Goal: Task Accomplishment & Management: Use online tool/utility

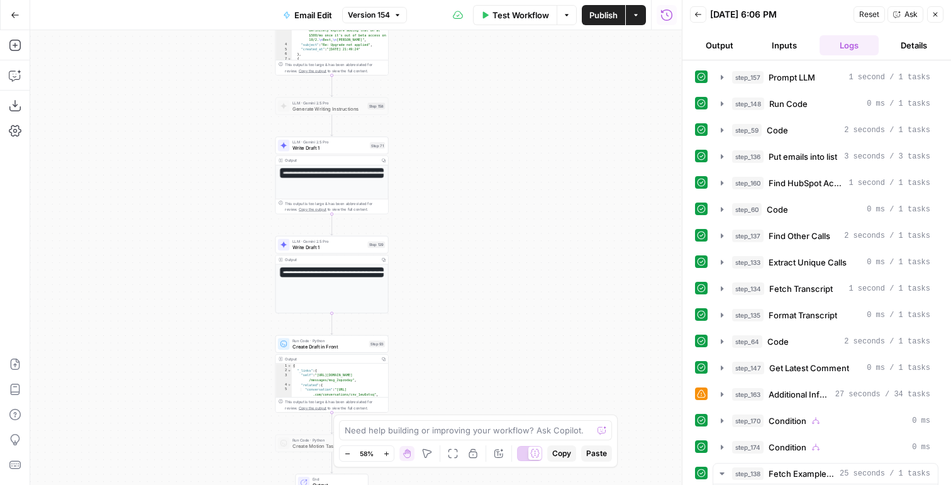
scroll to position [12, 0]
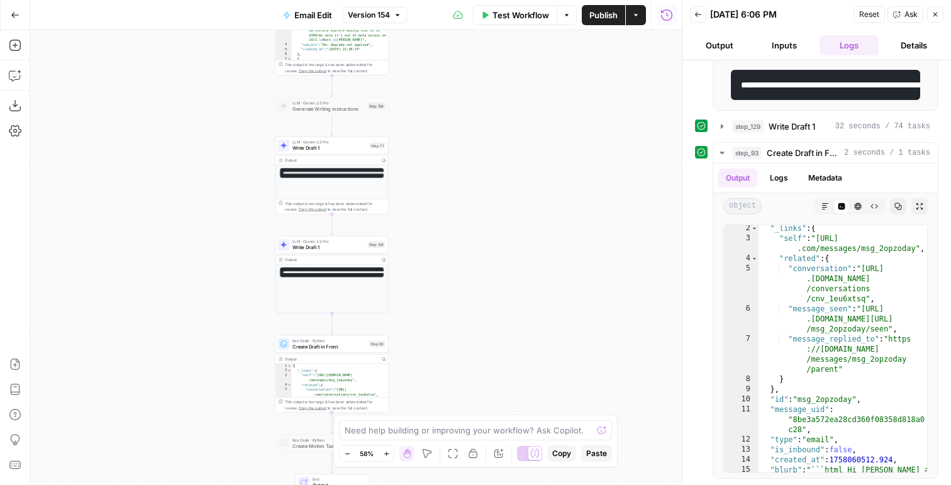
click at [666, 12] on icon "button" at bounding box center [666, 14] width 11 height 11
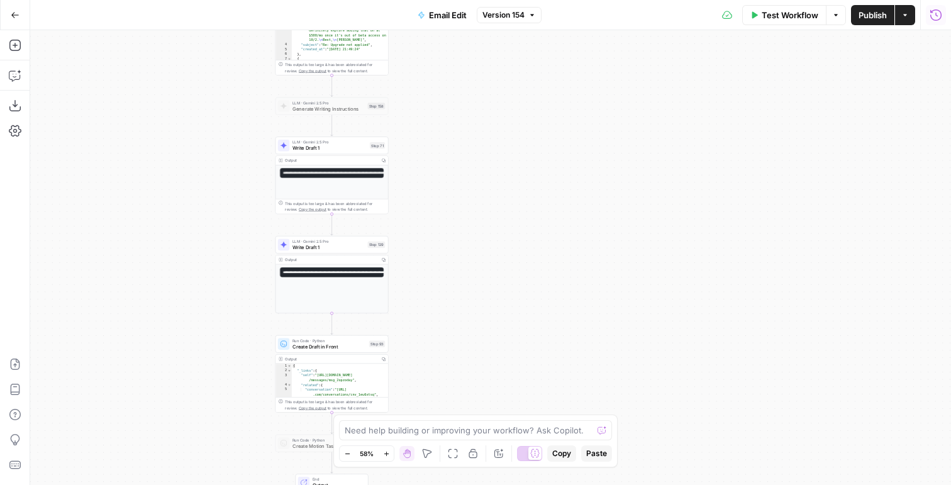
click at [936, 13] on icon "button" at bounding box center [936, 15] width 13 height 13
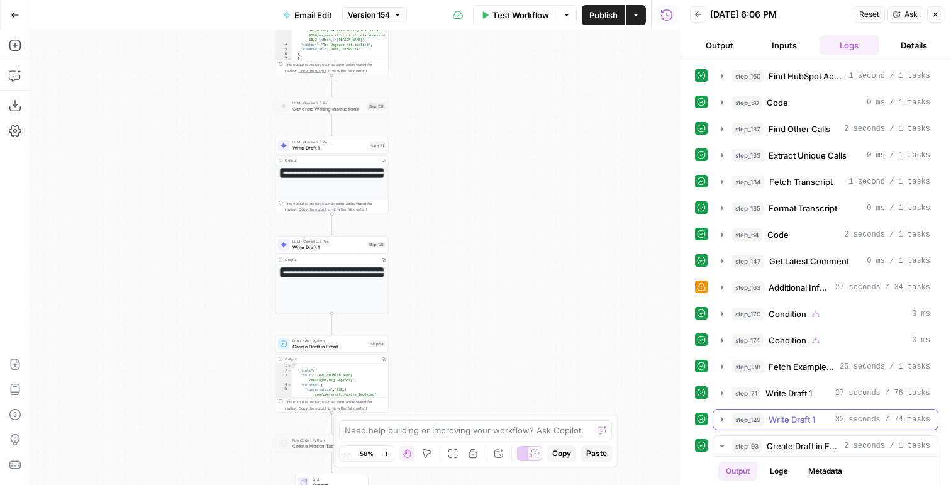
scroll to position [400, 0]
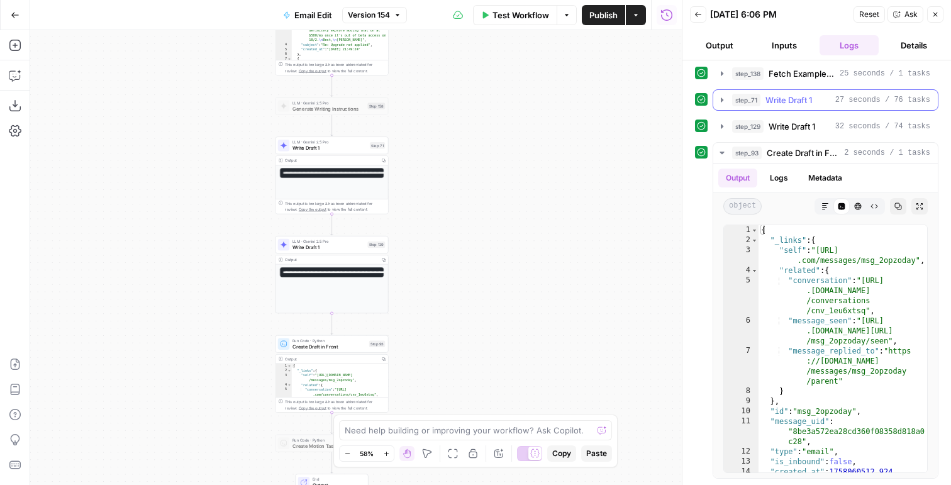
click at [755, 104] on span "step_71" at bounding box center [746, 100] width 28 height 13
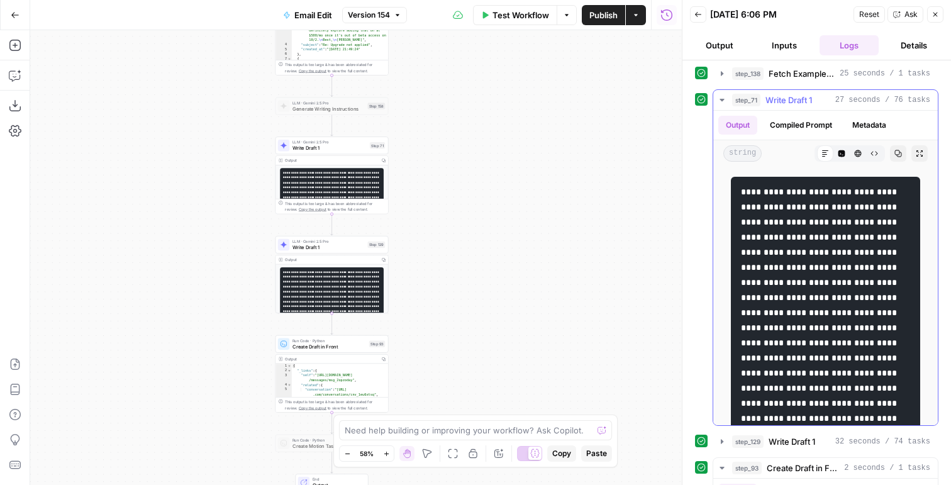
click at [856, 152] on icon "button" at bounding box center [858, 154] width 8 height 8
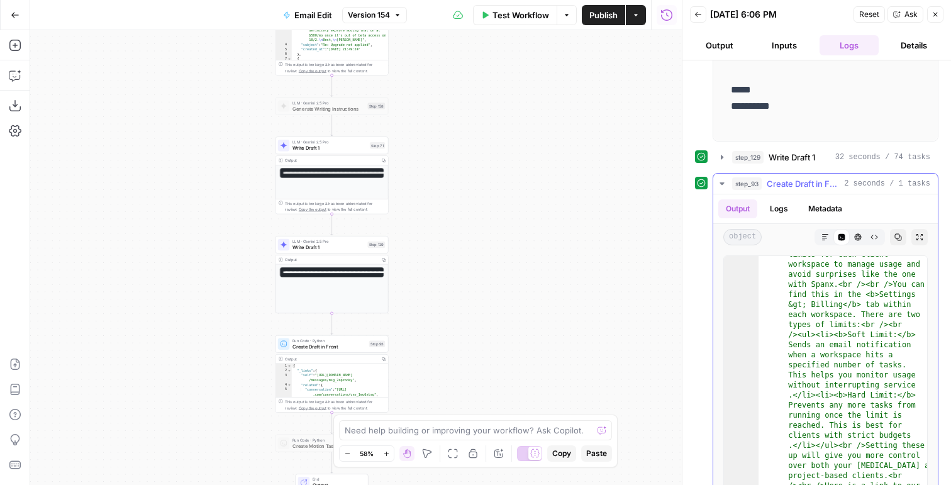
scroll to position [370, 0]
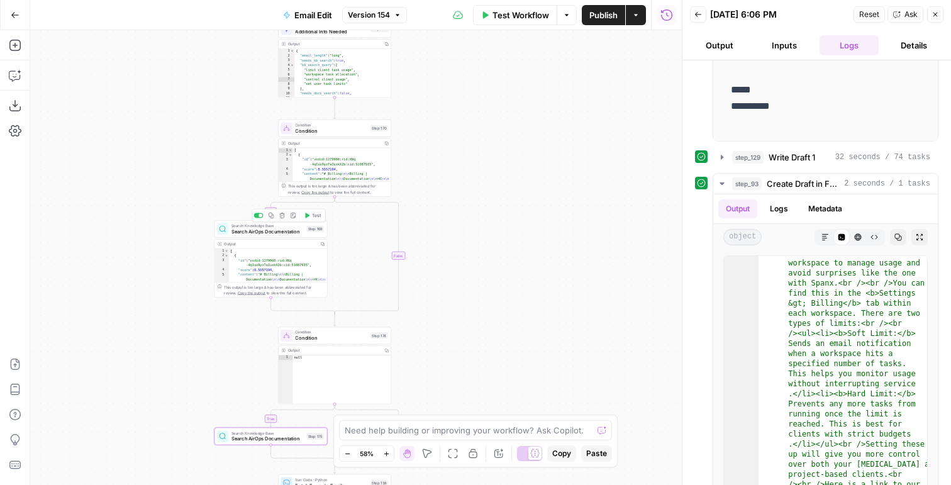
click at [286, 235] on div "Search Knowledge Base Search AirOps Documentation Step 168 Copy step Delete ste…" at bounding box center [270, 229] width 113 height 18
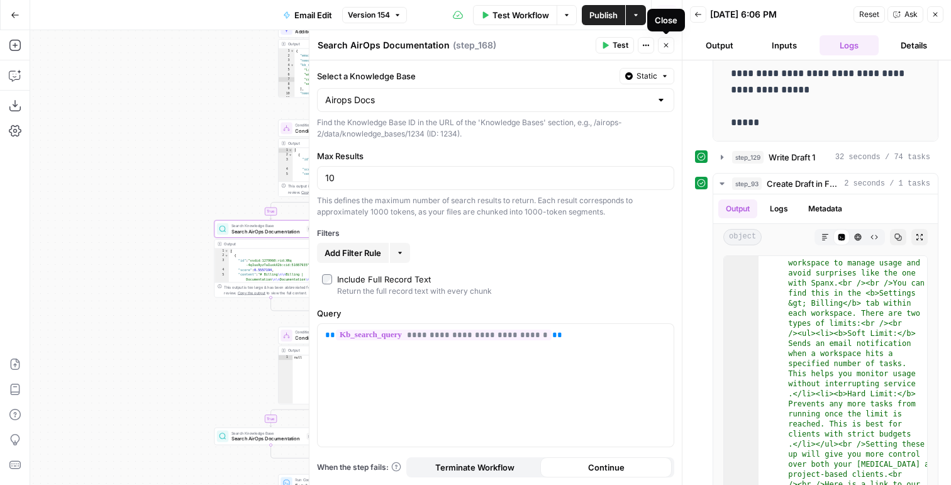
click at [664, 51] on button "Close" at bounding box center [666, 45] width 16 height 16
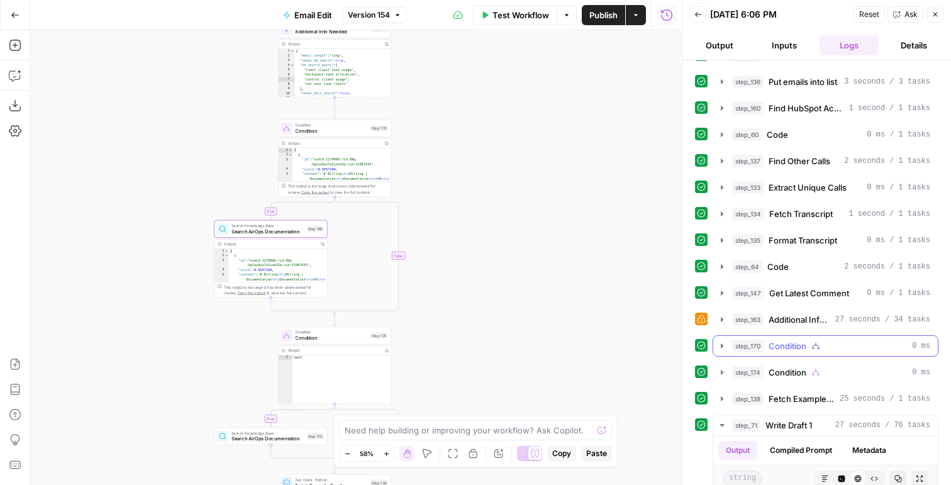
scroll to position [279, 0]
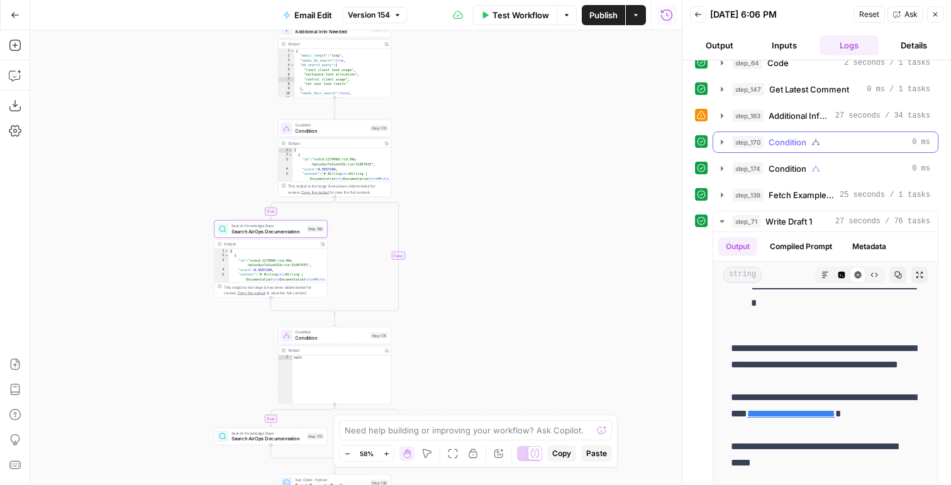
click at [755, 143] on span "step_170" at bounding box center [747, 142] width 31 height 13
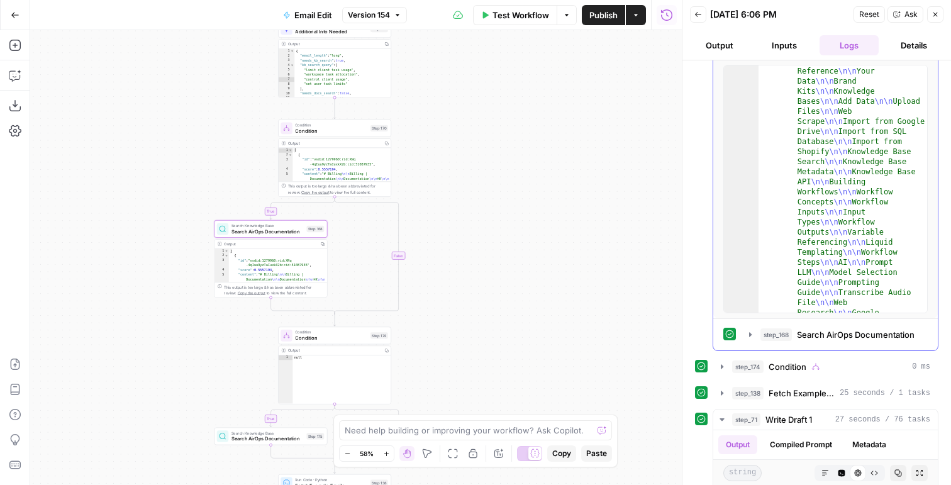
scroll to position [11, 0]
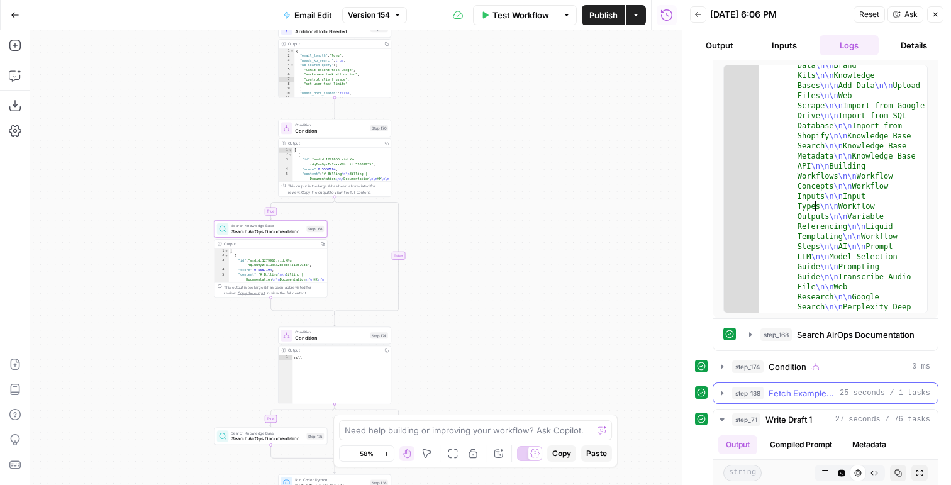
click at [777, 397] on span "Fetch Example Emails" at bounding box center [802, 393] width 66 height 13
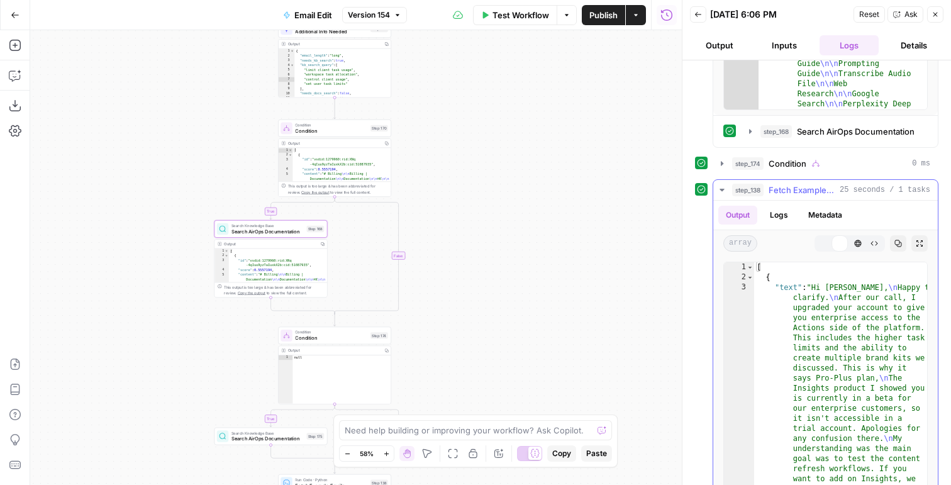
scroll to position [671, 0]
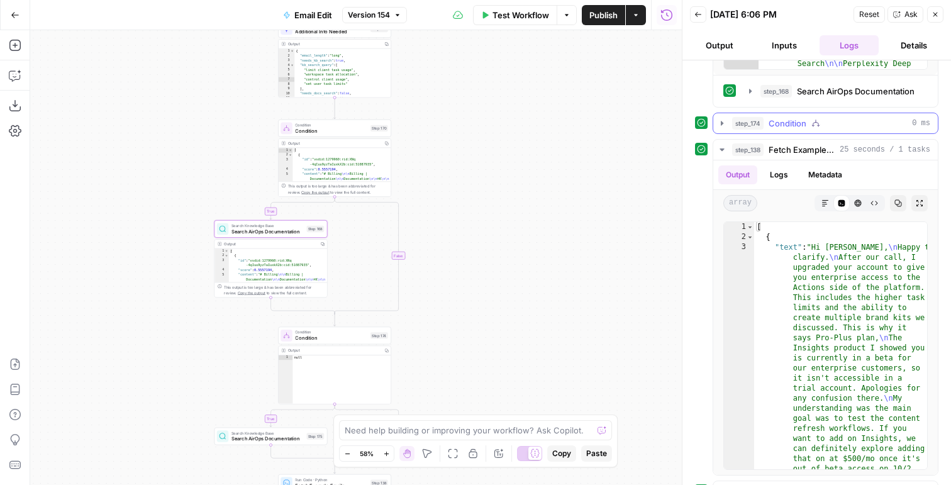
click at [788, 124] on span "Condition" at bounding box center [788, 123] width 38 height 13
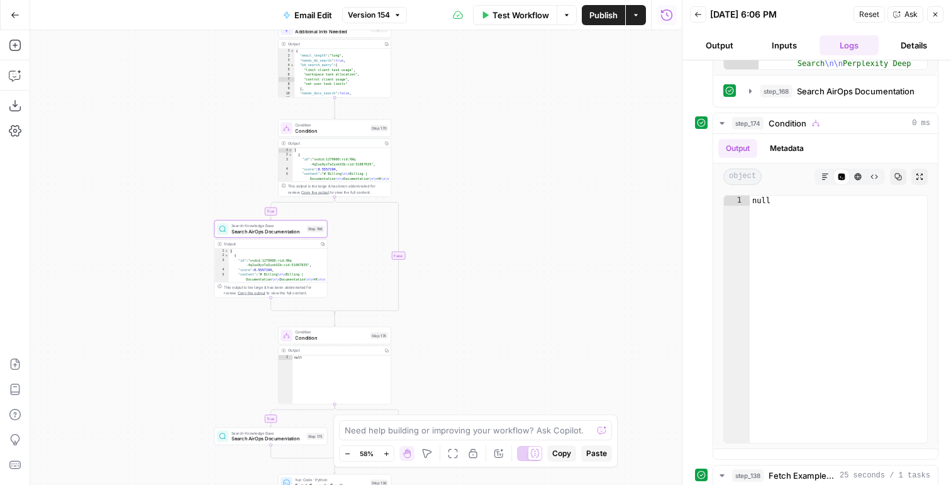
click at [701, 15] on icon "button" at bounding box center [698, 15] width 8 height 8
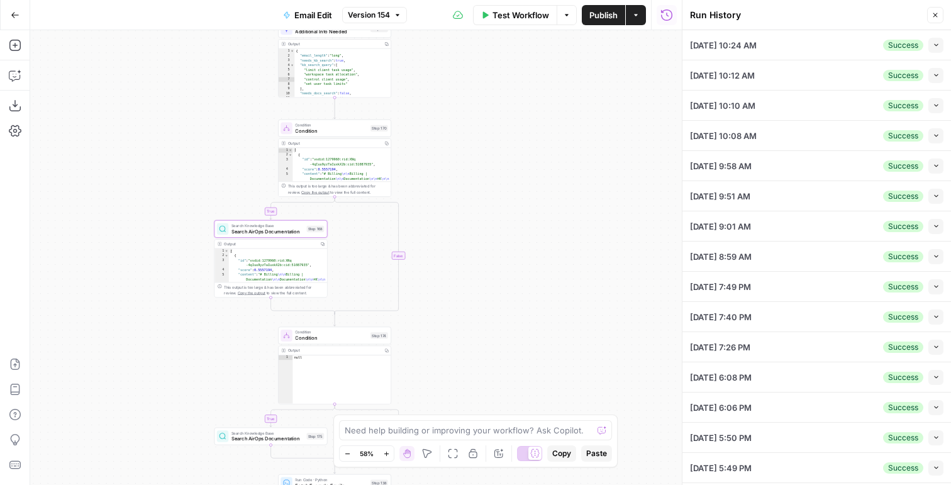
click at [664, 18] on icon "button" at bounding box center [666, 15] width 13 height 13
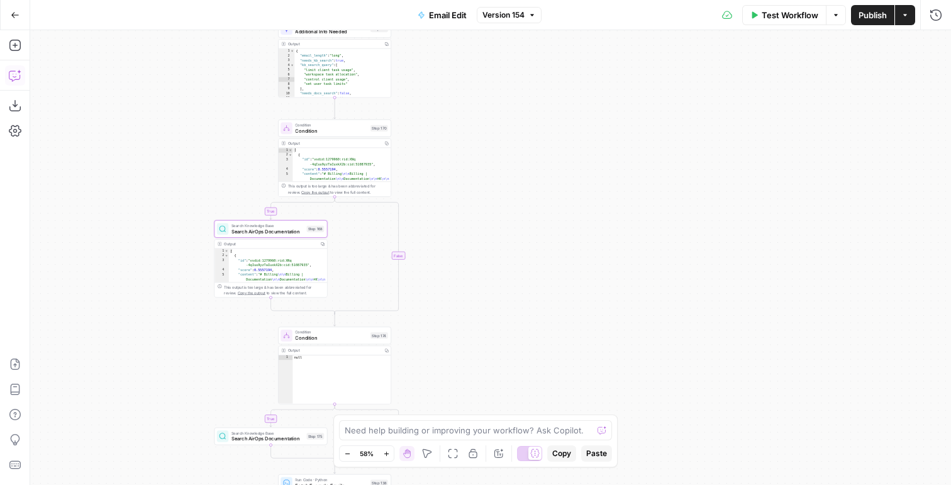
click at [13, 72] on icon "button" at bounding box center [15, 75] width 13 height 13
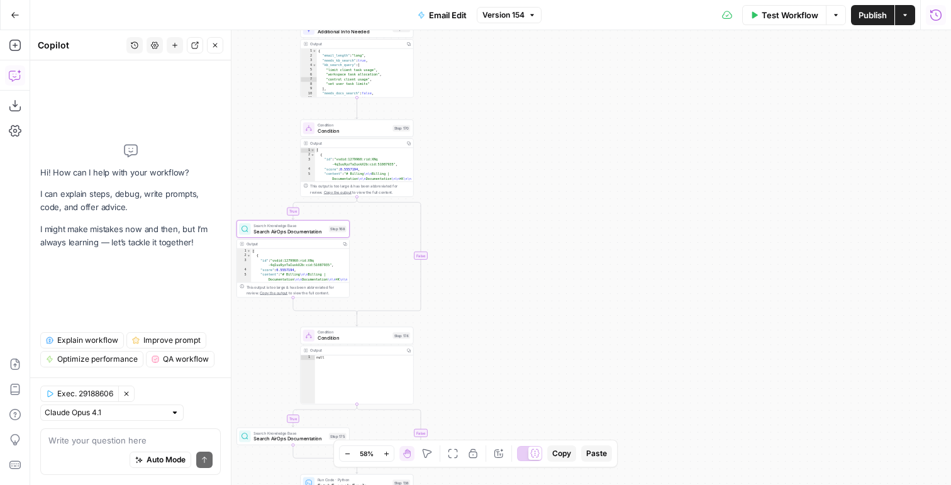
click at [933, 18] on icon "button" at bounding box center [936, 15] width 13 height 13
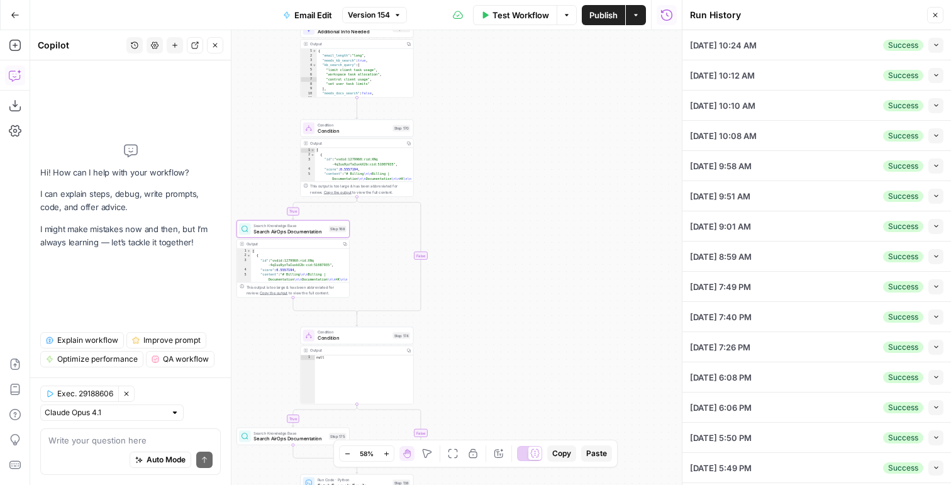
click at [940, 81] on button "Collapse" at bounding box center [935, 75] width 15 height 15
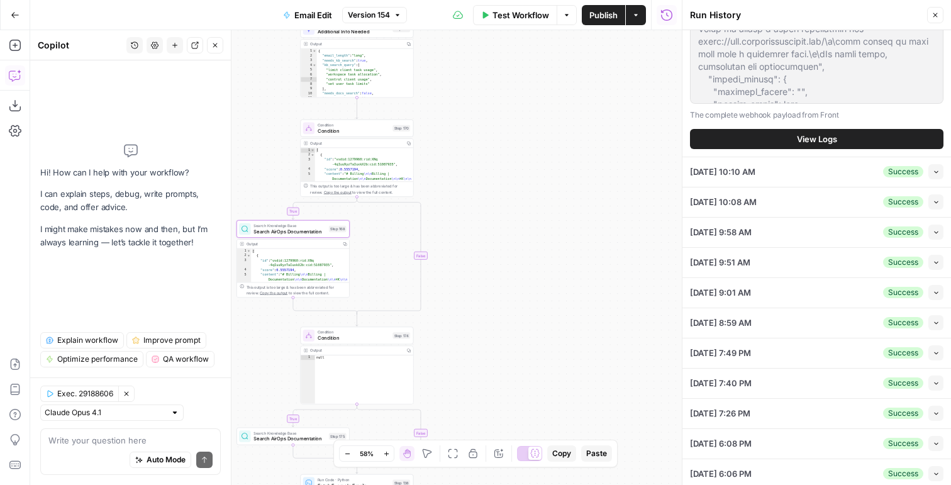
scroll to position [322, 0]
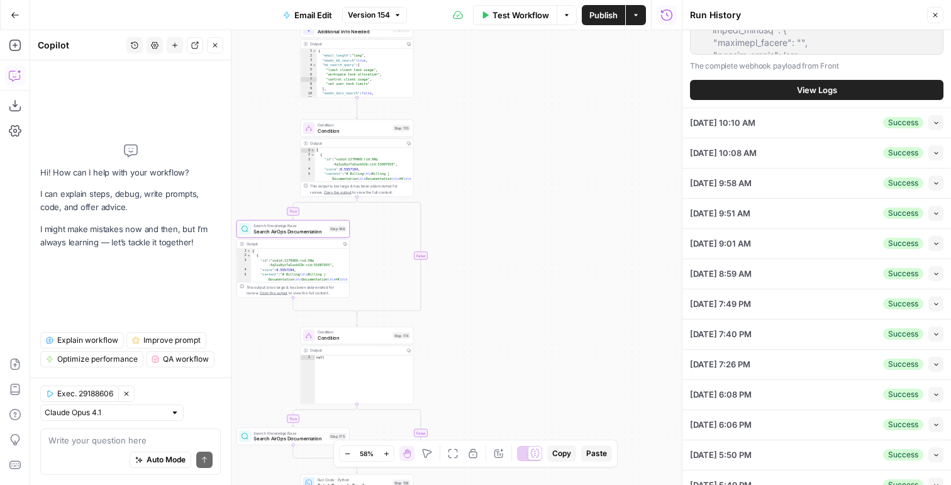
click at [935, 187] on button "Collapse" at bounding box center [935, 182] width 15 height 15
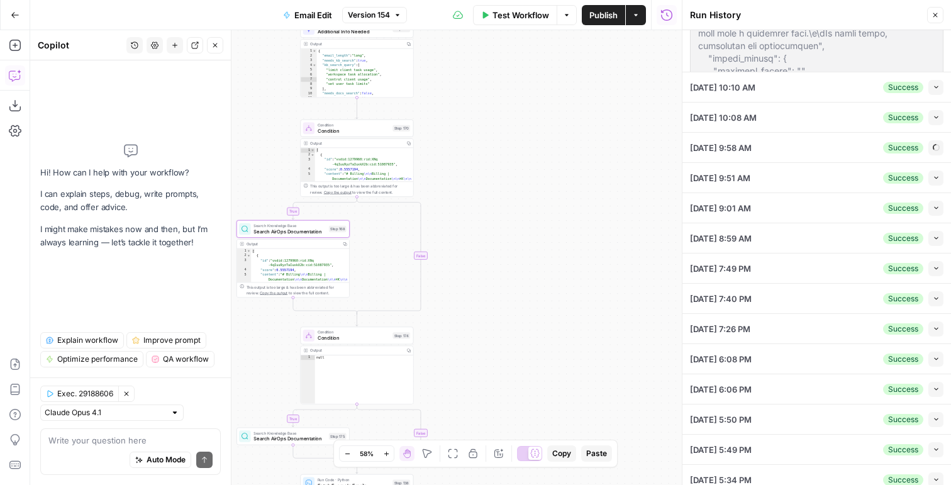
scroll to position [149, 0]
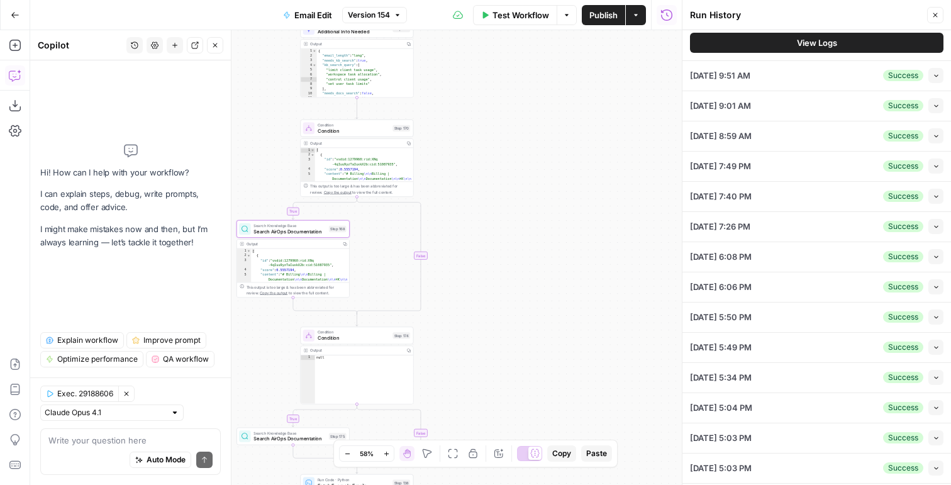
click at [931, 203] on button "Collapse" at bounding box center [935, 196] width 15 height 15
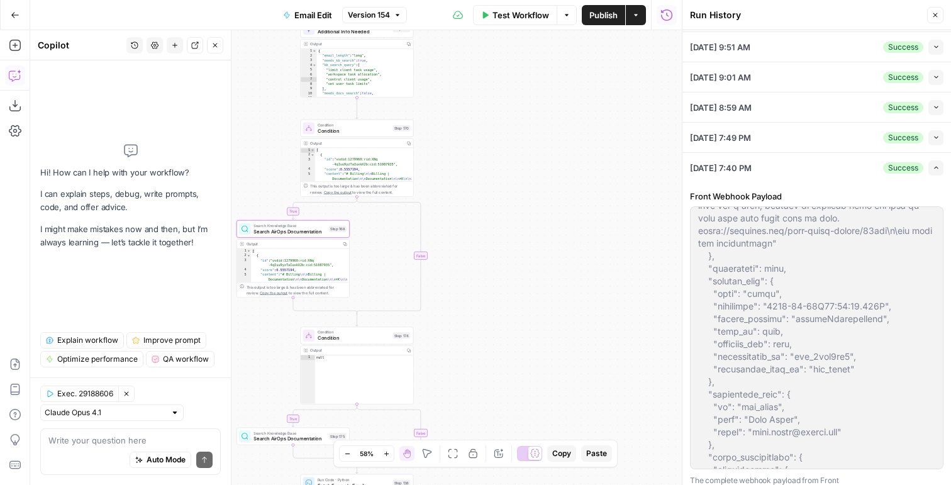
scroll to position [242, 0]
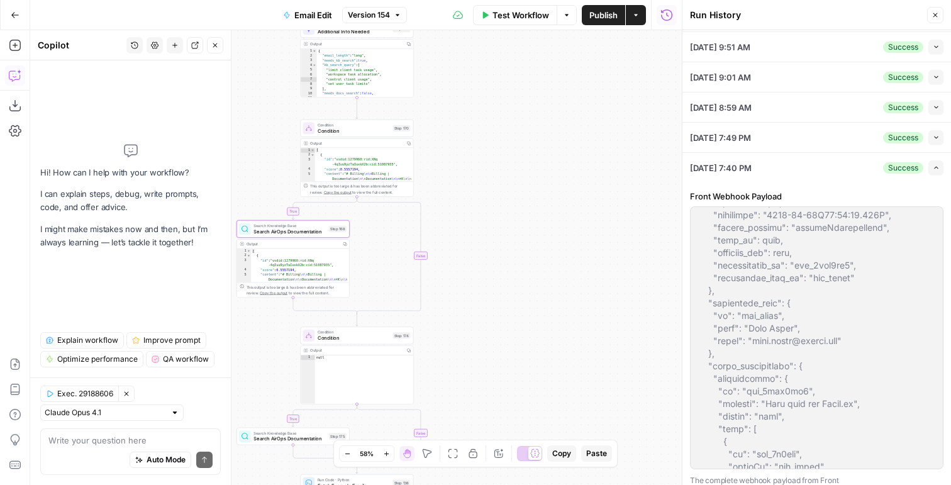
click at [752, 164] on span "09/16/25 at 7:40 PM" at bounding box center [721, 168] width 62 height 13
click at [934, 165] on icon "button" at bounding box center [936, 167] width 7 height 7
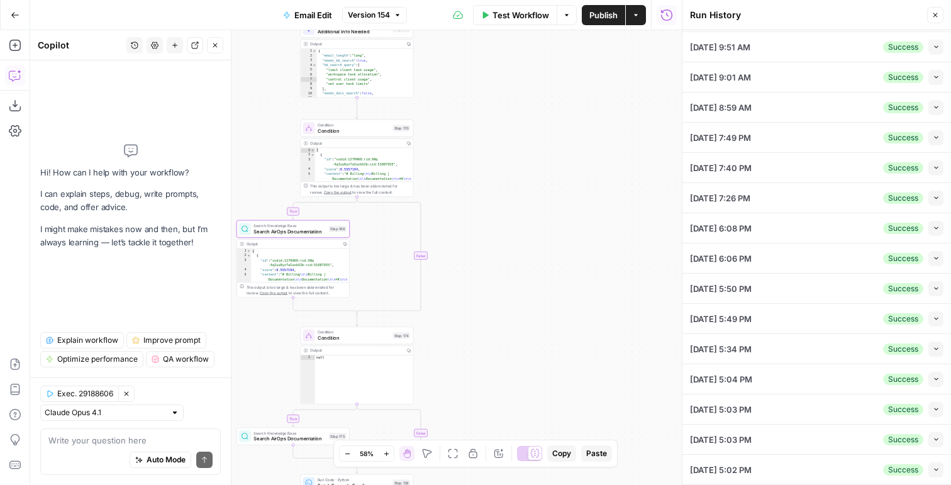
click at [935, 261] on span "button" at bounding box center [936, 258] width 7 height 7
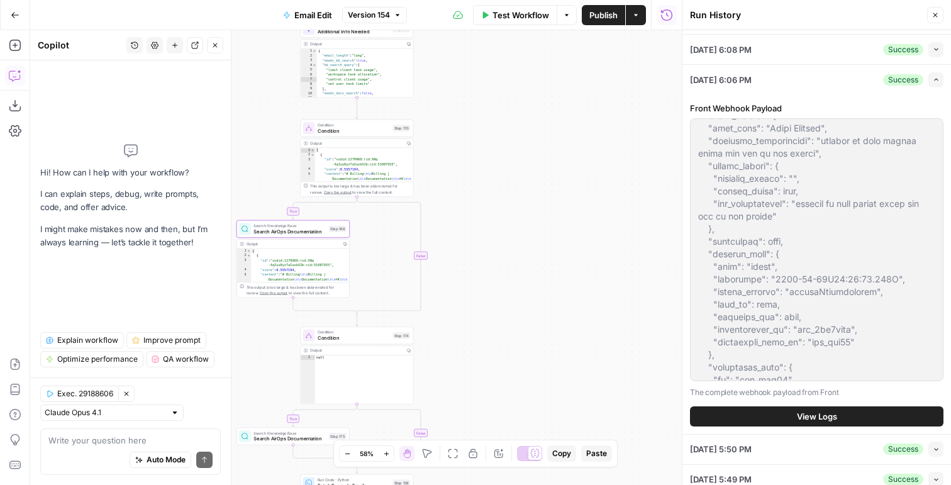
scroll to position [488, 0]
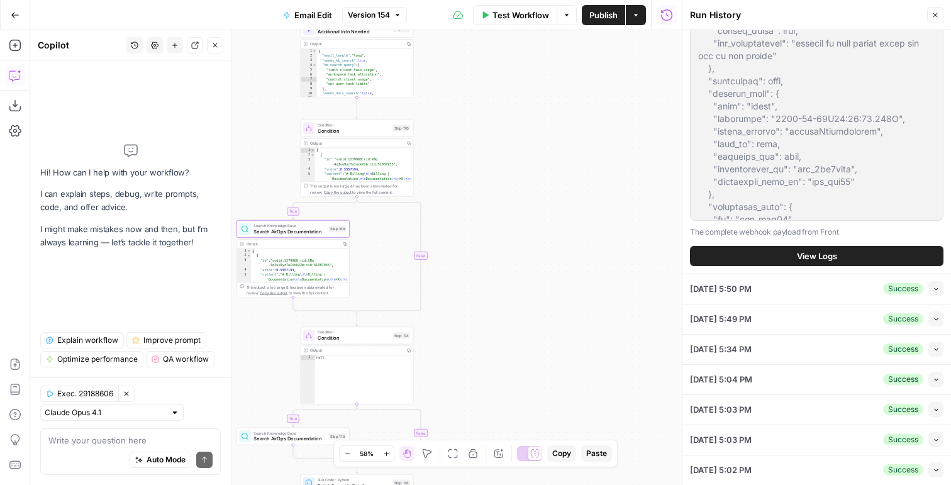
click at [925, 294] on div "Success Collapse" at bounding box center [913, 288] width 60 height 15
click at [930, 293] on button "Collapse" at bounding box center [935, 288] width 15 height 15
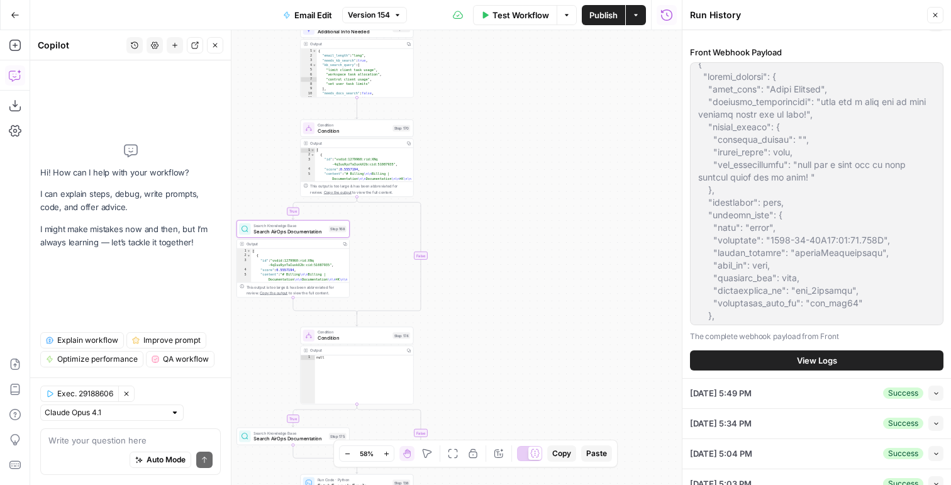
scroll to position [426, 0]
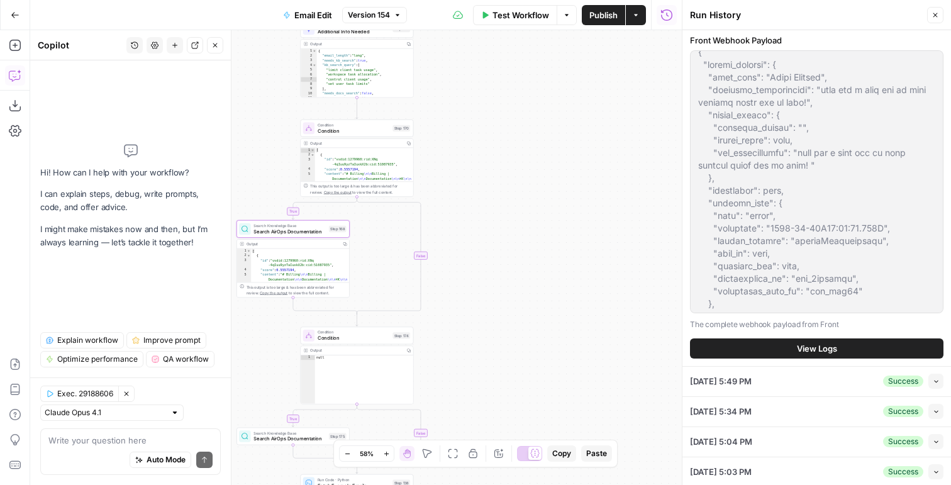
click at [929, 384] on button "Collapse" at bounding box center [935, 381] width 15 height 15
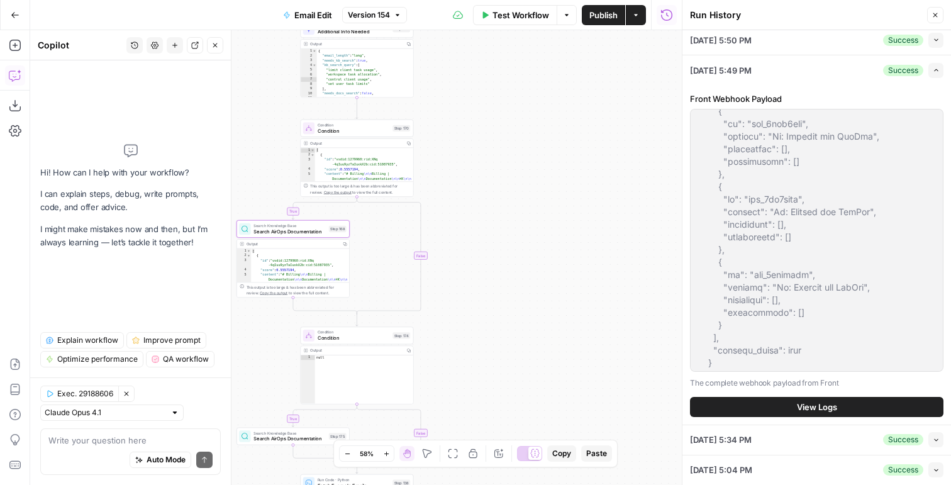
scroll to position [488, 0]
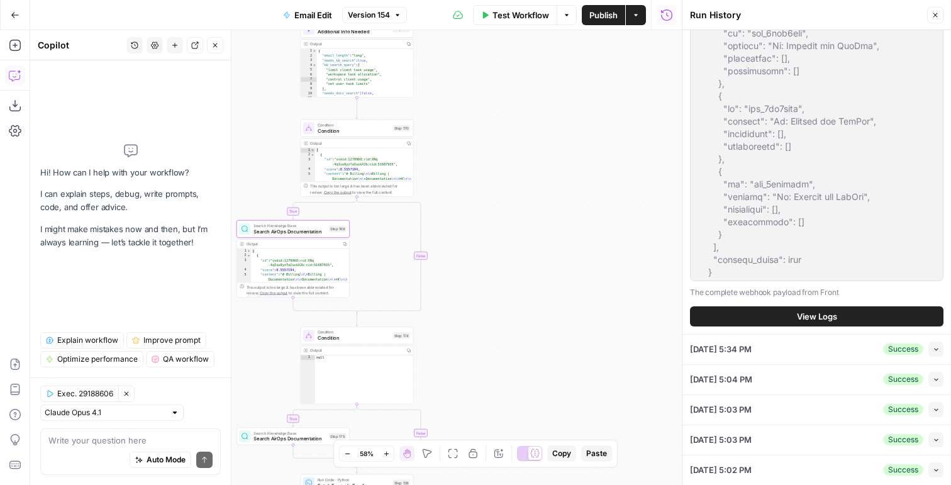
click at [784, 312] on button "View Logs" at bounding box center [816, 316] width 253 height 20
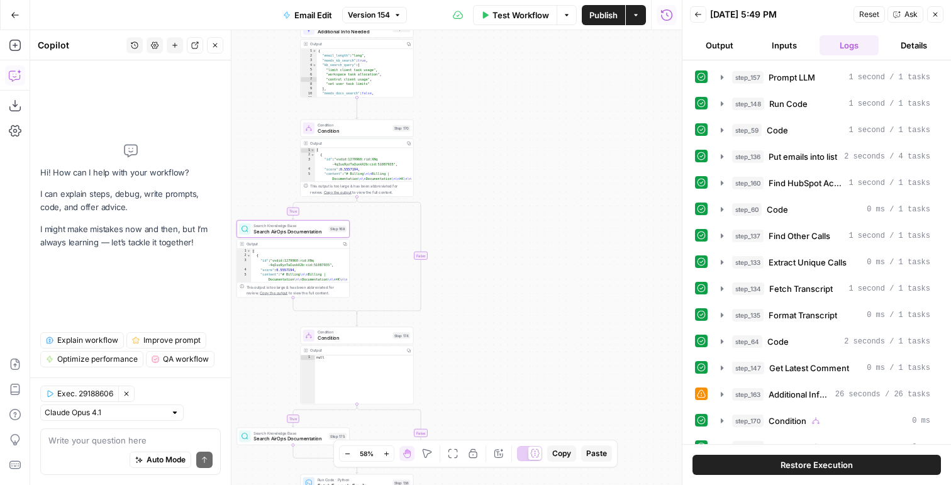
click at [816, 474] on button "Restore Execution" at bounding box center [816, 465] width 248 height 20
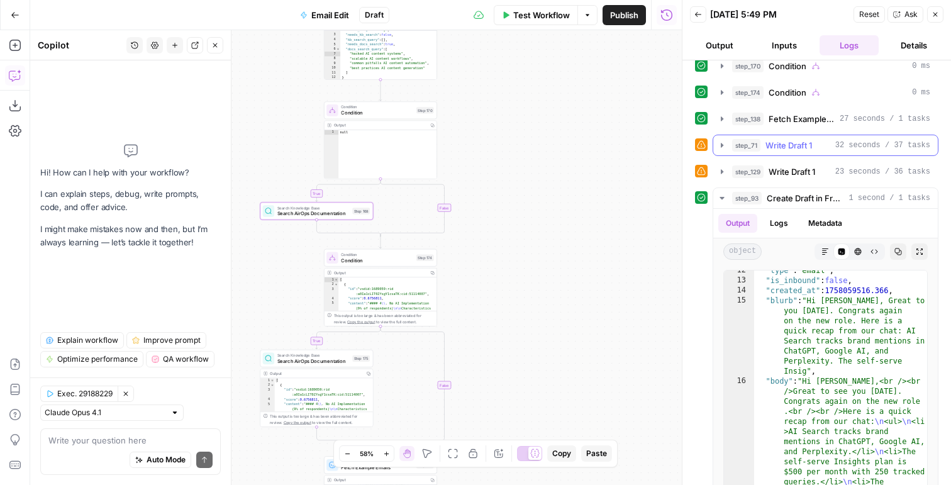
scroll to position [400, 0]
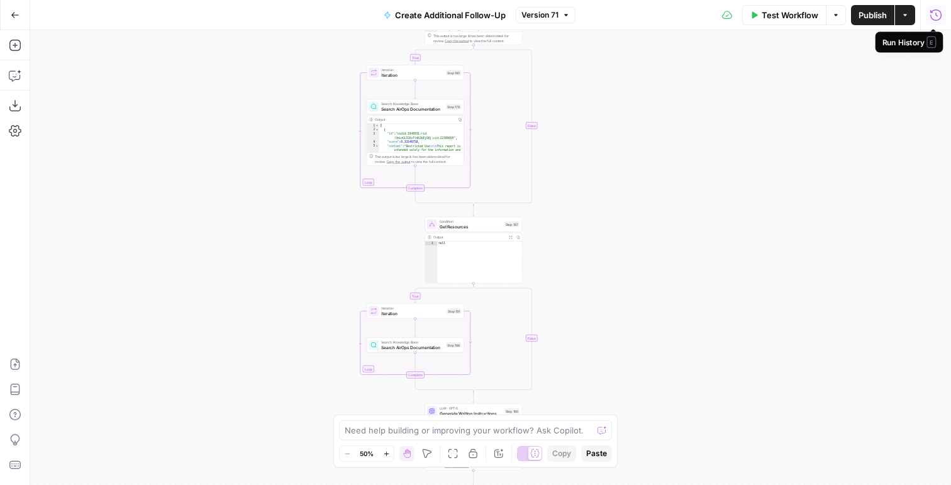
click at [936, 19] on icon "button" at bounding box center [936, 15] width 13 height 13
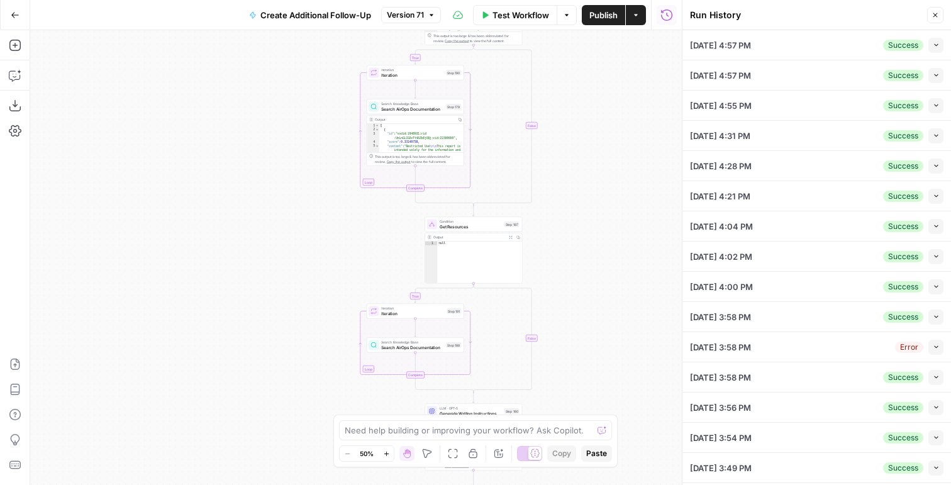
click at [942, 73] on li "09/16/25 at 4:57 PM Success Collapse View Logs" at bounding box center [816, 75] width 269 height 30
click at [935, 73] on icon "button" at bounding box center [936, 75] width 7 height 7
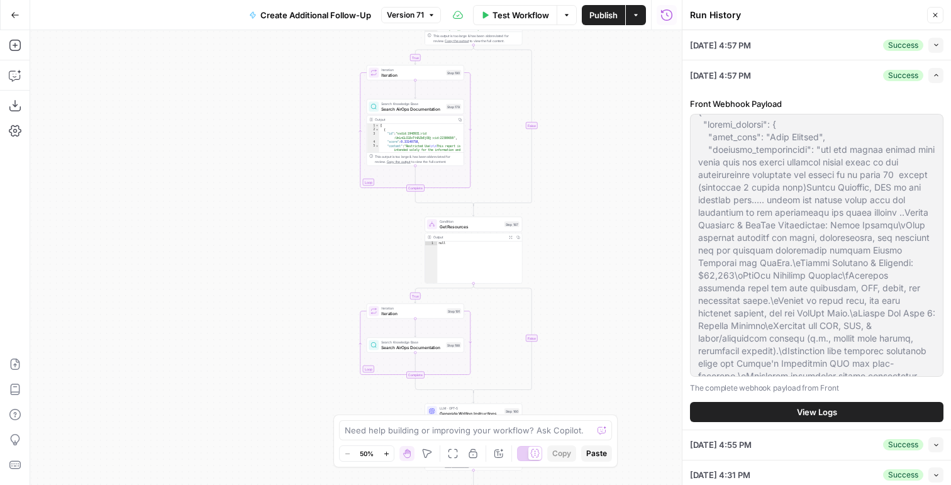
scroll to position [321, 0]
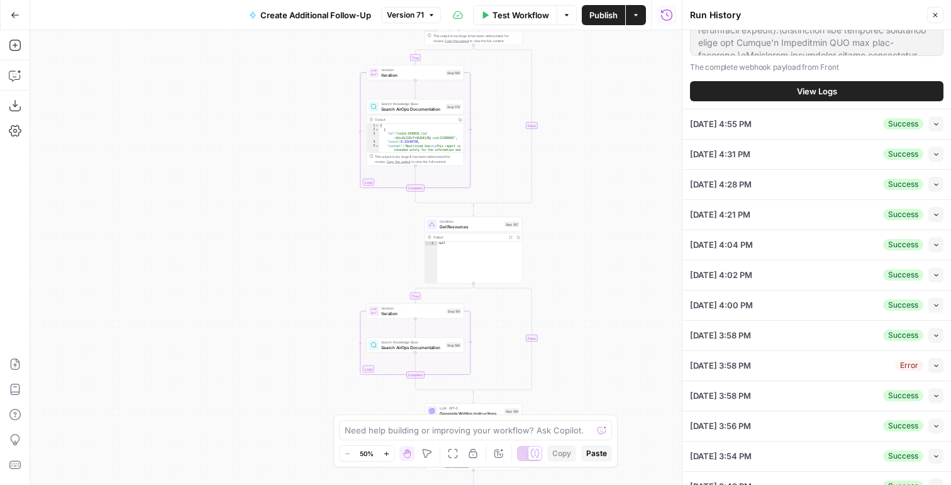
click at [933, 239] on button "Collapse" at bounding box center [935, 244] width 15 height 15
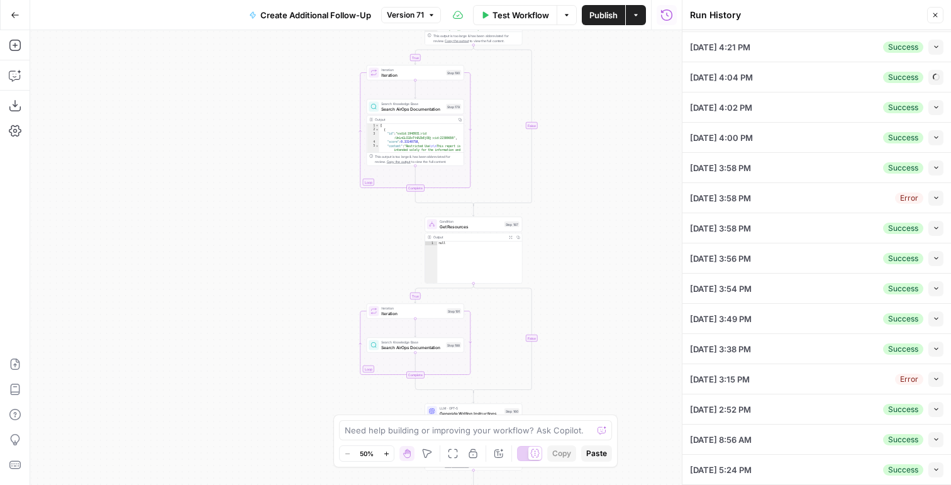
scroll to position [149, 0]
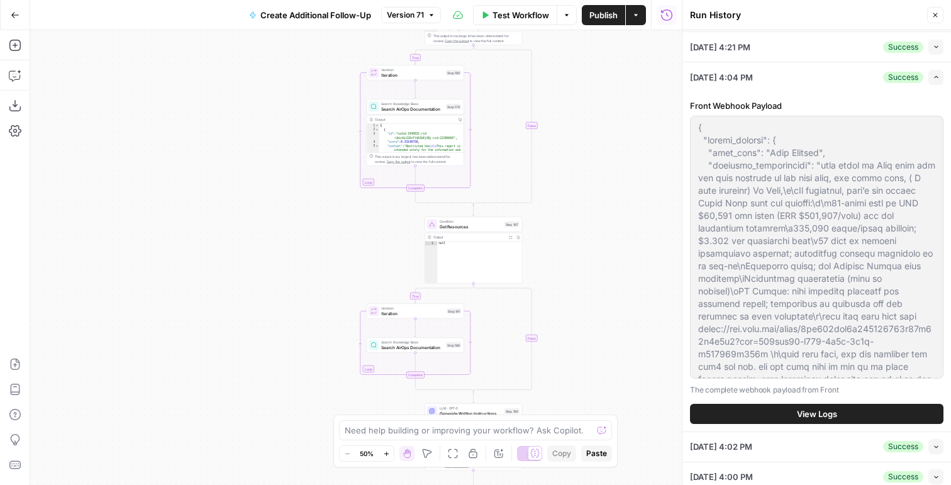
click at [821, 408] on span "View Logs" at bounding box center [817, 414] width 40 height 13
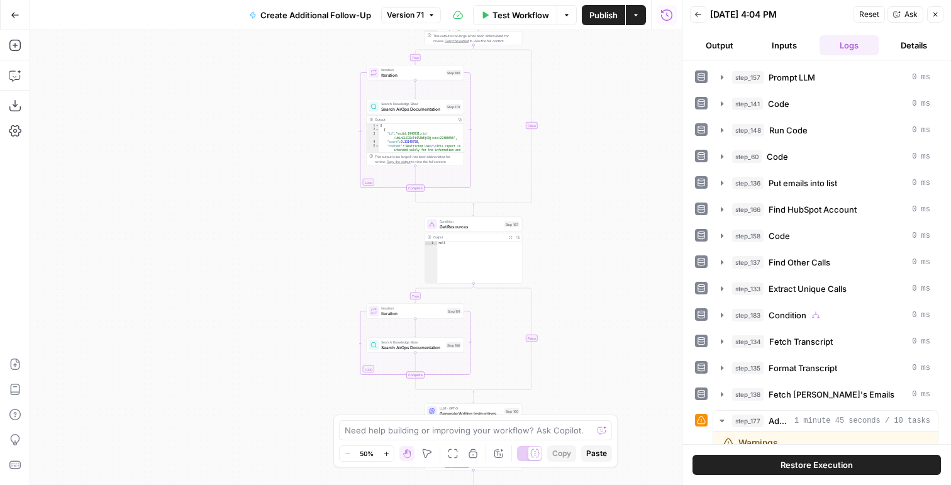
click at [774, 457] on button "Restore Execution" at bounding box center [816, 465] width 248 height 20
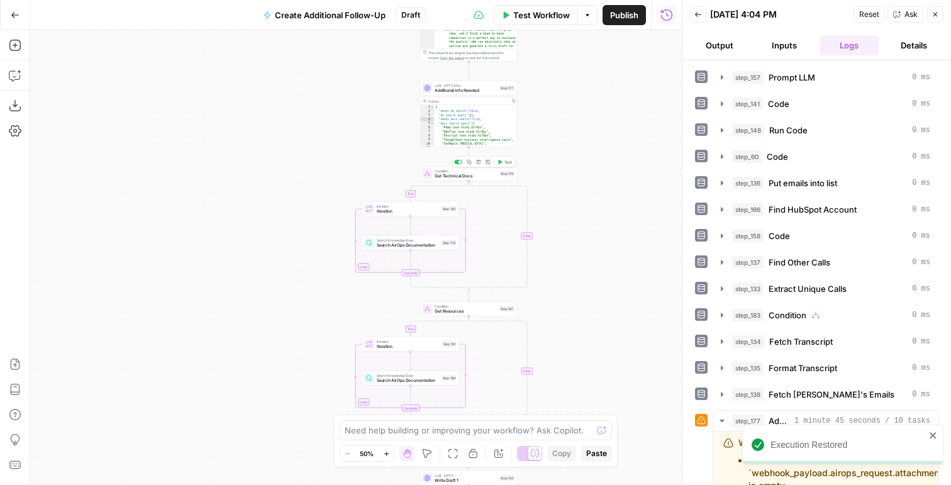
click at [507, 163] on span "Test" at bounding box center [508, 162] width 8 height 6
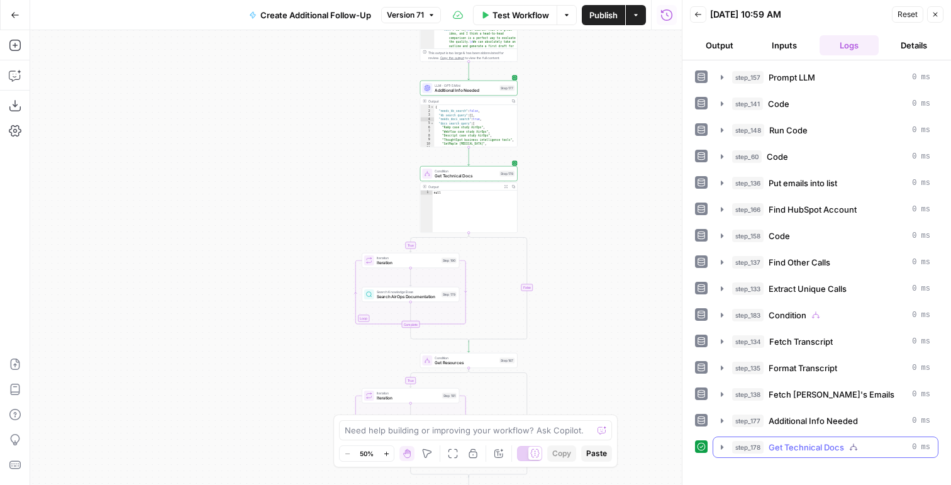
click at [833, 444] on span "Get Technical Docs" at bounding box center [806, 447] width 75 height 13
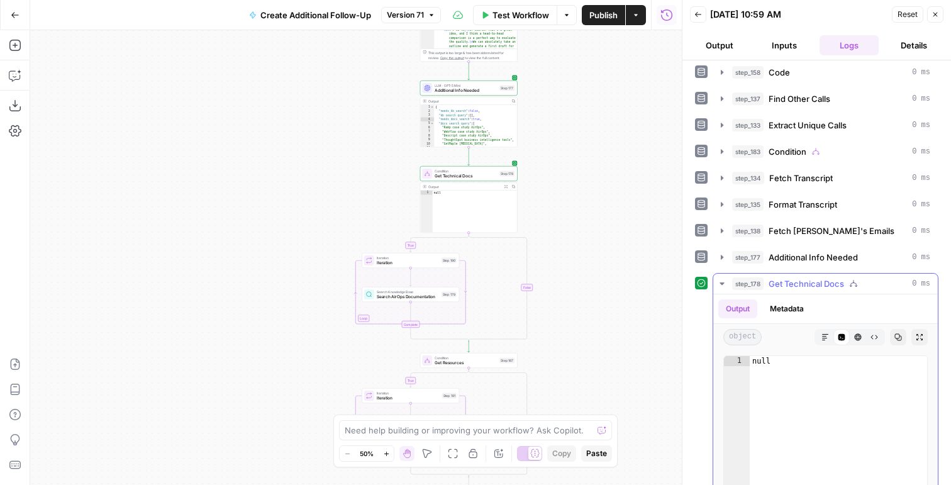
scroll to position [174, 0]
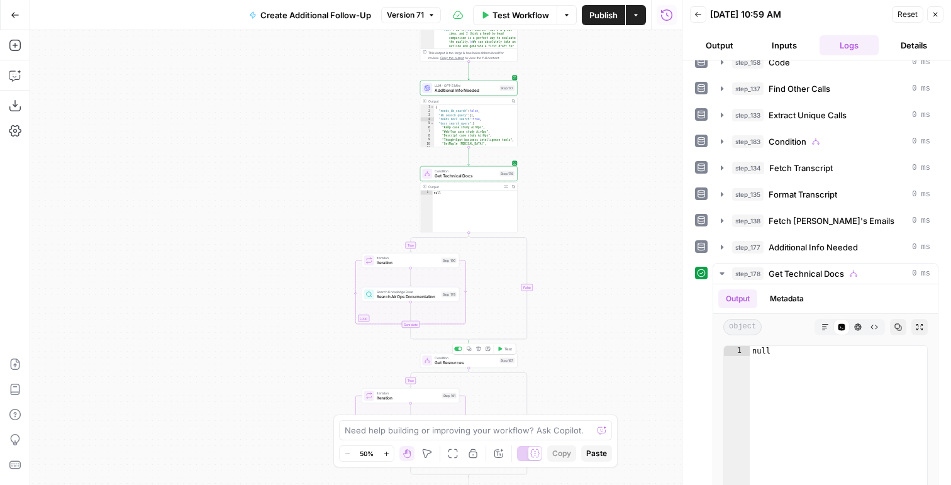
click at [506, 350] on span "Test" at bounding box center [508, 349] width 8 height 6
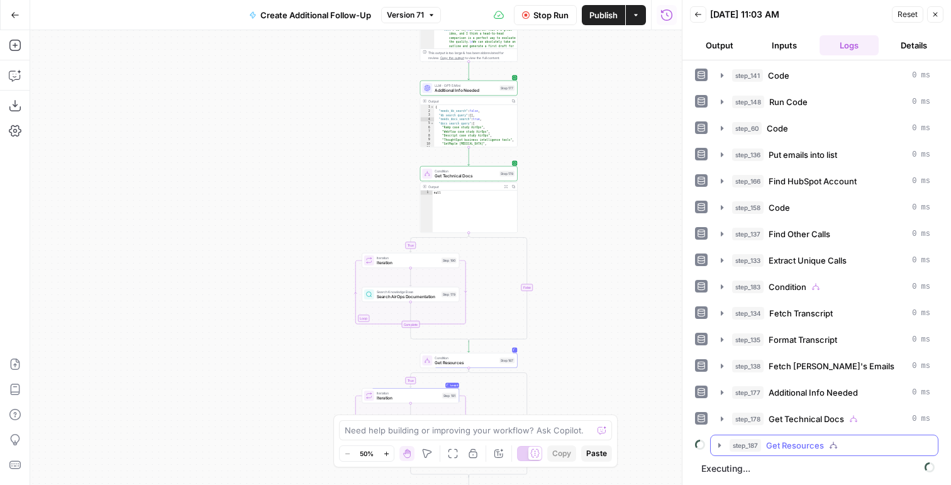
click at [763, 450] on div "step_187 Get Resources" at bounding box center [830, 445] width 201 height 13
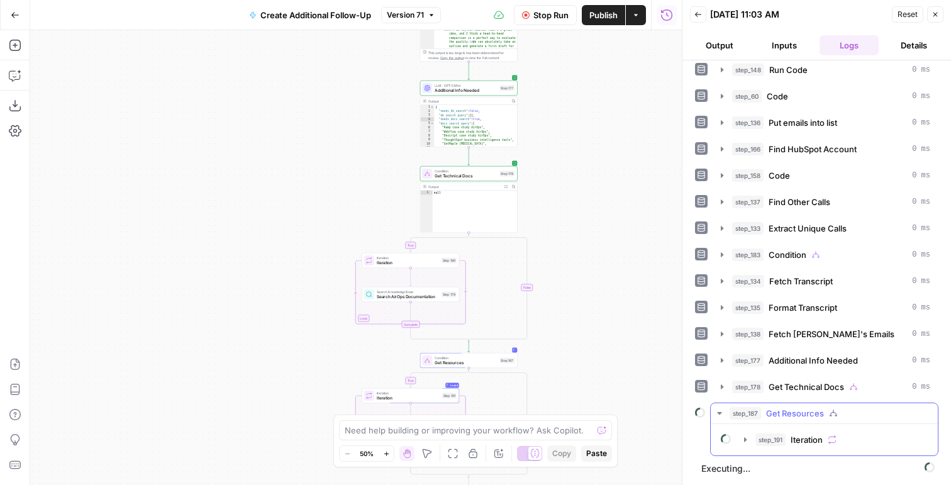
click at [765, 431] on button "step_191 Iteration" at bounding box center [831, 440] width 191 height 20
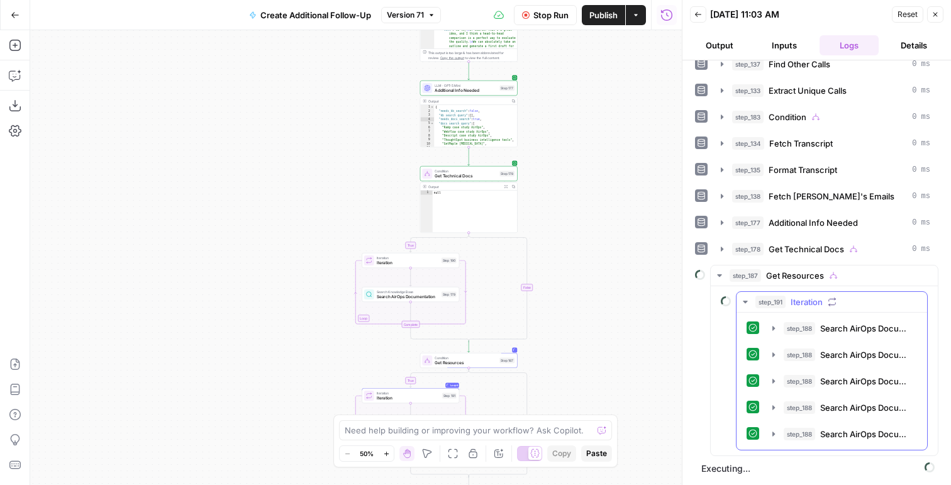
click at [788, 422] on div "step_188 Search AirOps Documentation 0 ms / 1 tasks step_188 Search AirOps Docu…" at bounding box center [832, 381] width 170 height 127
click at [789, 414] on button "step_188 Search AirOps Documentation 1 second / 1 tasks" at bounding box center [841, 407] width 152 height 20
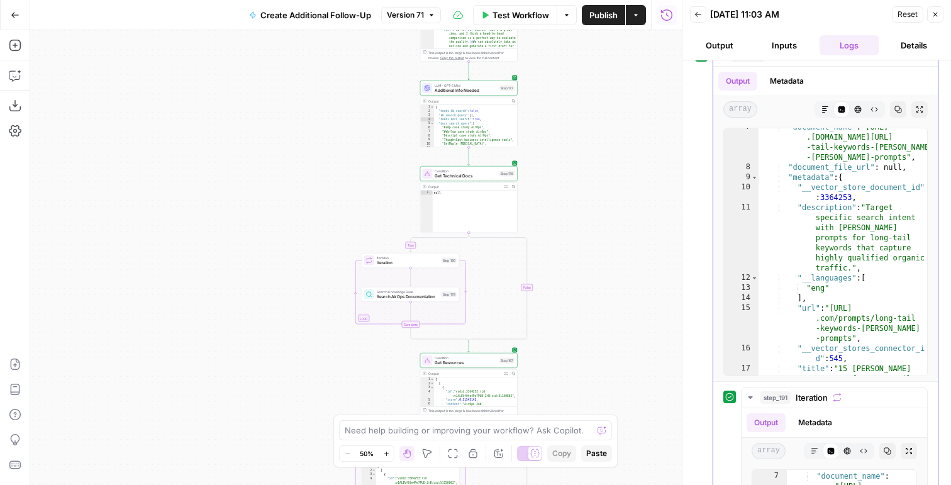
scroll to position [16, 0]
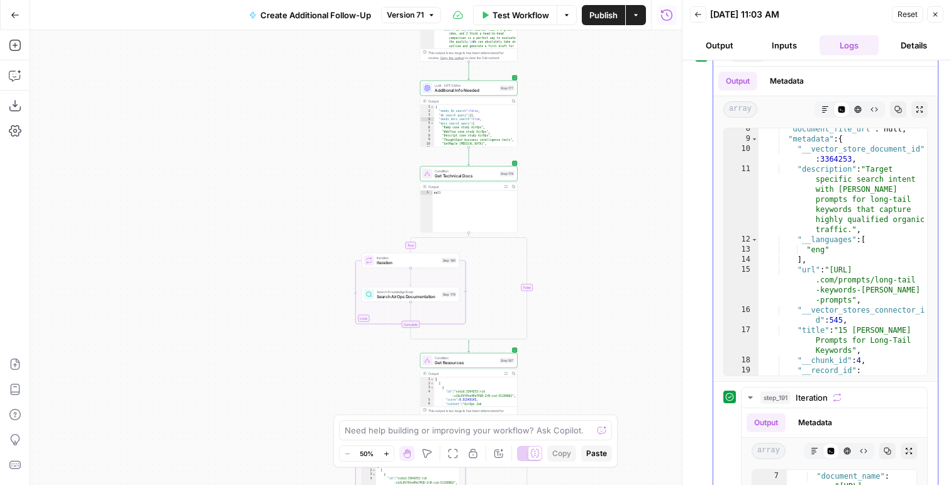
type textarea "**********"
click at [862, 300] on div ""document_file_url" : null , "metadata" : { "__vector_store_document_id" : 3364…" at bounding box center [843, 267] width 169 height 287
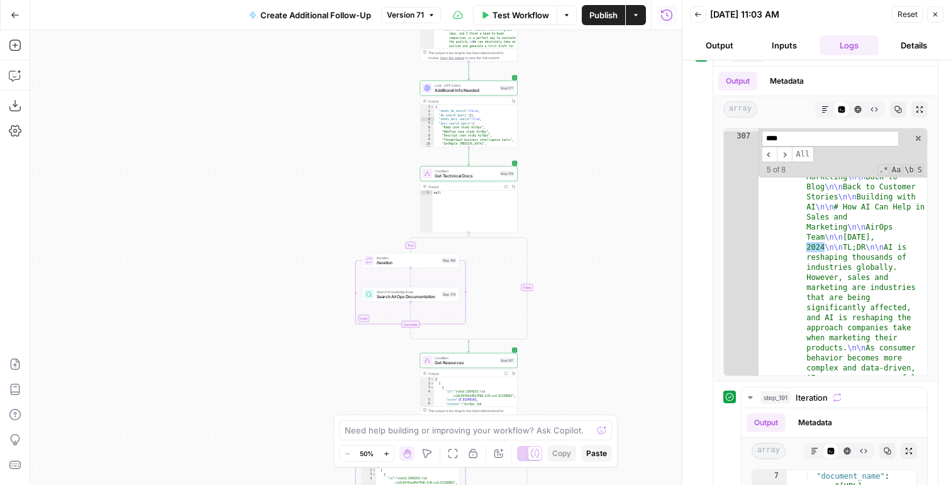
scroll to position [9527, 0]
type input "****"
click at [12, 74] on icon "button" at bounding box center [15, 75] width 13 height 13
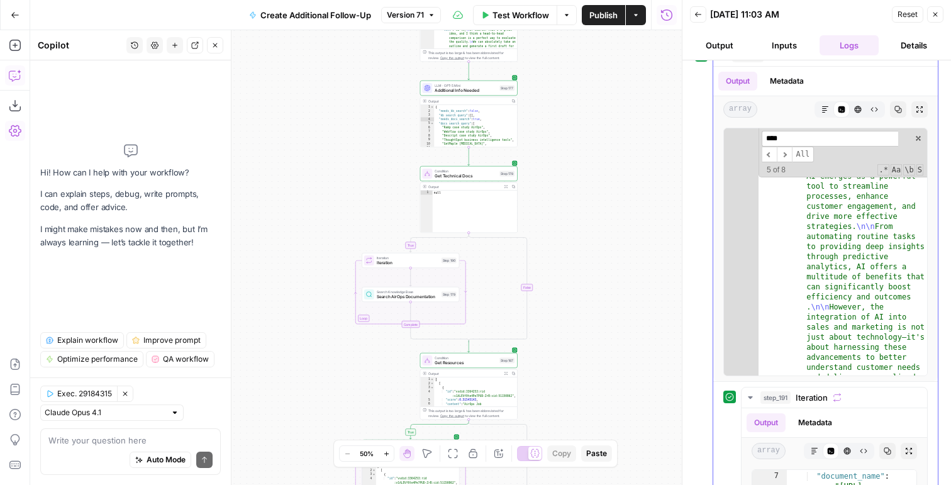
scroll to position [9547, 0]
click at [412, 249] on icon "button" at bounding box center [410, 249] width 5 height 5
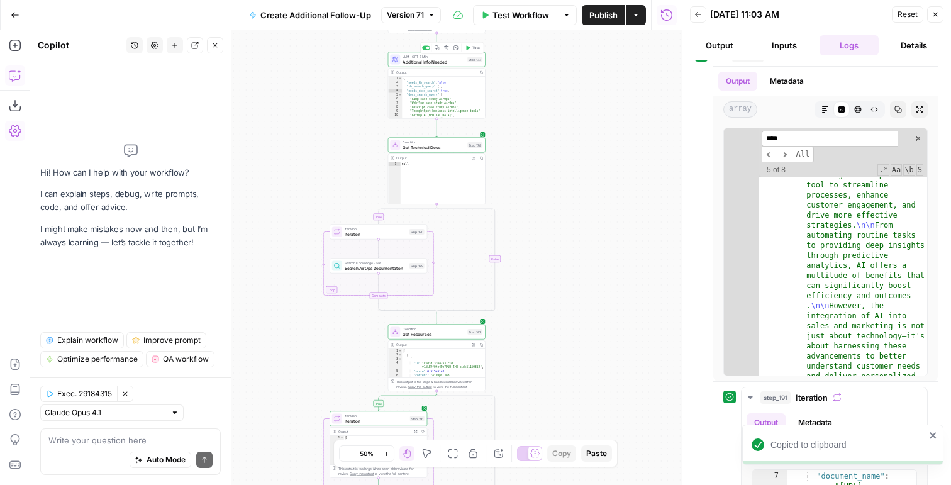
click at [429, 65] on div "LLM · GPT-5 Mini Additional Info Needed Step 177 Copy step Delete step Add Note…" at bounding box center [436, 59] width 97 height 15
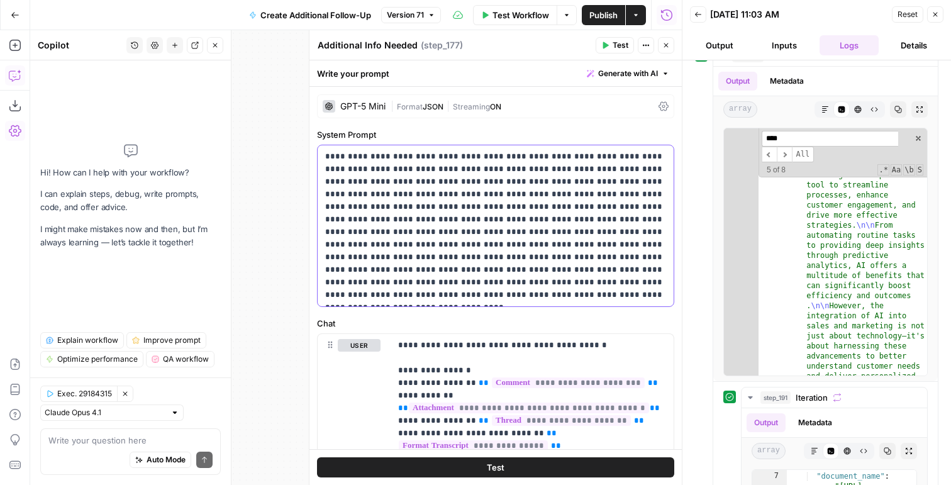
click at [465, 221] on p "**********" at bounding box center [495, 225] width 341 height 151
drag, startPoint x: 391, startPoint y: 285, endPoint x: 386, endPoint y: 203, distance: 81.9
click at [386, 203] on p "**********" at bounding box center [495, 225] width 341 height 151
drag, startPoint x: 387, startPoint y: 217, endPoint x: 372, endPoint y: 209, distance: 16.3
click at [372, 209] on p "**********" at bounding box center [495, 225] width 341 height 151
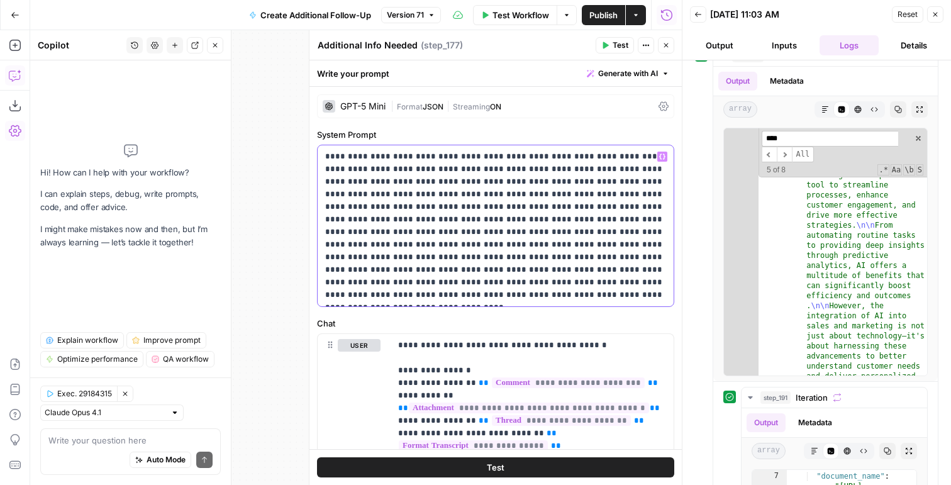
click at [348, 162] on p "**********" at bounding box center [495, 225] width 341 height 151
click at [435, 190] on p "**********" at bounding box center [495, 225] width 341 height 151
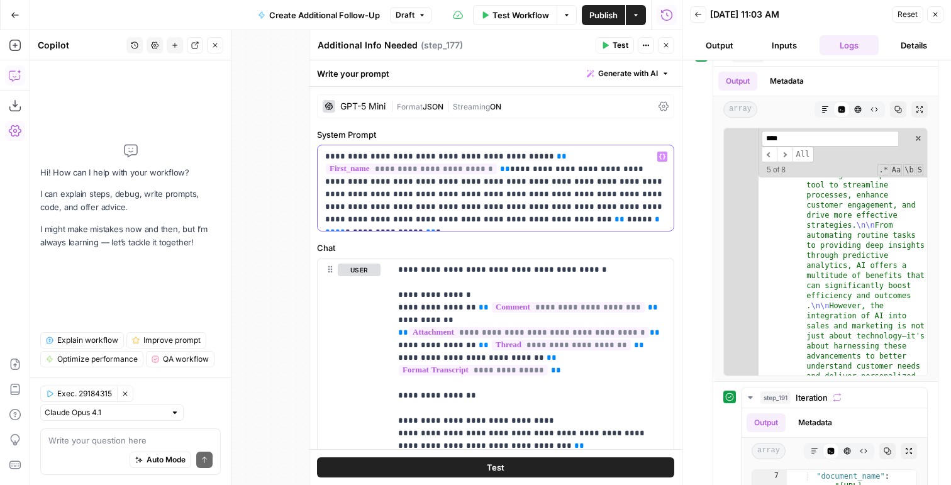
drag, startPoint x: 396, startPoint y: 157, endPoint x: 448, endPoint y: 177, distance: 55.9
click at [449, 177] on p "**********" at bounding box center [495, 187] width 341 height 75
click at [448, 177] on p "**********" at bounding box center [495, 187] width 341 height 75
drag, startPoint x: 555, startPoint y: 195, endPoint x: 452, endPoint y: 182, distance: 104.0
click at [452, 182] on p "**********" at bounding box center [495, 187] width 341 height 75
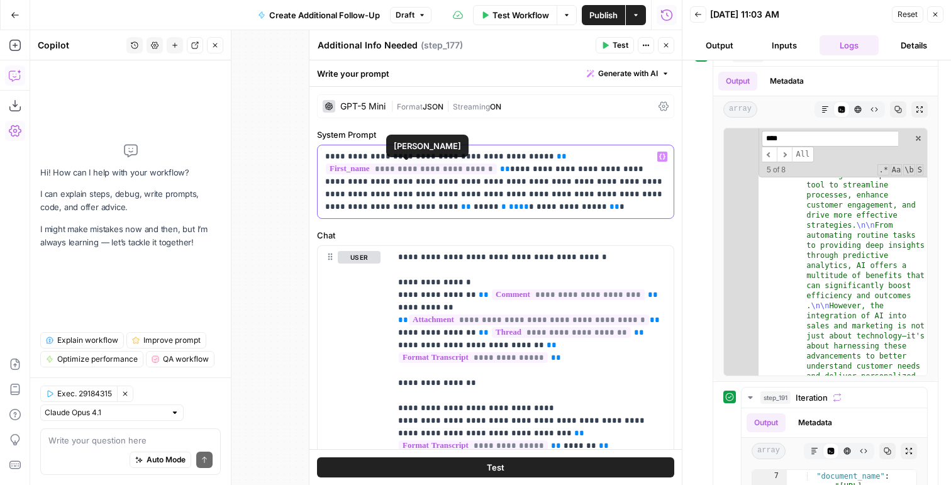
drag, startPoint x: 395, startPoint y: 181, endPoint x: 313, endPoint y: 145, distance: 89.6
click at [313, 145] on div "**********" at bounding box center [495, 257] width 373 height 455
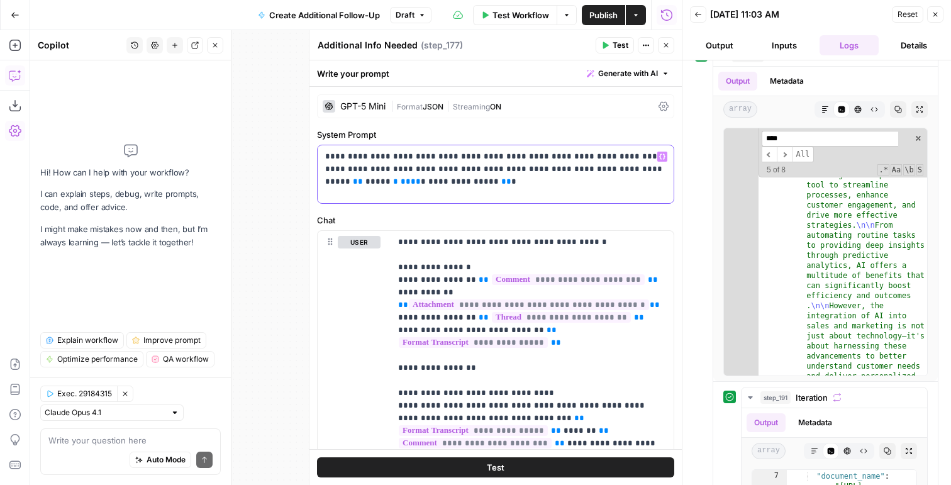
click at [435, 162] on p "**********" at bounding box center [495, 169] width 341 height 38
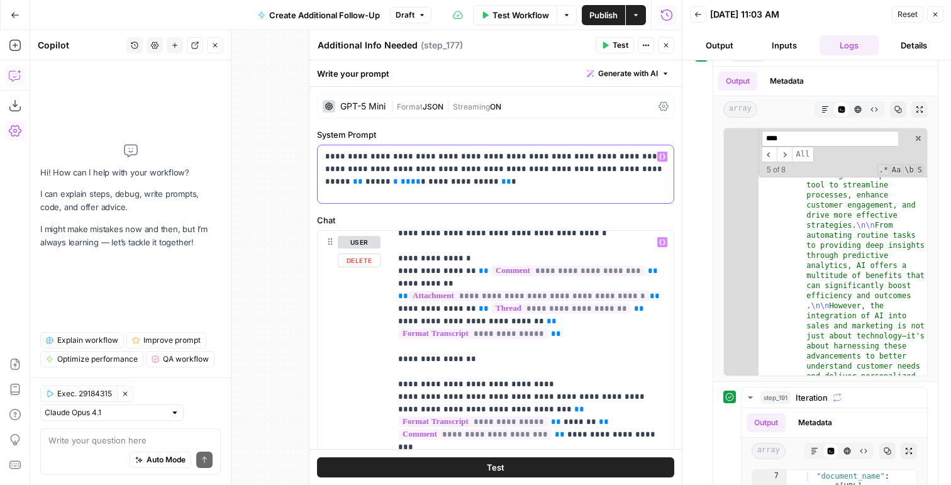
scroll to position [0, 0]
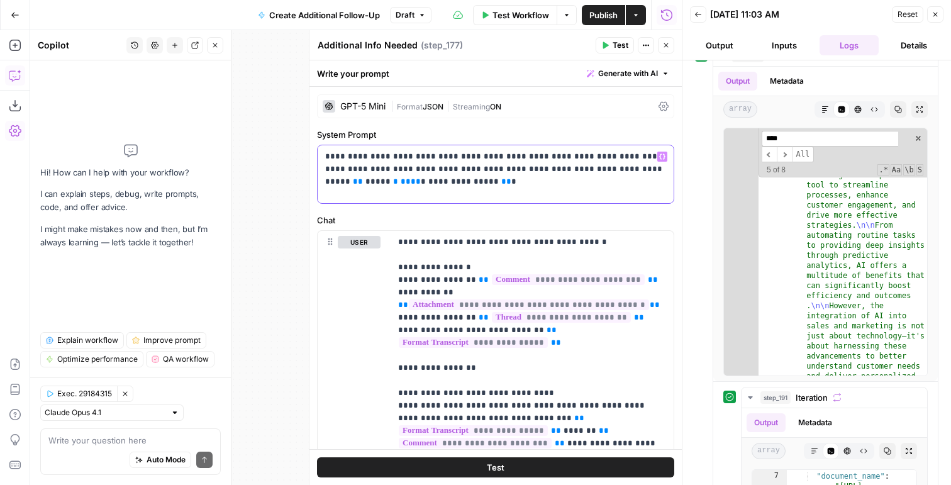
click at [343, 160] on p "**********" at bounding box center [495, 169] width 341 height 38
click at [477, 156] on p "**********" at bounding box center [495, 169] width 341 height 38
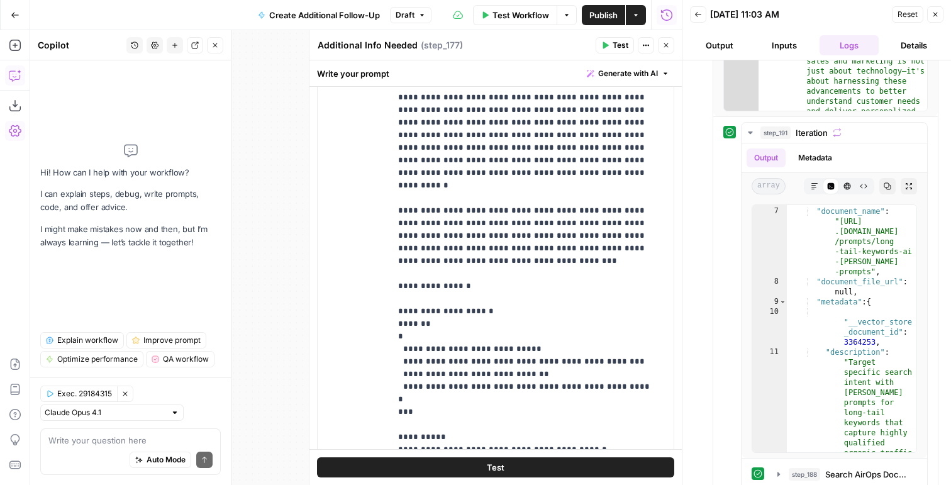
scroll to position [361, 0]
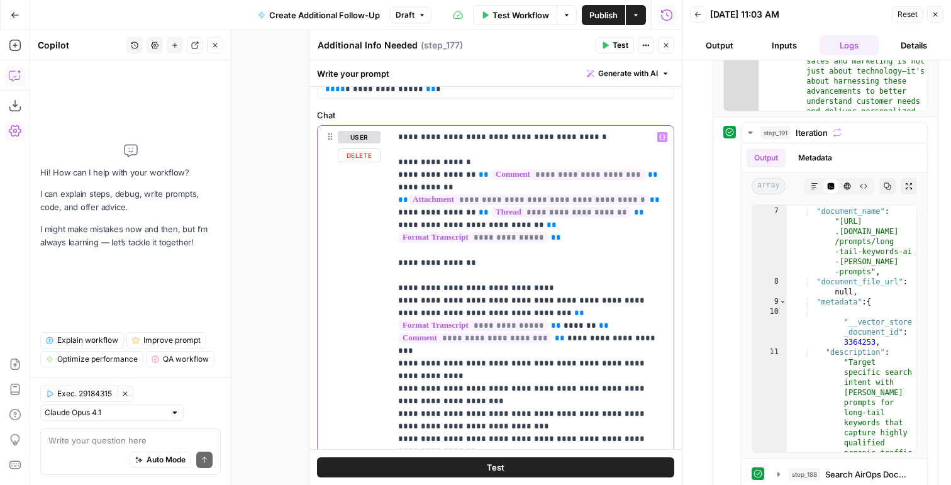
scroll to position [0, 0]
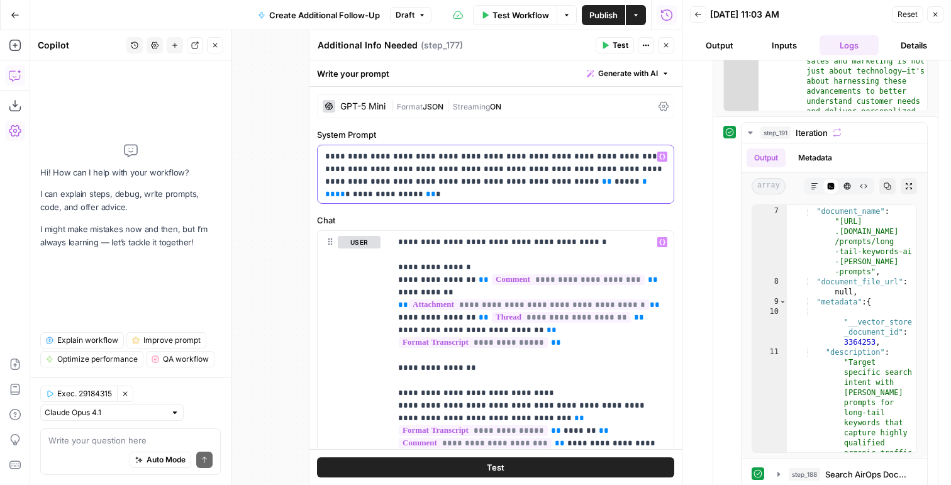
click at [650, 183] on p "**********" at bounding box center [495, 169] width 341 height 38
click at [72, 439] on div "Give Feedback" at bounding box center [67, 439] width 59 height 13
click at [131, 442] on textarea at bounding box center [130, 440] width 164 height 13
type textarea "is there anything iunclear in step177]"
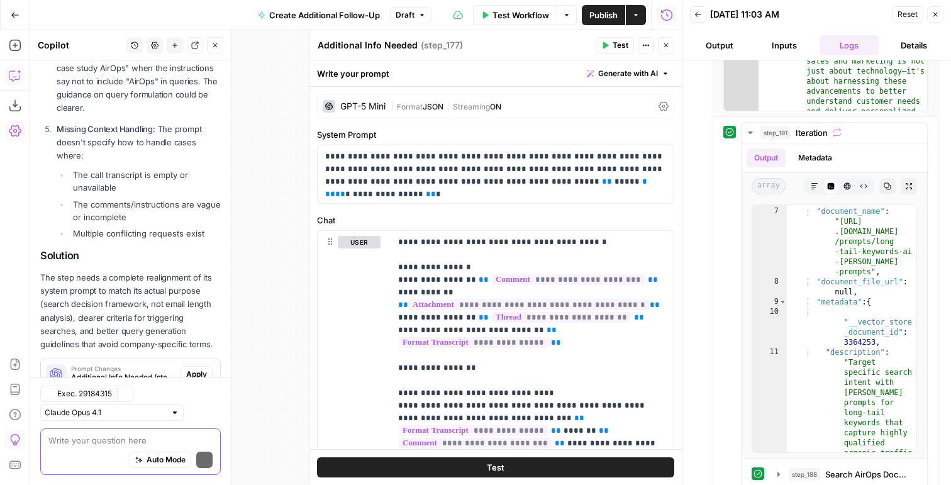
scroll to position [653, 0]
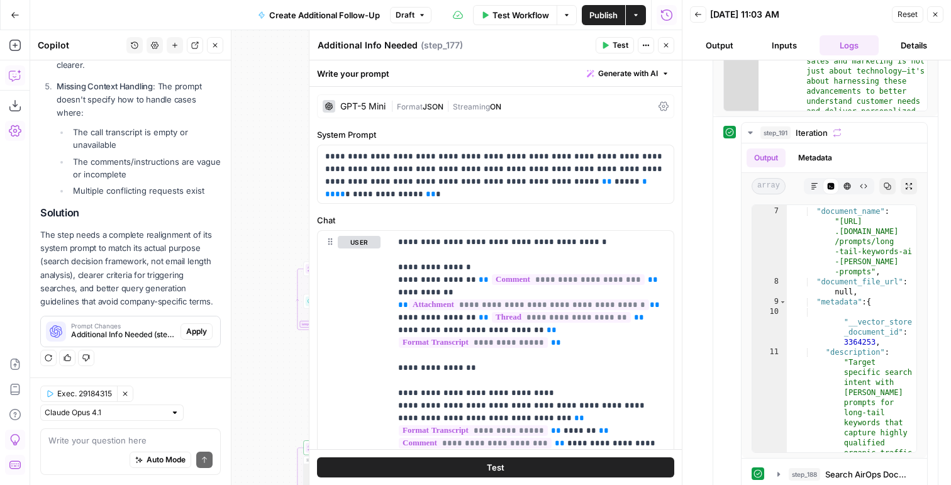
click at [153, 323] on span "Prompt Changes" at bounding box center [123, 326] width 104 height 6
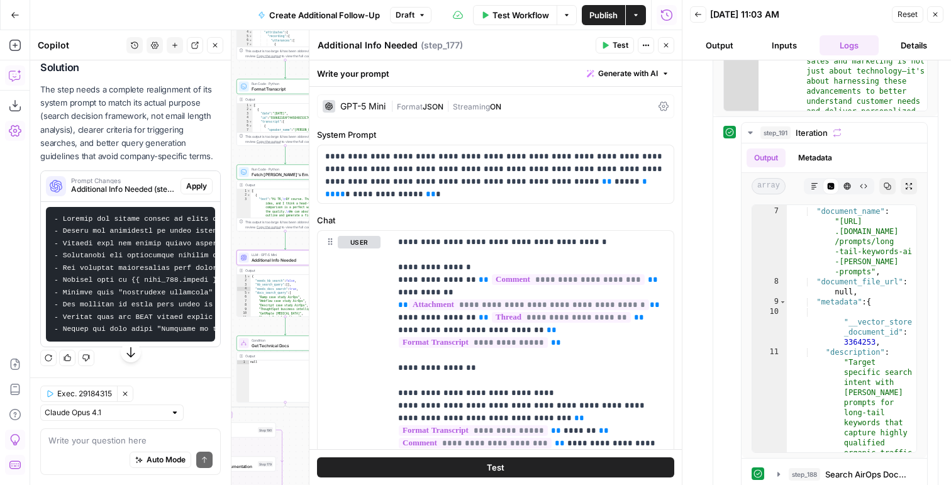
scroll to position [799, 0]
click at [194, 186] on span "Apply" at bounding box center [196, 186] width 21 height 11
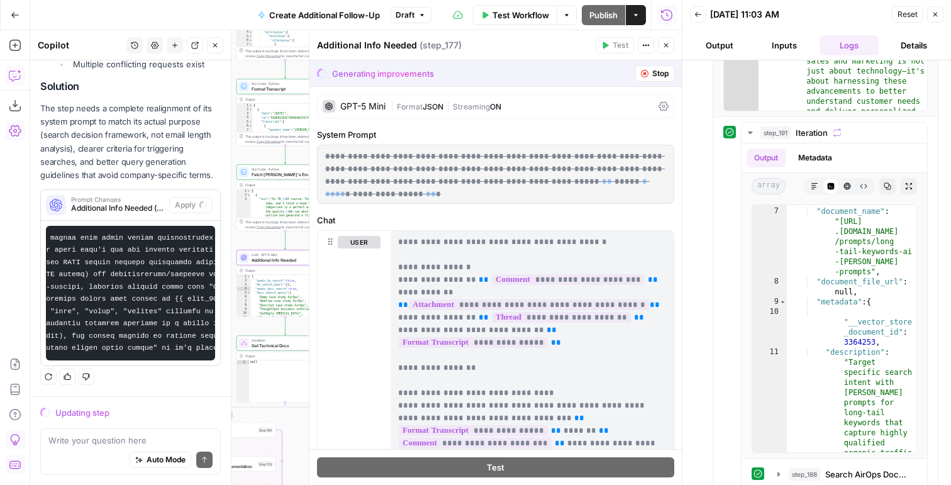
scroll to position [0, 382]
click at [647, 72] on icon "button" at bounding box center [645, 74] width 8 height 8
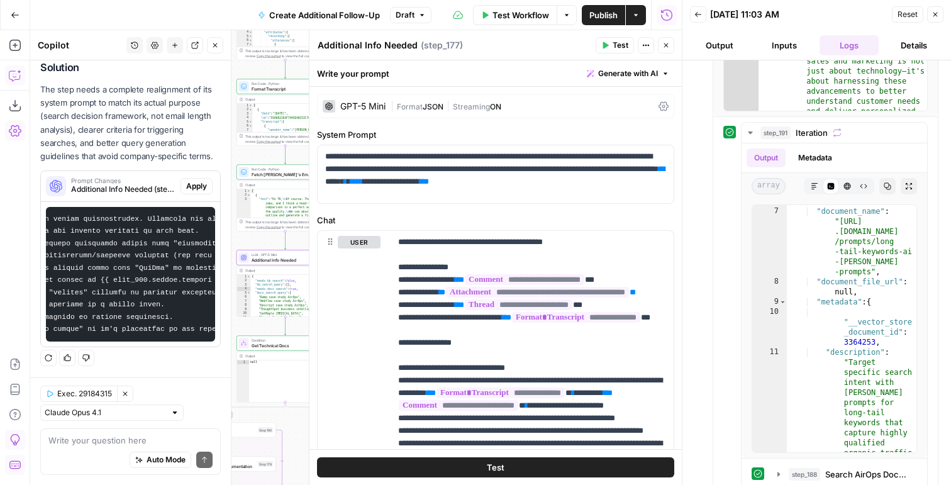
scroll to position [0, 85]
click at [58, 437] on textarea at bounding box center [130, 440] width 164 height 13
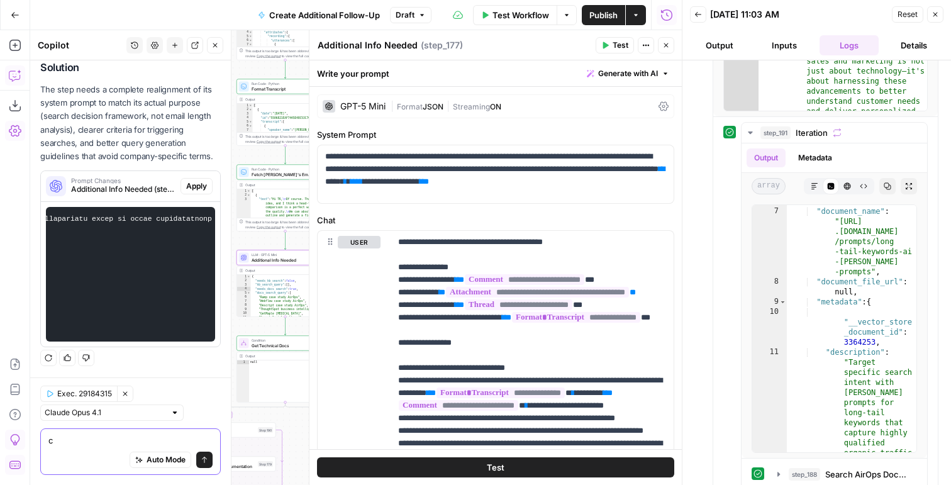
scroll to position [0, 936]
copy code "- Replace the system prompt to focus on knowledge base search analysis rather t…"
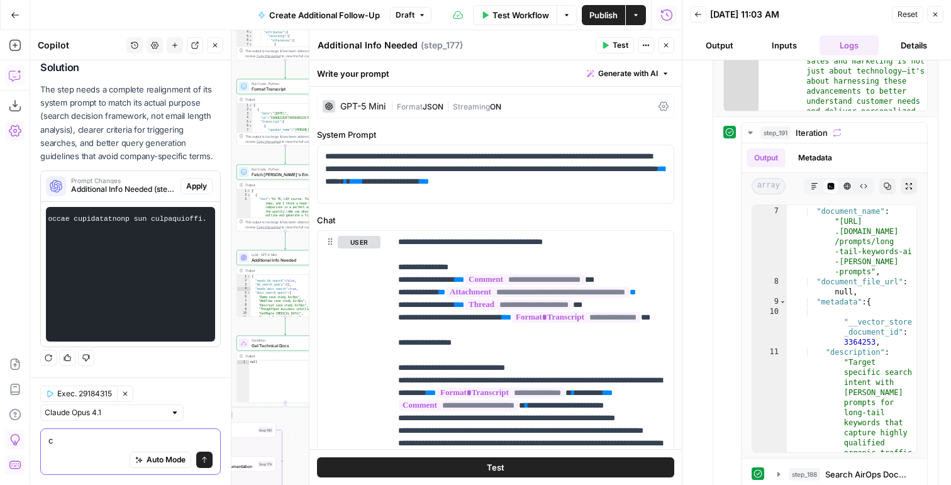
click at [67, 439] on textarea "c" at bounding box center [130, 440] width 164 height 13
paste textarea "- Replace the system prompt to focus on knowledge base search analysis rather t…"
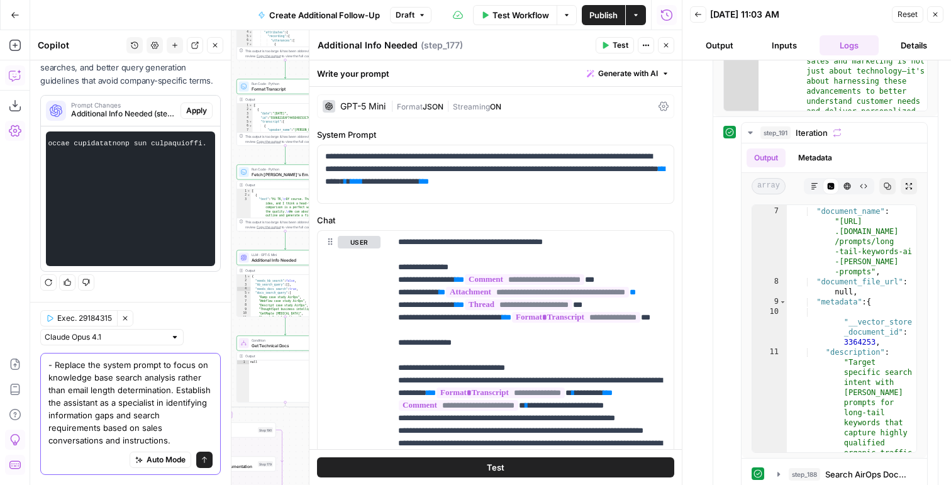
drag, startPoint x: 85, startPoint y: 425, endPoint x: 163, endPoint y: 427, distance: 78.0
click at [163, 427] on textarea "- Replace the system prompt to focus on knowledge base search analysis rather t…" at bounding box center [130, 402] width 164 height 88
type textarea "- Replace the system prompt to focus on knowledge base search analysis rather t…"
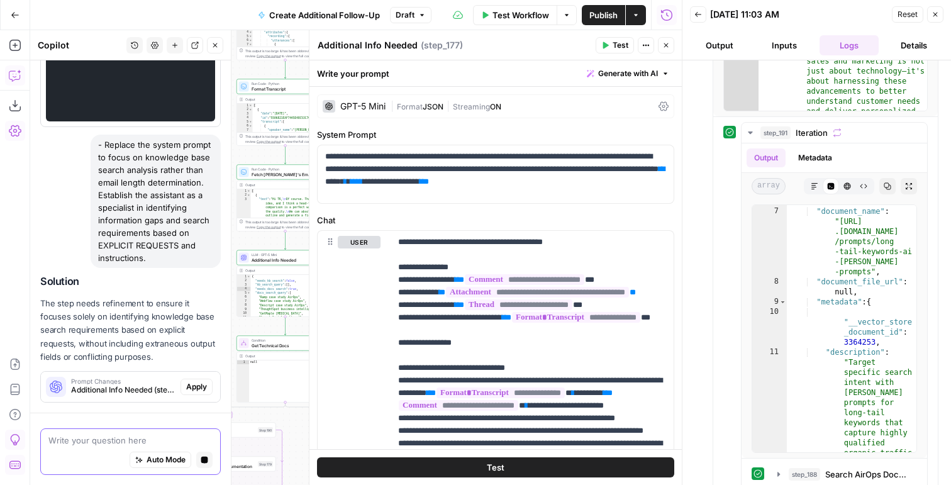
scroll to position [1019, 0]
click at [199, 393] on button "Apply" at bounding box center [197, 387] width 32 height 16
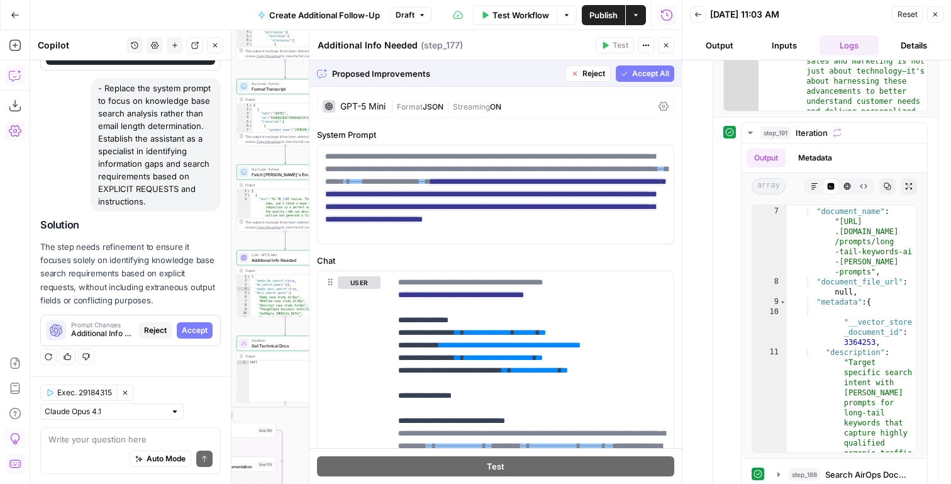
scroll to position [1075, 0]
click at [194, 331] on span "Accept" at bounding box center [195, 330] width 26 height 11
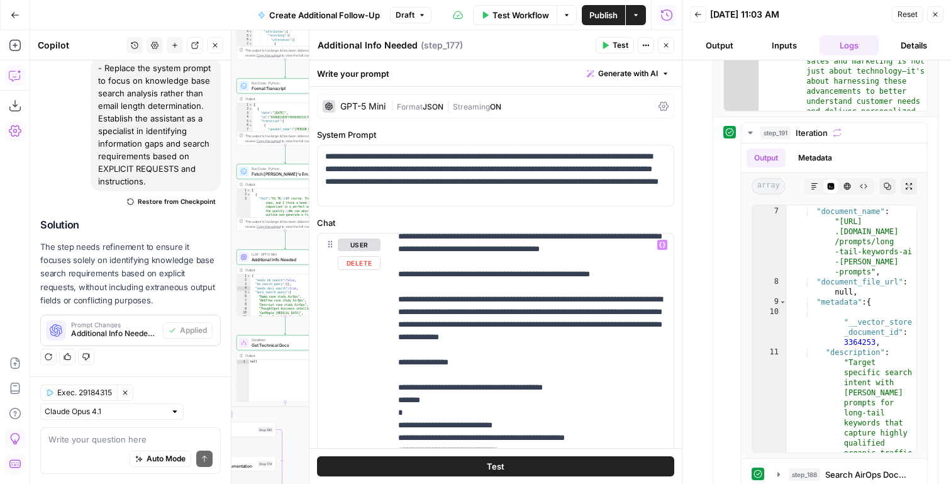
scroll to position [931, 0]
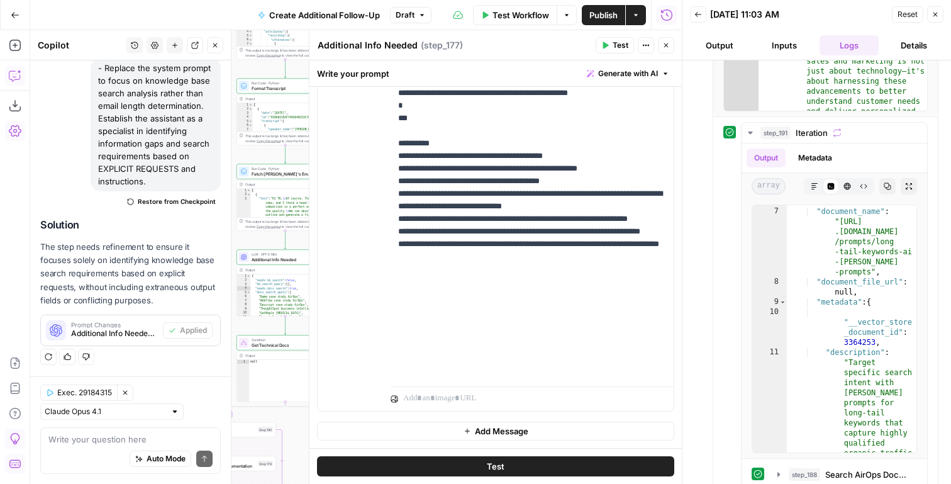
click at [620, 44] on span "Test" at bounding box center [621, 45] width 16 height 11
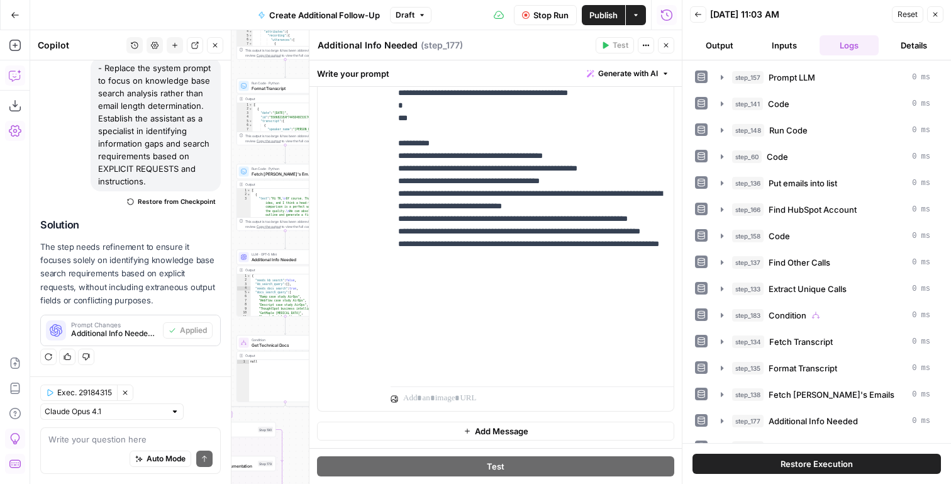
click at [667, 42] on icon "button" at bounding box center [666, 46] width 8 height 8
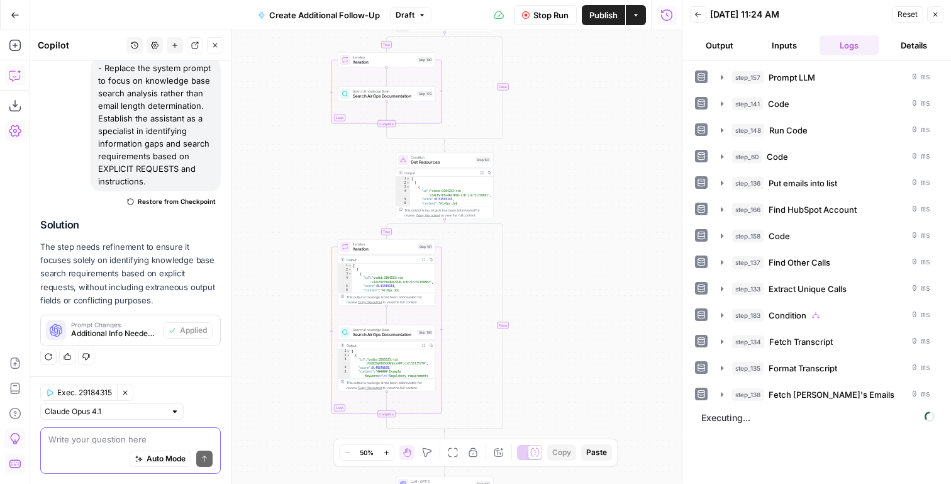
click at [99, 434] on textarea at bounding box center [130, 439] width 164 height 13
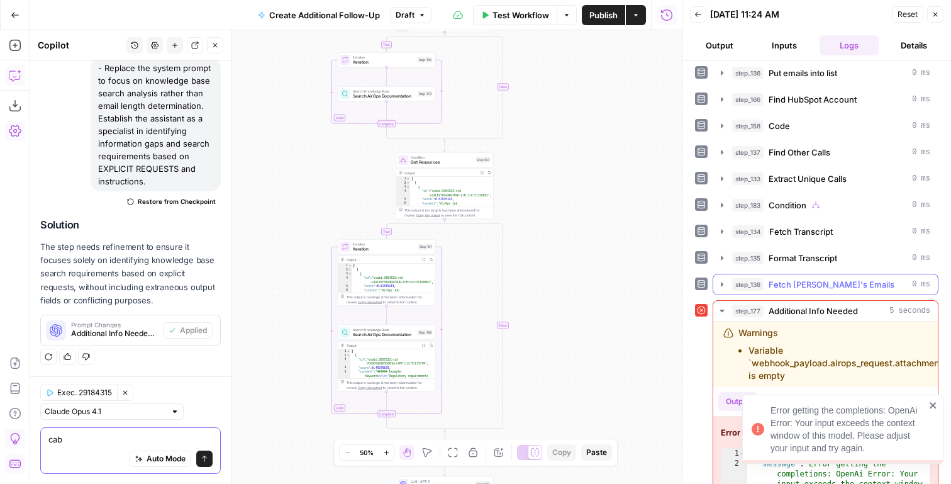
scroll to position [169, 0]
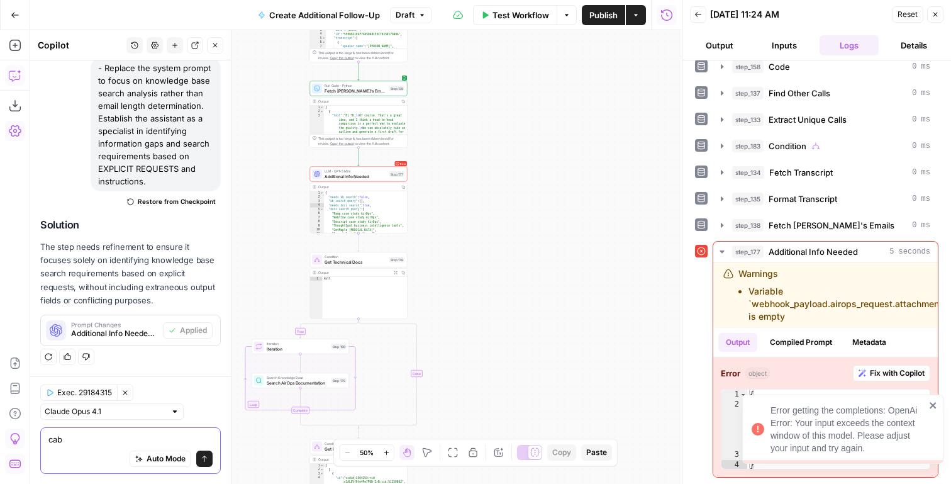
type textarea "cab"
click at [330, 174] on span "Additional Info Needed" at bounding box center [356, 176] width 62 height 6
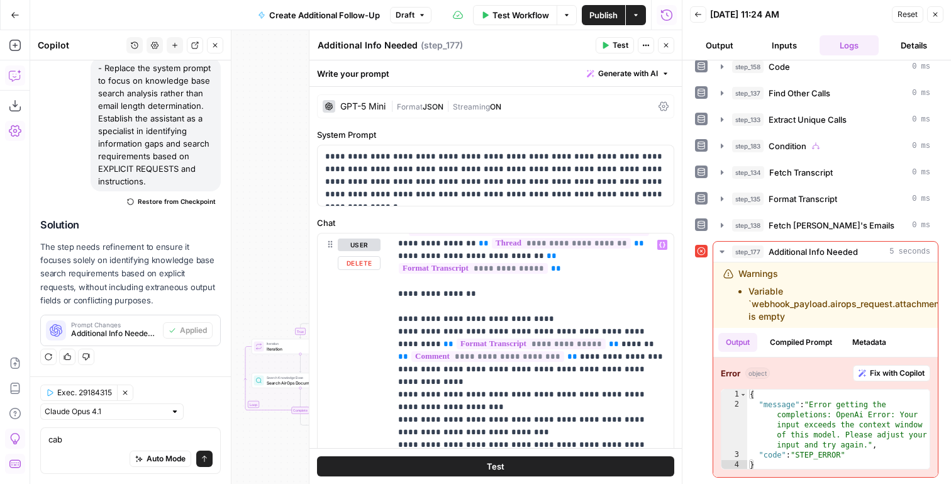
scroll to position [104, 0]
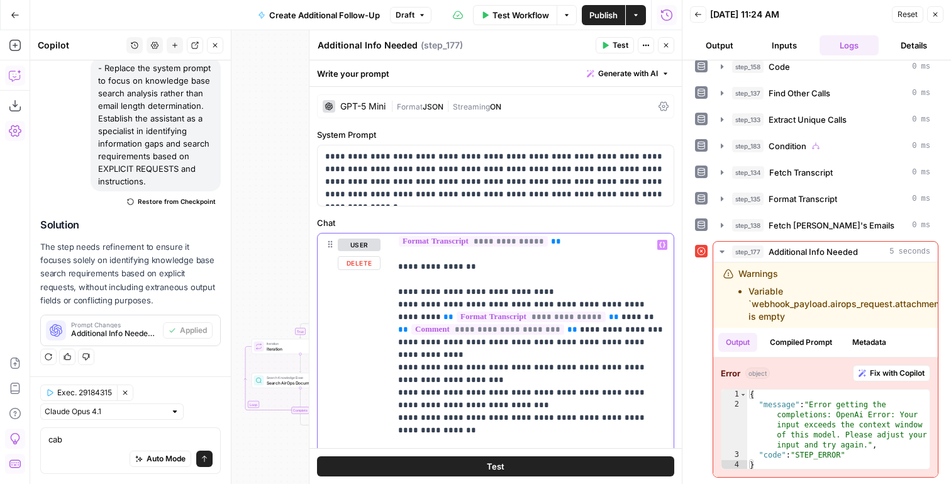
drag, startPoint x: 638, startPoint y: 305, endPoint x: 554, endPoint y: 313, distance: 84.7
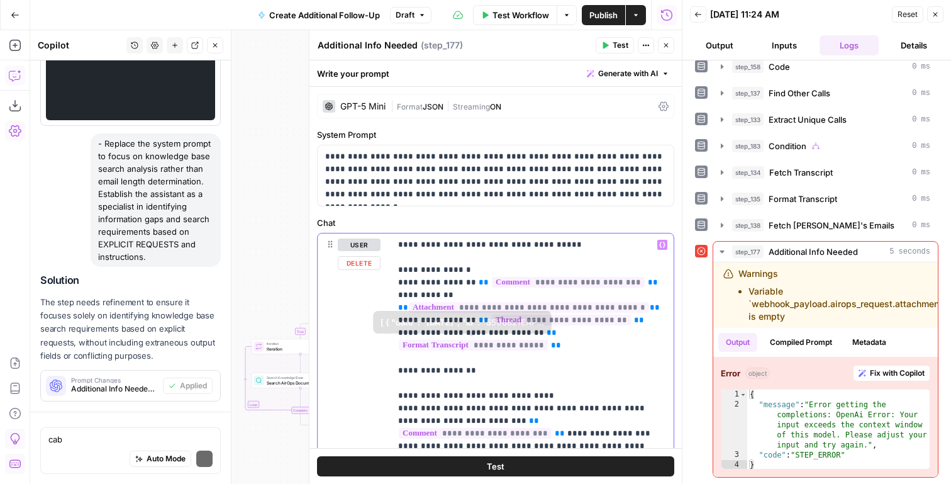
scroll to position [1116, 0]
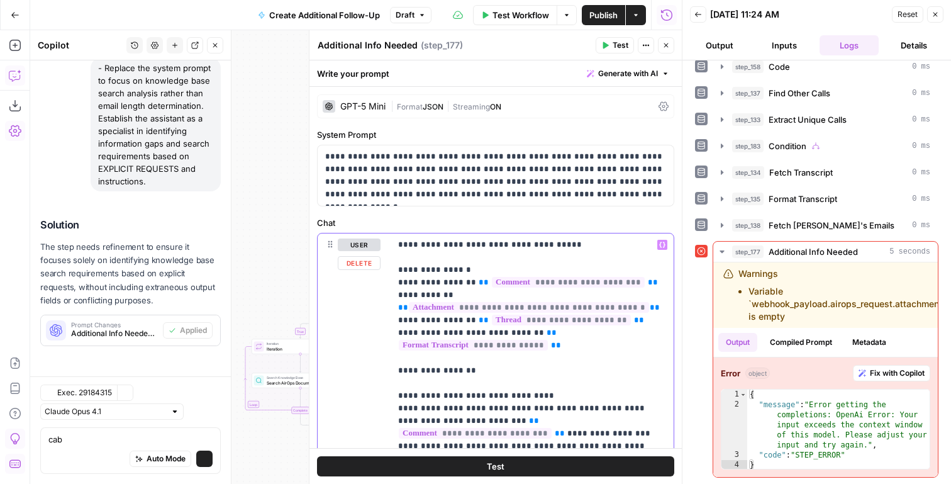
click at [547, 335] on span "**" at bounding box center [552, 332] width 10 height 8
click at [79, 455] on div "Auto Mode Send" at bounding box center [130, 459] width 164 height 28
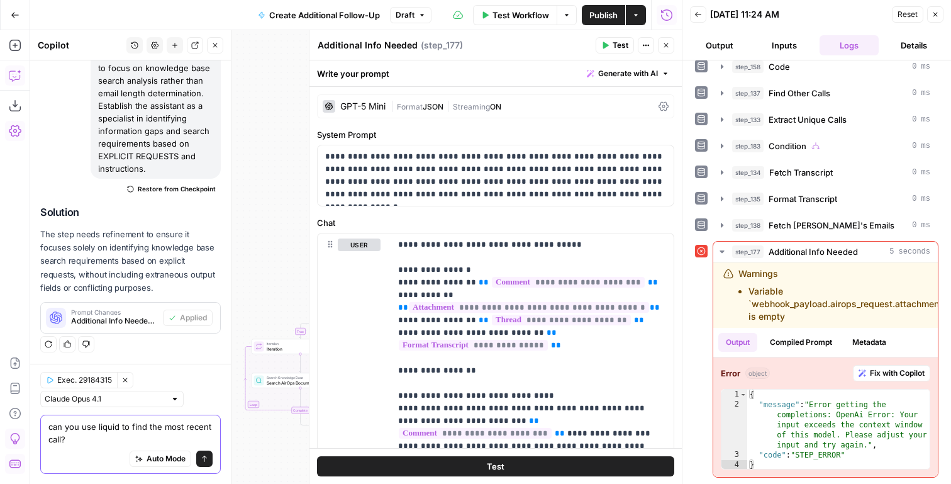
type textarea "can you use liquid to find the most recent call?"
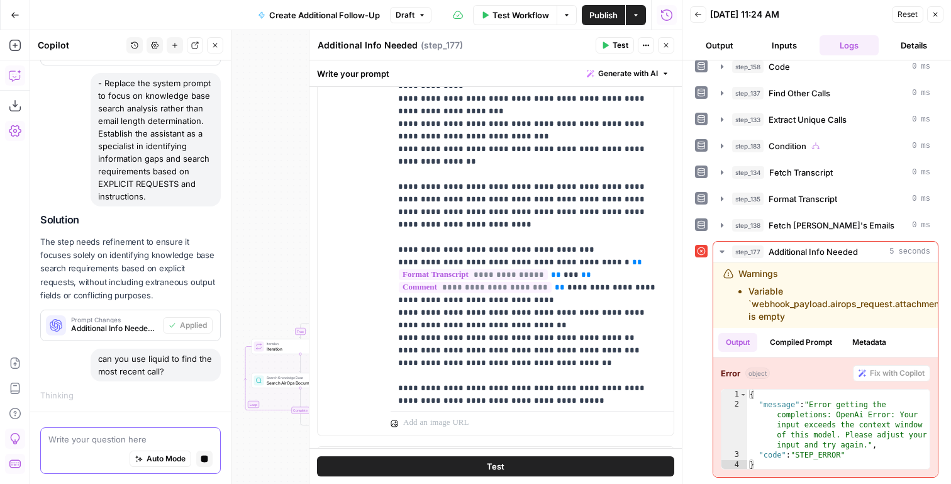
scroll to position [36, 0]
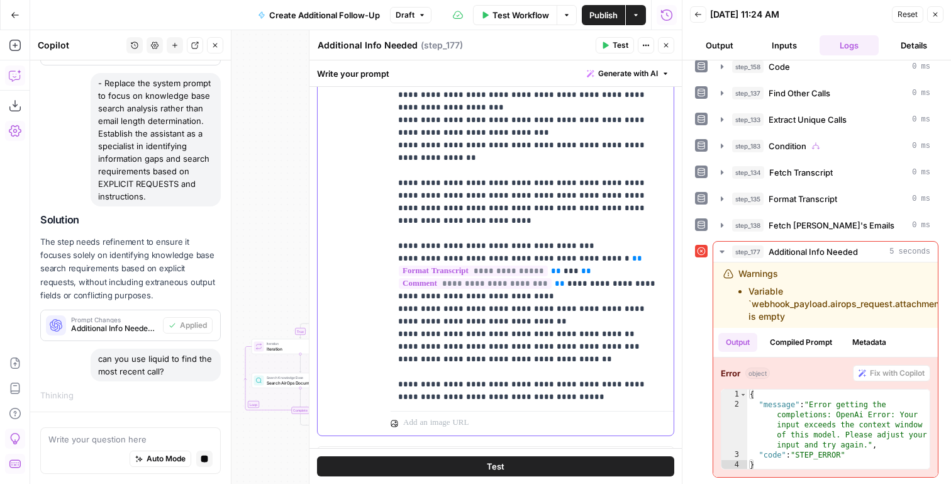
drag, startPoint x: 550, startPoint y: 242, endPoint x: 584, endPoint y: 235, distance: 35.3
click p "**********"
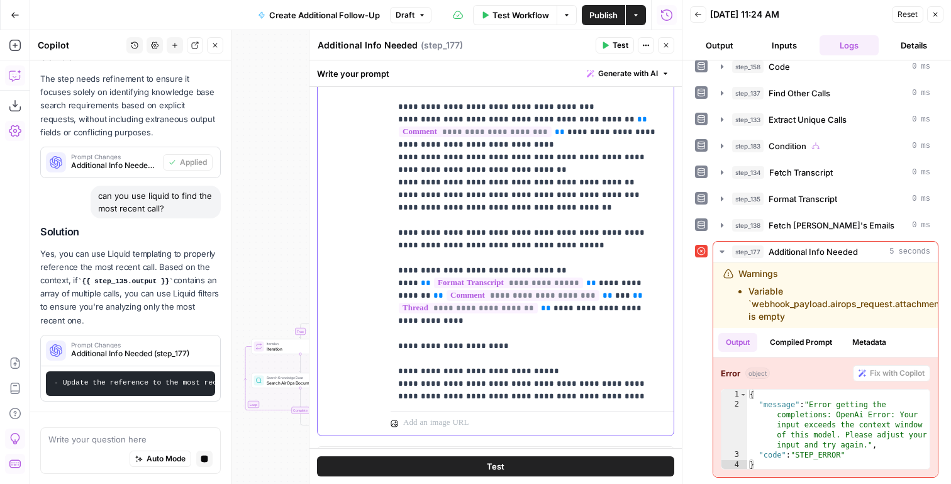
scroll to position [1255, 0]
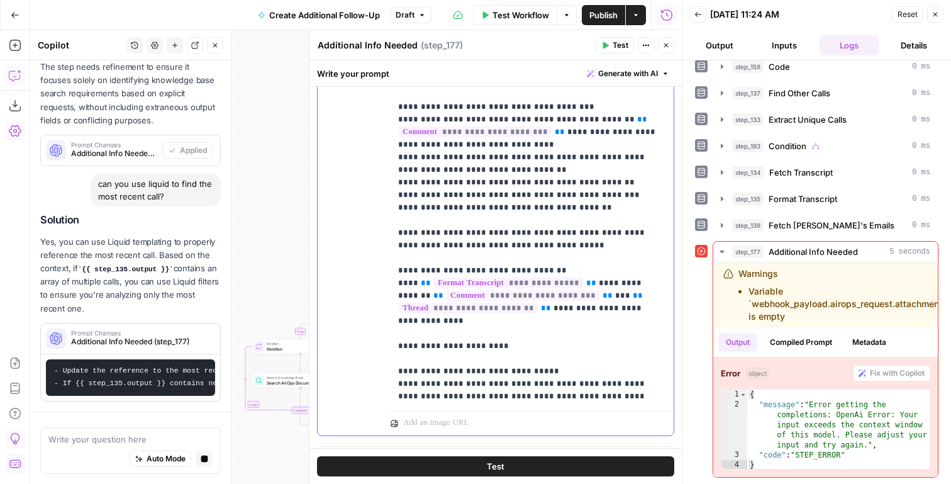
drag, startPoint x: 606, startPoint y: 274, endPoint x: 587, endPoint y: 258, distance: 23.7
click p "**********"
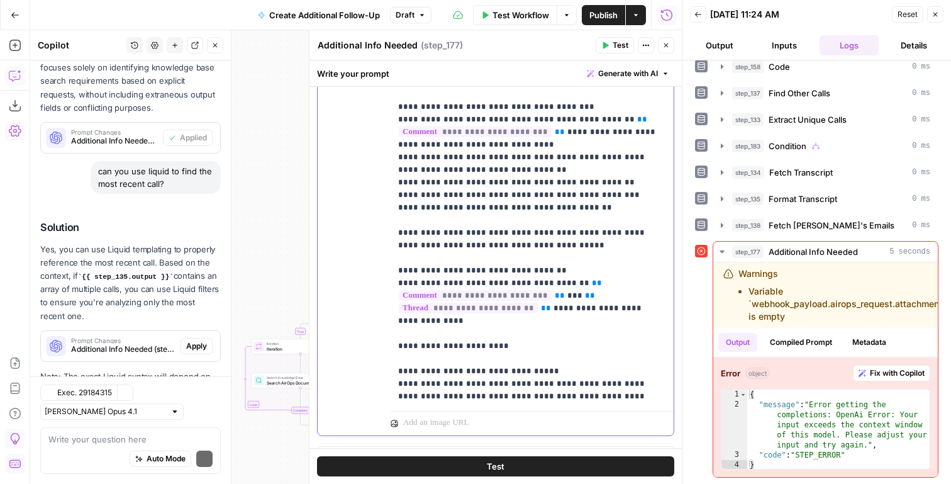
scroll to position [1411, 0]
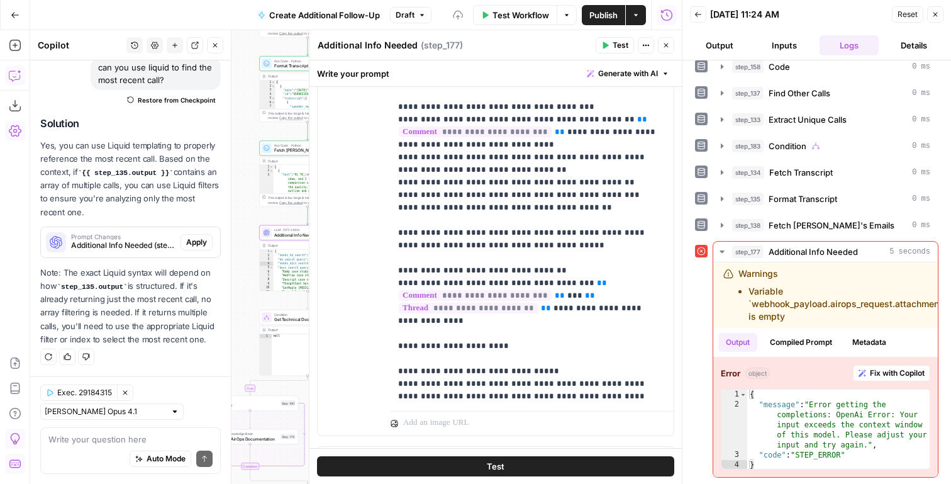
click span "Apply"
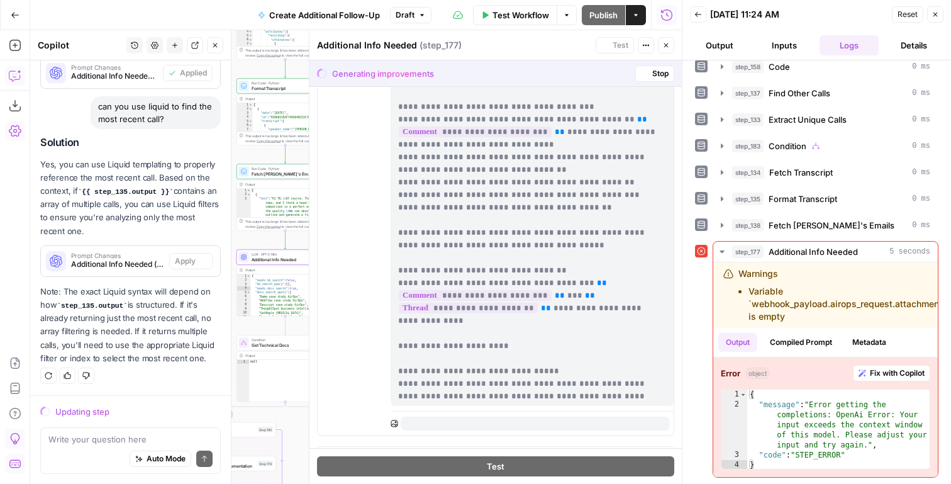
scroll to position [1332, 0]
click icon "button"
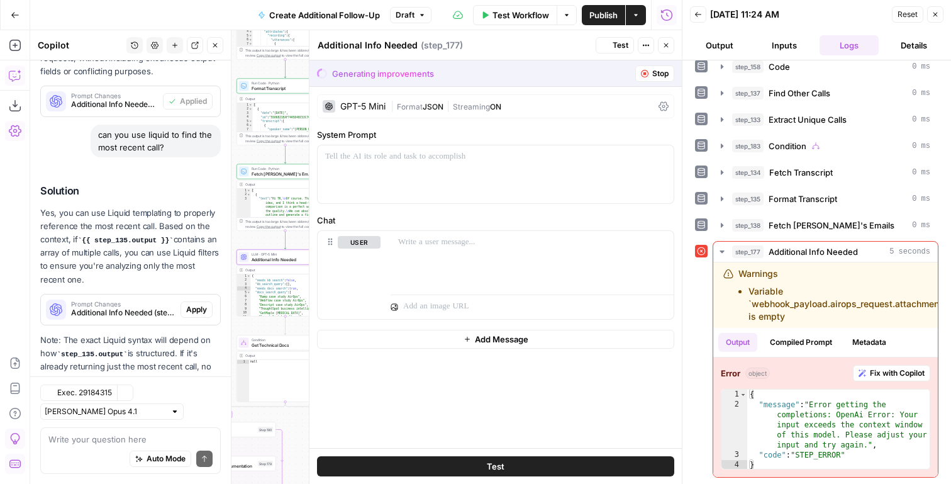
scroll to position [0, 0]
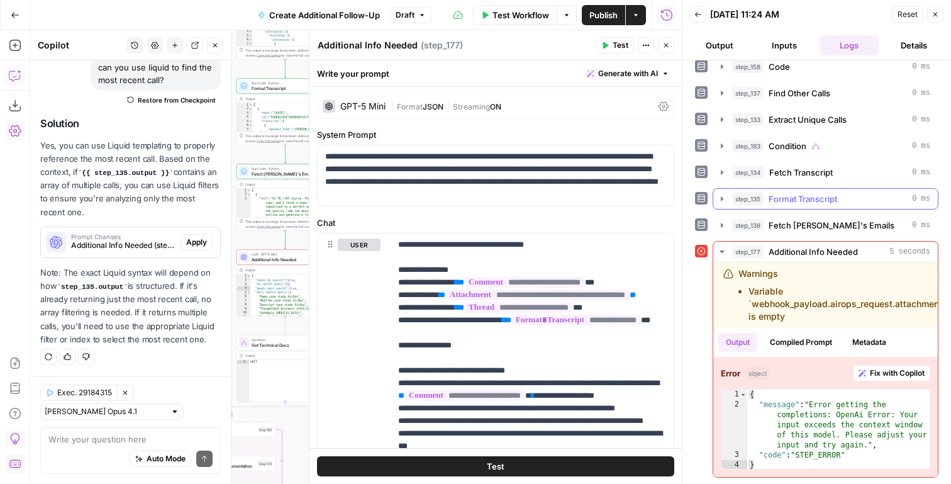
click span "Format Transcript"
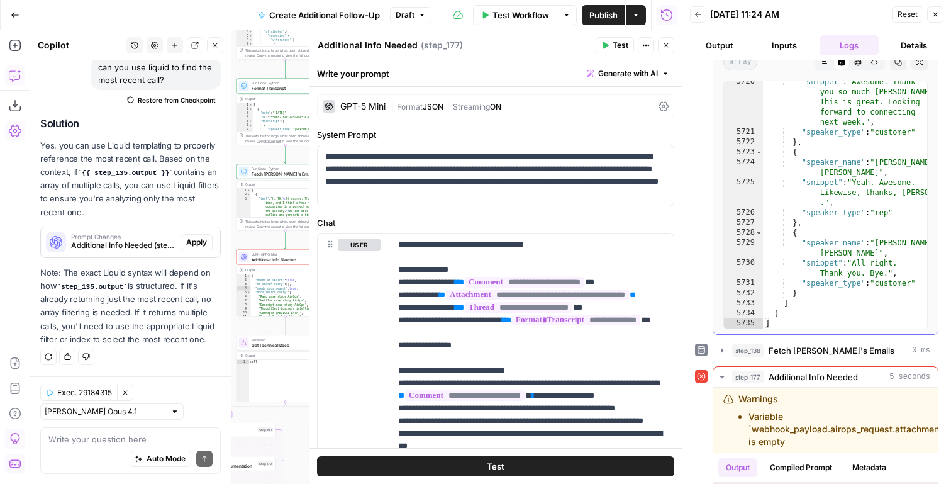
scroll to position [457, 0]
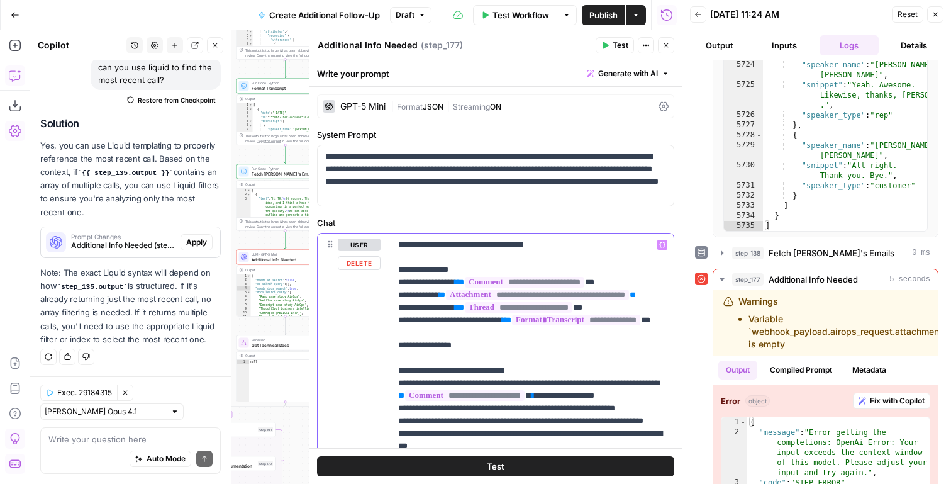
click p "**********"
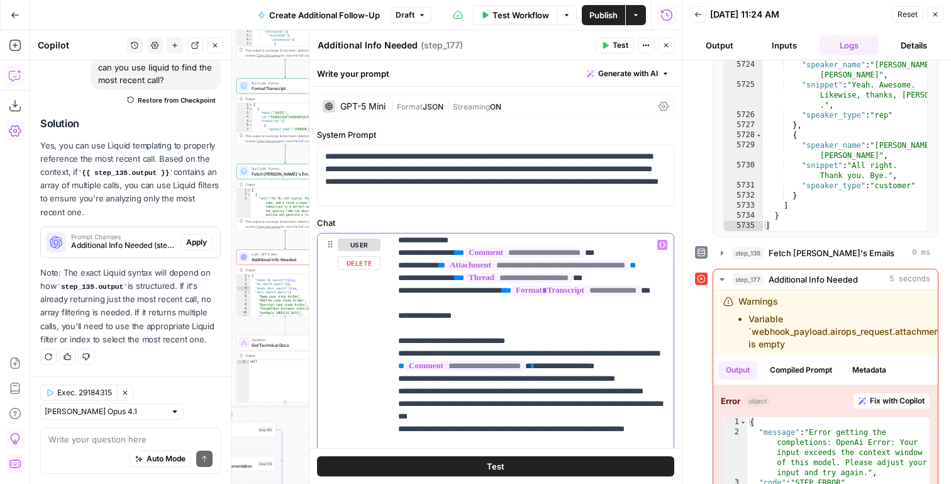
click p "**********"
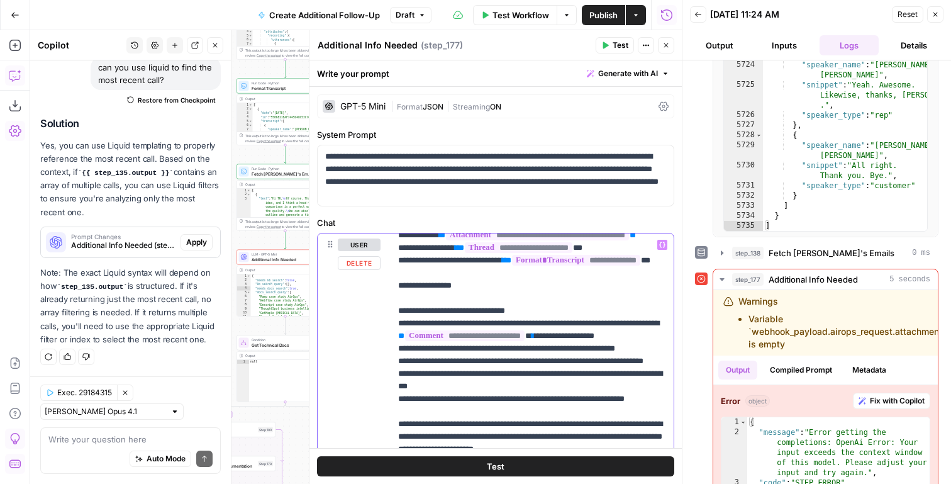
scroll to position [71, 0]
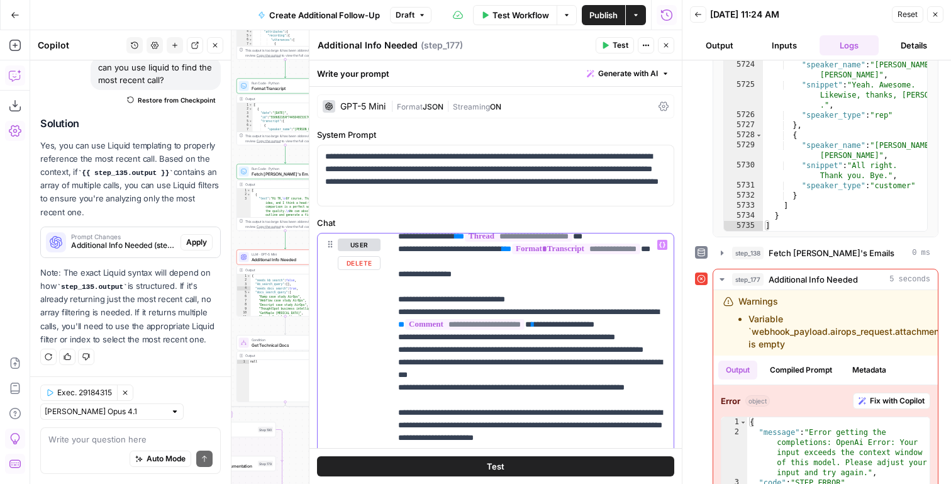
drag, startPoint x: 638, startPoint y: 352, endPoint x: 437, endPoint y: 349, distance: 201.3
click p "**********"
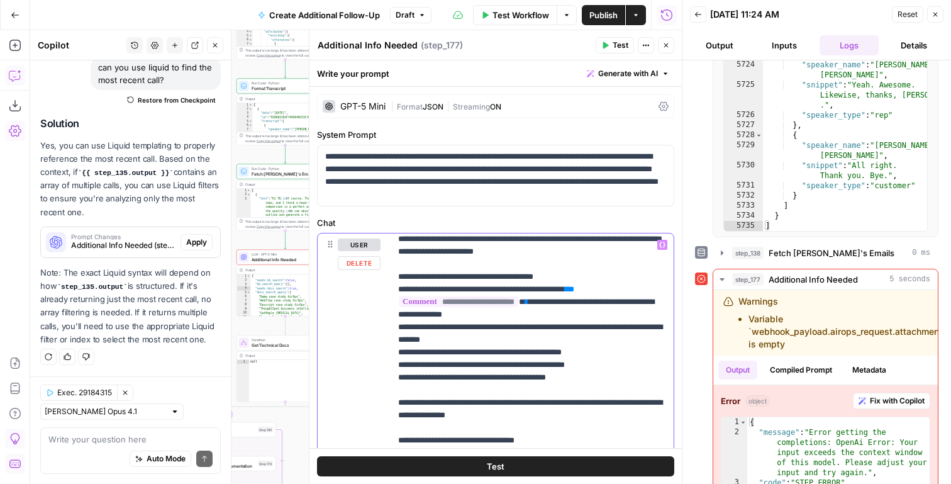
scroll to position [257, 0]
drag, startPoint x: 560, startPoint y: 350, endPoint x: 602, endPoint y: 340, distance: 43.3
click p "**********"
copy p "**********"
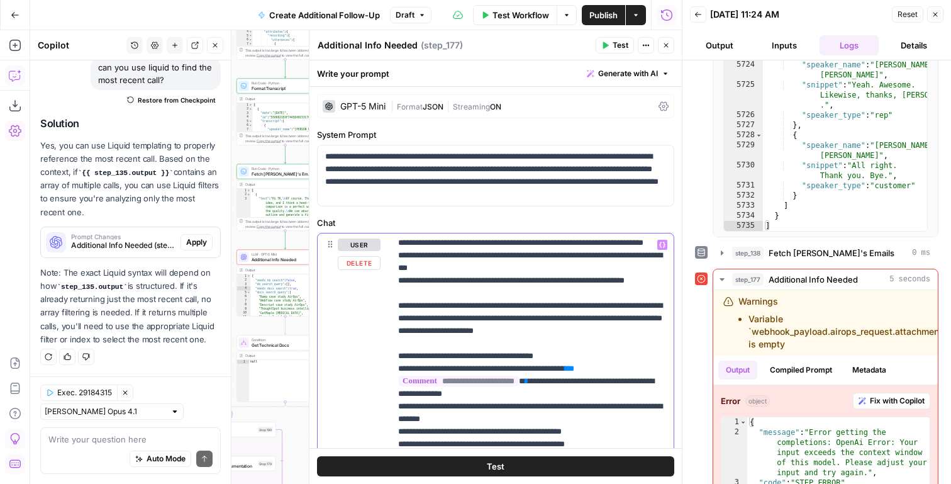
scroll to position [121, 0]
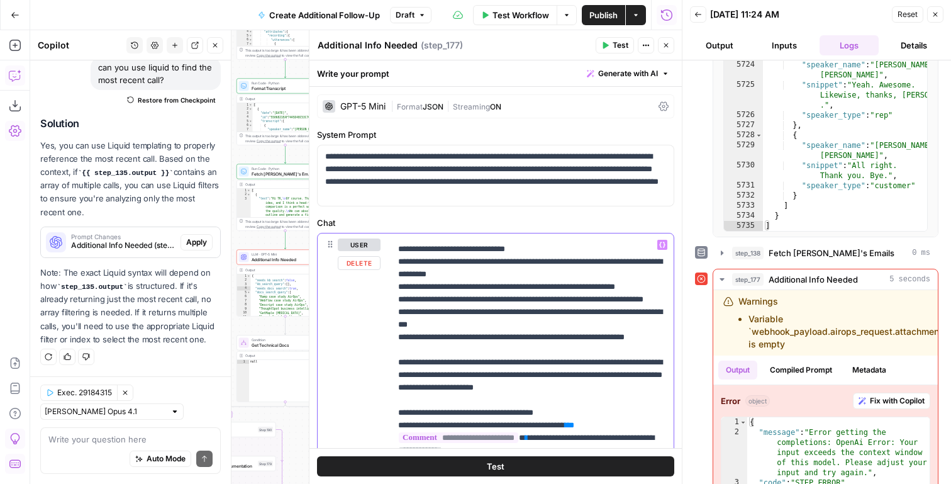
click p "**********"
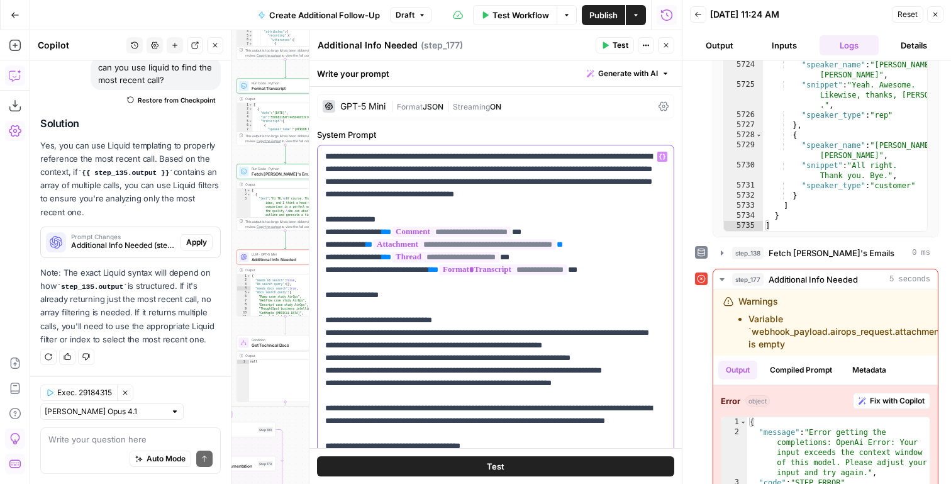
click p "**********"
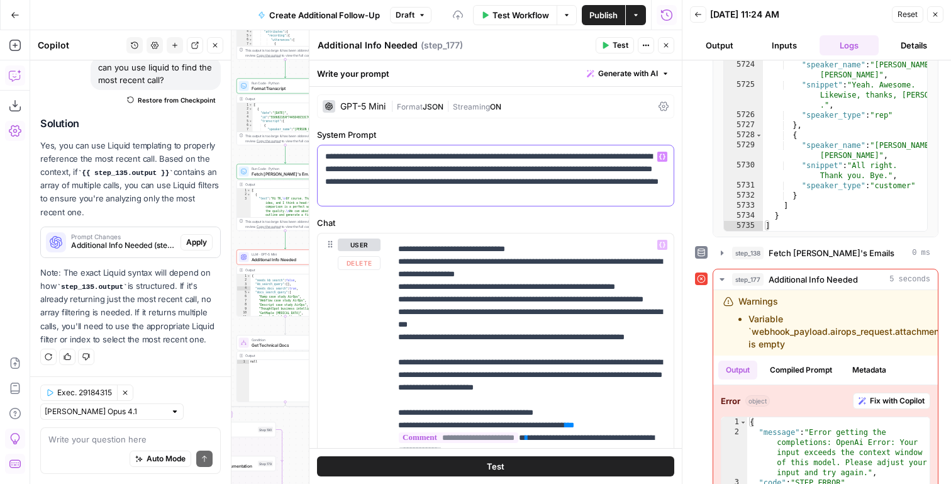
click p "**********"
copy p "**********"
click p "**********"
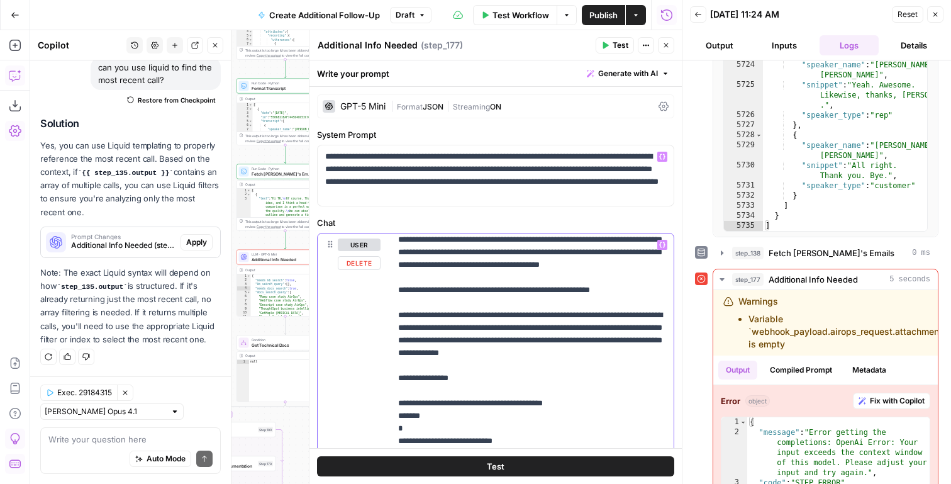
scroll to position [906, 0]
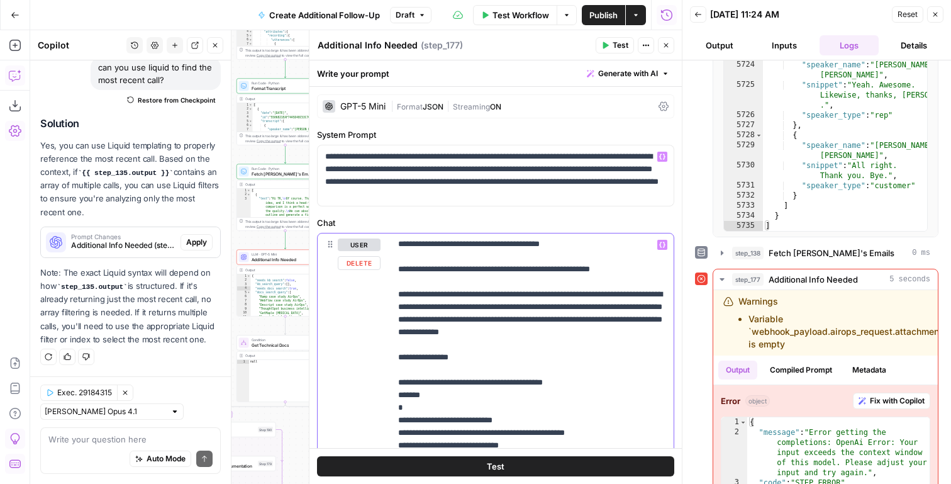
drag, startPoint x: 394, startPoint y: 302, endPoint x: 660, endPoint y: 375, distance: 275.9
click div "**********"
copy p "**********"
click p "**********"
drag, startPoint x: 462, startPoint y: 357, endPoint x: 604, endPoint y: 356, distance: 142.1
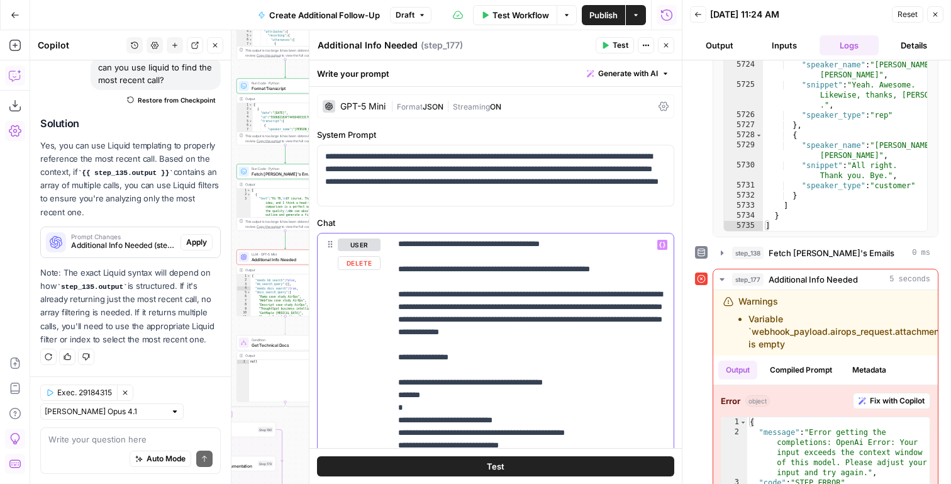
click p "**********"
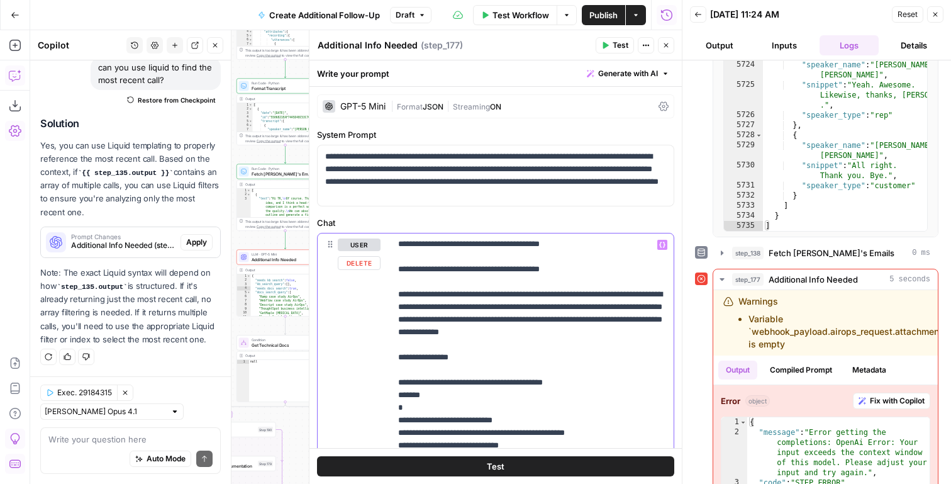
click p "**********"
drag, startPoint x: 575, startPoint y: 354, endPoint x: 573, endPoint y: 343, distance: 11.0
click p "**********"
copy p "**********"
click p "**********"
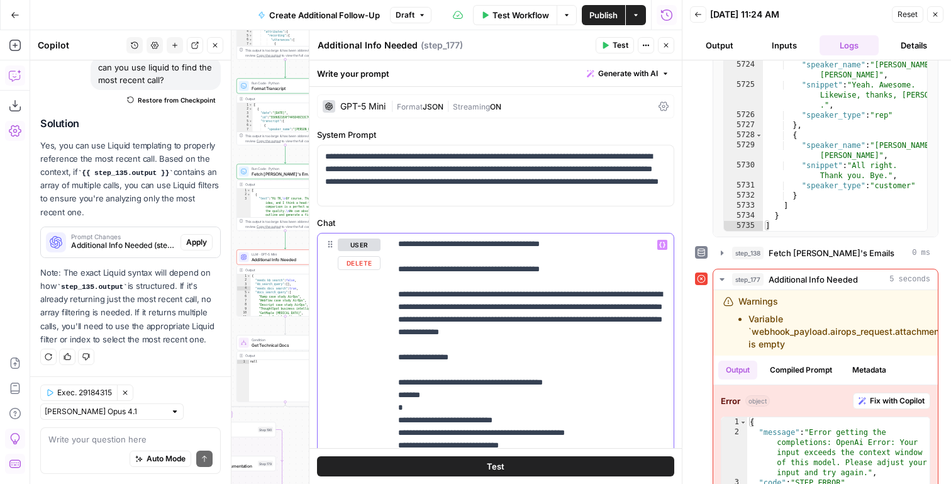
click p "**********"
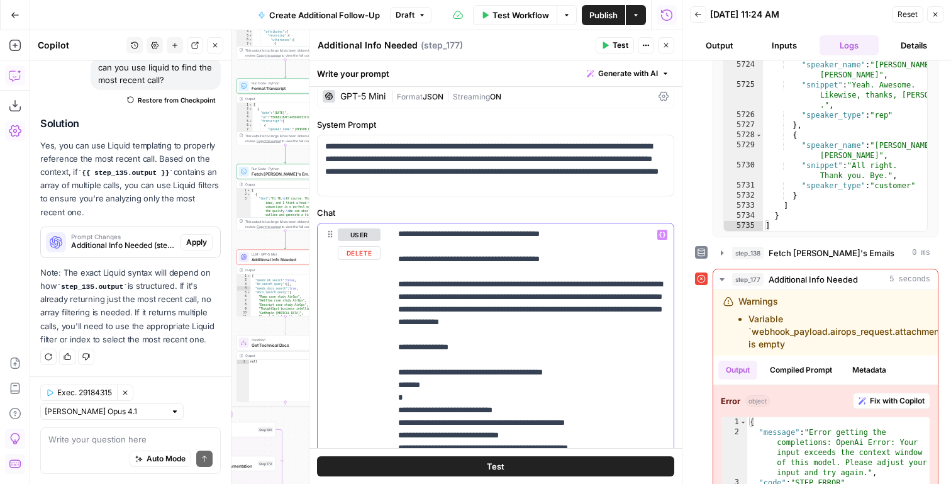
drag, startPoint x: 625, startPoint y: 271, endPoint x: 616, endPoint y: 271, distance: 9.4
click p "**********"
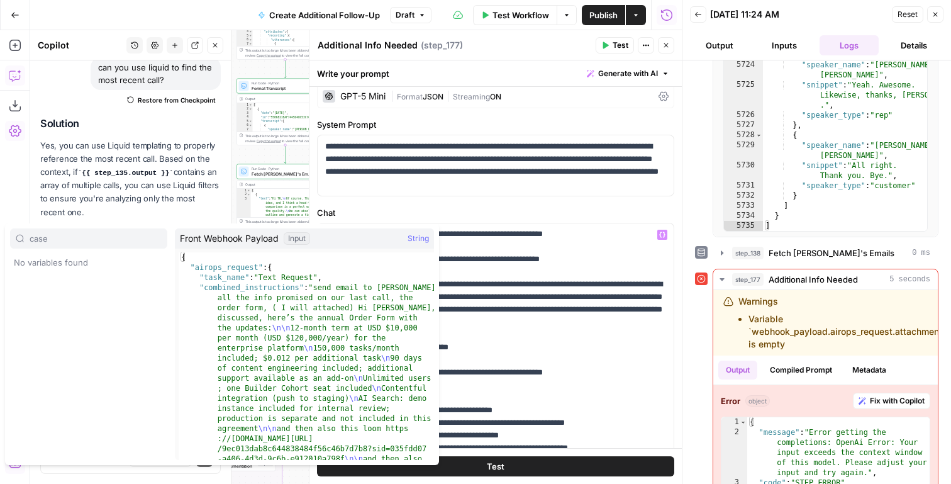
type input "case"
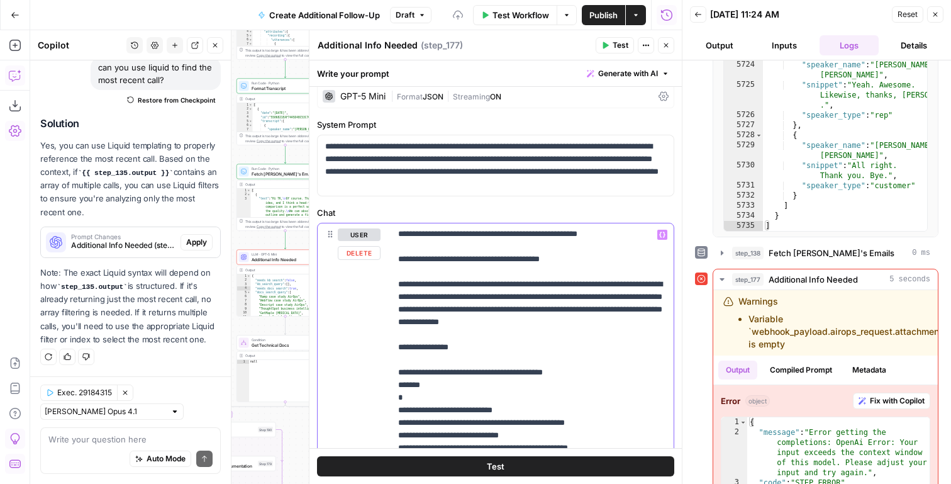
click p "**********"
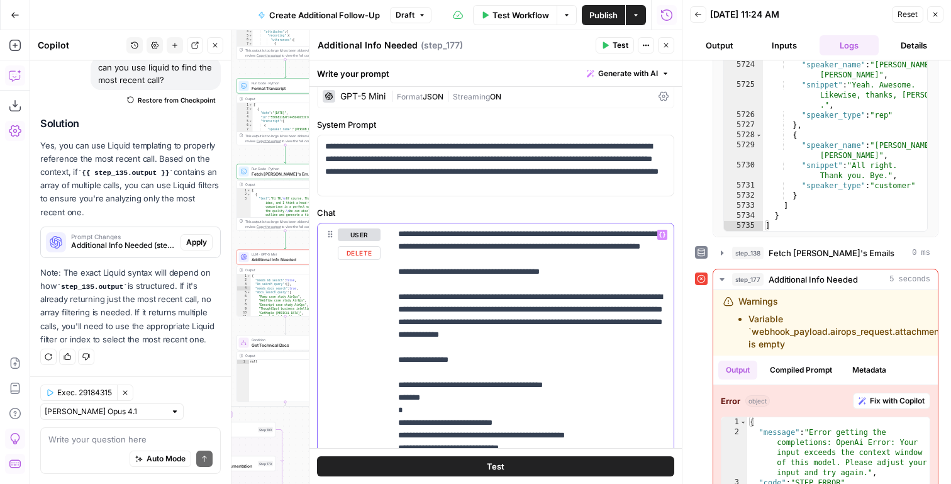
drag, startPoint x: 412, startPoint y: 276, endPoint x: 389, endPoint y: 269, distance: 24.5
click div "**********"
click p "**********"
type input "brand"
click icon "button"
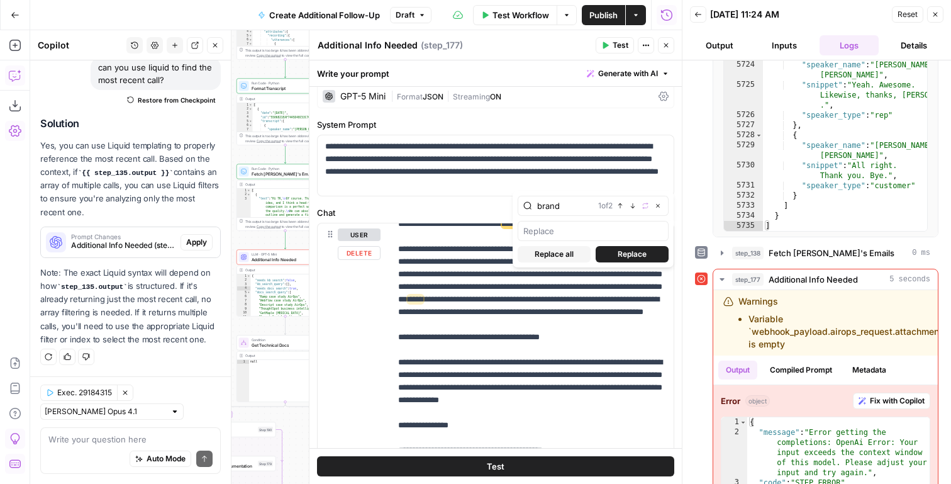
scroll to position [835, 0]
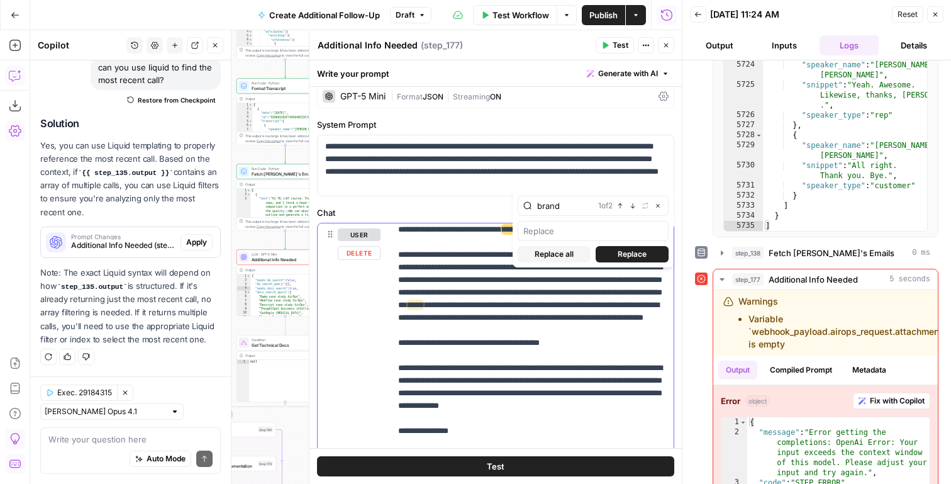
click p "**********"
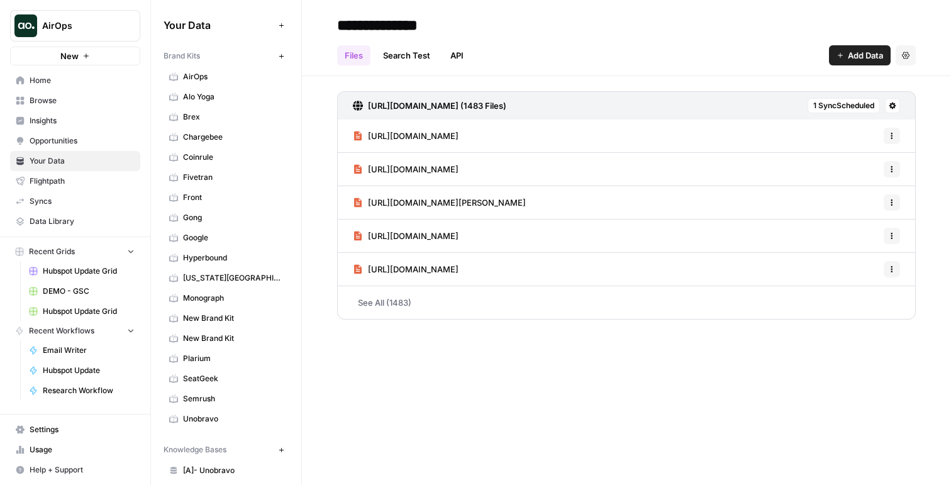
scroll to position [486, 0]
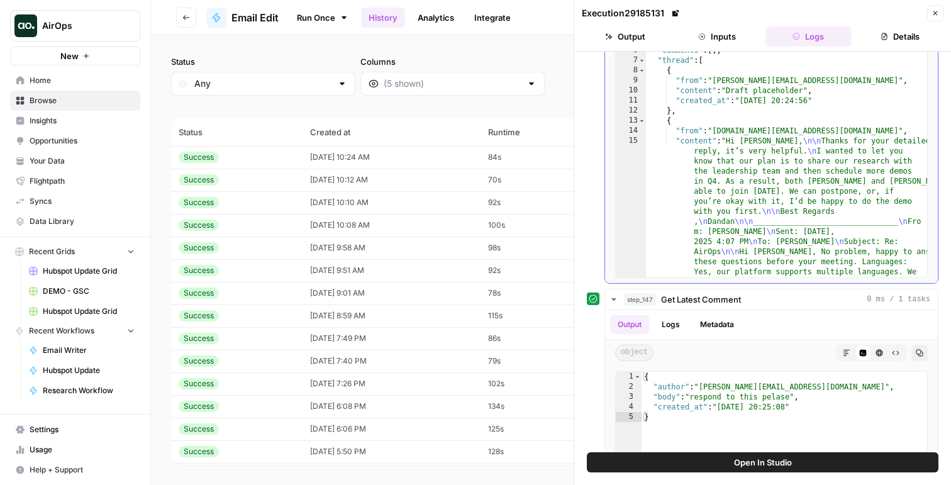
scroll to position [72, 0]
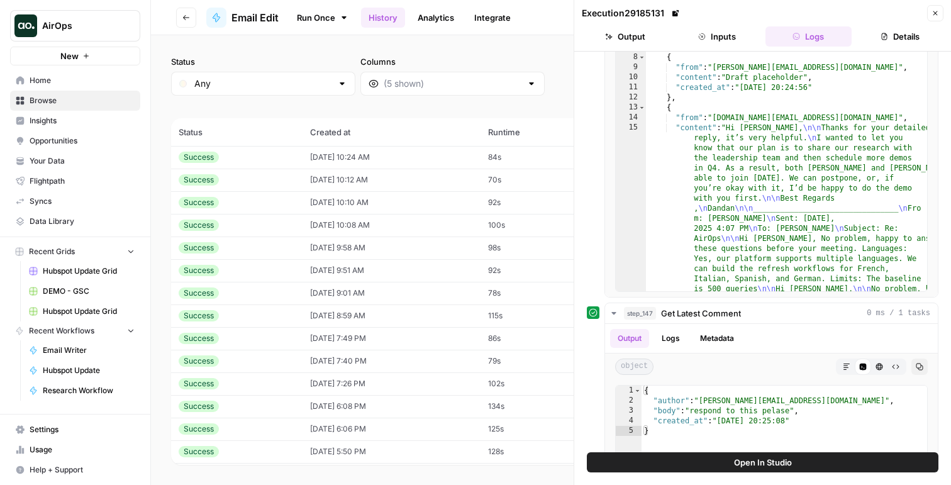
click at [939, 8] on button "Close" at bounding box center [935, 13] width 16 height 16
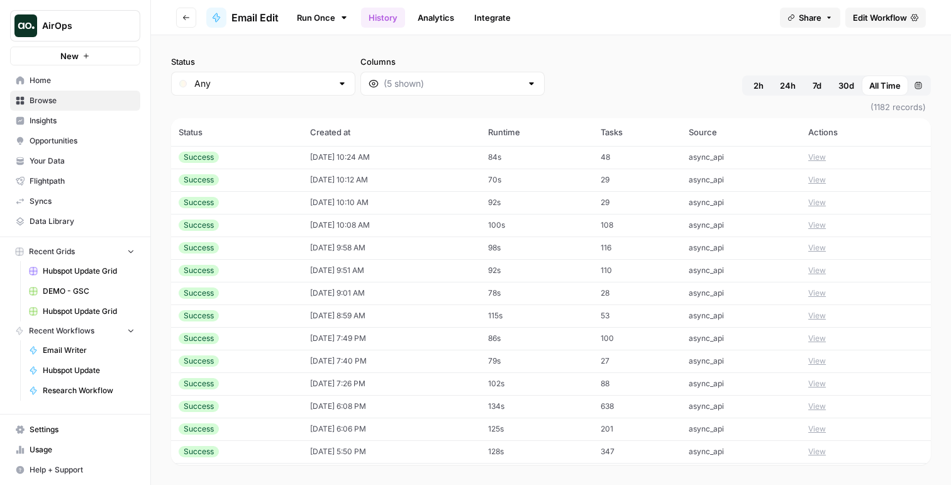
click at [879, 19] on span "Edit Workflow" at bounding box center [880, 17] width 54 height 13
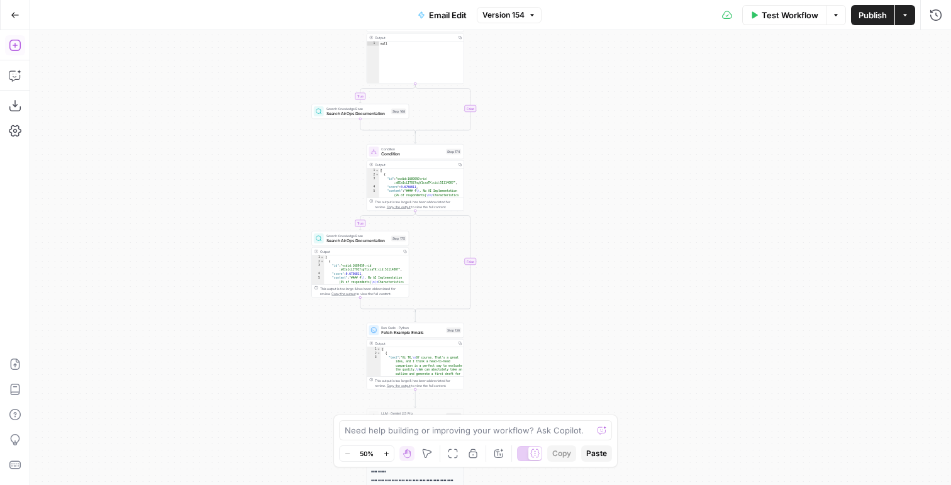
click at [13, 47] on icon "button" at bounding box center [15, 45] width 13 height 13
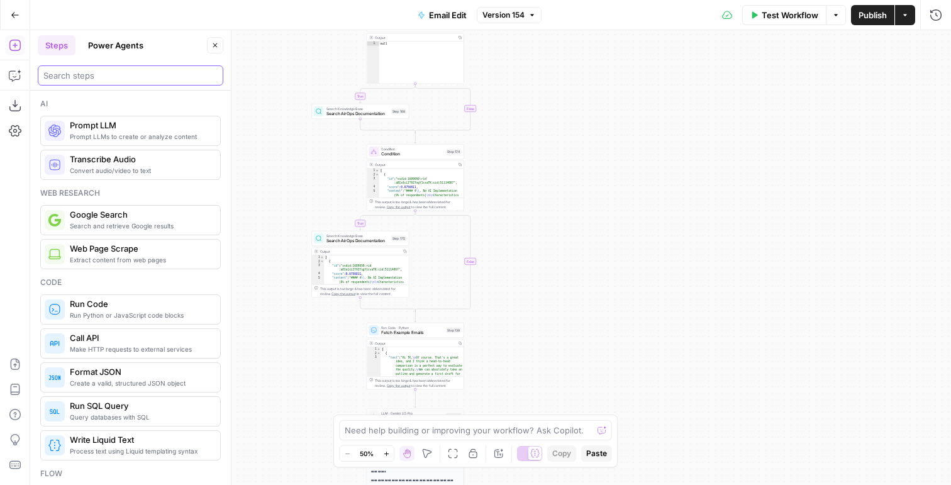
click at [70, 76] on input "search" at bounding box center [130, 75] width 174 height 13
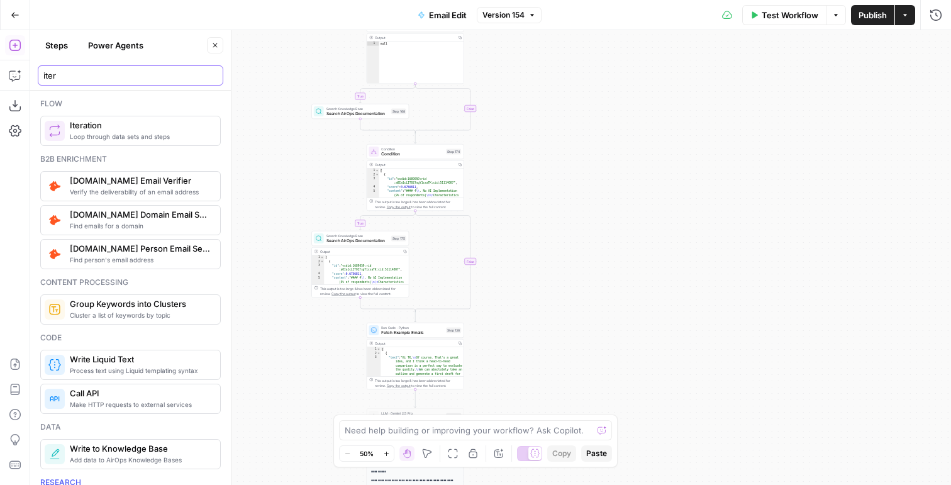
type input "iter"
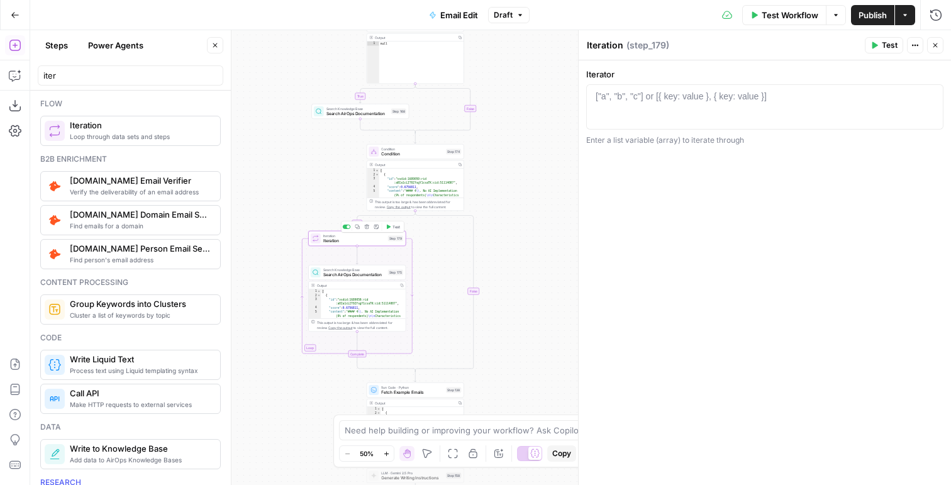
click at [349, 239] on span "Iteration" at bounding box center [354, 241] width 62 height 6
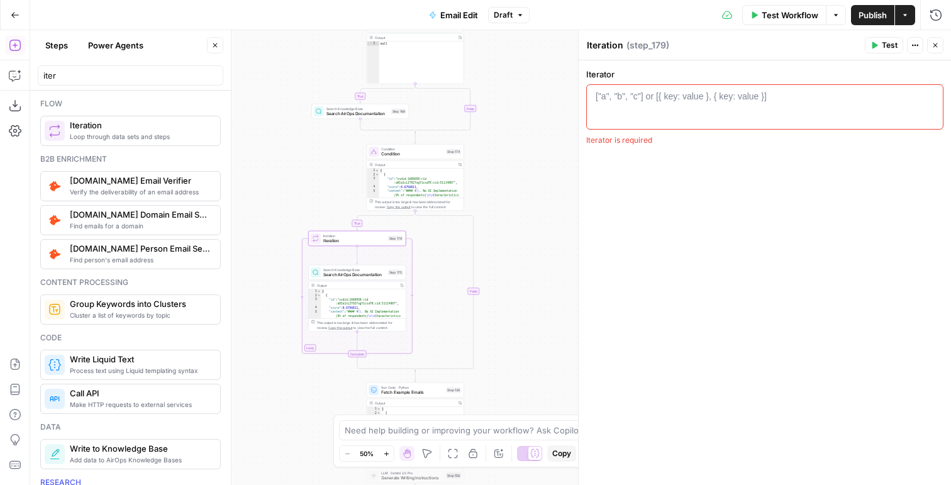
click at [653, 99] on div "["a", "b", "c"] or [{ key: value }, { key: value }]" at bounding box center [681, 96] width 171 height 13
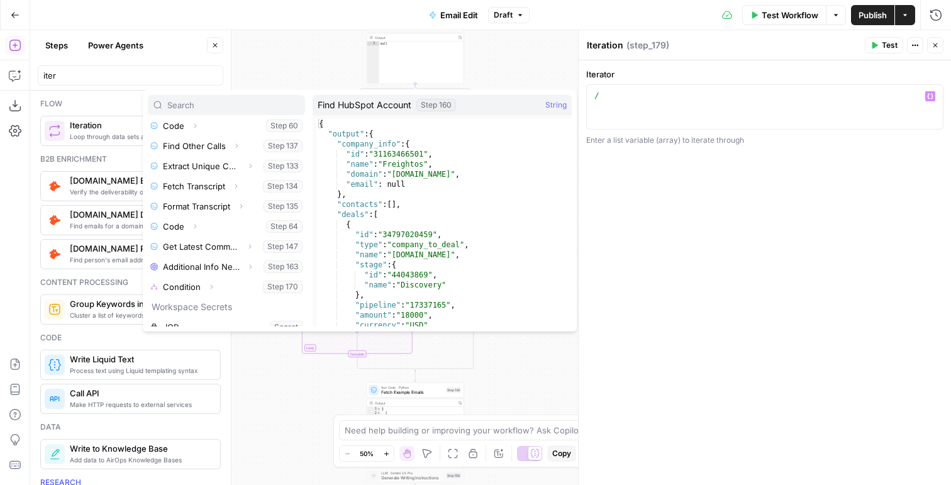
scroll to position [215, 0]
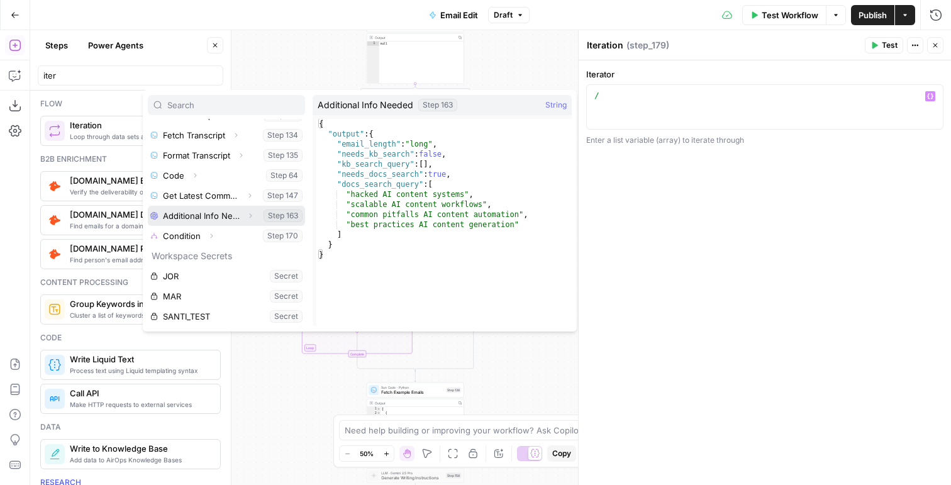
click at [247, 216] on icon "button" at bounding box center [251, 216] width 8 height 8
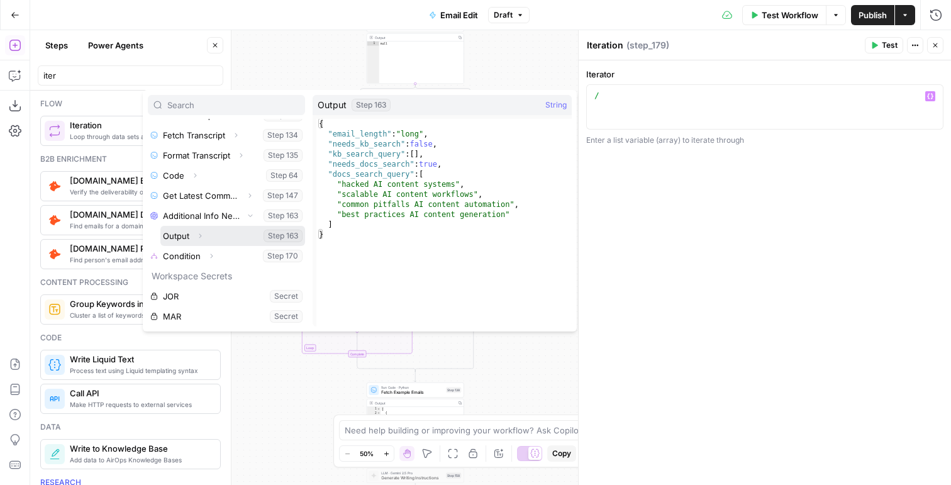
click at [200, 236] on icon "button" at bounding box center [200, 236] width 8 height 8
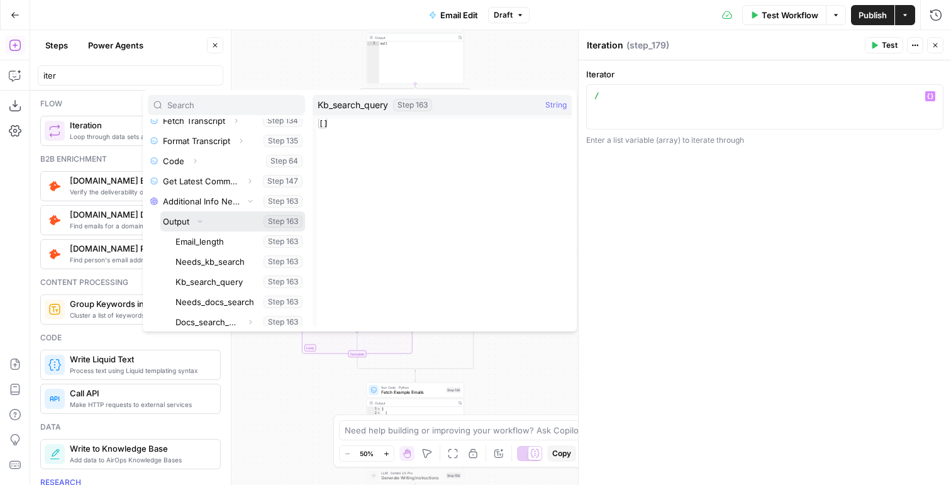
scroll to position [233, 0]
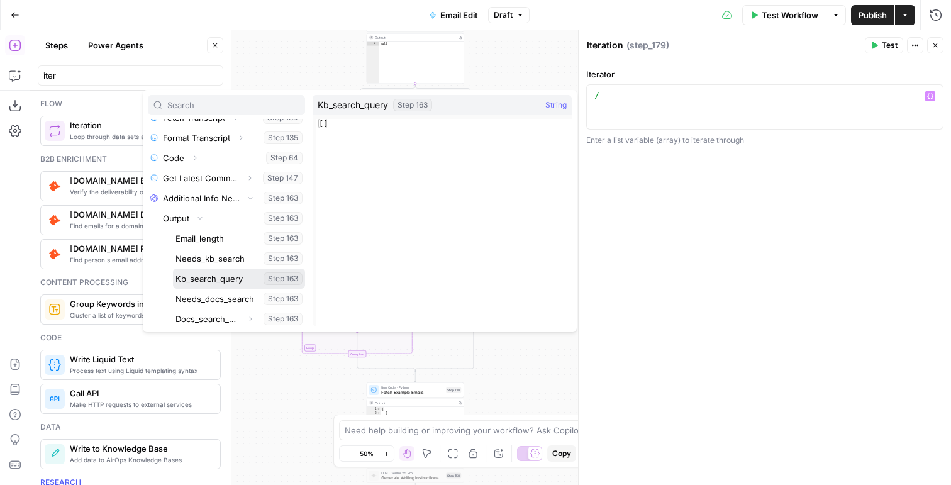
click at [204, 286] on button "Select variable Kb_search_query" at bounding box center [239, 279] width 132 height 20
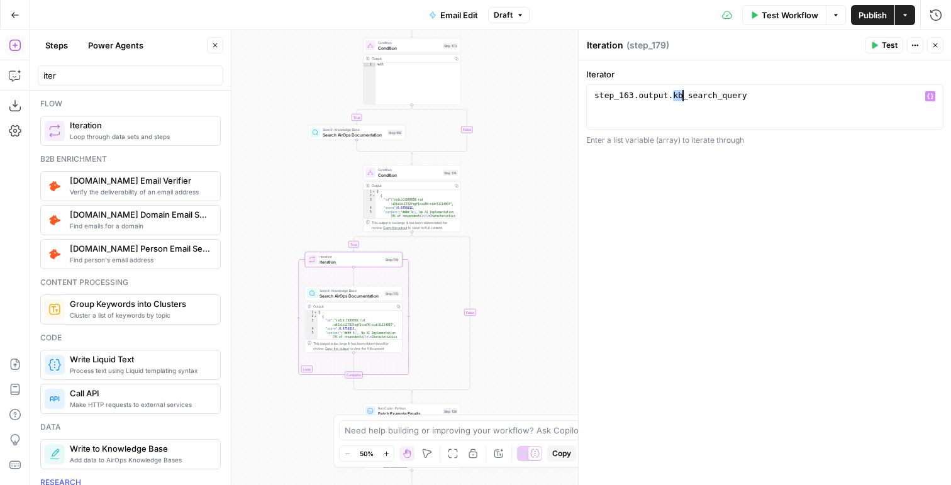
drag, startPoint x: 673, startPoint y: 95, endPoint x: 682, endPoint y: 97, distance: 9.0
click at [682, 97] on div "step_163 . output . kb_search_query" at bounding box center [765, 118] width 346 height 57
type textarea "**********"
click at [930, 98] on icon "button" at bounding box center [930, 96] width 6 height 6
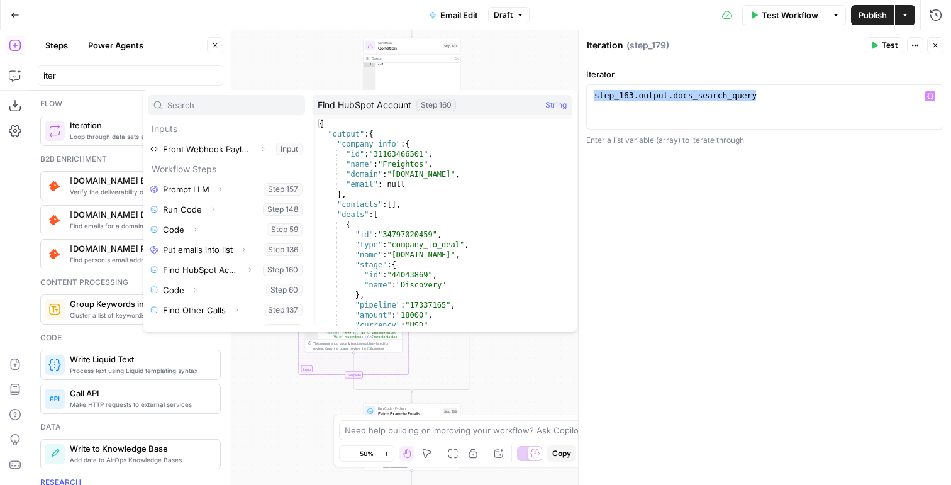
scroll to position [215, 0]
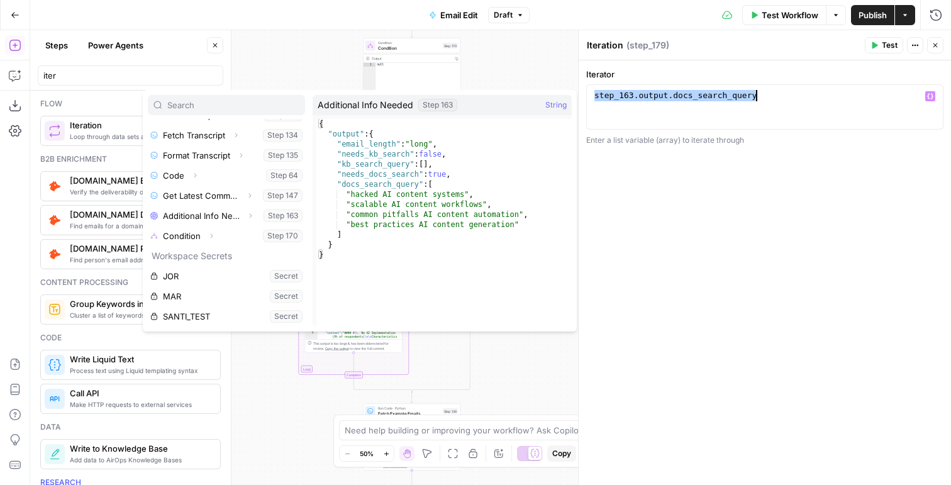
click at [687, 104] on div "step_163 . output . docs_search_query" at bounding box center [765, 118] width 346 height 57
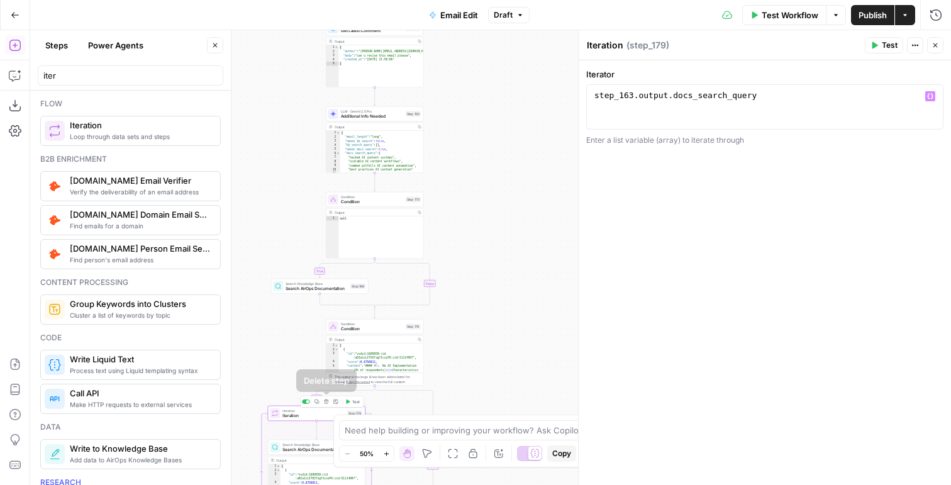
click at [316, 403] on icon "button" at bounding box center [316, 401] width 5 height 5
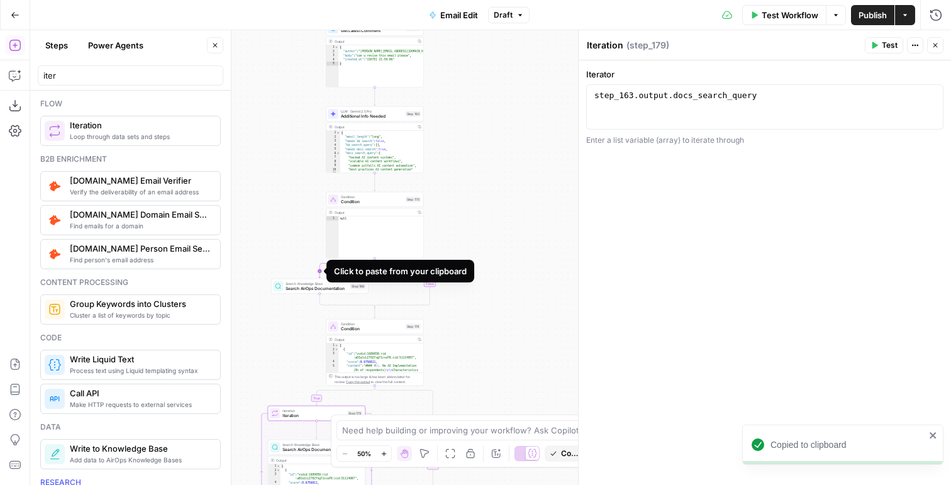
click at [319, 267] on icon "Edge from step_170 to step_168" at bounding box center [347, 267] width 56 height 19
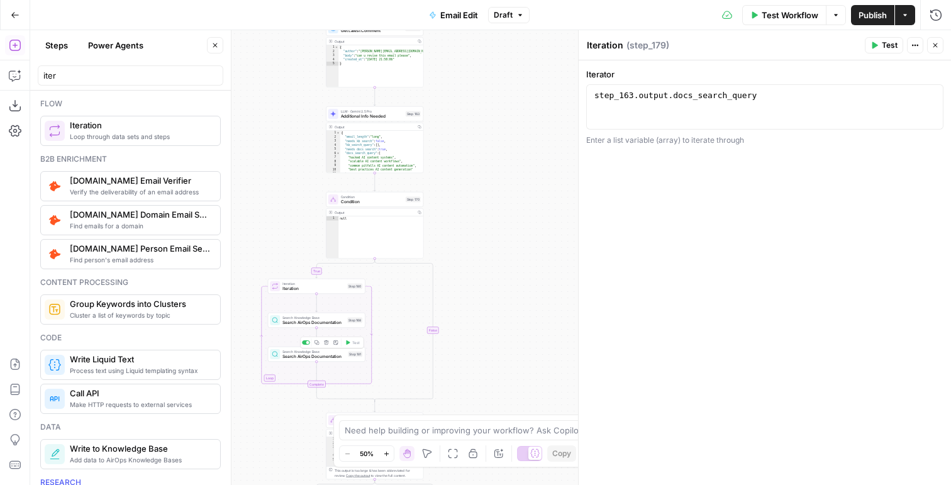
click at [326, 340] on icon "button" at bounding box center [326, 342] width 4 height 4
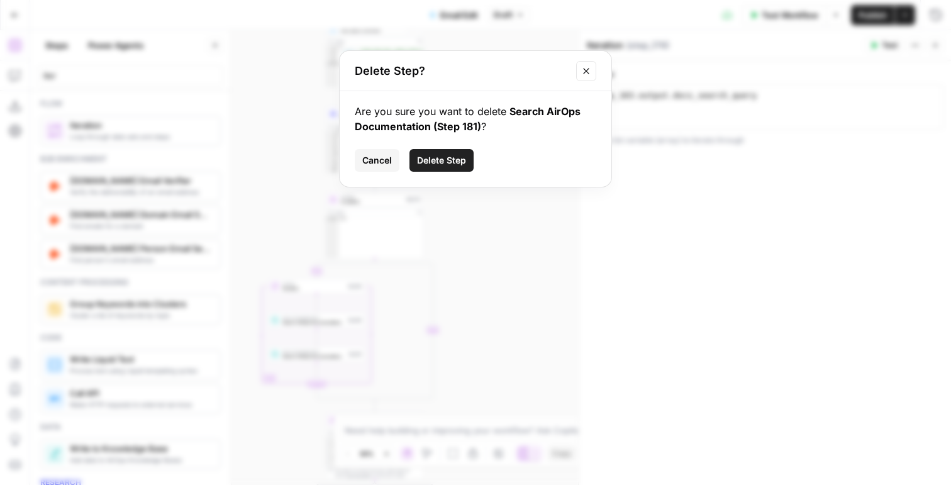
click at [431, 157] on span "Delete Step" at bounding box center [441, 160] width 49 height 13
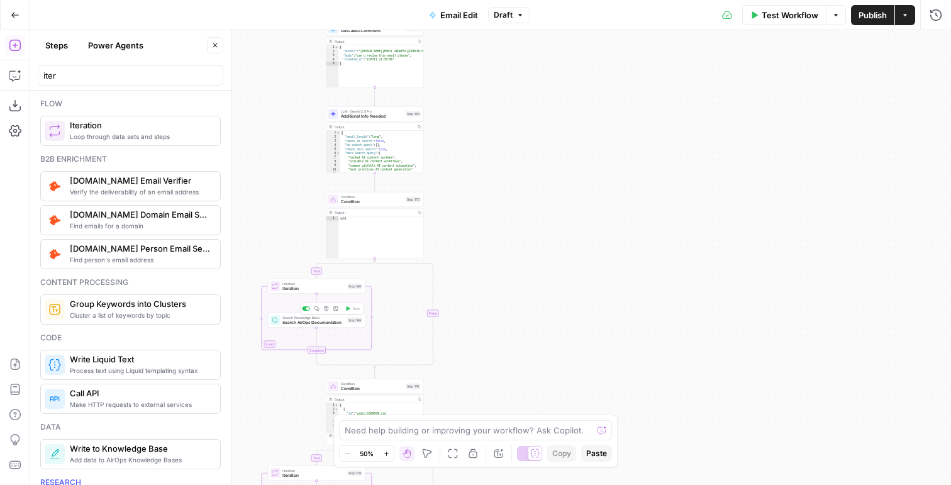
click at [318, 323] on span "Search AirOps Documentation" at bounding box center [313, 323] width 62 height 6
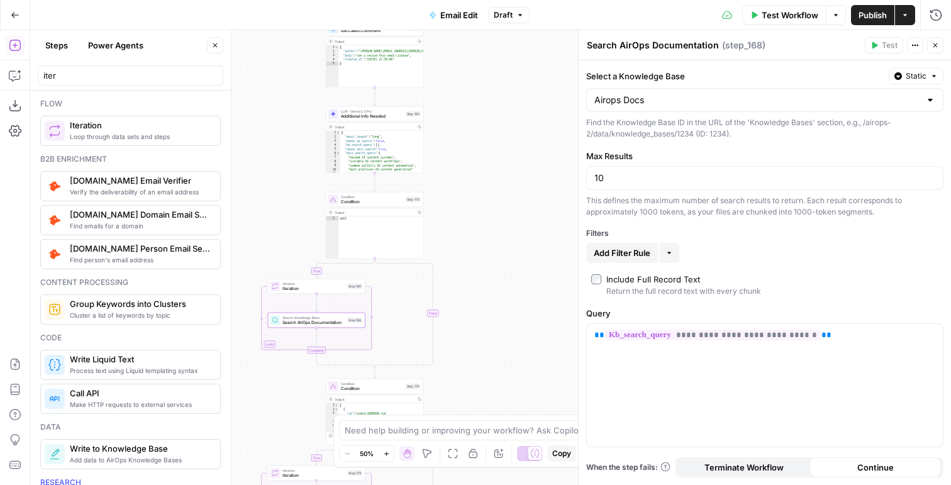
click at [306, 288] on span "Iteration" at bounding box center [313, 289] width 62 height 6
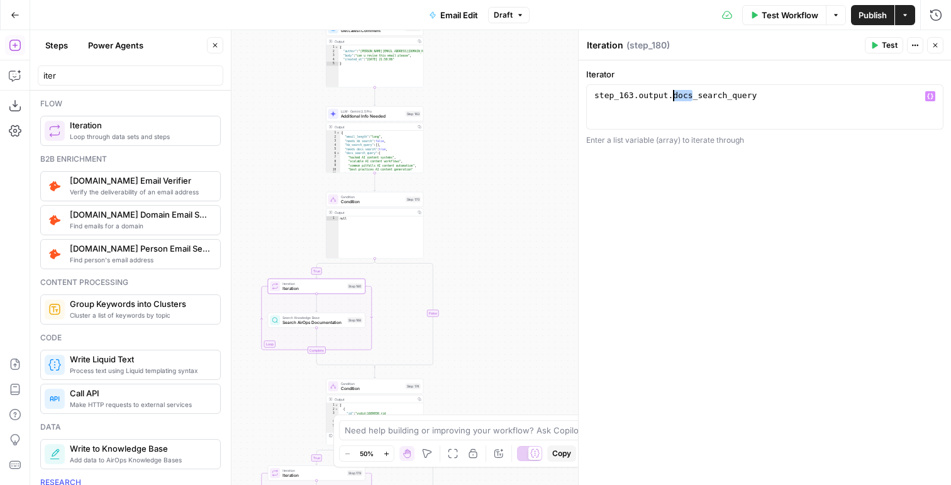
drag, startPoint x: 691, startPoint y: 94, endPoint x: 672, endPoint y: 94, distance: 19.5
click at [672, 94] on div "step_163 . output . docs_search_query" at bounding box center [765, 118] width 346 height 57
type textarea "**********"
click at [738, 203] on div "**********" at bounding box center [765, 272] width 372 height 425
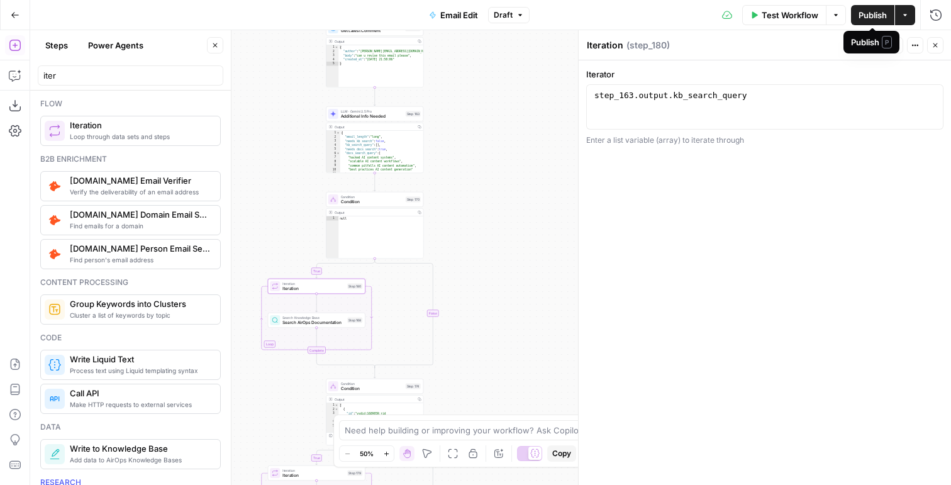
click at [933, 48] on icon "button" at bounding box center [935, 46] width 8 height 8
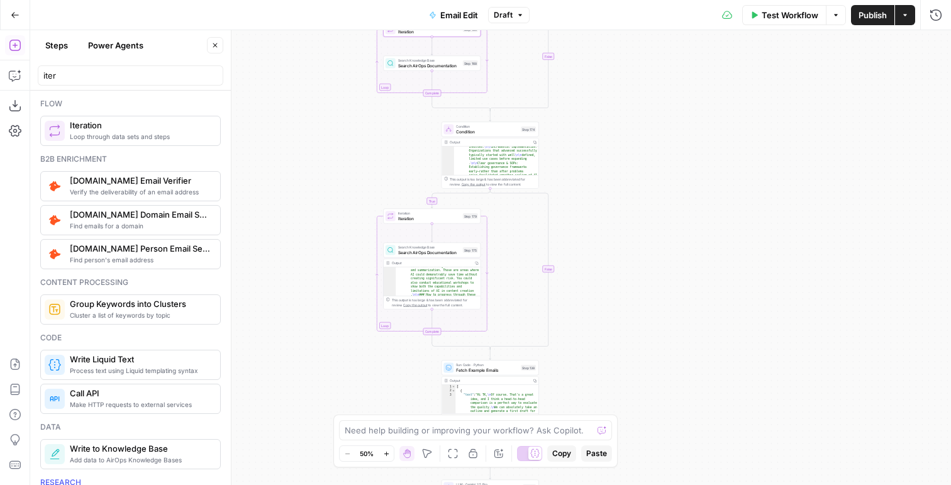
scroll to position [302, 0]
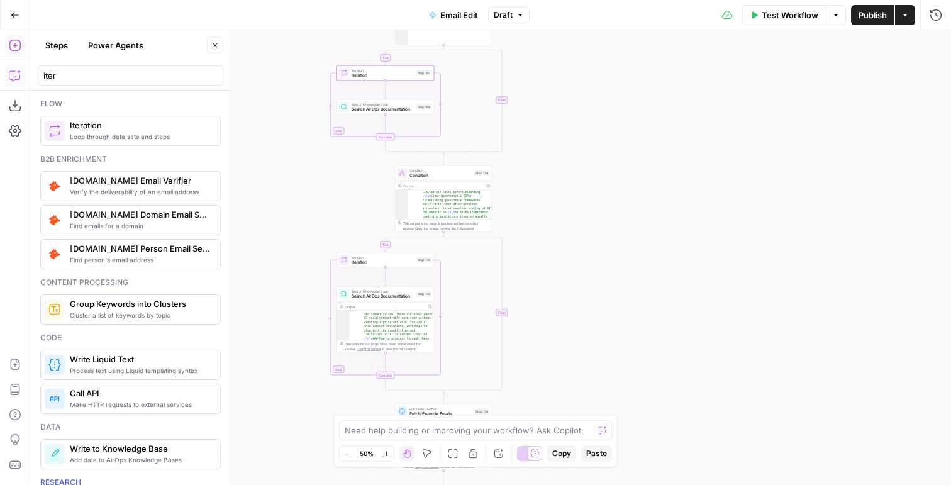
click at [7, 75] on button "Copilot" at bounding box center [15, 75] width 20 height 20
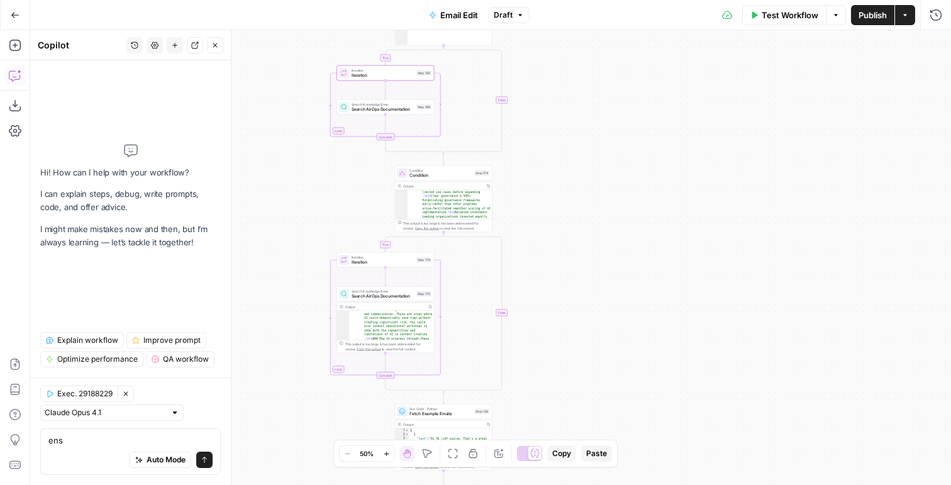
type textarea "e"
type textarea "search for date strings i"
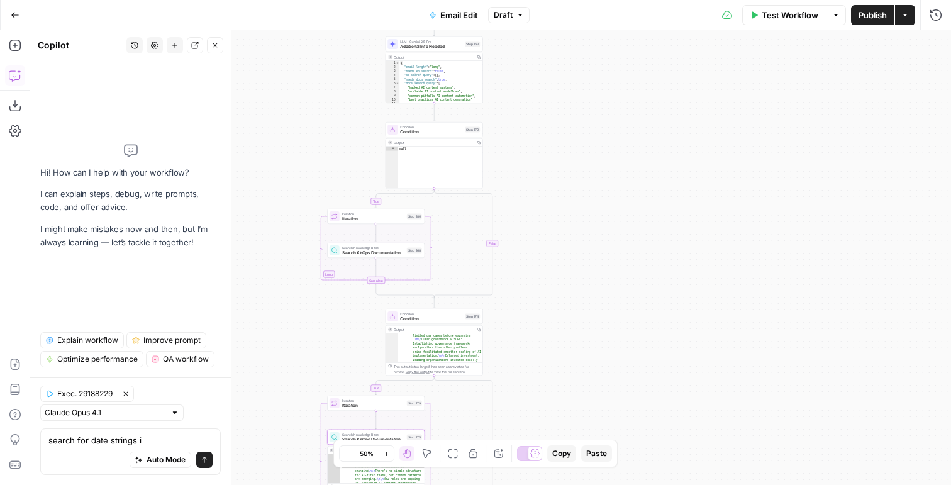
type input "****"
click at [420, 44] on span "Additional Info Needed" at bounding box center [431, 46] width 62 height 6
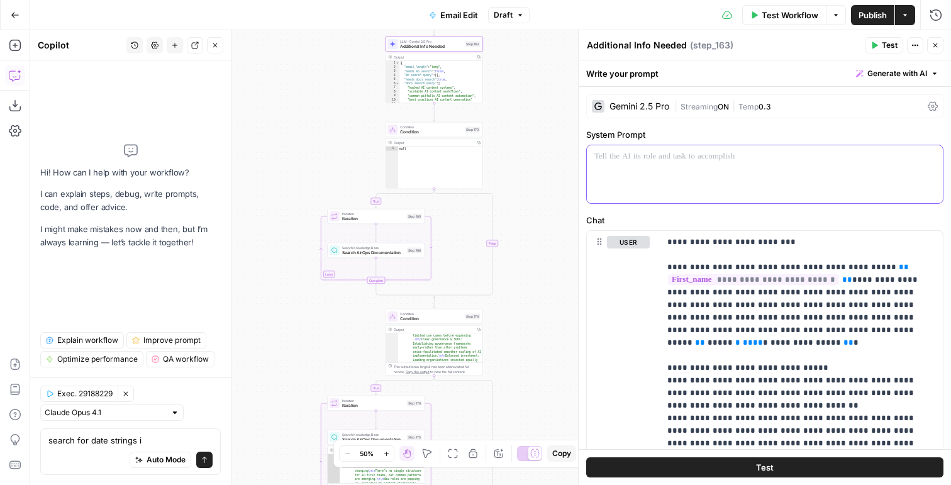
click at [696, 165] on div at bounding box center [765, 174] width 356 height 58
click at [841, 338] on span "**********" at bounding box center [805, 342] width 70 height 8
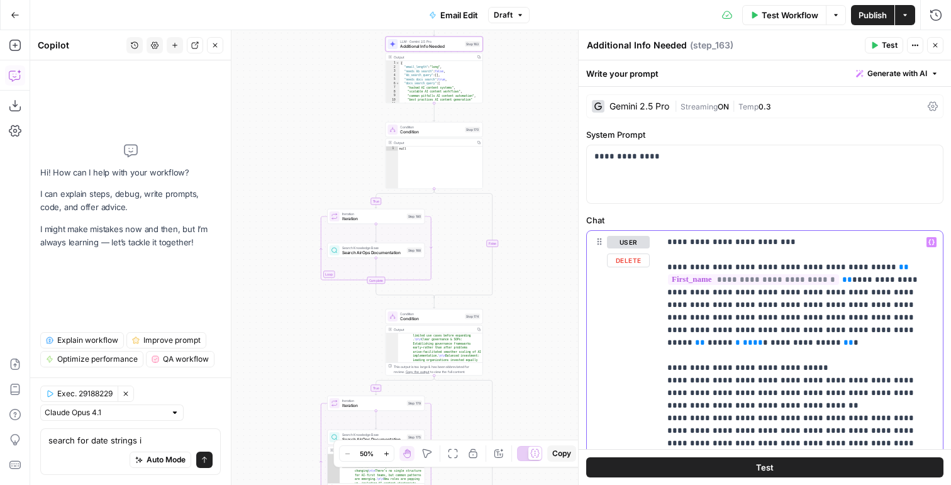
drag, startPoint x: 907, startPoint y: 335, endPoint x: 651, endPoint y: 263, distance: 266.0
click at [651, 263] on div "**********" at bounding box center [765, 487] width 356 height 513
copy p "**********"
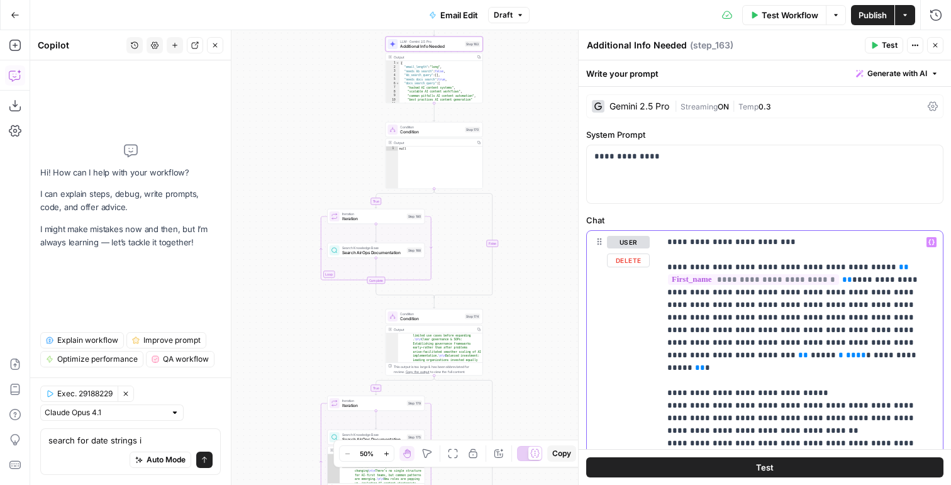
drag, startPoint x: 707, startPoint y: 360, endPoint x: 666, endPoint y: 267, distance: 101.1
click at [666, 267] on div "**********" at bounding box center [801, 487] width 283 height 513
copy p "**********"
click at [672, 164] on div "**********" at bounding box center [765, 174] width 356 height 58
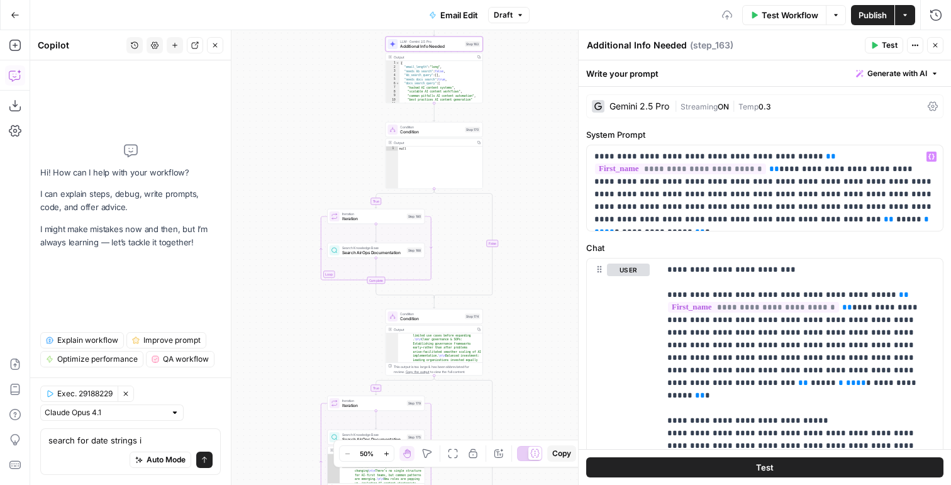
click at [891, 44] on span "Test" at bounding box center [890, 45] width 16 height 11
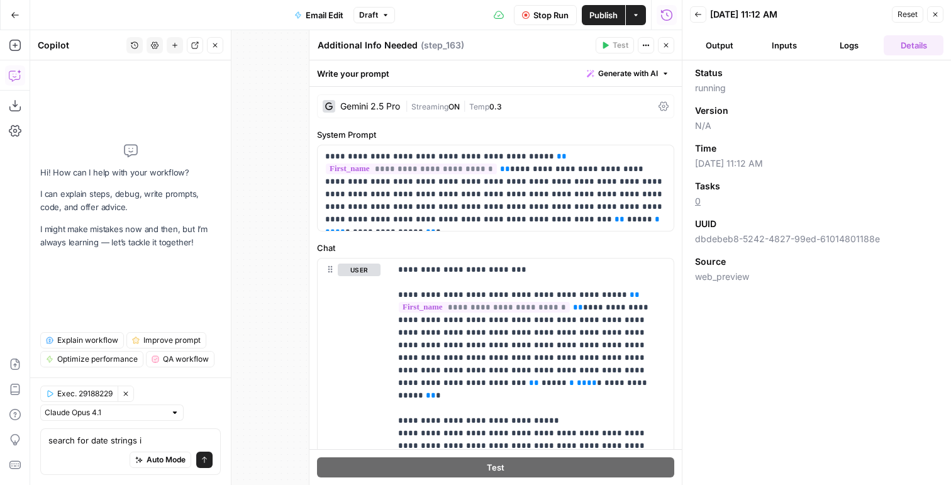
click at [936, 14] on icon "button" at bounding box center [935, 15] width 8 height 8
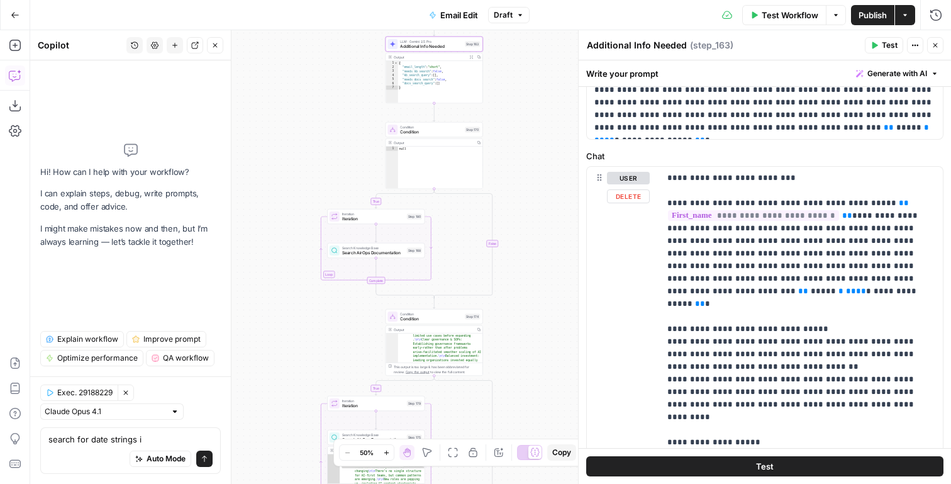
scroll to position [147, 0]
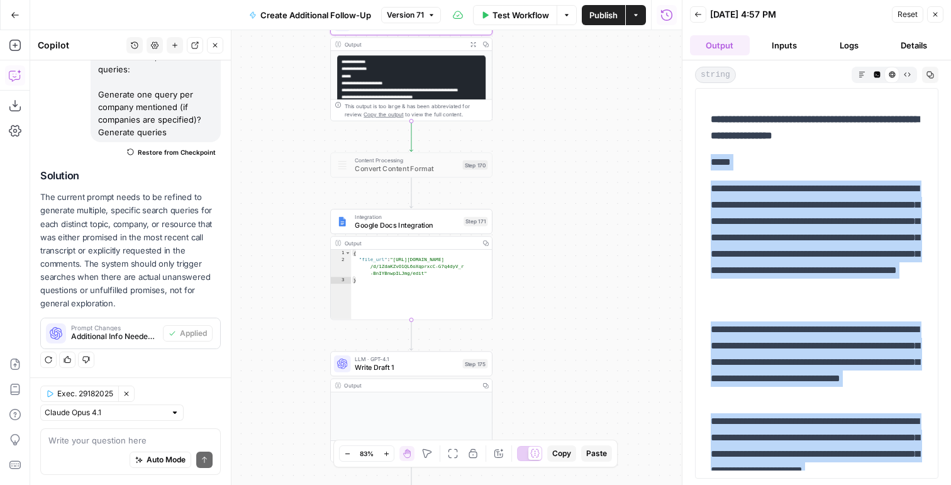
scroll to position [28, 0]
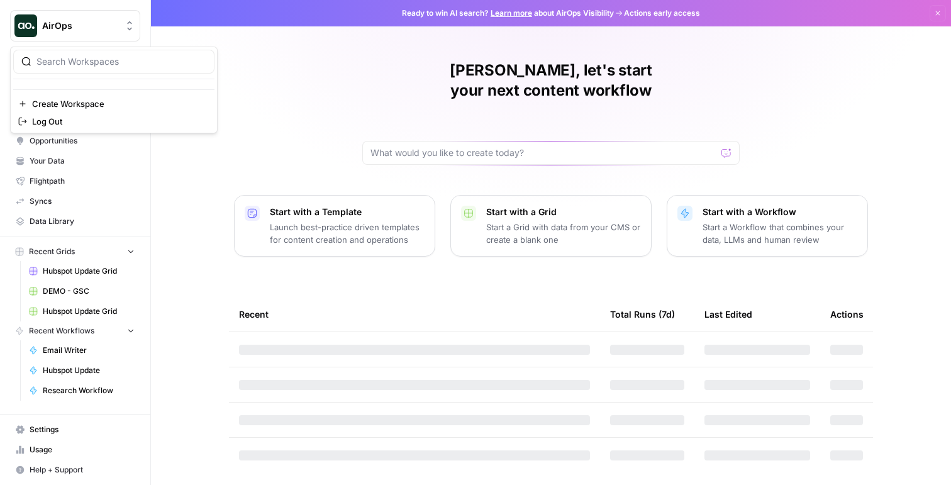
click at [91, 28] on span "AirOps" at bounding box center [80, 25] width 76 height 13
type input "seat"
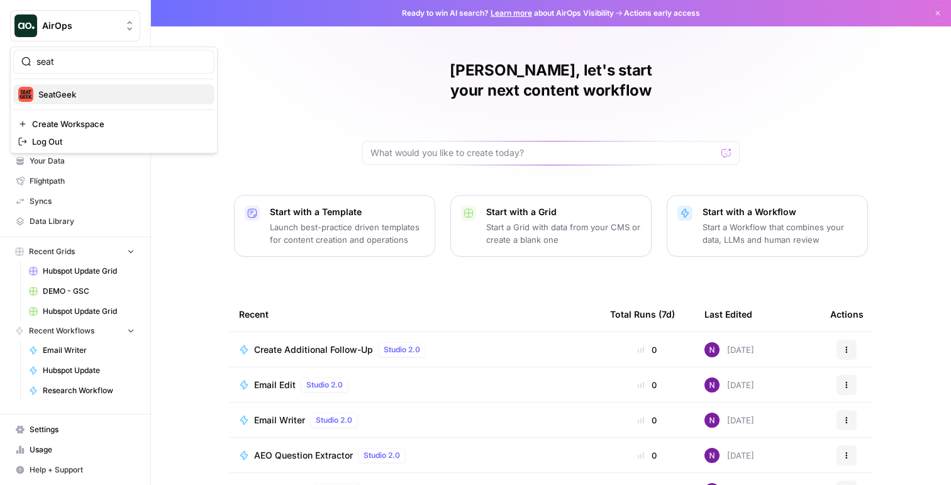
click at [55, 104] on button "SeatGeek" at bounding box center [113, 94] width 201 height 20
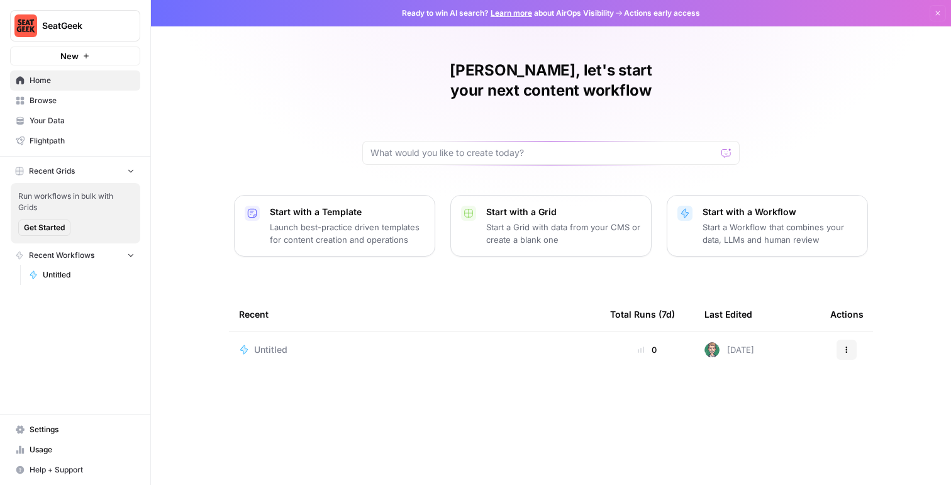
click at [30, 423] on link "Settings" at bounding box center [75, 430] width 130 height 20
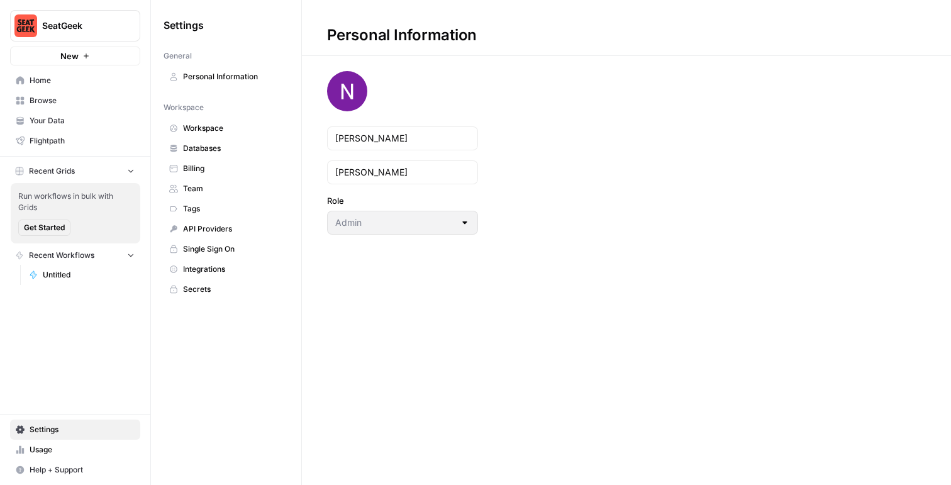
click at [238, 128] on span "Workspace" at bounding box center [233, 128] width 100 height 11
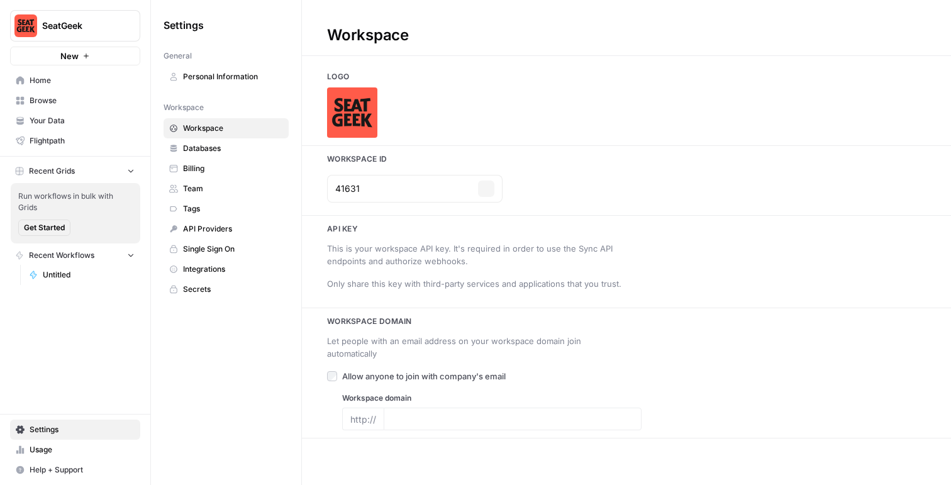
type input "[DOMAIN_NAME]"
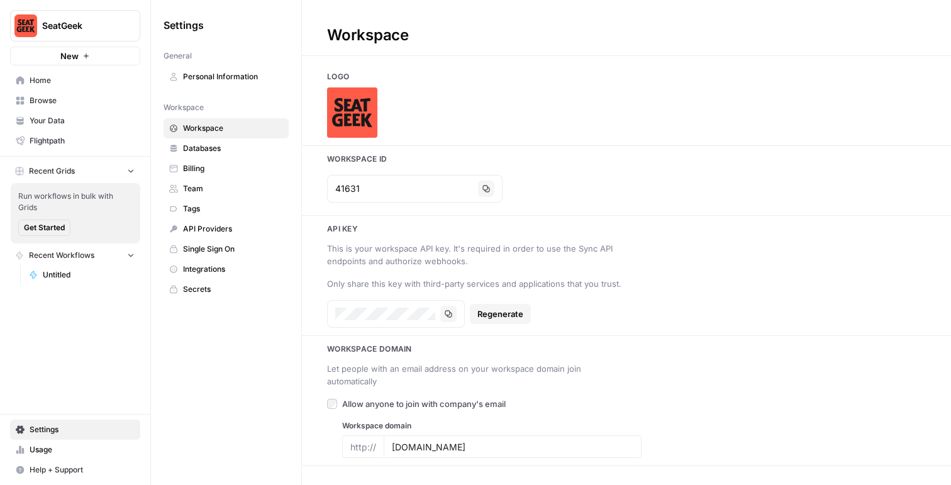
click at [448, 177] on div "41631 Copy" at bounding box center [414, 189] width 175 height 28
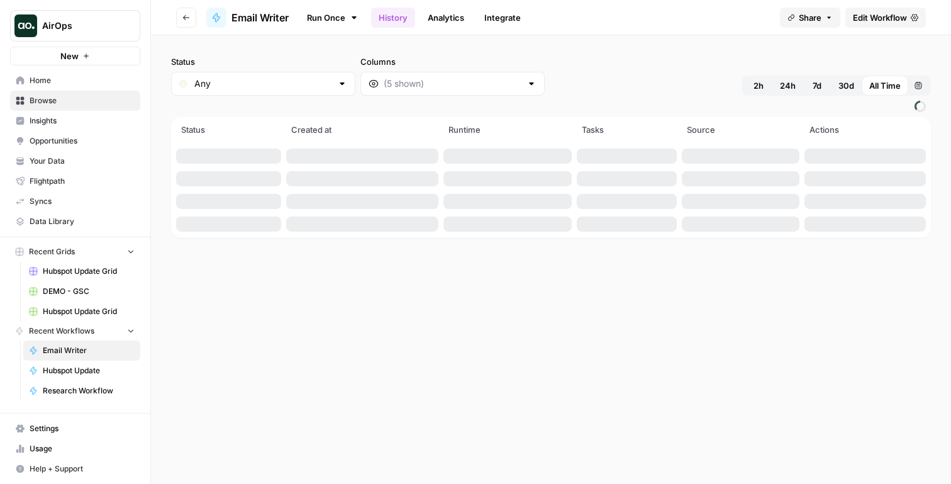
click at [864, 4] on header "Go back Email Writer Run Once History Analytics Integrate Share Edit Workflow" at bounding box center [551, 17] width 800 height 35
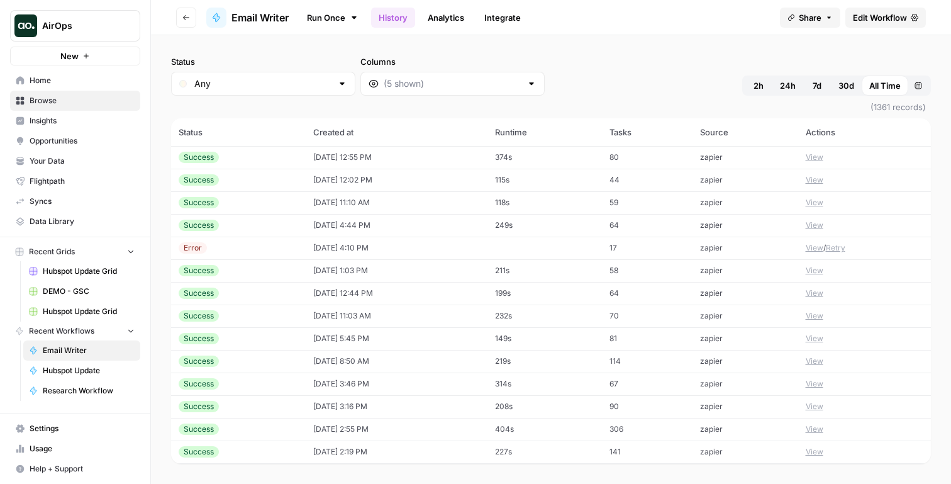
click at [890, 11] on span "Edit Workflow" at bounding box center [880, 17] width 54 height 13
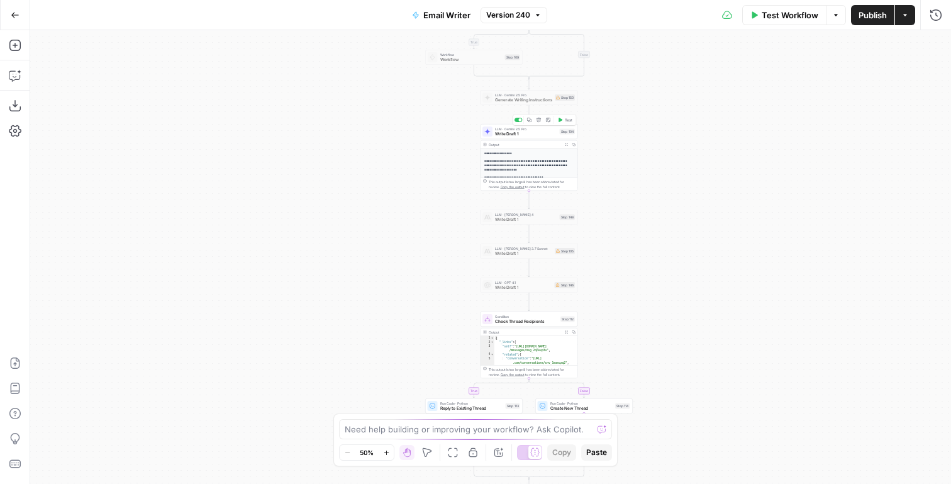
click at [560, 129] on div "Step 104" at bounding box center [568, 132] width 16 height 6
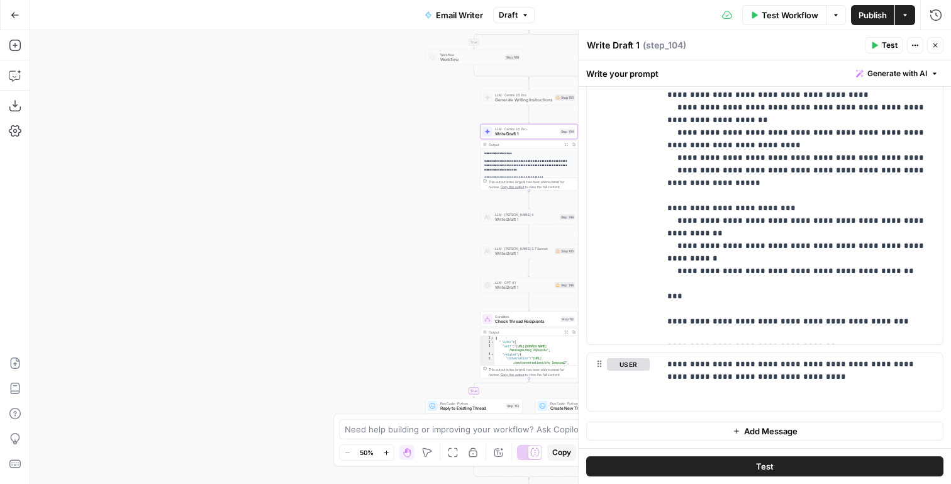
scroll to position [265, 0]
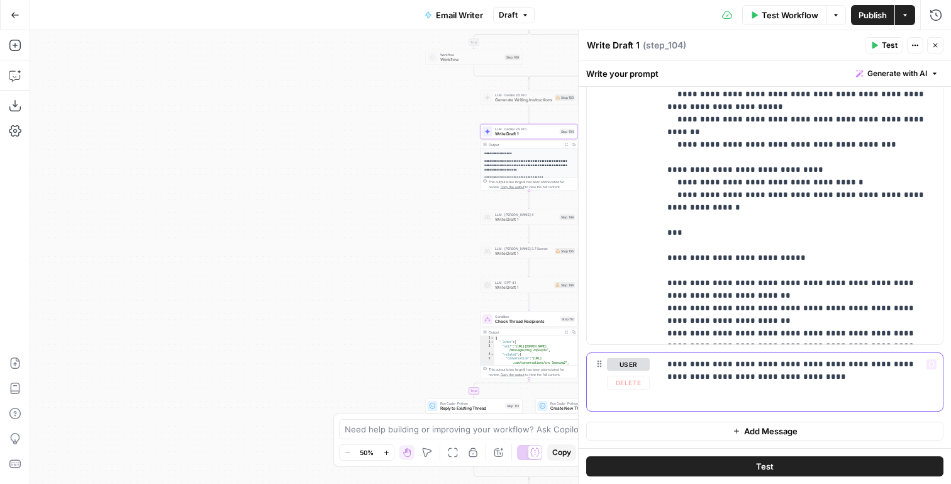
click at [791, 392] on div "**********" at bounding box center [801, 382] width 283 height 58
click at [641, 380] on button "Delete" at bounding box center [628, 382] width 43 height 14
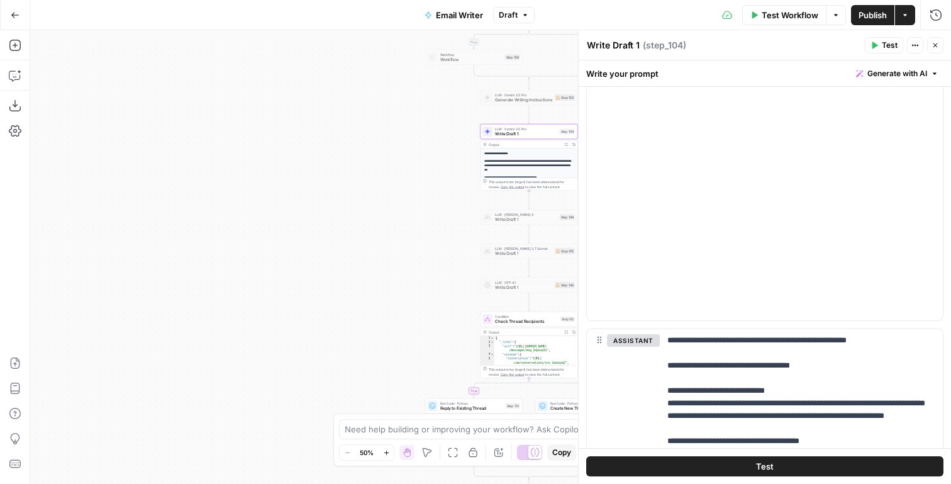
scroll to position [458, 0]
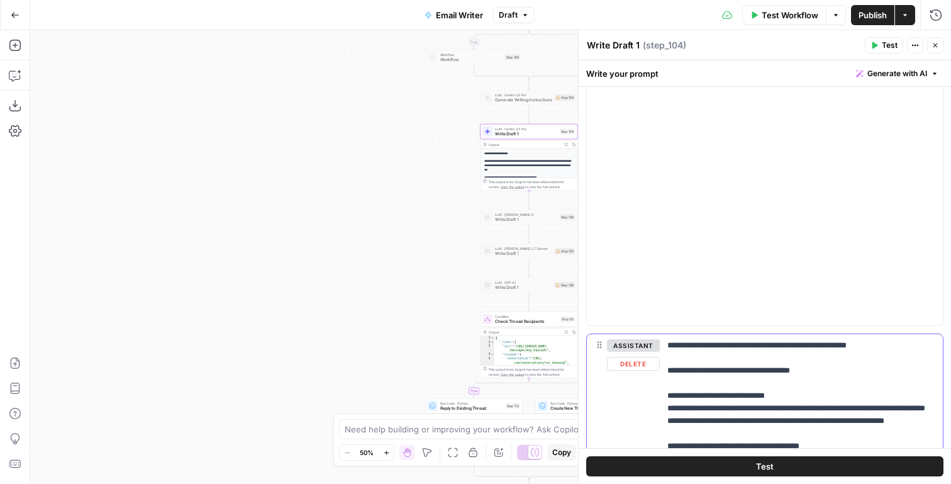
click at [636, 364] on button "Delete" at bounding box center [633, 364] width 53 height 14
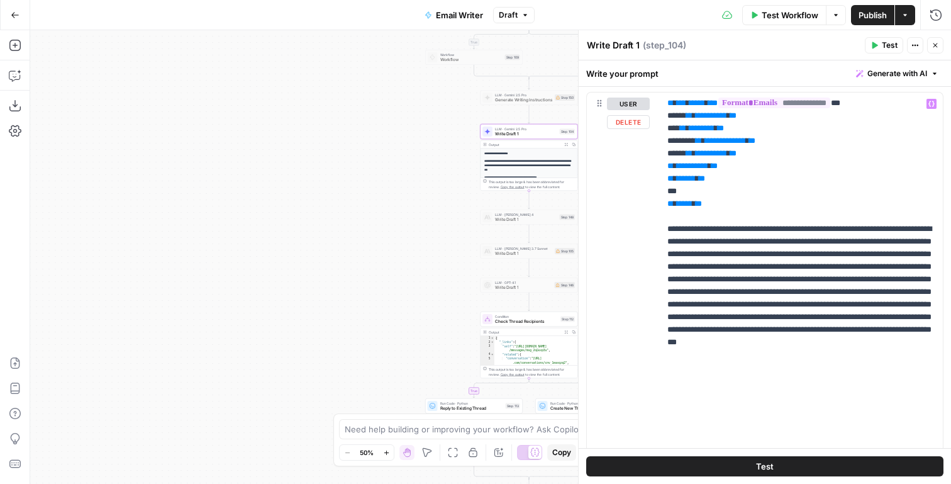
scroll to position [372, 0]
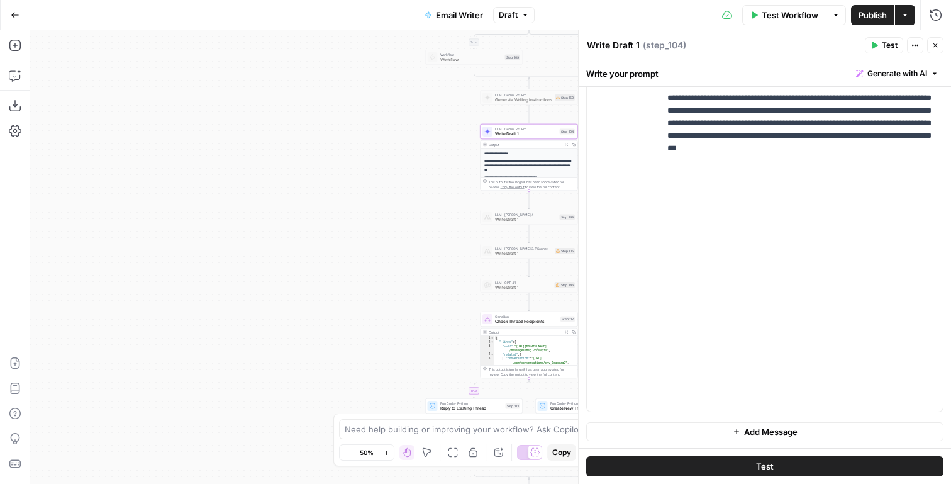
click at [859, 11] on span "Publish" at bounding box center [873, 15] width 28 height 13
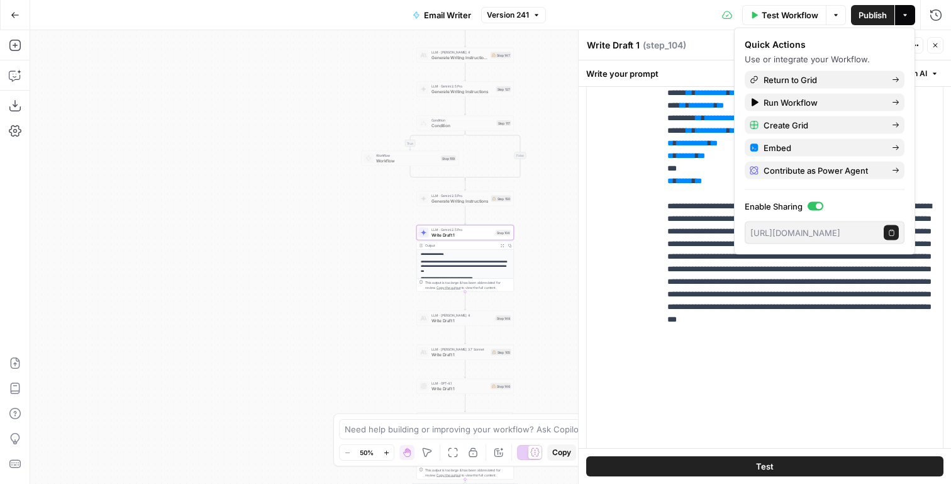
scroll to position [1799, 0]
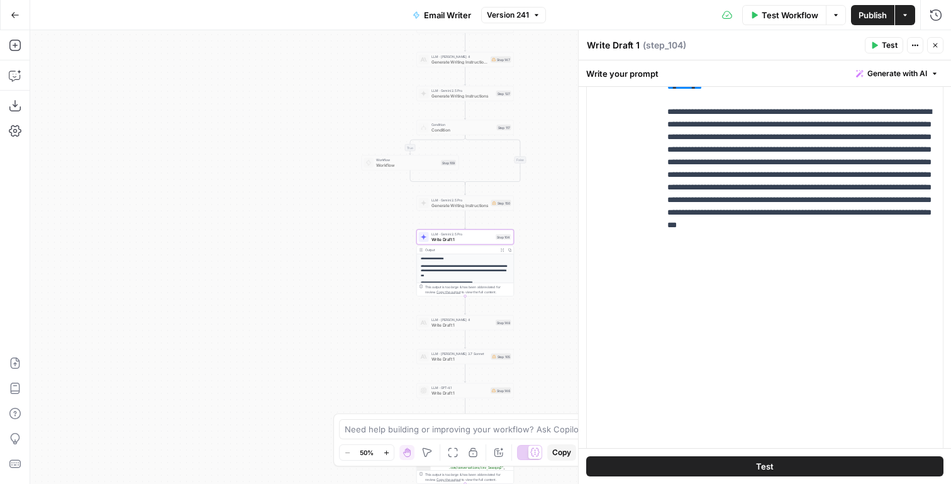
click at [457, 192] on div "true true true false false false Workflow Set Inputs Inputs Run Code · Python F…" at bounding box center [490, 256] width 921 height 453
click at [453, 191] on div at bounding box center [453, 191] width 3 height 3
click at [473, 202] on span "Generate Writing Instructions" at bounding box center [460, 205] width 57 height 6
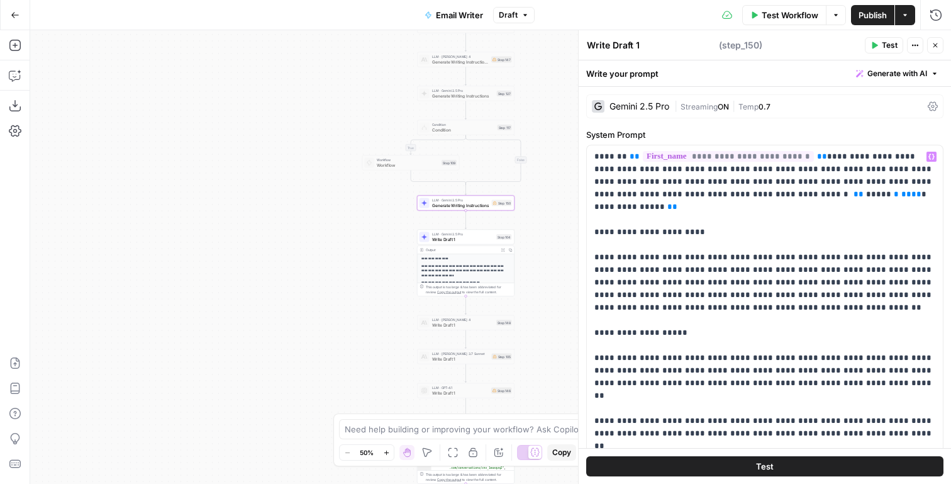
type textarea "Generate Writing Instructions"
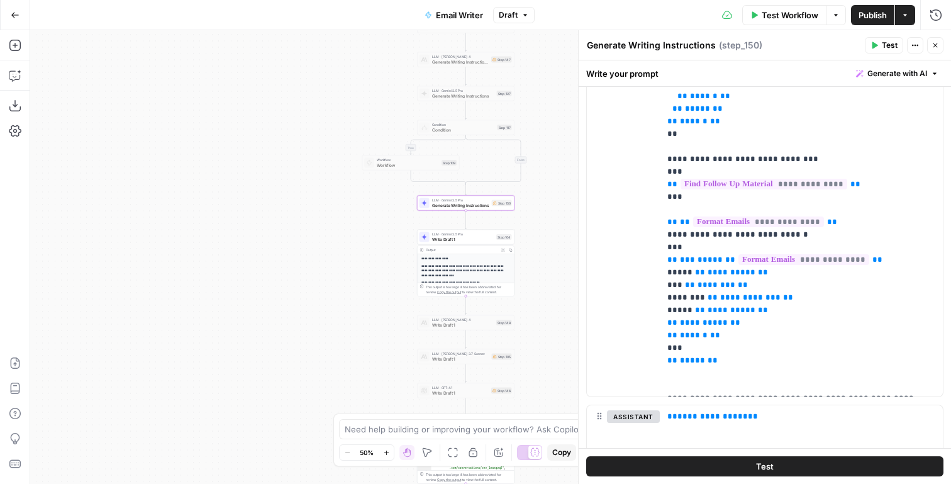
scroll to position [986, 0]
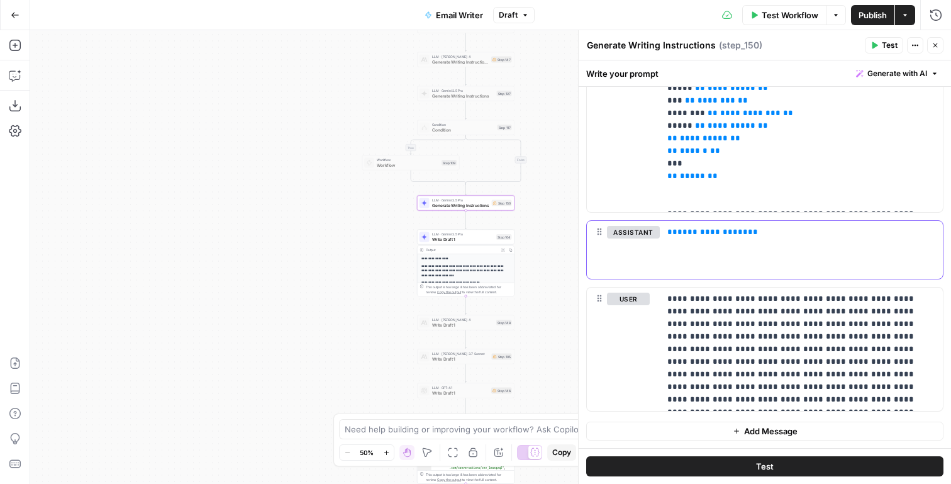
click at [683, 233] on span "**********" at bounding box center [712, 232] width 70 height 8
click at [713, 233] on span "**********" at bounding box center [712, 232] width 70 height 8
click at [626, 320] on button "Delete" at bounding box center [628, 317] width 43 height 14
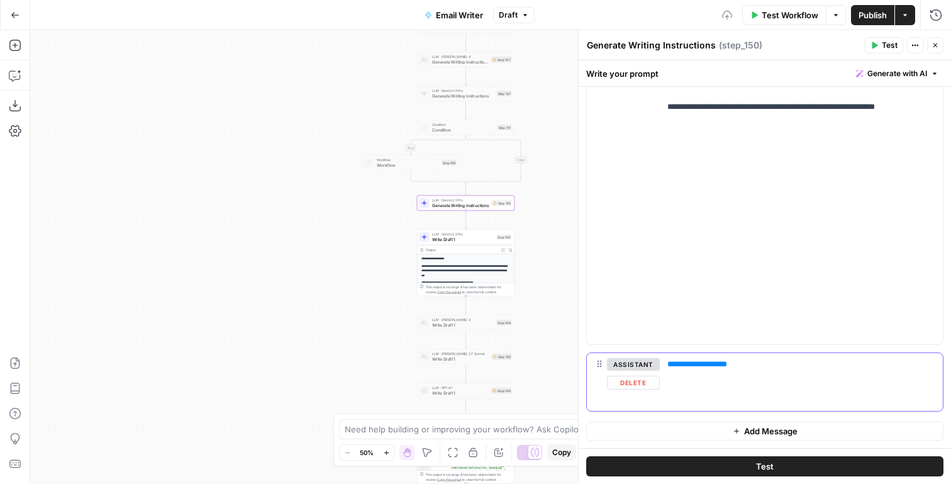
click at [618, 381] on button "Delete" at bounding box center [633, 382] width 53 height 14
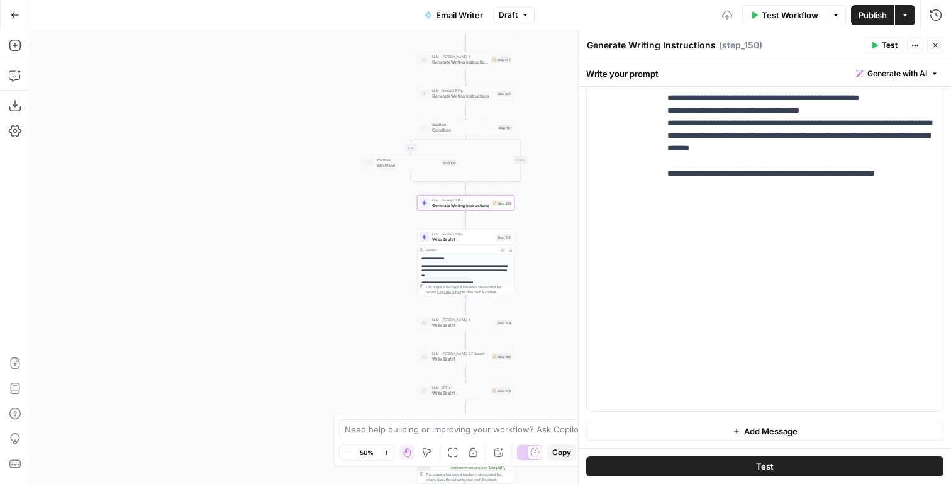
click at [659, 453] on div "Test" at bounding box center [765, 466] width 372 height 36
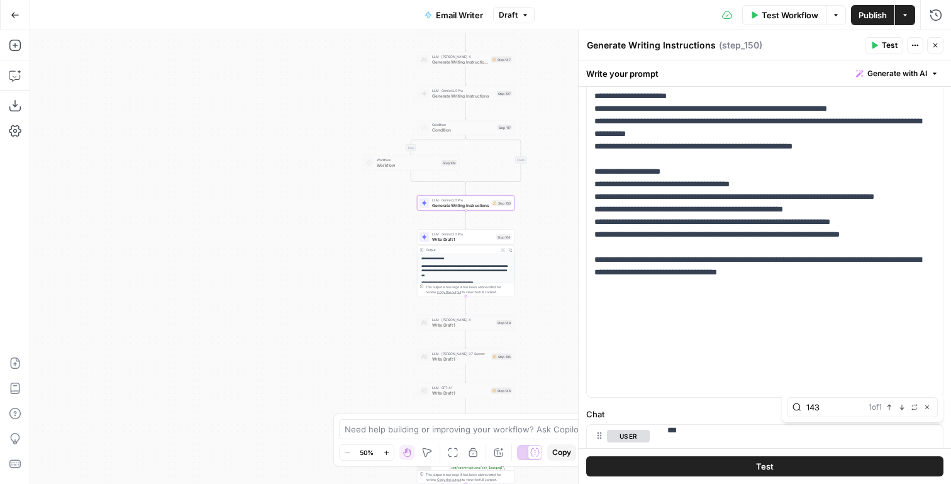
scroll to position [0, 0]
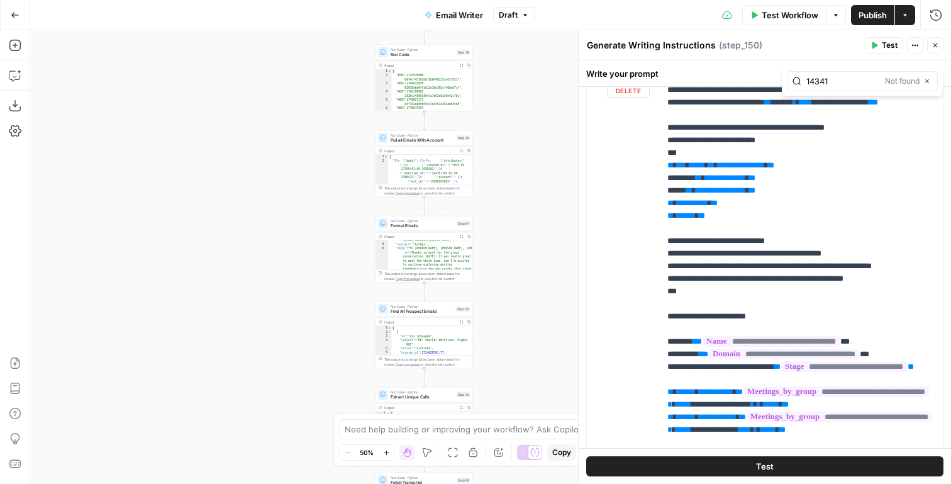
type input "14341"
click at [752, 169] on span "**********" at bounding box center [741, 165] width 47 height 8
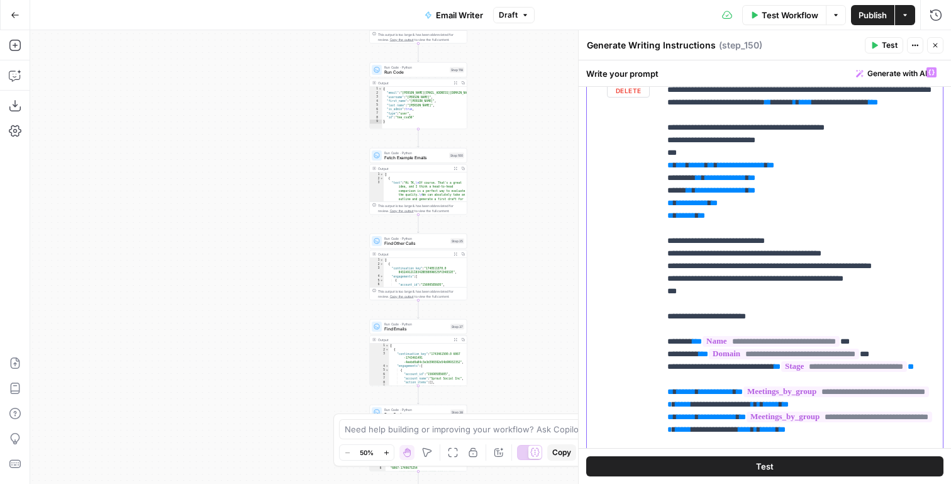
click at [759, 169] on span "**********" at bounding box center [741, 165] width 47 height 8
click at [886, 44] on span "Test" at bounding box center [890, 45] width 16 height 11
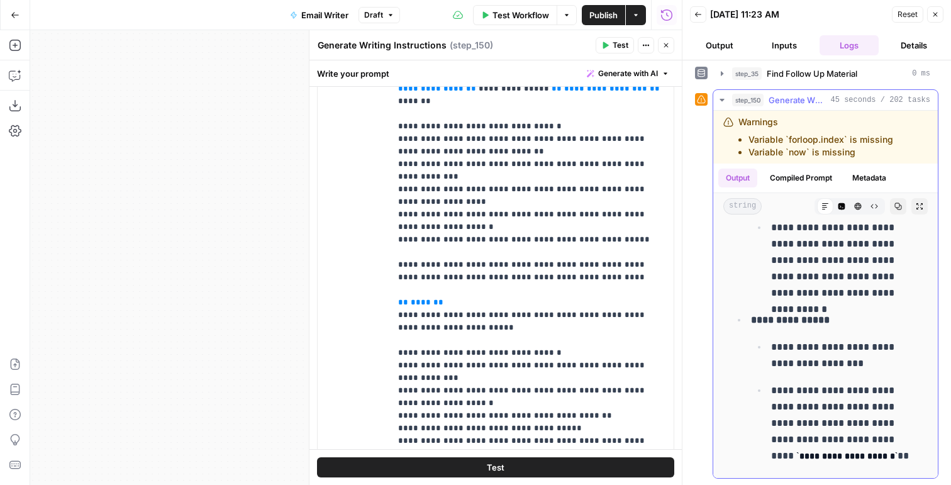
scroll to position [2538, 0]
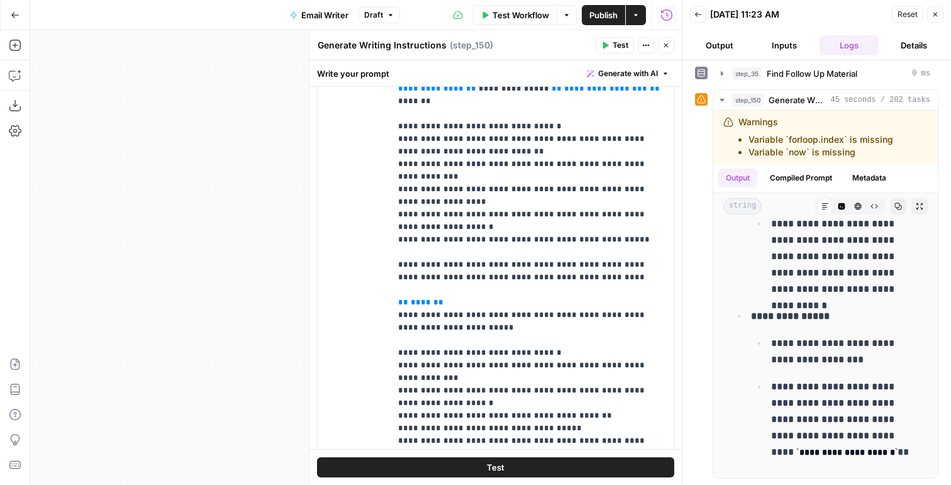
click at [664, 50] on button "Close" at bounding box center [666, 45] width 16 height 16
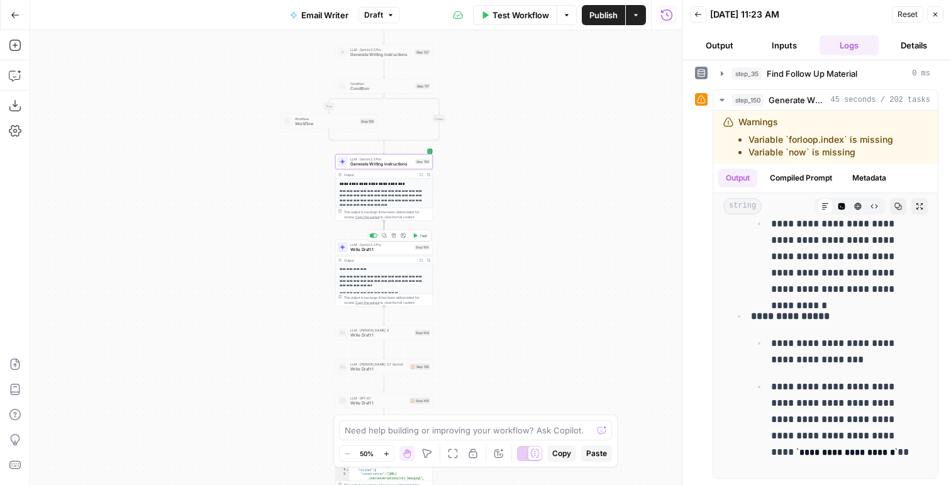
click at [398, 247] on span "Write Draft 1" at bounding box center [381, 250] width 62 height 6
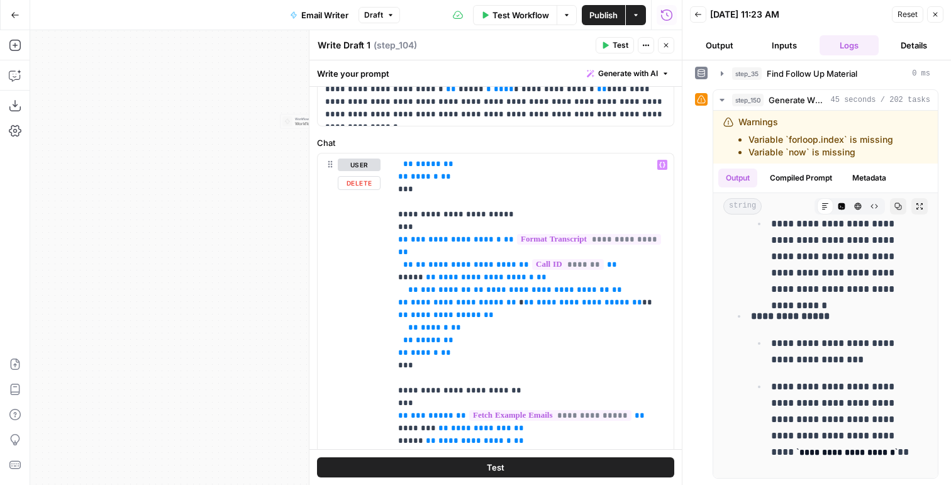
scroll to position [371, 0]
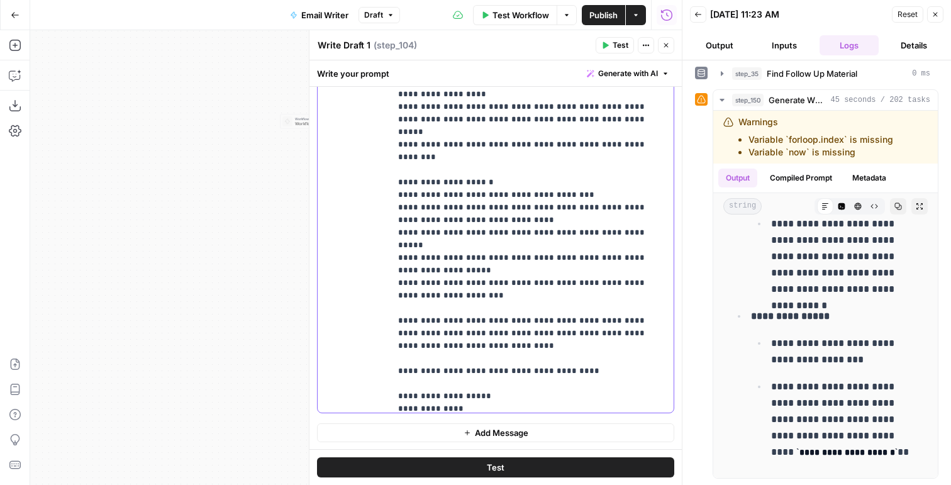
scroll to position [1054, 0]
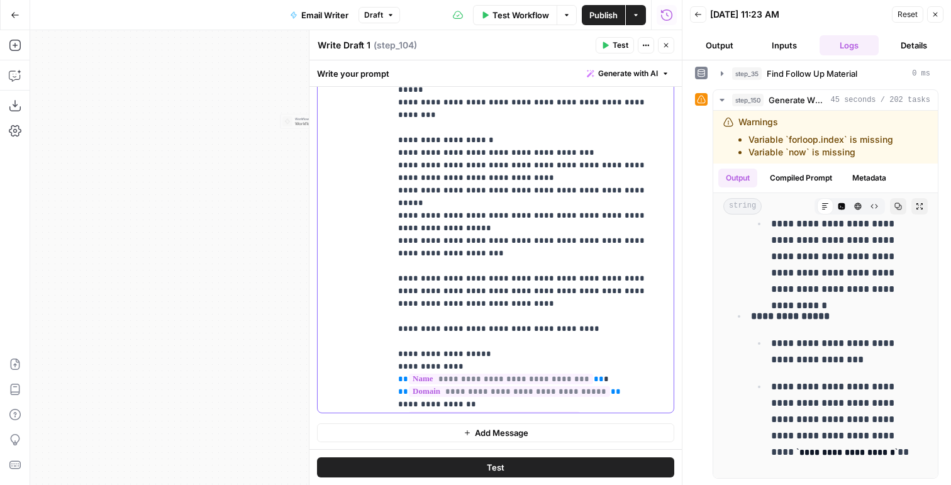
click at [594, 287] on p "**********" at bounding box center [532, 2] width 268 height 2302
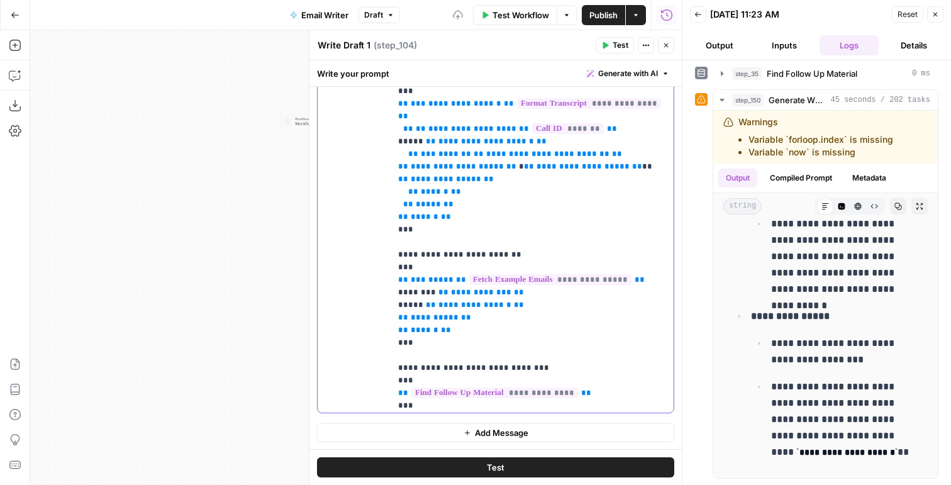
scroll to position [1799, 0]
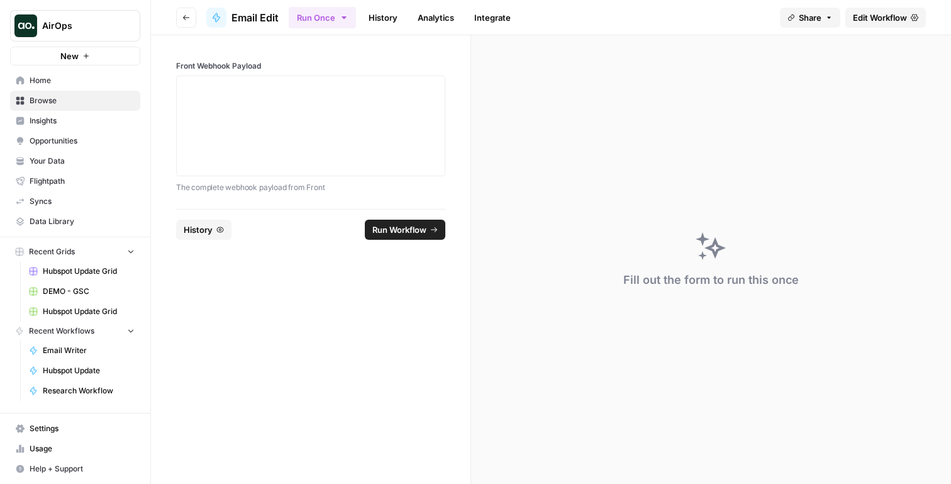
click at [879, 19] on span "Edit Workflow" at bounding box center [880, 17] width 54 height 13
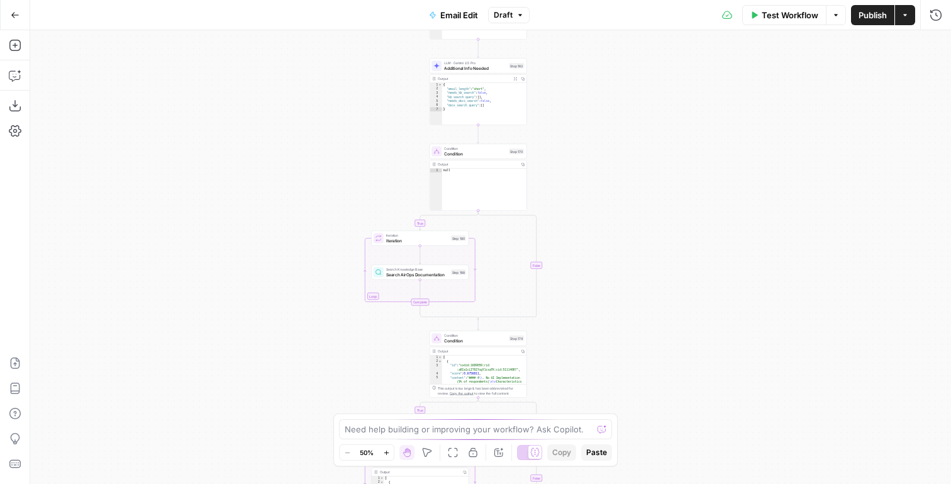
click at [475, 65] on span "Additional Info Needed" at bounding box center [475, 68] width 62 height 6
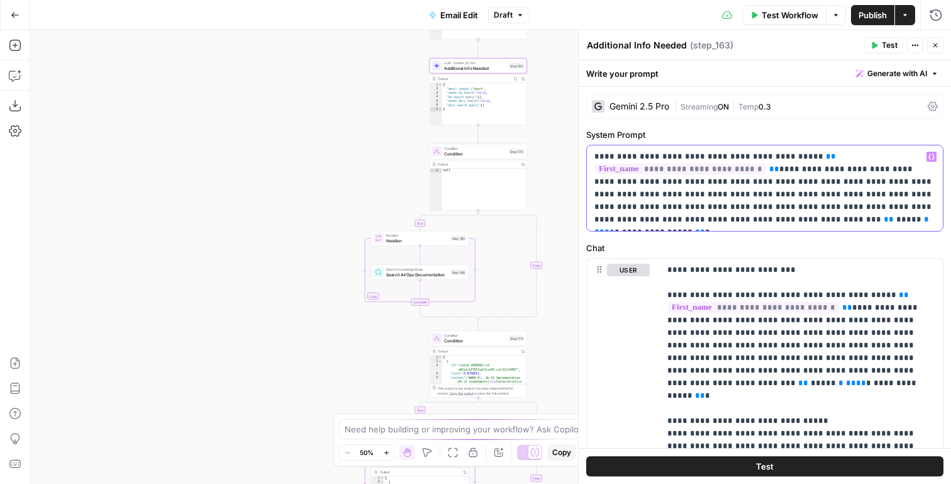
click at [672, 202] on p "**********" at bounding box center [764, 187] width 341 height 75
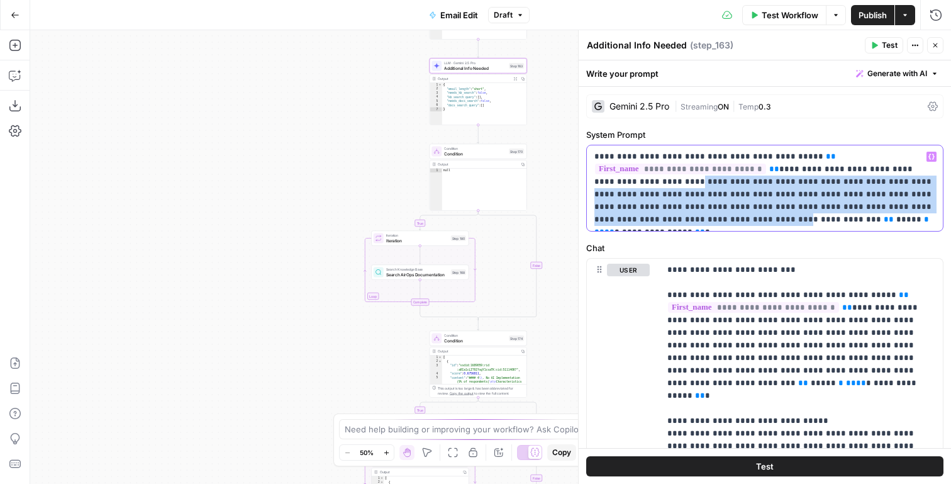
drag, startPoint x: 662, startPoint y: 179, endPoint x: 640, endPoint y: 218, distance: 44.2
click at [640, 218] on p "**********" at bounding box center [764, 187] width 341 height 75
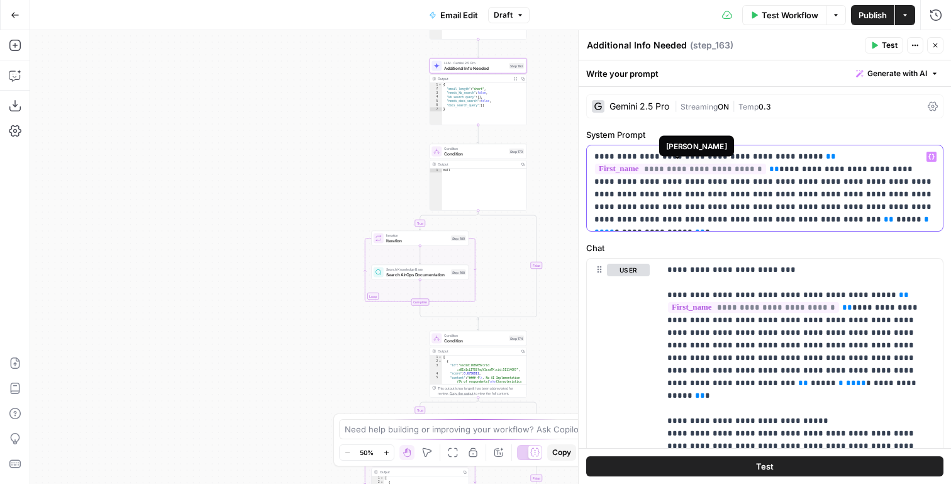
click at [733, 174] on span "**********" at bounding box center [680, 169] width 171 height 11
click at [852, 208] on p "**********" at bounding box center [764, 187] width 341 height 75
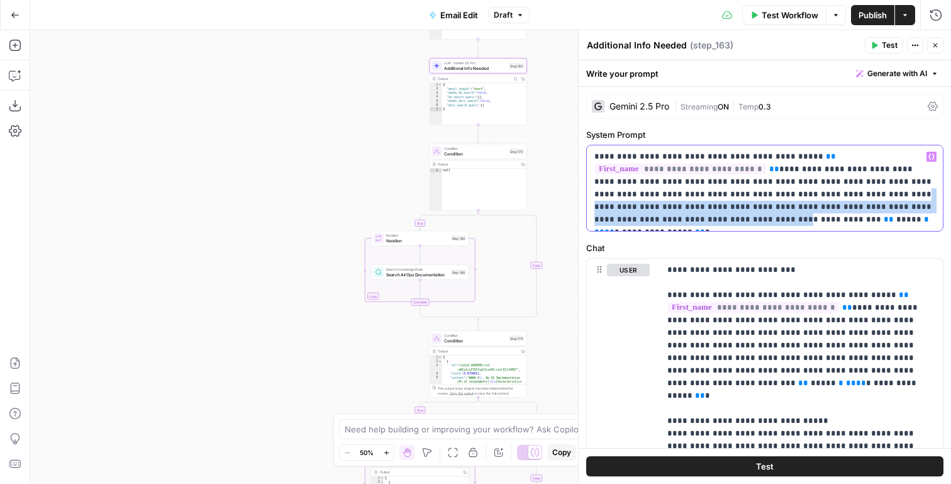
drag, startPoint x: 827, startPoint y: 189, endPoint x: 639, endPoint y: 217, distance: 190.2
click at [639, 217] on p "**********" at bounding box center [764, 187] width 341 height 75
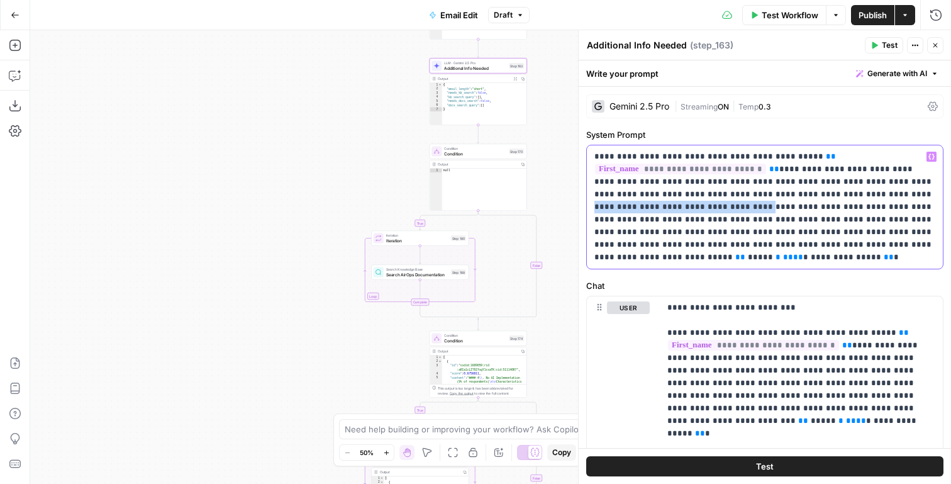
drag, startPoint x: 830, startPoint y: 196, endPoint x: 694, endPoint y: 208, distance: 135.7
click at [694, 208] on p "**********" at bounding box center [764, 206] width 341 height 113
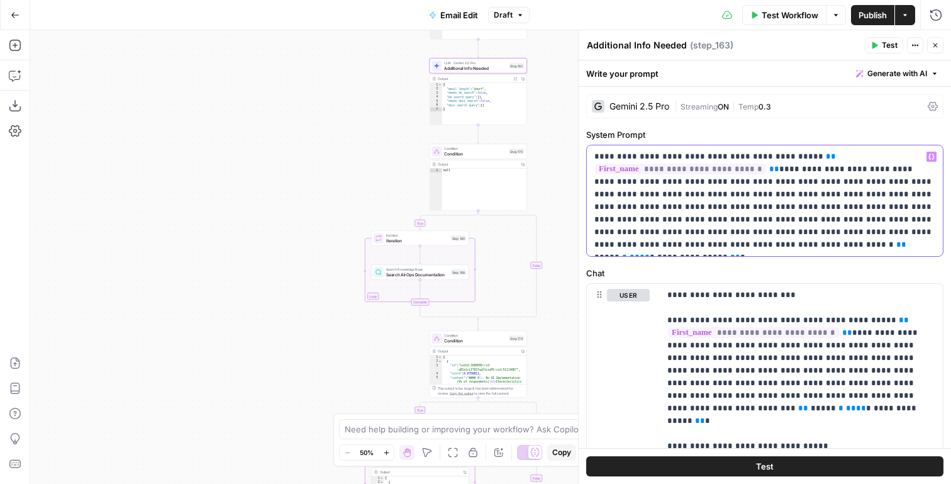
click at [868, 194] on p "**********" at bounding box center [764, 200] width 341 height 101
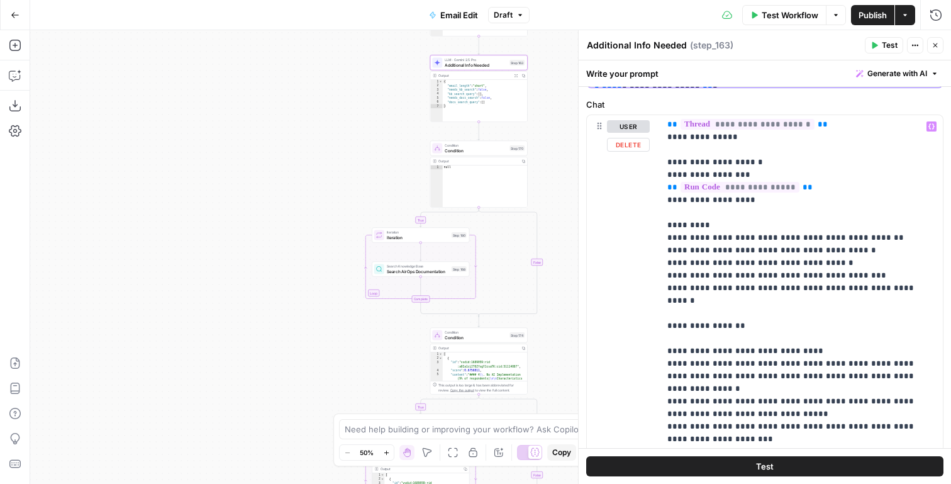
scroll to position [1384, 0]
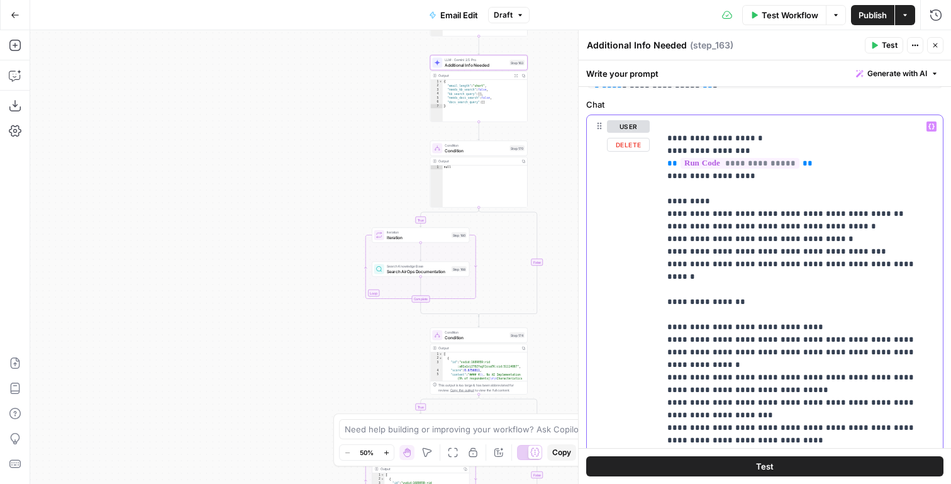
click at [669, 187] on p "**********" at bounding box center [801, 94] width 268 height 2717
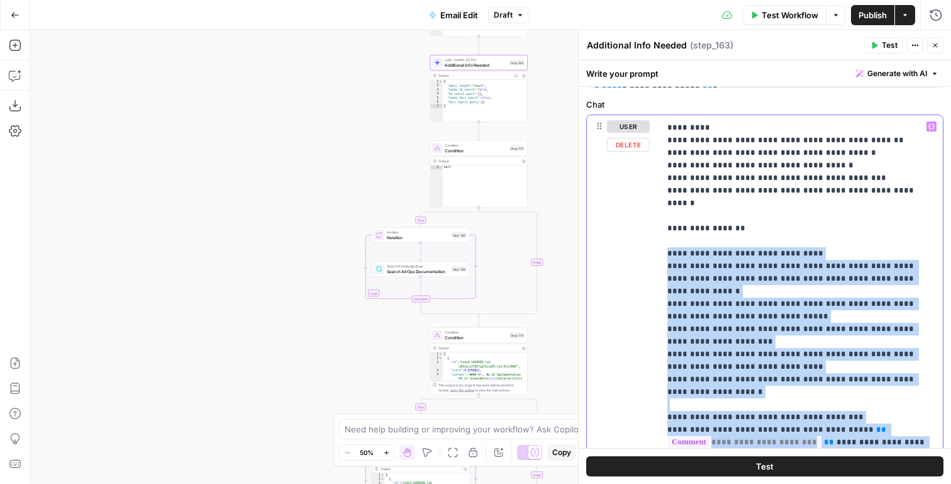
scroll to position [1519, 0]
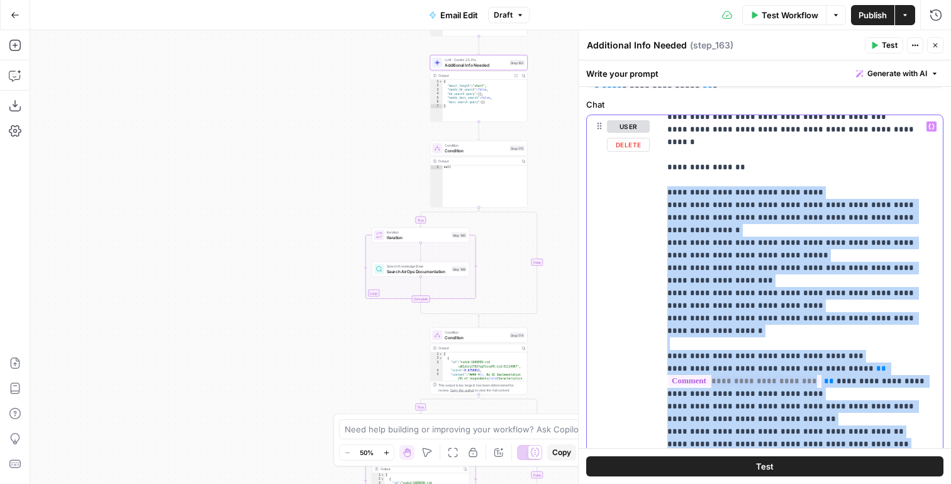
drag, startPoint x: 669, startPoint y: 187, endPoint x: 899, endPoint y: 327, distance: 269.2
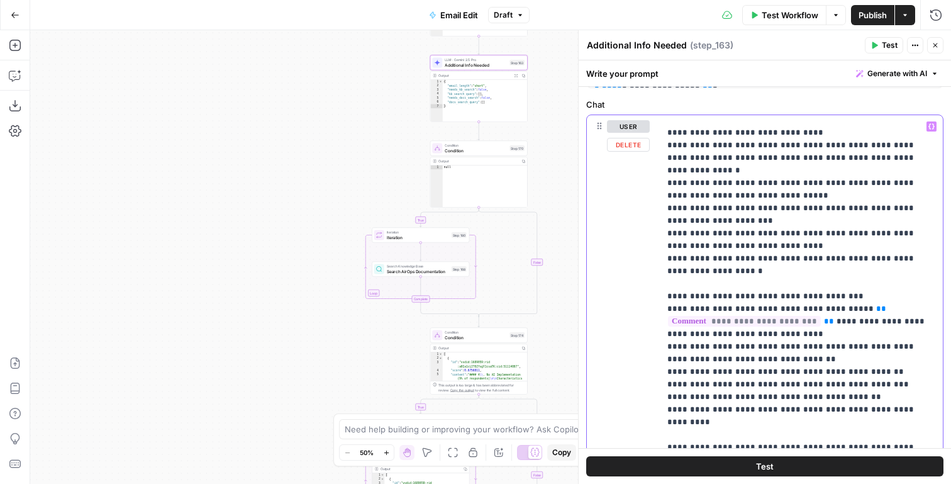
scroll to position [1578, 0]
drag, startPoint x: 787, startPoint y: 299, endPoint x: 660, endPoint y: 282, distance: 128.9
click at [660, 282] on div "**********" at bounding box center [801, 371] width 283 height 513
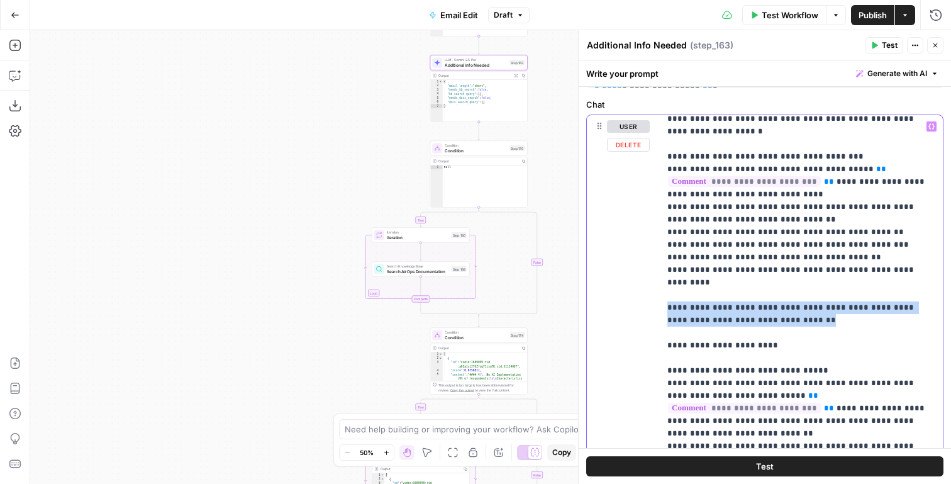
scroll to position [1700, 0]
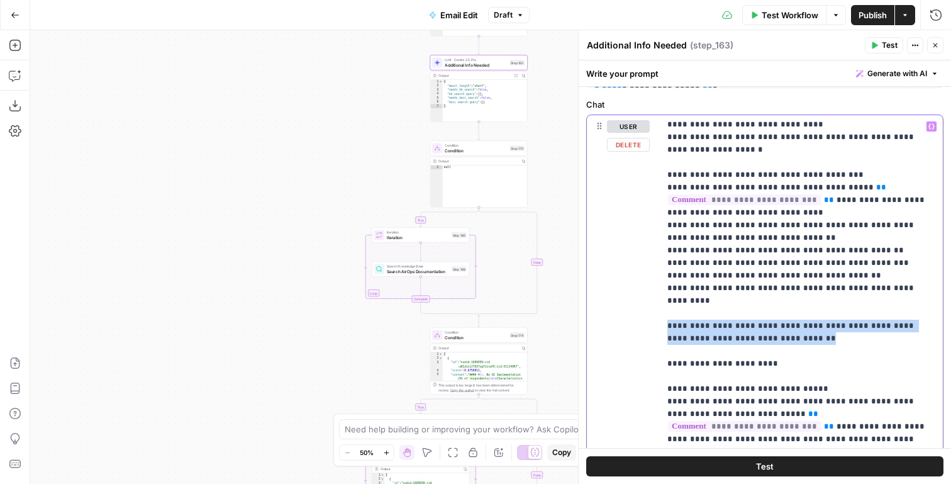
copy p "**********"
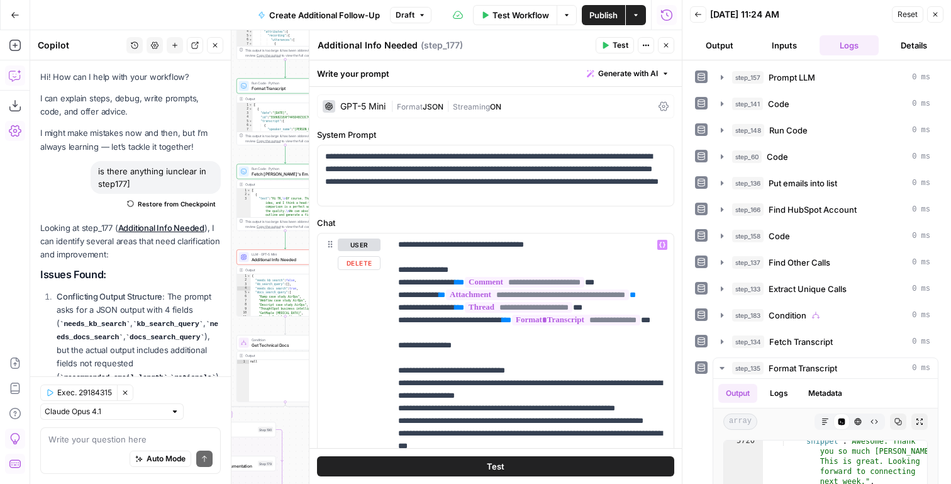
scroll to position [835, 0]
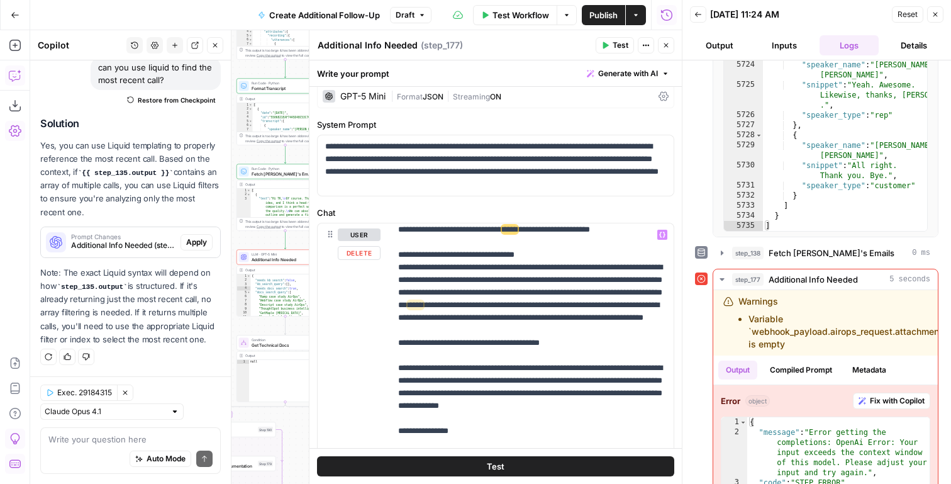
click at [514, 314] on p "**********" at bounding box center [532, 110] width 268 height 1434
drag, startPoint x: 462, startPoint y: 306, endPoint x: 603, endPoint y: 306, distance: 141.5
click at [603, 306] on p "**********" at bounding box center [532, 110] width 268 height 1434
click at [577, 328] on p "**********" at bounding box center [532, 110] width 268 height 1434
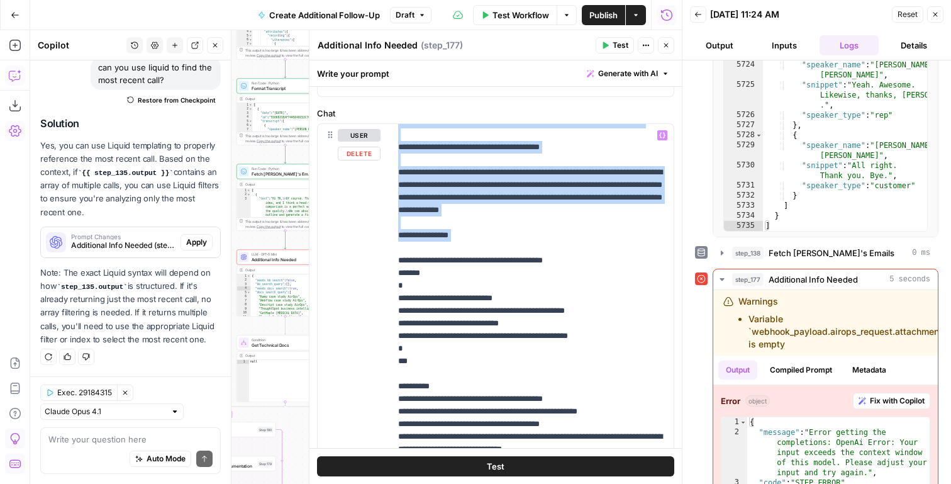
scroll to position [114, 0]
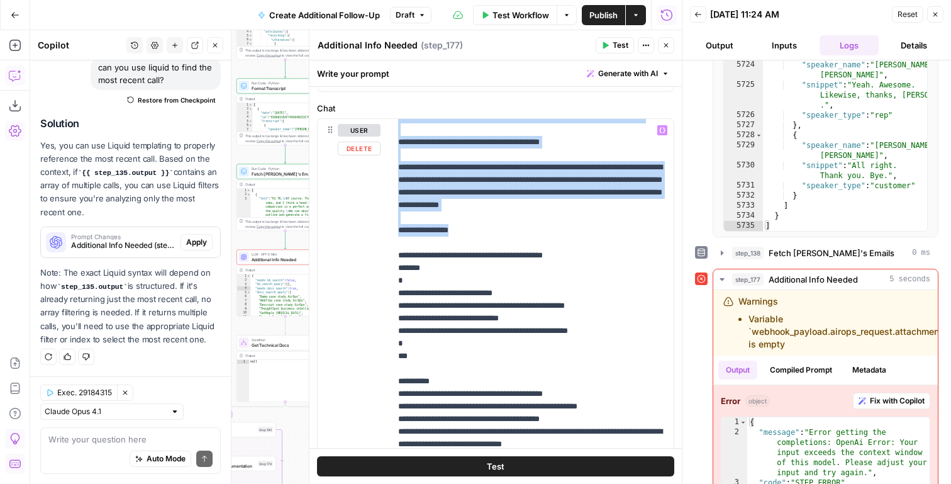
drag, startPoint x: 393, startPoint y: 273, endPoint x: 489, endPoint y: 336, distance: 114.8
click at [489, 336] on div "**********" at bounding box center [532, 375] width 283 height 513
copy p "**********"
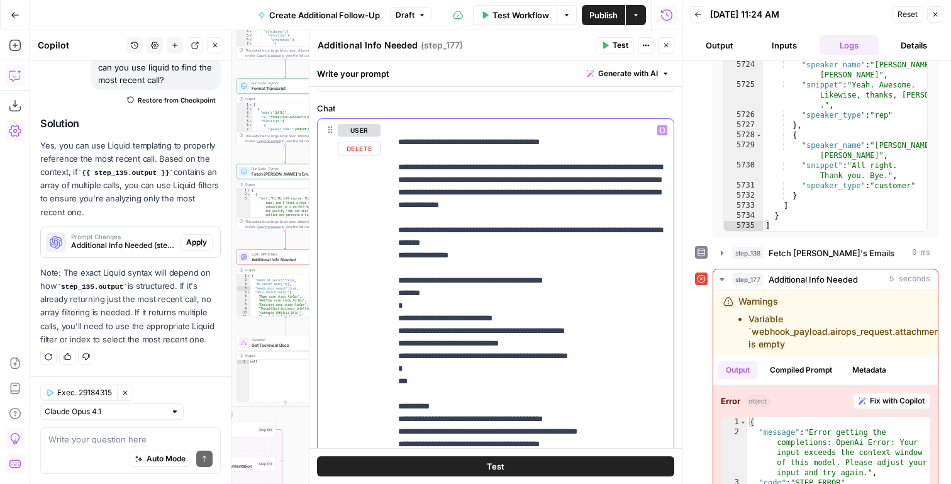
click at [618, 40] on span "Test" at bounding box center [621, 45] width 16 height 11
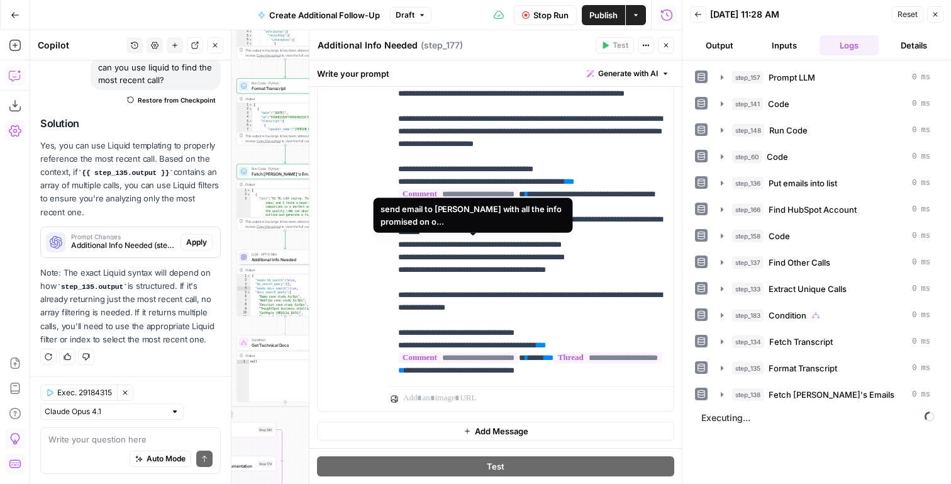
scroll to position [0, 0]
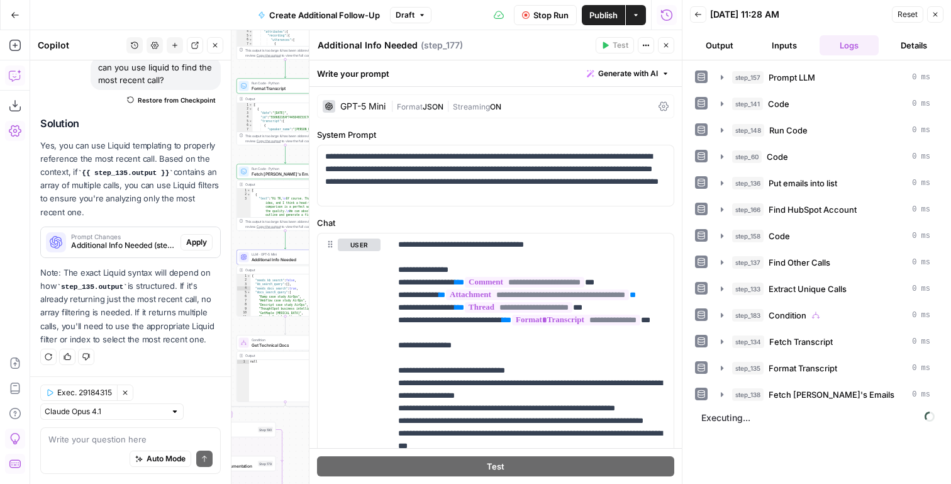
click at [215, 45] on icon "button" at bounding box center [215, 45] width 4 height 4
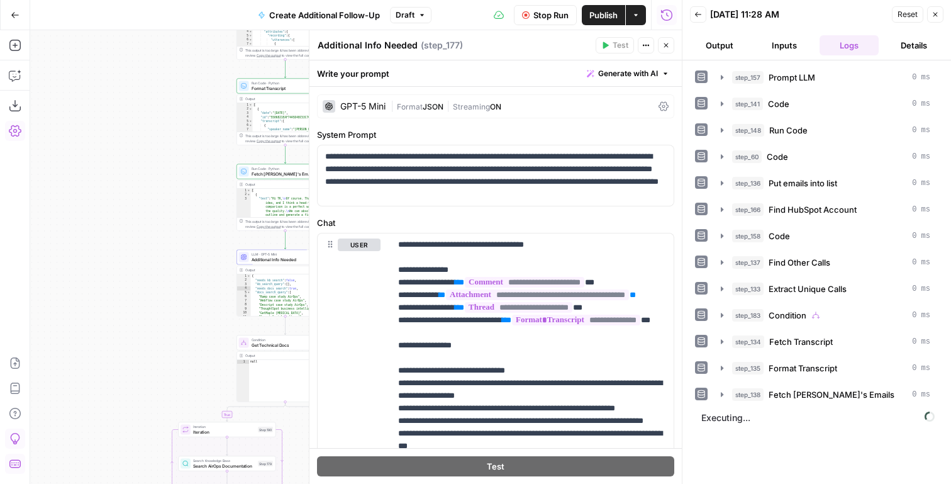
click at [608, 13] on span "Publish" at bounding box center [603, 15] width 28 height 13
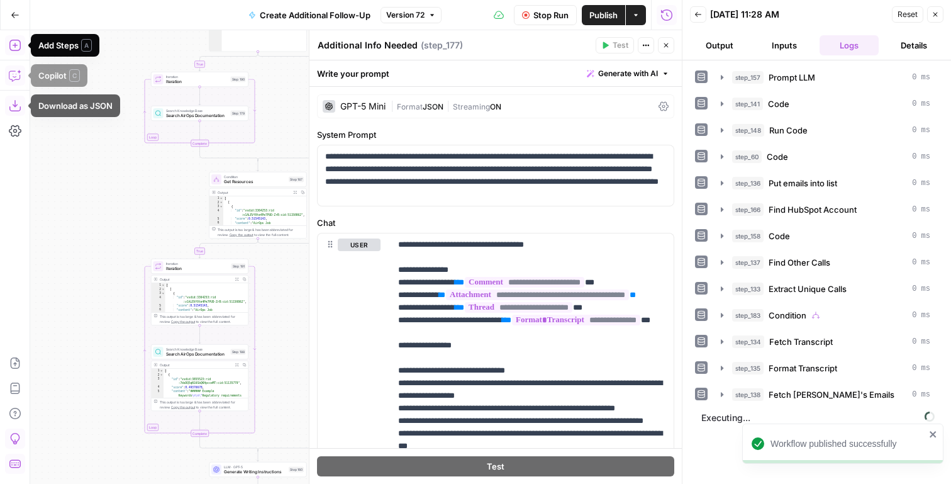
click at [16, 77] on icon "button" at bounding box center [15, 75] width 13 height 13
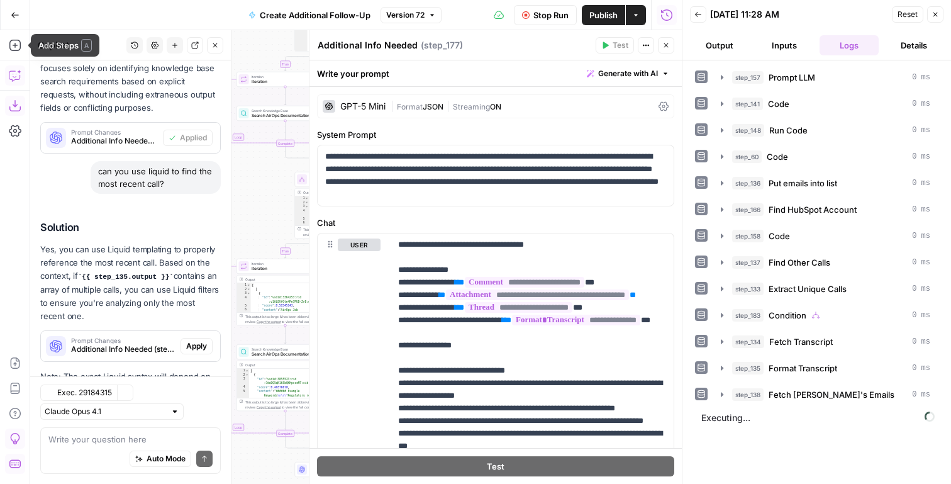
scroll to position [1265, 0]
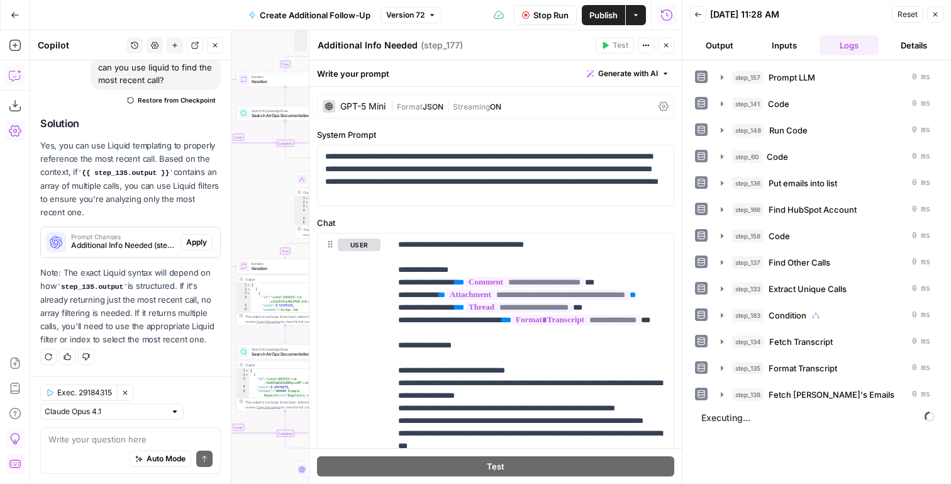
click at [181, 41] on button "New chat" at bounding box center [175, 45] width 16 height 16
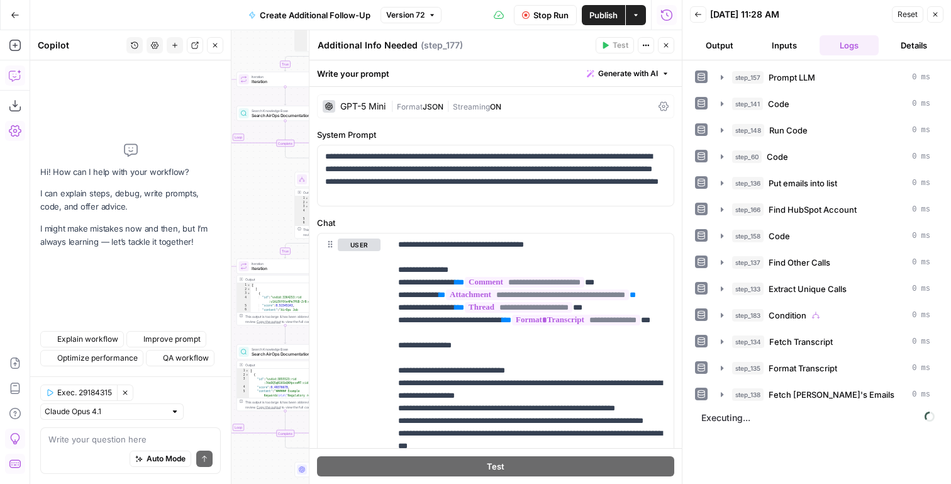
scroll to position [0, 0]
click at [70, 431] on div "Write your question here Auto Mode Send" at bounding box center [130, 450] width 181 height 47
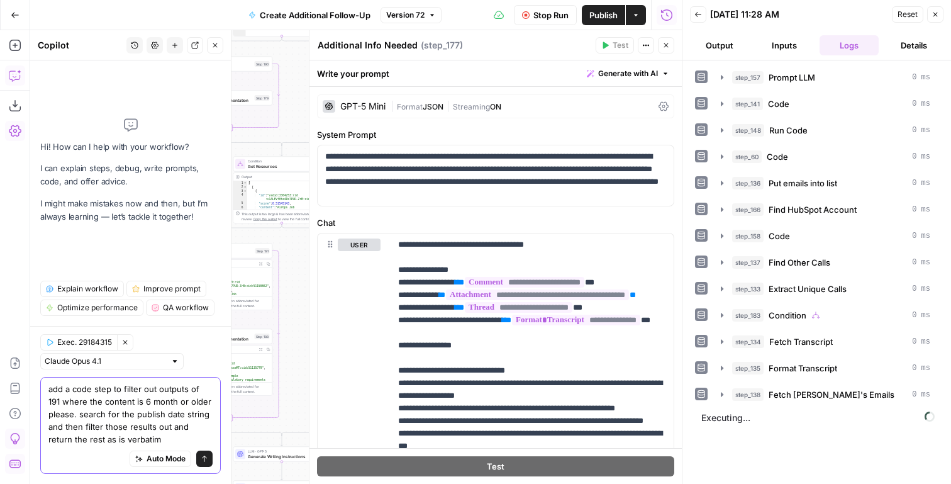
type textarea "add a code step to filter out outputs of 191 where the content is 6 month or ol…"
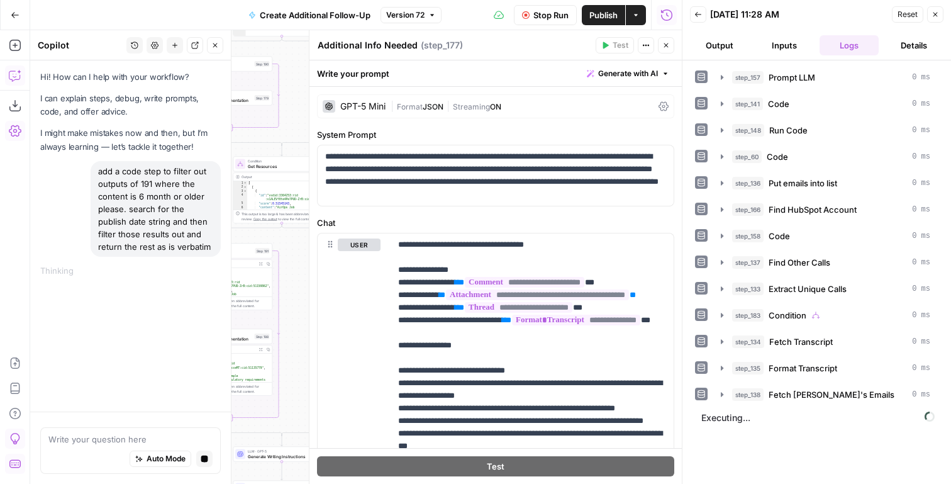
click at [713, 42] on button "Output" at bounding box center [720, 45] width 60 height 20
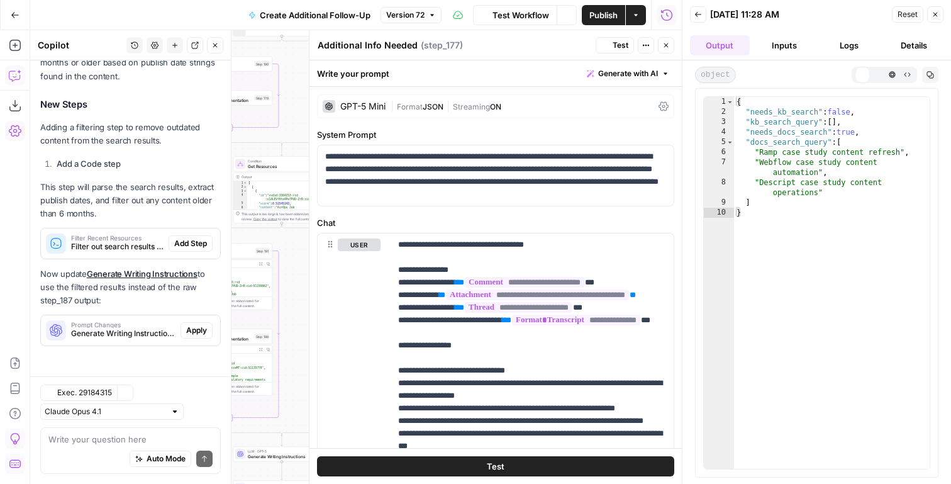
scroll to position [369, 0]
click at [667, 47] on icon "button" at bounding box center [666, 46] width 8 height 8
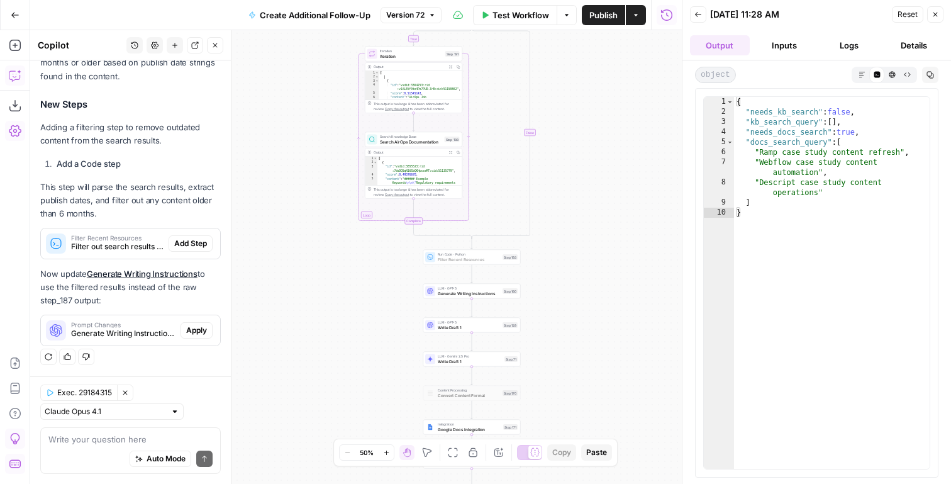
click at [182, 242] on span "Add Step" at bounding box center [190, 243] width 33 height 11
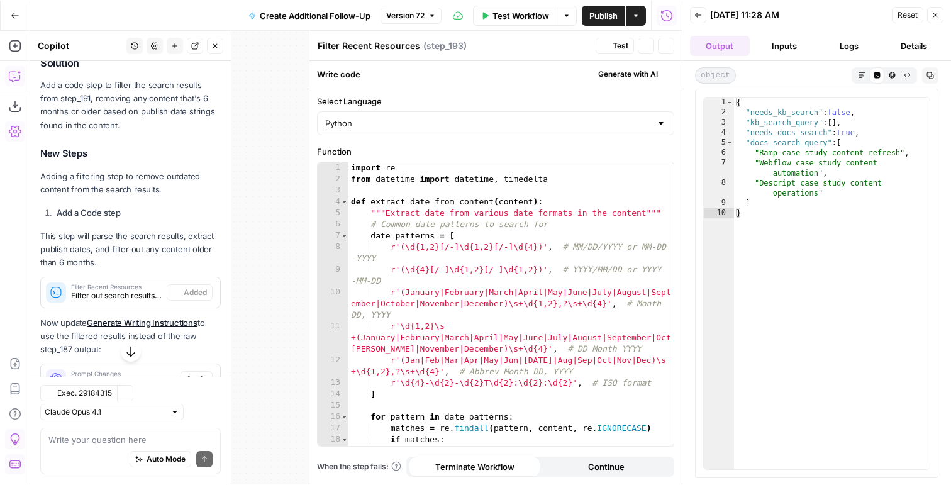
scroll to position [361, 0]
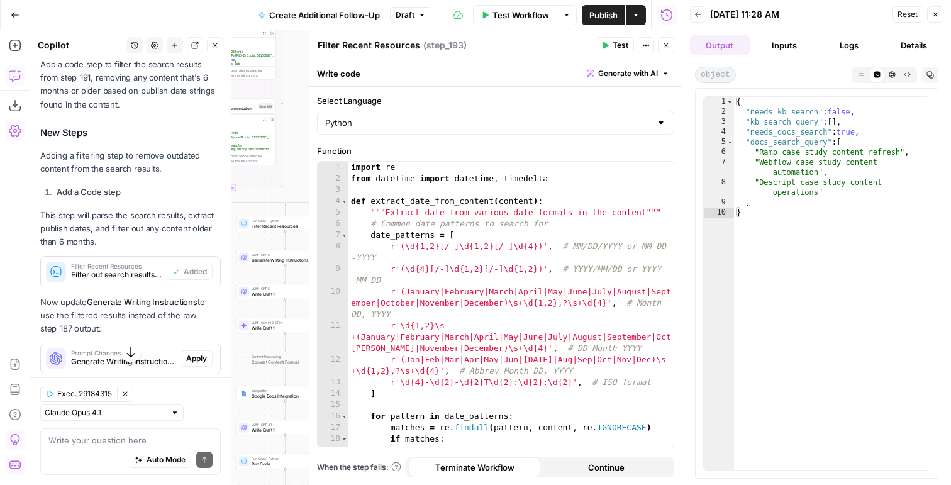
click at [668, 42] on icon "button" at bounding box center [666, 46] width 8 height 8
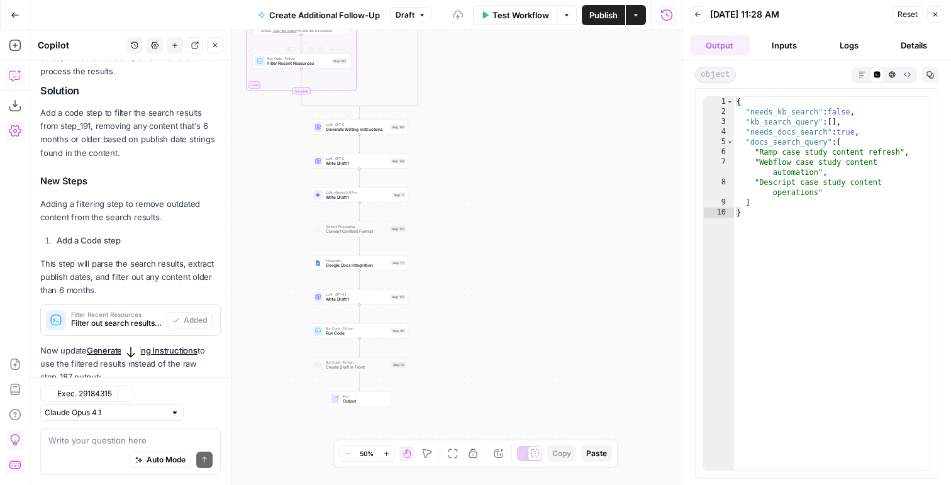
scroll to position [388, 0]
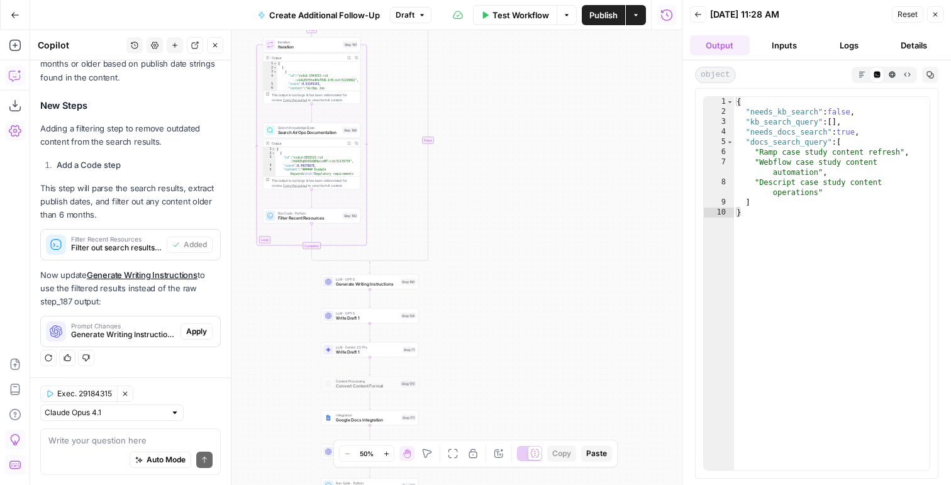
drag, startPoint x: 321, startPoint y: 136, endPoint x: 323, endPoint y: 223, distance: 86.8
click at [323, 223] on div "true true true false false false Workflow Set Inputs Inputs LLM · GPT-4.1 Promp…" at bounding box center [356, 257] width 652 height 455
click at [330, 243] on span "Filter Recent Resources" at bounding box center [309, 244] width 62 height 6
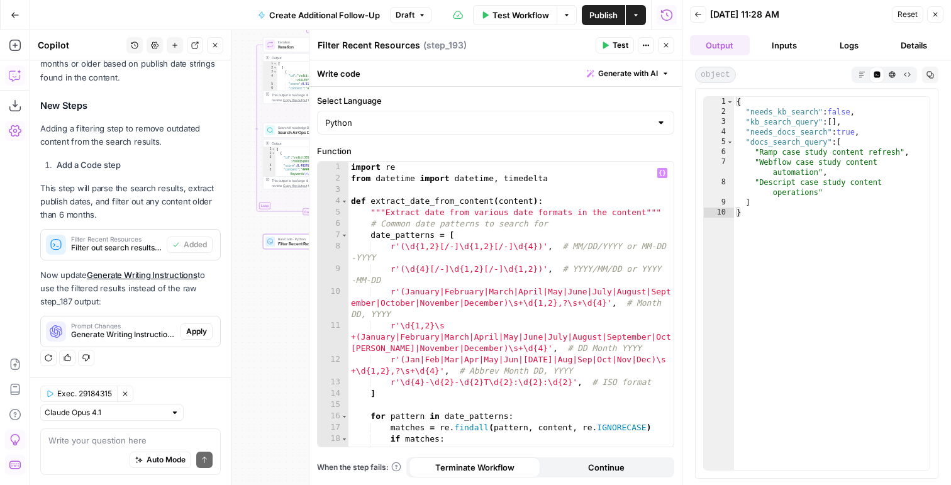
type textarea "**********"
click at [426, 263] on div "import re from datetime import datetime , timedelta def extract_date_from_conte…" at bounding box center [510, 316] width 325 height 308
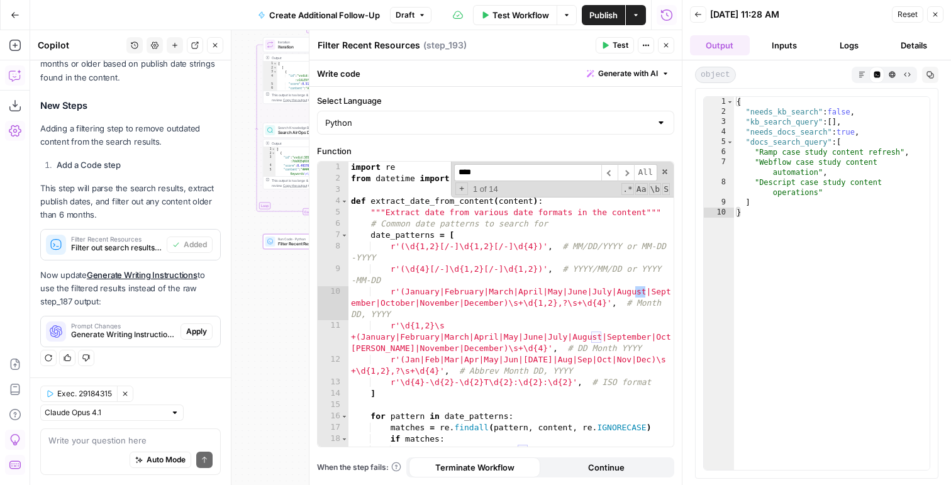
scroll to position [355, 0]
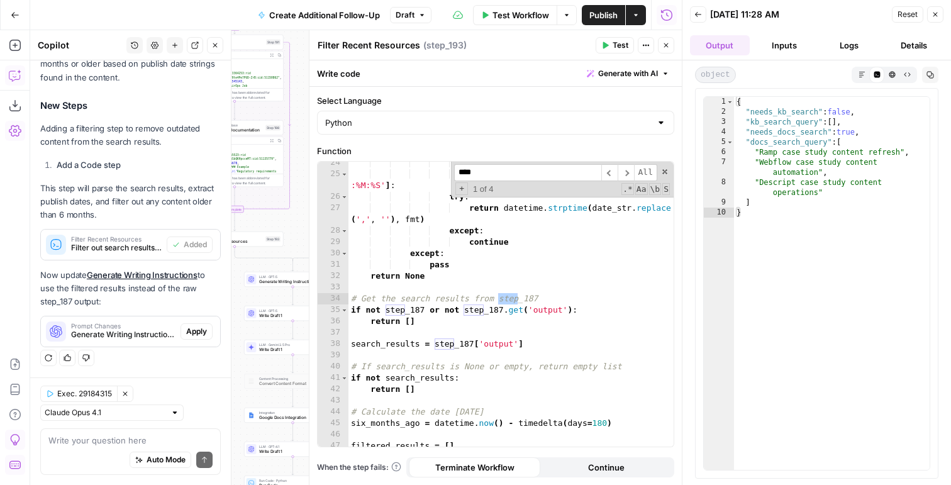
type input "****"
click at [465, 304] on div "'%B %d, %Y' , '%B %d %Y' , '%d %B %Y' , '%b %d, %Y' , '%b %d %Y' , '%Y-%m-%dT%H…" at bounding box center [510, 311] width 325 height 308
click at [423, 309] on div "'%B %d, %Y' , '%B %d %Y' , '%d %B %Y' , '%b %d, %Y' , '%b %d %Y' , '%Y-%m-%dT%H…" at bounding box center [510, 311] width 325 height 308
click at [503, 307] on div "'%B %d, %Y' , '%B %d %Y' , '%d %B %Y' , '%b %d, %Y' , '%b %d %Y' , '%Y-%m-%dT%H…" at bounding box center [510, 311] width 325 height 308
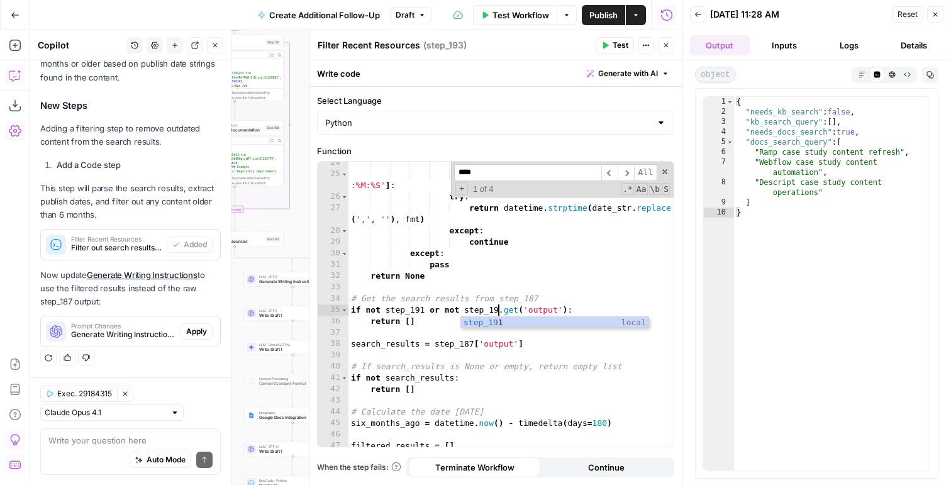
scroll to position [0, 11]
click at [470, 343] on div "'%B %d, %Y' , '%B %d %Y' , '%d %B %Y' , '%b %d, %Y' , '%b %d %Y' , '%Y-%m-%dT%H…" at bounding box center [510, 311] width 325 height 308
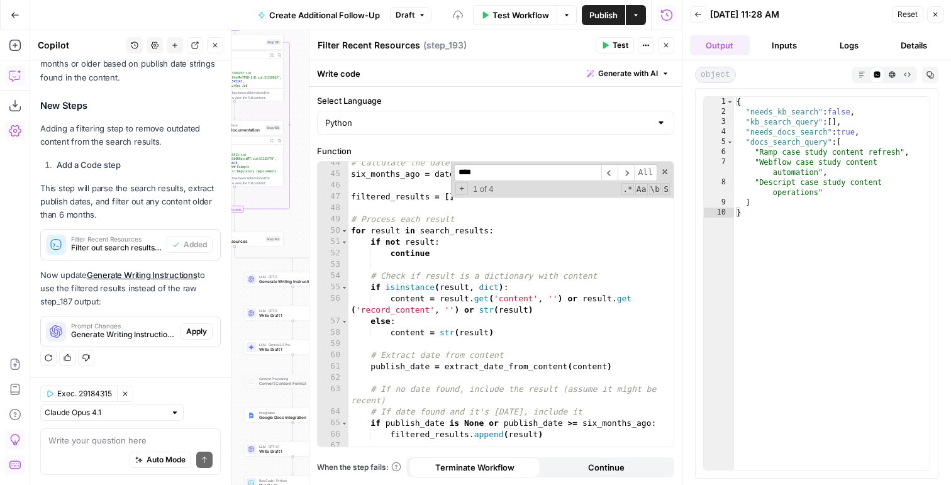
scroll to position [621, 0]
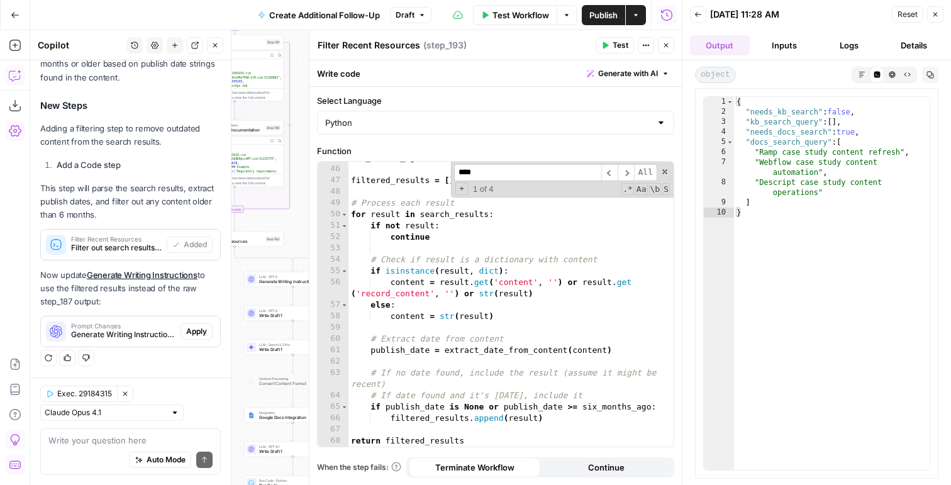
type textarea "**********"
drag, startPoint x: 932, startPoint y: 12, endPoint x: 931, endPoint y: 4, distance: 7.7
click at [932, 13] on icon "button" at bounding box center [935, 15] width 8 height 8
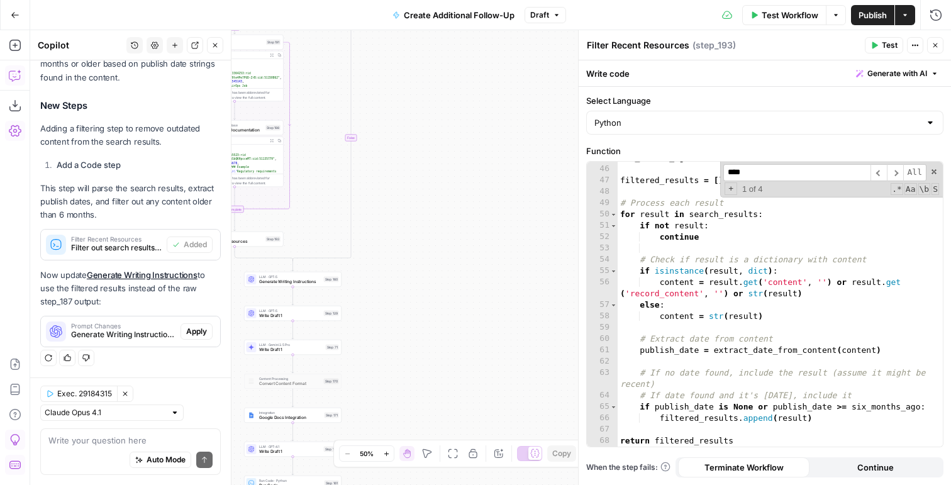
click at [936, 41] on button "Close" at bounding box center [935, 45] width 16 height 16
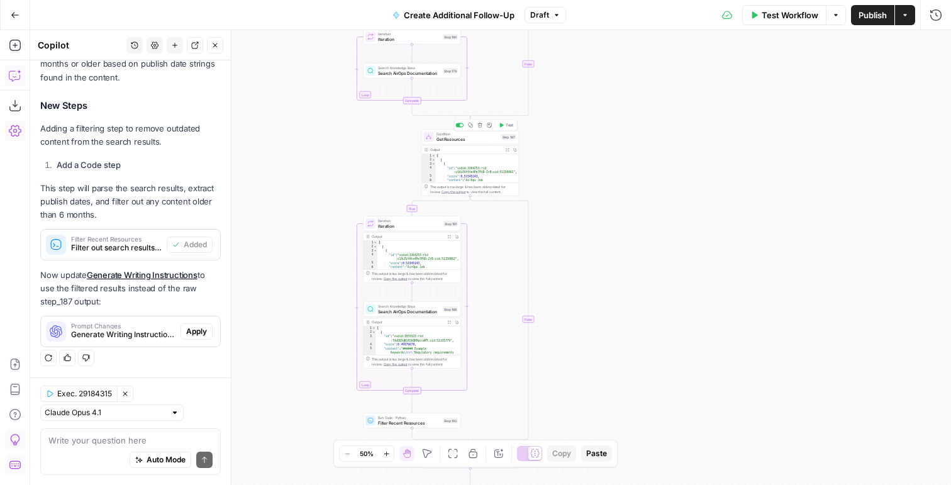
click at [507, 124] on span "Test" at bounding box center [510, 126] width 8 height 6
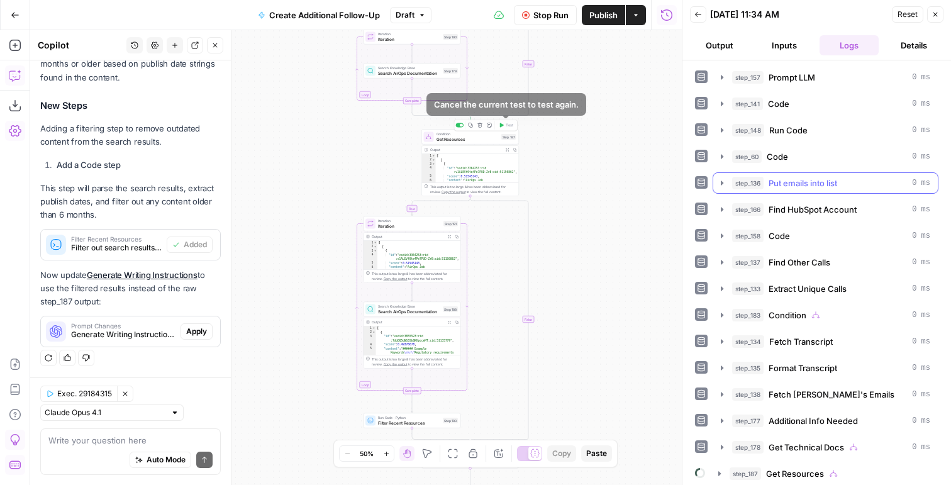
scroll to position [28, 0]
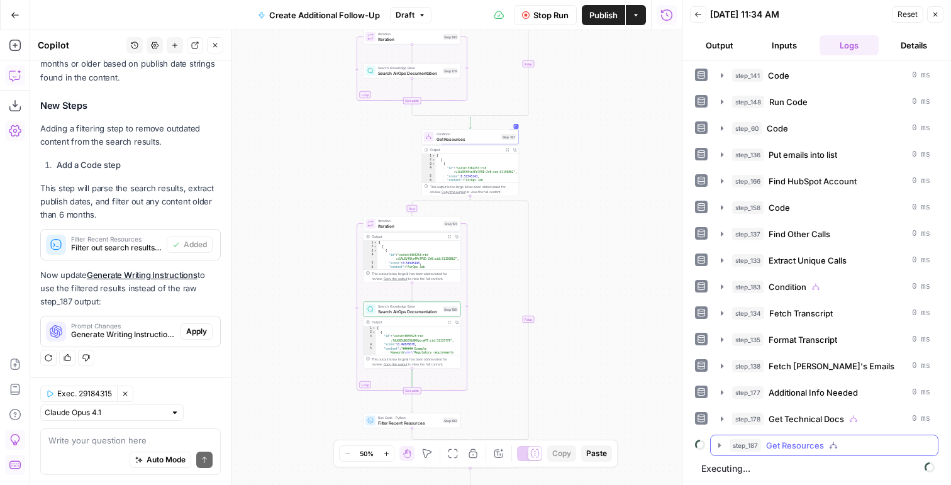
click at [733, 435] on div "step_187 Get Resources" at bounding box center [824, 445] width 228 height 21
click at [726, 450] on button "step_187 Get Resources" at bounding box center [824, 445] width 227 height 20
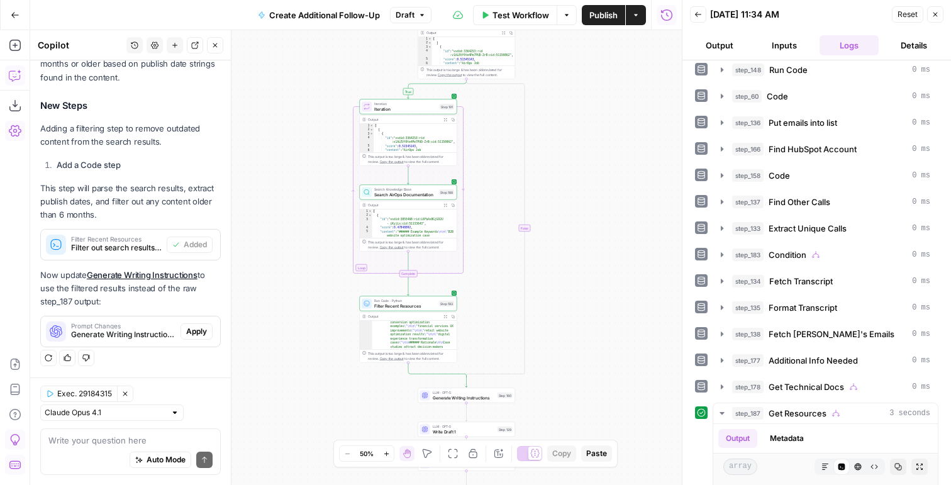
scroll to position [83, 0]
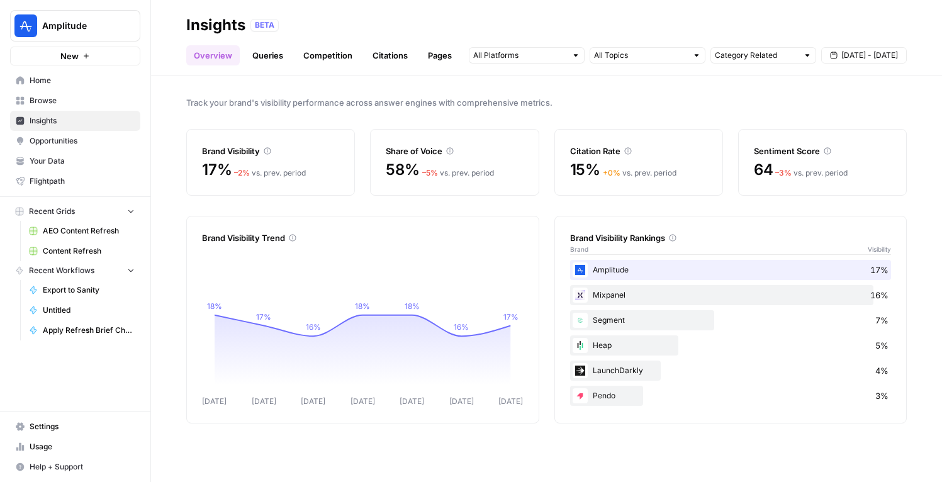
click at [258, 26] on div "BETA" at bounding box center [264, 25] width 28 height 13
click at [331, 25] on div "BETA" at bounding box center [578, 25] width 656 height 13
click at [257, 57] on link "Queries" at bounding box center [268, 55] width 46 height 20
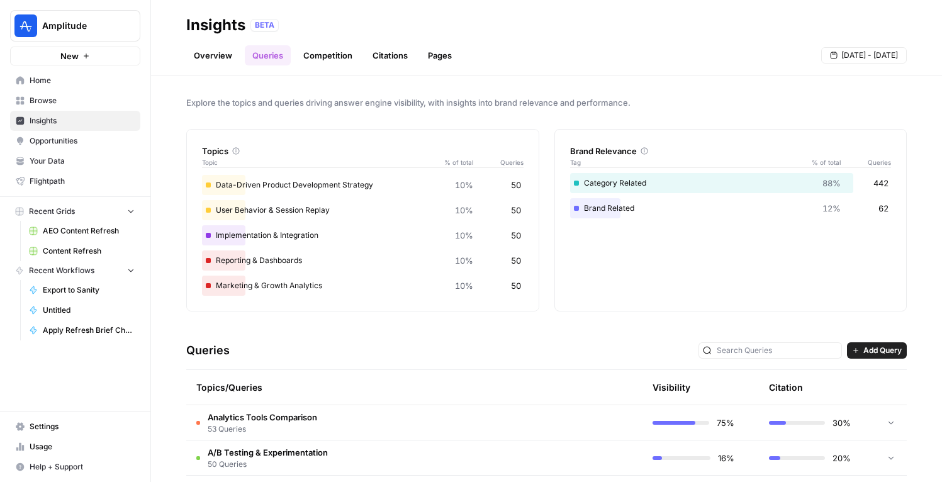
click at [69, 142] on span "Opportunities" at bounding box center [82, 140] width 105 height 11
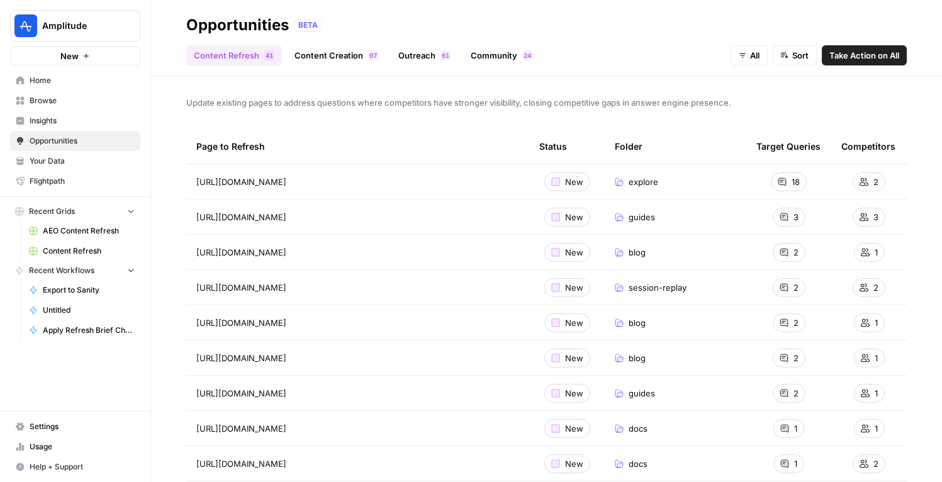
scroll to position [2, 0]
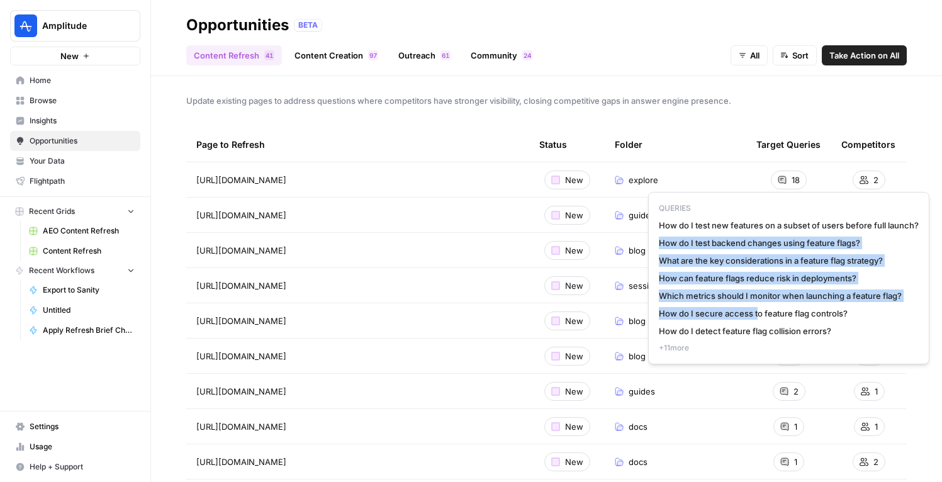
drag, startPoint x: 738, startPoint y: 232, endPoint x: 758, endPoint y: 309, distance: 79.9
click at [758, 310] on div "QUERIES How do I test new features on a subset of users before full launch? How…" at bounding box center [788, 278] width 281 height 172
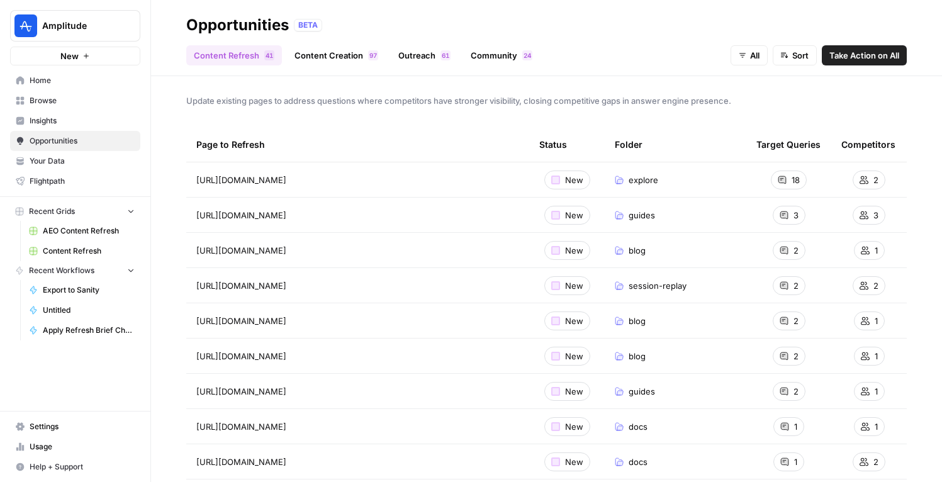
click at [318, 57] on link "Content Creation 7 9" at bounding box center [336, 55] width 99 height 20
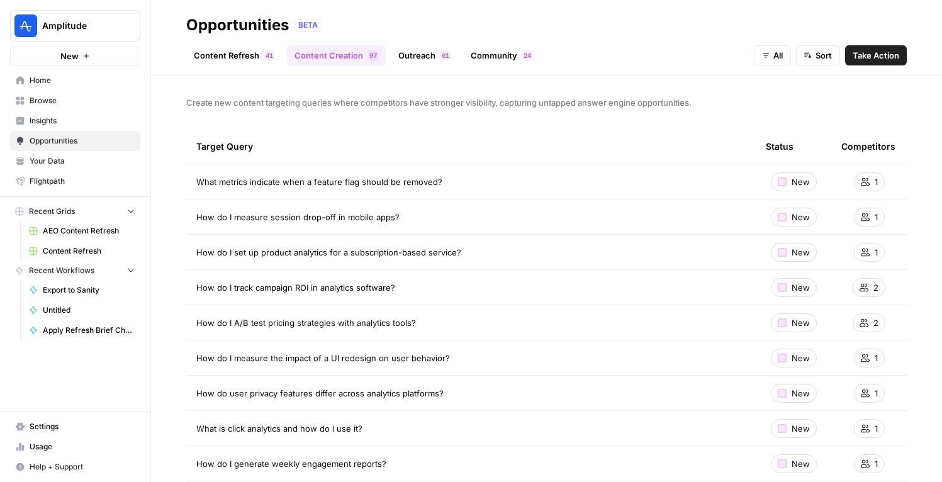
click at [88, 238] on link "AEO Content Refresh" at bounding box center [81, 231] width 117 height 20
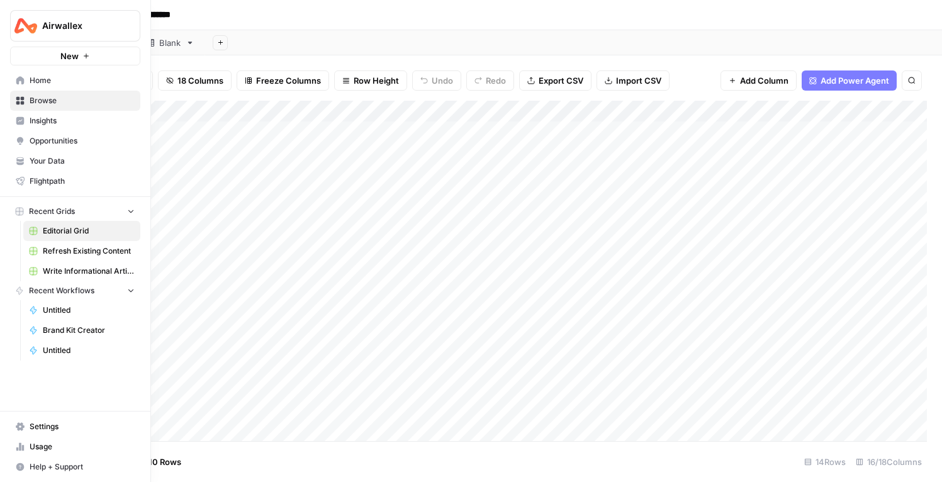
click at [63, 246] on span "Refresh Existing Content" at bounding box center [89, 250] width 92 height 11
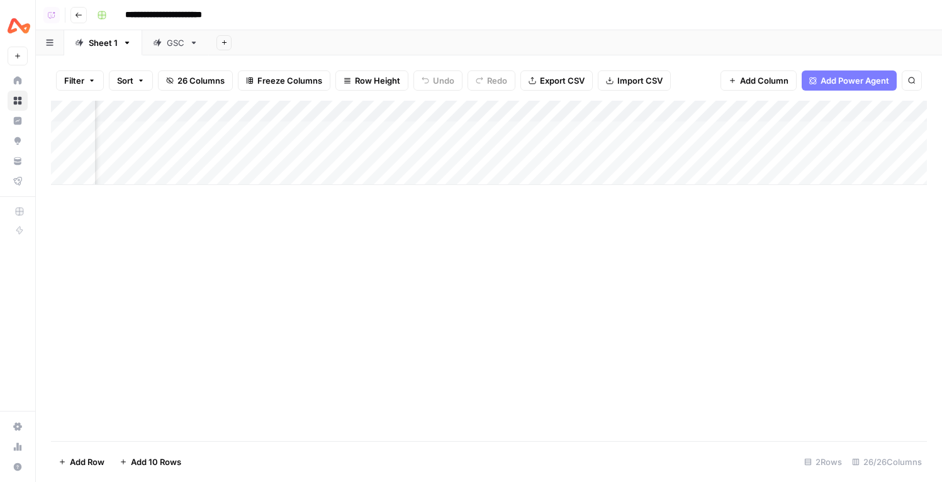
scroll to position [0, 820]
click at [695, 132] on div "Add Column" at bounding box center [488, 143] width 875 height 84
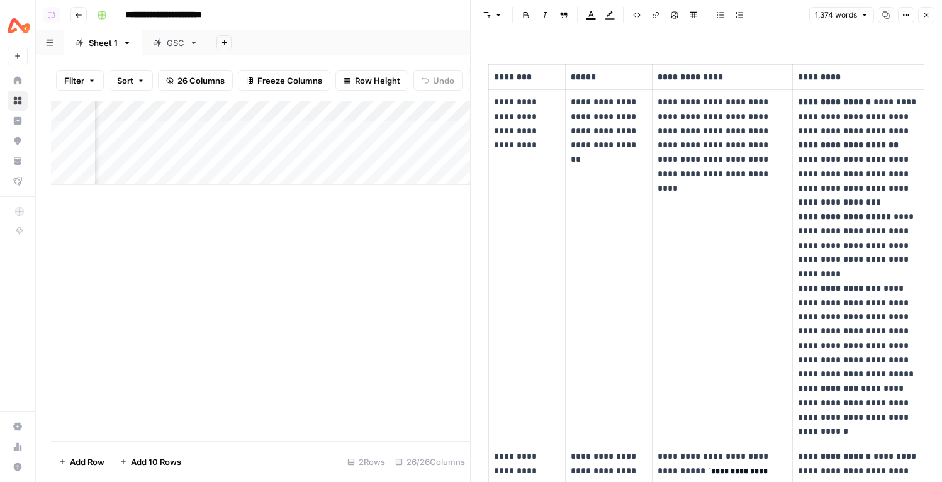
scroll to position [379, 0]
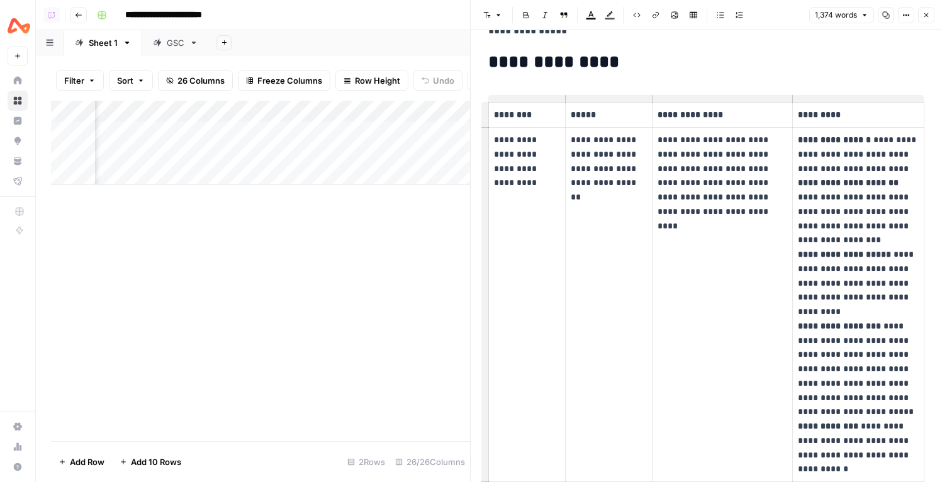
click at [523, 135] on p "**********" at bounding box center [527, 154] width 66 height 43
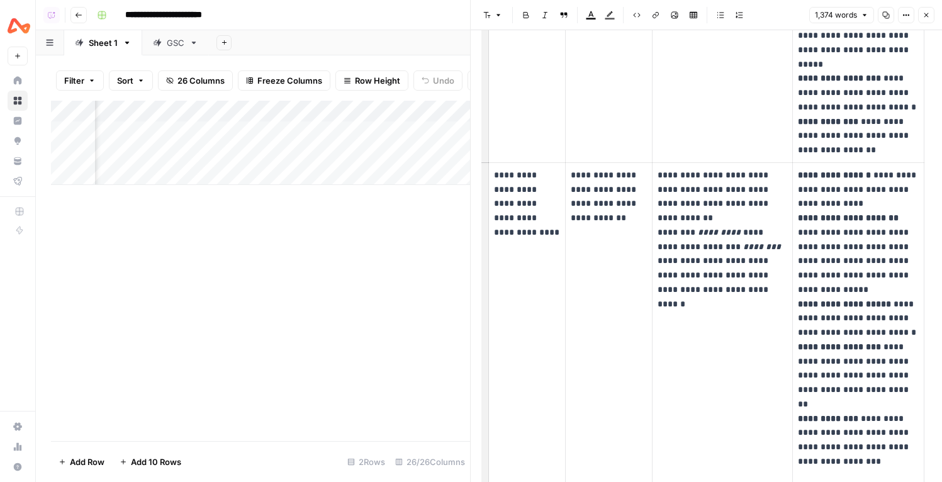
scroll to position [962, 0]
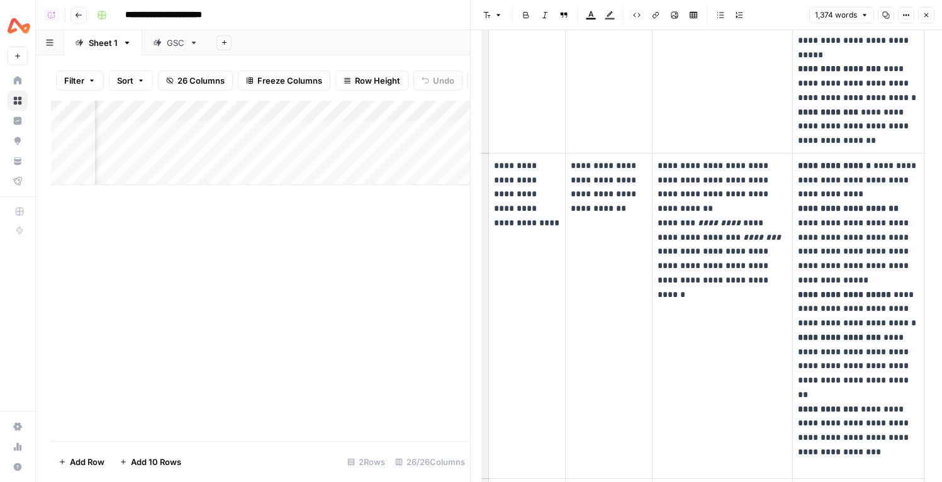
click at [917, 4] on header "Font style Bold Italic Block quote Text color Highlight color Code block Link I…" at bounding box center [705, 15] width 471 height 30
click at [928, 12] on icon "button" at bounding box center [926, 15] width 8 height 8
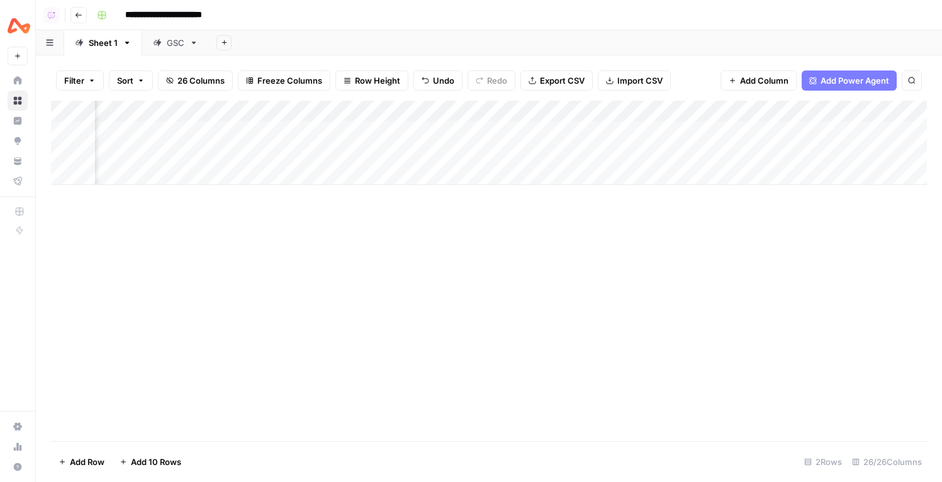
scroll to position [0, 1477]
click at [811, 112] on div "Add Column" at bounding box center [488, 143] width 875 height 84
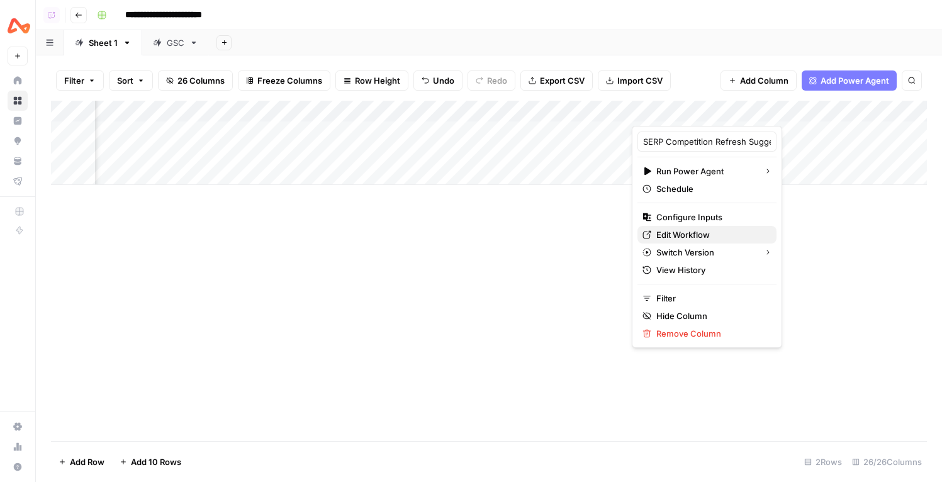
click at [699, 232] on span "Edit Workflow" at bounding box center [711, 234] width 110 height 13
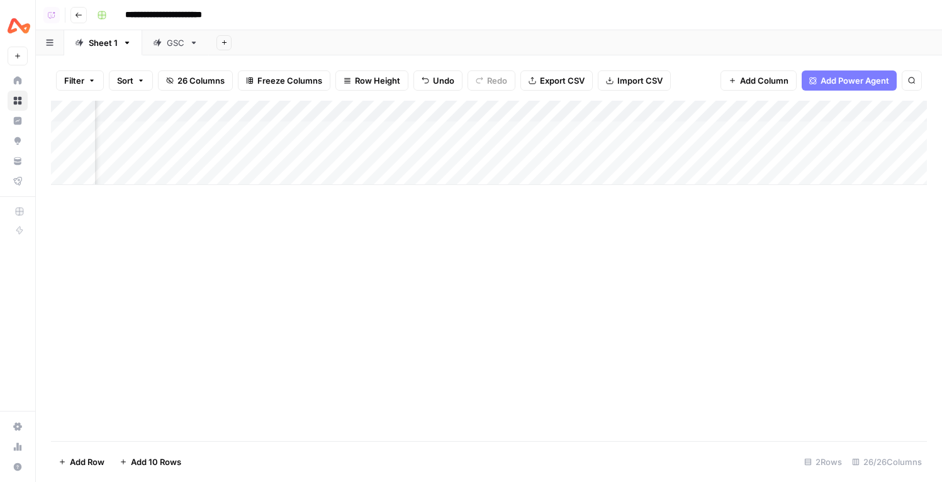
click at [844, 78] on span "Add Power Agent" at bounding box center [854, 80] width 69 height 13
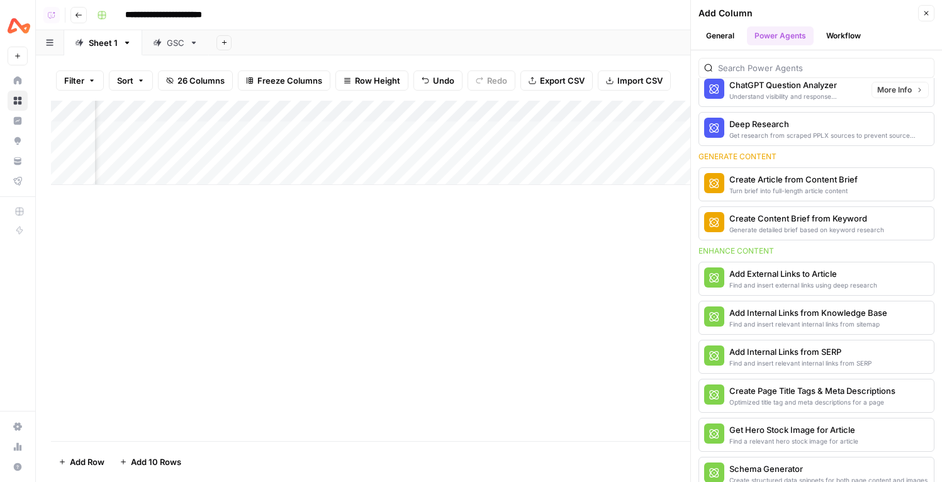
scroll to position [172, 0]
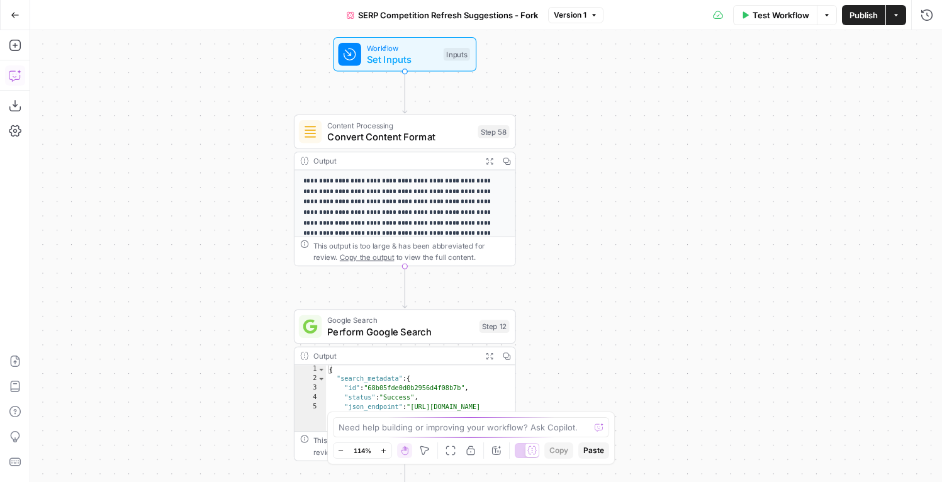
click at [13, 75] on icon "button" at bounding box center [15, 75] width 13 height 13
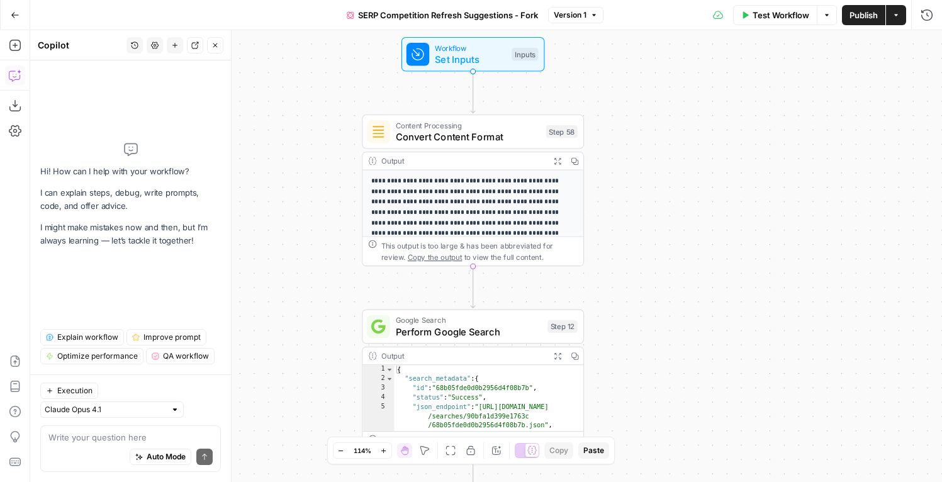
click at [84, 343] on span "Explain workflow" at bounding box center [87, 336] width 61 height 11
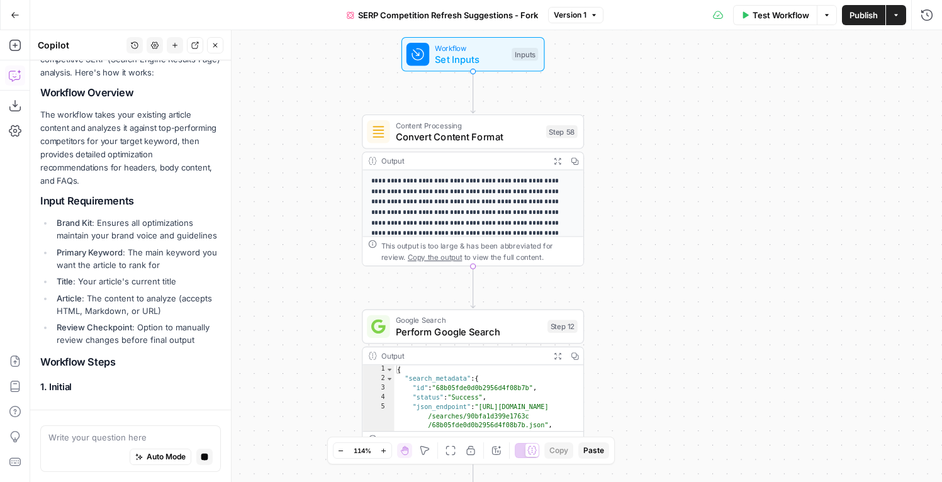
scroll to position [192, 0]
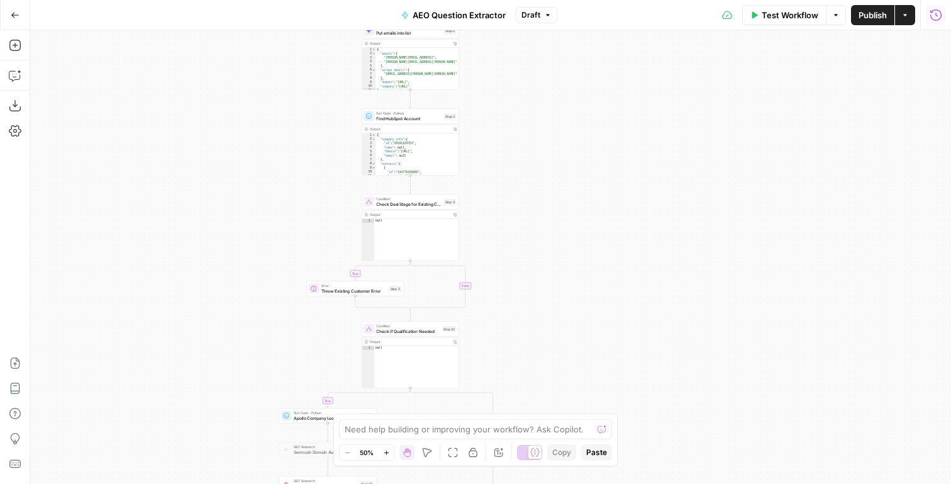
click at [936, 17] on icon "button" at bounding box center [936, 15] width 13 height 13
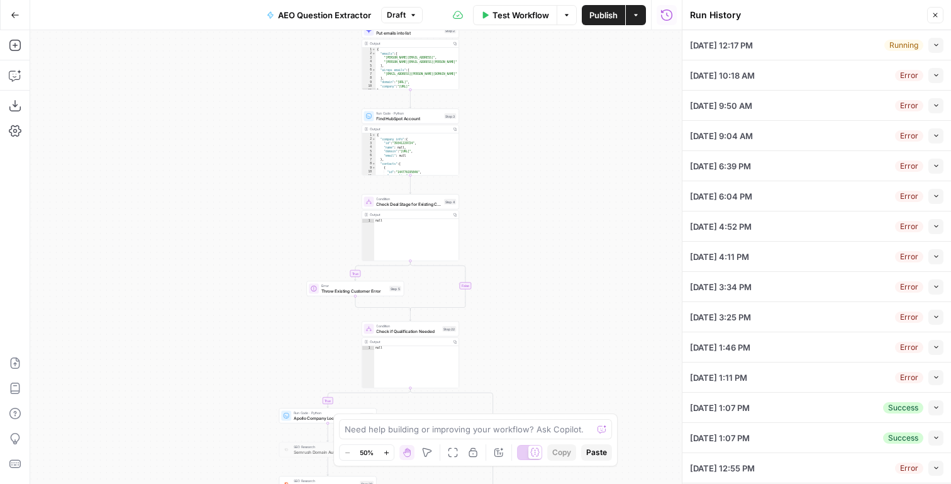
click at [937, 81] on button "Collapse" at bounding box center [935, 75] width 15 height 15
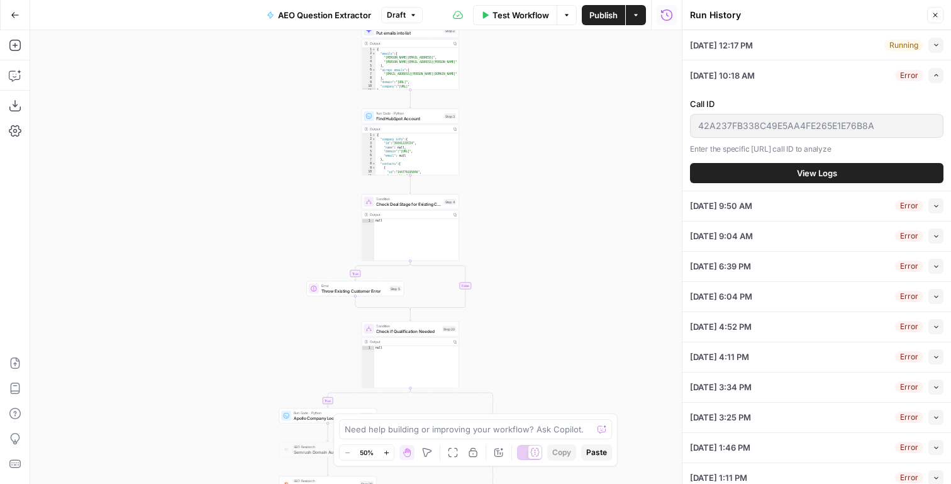
click at [758, 174] on button "View Logs" at bounding box center [816, 173] width 253 height 20
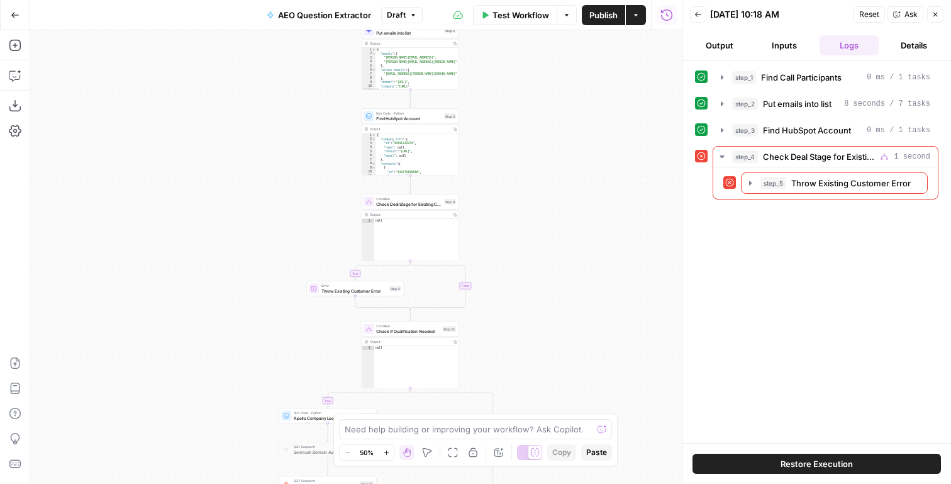
click at [696, 23] on div "Back [DATE] 10:18 AM Reset Ask Close" at bounding box center [816, 14] width 253 height 19
click at [699, 12] on icon "button" at bounding box center [698, 15] width 8 height 8
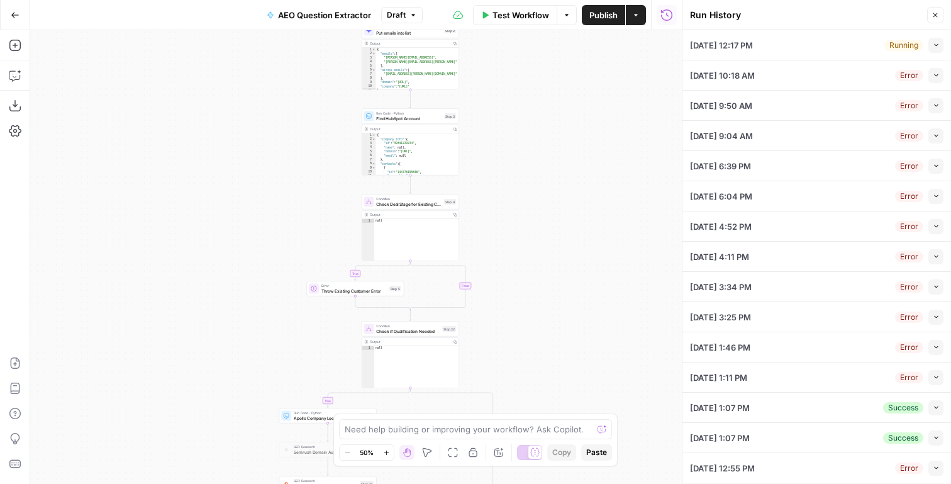
click at [935, 255] on icon "button" at bounding box center [936, 256] width 7 height 7
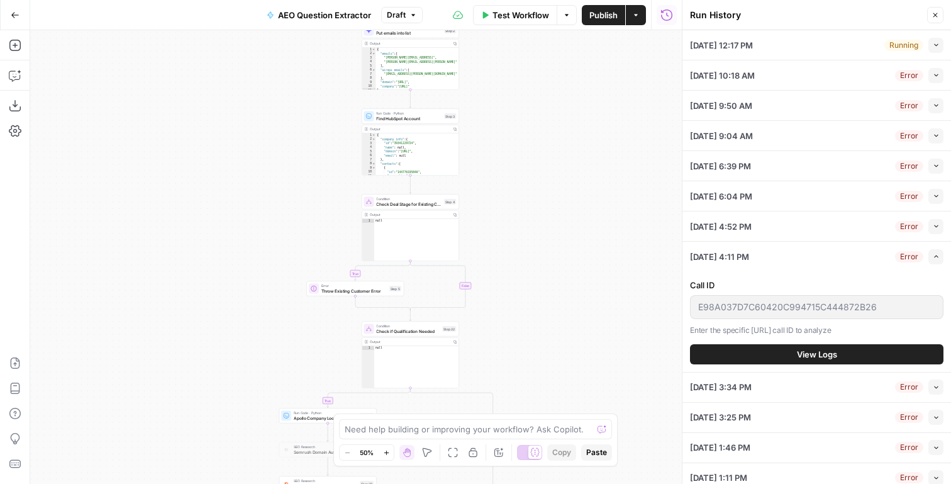
click at [765, 360] on button "View Logs" at bounding box center [816, 354] width 253 height 20
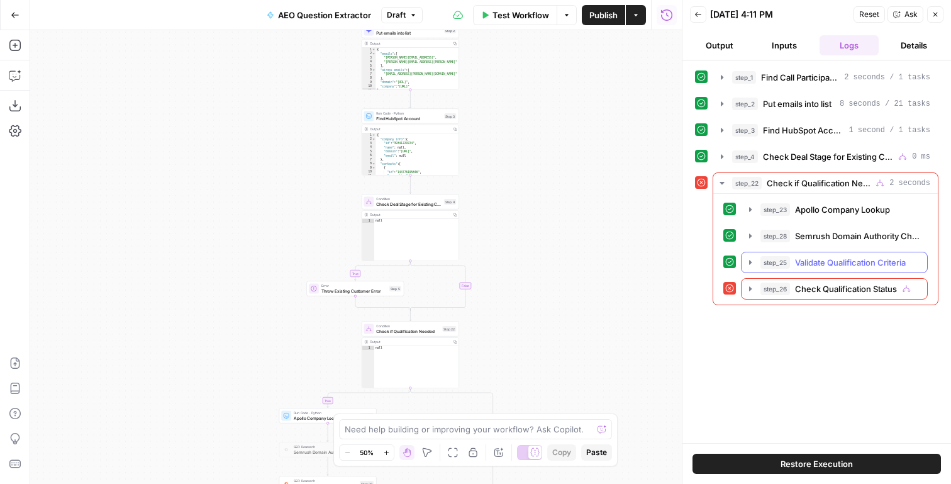
click at [804, 257] on span "Validate Qualification Criteria" at bounding box center [850, 262] width 111 height 13
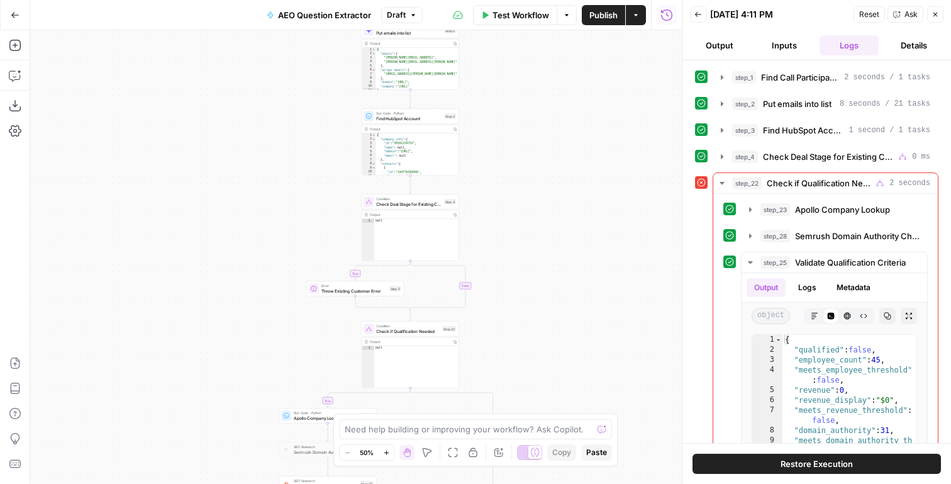
click at [665, 14] on icon "button" at bounding box center [666, 15] width 13 height 13
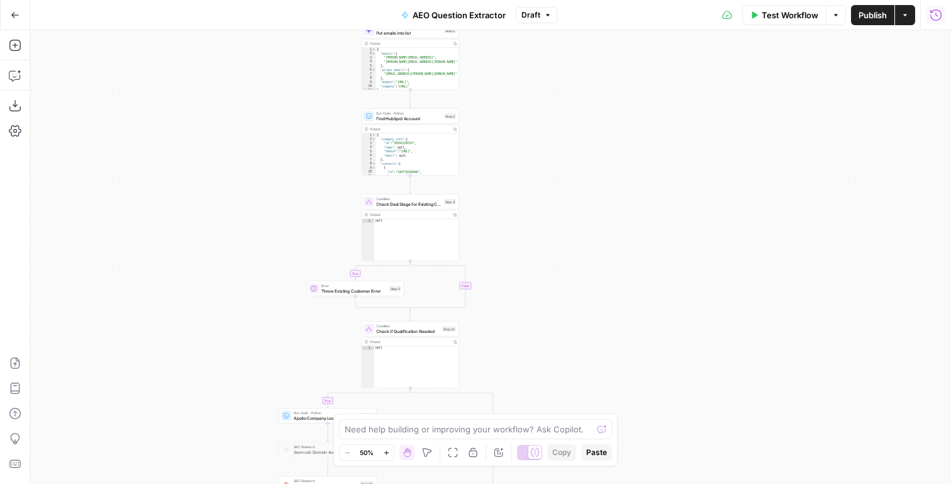
click at [929, 14] on button "Run History" at bounding box center [936, 15] width 20 height 20
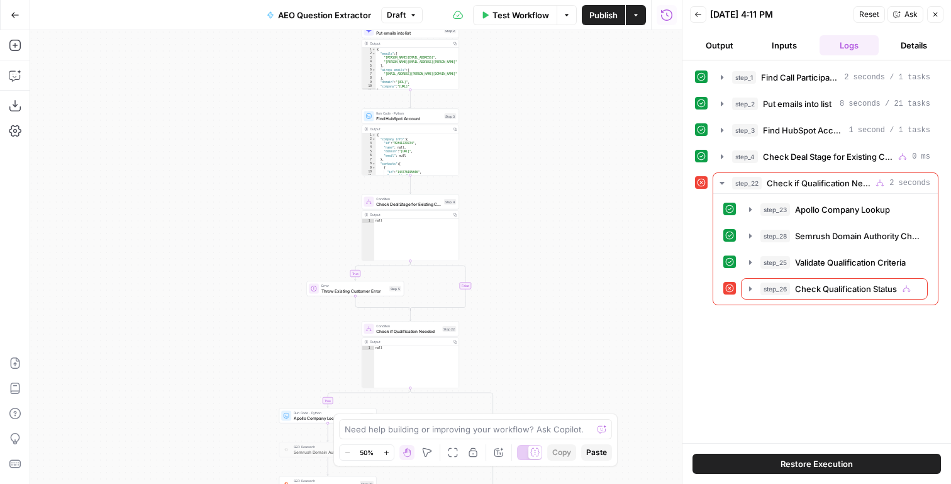
click at [692, 14] on button "Back" at bounding box center [698, 14] width 16 height 16
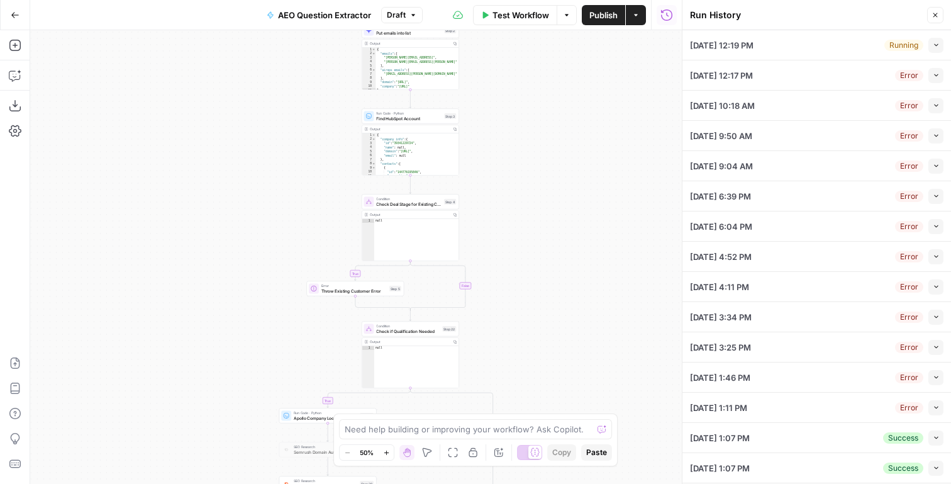
click at [941, 435] on button "Collapse" at bounding box center [935, 437] width 15 height 15
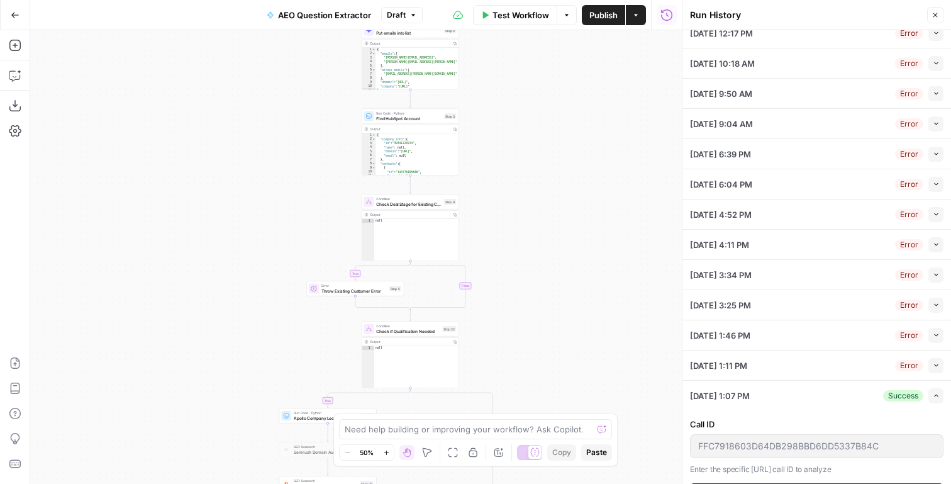
scroll to position [62, 0]
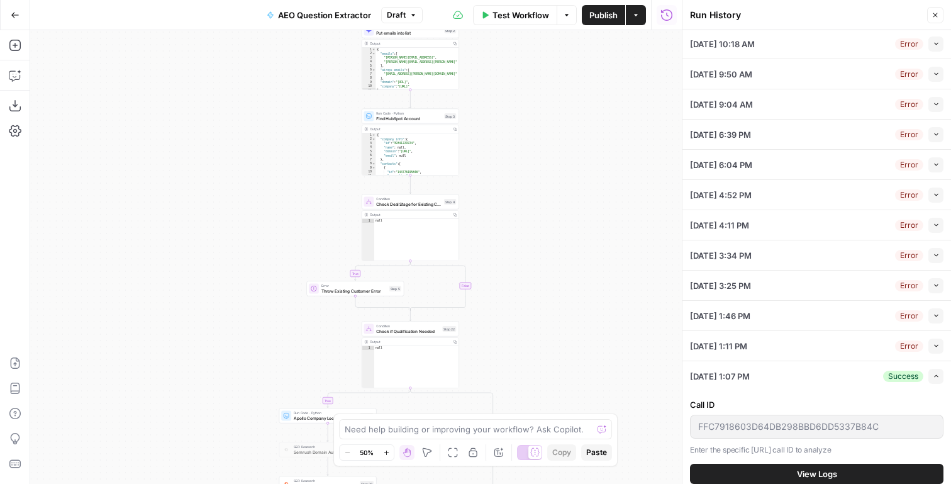
click at [798, 472] on span "View Logs" at bounding box center [817, 473] width 40 height 13
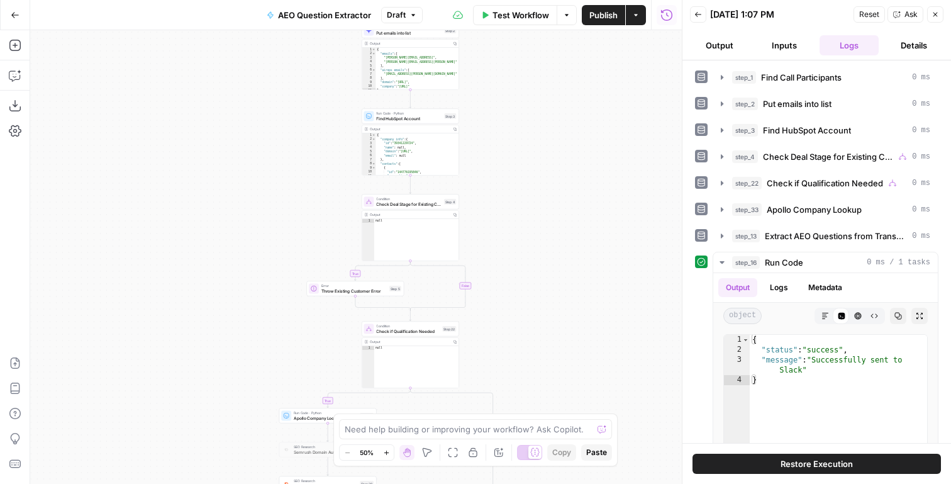
click at [794, 460] on span "Restore Execution" at bounding box center [817, 463] width 72 height 13
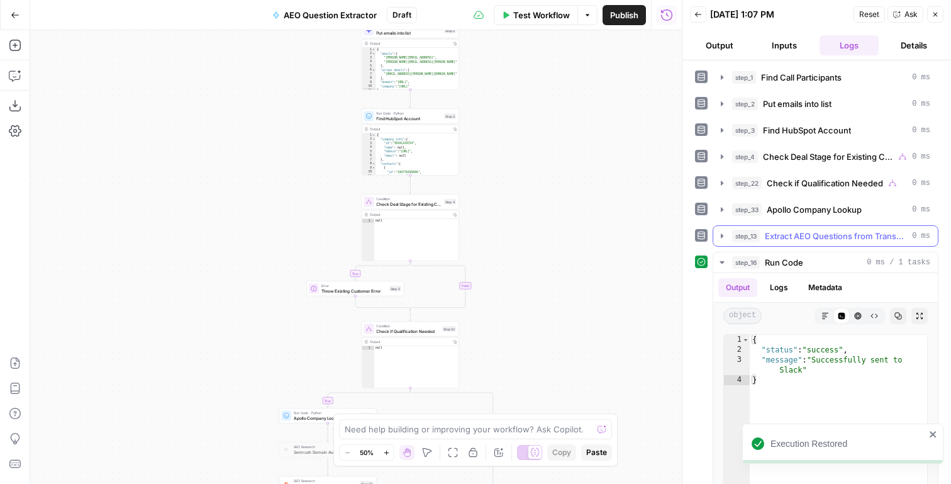
click at [791, 243] on button "step_13 Extract AEO Questions from Transcript 0 ms" at bounding box center [825, 236] width 225 height 20
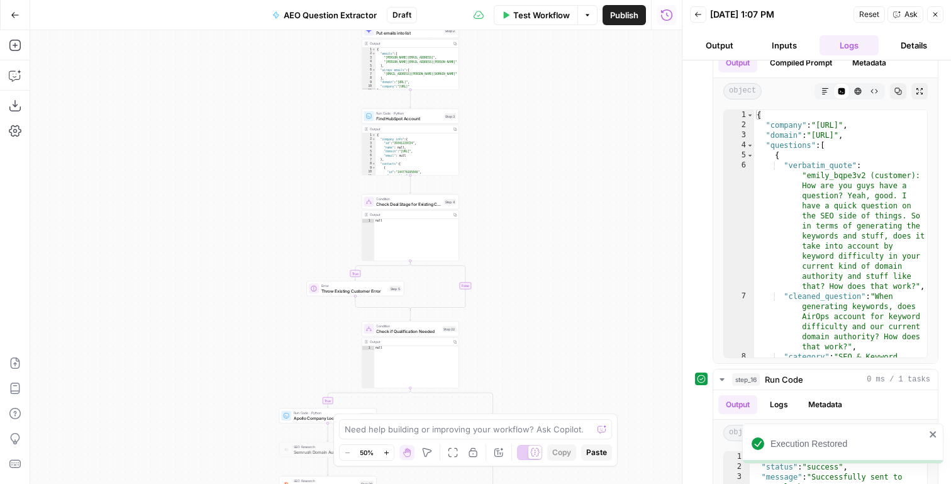
scroll to position [254, 0]
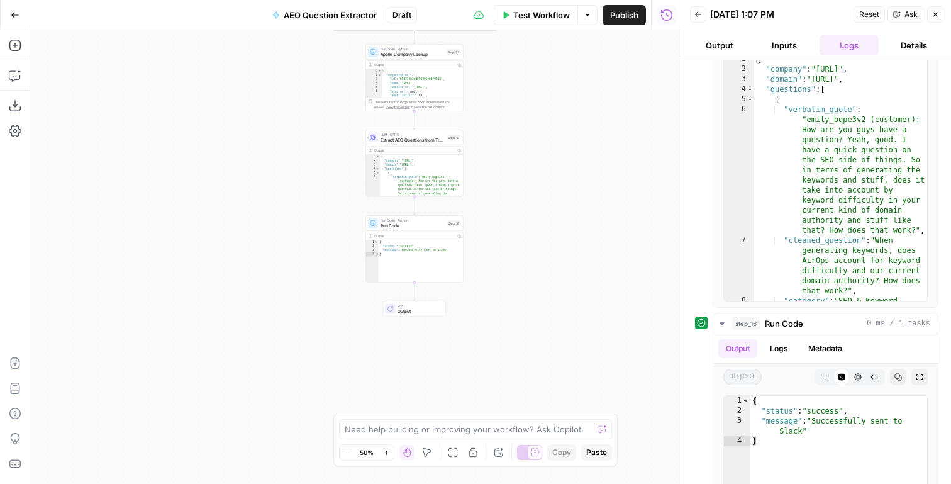
click at [430, 225] on span "Run Code" at bounding box center [413, 225] width 64 height 6
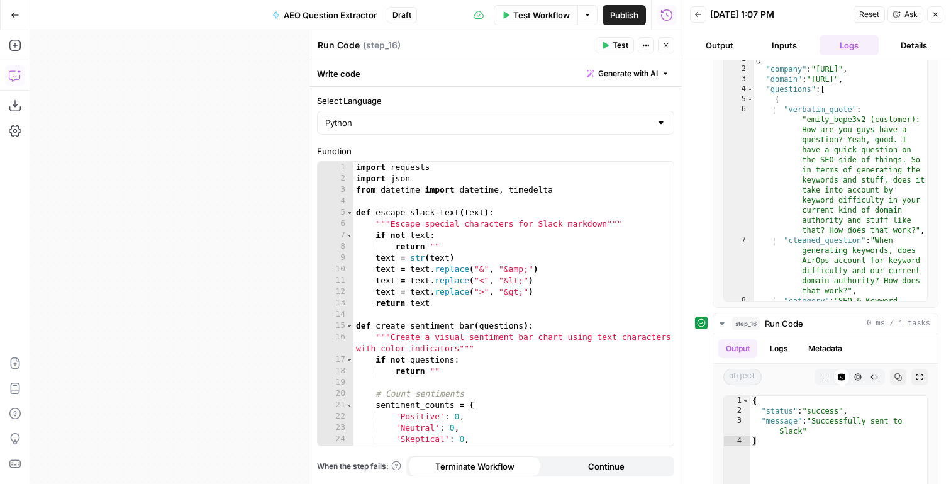
click at [6, 70] on button "Copilot" at bounding box center [15, 75] width 20 height 20
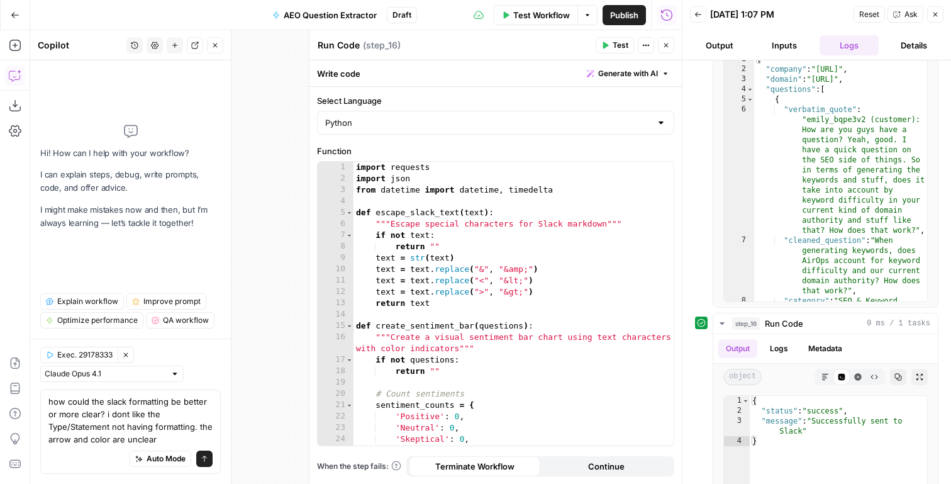
type textarea "how could the slack formatting be better or more clear? i dont like the Type/St…"
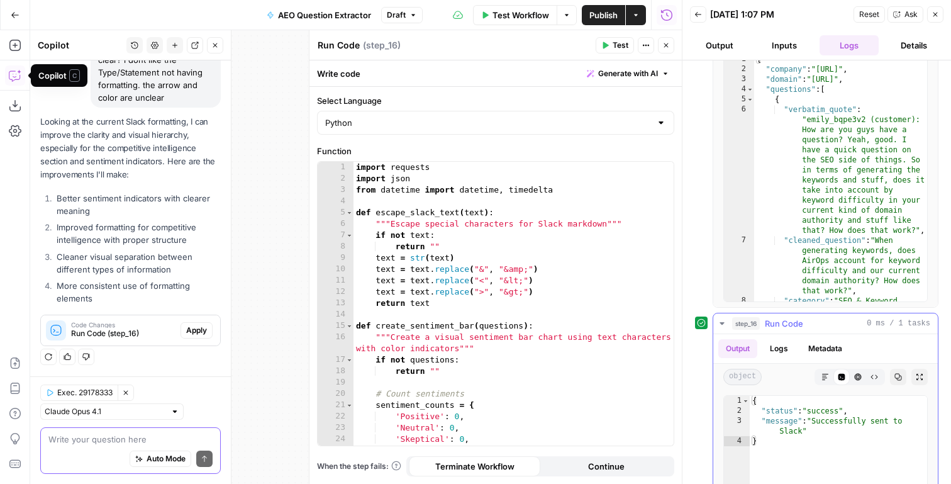
scroll to position [397, 0]
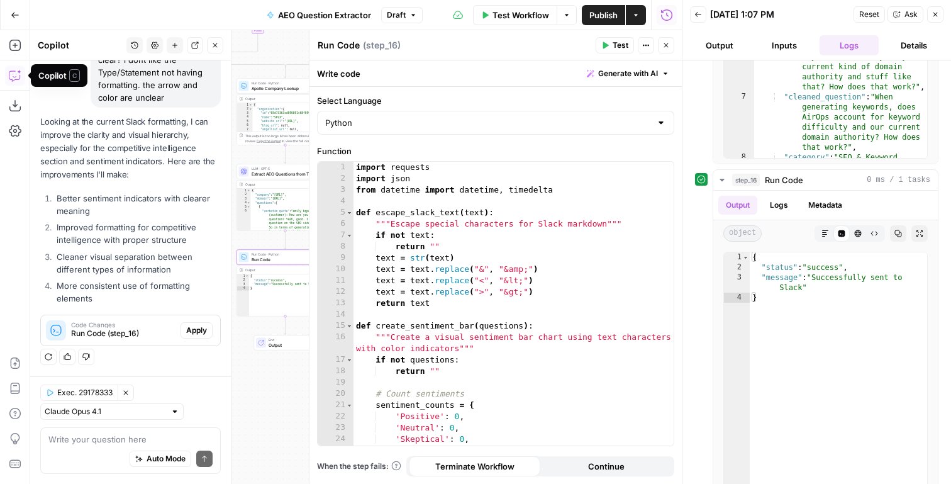
click at [199, 322] on button "Apply" at bounding box center [197, 330] width 32 height 16
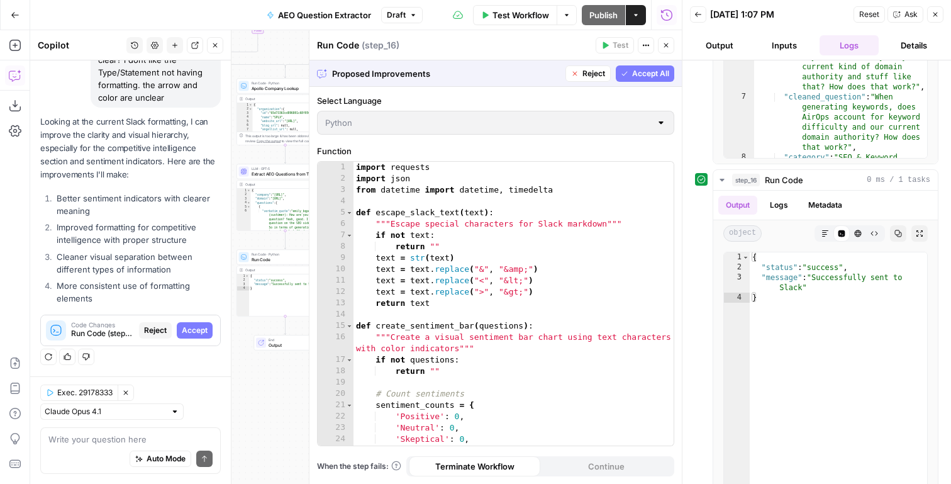
click at [653, 66] on button "Accept All" at bounding box center [645, 73] width 58 height 16
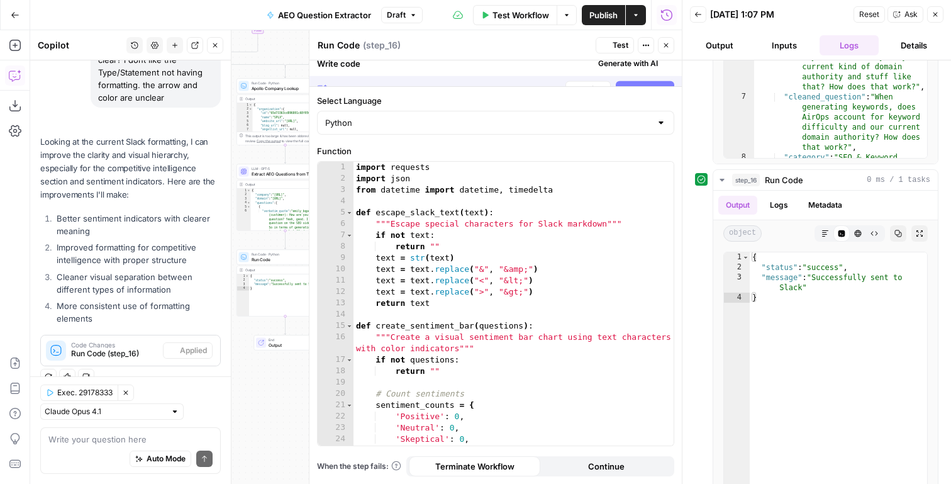
scroll to position [157, 0]
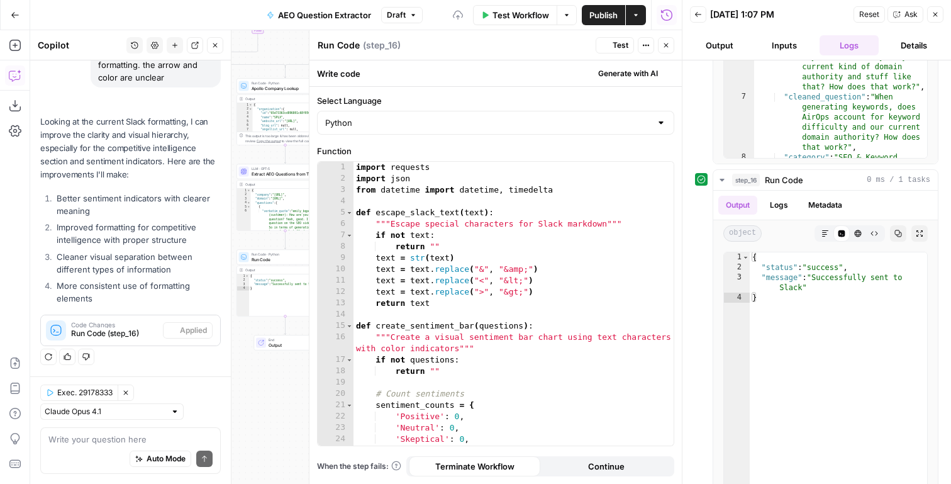
click at [596, 45] on button "Test" at bounding box center [615, 45] width 38 height 16
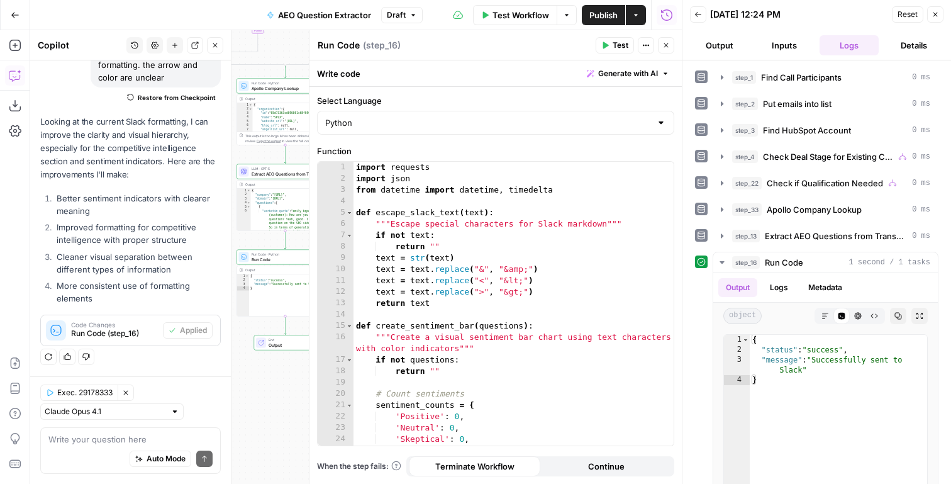
click at [601, 14] on span "Publish" at bounding box center [603, 15] width 28 height 13
click at [426, 15] on icon "button" at bounding box center [424, 15] width 8 height 8
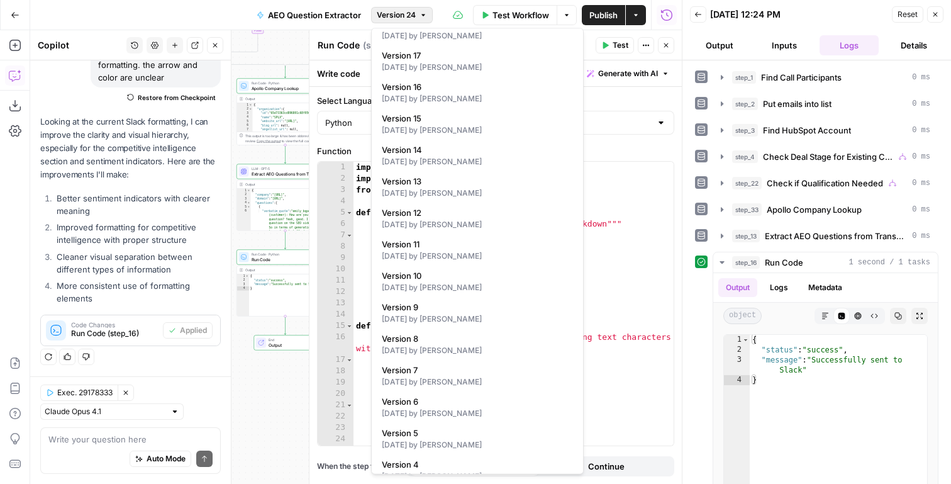
scroll to position [318, 0]
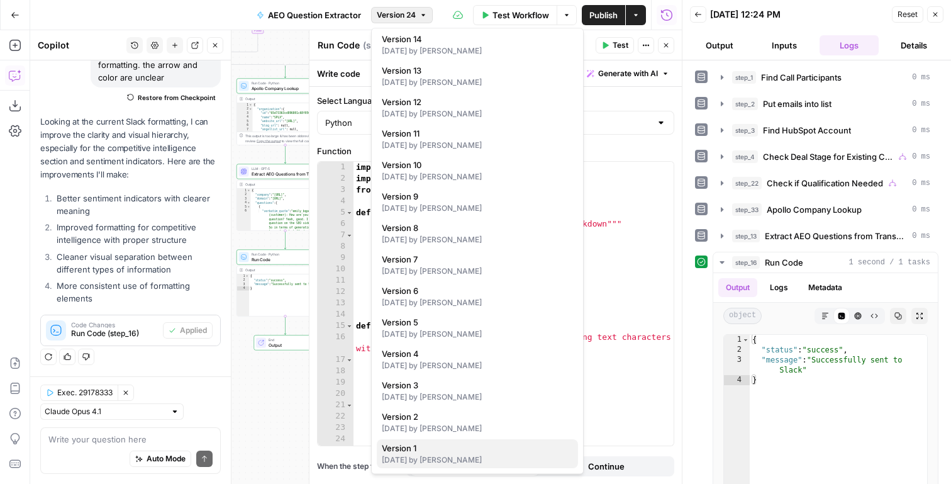
click at [419, 445] on span "Version 1" at bounding box center [475, 448] width 186 height 13
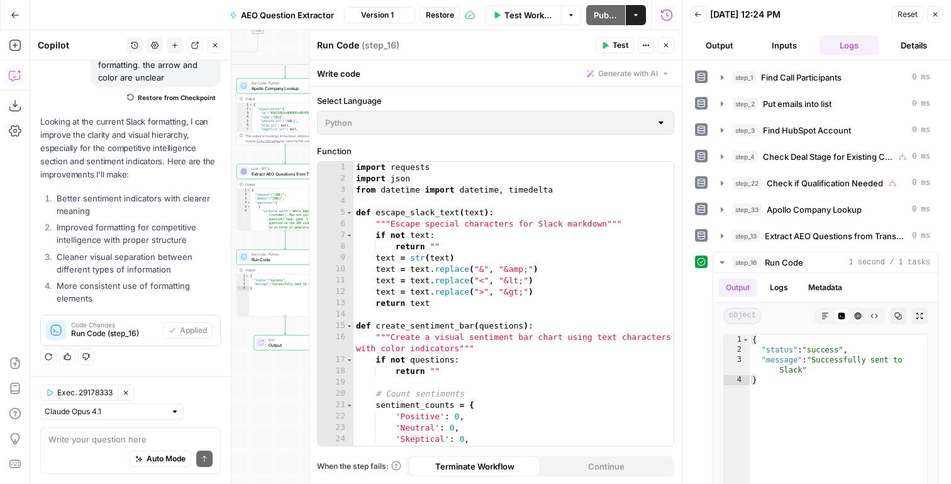
scroll to position [149, 0]
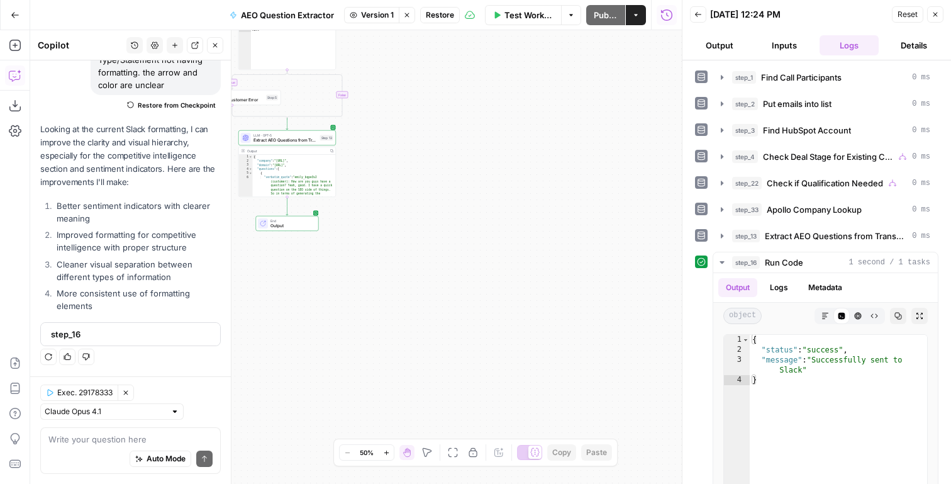
click at [278, 137] on span "Extract AEO Questions from Transcript" at bounding box center [285, 140] width 64 height 6
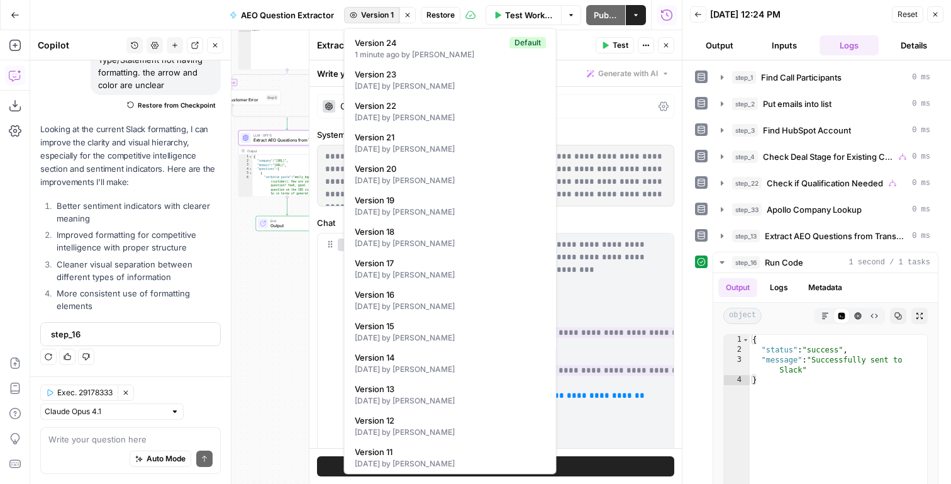
click at [374, 21] on button "Version 1" at bounding box center [371, 15] width 55 height 16
click at [382, 328] on span "Version 15" at bounding box center [448, 326] width 186 height 13
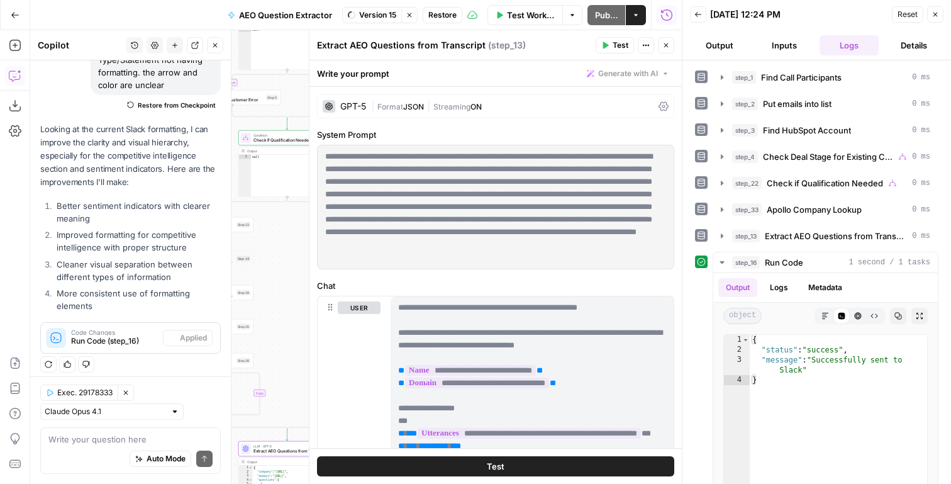
scroll to position [157, 0]
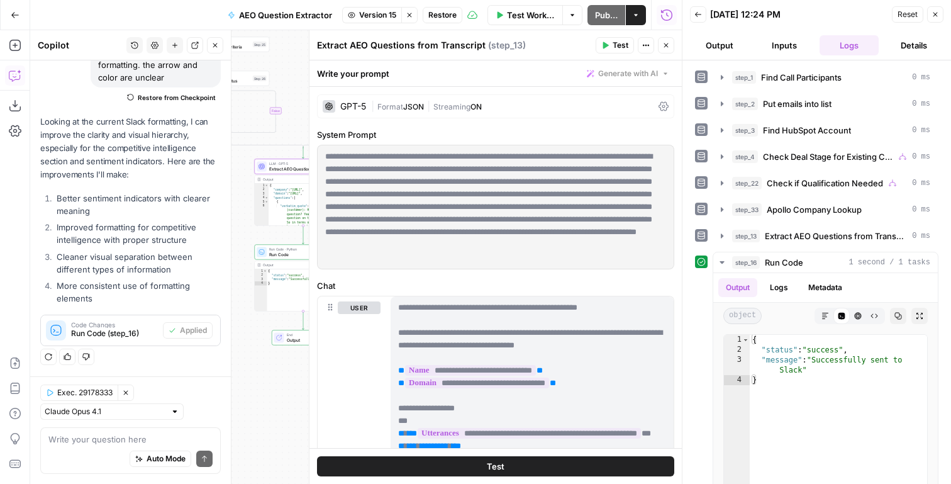
click at [282, 251] on span "Run Code" at bounding box center [301, 254] width 64 height 6
click at [282, 237] on div "Run Code · Python Run Code Step 16" at bounding box center [303, 244] width 97 height 15
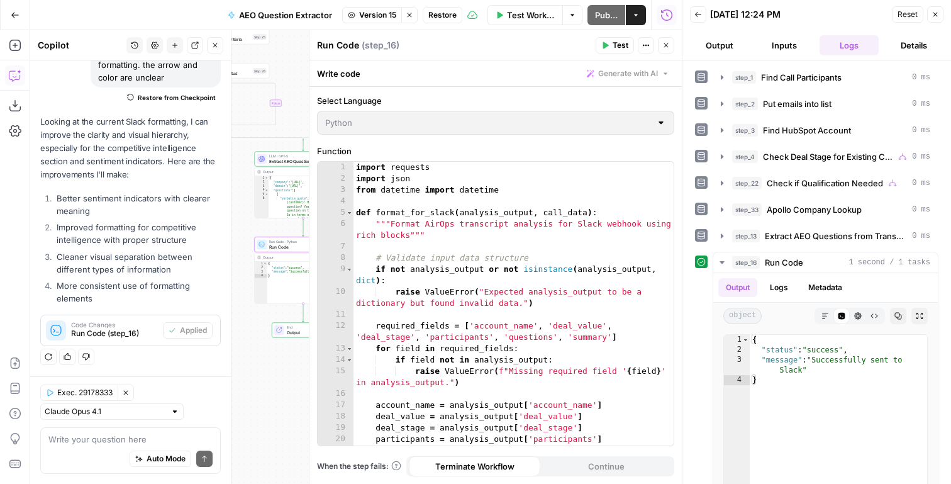
click at [397, 251] on div "1 2 3 4 5 6 7 8 9 10 11 12 13 14 15 16 17 18 19 20 21 22 import requests import…" at bounding box center [496, 304] width 356 height 284
click at [669, 52] on button "Close" at bounding box center [666, 45] width 16 height 16
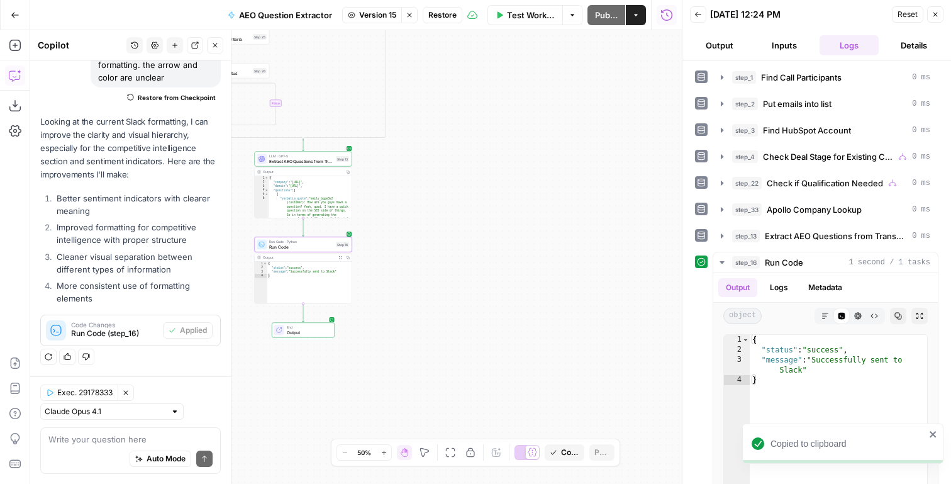
click at [411, 15] on icon "button" at bounding box center [410, 15] width 8 height 8
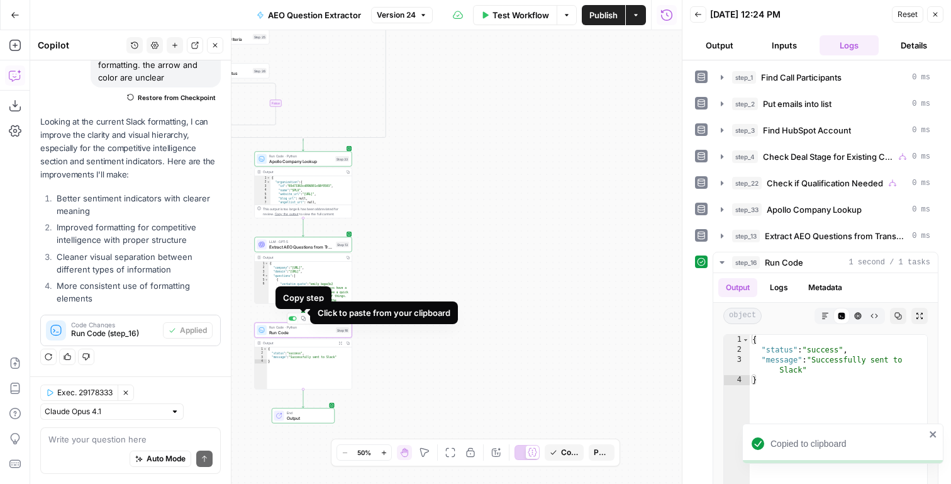
click at [304, 311] on icon "Edge from step_13 to step_16" at bounding box center [304, 313] width 2 height 18
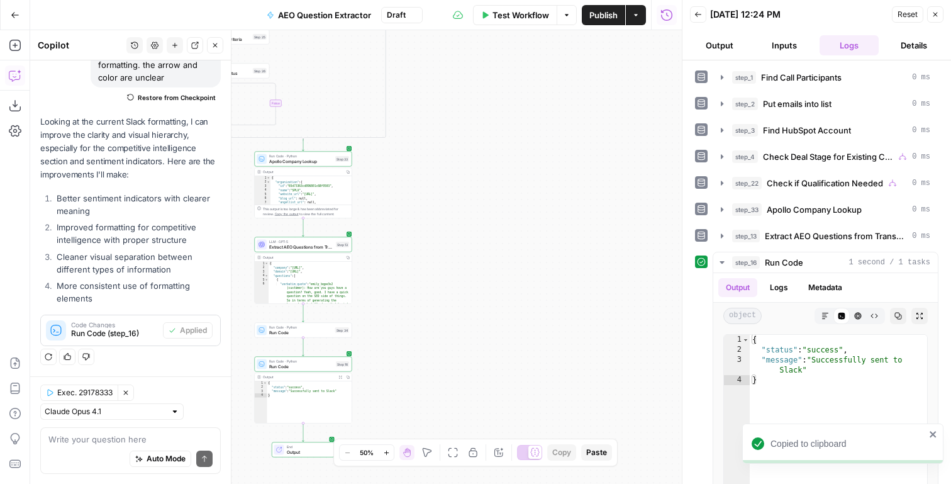
click at [306, 333] on span "Run Code" at bounding box center [301, 332] width 64 height 6
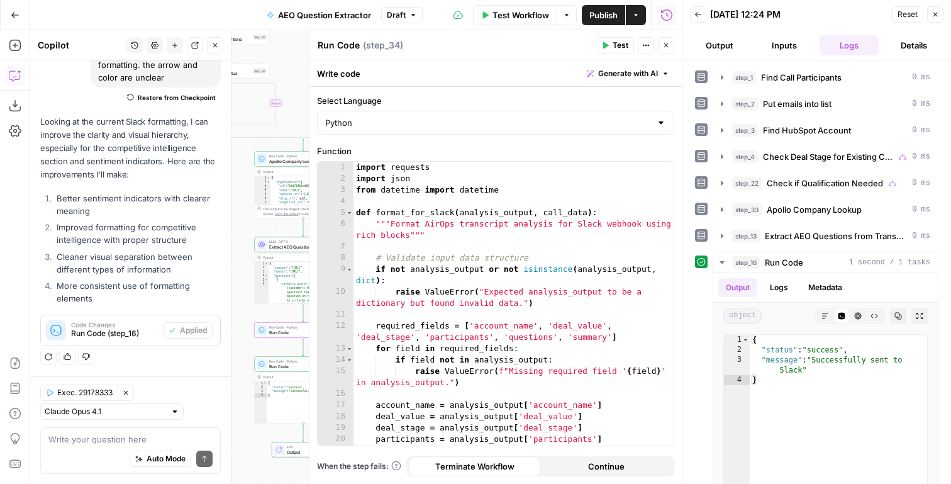
type textarea "**********"
click at [513, 277] on div "import requests import json from datetime import datetime def format_for_slack …" at bounding box center [513, 315] width 320 height 306
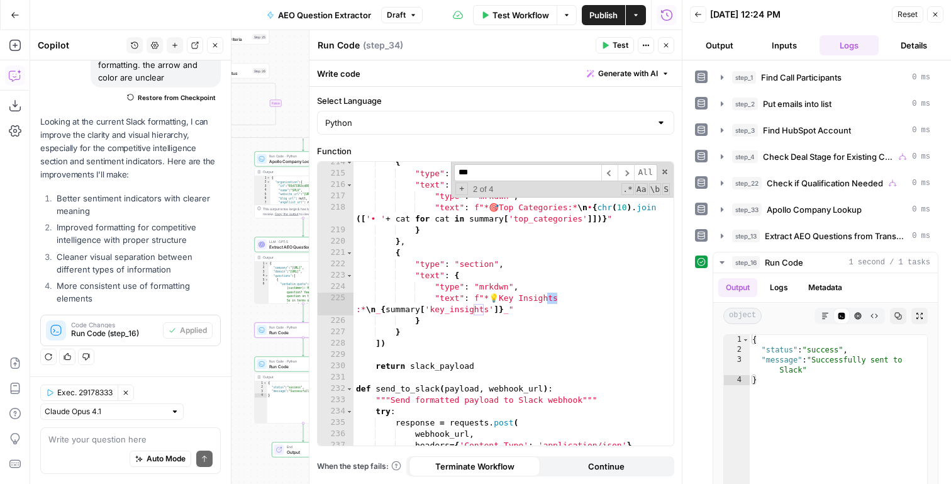
scroll to position [3073, 0]
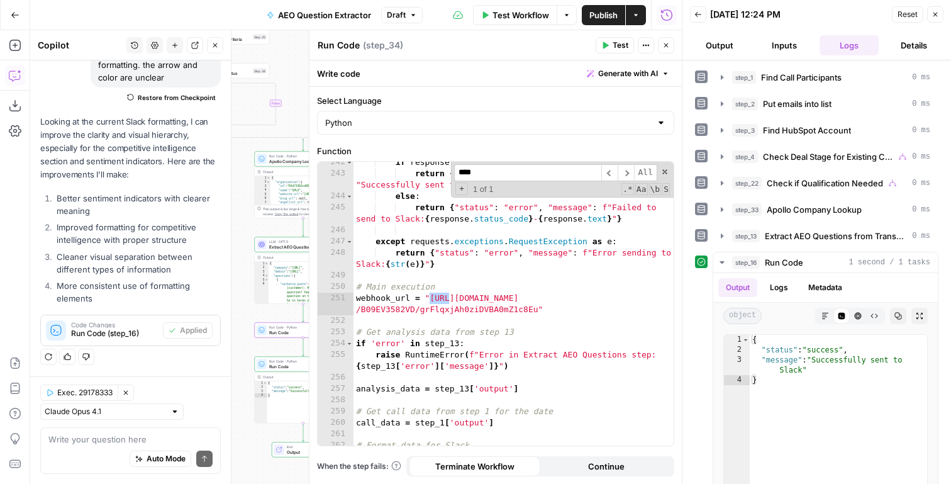
type input "****"
type textarea "**********"
click at [503, 304] on div "if response . status_code == 200 : return { "status" : "success" , "message" : …" at bounding box center [513, 310] width 320 height 306
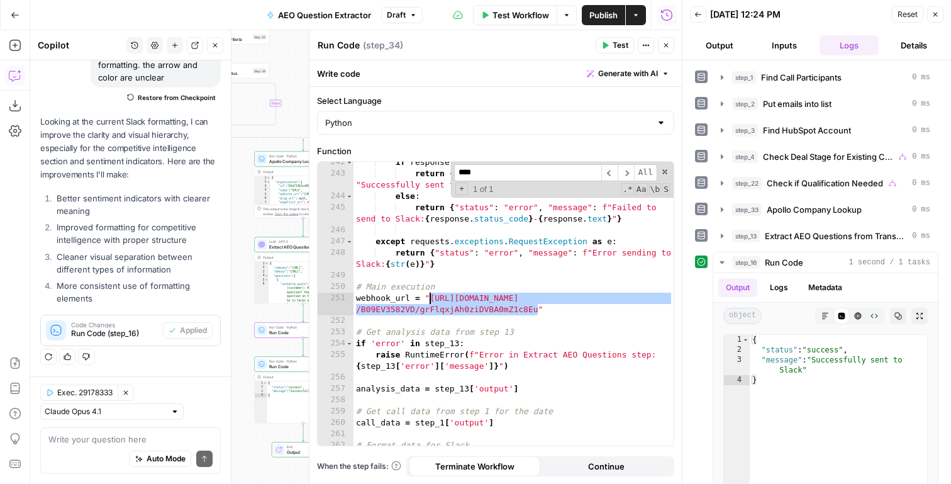
drag, startPoint x: 540, startPoint y: 308, endPoint x: 431, endPoint y: 298, distance: 108.6
click at [431, 298] on div "if response . status_code == 200 : return { "status" : "success" , "message" : …" at bounding box center [513, 310] width 320 height 306
click at [666, 43] on icon "button" at bounding box center [666, 46] width 8 height 8
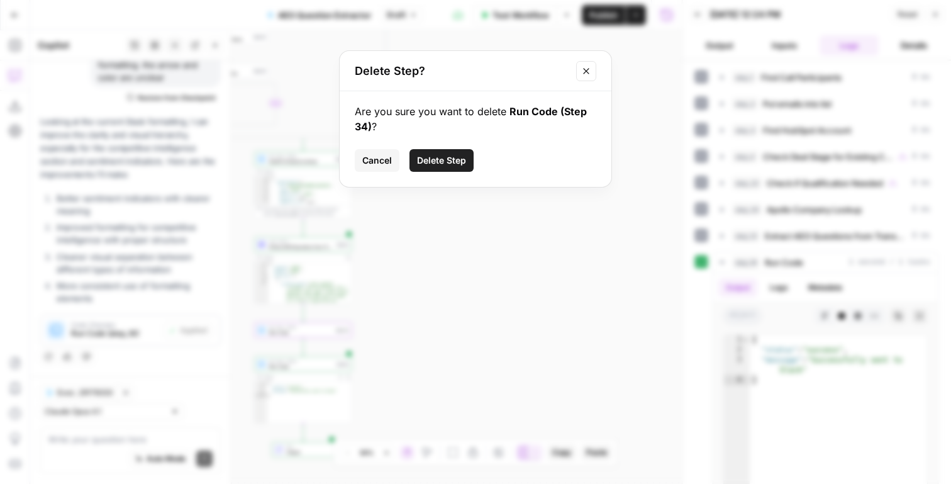
click button "Delete Step" at bounding box center [441, 160] width 64 height 23
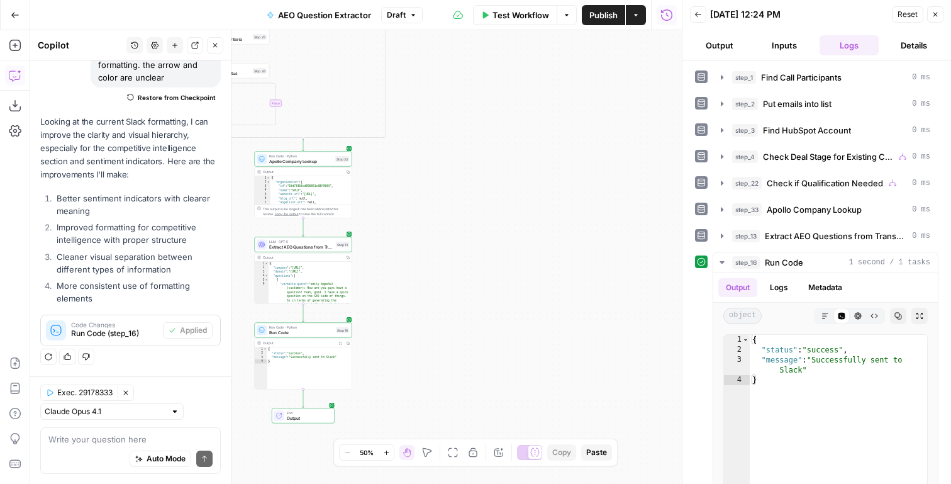
click at [309, 320] on button "Delete step" at bounding box center [313, 318] width 8 height 8
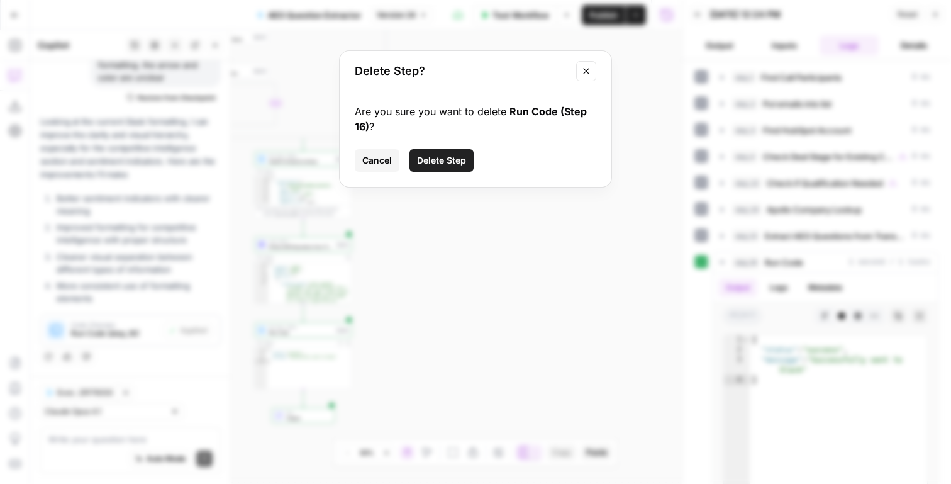
click at [367, 161] on span "Cancel" at bounding box center [377, 160] width 30 height 13
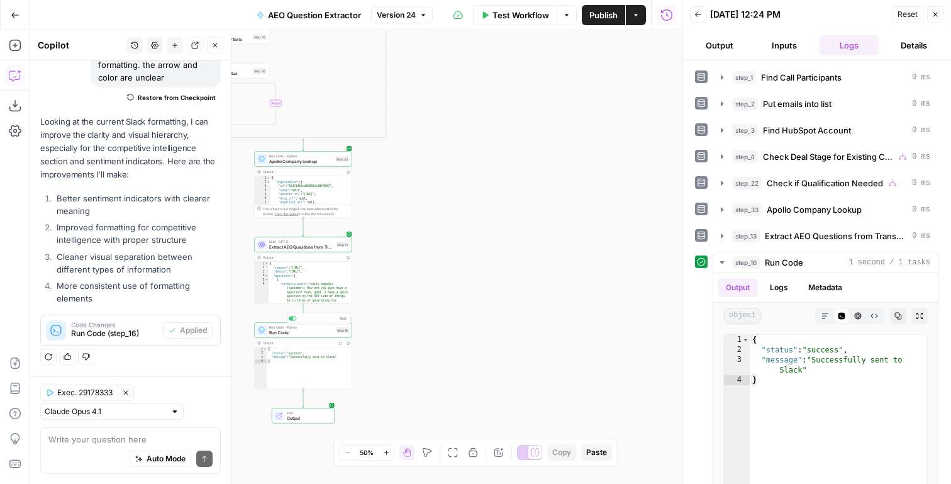
click at [291, 342] on div "Output" at bounding box center [299, 342] width 72 height 5
click at [291, 333] on span "Run Code" at bounding box center [301, 332] width 64 height 6
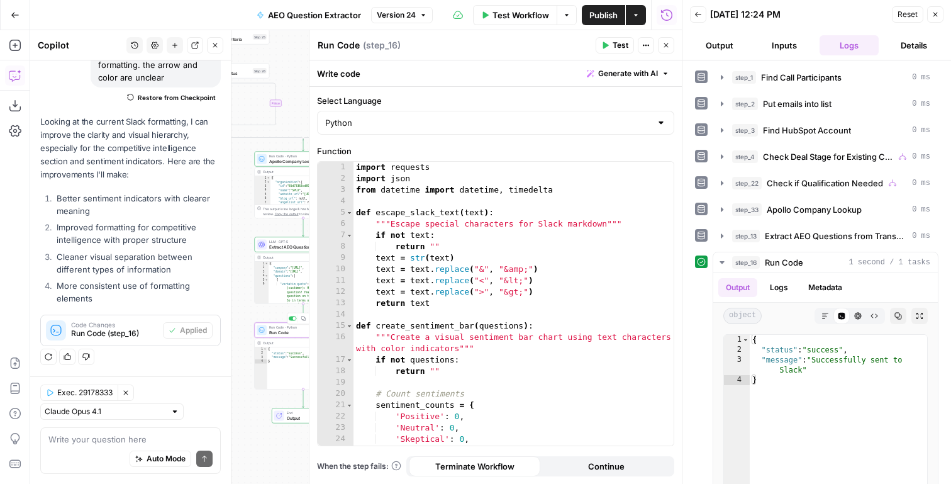
click at [422, 316] on div "import requests import json from datetime import datetime , timedelta def escap…" at bounding box center [513, 315] width 320 height 306
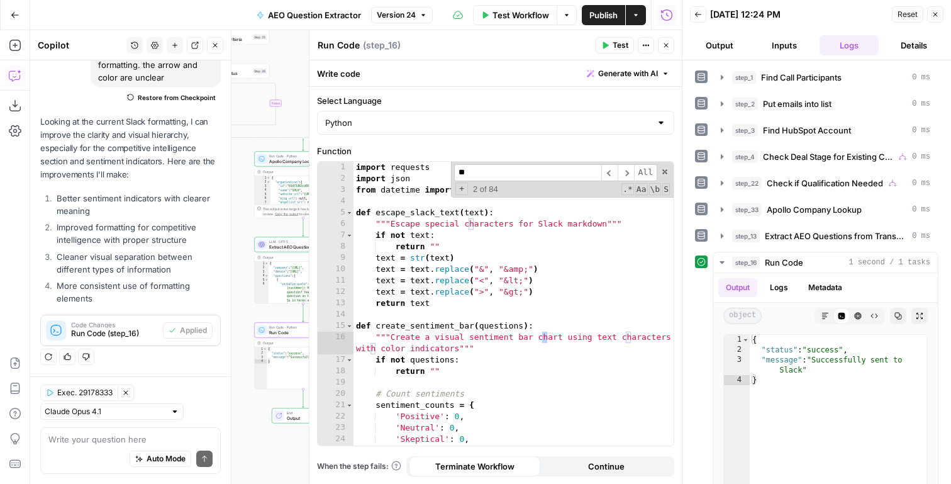
scroll to position [4907, 0]
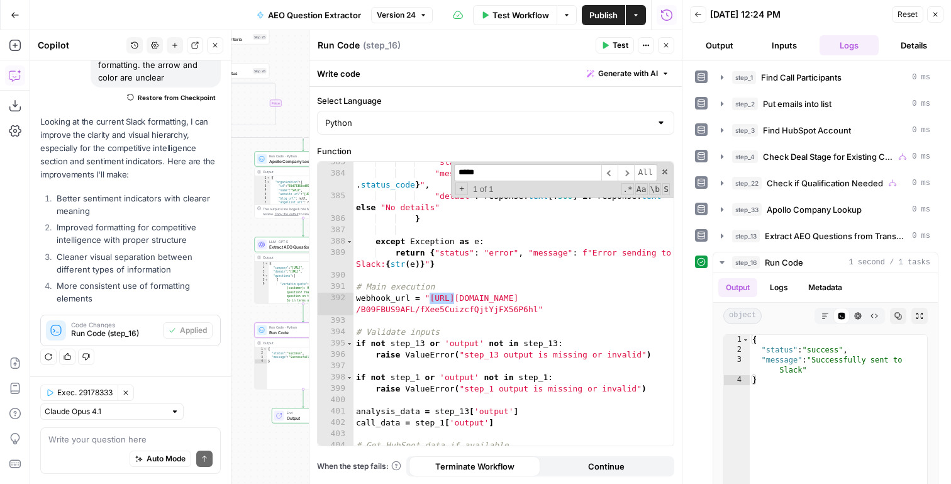
type input "*****"
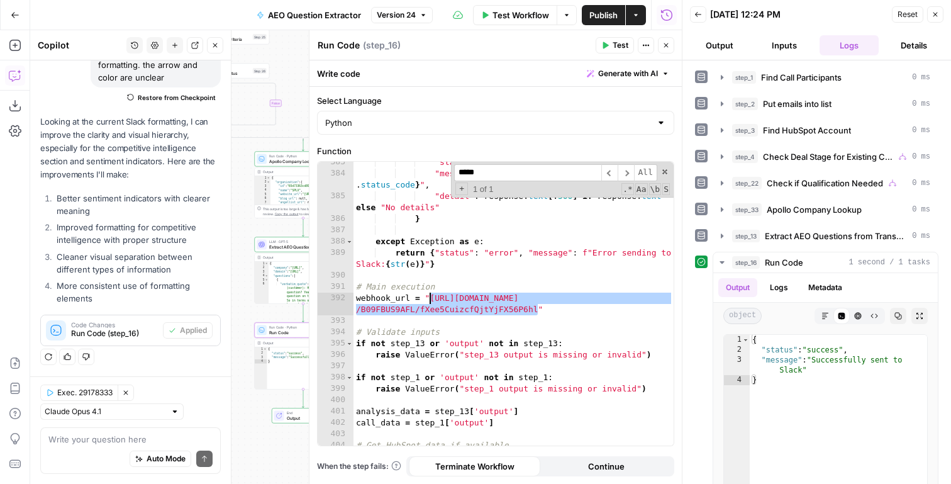
drag, startPoint x: 537, startPoint y: 310, endPoint x: 430, endPoint y: 297, distance: 107.7
click at [430, 297] on div ""status" : "error" , "message" : f"Failed to send to Slack: { response . status…" at bounding box center [513, 310] width 320 height 306
paste textarea
type textarea "**********"
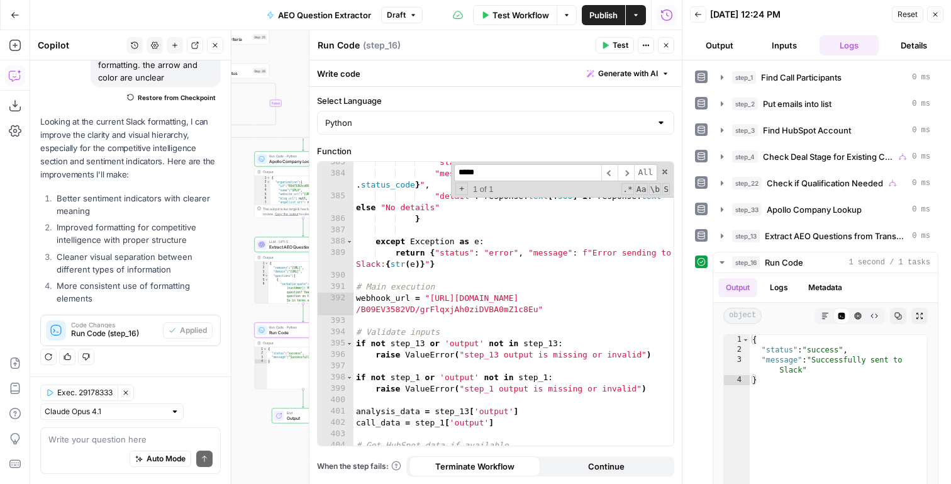
click at [617, 45] on span "Test" at bounding box center [621, 45] width 16 height 11
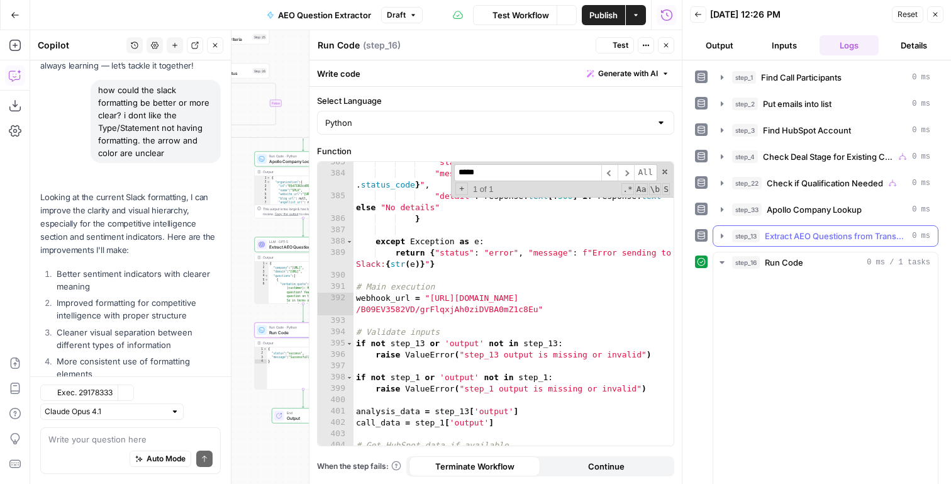
click at [767, 237] on span "Extract AEO Questions from Transcript" at bounding box center [836, 236] width 142 height 13
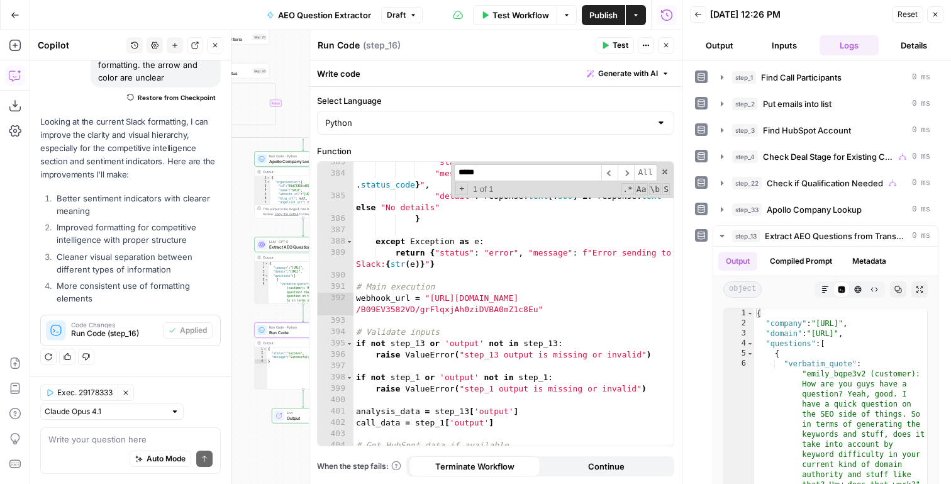
click at [595, 10] on span "Publish" at bounding box center [603, 15] width 28 height 13
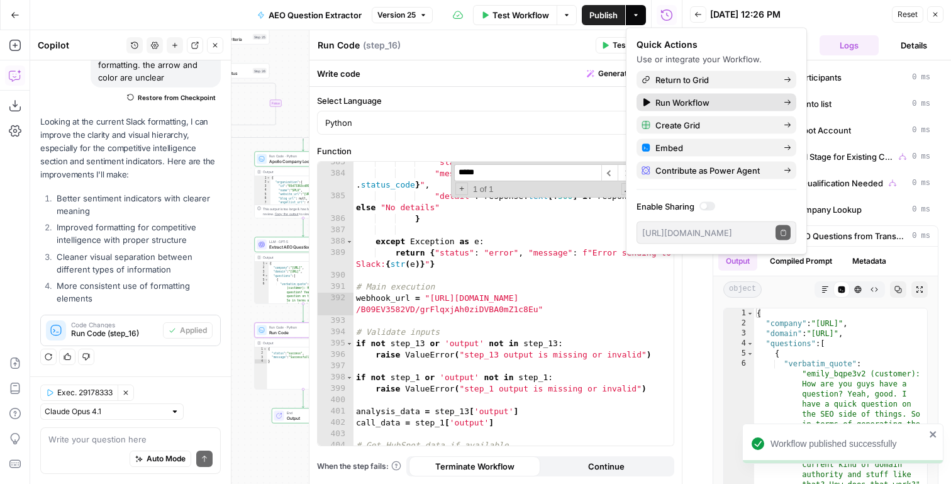
click at [689, 99] on span "Run Workflow" at bounding box center [714, 102] width 118 height 13
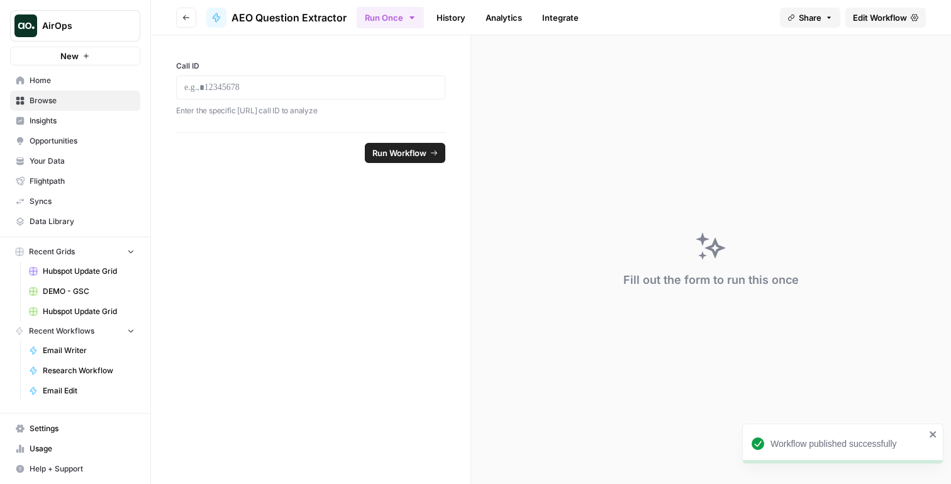
click at [450, 13] on link "History" at bounding box center [451, 18] width 44 height 20
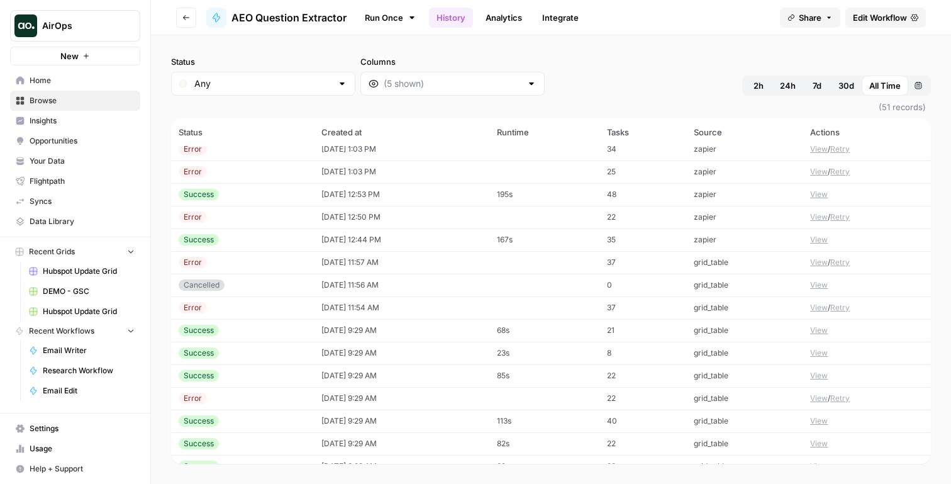
scroll to position [837, 0]
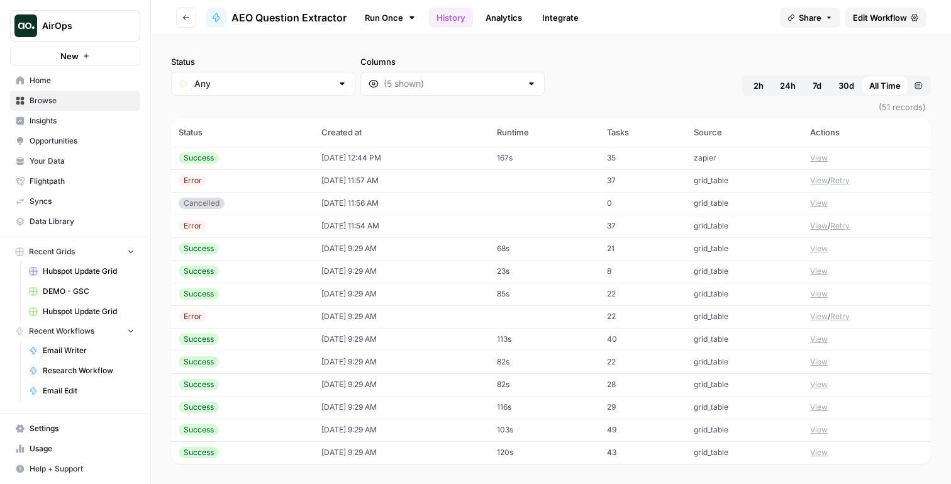
click at [843, 225] on button "Retry" at bounding box center [839, 225] width 19 height 11
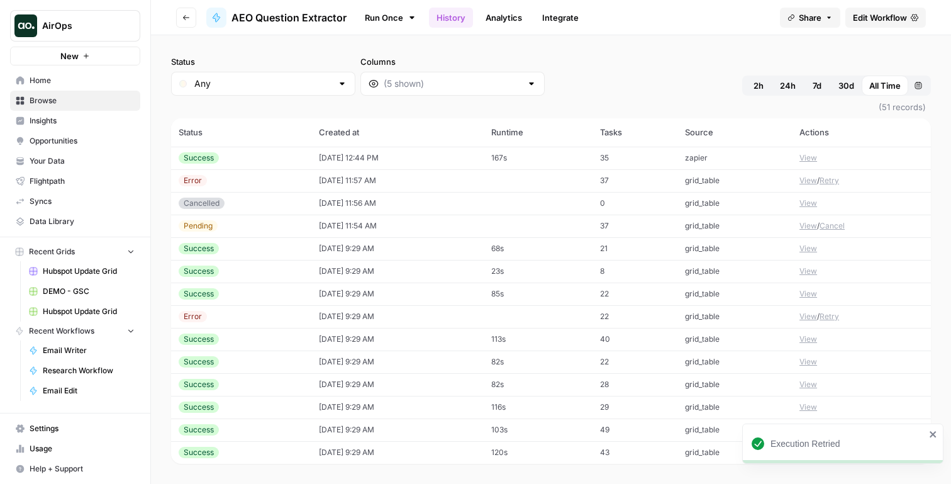
click at [804, 223] on button "View" at bounding box center [808, 225] width 18 height 11
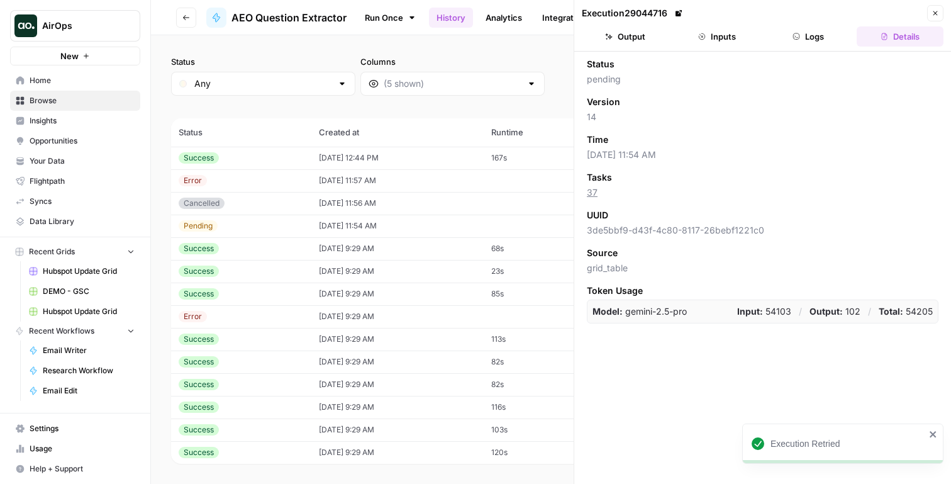
click at [630, 37] on button "Output" at bounding box center [625, 36] width 87 height 20
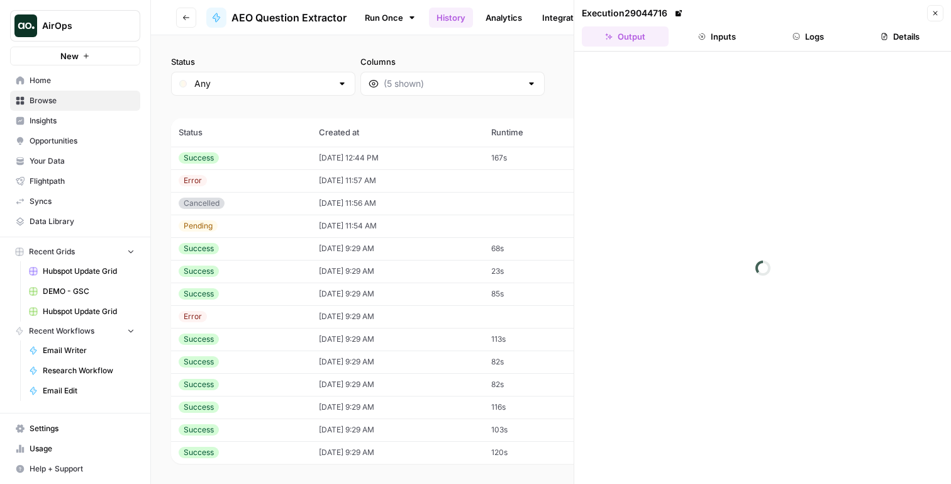
click at [682, 11] on icon at bounding box center [679, 13] width 8 height 8
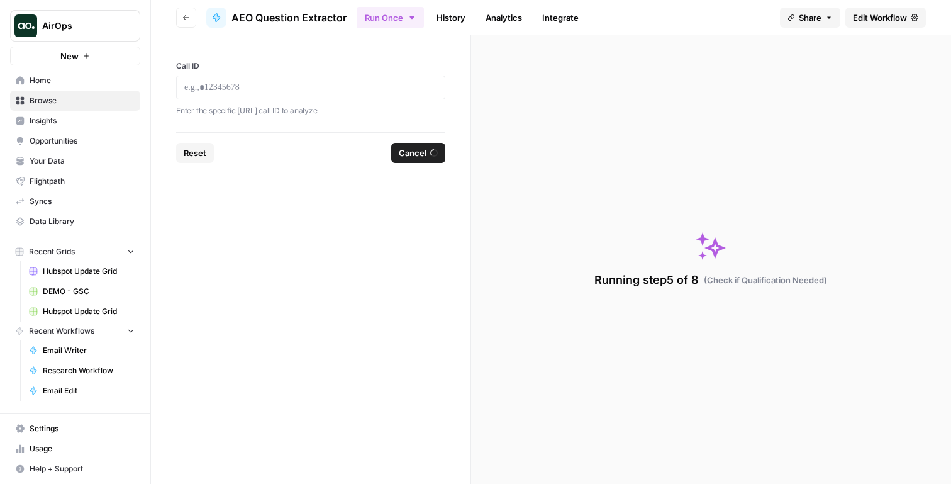
click at [449, 18] on link "History" at bounding box center [451, 18] width 44 height 20
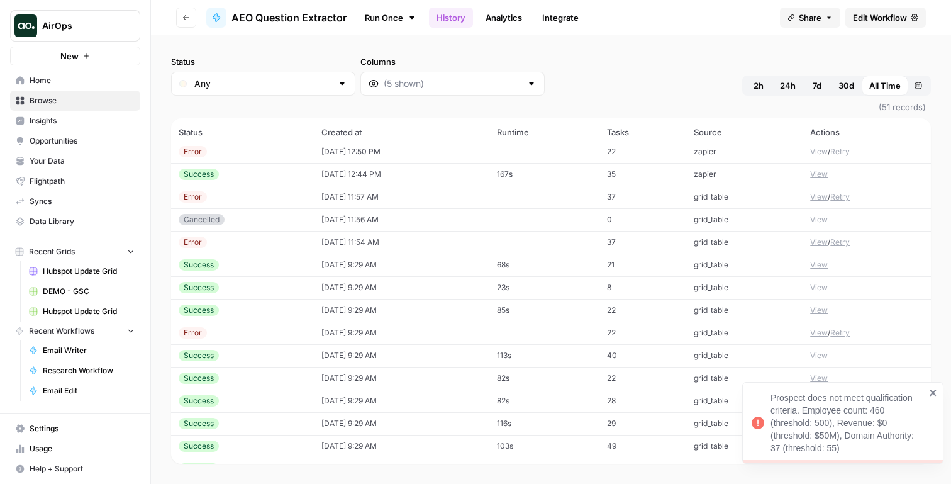
scroll to position [487, 0]
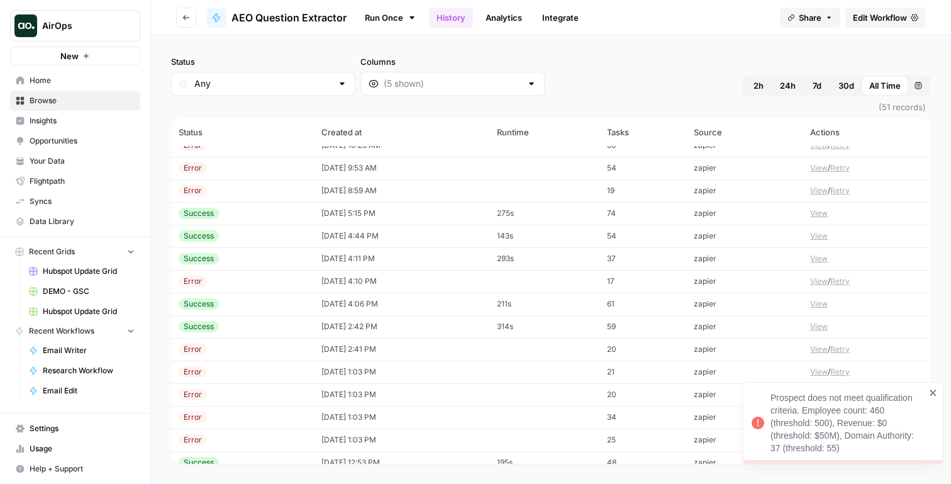
click at [879, 19] on span "Edit Workflow" at bounding box center [880, 17] width 54 height 13
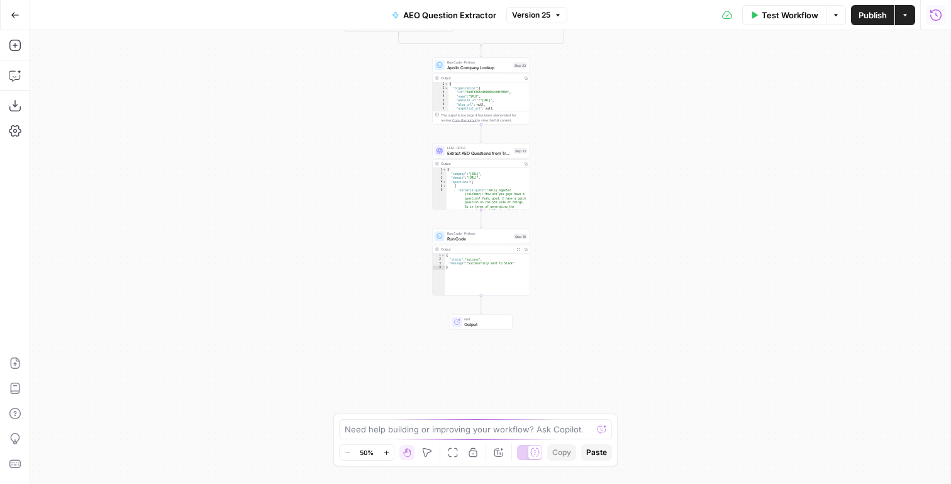
click at [939, 14] on icon "button" at bounding box center [936, 15] width 13 height 13
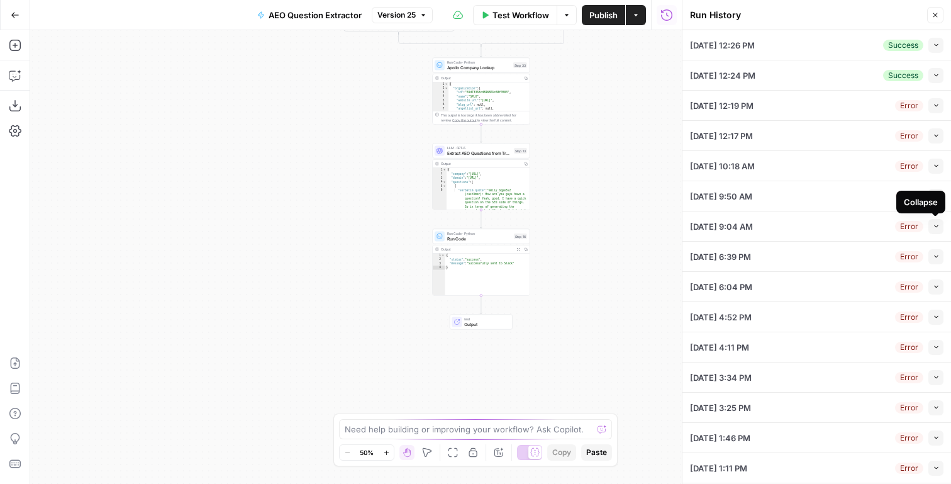
click at [935, 230] on button "Collapse" at bounding box center [935, 226] width 15 height 15
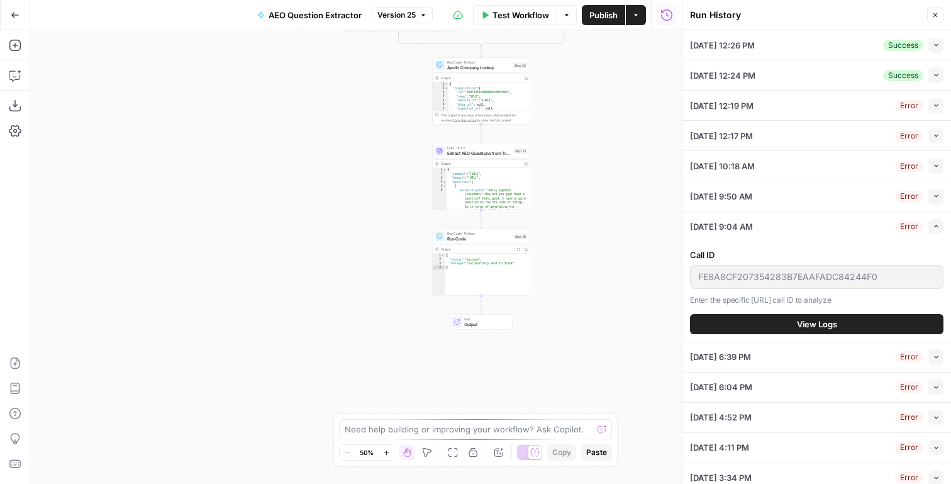
click at [788, 321] on button "View Logs" at bounding box center [816, 324] width 253 height 20
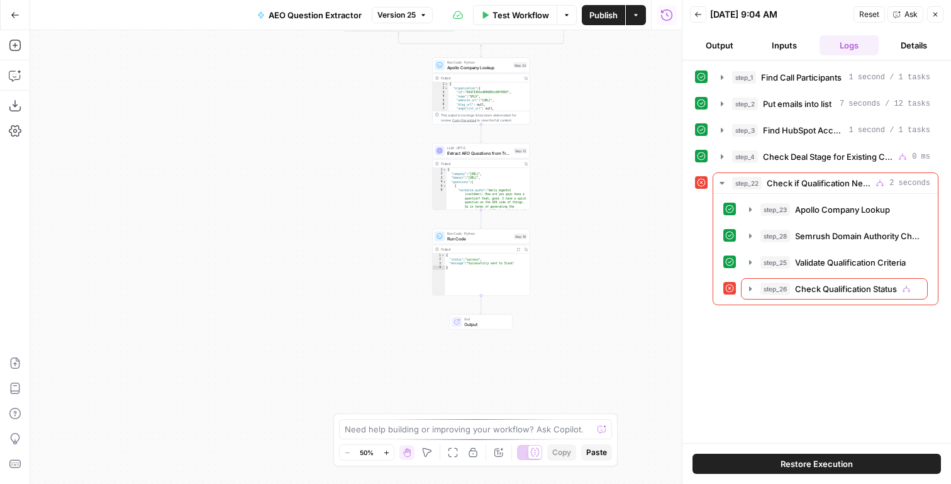
click at [698, 19] on button "Back" at bounding box center [698, 14] width 16 height 16
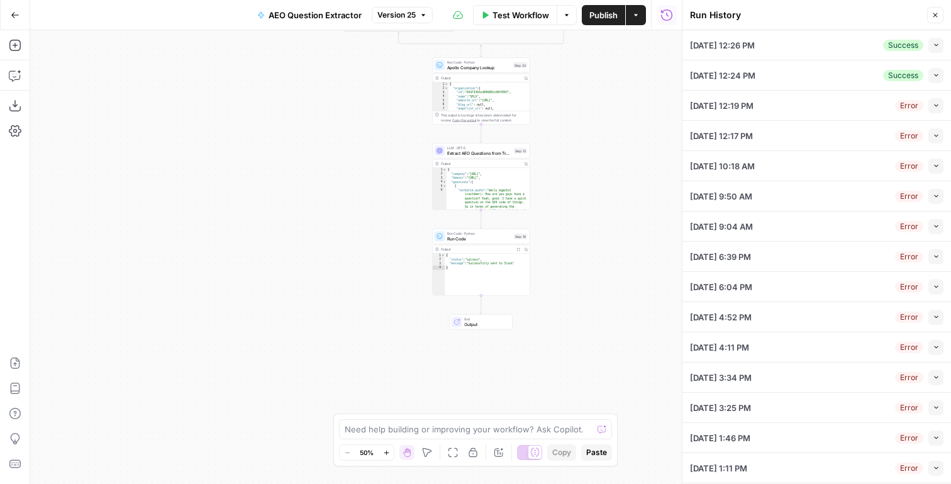
click at [936, 437] on icon "button" at bounding box center [936, 437] width 4 height 3
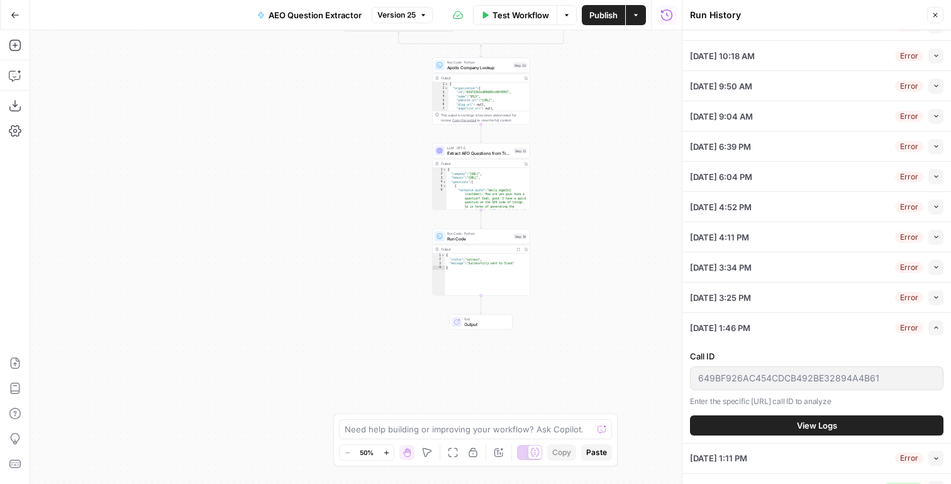
click at [779, 421] on button "View Logs" at bounding box center [816, 425] width 253 height 20
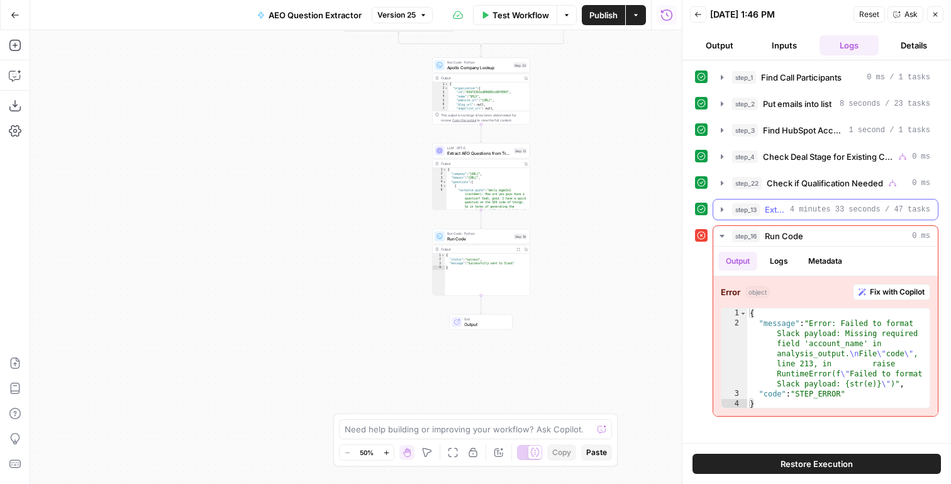
click at [790, 206] on span "4 minutes 33 seconds / 47 tasks" at bounding box center [860, 209] width 140 height 11
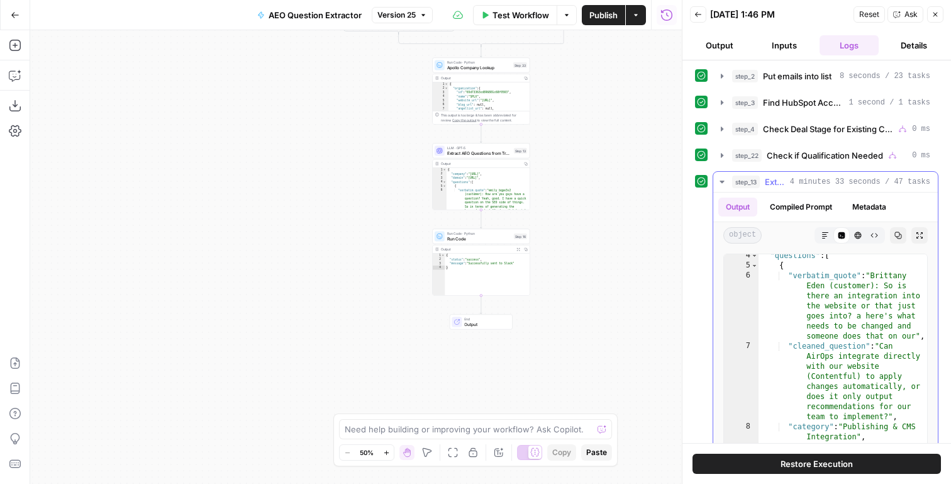
scroll to position [70, 0]
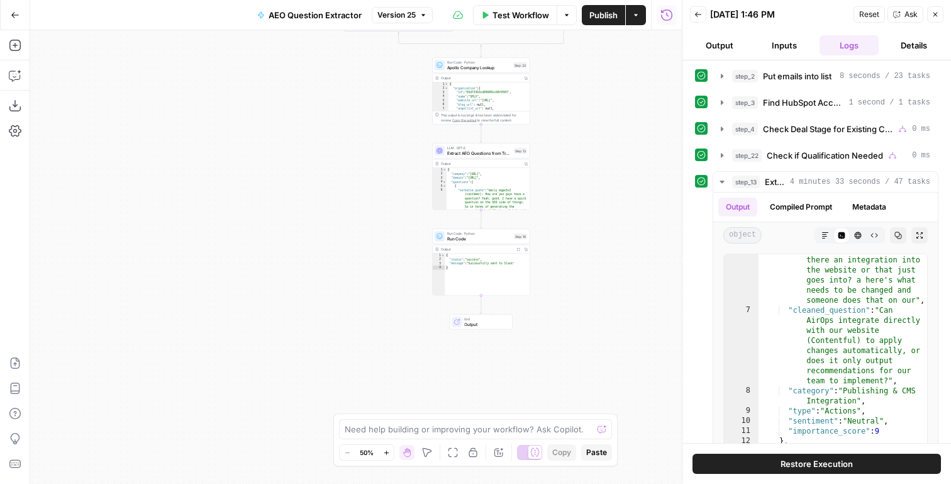
click at [782, 457] on span "Restore Execution" at bounding box center [817, 463] width 72 height 13
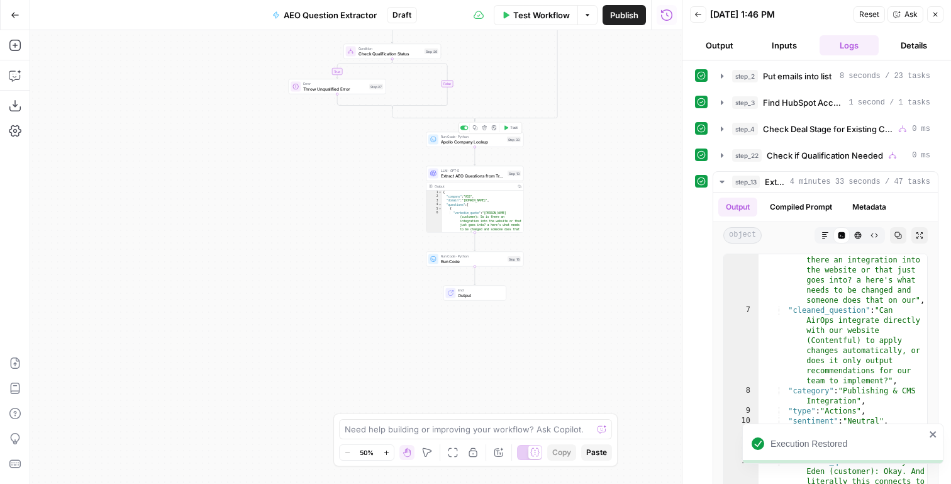
click at [511, 129] on span "Test" at bounding box center [514, 128] width 8 height 6
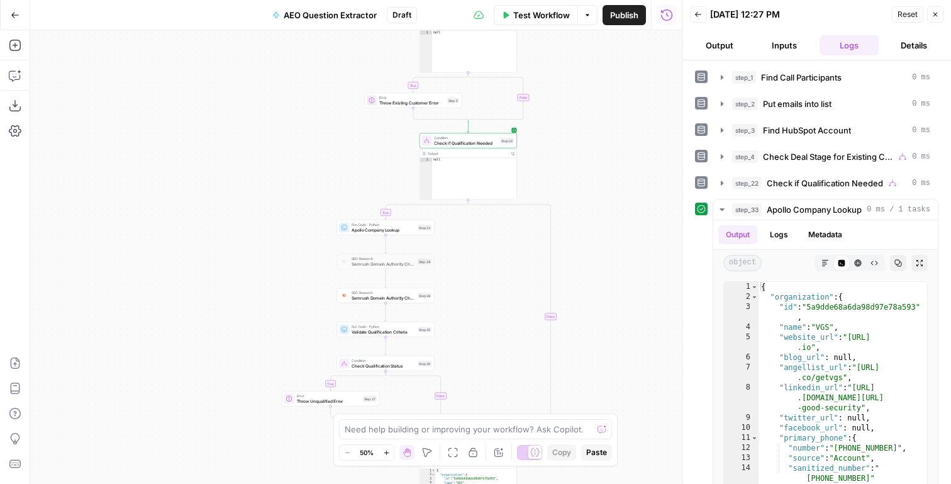
click at [19, 18] on button "Go Back" at bounding box center [15, 15] width 23 height 23
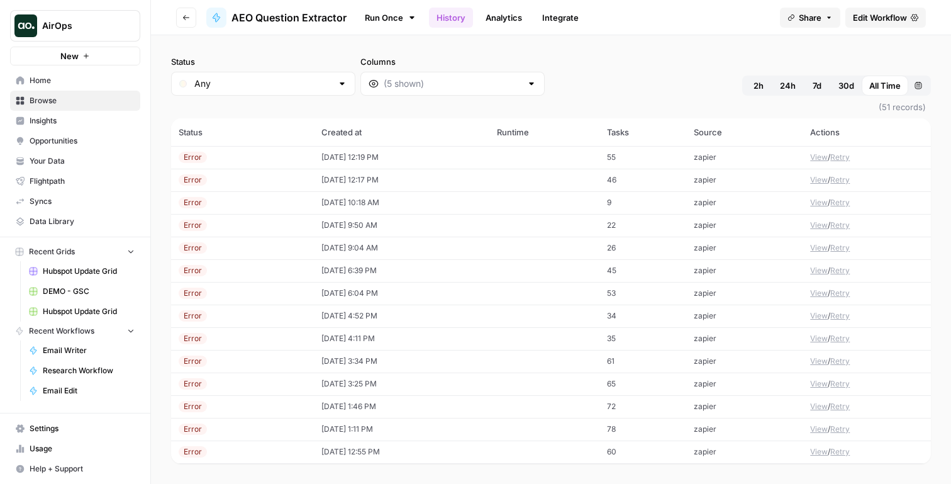
click at [370, 18] on link "Run Once" at bounding box center [390, 17] width 67 height 21
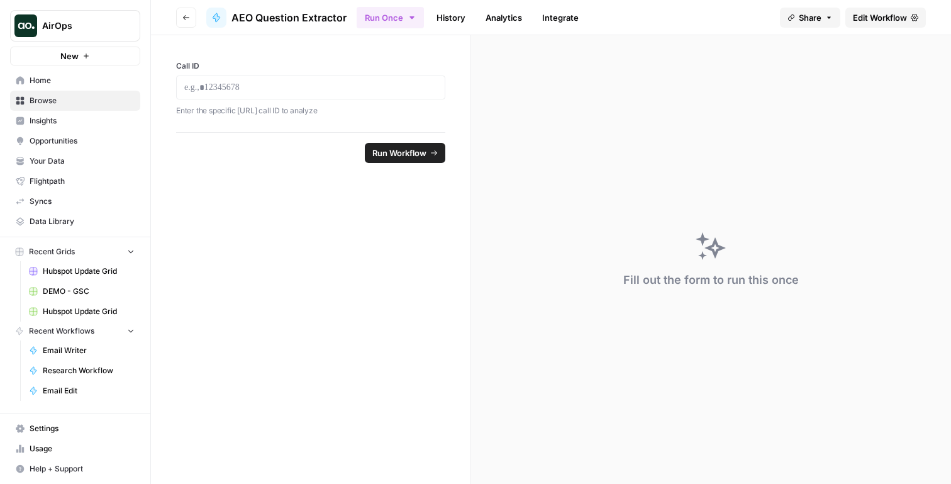
click at [458, 13] on link "History" at bounding box center [451, 18] width 44 height 20
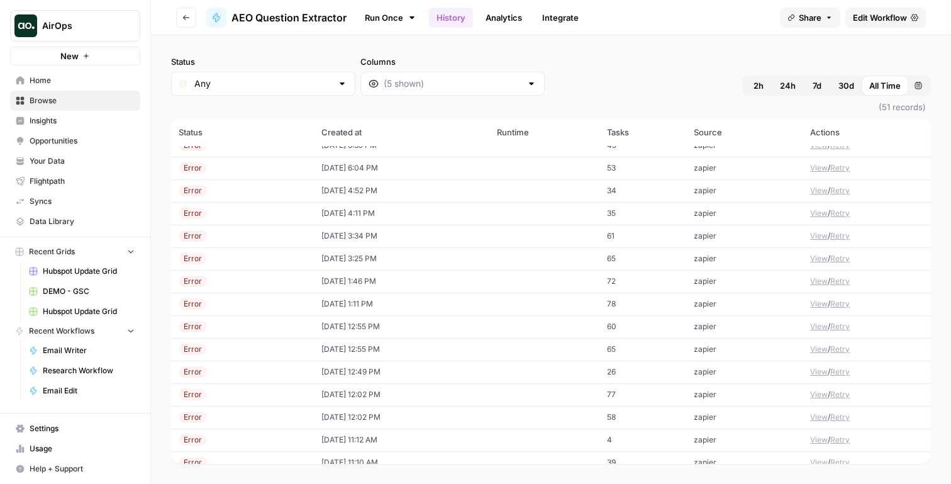
scroll to position [270, 0]
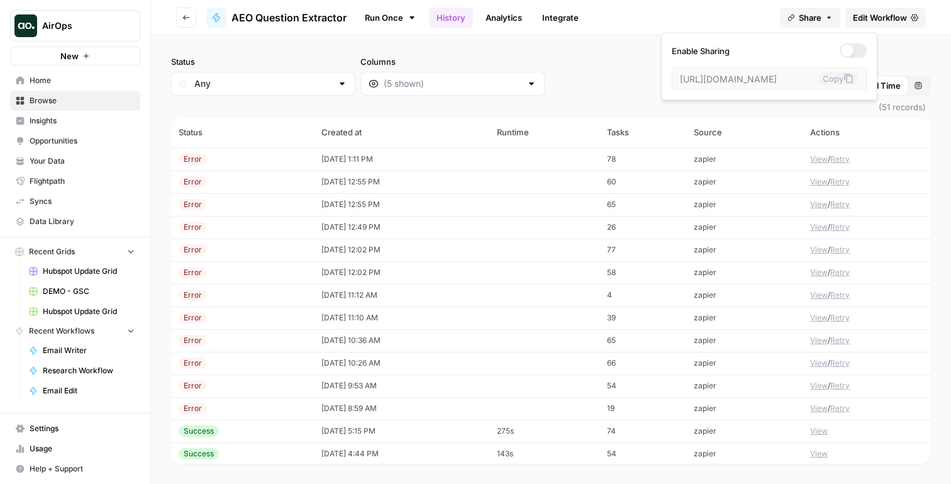
click at [820, 18] on span "Share" at bounding box center [810, 17] width 23 height 13
click at [824, 406] on button "View" at bounding box center [819, 408] width 18 height 11
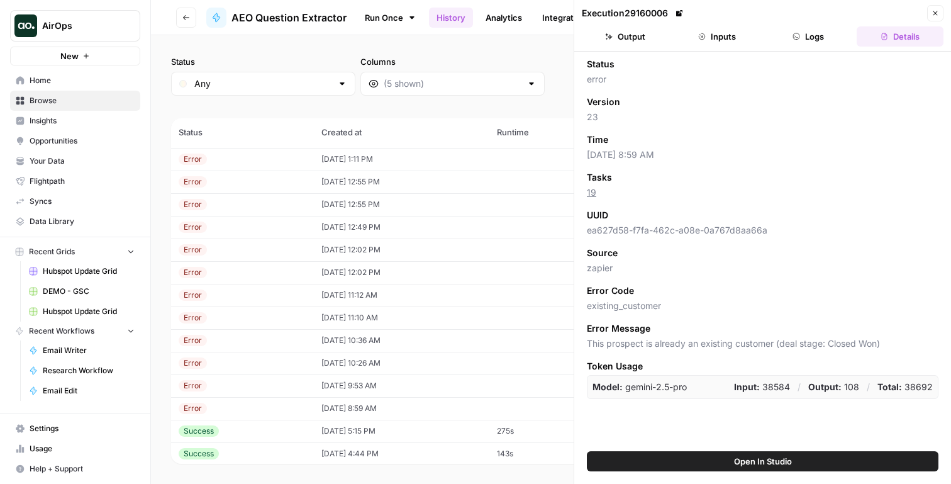
click at [714, 36] on button "Inputs" at bounding box center [717, 36] width 87 height 20
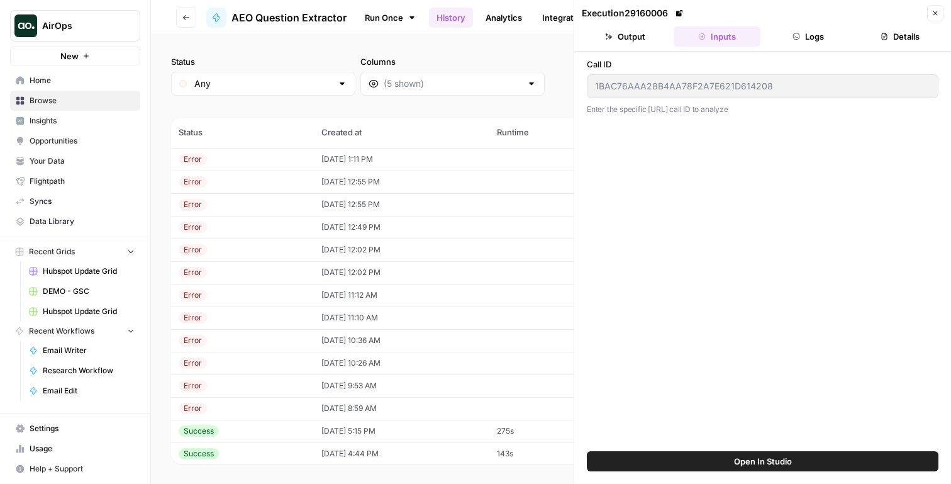
click at [690, 77] on div "1BAC76AAA28B4AA78F2A7E621D614208" at bounding box center [763, 86] width 352 height 24
click at [403, 373] on td "09/16/25 at 10:26 AM" at bounding box center [401, 363] width 175 height 23
click at [675, 14] on icon at bounding box center [679, 13] width 8 height 8
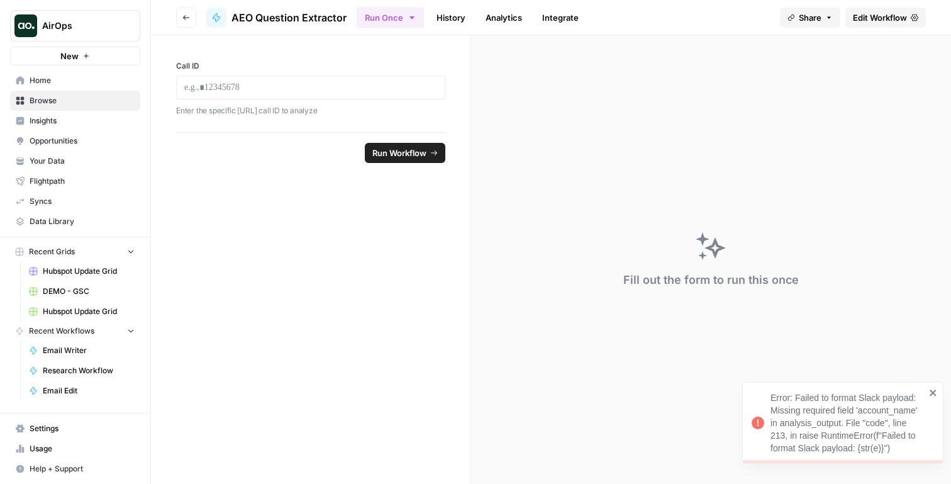
click at [448, 19] on link "History" at bounding box center [451, 18] width 44 height 20
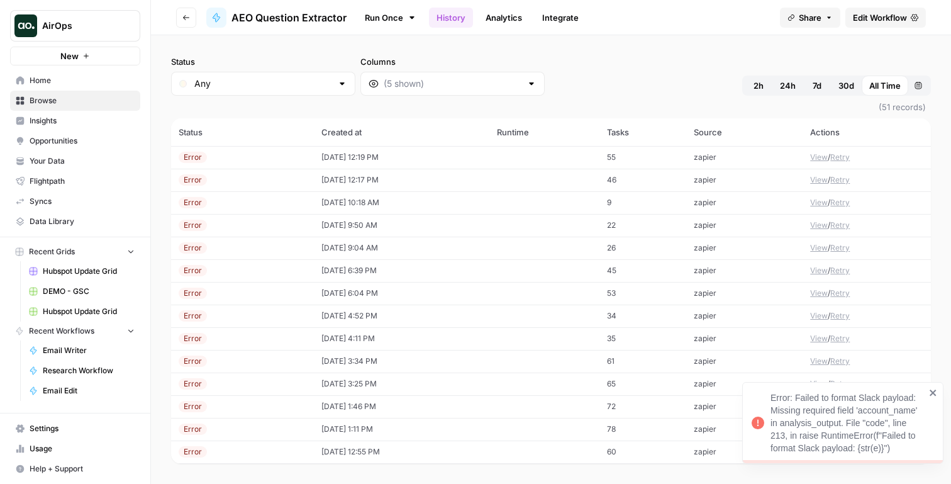
click at [816, 201] on button "View" at bounding box center [819, 202] width 18 height 11
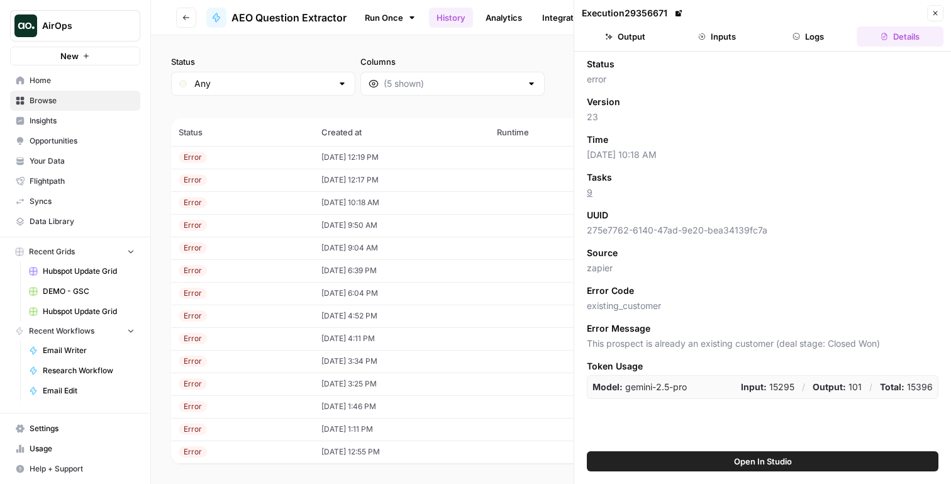
click at [701, 32] on button "Inputs" at bounding box center [717, 36] width 87 height 20
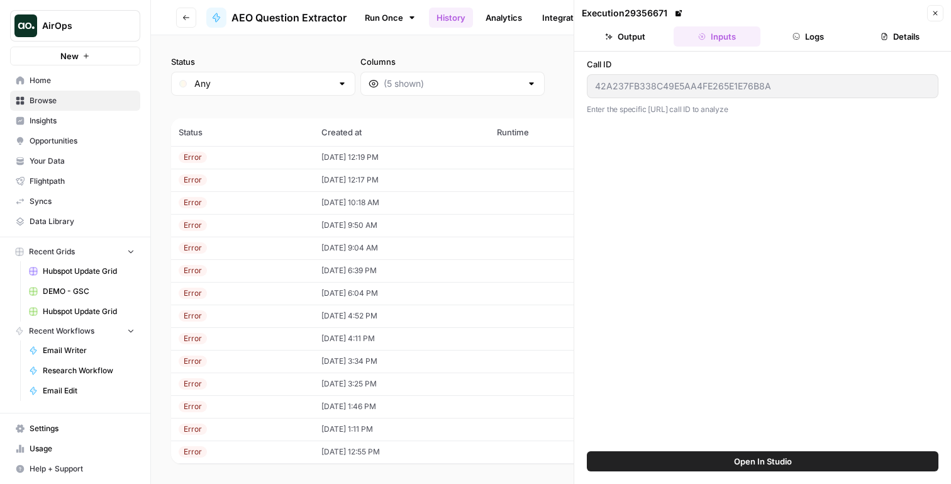
click at [818, 31] on button "Logs" at bounding box center [808, 36] width 87 height 20
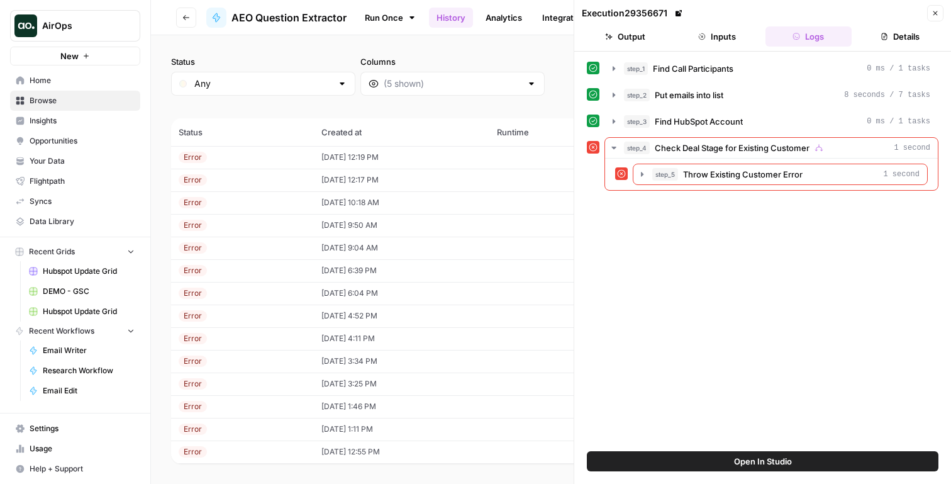
click at [892, 38] on button "Details" at bounding box center [900, 36] width 87 height 20
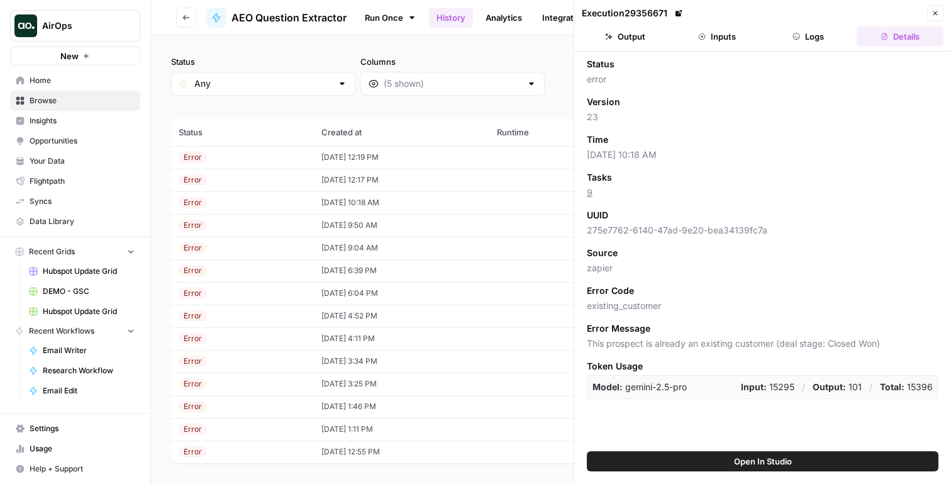
click at [489, 212] on td "09/17/25 at 10:18 AM" at bounding box center [401, 202] width 175 height 23
click at [489, 225] on td "09/17/25 at 9:50 AM" at bounding box center [401, 225] width 175 height 23
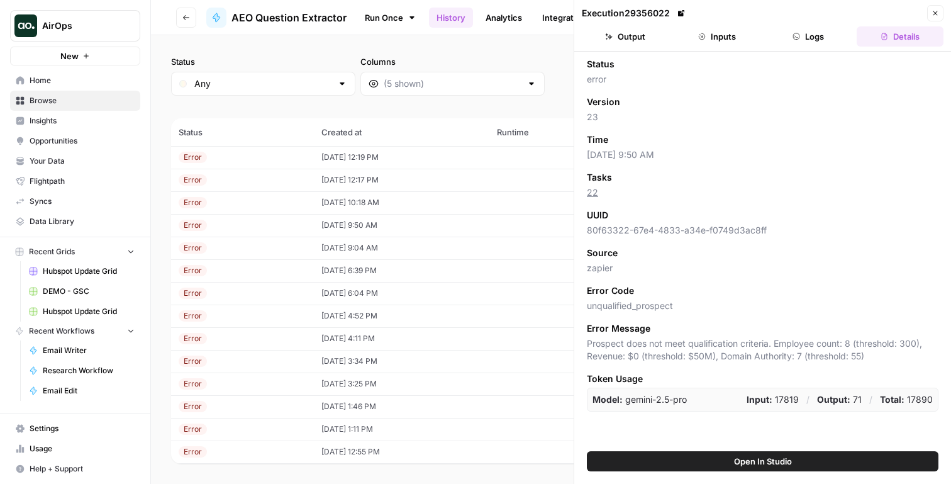
click at [489, 237] on td "09/17/25 at 9:04 AM" at bounding box center [401, 247] width 175 height 23
click at [487, 285] on td "09/16/25 at 6:04 PM" at bounding box center [401, 293] width 175 height 23
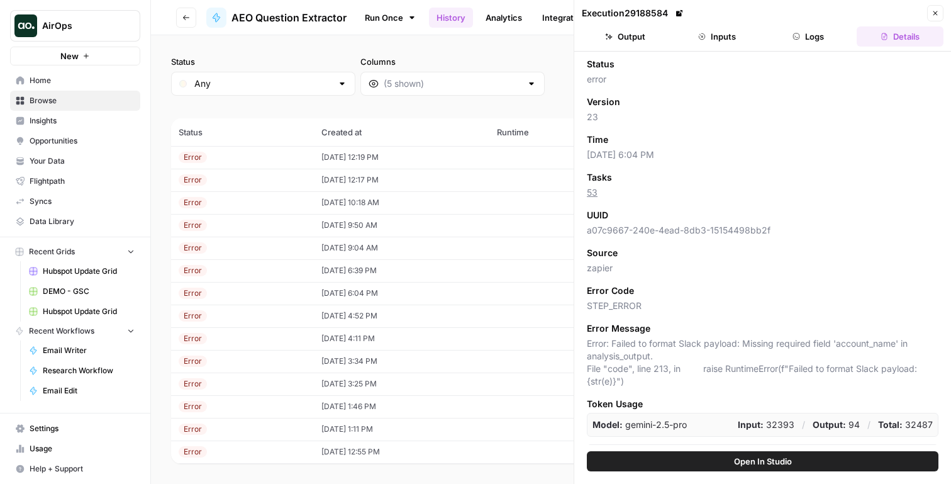
click at [487, 267] on td "[DATE] 6:39 PM" at bounding box center [401, 270] width 175 height 23
click at [688, 452] on button "Open In Studio" at bounding box center [763, 461] width 352 height 20
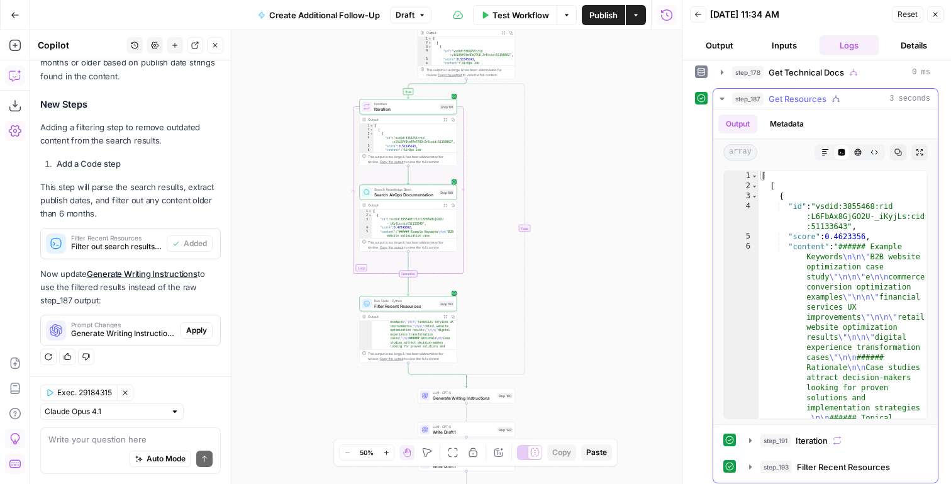
scroll to position [381, 0]
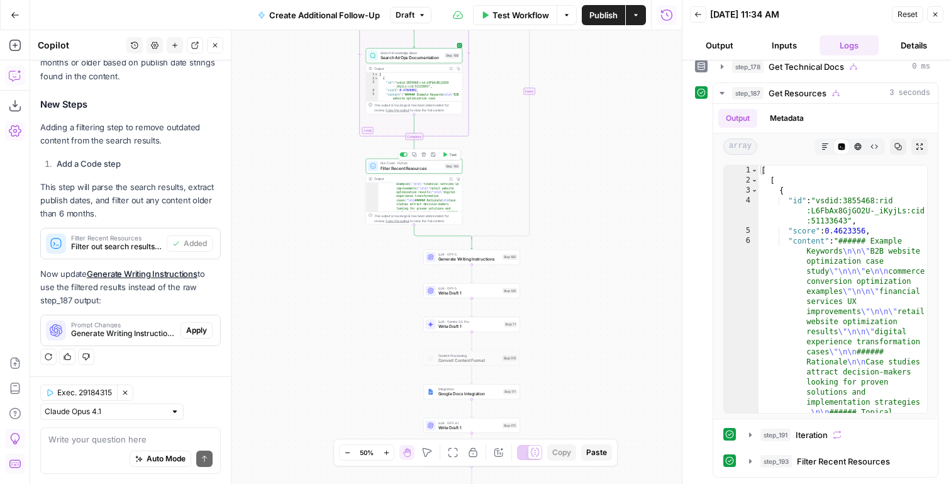
click at [414, 151] on button "Copy step" at bounding box center [414, 154] width 8 height 8
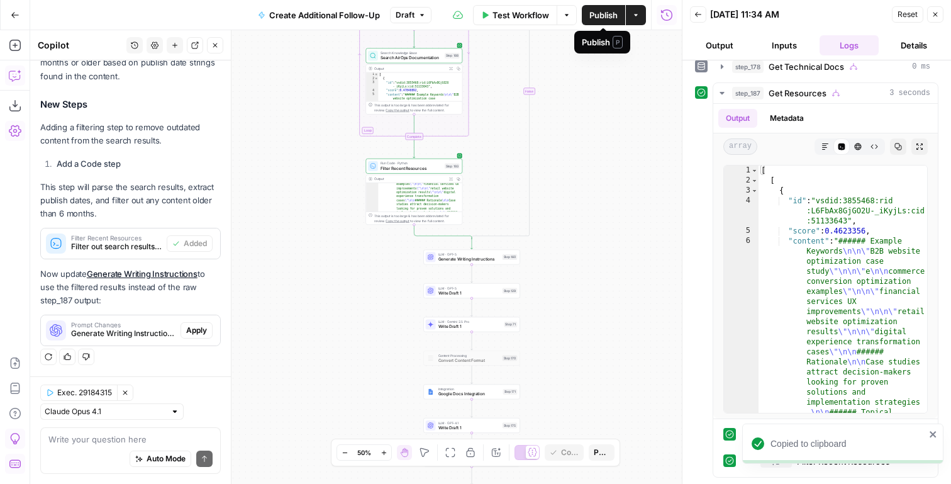
click at [609, 11] on span "Publish" at bounding box center [603, 15] width 28 height 13
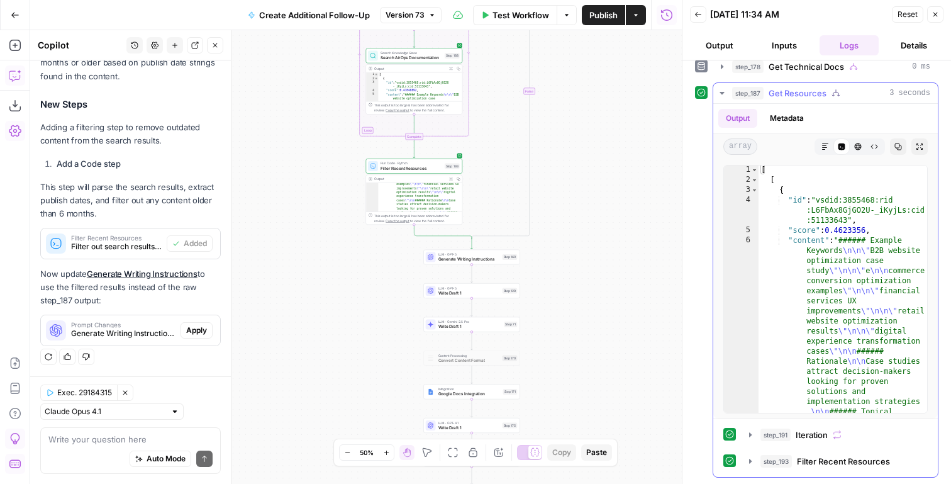
scroll to position [5, 0]
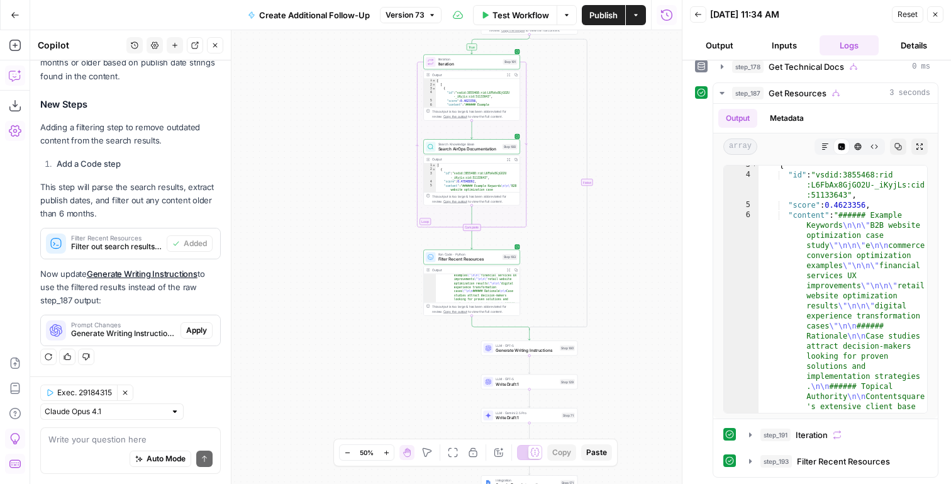
click at [488, 151] on span "Search AirOps Documentation" at bounding box center [469, 149] width 62 height 6
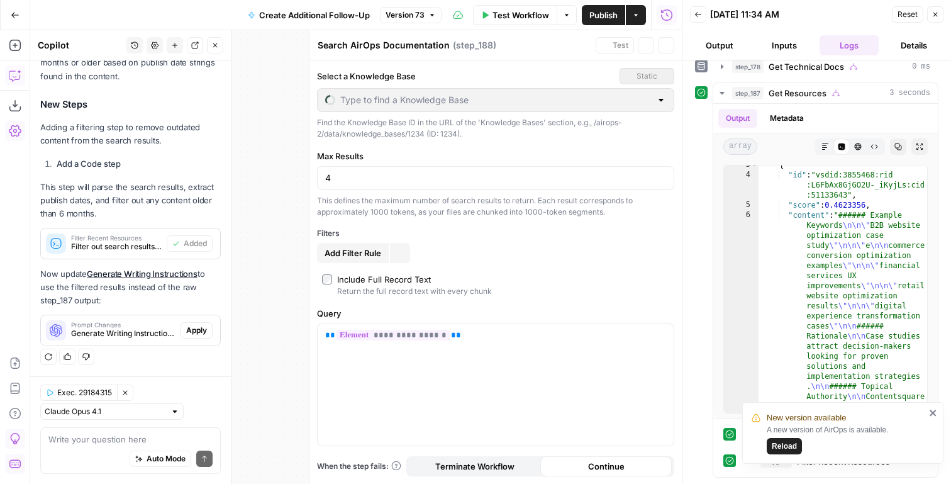
type input "Airops Website"
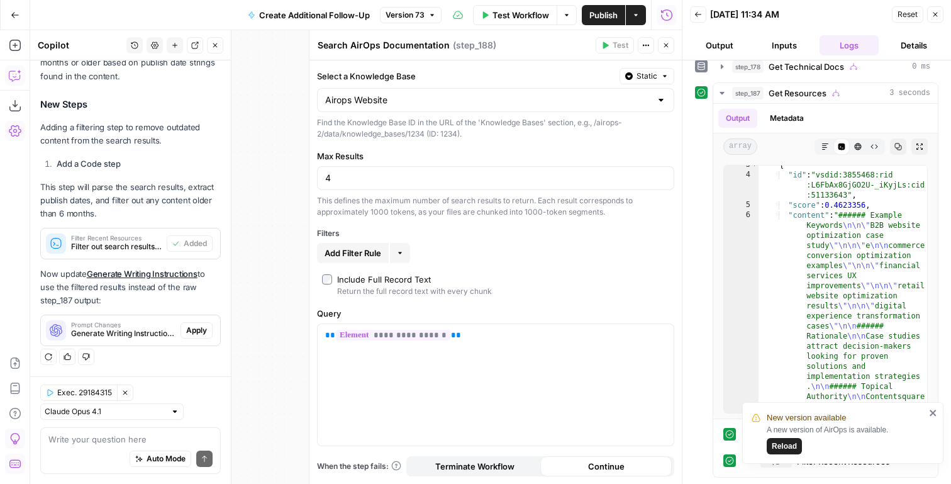
click at [668, 44] on icon "button" at bounding box center [666, 46] width 8 height 8
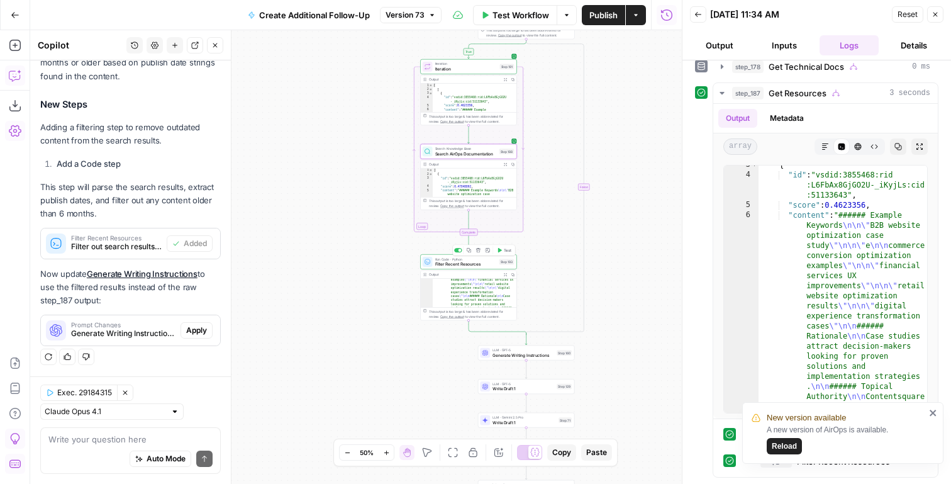
click at [470, 249] on icon "button" at bounding box center [469, 250] width 5 height 5
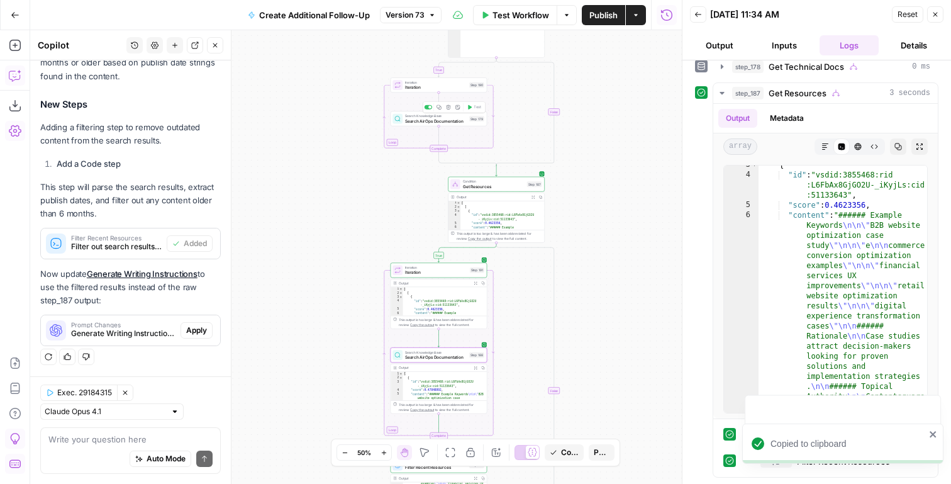
click at [458, 123] on span "Search AirOps Documentation" at bounding box center [436, 121] width 62 height 6
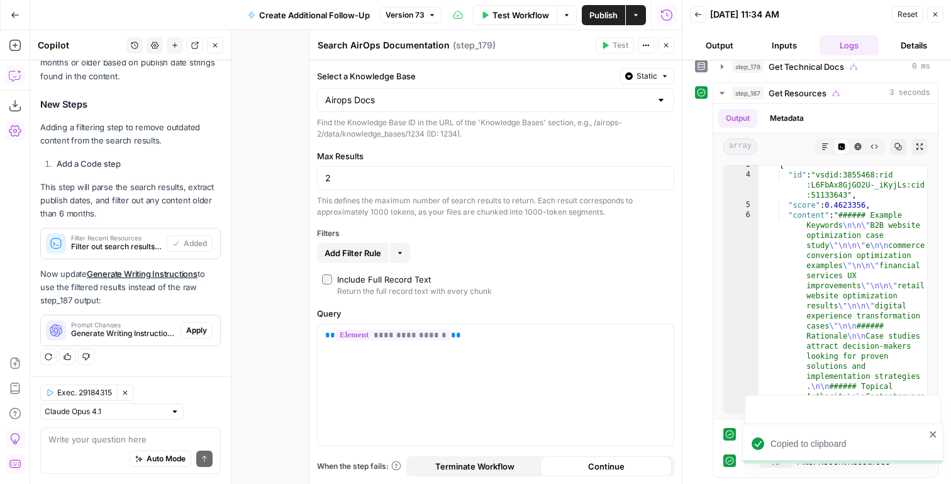
click at [670, 43] on button "Close" at bounding box center [666, 45] width 16 height 16
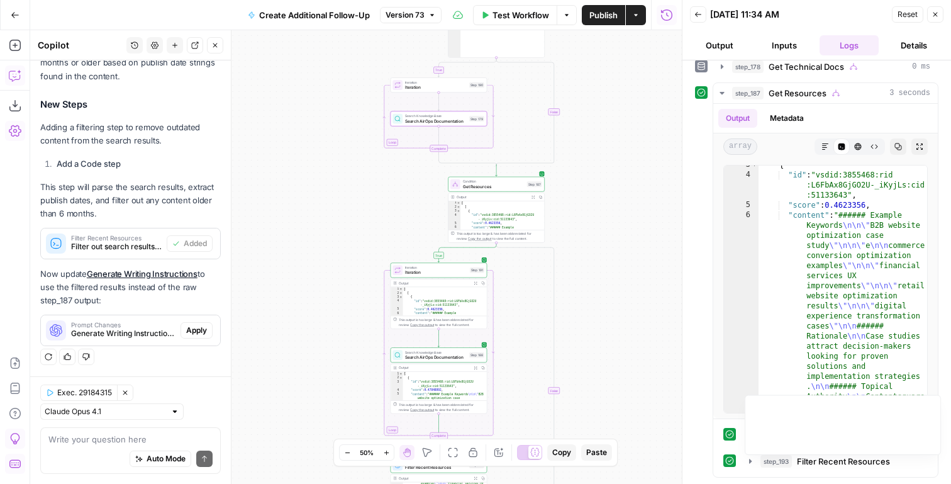
click at [617, 8] on button "Publish" at bounding box center [603, 15] width 43 height 20
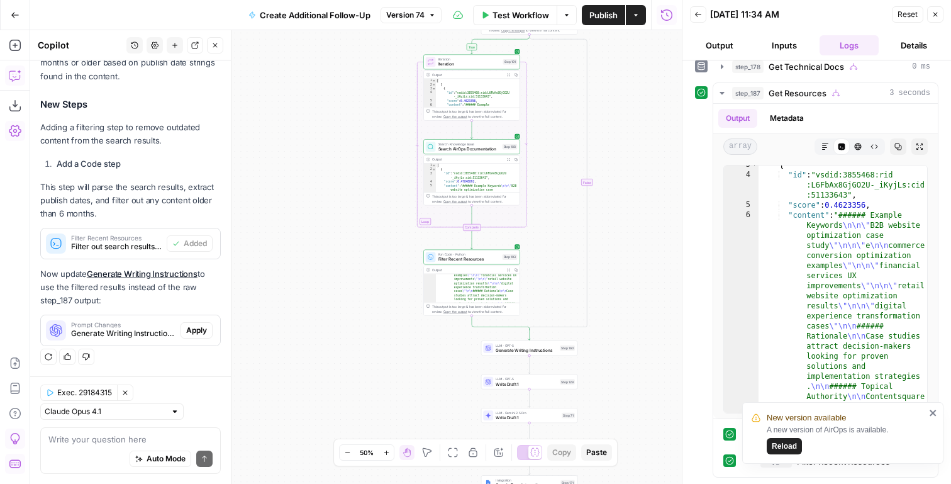
click at [470, 256] on span "Filter Recent Resources" at bounding box center [469, 259] width 62 height 6
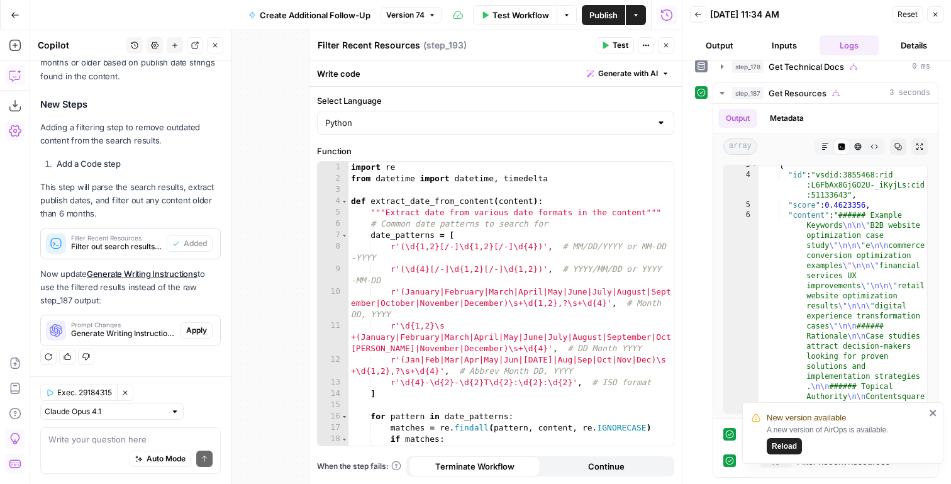
click at [476, 265] on div "import re from datetime import datetime , timedelta def extract_date_from_conte…" at bounding box center [510, 315] width 325 height 306
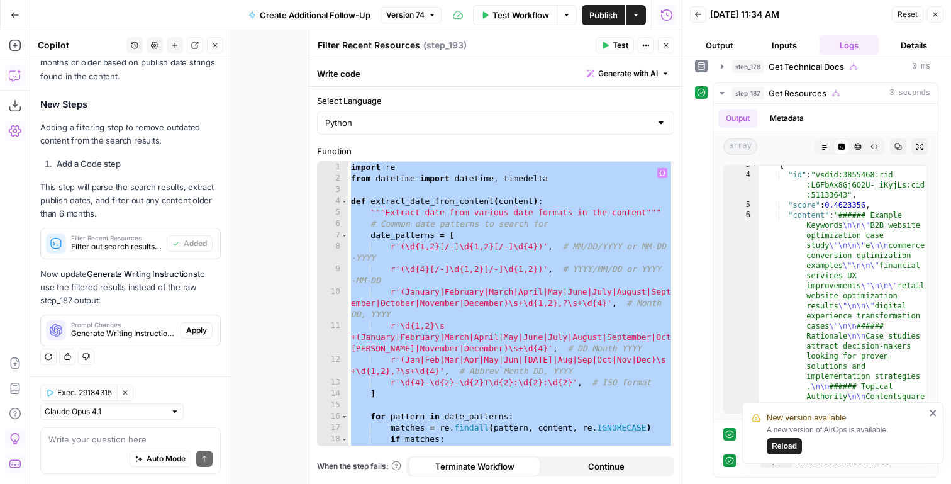
click at [536, 334] on div "import re from datetime import datetime , timedelta def extract_date_from_conte…" at bounding box center [510, 315] width 325 height 306
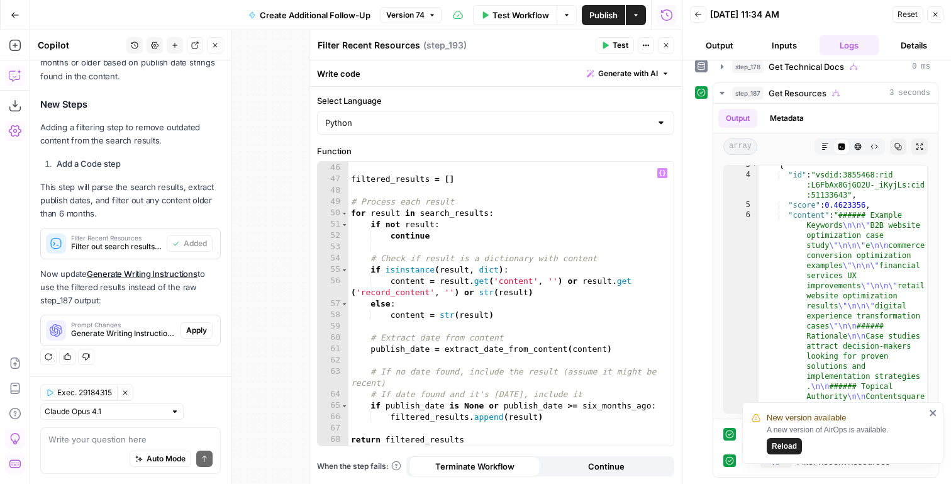
click at [535, 334] on div "six_months_ago = datetime . now ( ) - timedelta ( days = 180 ) filtered_results…" at bounding box center [510, 304] width 325 height 306
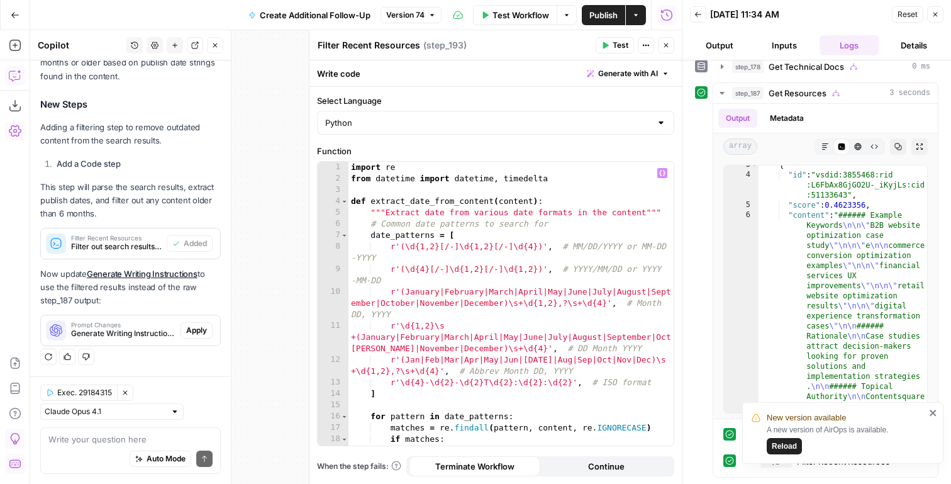
scroll to position [0, 0]
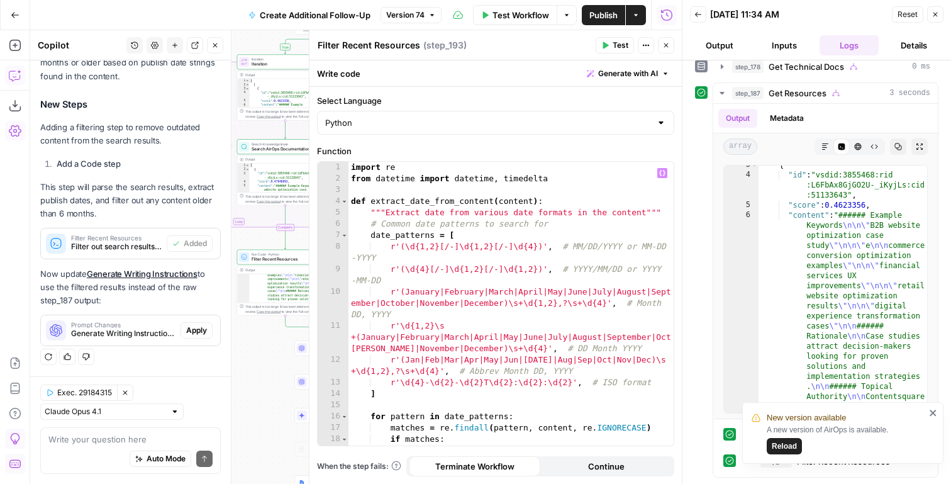
click at [265, 263] on div "Run Code · Python Filter Recent Resources Step 193 Copy step Delete step Add No…" at bounding box center [285, 257] width 97 height 15
click at [440, 261] on div "import re from datetime import datetime , timedelta def extract_date_from_conte…" at bounding box center [510, 315] width 325 height 306
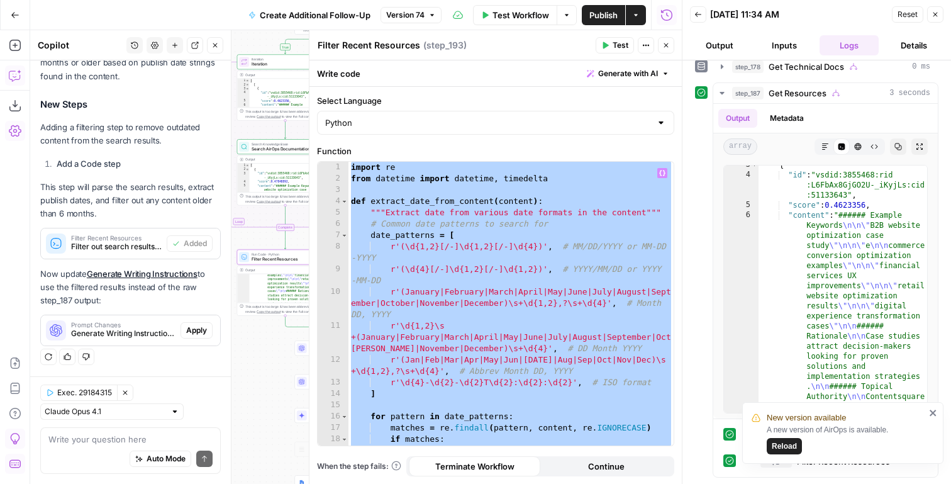
paste textarea
type textarea "**********"
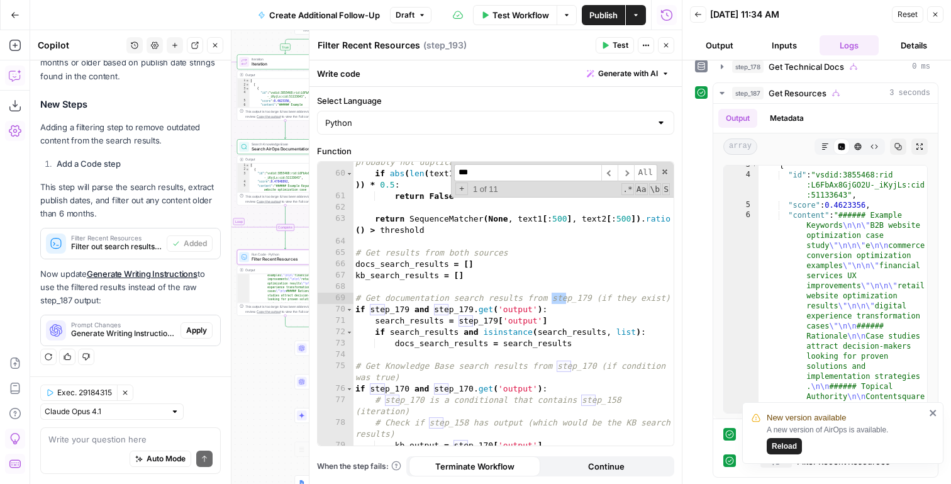
scroll to position [80, 0]
type input "***"
click at [930, 12] on button "Close" at bounding box center [935, 14] width 16 height 16
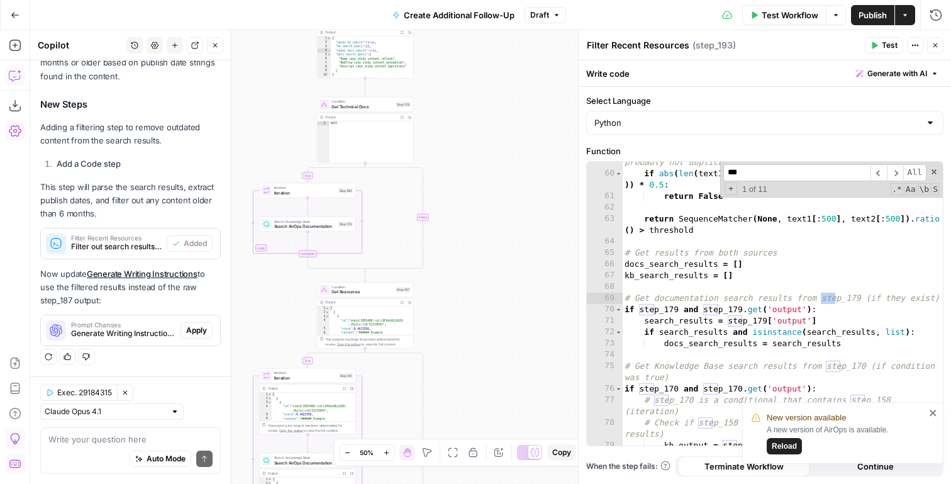
click at [748, 172] on input "***" at bounding box center [796, 172] width 147 height 17
type textarea "**********"
click at [677, 309] on div "# Quick check: if lengths are very different, they're probably not duplicates i…" at bounding box center [782, 304] width 321 height 318
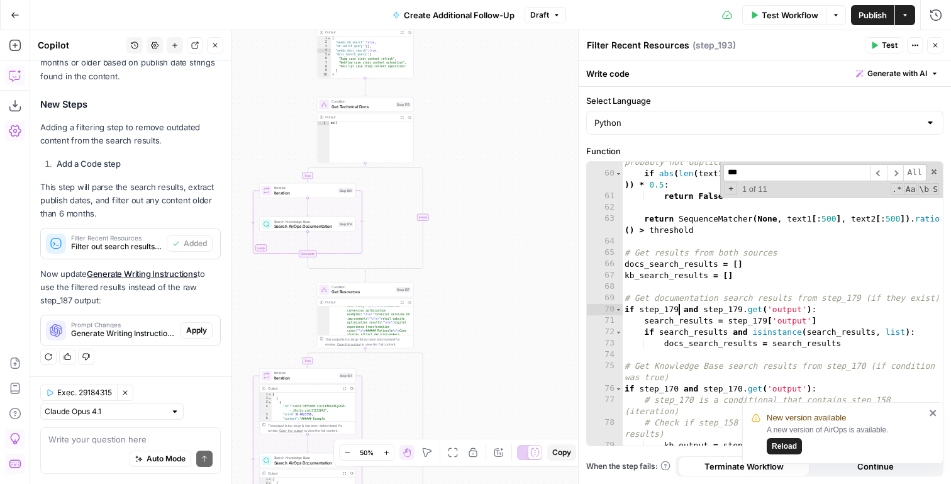
scroll to position [69, 0]
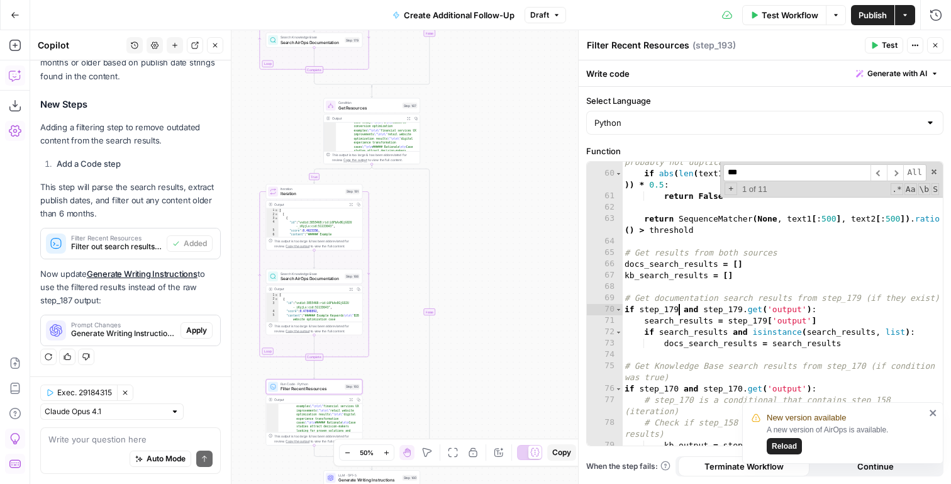
click at [742, 171] on input "***" at bounding box center [796, 172] width 147 height 17
type input "***"
click at [733, 190] on span "+" at bounding box center [731, 188] width 13 height 13
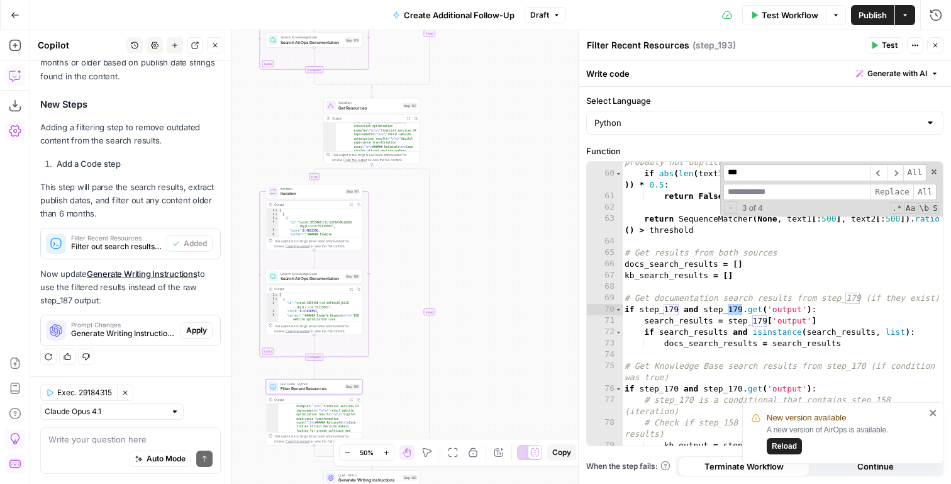
click at [746, 192] on input at bounding box center [796, 192] width 147 height 17
type input "***"
click at [903, 187] on span "Replace" at bounding box center [891, 192] width 43 height 17
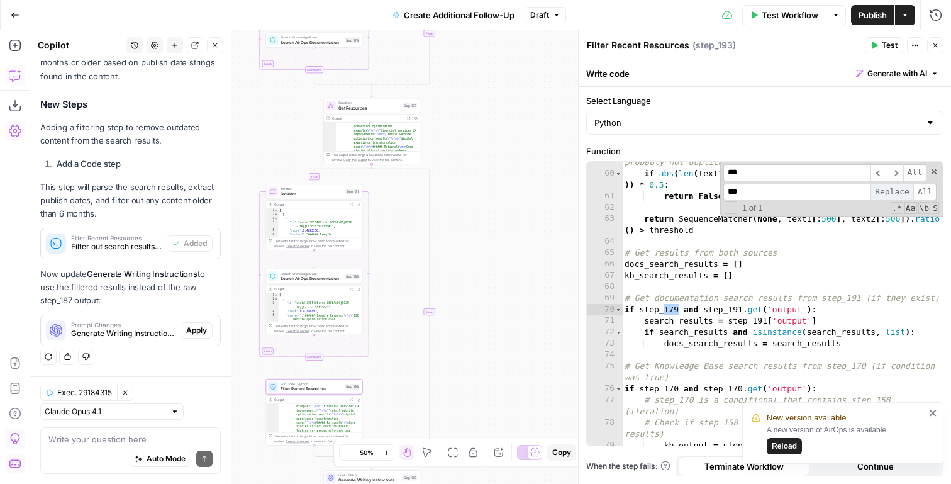
click at [903, 187] on span "Replace" at bounding box center [891, 192] width 43 height 17
click at [751, 169] on input "***" at bounding box center [796, 172] width 147 height 17
click at [733, 175] on input "****" at bounding box center [796, 172] width 147 height 17
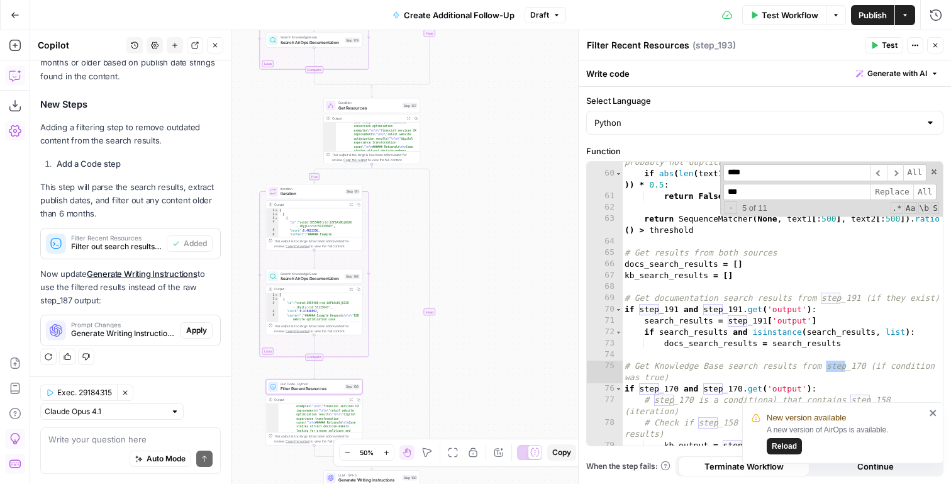
click at [733, 175] on input "****" at bounding box center [796, 172] width 147 height 17
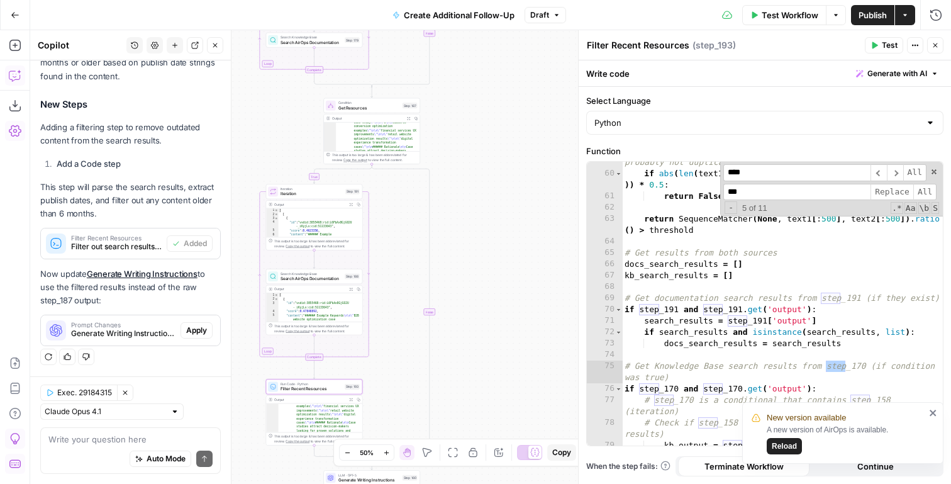
click at [733, 175] on input "****" at bounding box center [796, 172] width 147 height 17
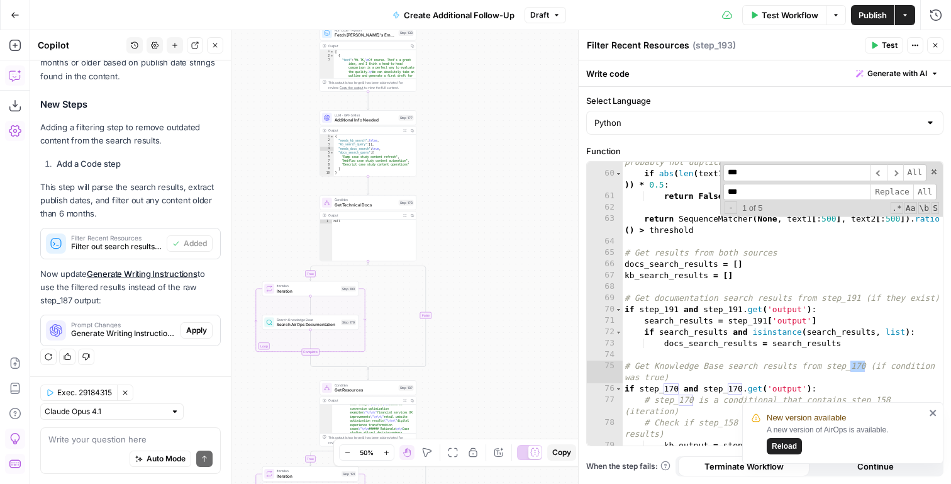
type input "***"
click at [747, 191] on input "***" at bounding box center [796, 192] width 147 height 17
type input "***"
click at [890, 191] on span "Replace" at bounding box center [891, 192] width 43 height 17
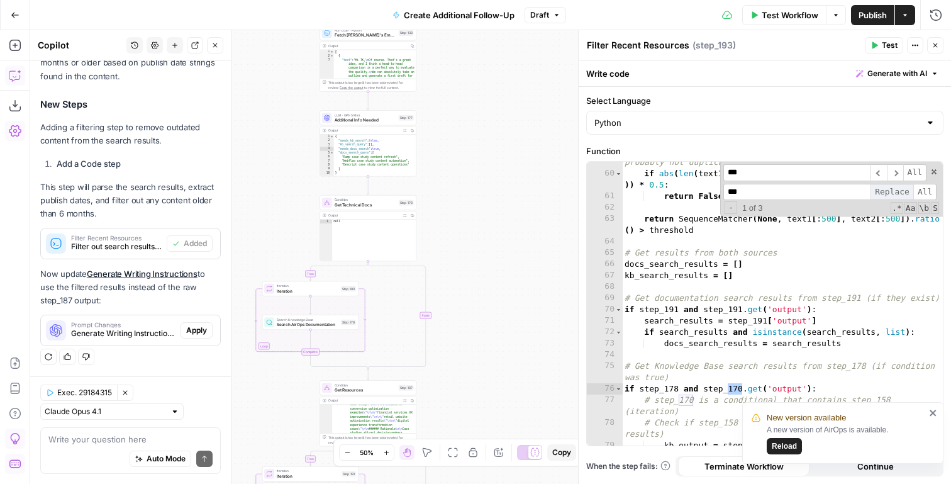
click at [890, 191] on span "Replace" at bounding box center [891, 192] width 43 height 17
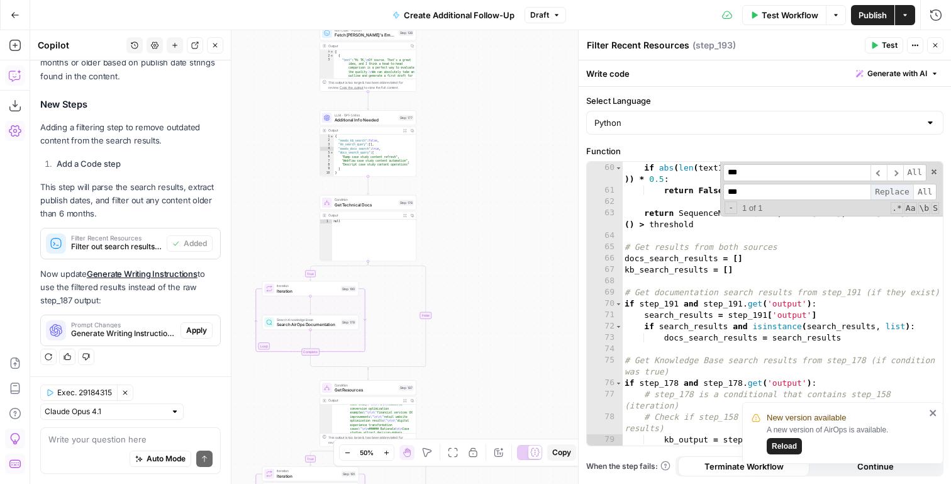
click at [890, 191] on span "Replace" at bounding box center [891, 192] width 43 height 17
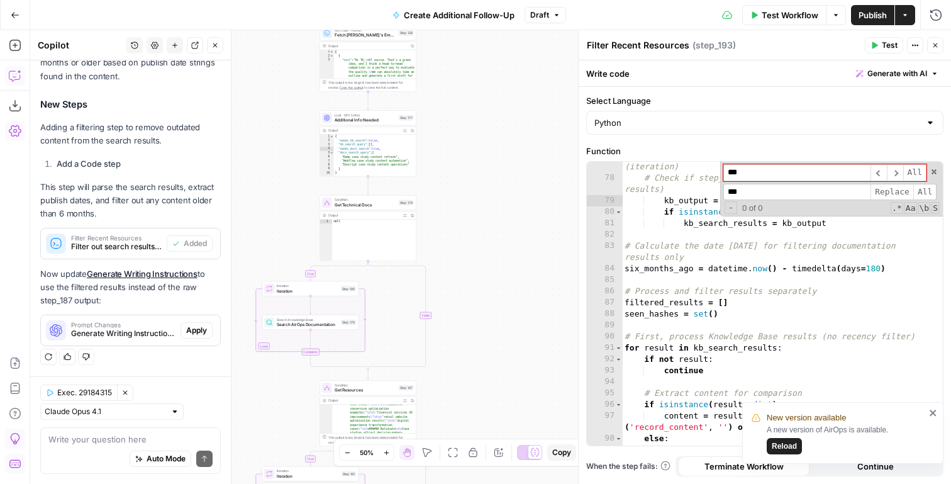
scroll to position [1099, 0]
click at [933, 41] on span "E" at bounding box center [933, 42] width 10 height 12
click at [934, 45] on icon "button" at bounding box center [935, 45] width 4 height 4
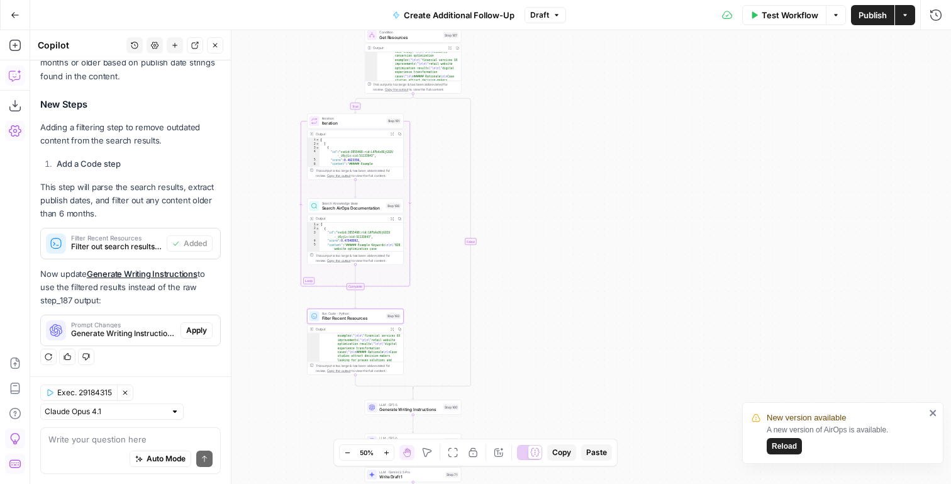
click at [447, 411] on div "LLM · GPT-5 Generate Writing Instructions Step 160 Copy step Delete step Add No…" at bounding box center [413, 407] width 92 height 11
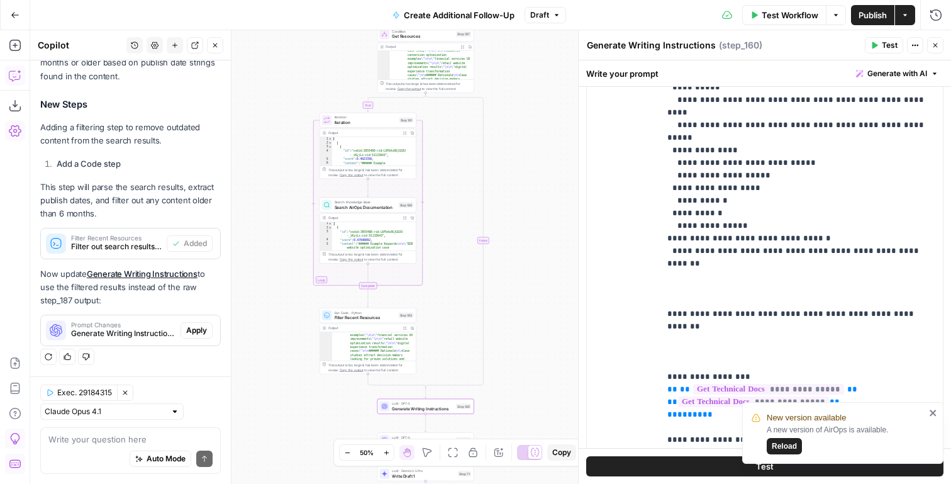
scroll to position [1573, 0]
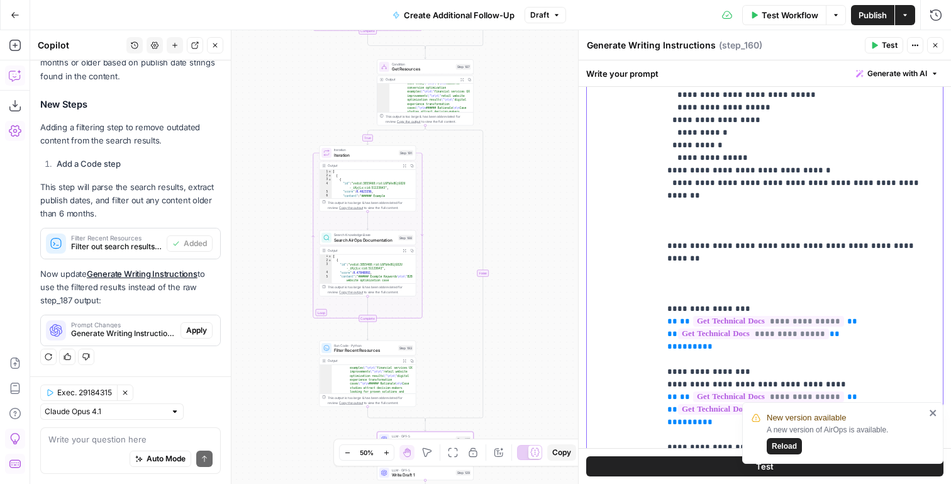
drag, startPoint x: 719, startPoint y: 357, endPoint x: 649, endPoint y: 299, distance: 90.3
click at [649, 299] on div "**********" at bounding box center [765, 292] width 356 height 542
copy p "**********"
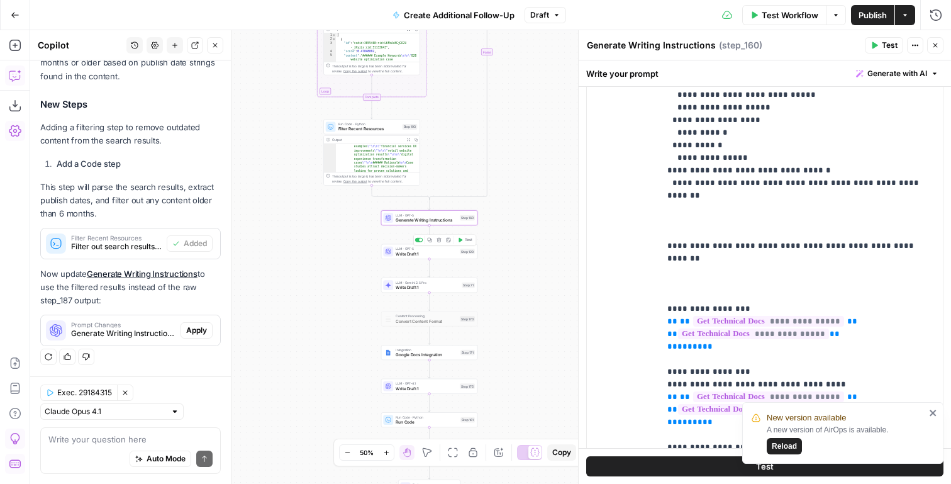
click at [440, 245] on div "Copy step Delete step Add Note Test" at bounding box center [444, 239] width 63 height 11
click at [433, 256] on span "Write Draft 1" at bounding box center [427, 253] width 62 height 6
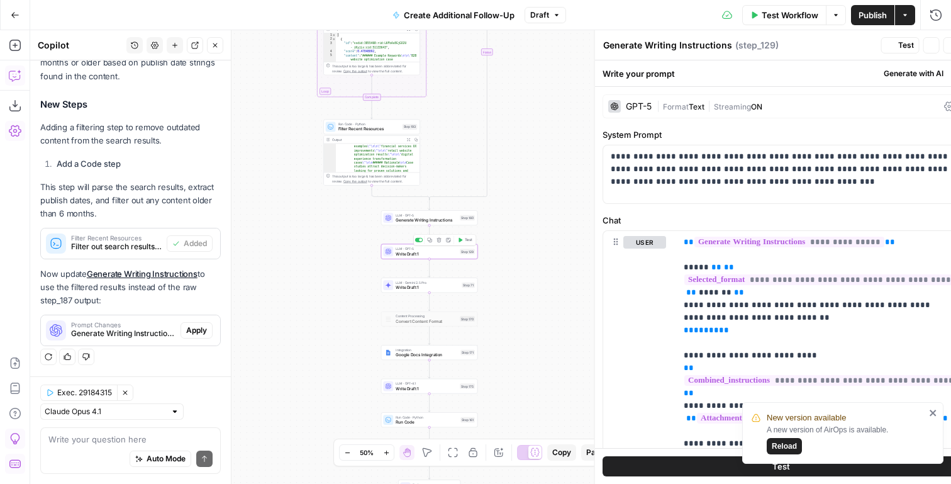
type textarea "Write Draft 1"
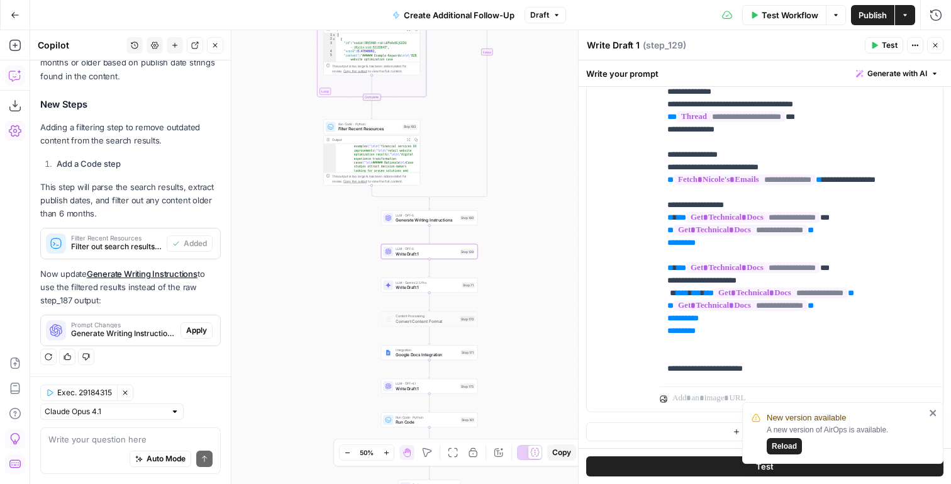
scroll to position [152, 0]
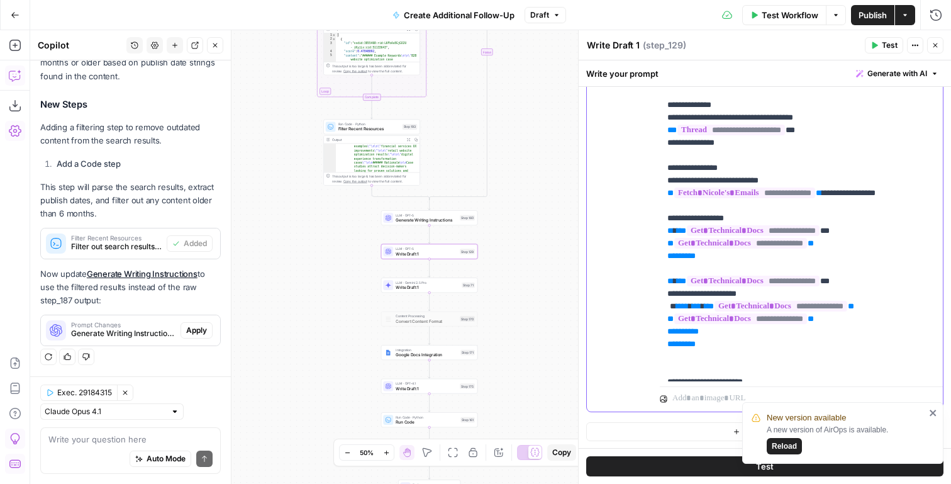
click at [713, 355] on p "**********" at bounding box center [801, 130] width 268 height 818
drag, startPoint x: 720, startPoint y: 355, endPoint x: 665, endPoint y: 243, distance: 124.9
click at [665, 243] on div "**********" at bounding box center [801, 125] width 283 height 513
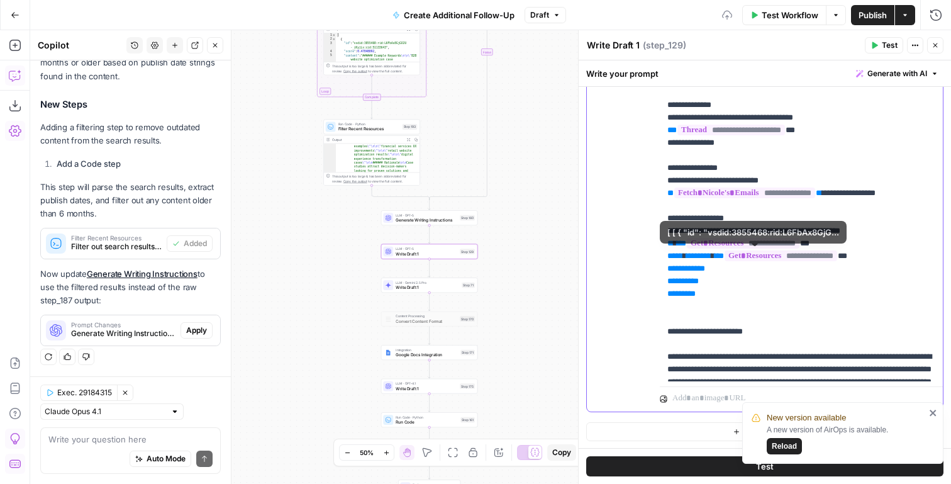
click at [679, 242] on p "**********" at bounding box center [801, 104] width 268 height 767
click at [748, 242] on p "**********" at bounding box center [801, 104] width 268 height 767
click at [734, 233] on p "**********" at bounding box center [801, 104] width 268 height 767
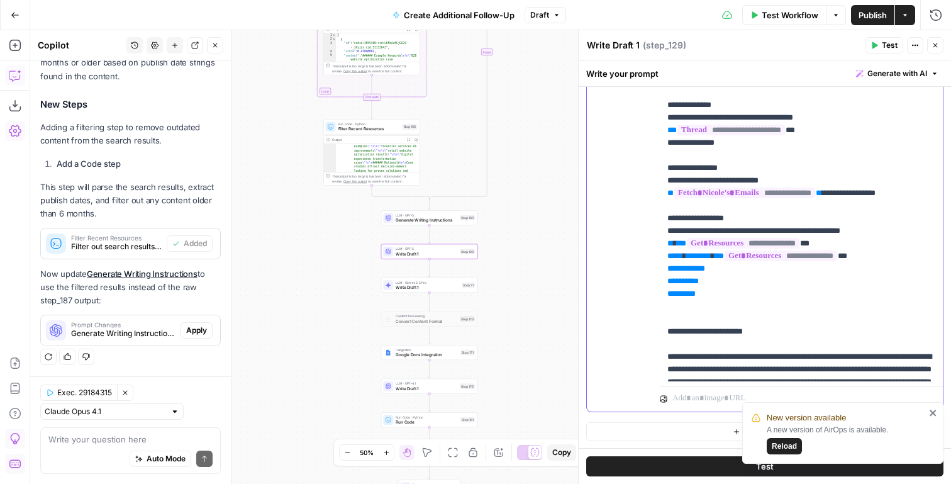
drag, startPoint x: 680, startPoint y: 231, endPoint x: 743, endPoint y: 231, distance: 63.5
click at [743, 231] on p "**********" at bounding box center [801, 104] width 268 height 767
click at [728, 245] on p "**********" at bounding box center [801, 104] width 268 height 767
click at [909, 241] on p "**********" at bounding box center [801, 104] width 268 height 767
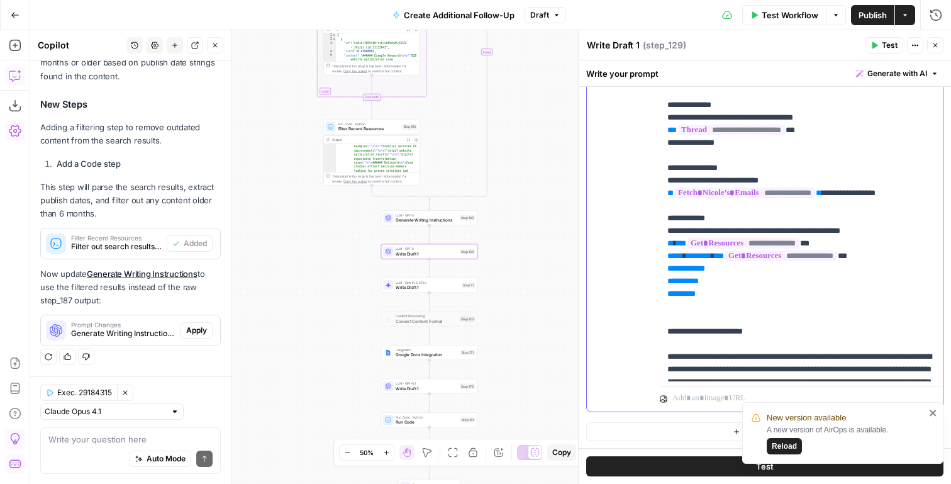
drag, startPoint x: 881, startPoint y: 238, endPoint x: 657, endPoint y: 238, distance: 224.5
click at [657, 238] on div "**********" at bounding box center [765, 140] width 356 height 542
click at [797, 238] on p "**********" at bounding box center [801, 104] width 268 height 767
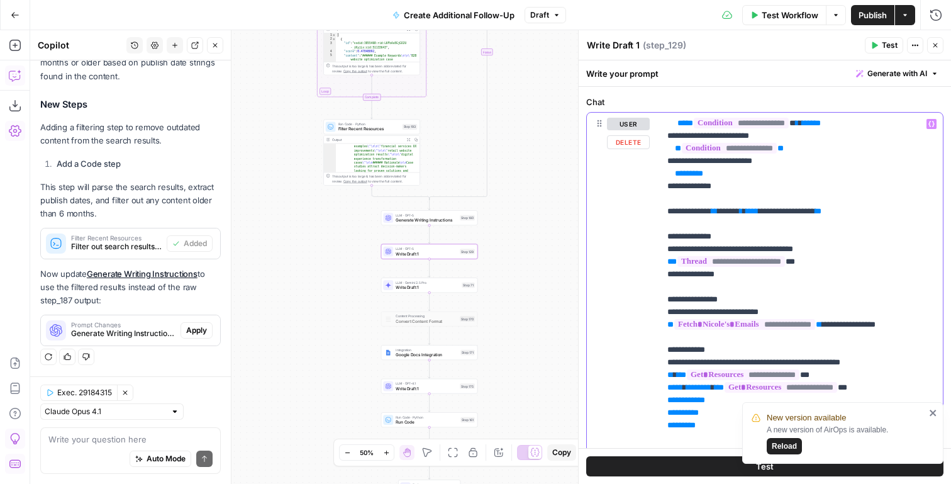
scroll to position [147, 0]
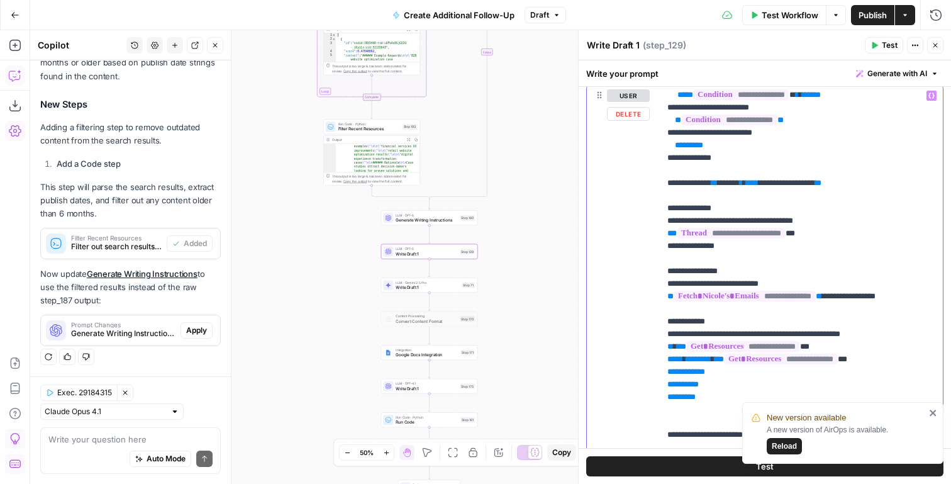
drag, startPoint x: 714, startPoint y: 409, endPoint x: 662, endPoint y: 331, distance: 93.7
click at [662, 331] on div "**********" at bounding box center [801, 340] width 283 height 513
copy p "**********"
click at [421, 282] on span "LLM · Gemini 2.5 Pro" at bounding box center [428, 282] width 64 height 5
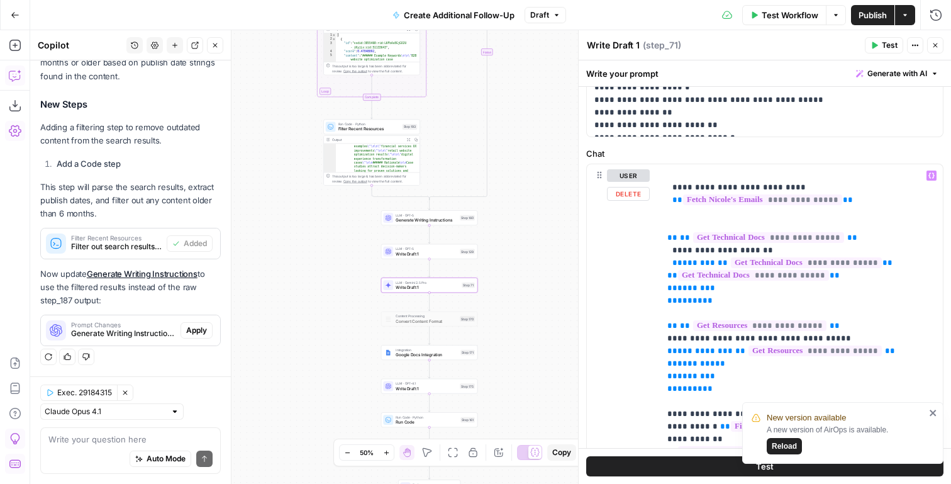
scroll to position [526, 0]
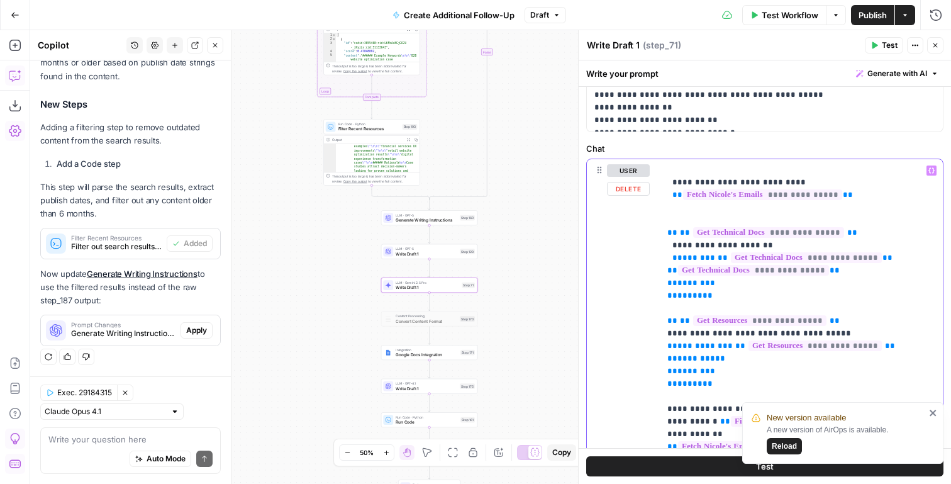
drag, startPoint x: 721, startPoint y: 381, endPoint x: 664, endPoint y: 262, distance: 131.4
click at [664, 262] on div "**********" at bounding box center [801, 415] width 283 height 513
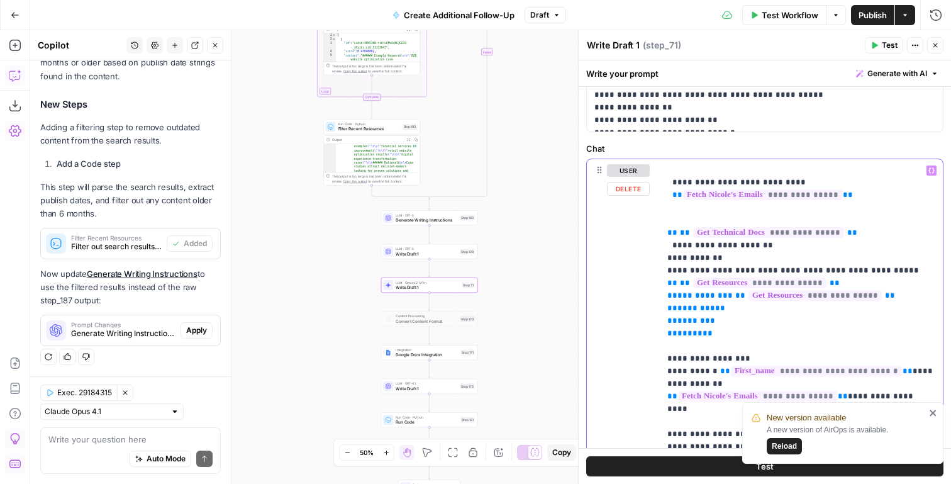
scroll to position [617, 0]
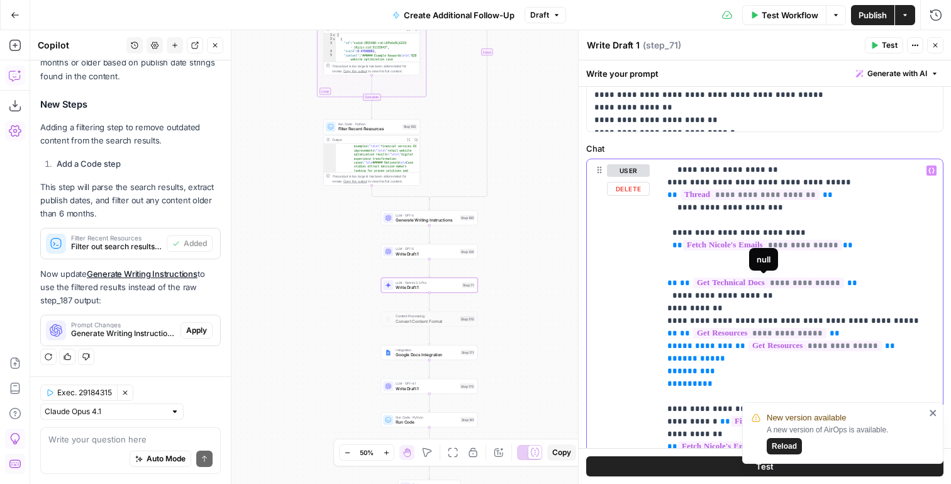
drag, startPoint x: 667, startPoint y: 284, endPoint x: 860, endPoint y: 281, distance: 193.1
click at [860, 281] on div "**********" at bounding box center [801, 415] width 283 height 513
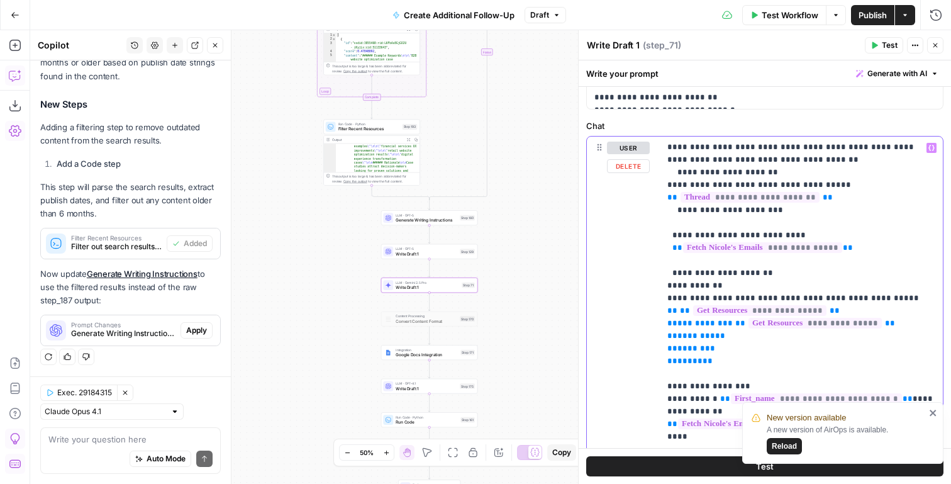
scroll to position [546, 0]
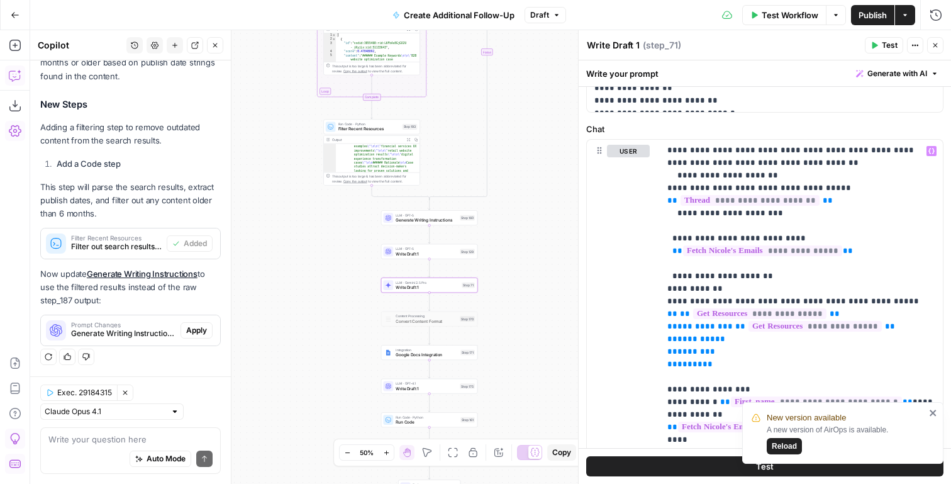
click at [875, 18] on span "Publish" at bounding box center [873, 15] width 28 height 13
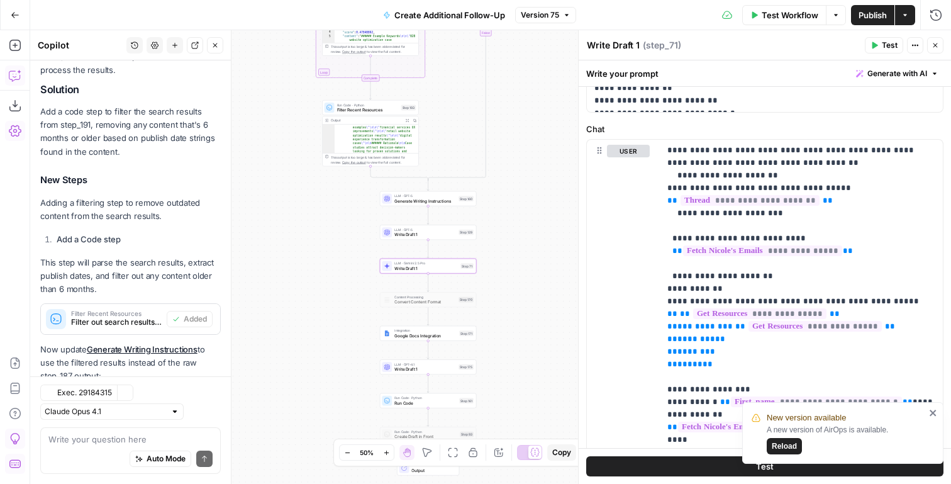
scroll to position [389, 0]
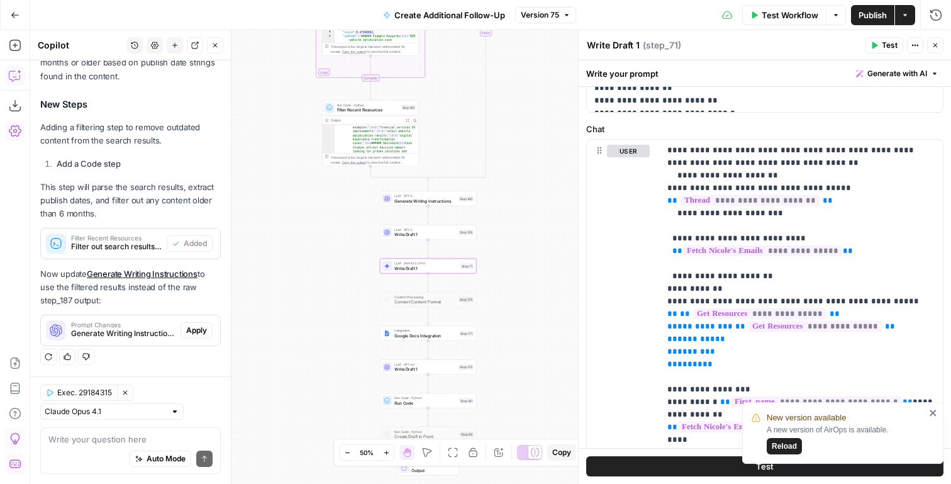
click at [933, 412] on icon "close" at bounding box center [933, 412] width 6 height 6
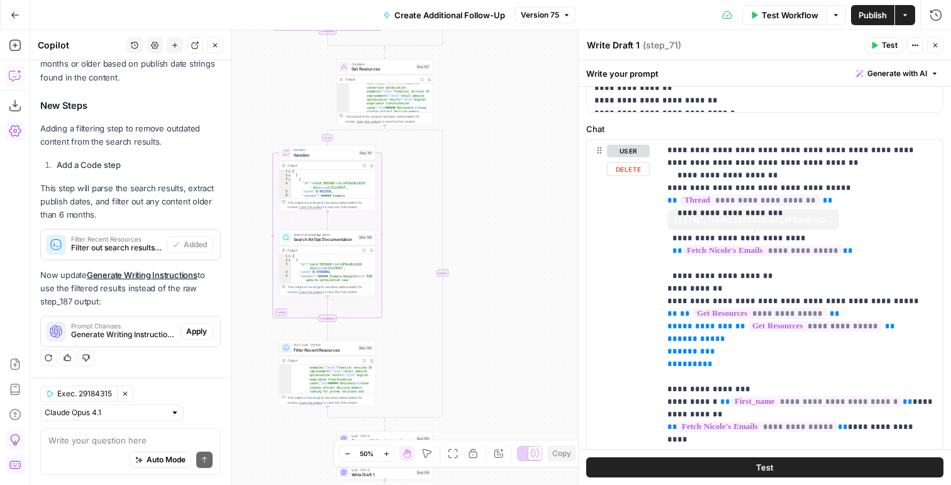
scroll to position [947, 0]
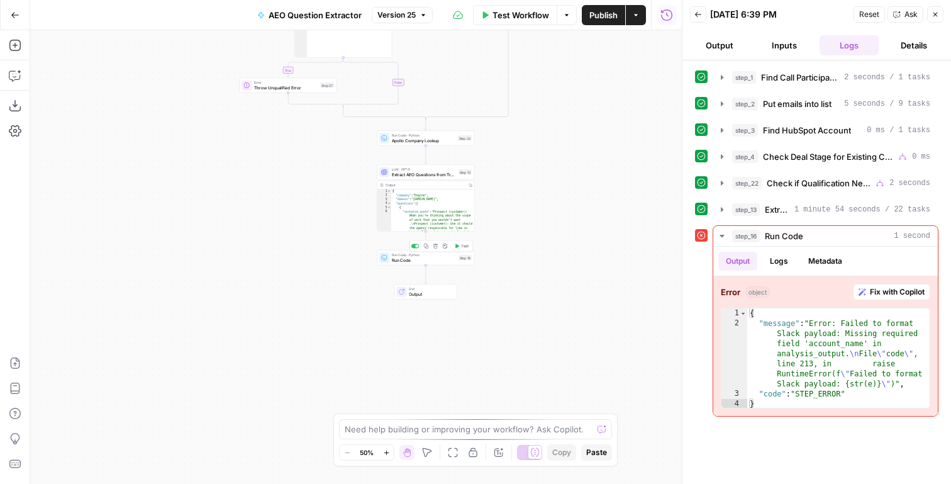
click at [464, 247] on span "Test" at bounding box center [465, 246] width 8 height 6
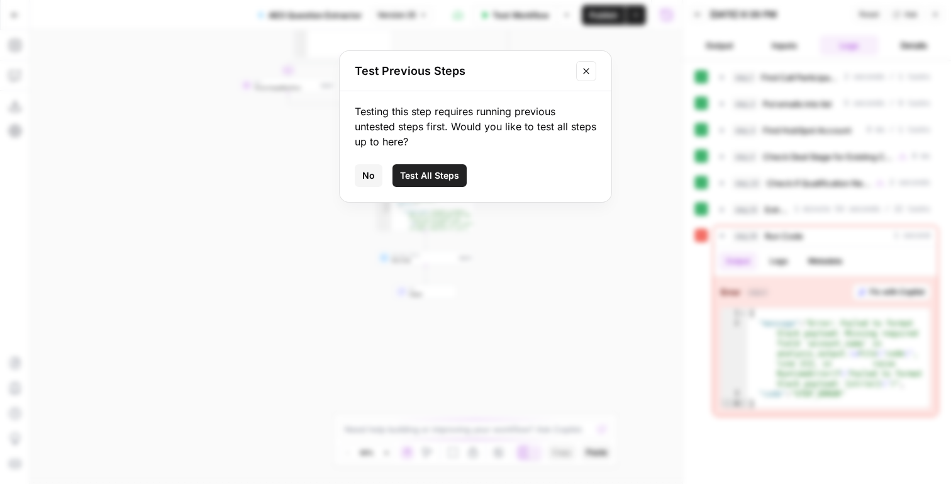
click at [356, 167] on button "No" at bounding box center [369, 175] width 28 height 23
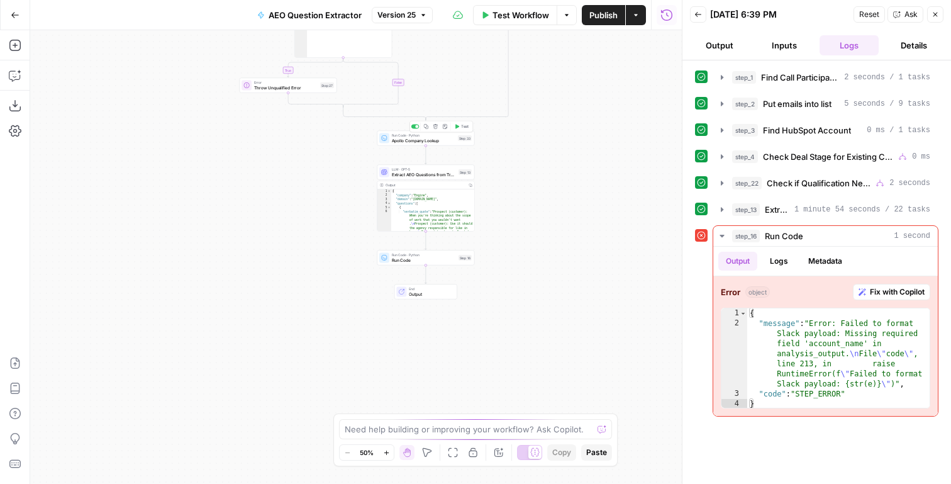
click at [457, 125] on icon "button" at bounding box center [457, 126] width 4 height 4
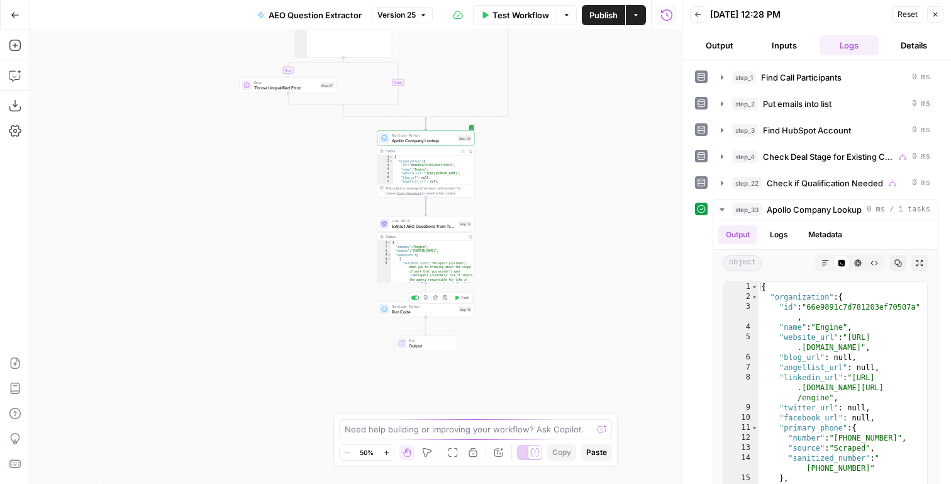
click at [466, 297] on span "Test" at bounding box center [465, 298] width 8 height 6
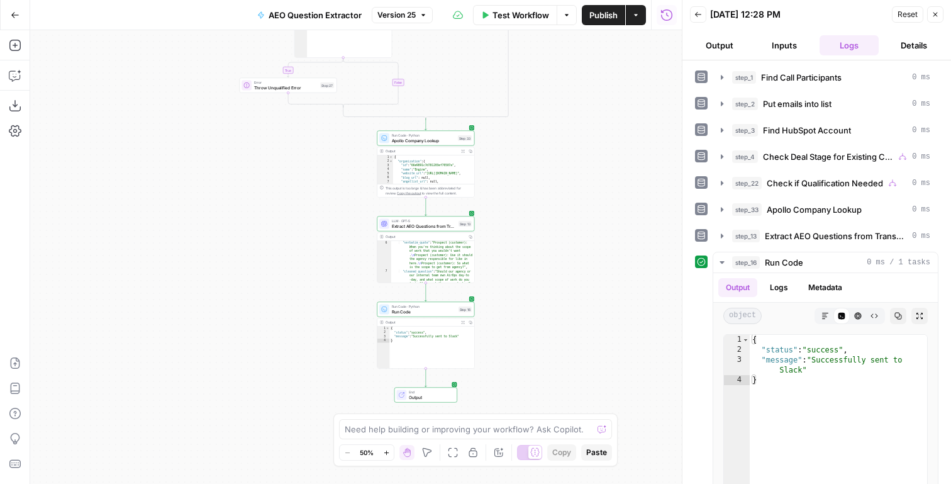
scroll to position [43, 0]
click at [16, 11] on icon "button" at bounding box center [15, 15] width 9 height 9
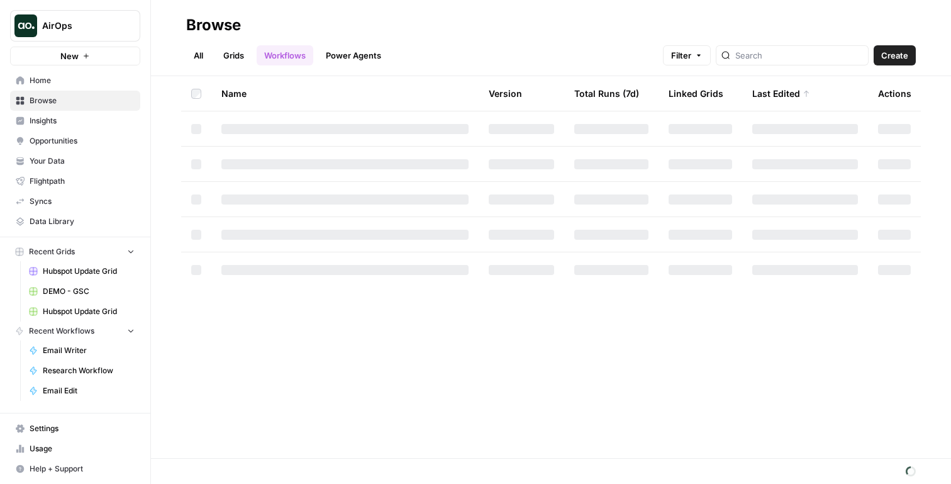
click at [225, 57] on link "Grids" at bounding box center [234, 55] width 36 height 20
click at [65, 82] on span "Home" at bounding box center [82, 80] width 105 height 11
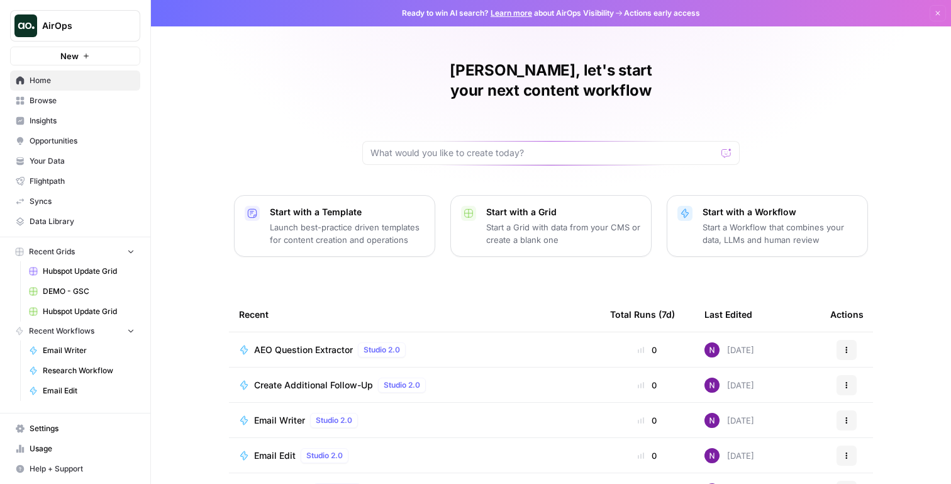
click at [41, 75] on span "Home" at bounding box center [82, 80] width 105 height 11
click at [72, 265] on span "Hubspot Update Grid" at bounding box center [89, 270] width 92 height 11
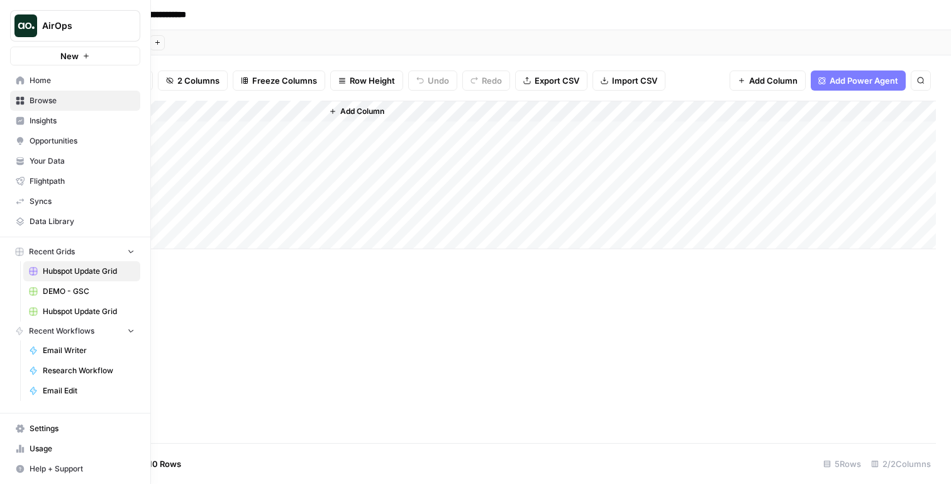
click at [17, 96] on icon at bounding box center [20, 100] width 9 height 9
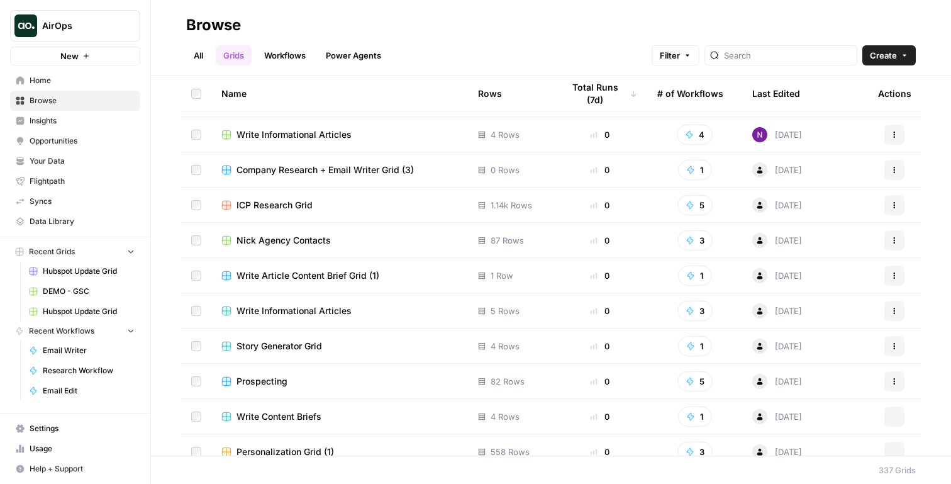
scroll to position [1275, 0]
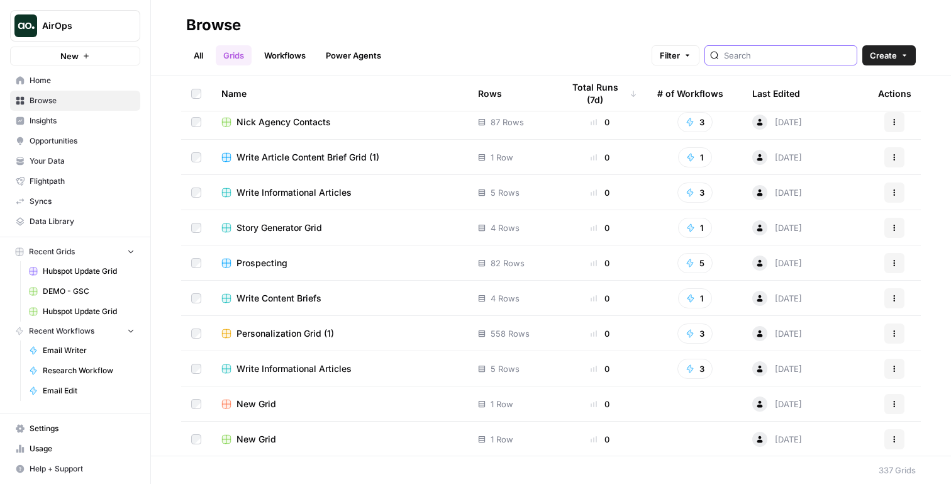
click at [767, 54] on input "search" at bounding box center [788, 55] width 128 height 13
type input "hubspot"
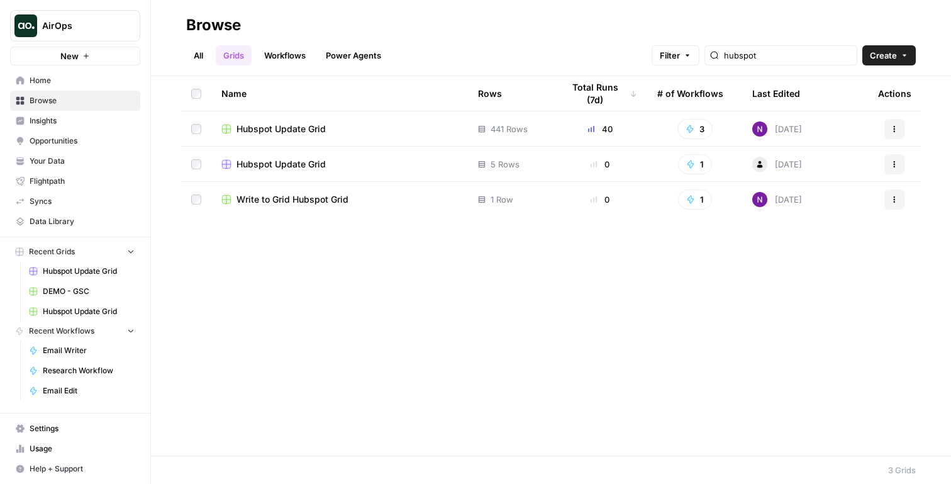
click at [269, 204] on span "Write to Grid Hubspot Grid" at bounding box center [292, 199] width 112 height 13
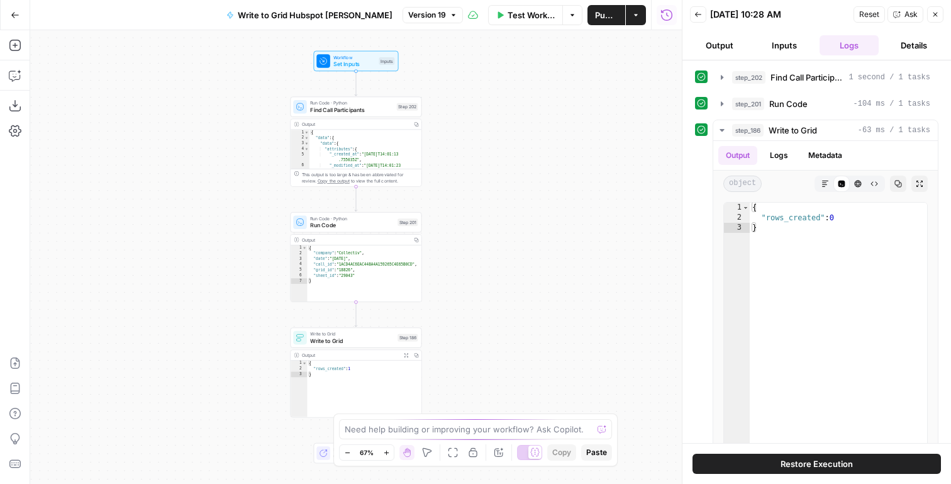
click at [12, 12] on icon "button" at bounding box center [15, 15] width 9 height 9
click at [10, 20] on button "Go Back" at bounding box center [15, 15] width 23 height 23
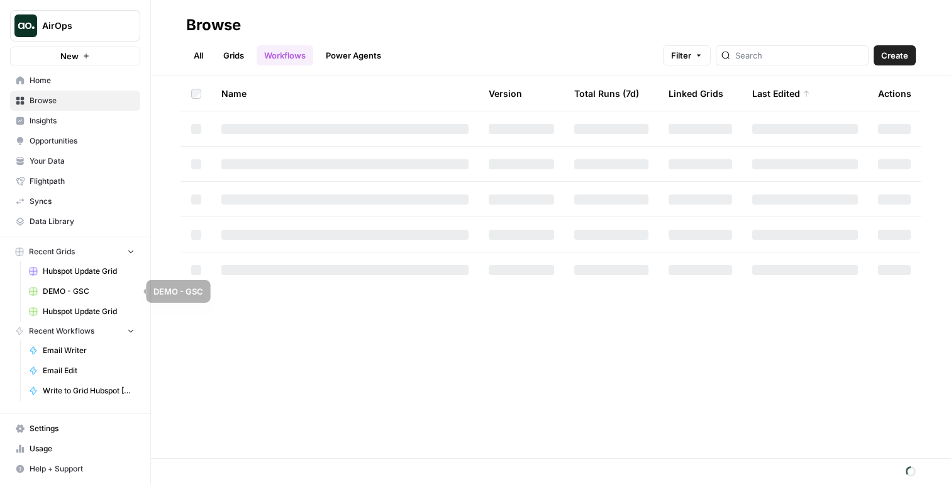
click at [62, 306] on span "Hubspot Update Grid" at bounding box center [89, 311] width 92 height 11
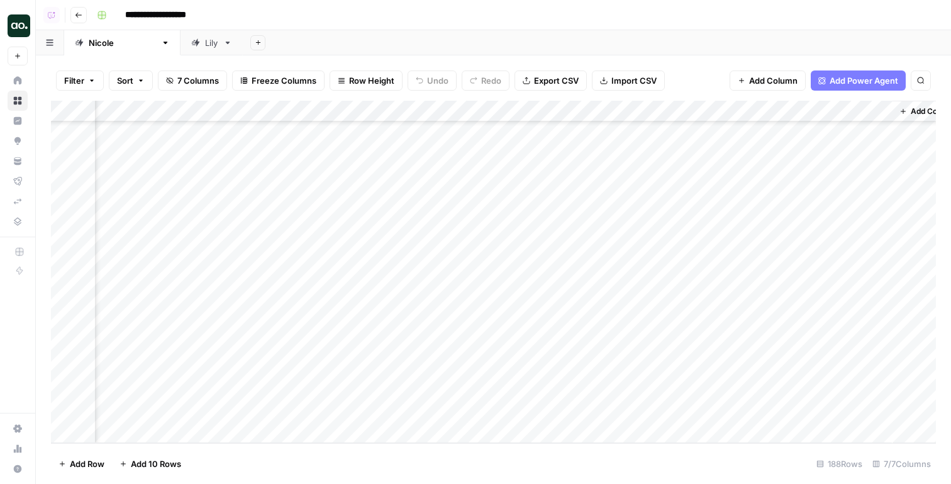
scroll to position [3720, 200]
click at [775, 280] on div "Add Column" at bounding box center [493, 272] width 885 height 342
click at [790, 304] on div "Add Column" at bounding box center [493, 272] width 885 height 342
click at [781, 323] on div "Add Column" at bounding box center [493, 272] width 885 height 342
click at [779, 355] on div "Add Column" at bounding box center [493, 272] width 885 height 342
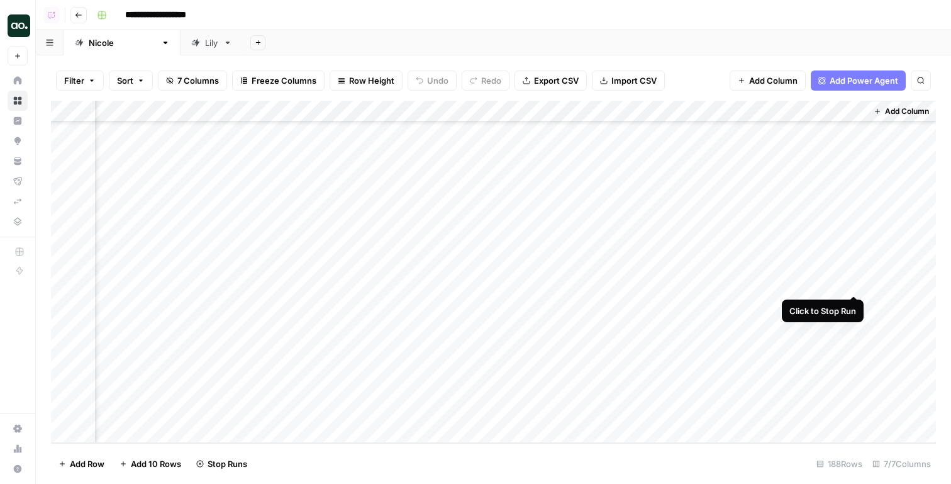
click at [855, 280] on div "Add Column" at bounding box center [493, 272] width 885 height 342
click at [856, 306] on div "Add Column" at bounding box center [493, 272] width 885 height 342
click at [855, 329] on div "Add Column" at bounding box center [493, 272] width 885 height 342
click at [852, 348] on div "Add Column" at bounding box center [493, 272] width 885 height 342
click at [775, 382] on div "Add Column" at bounding box center [493, 272] width 885 height 342
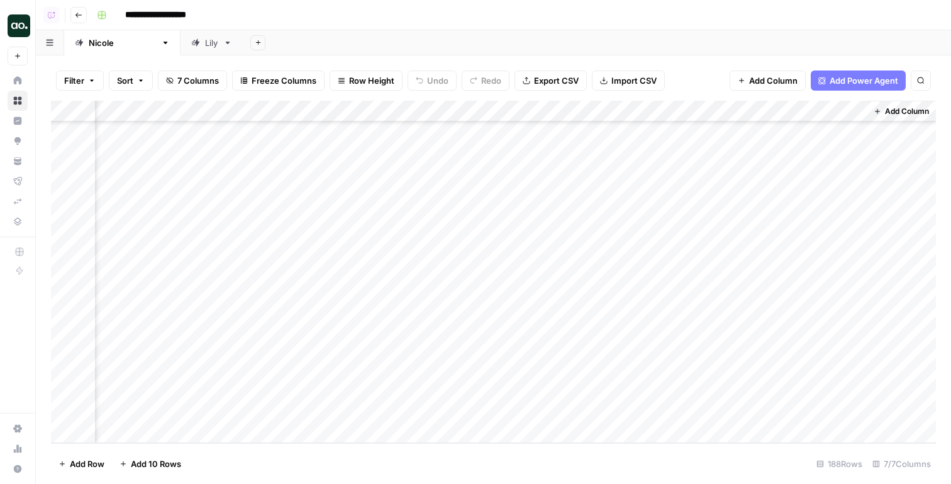
click at [788, 392] on div "Add Column" at bounding box center [493, 272] width 885 height 342
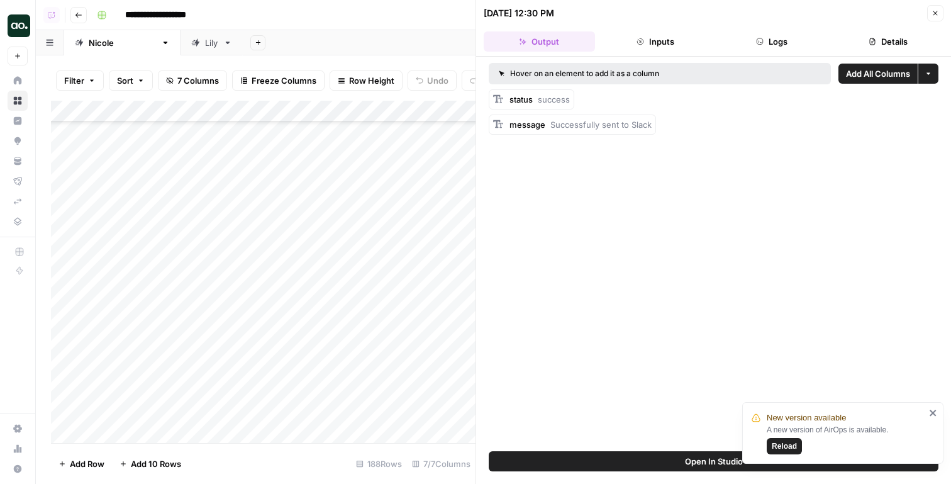
scroll to position [3720, 0]
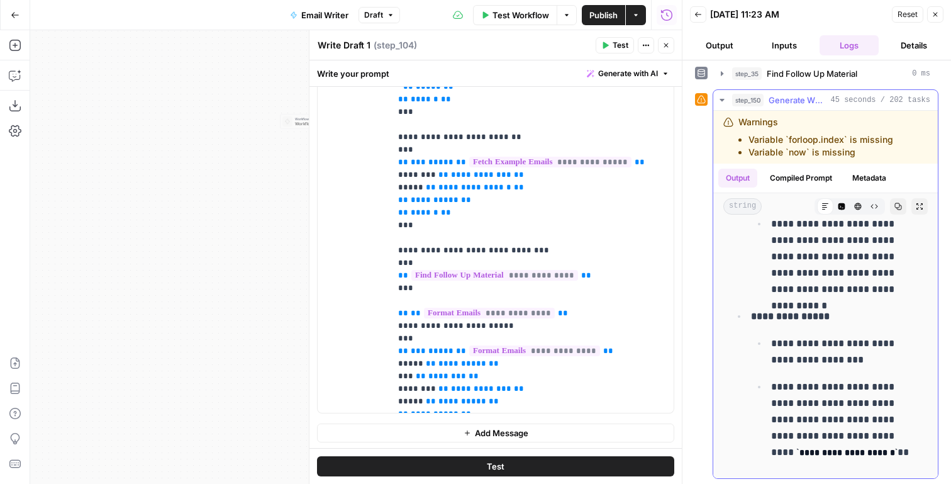
scroll to position [507, 0]
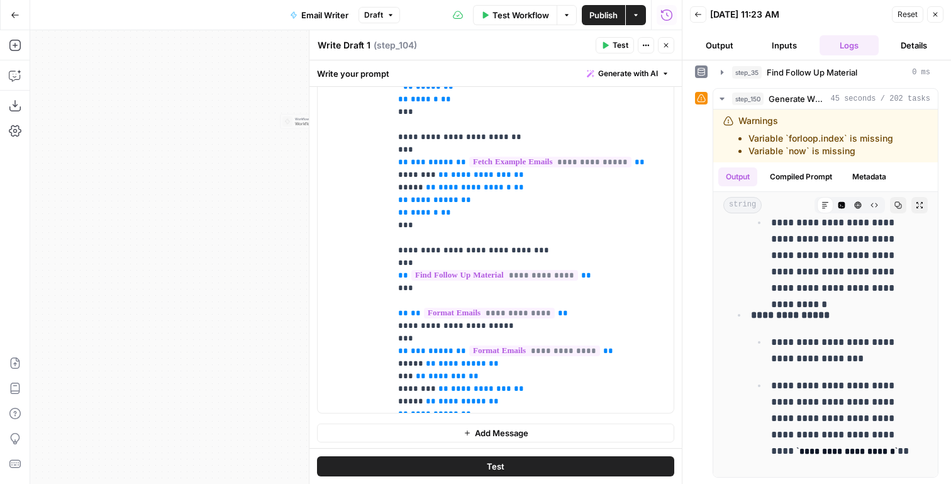
click at [668, 49] on button "Close" at bounding box center [666, 45] width 16 height 16
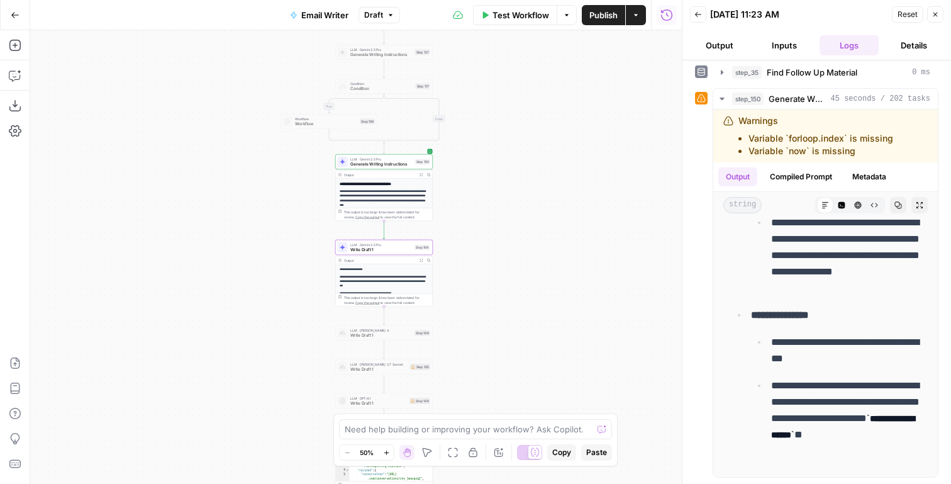
scroll to position [2505, 0]
click at [392, 164] on span "Generate Writing Instructions" at bounding box center [381, 164] width 62 height 6
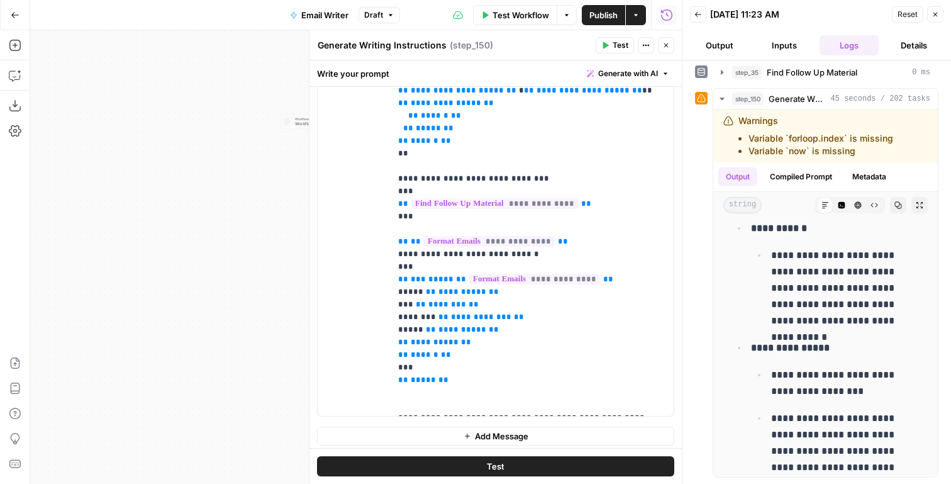
scroll to position [787, 0]
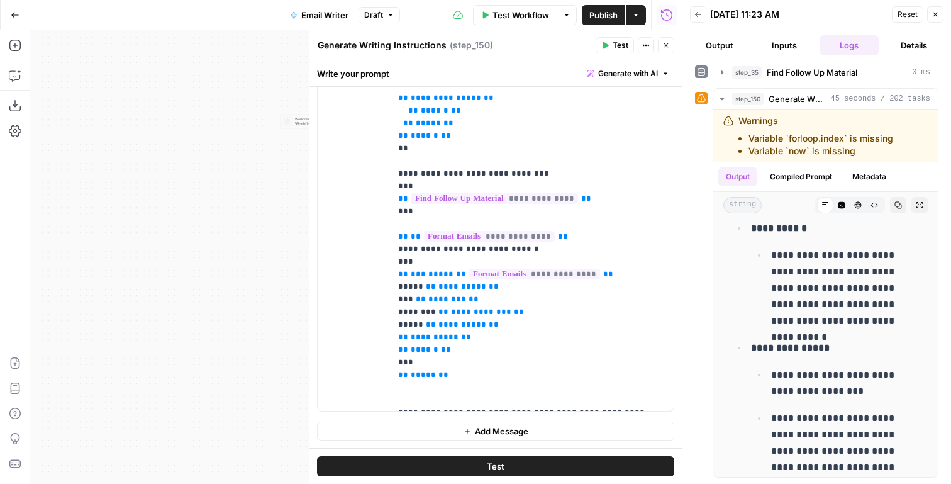
click at [596, 9] on span "Publish" at bounding box center [603, 15] width 28 height 13
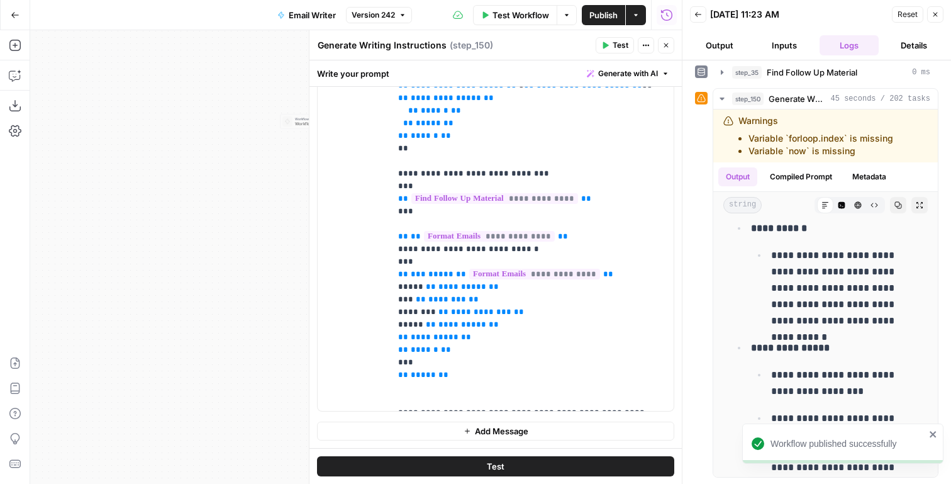
click at [663, 37] on button "Close" at bounding box center [666, 45] width 16 height 16
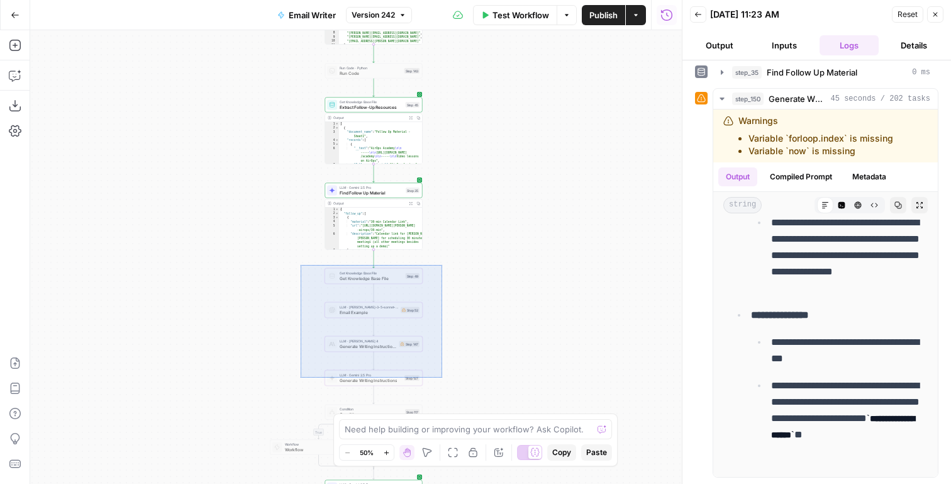
drag, startPoint x: 445, startPoint y: 423, endPoint x: 442, endPoint y: 377, distance: 45.4
click at [442, 377] on div "true true true false false false Workflow Set Inputs Inputs Run Code · Python F…" at bounding box center [356, 256] width 652 height 453
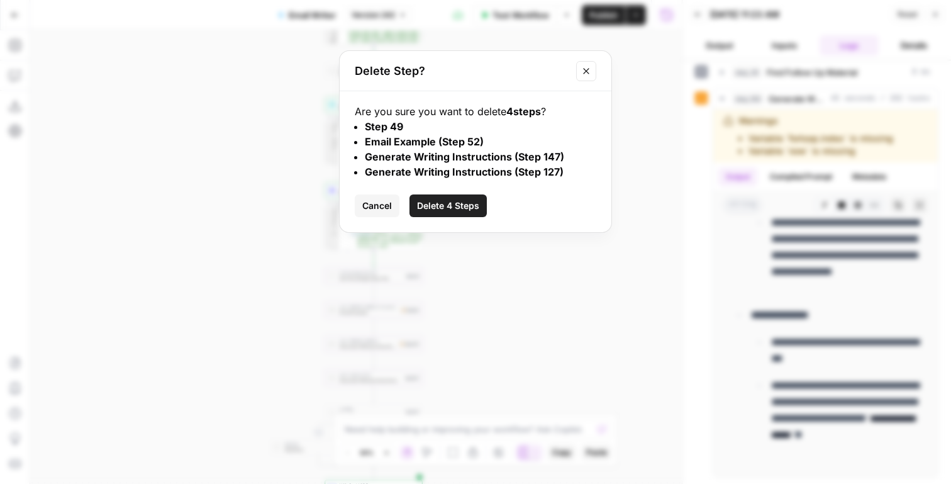
click button "Delete 4 Steps" at bounding box center [447, 205] width 77 height 23
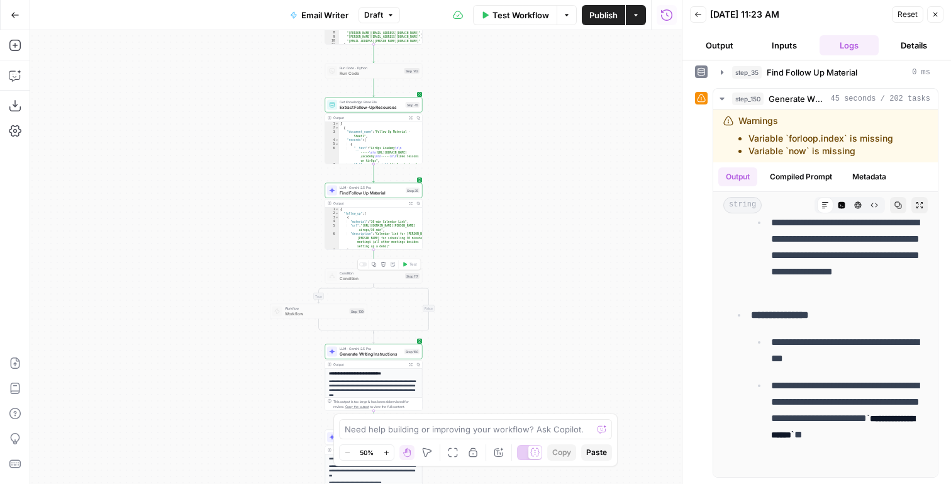
click at [386, 265] on button "Delete step" at bounding box center [383, 264] width 8 height 8
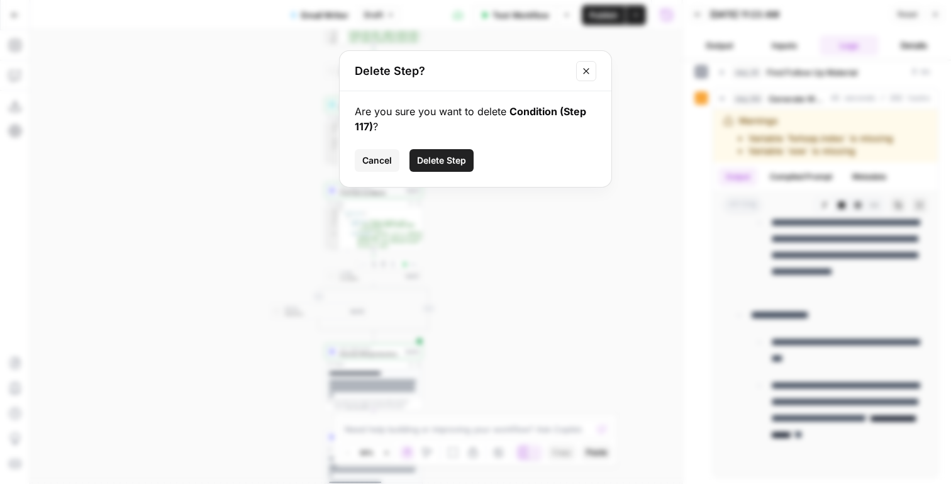
click button "Delete Step" at bounding box center [441, 160] width 64 height 23
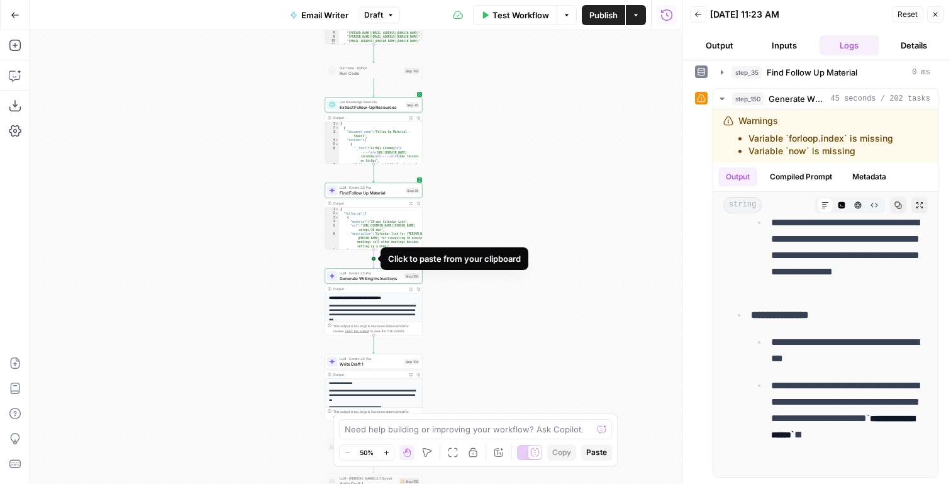
click at [375, 260] on icon "Edge from step_35 to step_150" at bounding box center [374, 259] width 2 height 18
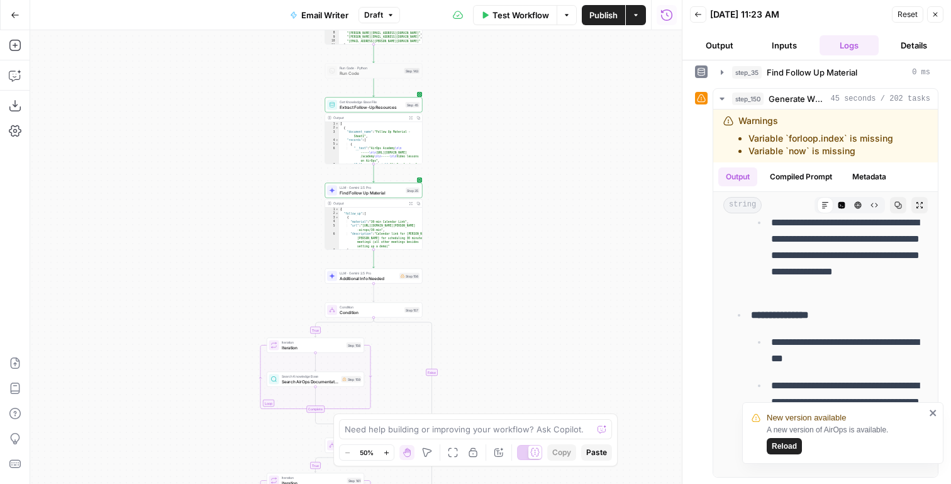
click at [378, 286] on div "true true false true true false false false Workflow Set Inputs Inputs Run Code…" at bounding box center [356, 256] width 652 height 453
click at [361, 279] on span "Additional Info Needed" at bounding box center [368, 278] width 57 height 6
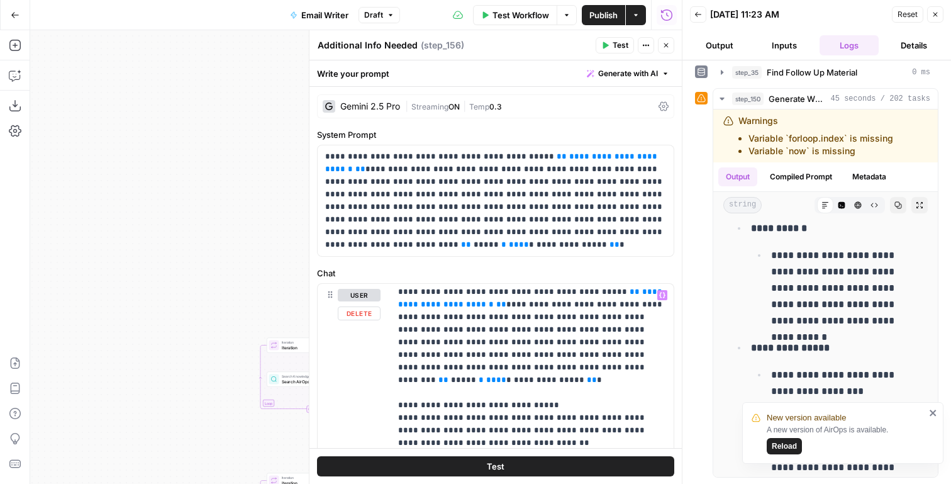
scroll to position [45, 0]
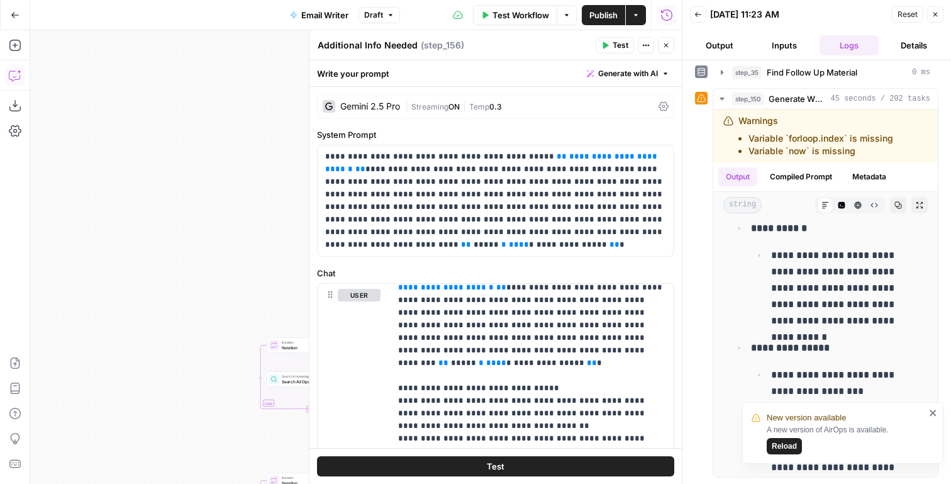
click at [9, 77] on icon "button" at bounding box center [15, 75] width 13 height 13
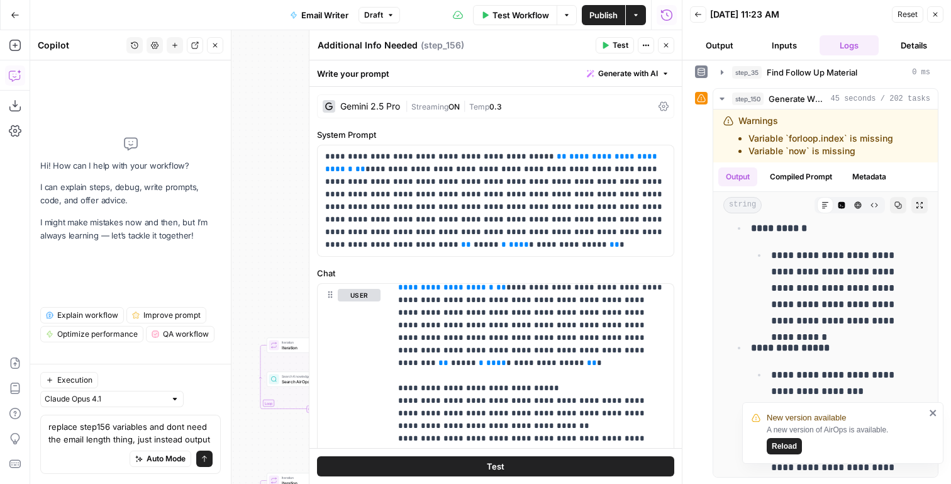
scroll to position [0, 0]
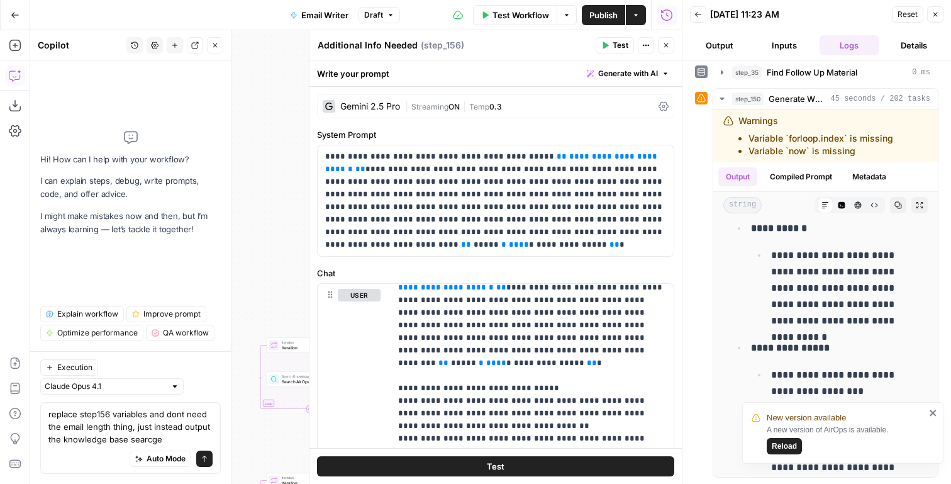
type textarea "replace step156 variables and dont need the email length thing, just instead ou…"
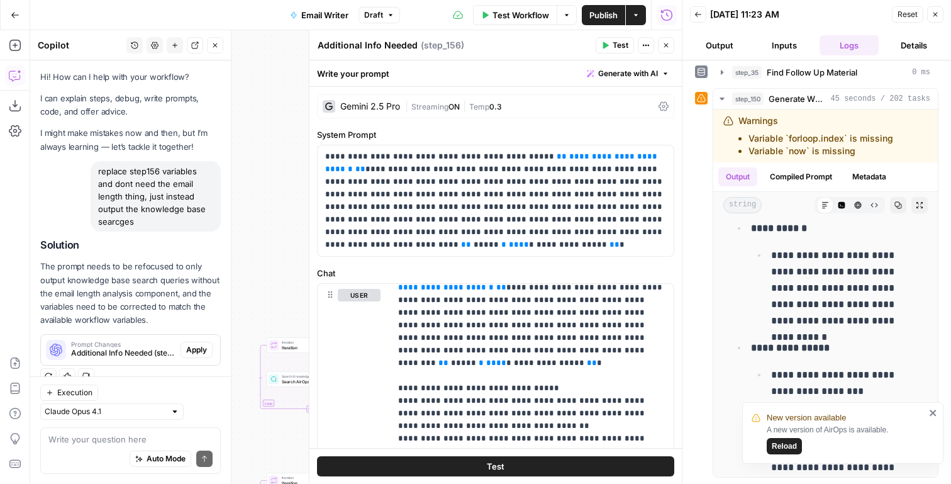
scroll to position [2531, 0]
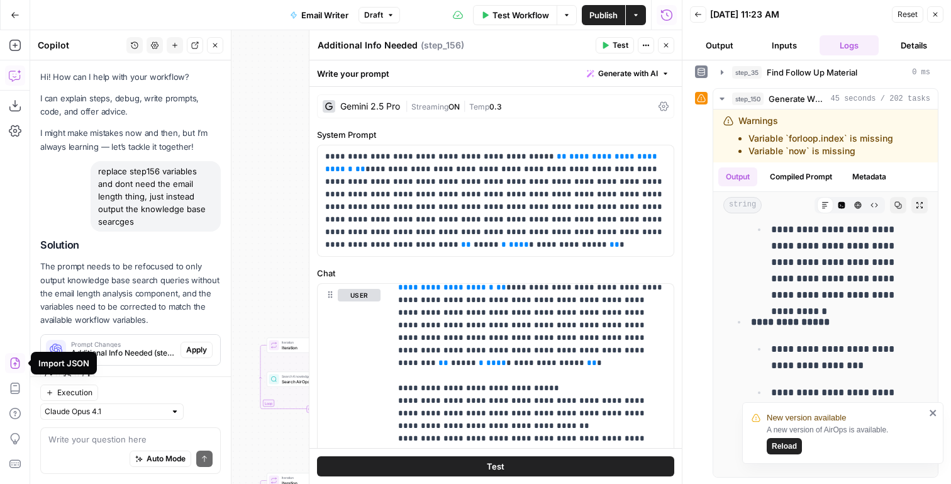
click at [203, 344] on span "Apply" at bounding box center [196, 349] width 21 height 11
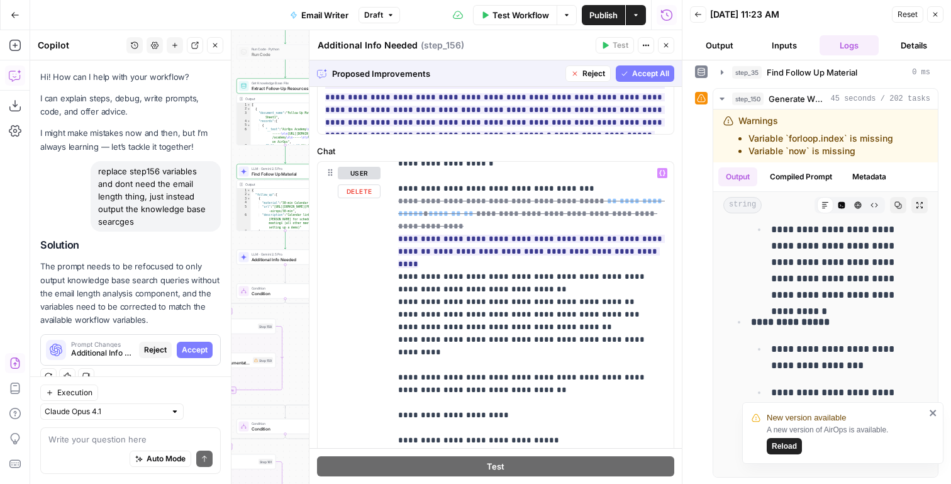
scroll to position [2318, 0]
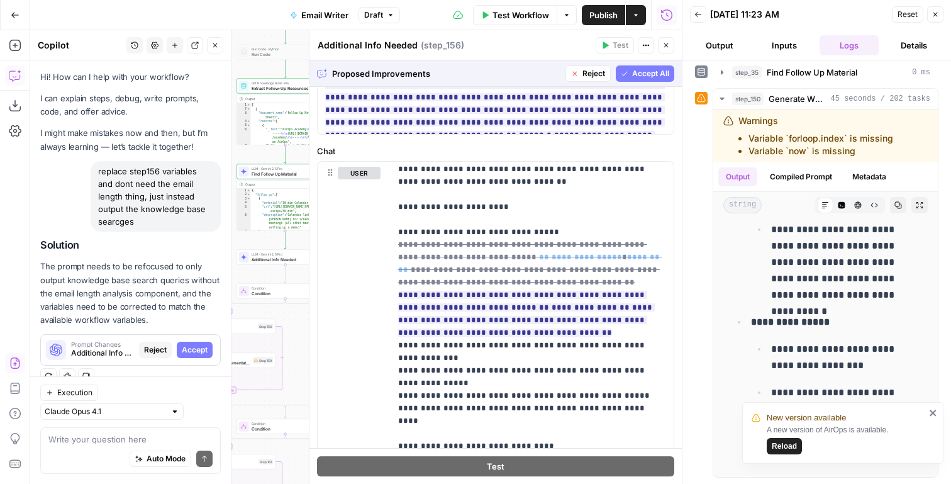
click at [626, 77] on button "Accept All" at bounding box center [645, 73] width 58 height 16
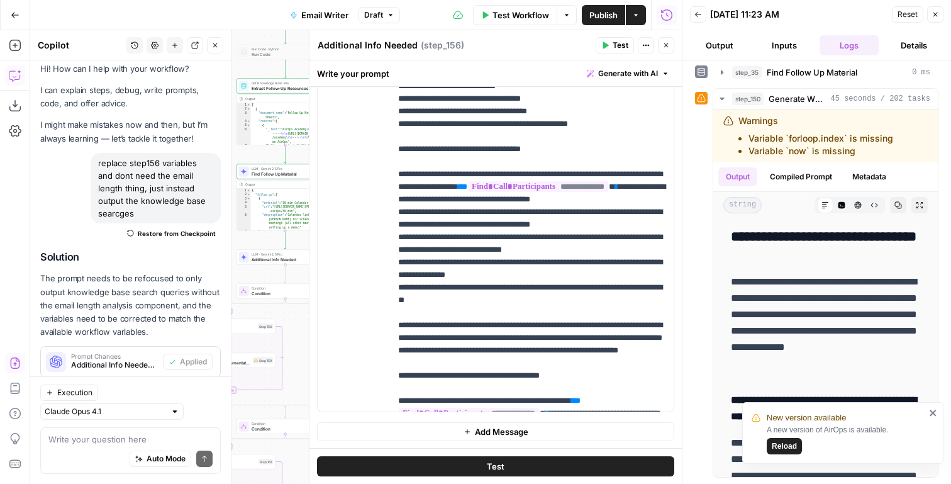
scroll to position [0, 0]
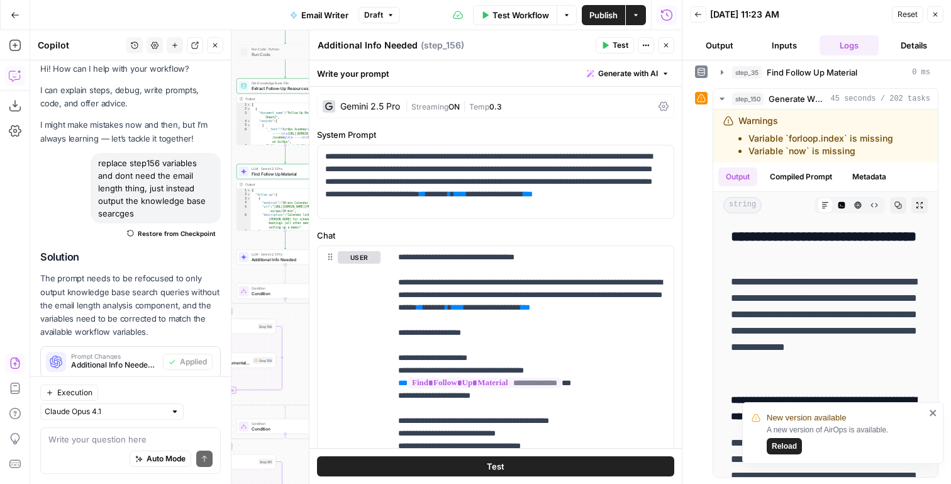
click at [411, 108] on span "|" at bounding box center [408, 105] width 6 height 13
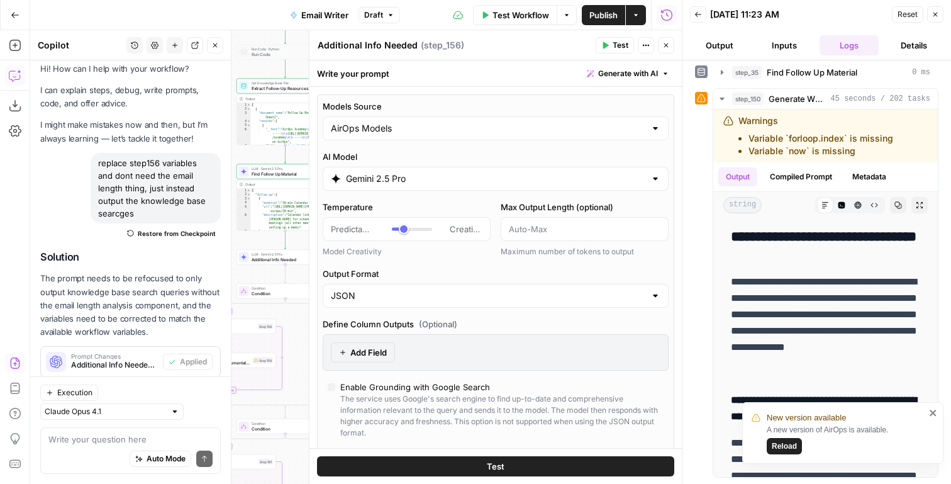
click at [664, 45] on icon "button" at bounding box center [666, 46] width 8 height 8
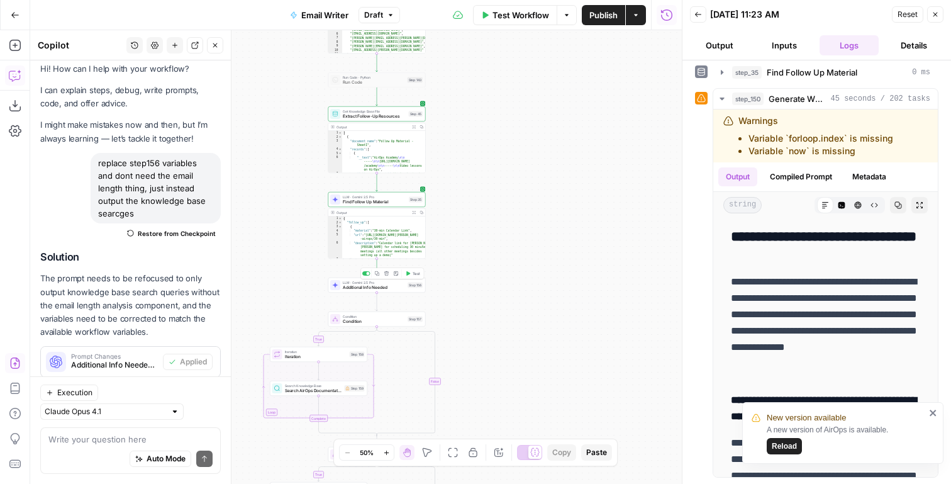
click at [418, 265] on div "true true false true true false false false Workflow Set Inputs Inputs Run Code…" at bounding box center [356, 256] width 652 height 453
click at [413, 272] on span "Test" at bounding box center [417, 273] width 8 height 6
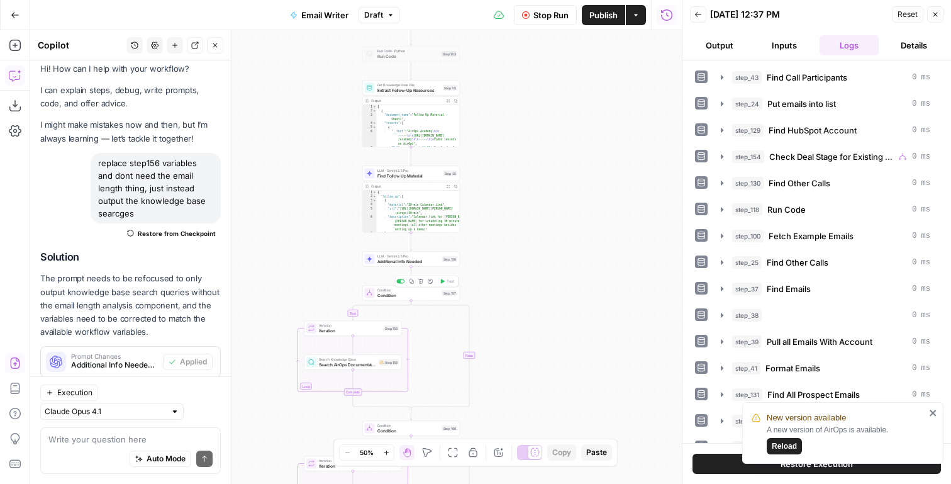
click at [409, 292] on span "Condition" at bounding box center [408, 295] width 62 height 6
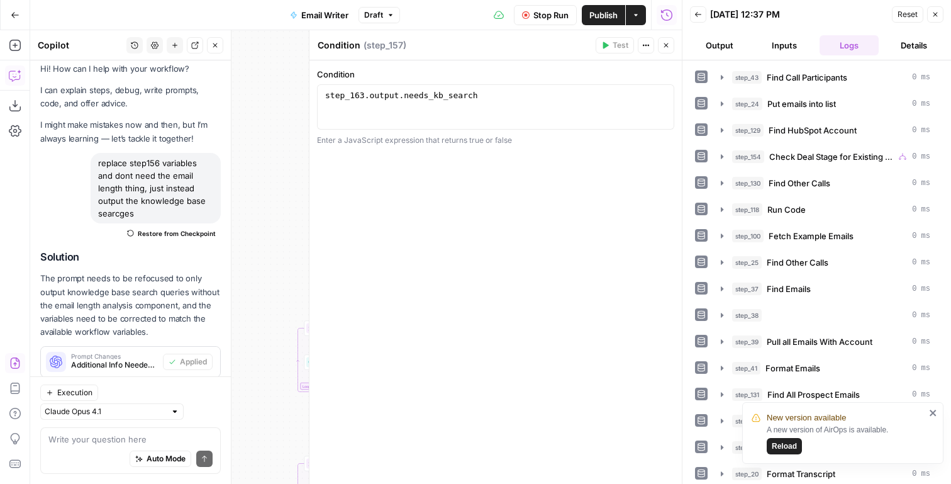
click at [363, 97] on div "step_163 . output . needs_kb_search" at bounding box center [496, 118] width 346 height 57
type textarea "**********"
click at [667, 47] on icon "button" at bounding box center [666, 46] width 8 height 8
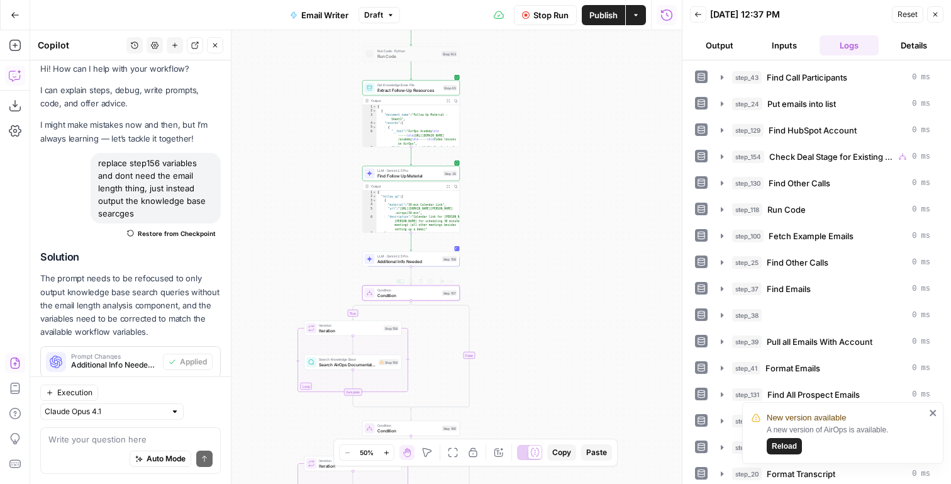
click at [342, 368] on div "Search Knowledge Base Search AirOps Documentation Step 159" at bounding box center [352, 362] width 97 height 15
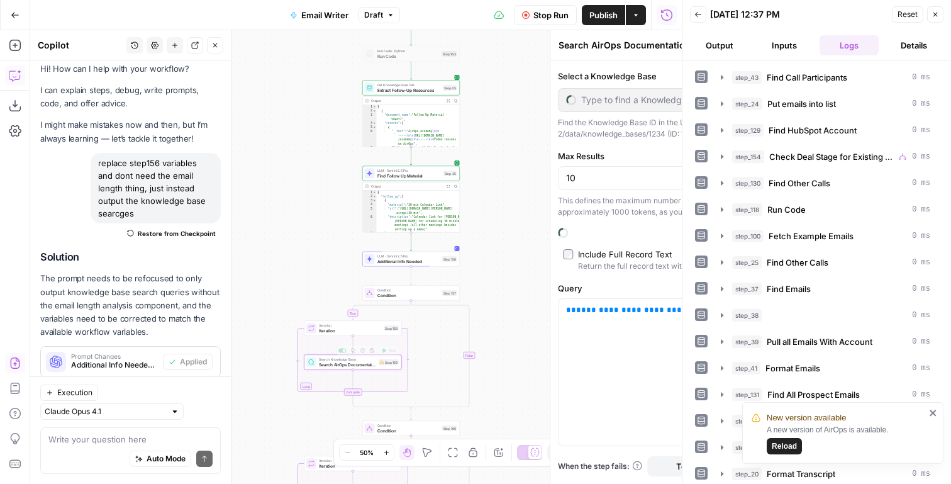
type input "Airops Docs"
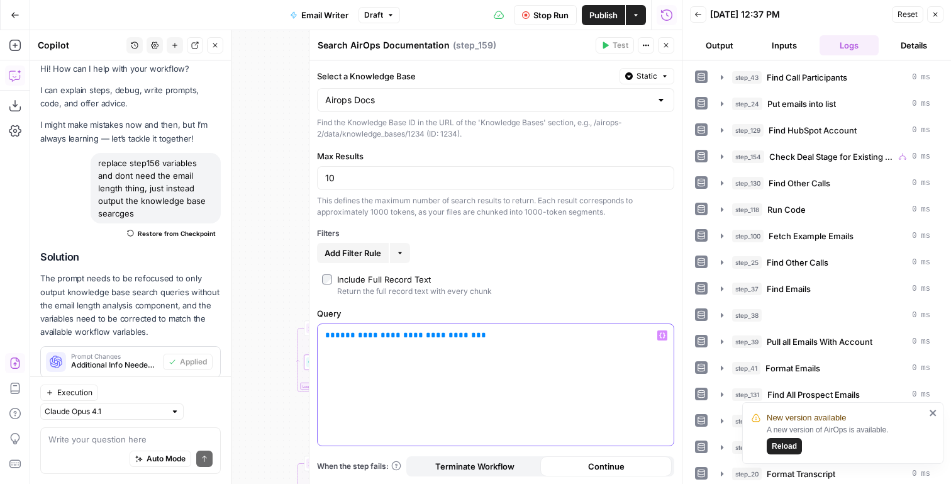
click at [365, 335] on span "**********" at bounding box center [405, 335] width 141 height 8
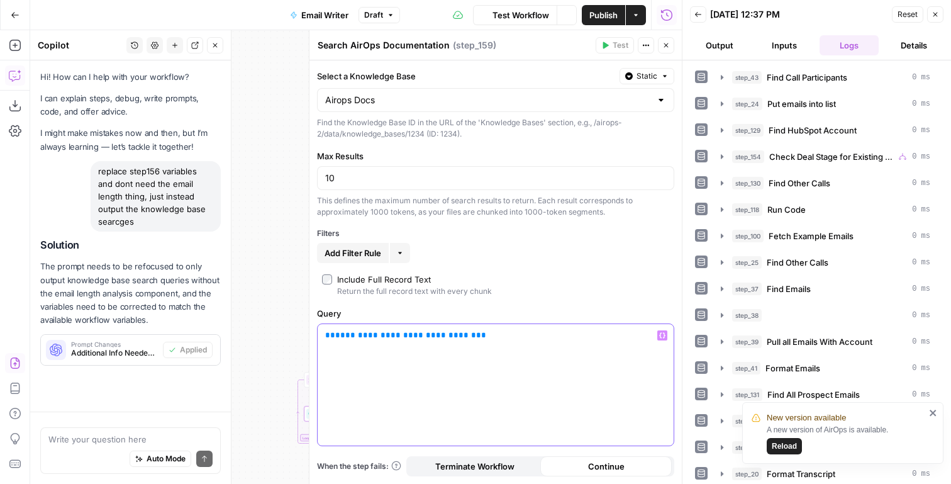
click at [364, 335] on span "**********" at bounding box center [405, 335] width 141 height 8
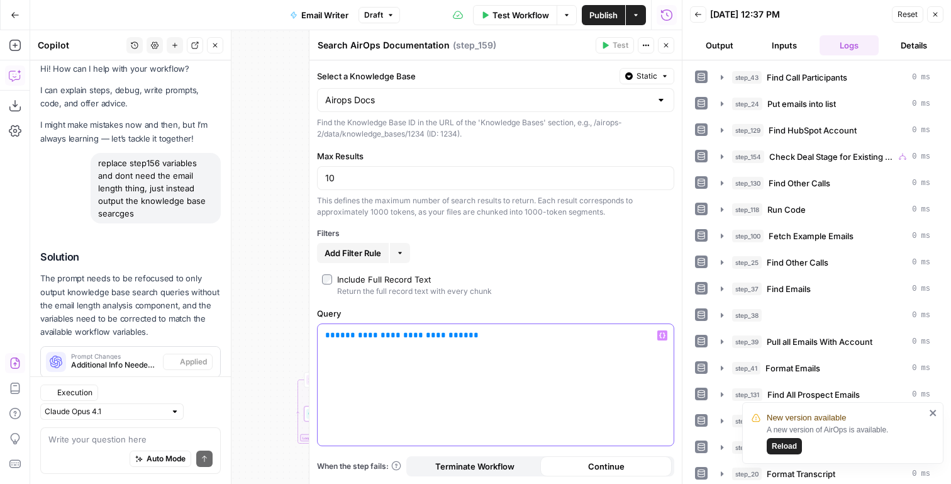
scroll to position [8, 0]
click at [670, 46] on button "Close" at bounding box center [666, 45] width 16 height 16
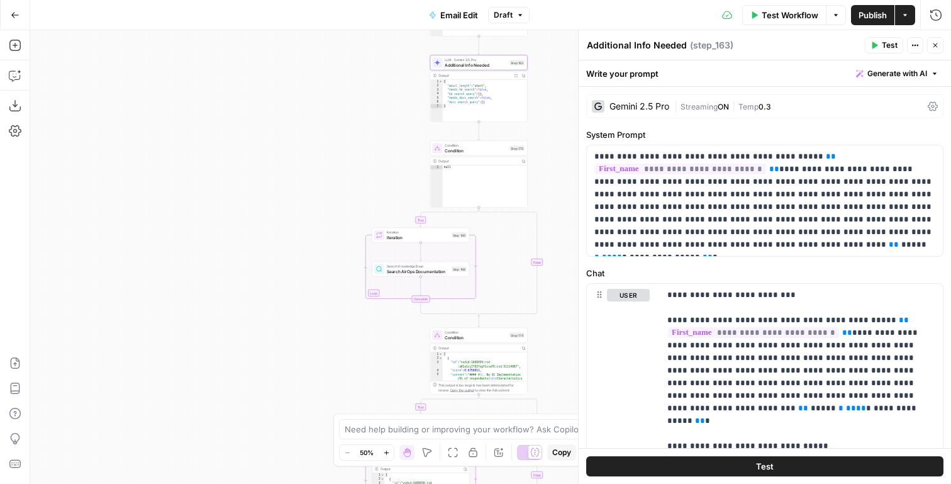
scroll to position [1700, 0]
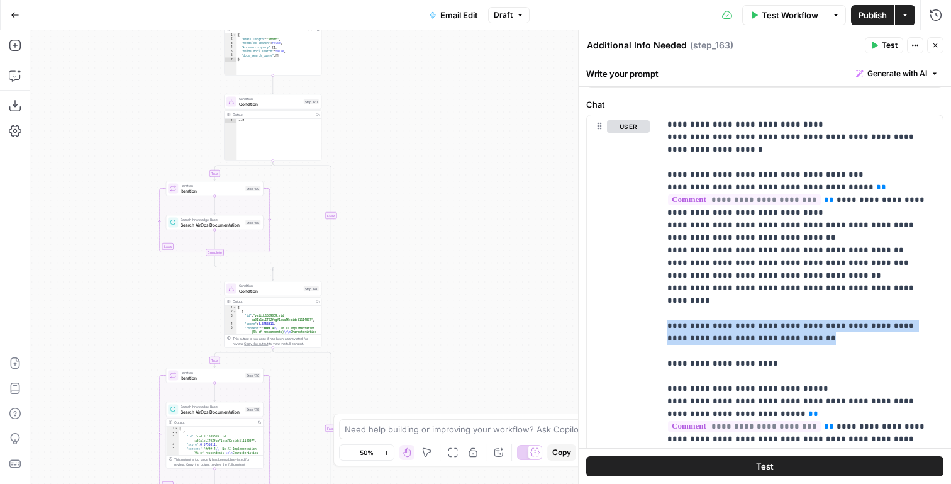
drag, startPoint x: 262, startPoint y: 88, endPoint x: 179, endPoint y: 4, distance: 117.4
click at [179, 4] on div "Go Back Email Edit Draft Test Workflow Options Publish Actions Run History Add …" at bounding box center [475, 242] width 951 height 484
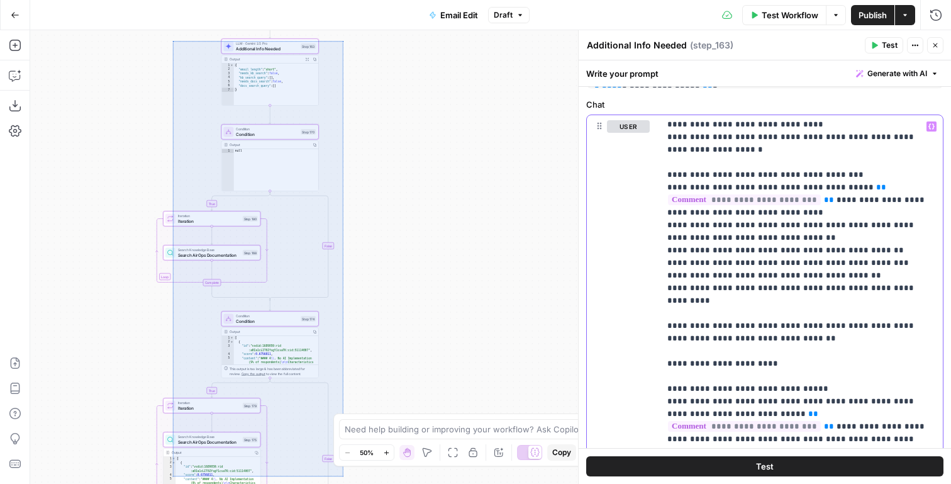
drag, startPoint x: 181, startPoint y: 43, endPoint x: 342, endPoint y: 478, distance: 463.2
click at [342, 478] on div "true true false false Workflow Set Inputs Inputs LLM · GPT-4.1 Prompt LLM Step …" at bounding box center [490, 256] width 921 height 453
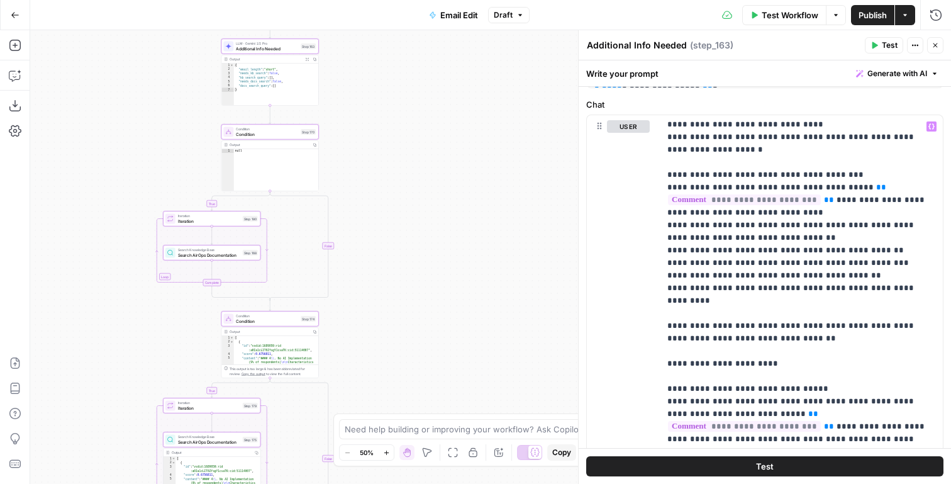
click at [932, 48] on icon "button" at bounding box center [935, 46] width 8 height 8
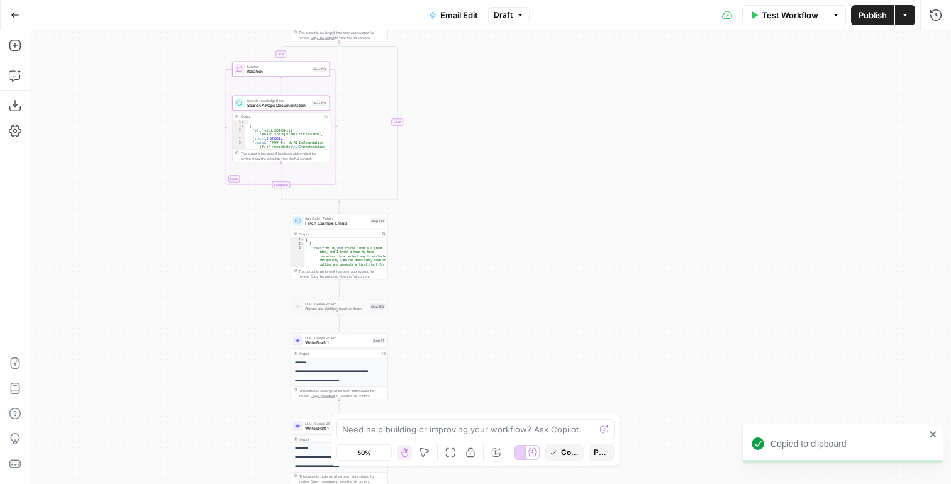
click at [875, 10] on span "Publish" at bounding box center [873, 15] width 28 height 13
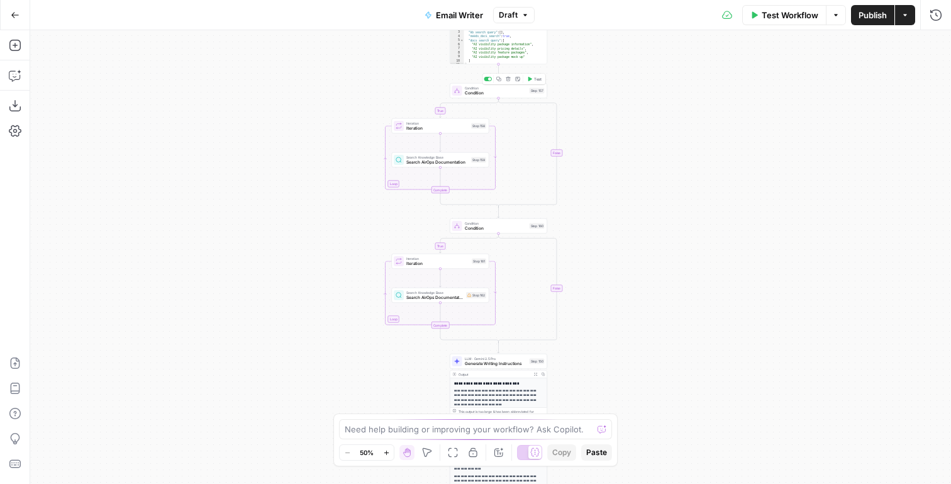
click at [504, 87] on span "Condition" at bounding box center [496, 88] width 62 height 5
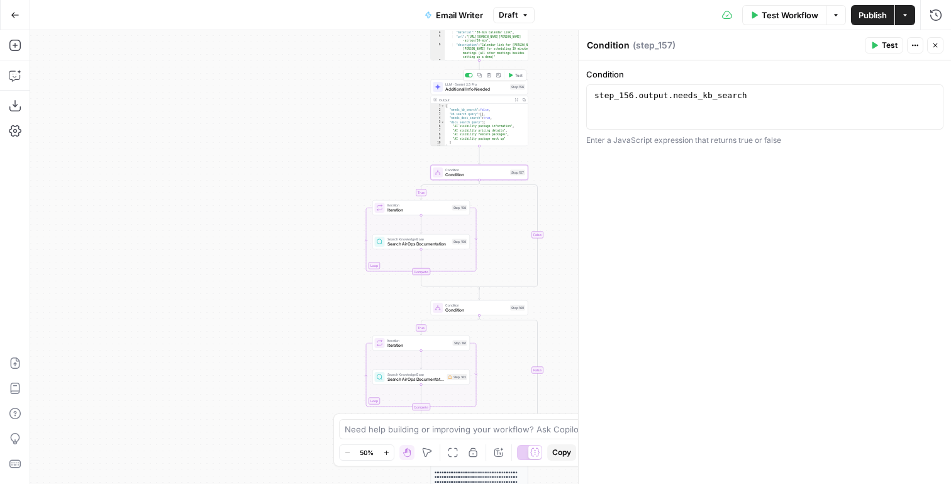
click at [487, 86] on span "Additional Info Needed" at bounding box center [476, 89] width 62 height 6
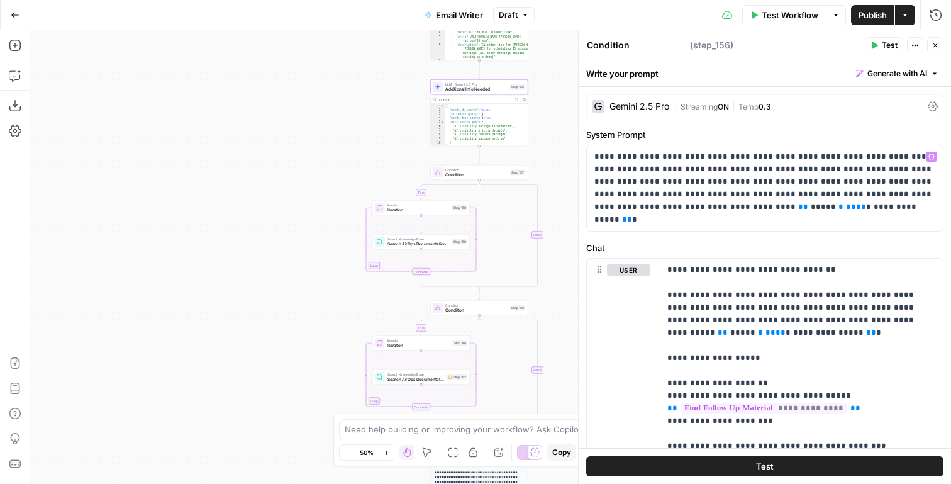
type textarea "Additional Info Needed"
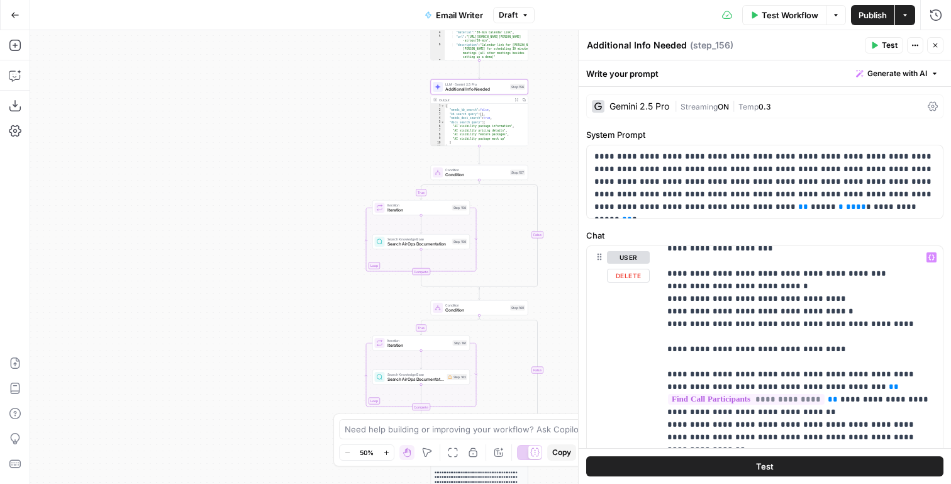
scroll to position [160, 0]
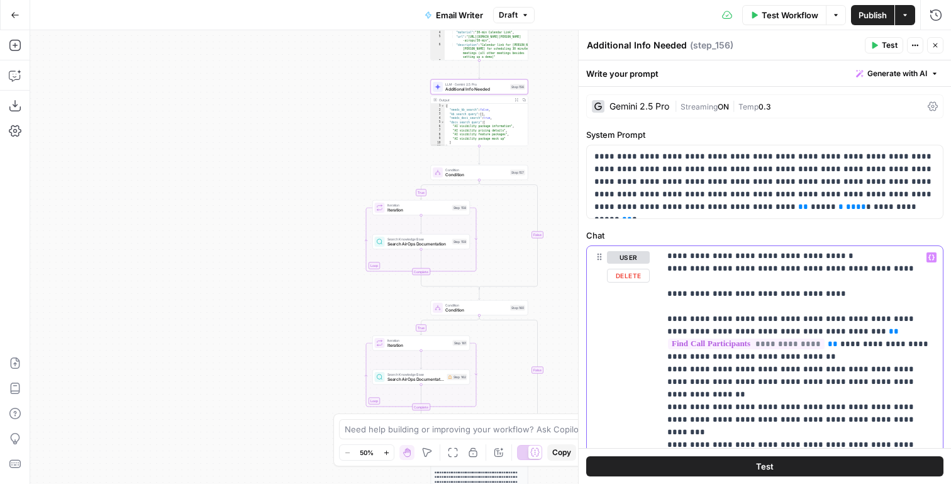
scroll to position [221, 0]
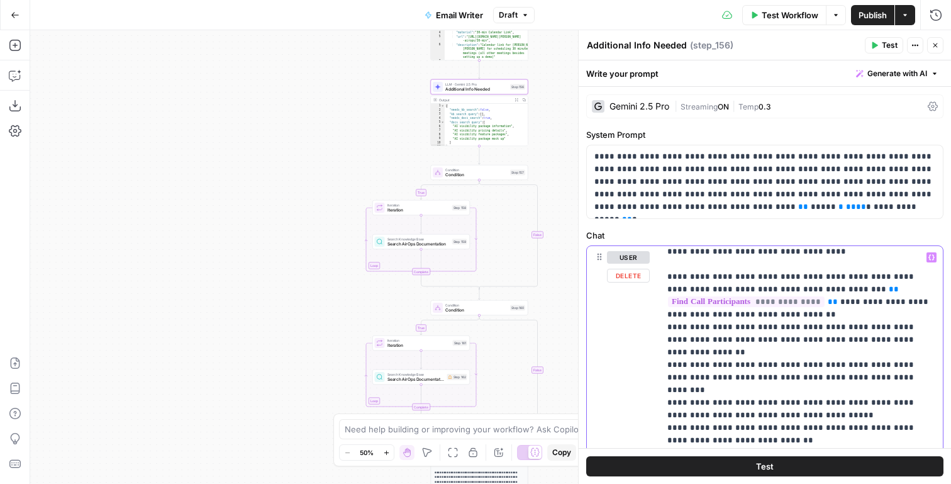
scroll to position [268, 0]
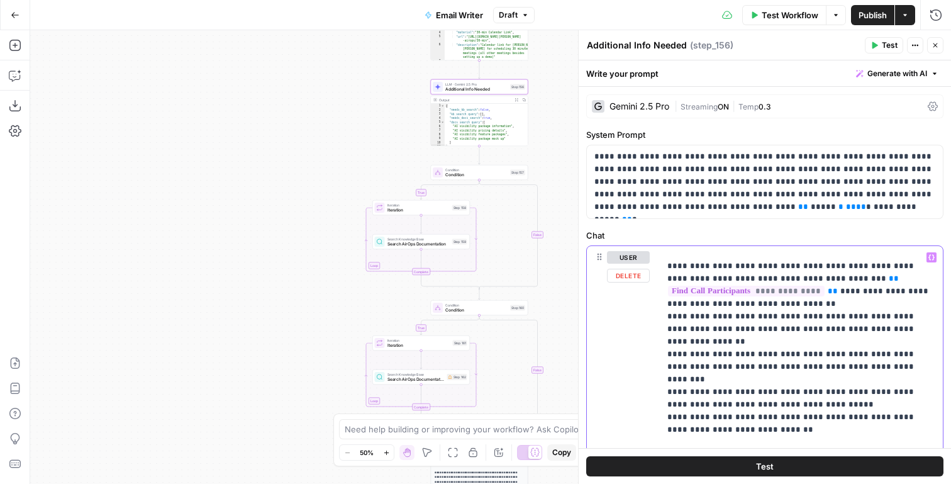
drag, startPoint x: 842, startPoint y: 382, endPoint x: 852, endPoint y: 377, distance: 11.3
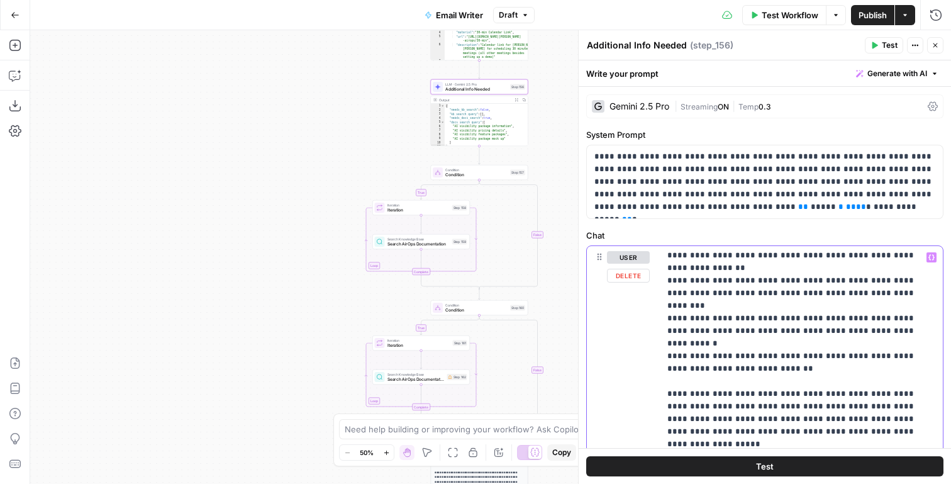
scroll to position [340, 0]
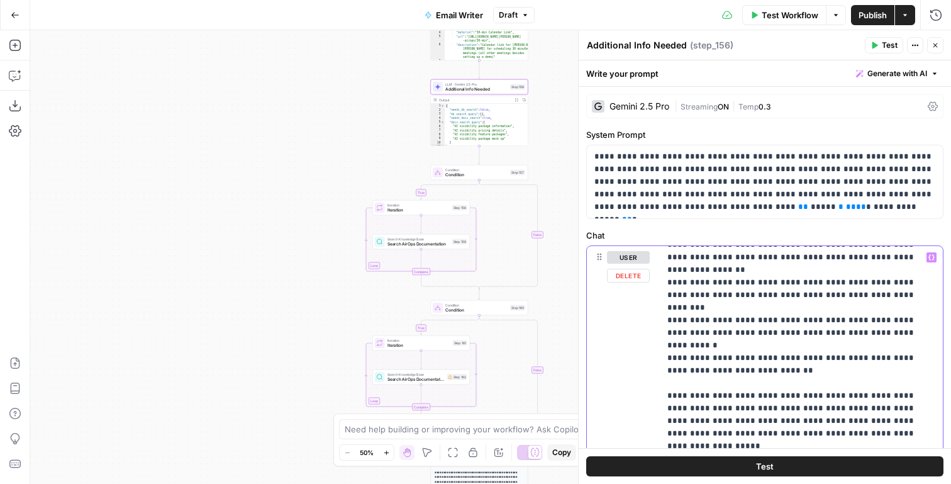
drag, startPoint x: 825, startPoint y: 306, endPoint x: 914, endPoint y: 305, distance: 89.9
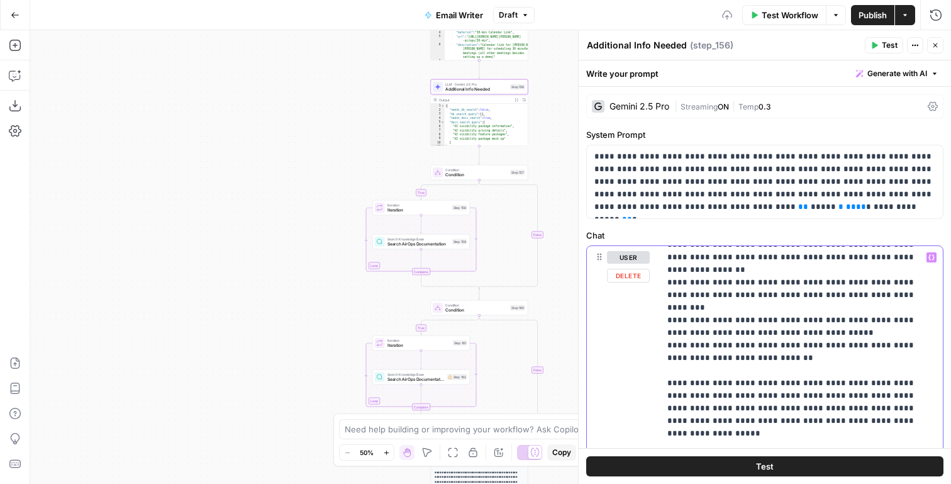
drag, startPoint x: 664, startPoint y: 353, endPoint x: 870, endPoint y: 394, distance: 210.4
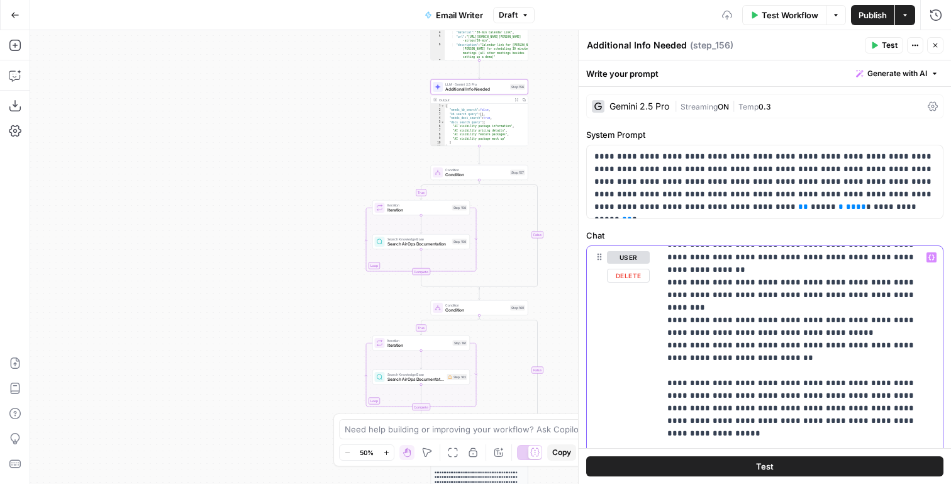
copy p "**********"
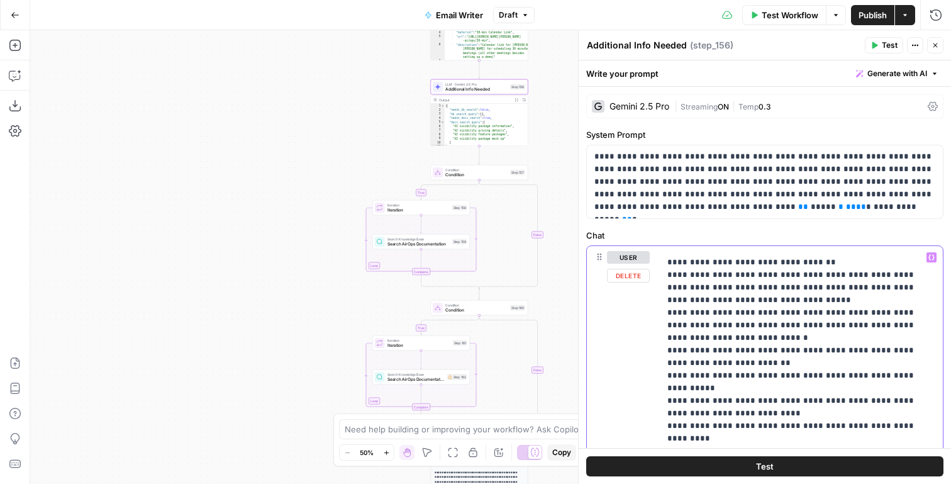
scroll to position [742, 0]
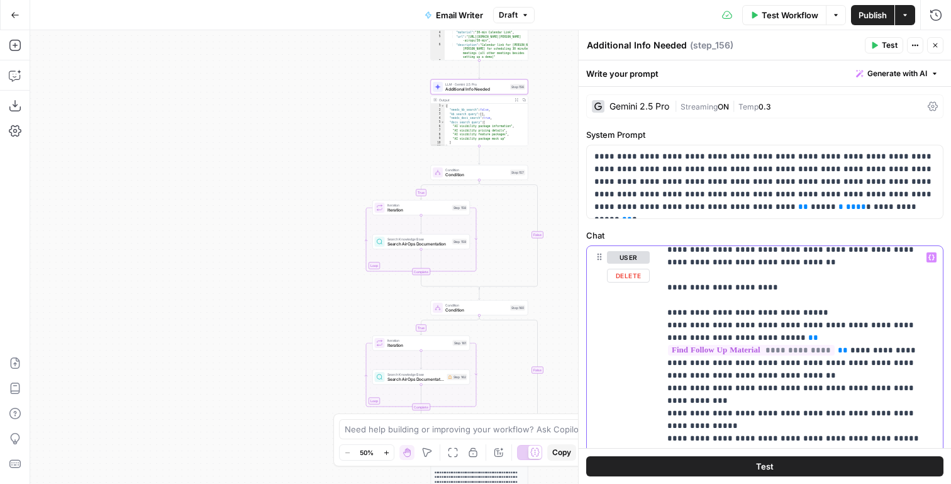
scroll to position [1652, 0]
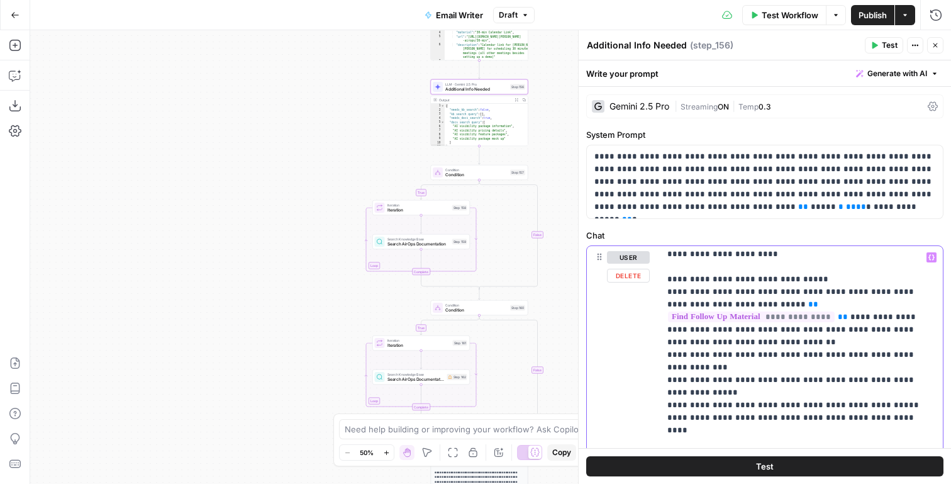
scroll to position [1720, 0]
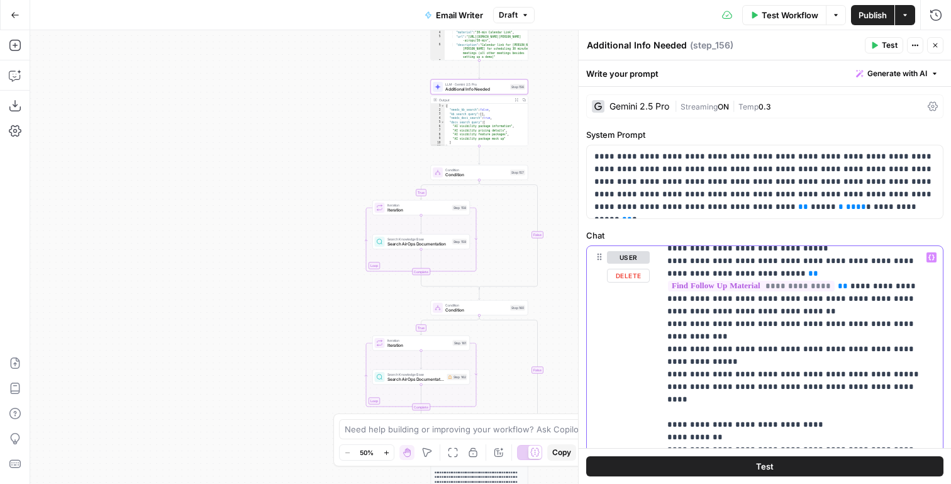
drag, startPoint x: 904, startPoint y: 343, endPoint x: 889, endPoint y: 323, distance: 25.2
drag, startPoint x: 665, startPoint y: 335, endPoint x: 935, endPoint y: 338, distance: 269.2
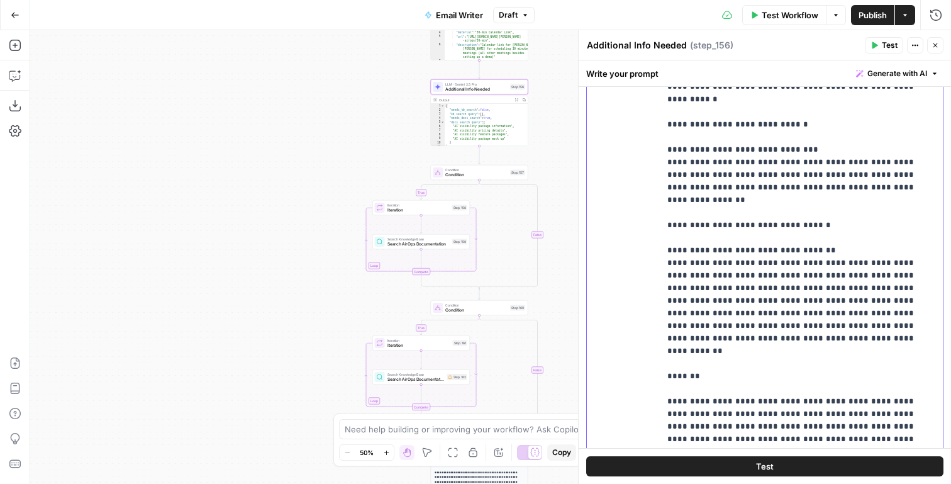
scroll to position [287, 0]
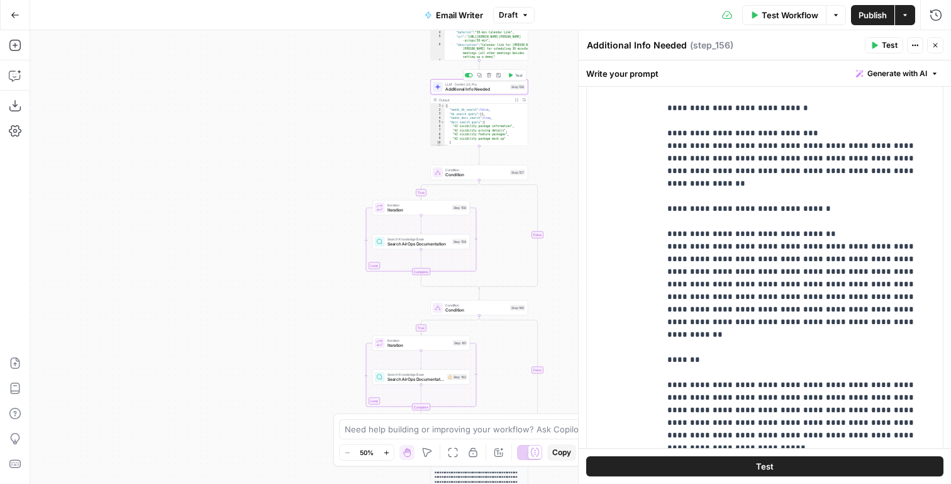
click at [515, 74] on span "Test" at bounding box center [519, 75] width 8 height 6
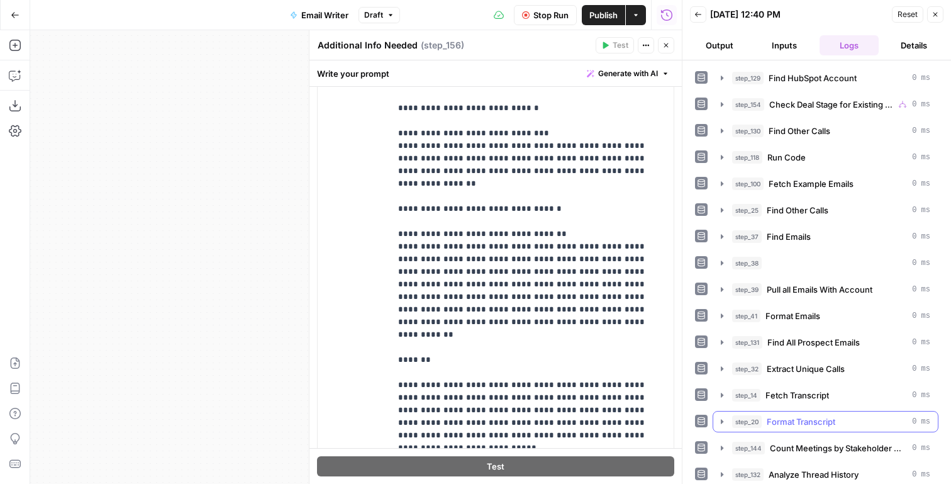
scroll to position [135, 0]
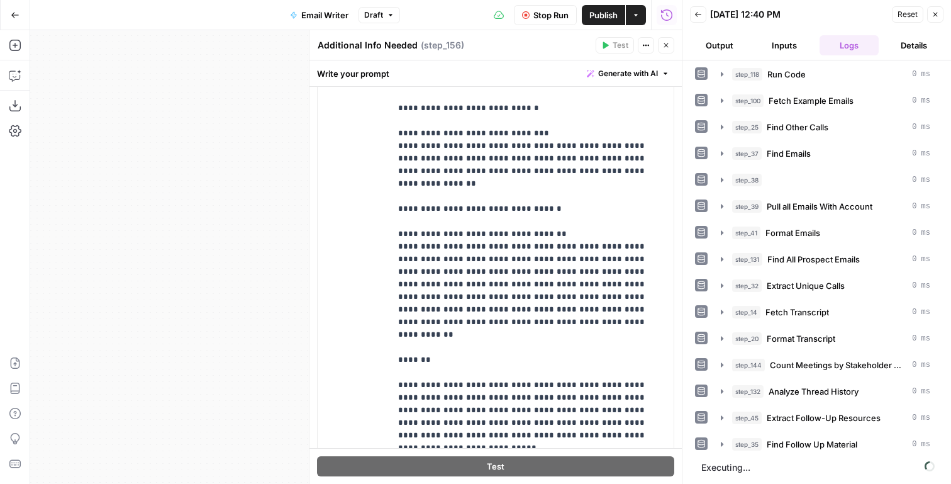
click at [718, 44] on button "Output" at bounding box center [720, 45] width 60 height 20
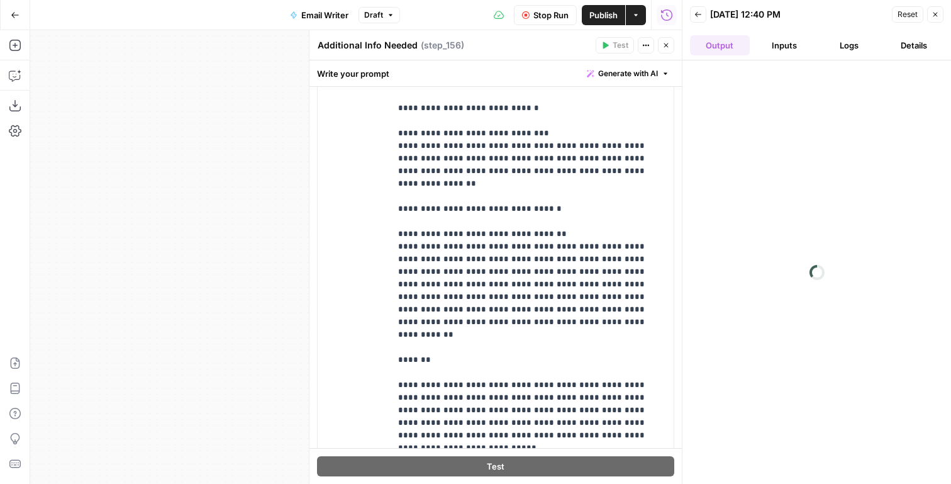
scroll to position [0, 0]
click at [666, 43] on icon "button" at bounding box center [666, 46] width 8 height 8
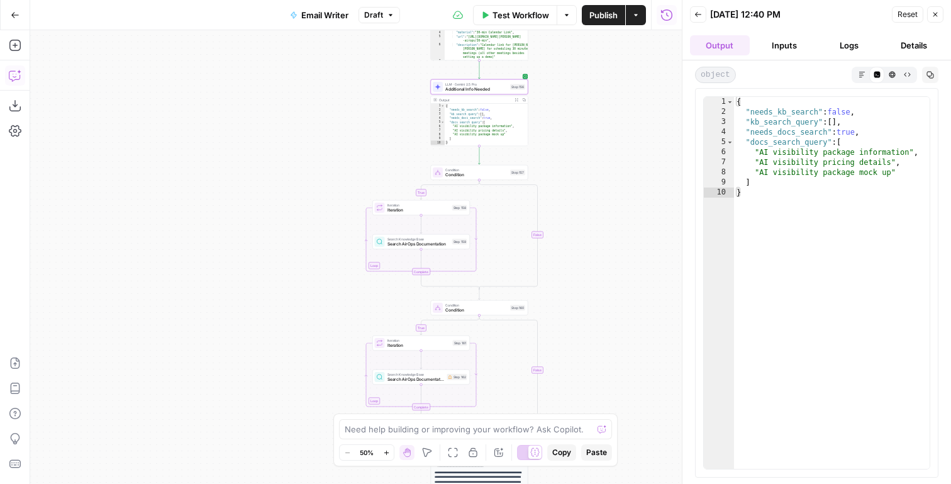
click at [16, 81] on icon "button" at bounding box center [15, 75] width 13 height 13
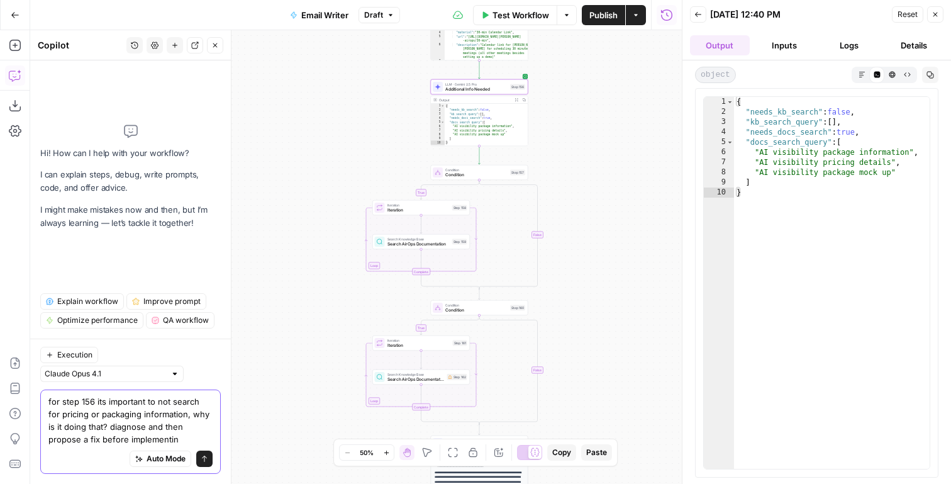
type textarea "for step 156 its important to not search for pricing or packaging information, …"
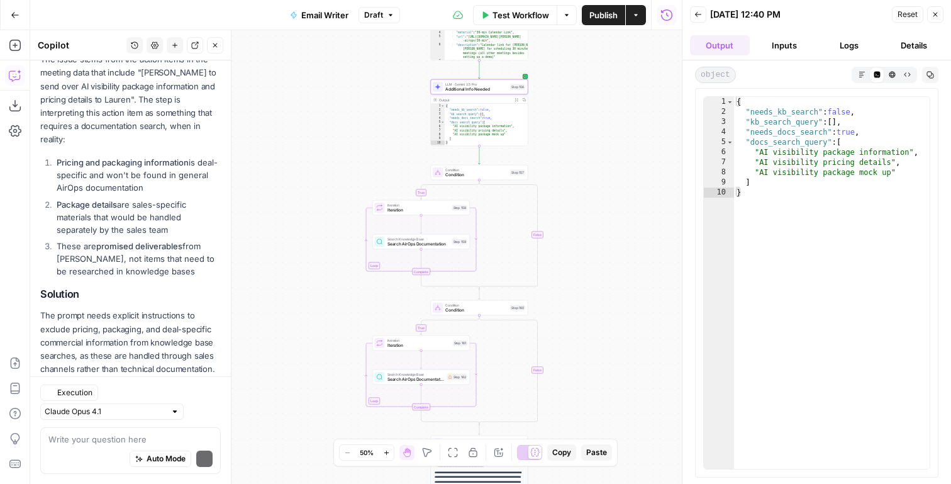
scroll to position [362, 0]
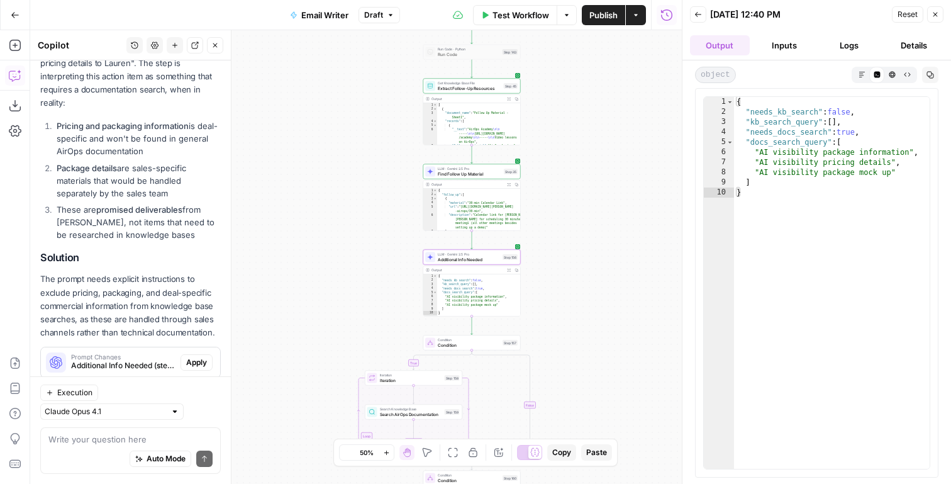
click at [199, 357] on span "Apply" at bounding box center [196, 362] width 21 height 11
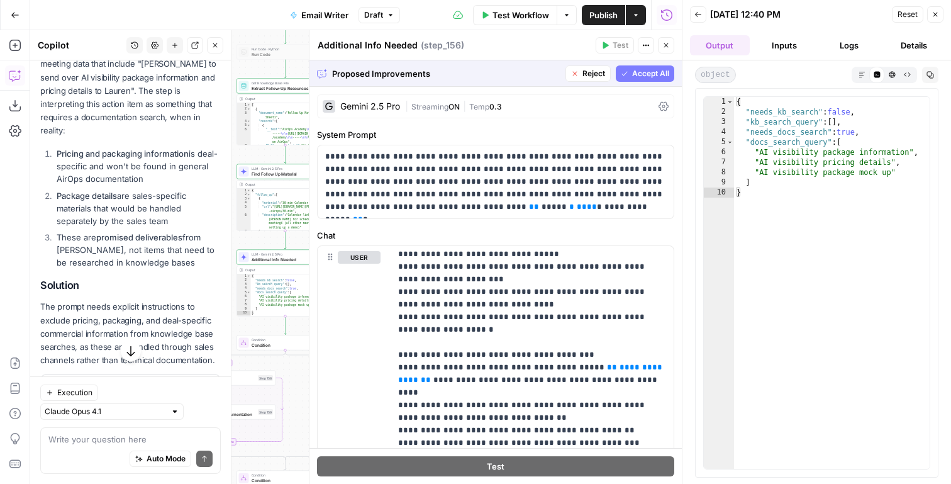
scroll to position [333, 0]
click at [192, 386] on span "Accept" at bounding box center [195, 391] width 26 height 11
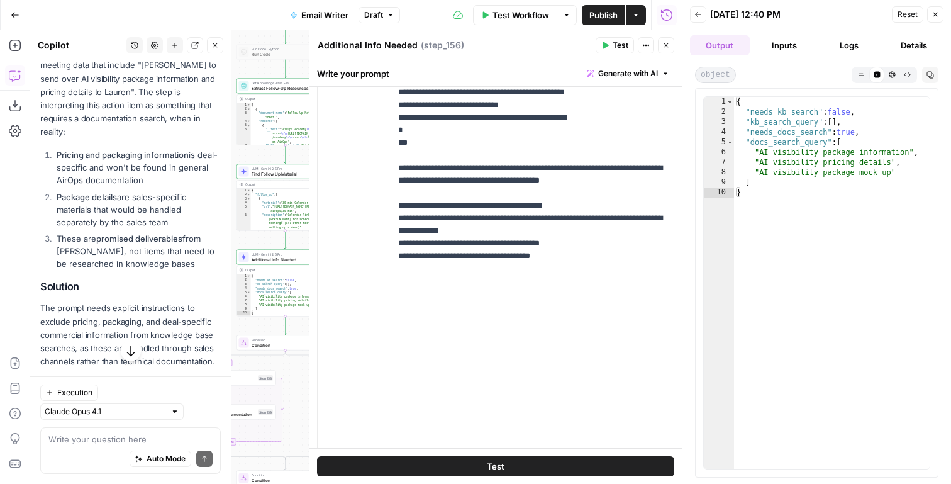
scroll to position [347, 0]
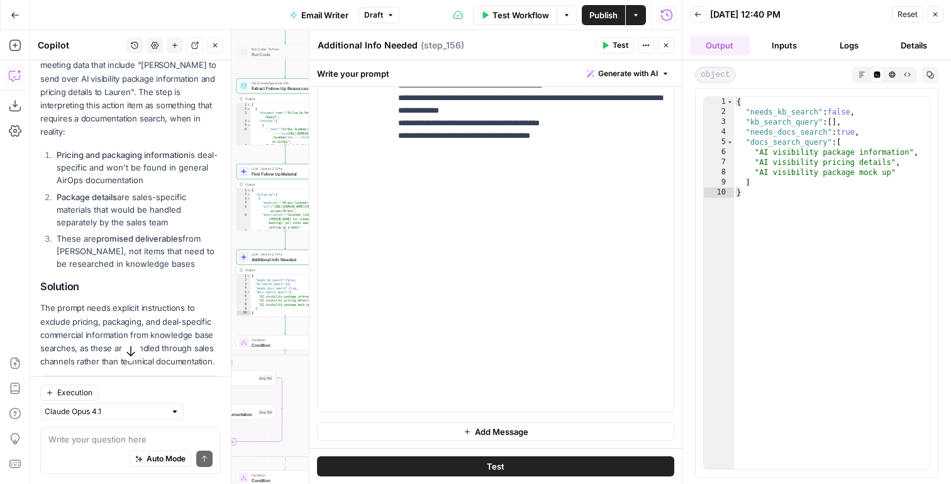
click at [667, 44] on icon "button" at bounding box center [666, 45] width 4 height 4
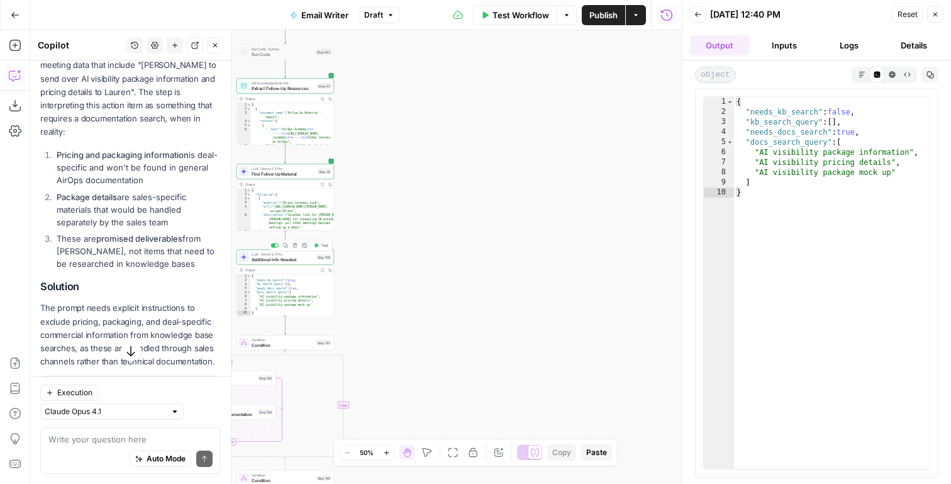
click at [323, 244] on span "Test" at bounding box center [325, 246] width 8 height 6
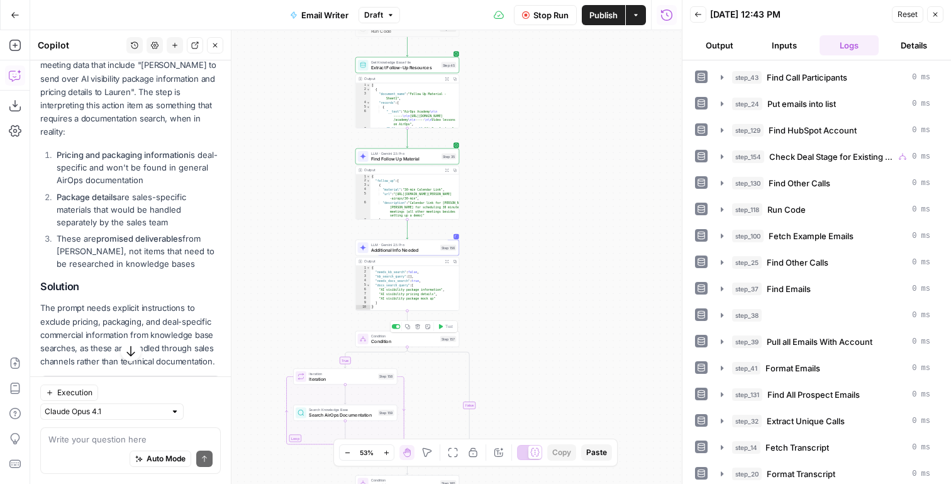
click at [380, 340] on span "Condition" at bounding box center [404, 341] width 67 height 7
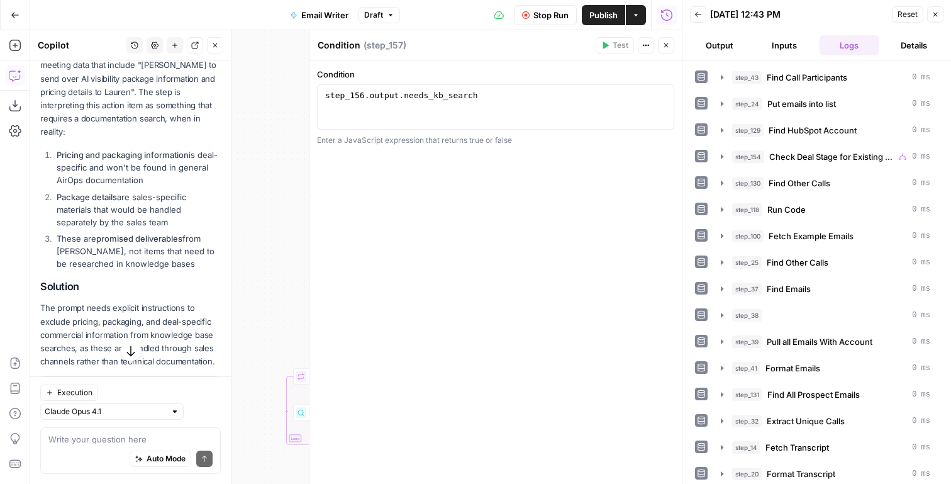
click at [670, 45] on button "Close" at bounding box center [666, 45] width 16 height 16
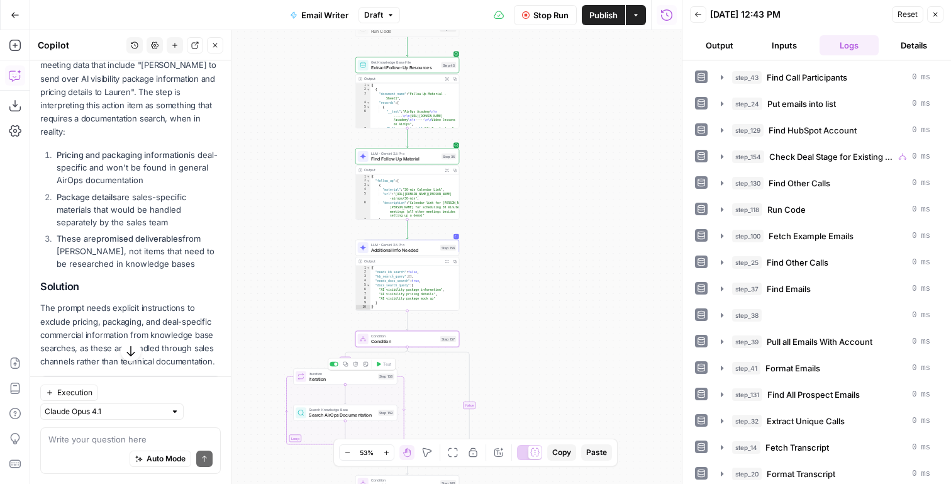
click at [329, 382] on div "Iteration Iteration Step 158 Copy step Delete step Add Note Test" at bounding box center [345, 376] width 104 height 16
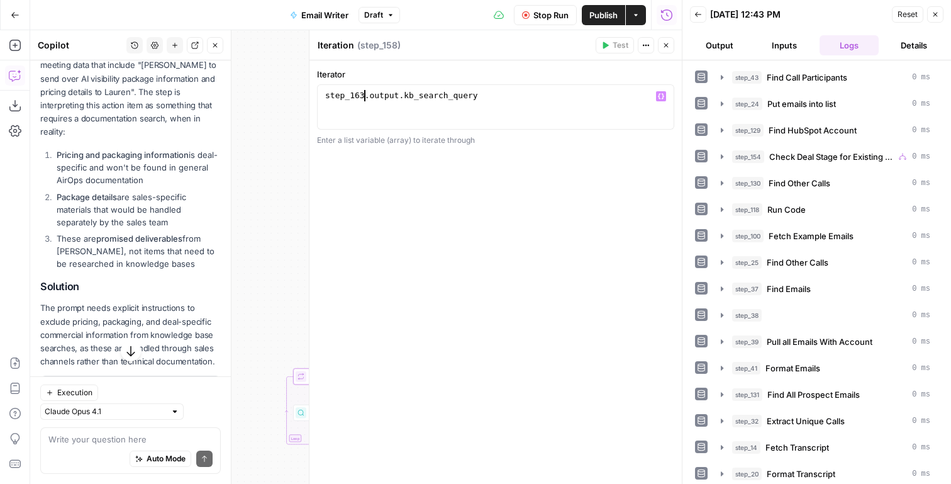
click at [364, 94] on div "step_163 . output . kb_search_query" at bounding box center [496, 118] width 346 height 57
type textarea "**********"
click at [663, 48] on icon "button" at bounding box center [666, 46] width 8 height 8
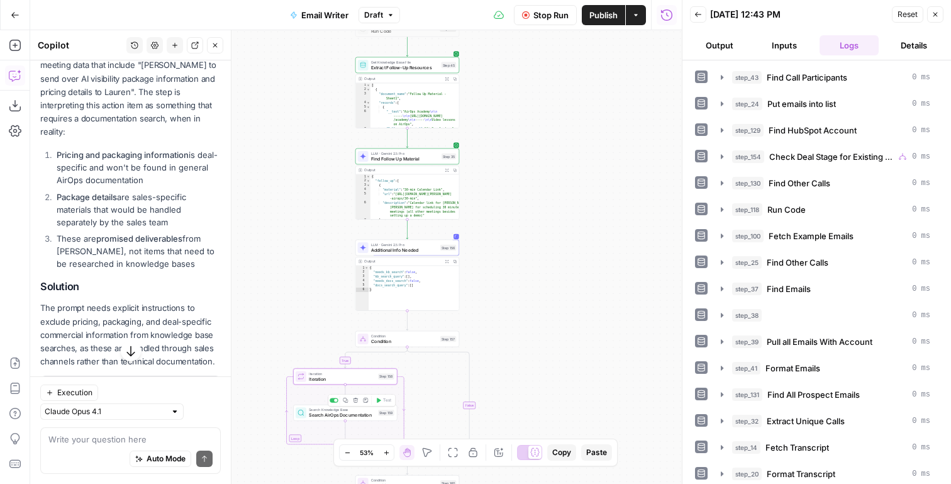
click at [343, 413] on span "Search AirOps Documentation" at bounding box center [342, 414] width 67 height 7
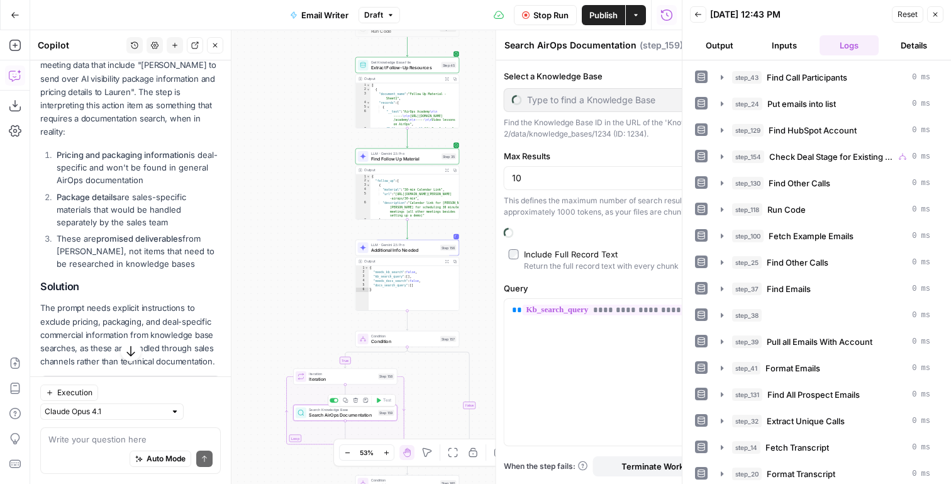
type input "Airops Docs"
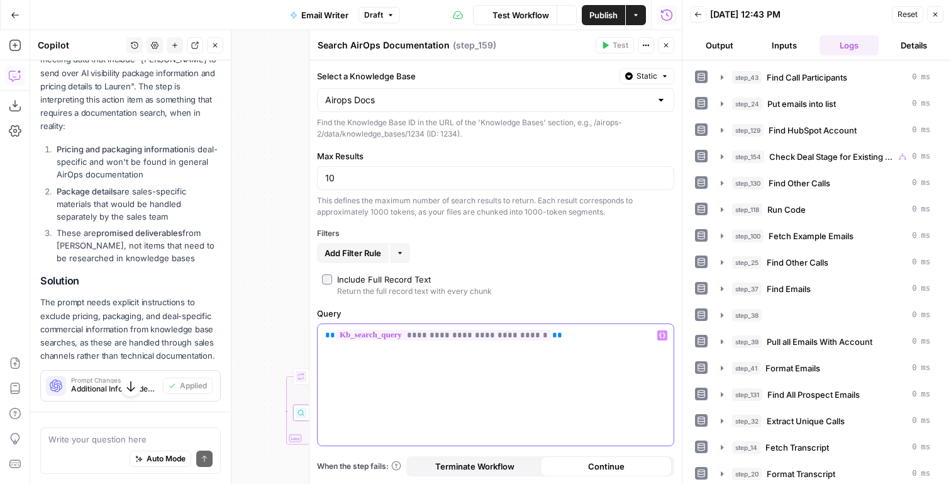
scroll to position [326, 0]
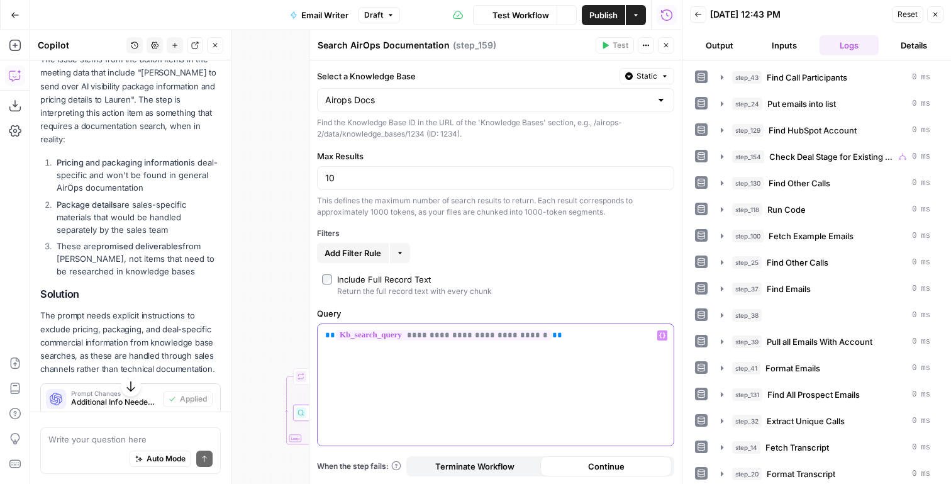
click at [438, 336] on span "**********" at bounding box center [444, 335] width 216 height 11
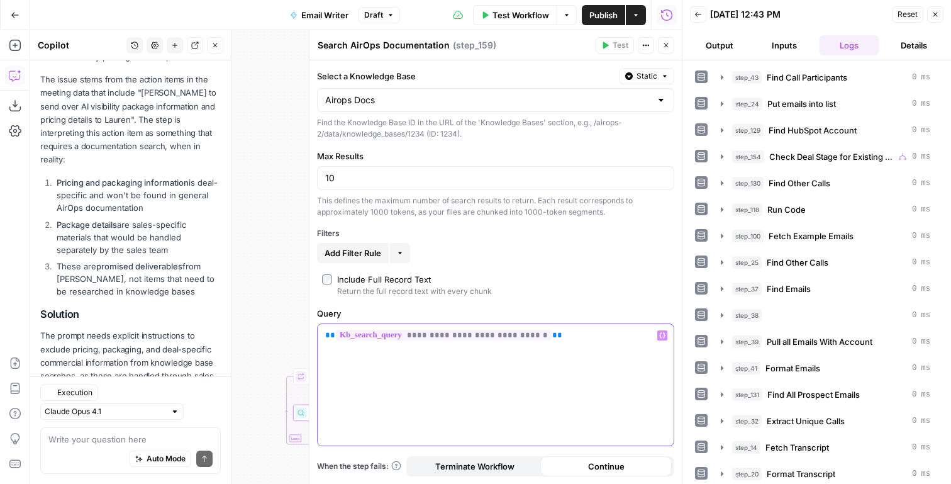
scroll to position [382, 0]
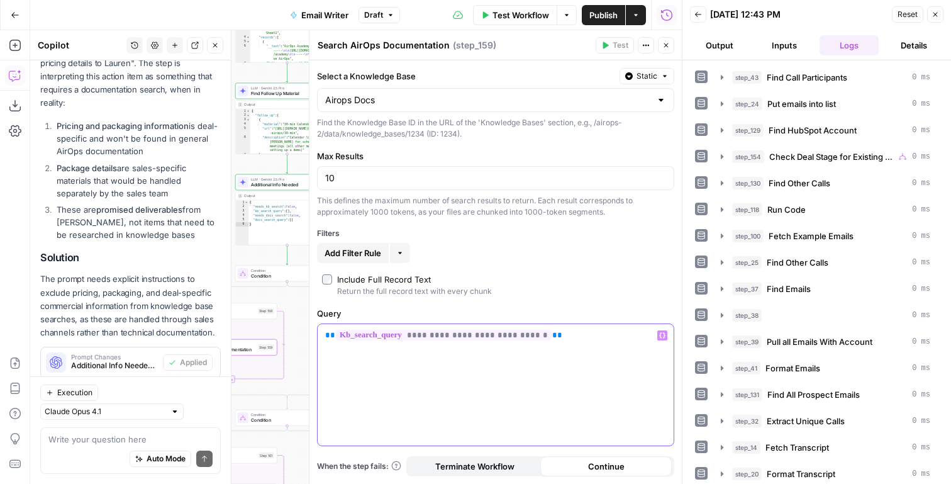
drag, startPoint x: 449, startPoint y: 335, endPoint x: 540, endPoint y: 334, distance: 91.2
click at [540, 334] on span "**********" at bounding box center [444, 335] width 216 height 11
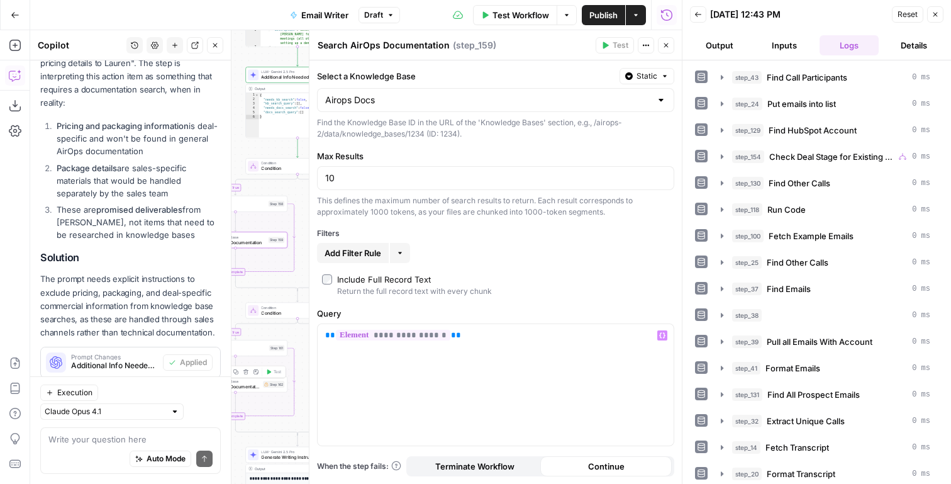
click at [289, 308] on span "Condition" at bounding box center [294, 307] width 67 height 6
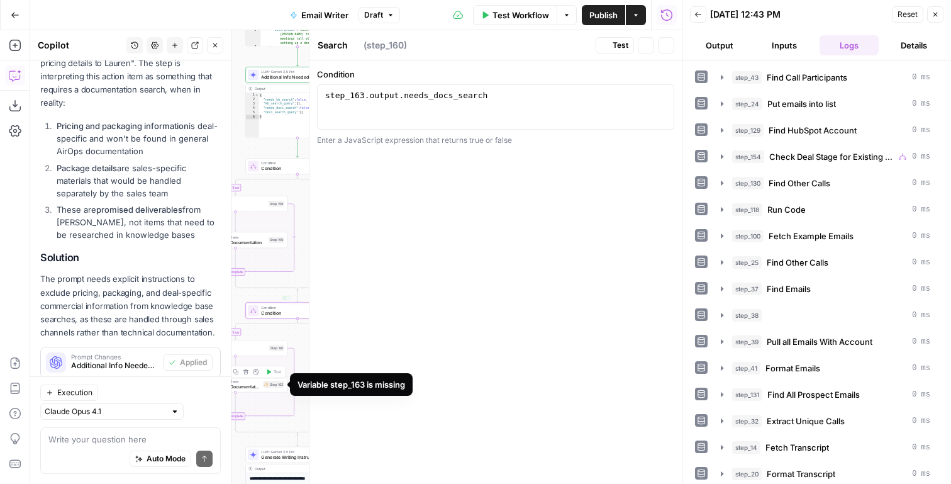
type textarea "Condition"
click at [363, 96] on div "step_163 . output . needs_docs_search" at bounding box center [496, 118] width 346 height 57
click at [218, 47] on icon "button" at bounding box center [215, 46] width 8 height 8
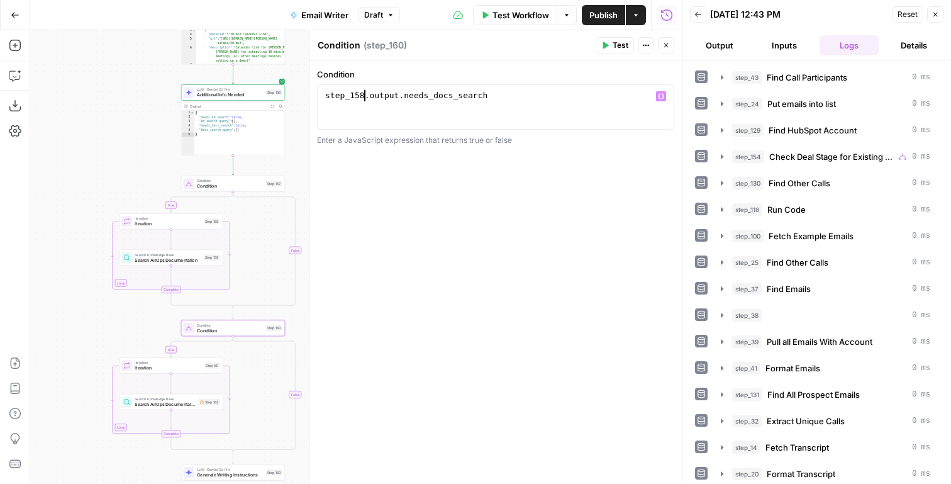
click at [365, 93] on div "step_158 . output . needs_docs_search" at bounding box center [496, 118] width 346 height 57
type textarea "**********"
click at [165, 367] on span "Iteration" at bounding box center [168, 367] width 67 height 7
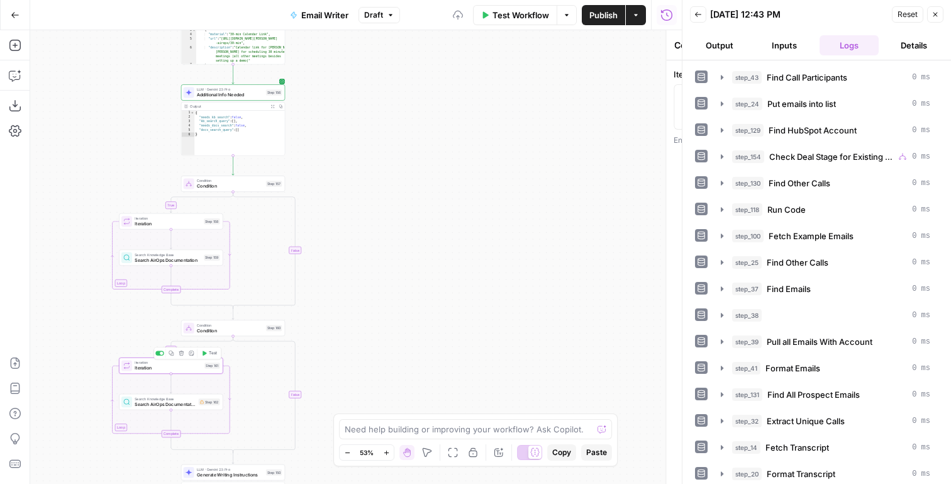
type textarea "Iteration"
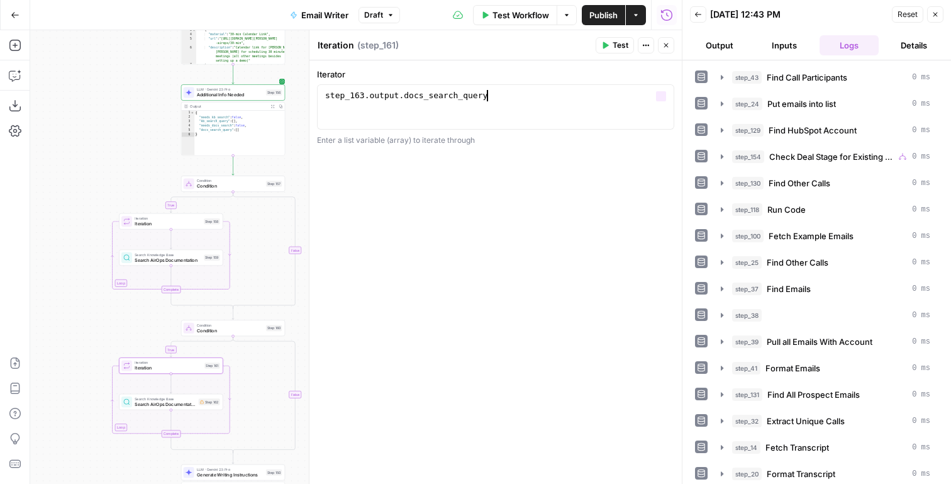
click at [362, 98] on div "step_163 . output . docs_search_query" at bounding box center [496, 118] width 346 height 57
click at [364, 94] on div "step_163 . output . docs_search_query" at bounding box center [496, 118] width 346 height 57
type textarea "**********"
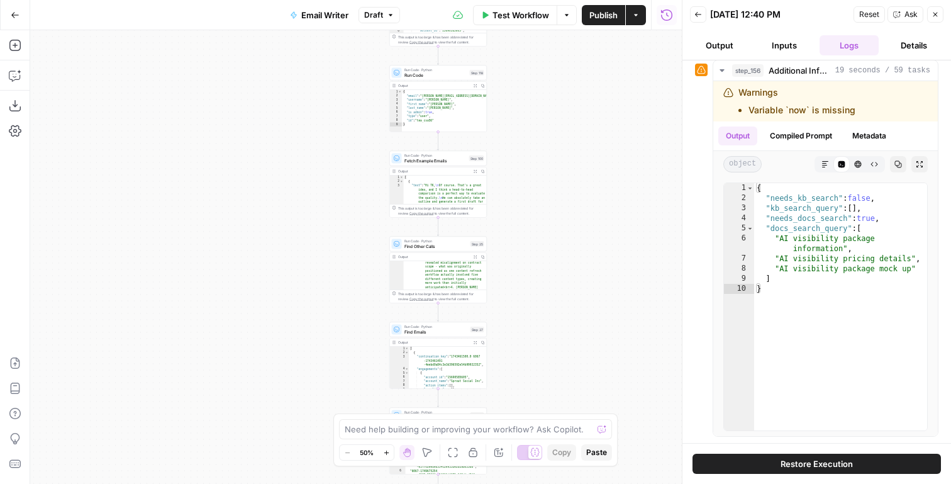
scroll to position [650, 0]
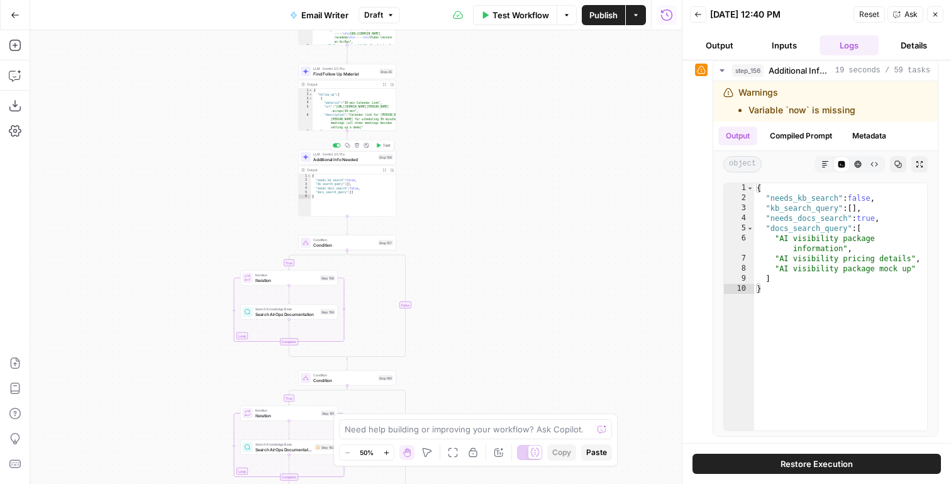
click at [348, 160] on span "Additional Info Needed" at bounding box center [344, 159] width 62 height 6
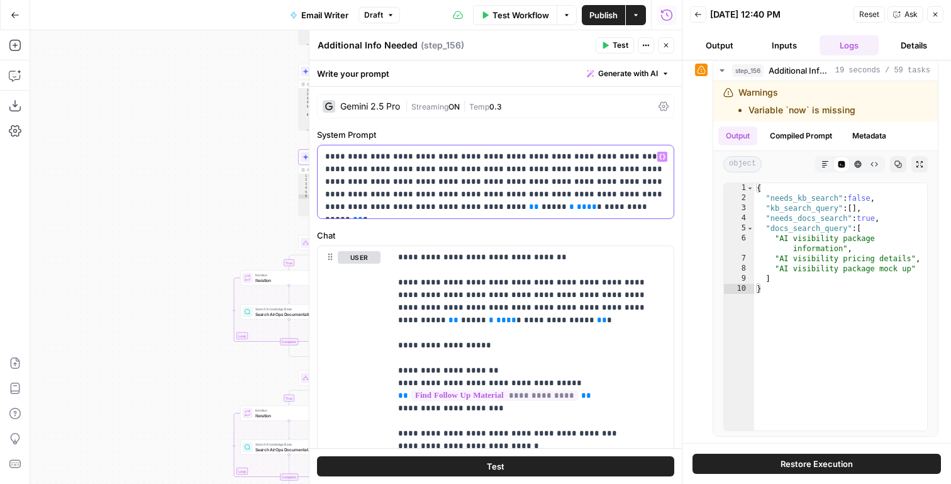
click at [567, 199] on p "**********" at bounding box center [495, 181] width 341 height 63
click at [619, 214] on div "**********" at bounding box center [496, 181] width 356 height 73
click at [664, 192] on p "**********" at bounding box center [495, 181] width 341 height 63
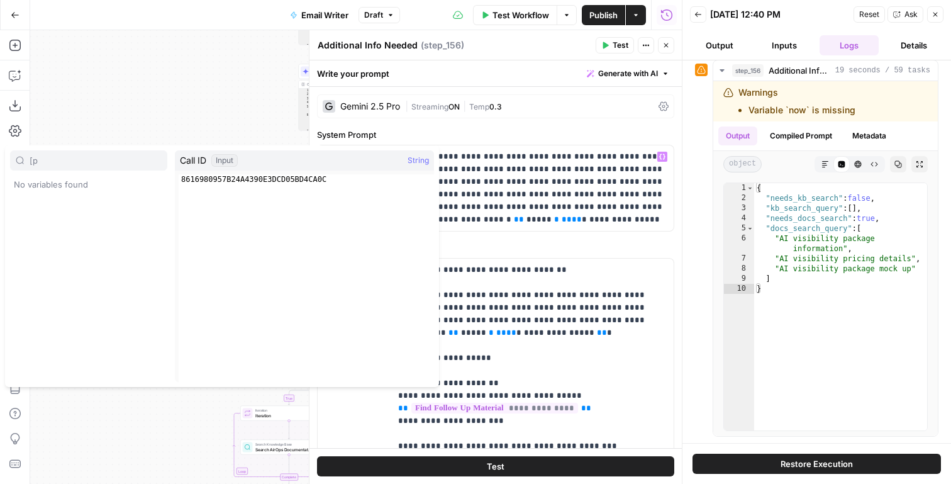
type input "[p"
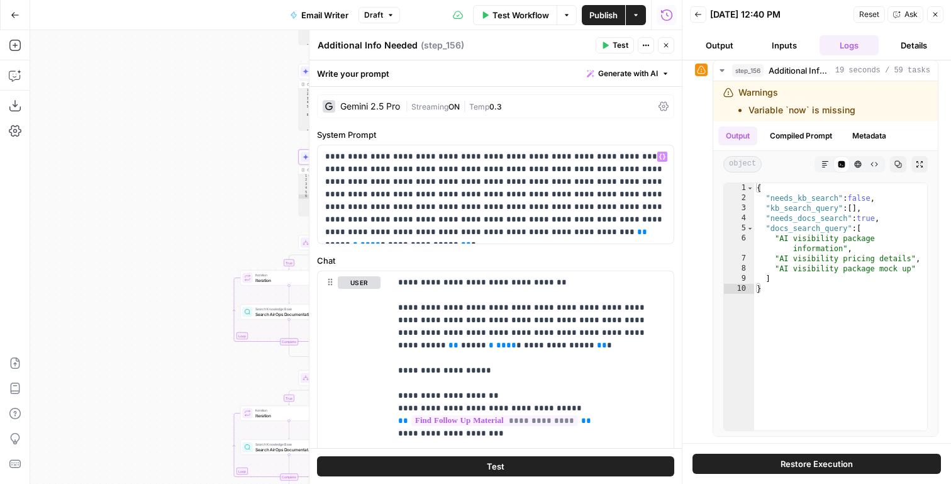
click at [621, 43] on span "Test" at bounding box center [621, 45] width 16 height 11
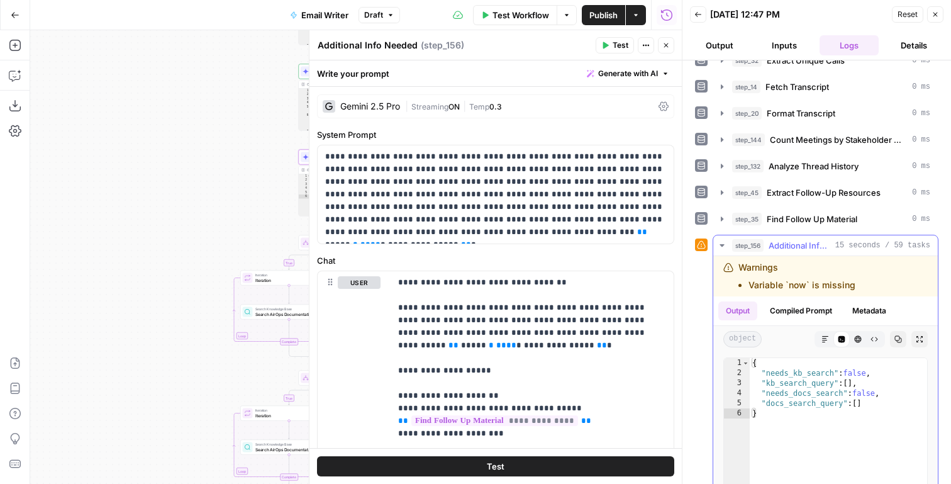
scroll to position [494, 0]
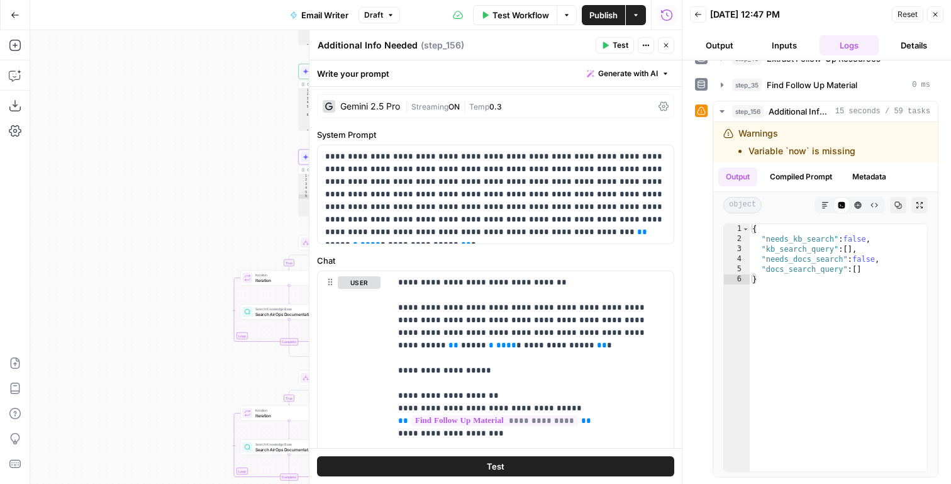
click at [666, 44] on icon "button" at bounding box center [666, 46] width 8 height 8
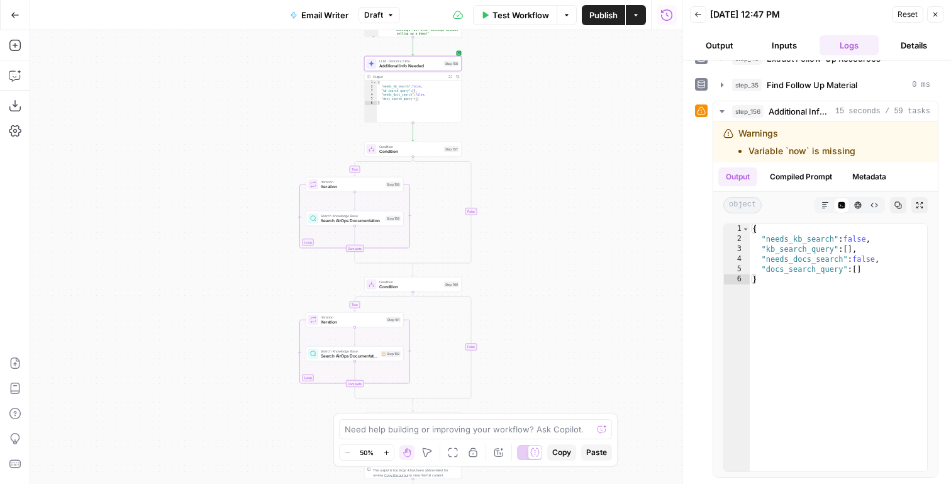
click at [417, 62] on span "LLM · Gemini 2.5 Pro" at bounding box center [410, 60] width 62 height 5
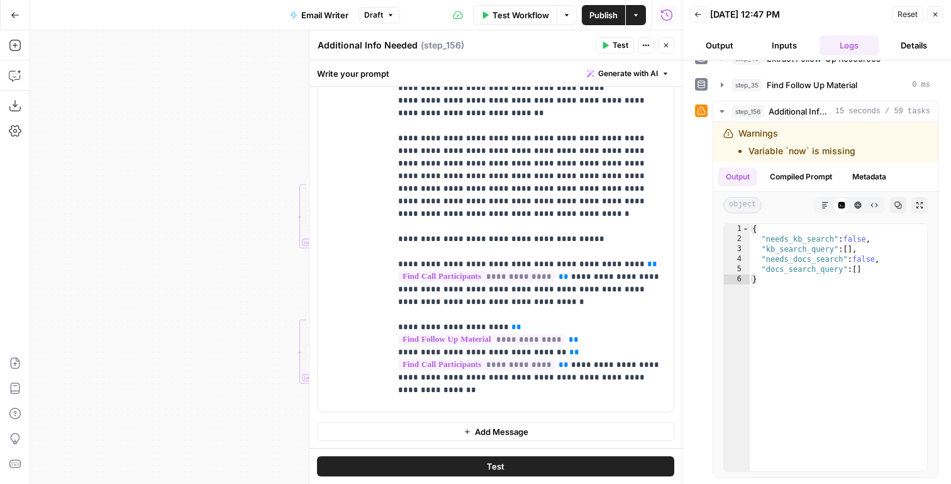
scroll to position [230, 0]
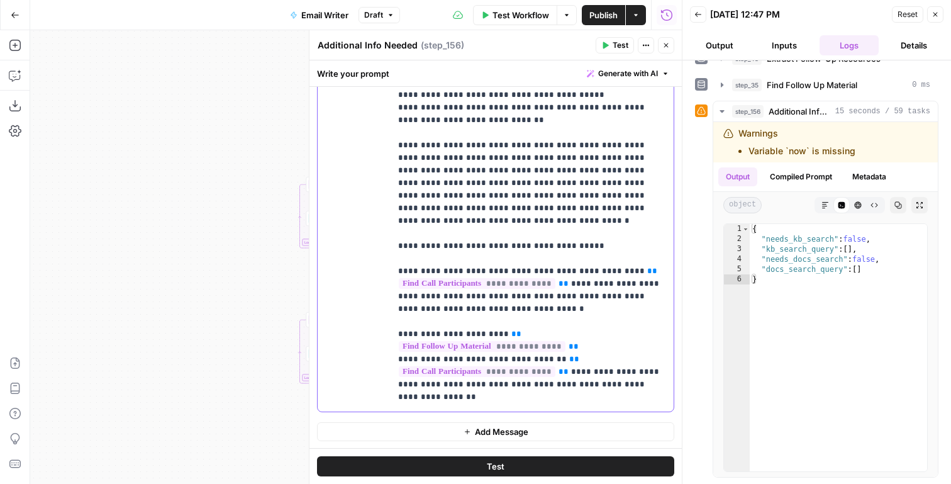
drag, startPoint x: 565, startPoint y: 334, endPoint x: 525, endPoint y: 321, distance: 42.8
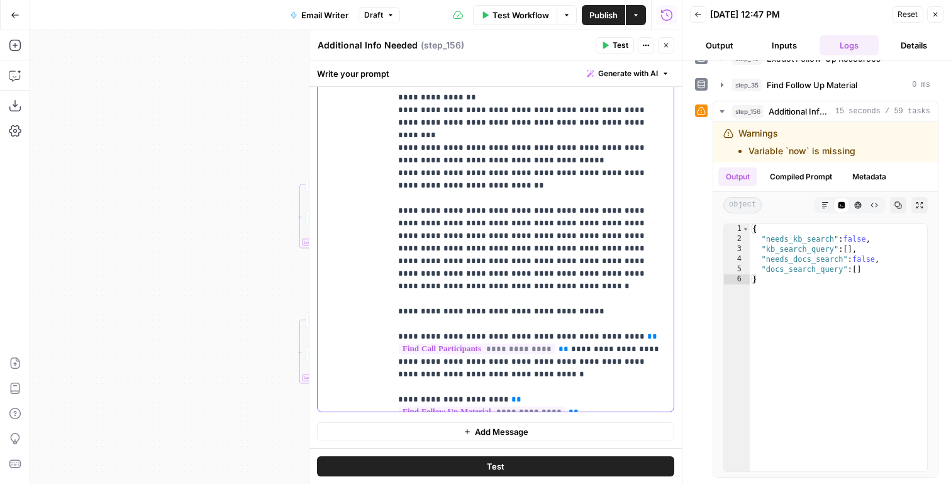
scroll to position [177, 0]
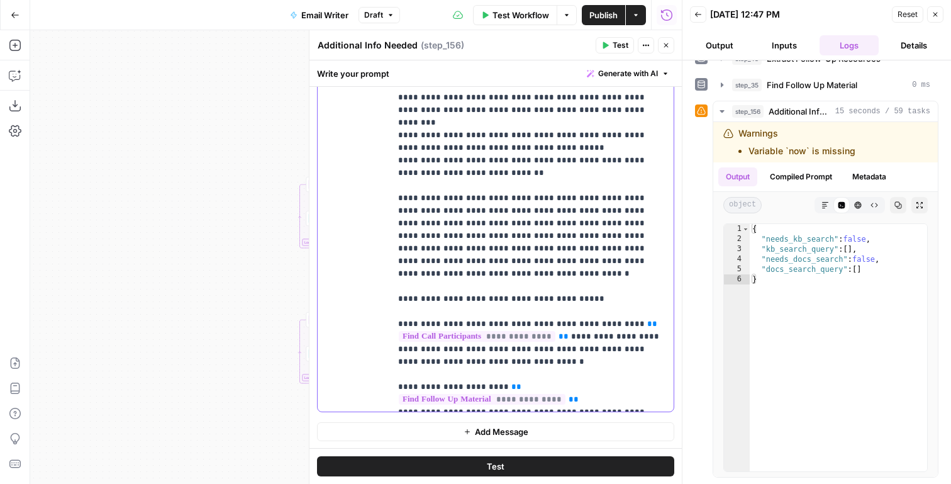
drag, startPoint x: 565, startPoint y: 301, endPoint x: 611, endPoint y: 287, distance: 48.0
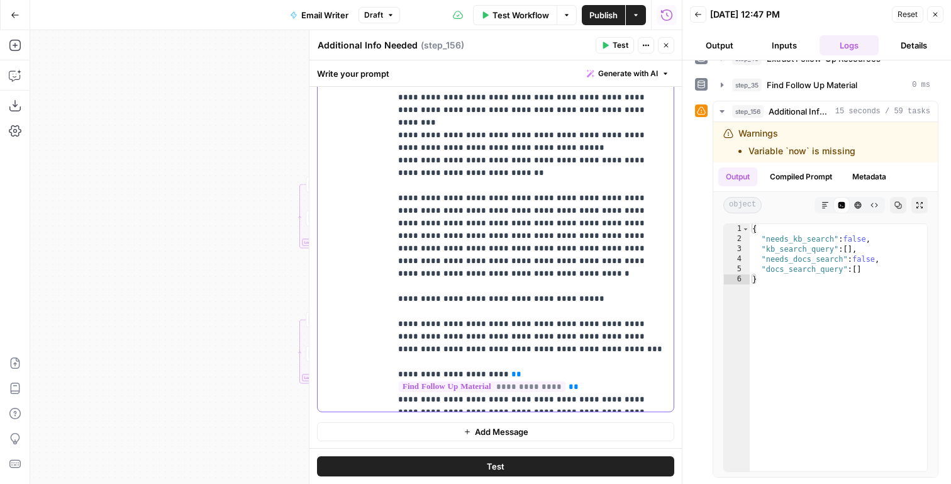
drag, startPoint x: 601, startPoint y: 286, endPoint x: 506, endPoint y: 298, distance: 96.3
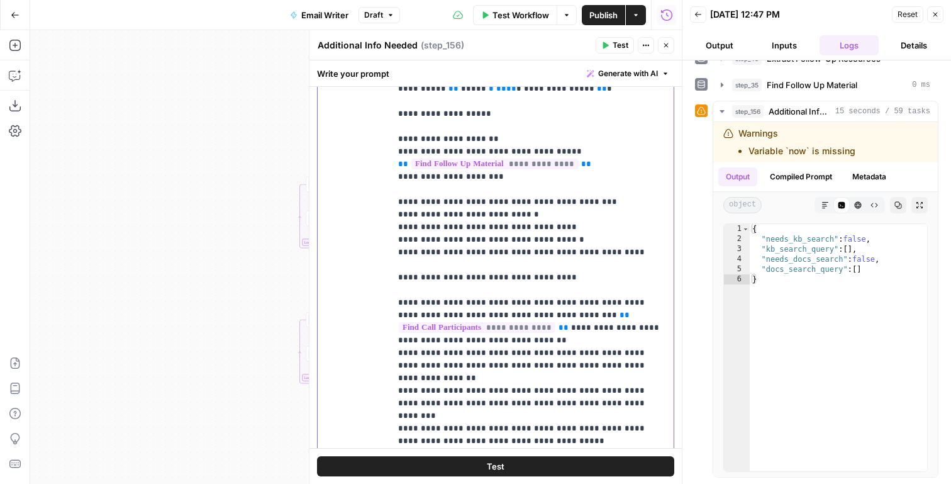
scroll to position [0, 0]
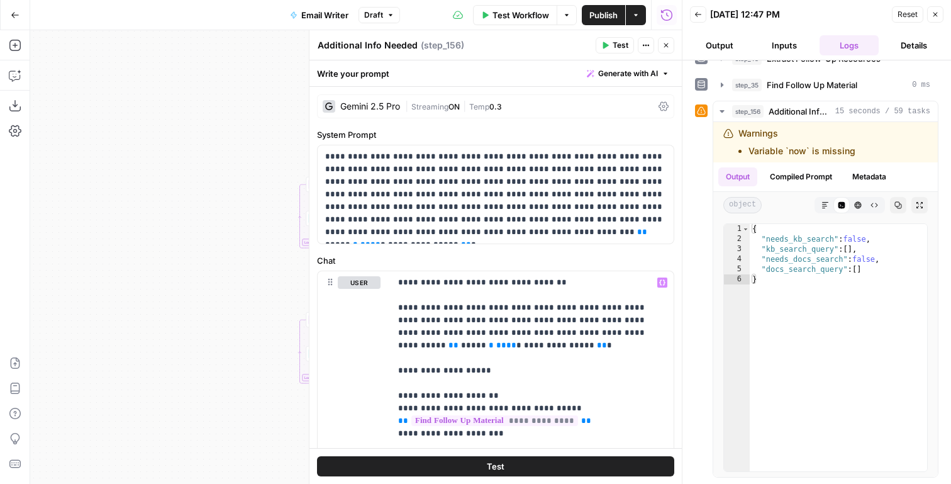
click at [433, 114] on div "Gemini 2.5 Pro | Streaming ON | Temp 0.3" at bounding box center [495, 106] width 357 height 24
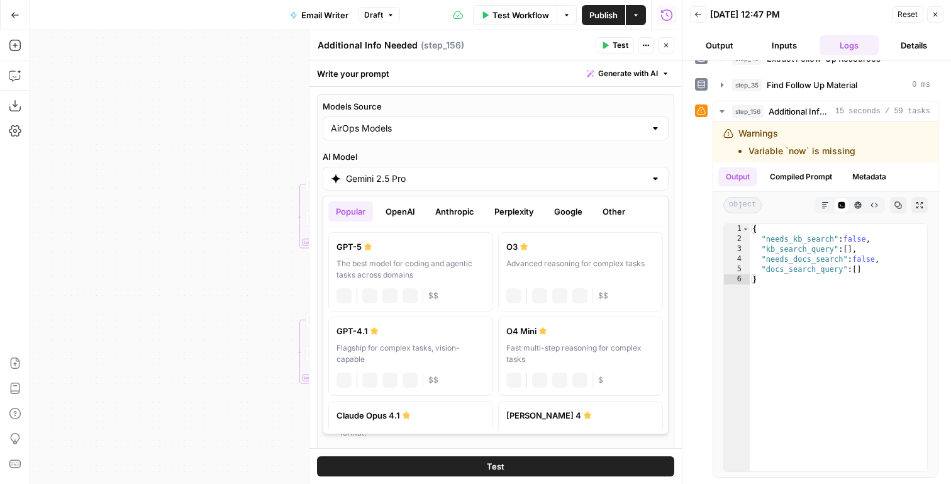
click at [371, 176] on input "Gemini 2.5 Pro" at bounding box center [495, 178] width 299 height 13
click at [411, 208] on button "OpenAI" at bounding box center [400, 211] width 45 height 20
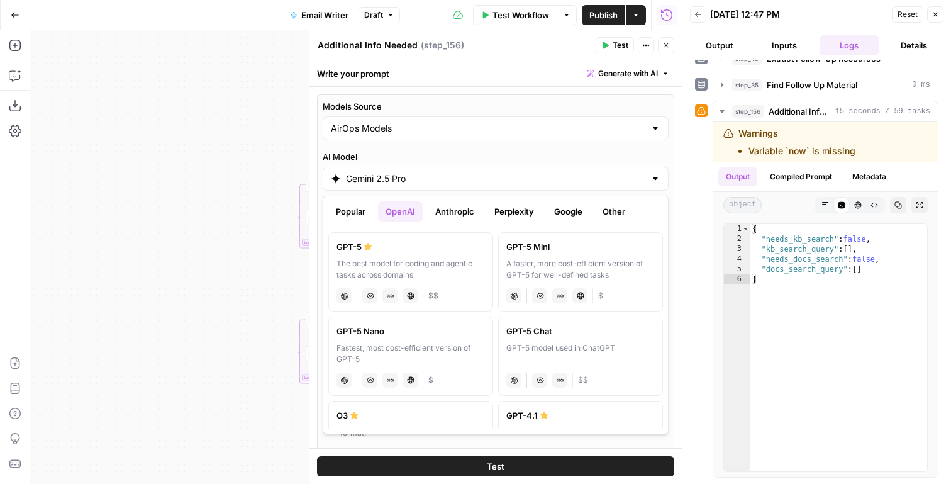
click at [555, 269] on div "A faster, more cost-efficient version of GPT-5 for well-defined tasks" at bounding box center [580, 269] width 148 height 23
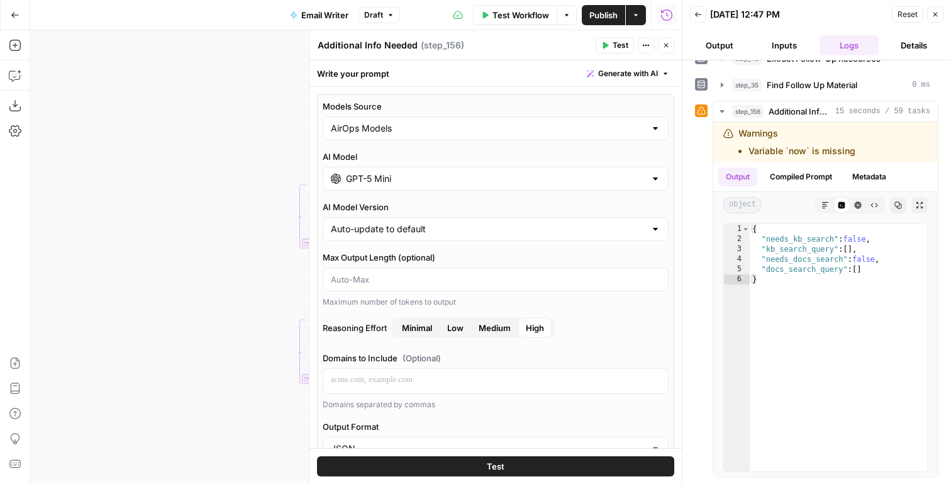
type input "GPT-5 Mini"
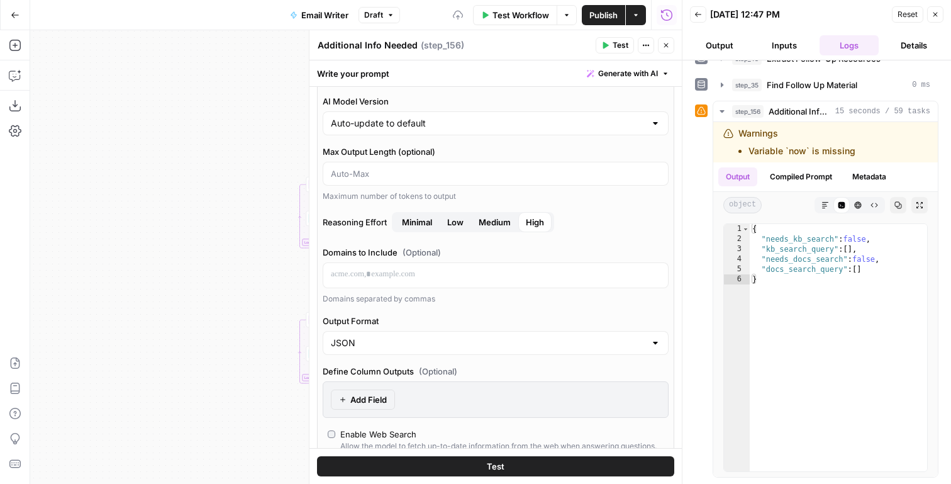
scroll to position [114, 0]
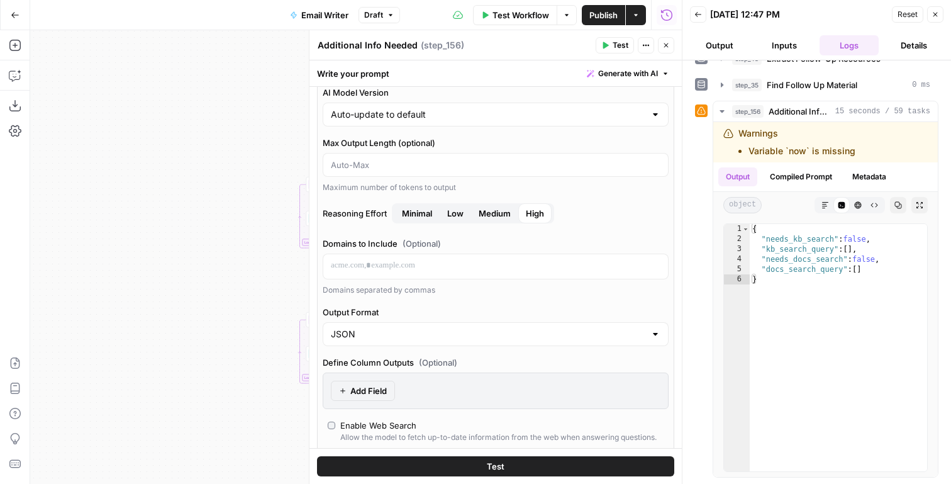
click at [616, 48] on span "Test" at bounding box center [621, 45] width 16 height 11
click at [668, 43] on icon "button" at bounding box center [666, 45] width 4 height 4
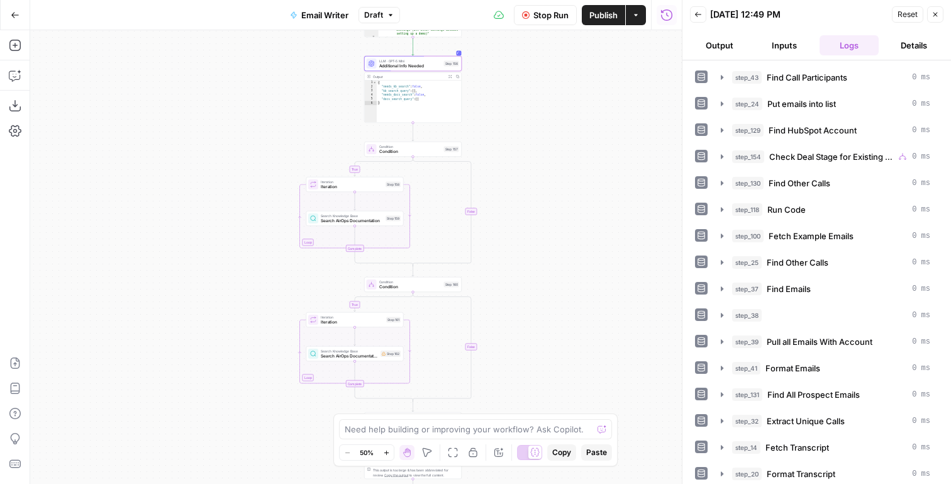
click at [719, 40] on button "Output" at bounding box center [720, 45] width 60 height 20
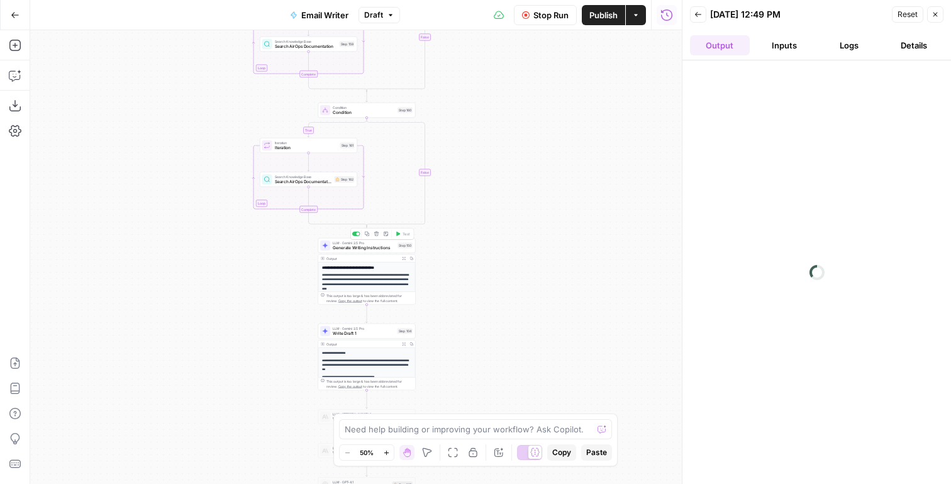
click at [342, 252] on div "LLM · Gemini 2.5 Pro Generate Writing Instructions Step 150 Copy step Delete st…" at bounding box center [366, 245] width 97 height 15
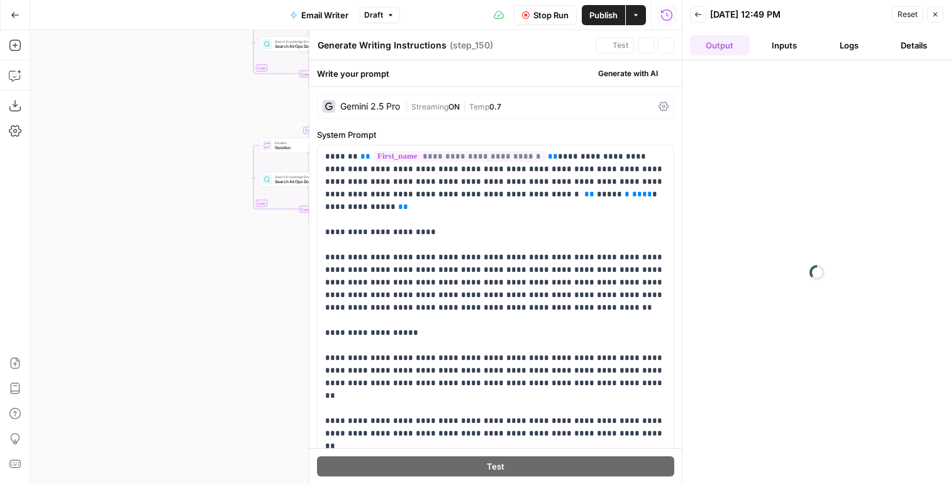
click at [670, 43] on button "Close" at bounding box center [666, 45] width 16 height 16
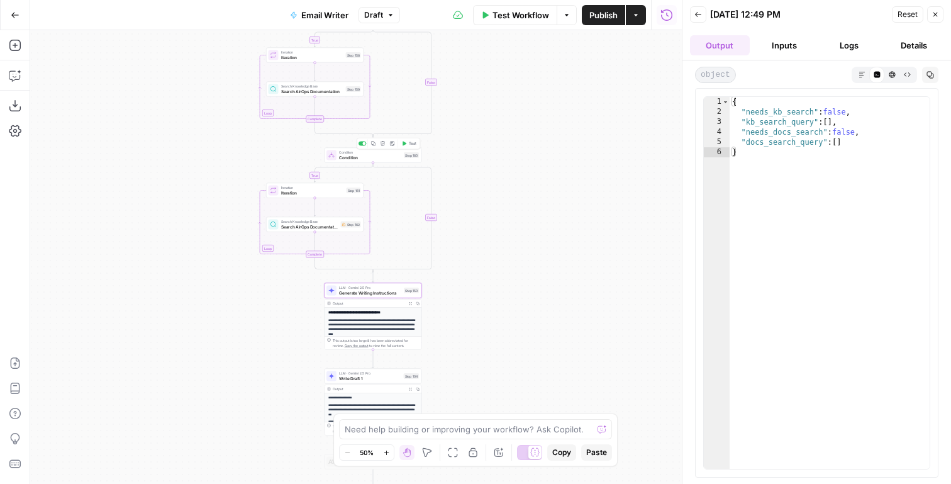
click at [354, 155] on span "Condition" at bounding box center [370, 157] width 62 height 6
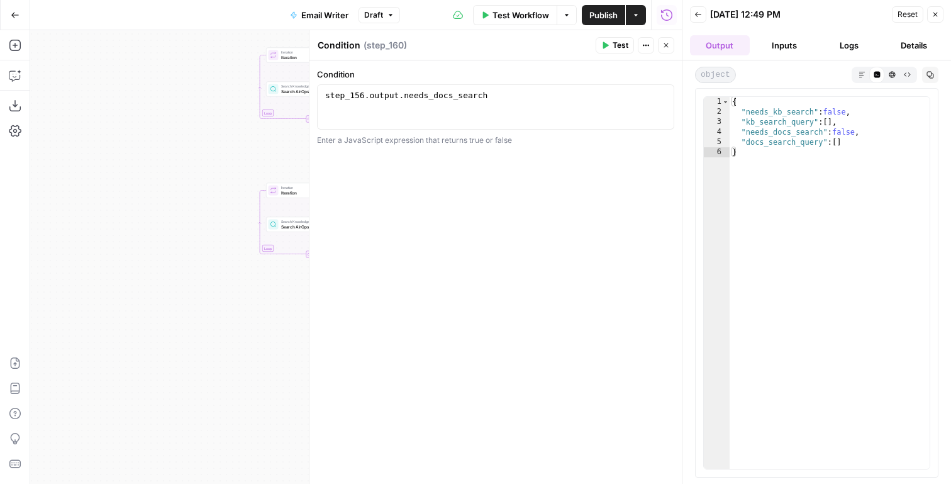
click at [664, 45] on icon "button" at bounding box center [666, 46] width 8 height 8
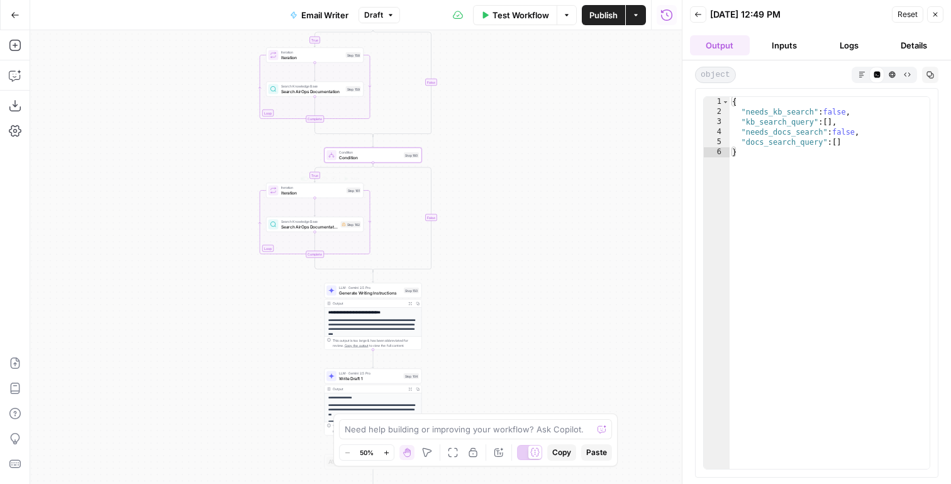
click at [296, 191] on span "Iteration" at bounding box center [312, 192] width 63 height 6
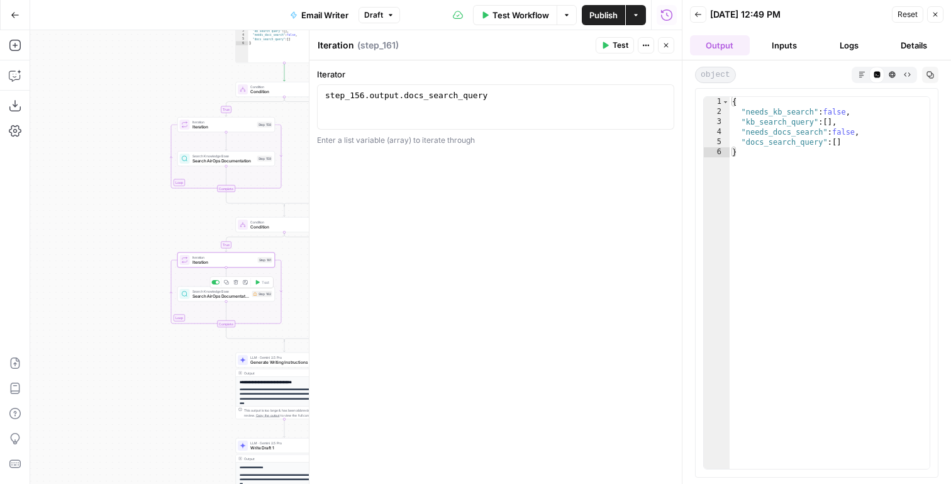
click at [231, 293] on span "Search AirOps Documentation" at bounding box center [220, 296] width 57 height 6
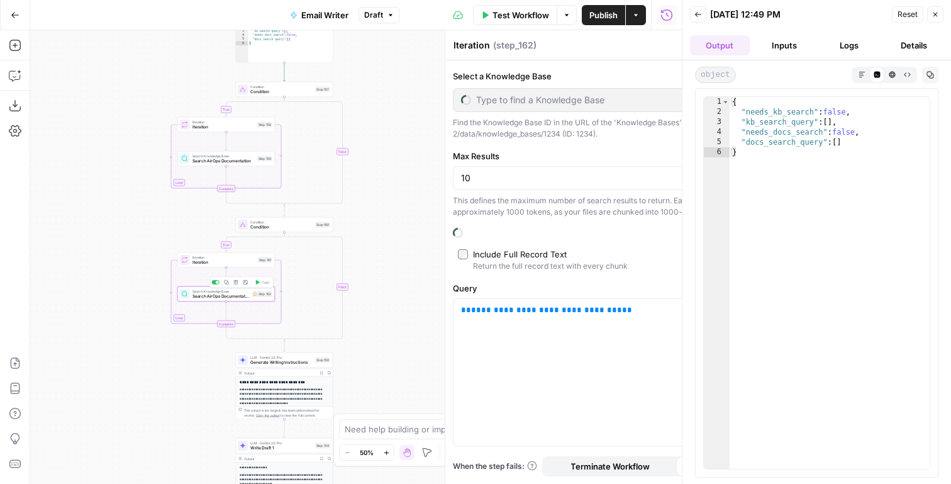
type textarea "Search AirOps Documentation"
type input "Airops Website"
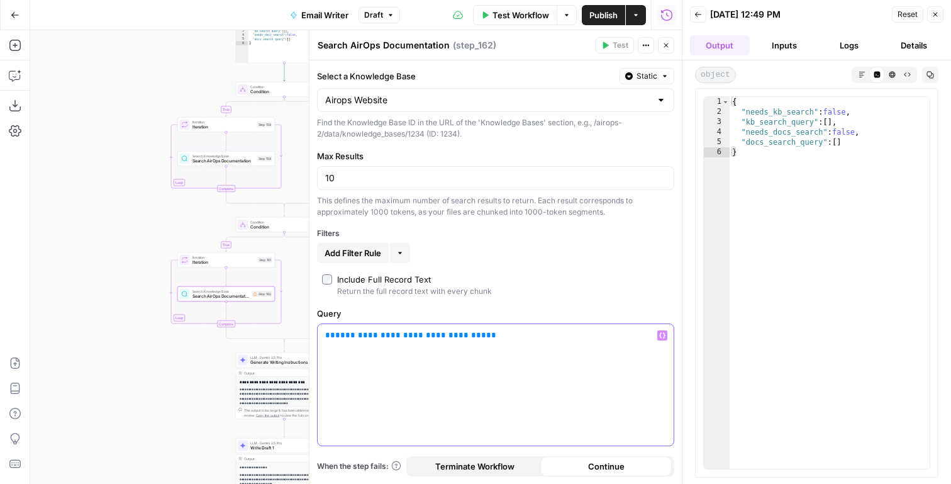
click at [435, 332] on span "**********" at bounding box center [410, 335] width 151 height 8
drag, startPoint x: 360, startPoint y: 335, endPoint x: 467, endPoint y: 338, distance: 107.6
click at [467, 338] on span "**********" at bounding box center [410, 335] width 151 height 8
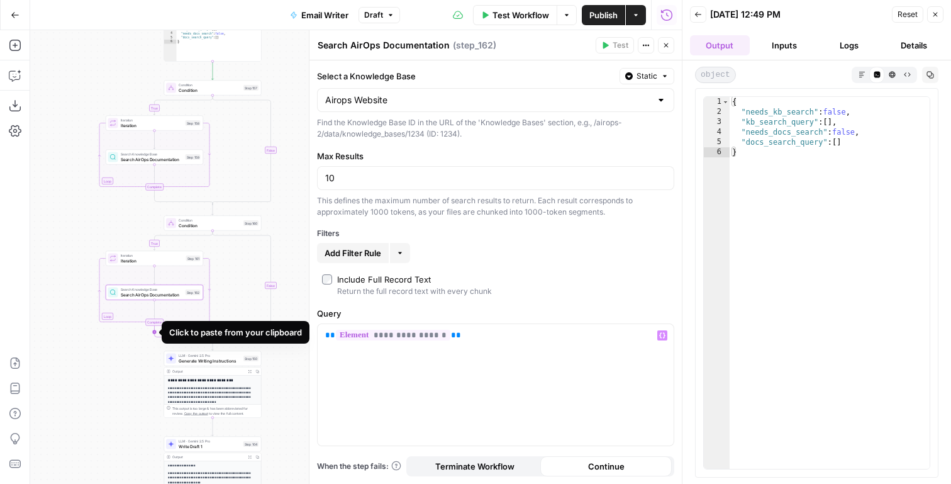
click at [155, 331] on icon "Edge from step_161-iteration-end to step_160-conditional-end" at bounding box center [184, 333] width 58 height 14
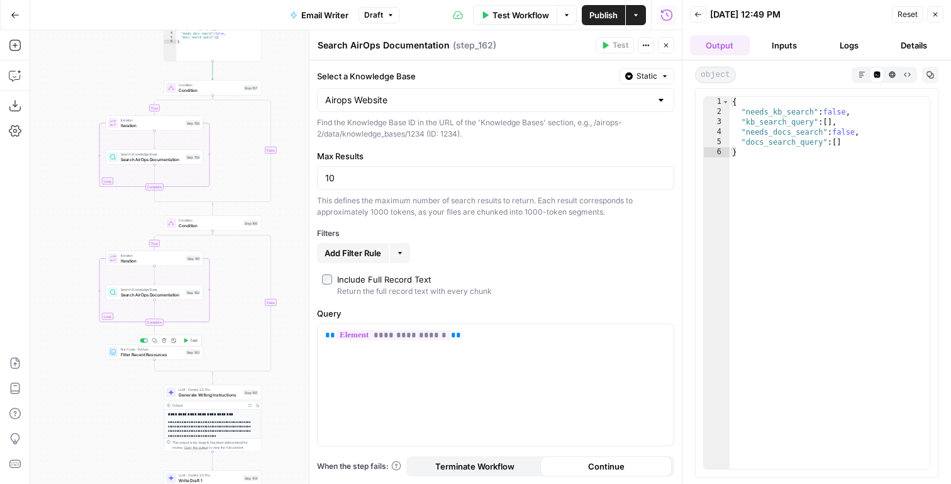
click at [148, 351] on span "Filter Recent Resources" at bounding box center [152, 354] width 62 height 6
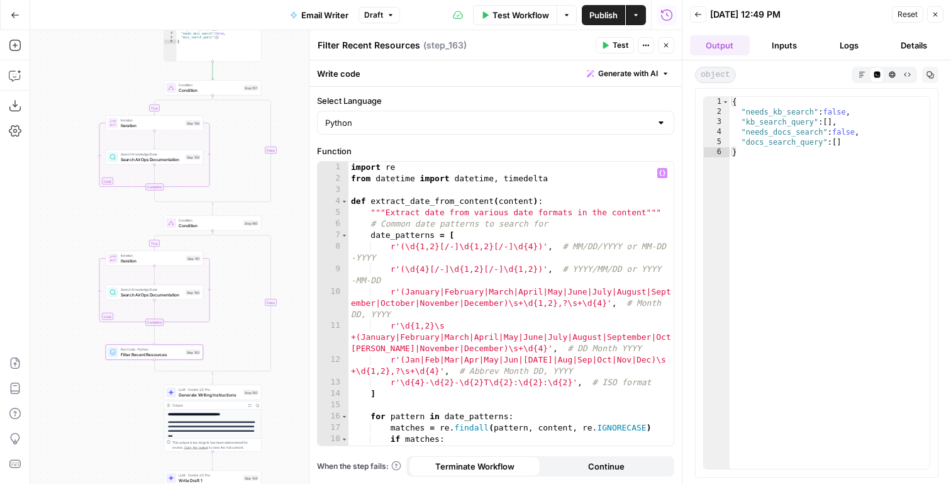
type textarea "**********"
click at [462, 264] on div "import re from datetime import datetime , timedelta def extract_date_from_conte…" at bounding box center [510, 315] width 325 height 306
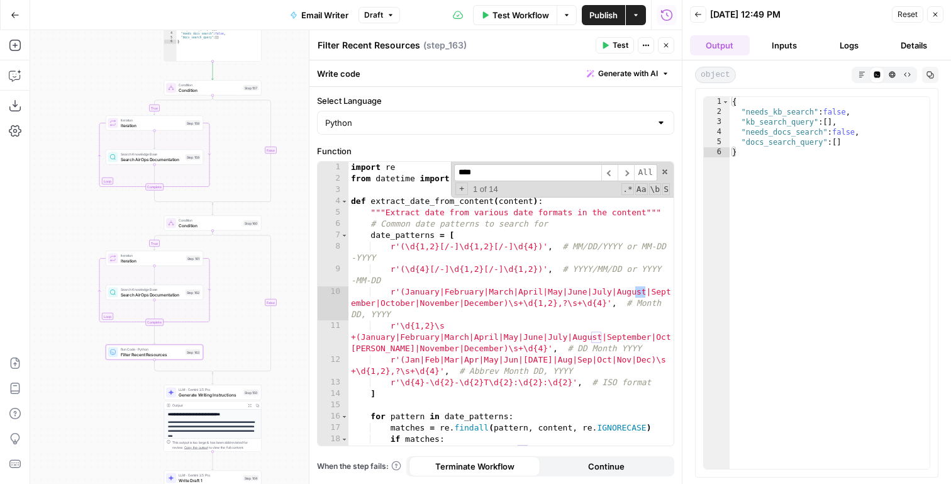
scroll to position [356, 0]
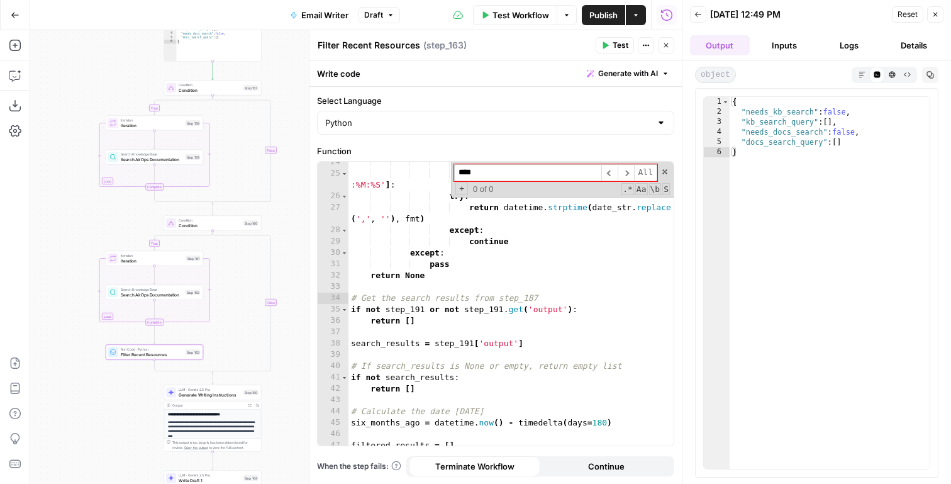
type input "****"
click at [499, 309] on div "'%B %d, %Y' , '%B %d %Y' , '%d %B %Y' , '%b %d, %Y' , '%b %d %Y' , '%Y-%m-%dT%H…" at bounding box center [510, 310] width 325 height 306
type textarea "*********"
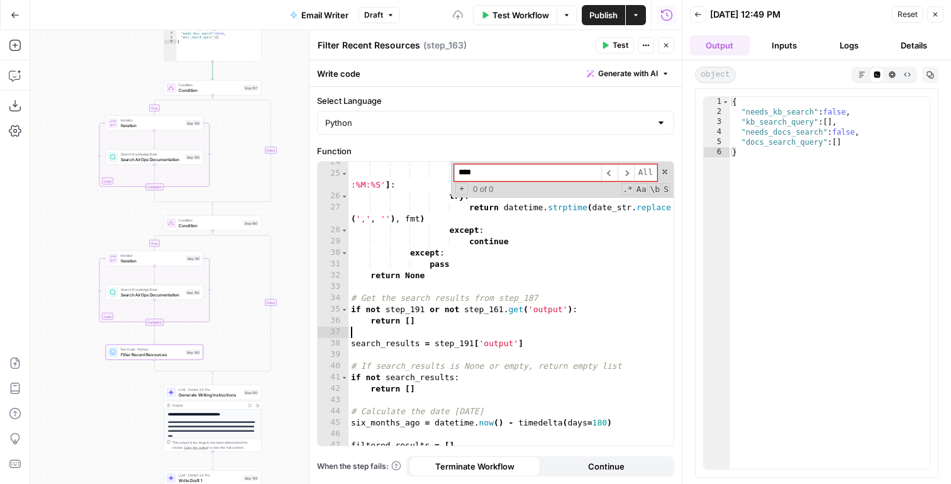
click at [469, 342] on div "'%B %d, %Y' , '%B %d %Y' , '%d %B %Y' , '%b %d, %Y' , '%b %d %Y' , '%Y-%m-%dT%H…" at bounding box center [510, 310] width 325 height 306
click at [448, 426] on div "'%B %d, %Y' , '%B %d %Y' , '%d %B %Y' , '%b %d, %Y' , '%b %d %Y' , '%Y-%m-%dT%H…" at bounding box center [510, 310] width 325 height 306
type textarea "**********"
click at [464, 350] on div "'%B %d, %Y' , '%B %d %Y' , '%d %B %Y' , '%b %d, %Y' , '%b %d %Y' , '%Y-%m-%dT%H…" at bounding box center [510, 310] width 325 height 306
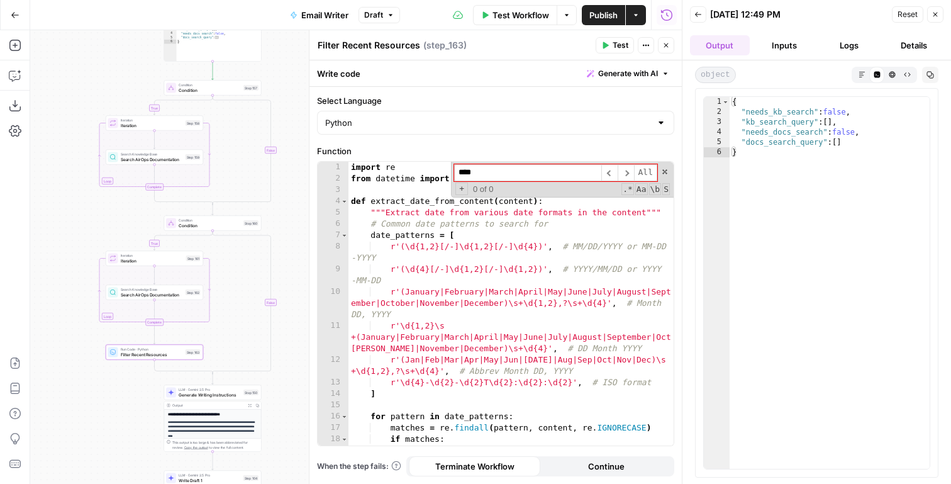
click at [935, 8] on button "Close" at bounding box center [935, 14] width 16 height 16
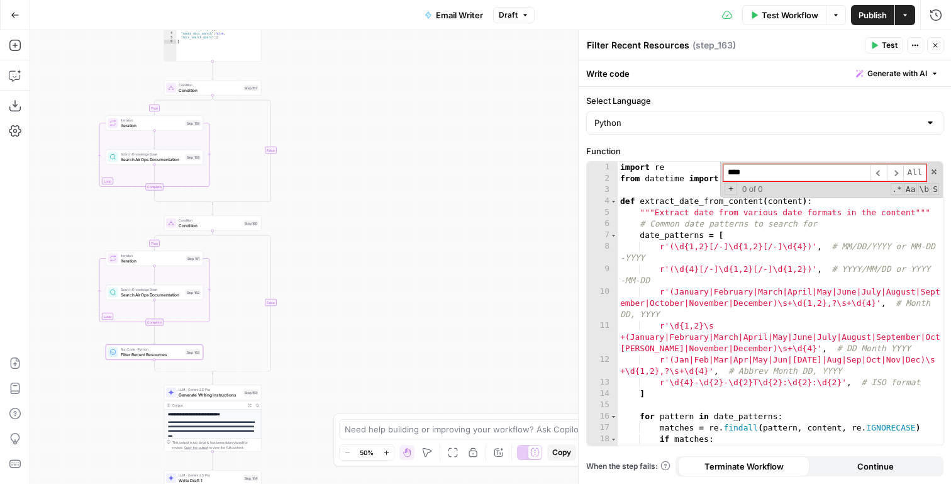
click at [938, 43] on icon "button" at bounding box center [935, 46] width 8 height 8
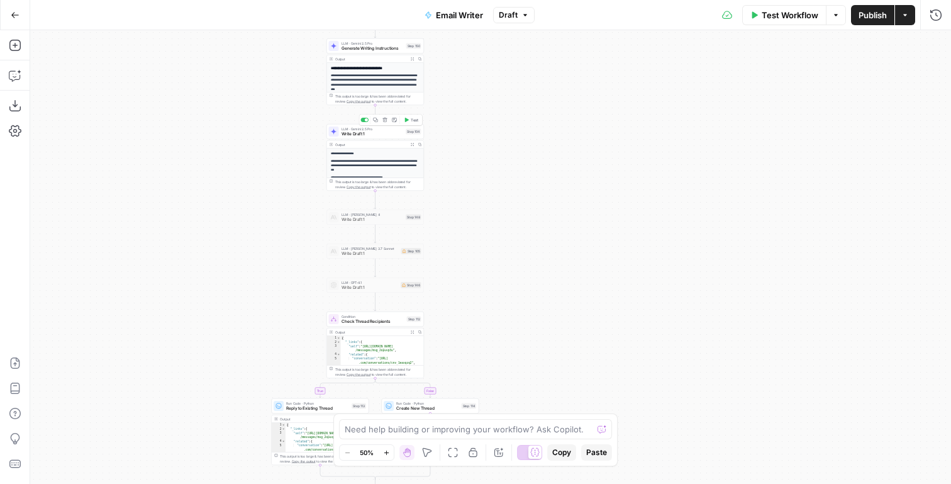
click at [384, 130] on span "LLM · Gemini 2.5 Pro" at bounding box center [373, 128] width 62 height 5
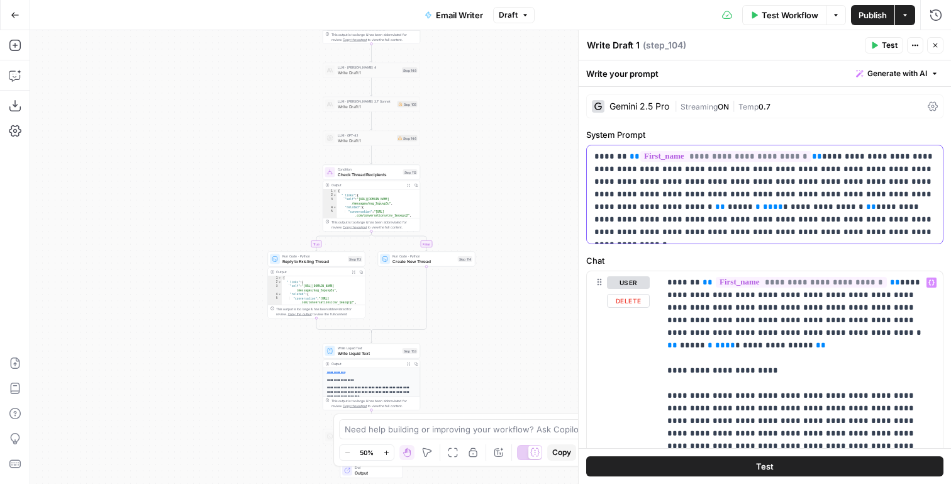
click at [747, 230] on p "**********" at bounding box center [764, 194] width 341 height 88
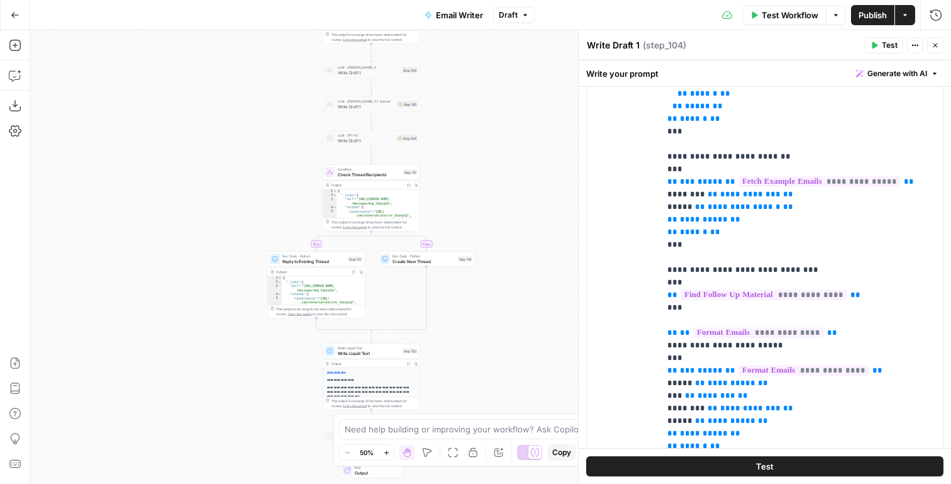
scroll to position [372, 0]
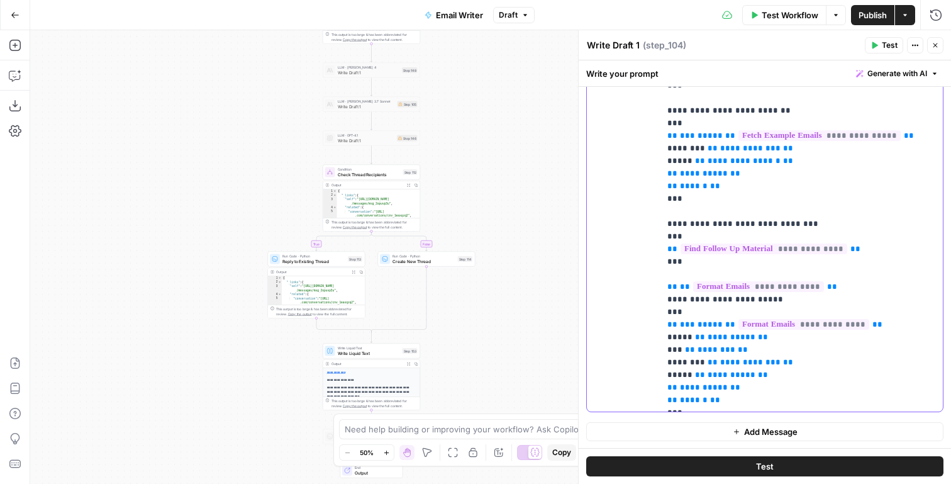
click at [335, 262] on span "Reply to Existing Thread" at bounding box center [313, 261] width 63 height 6
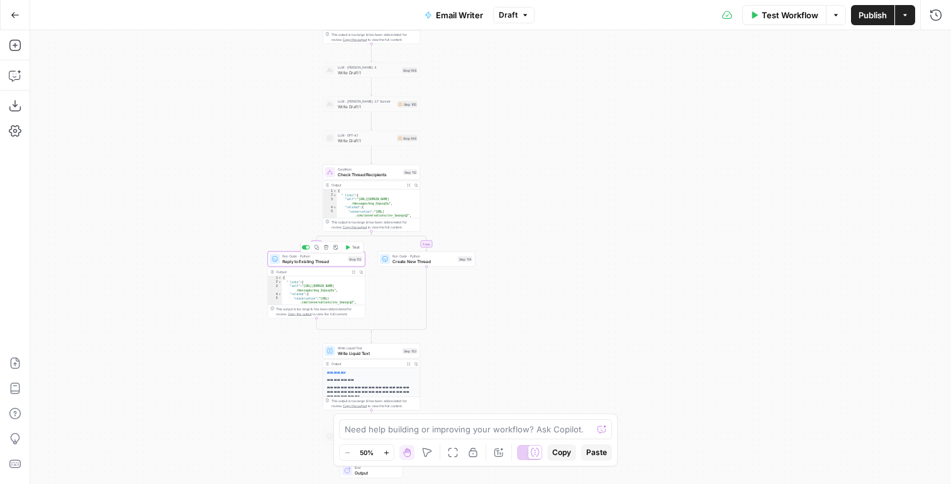
type textarea "Reply to Existing Thread"
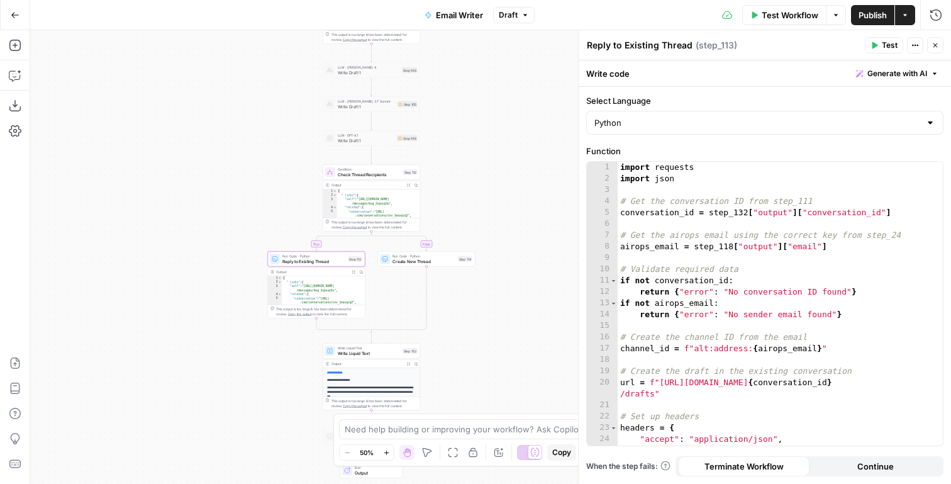
type textarea "**********"
click at [689, 307] on div "import requests import json # Get the conversation ID from step_111 conversatio…" at bounding box center [780, 338] width 325 height 352
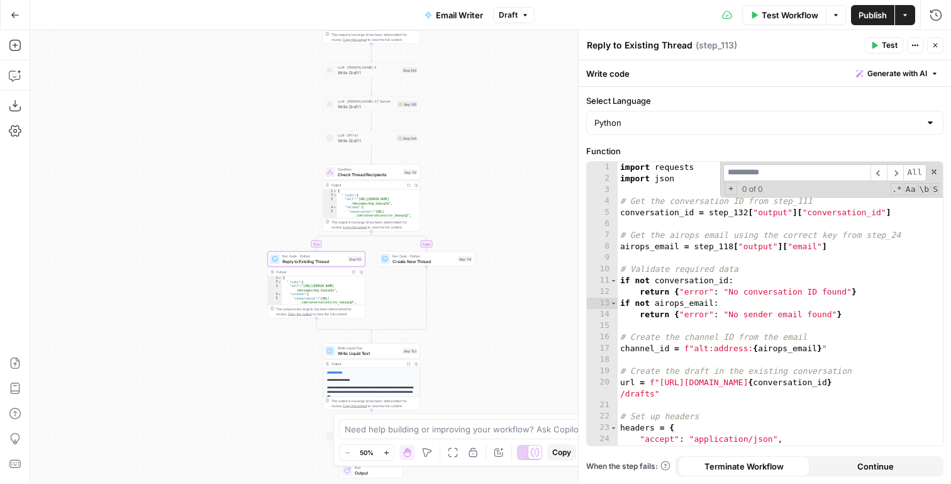
type input "*"
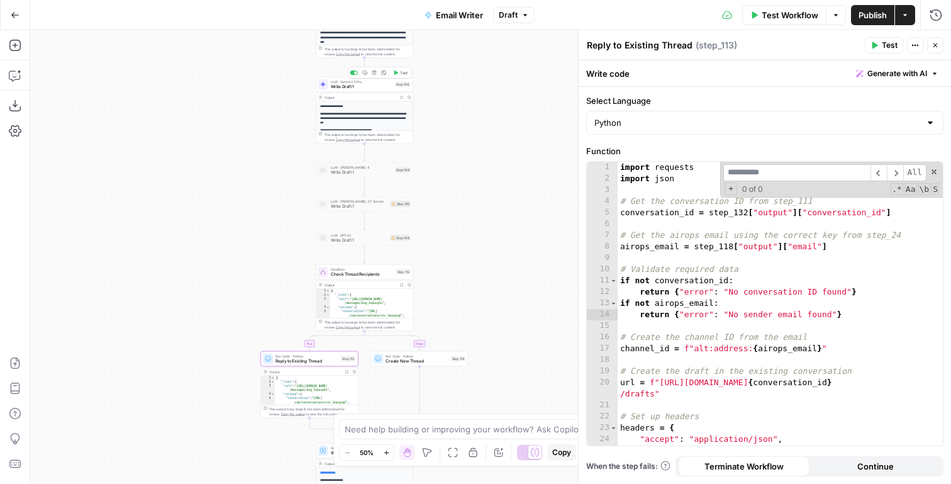
click at [364, 81] on span "LLM · Gemini 2.5 Pro" at bounding box center [362, 81] width 62 height 5
click at [357, 84] on span "Write Draft 1" at bounding box center [362, 87] width 62 height 6
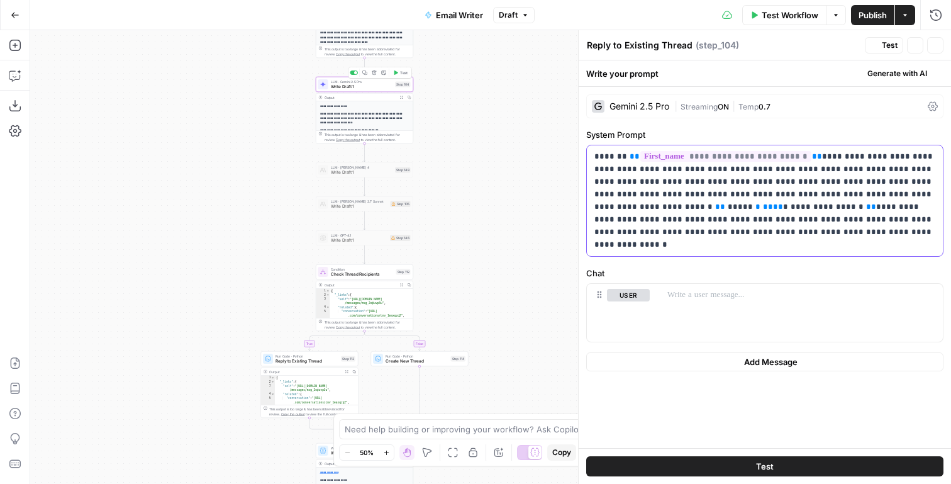
click at [738, 208] on p "**********" at bounding box center [764, 200] width 341 height 101
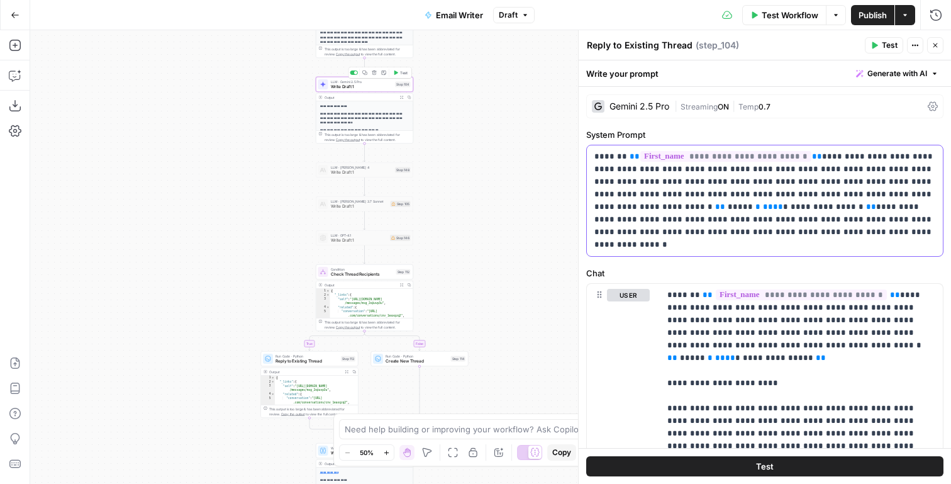
click at [782, 213] on p "**********" at bounding box center [764, 200] width 341 height 101
click at [694, 220] on p "**********" at bounding box center [764, 200] width 341 height 101
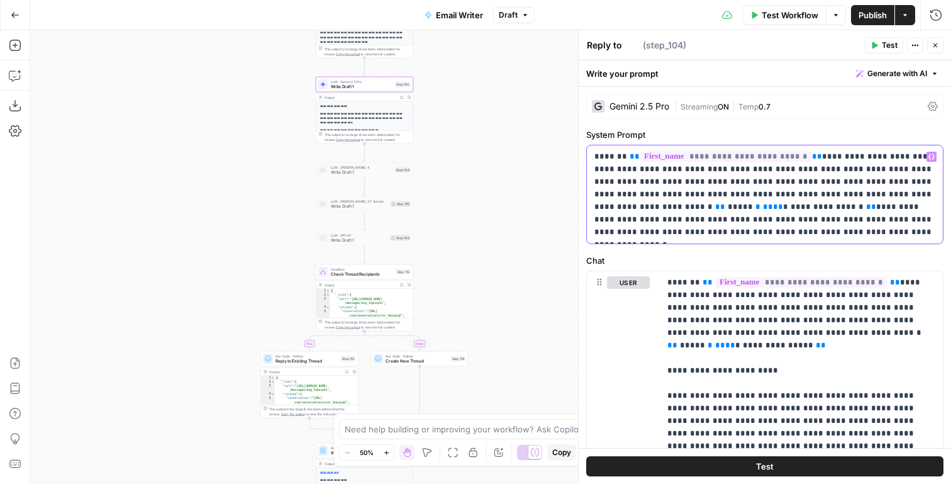
type textarea "Write Draft 1"
click at [735, 209] on p "**********" at bounding box center [764, 194] width 341 height 88
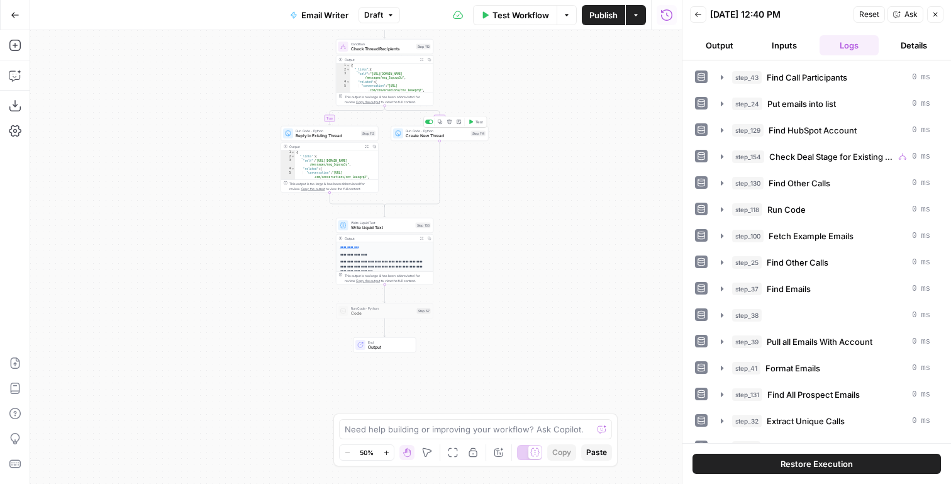
click at [447, 133] on span "Create New Thread" at bounding box center [437, 136] width 63 height 6
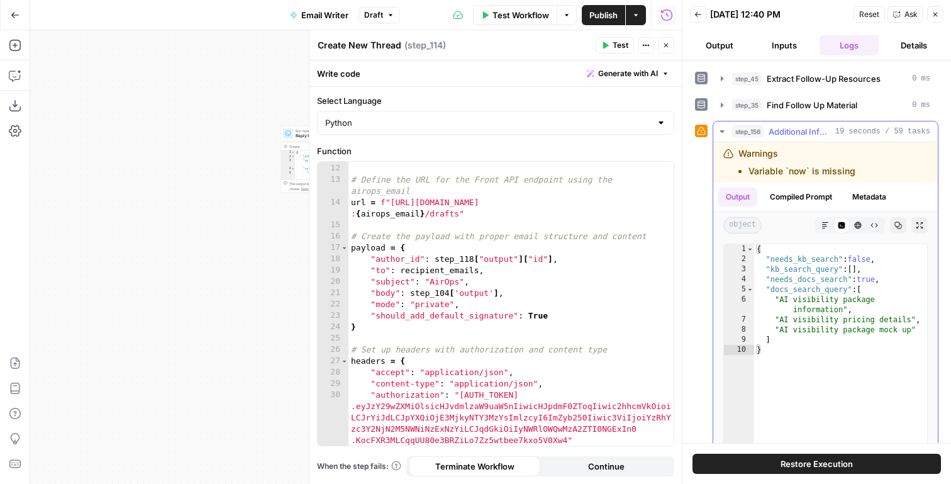
scroll to position [535, 0]
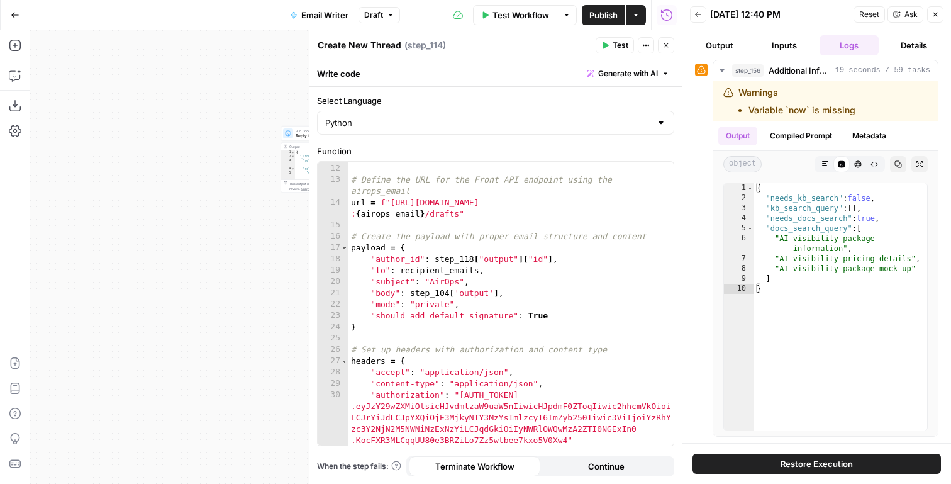
click at [938, 13] on icon "button" at bounding box center [935, 15] width 8 height 8
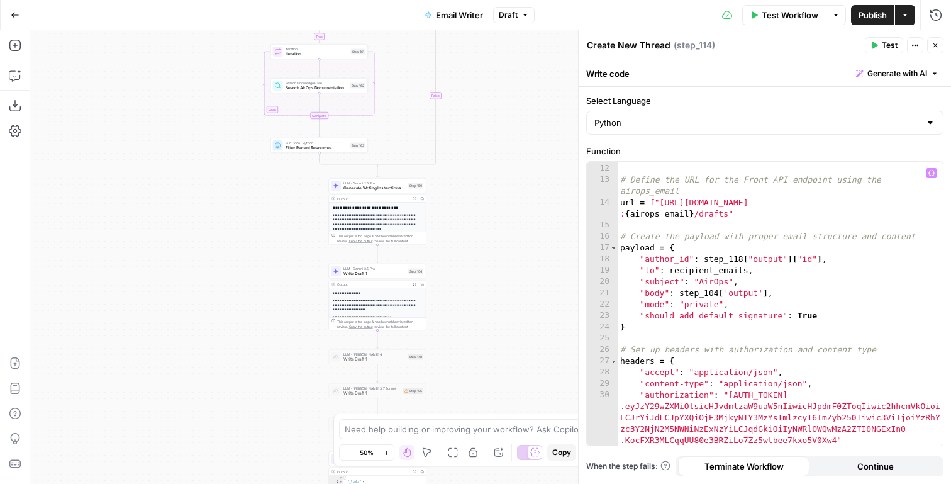
type textarea "*"
click at [753, 322] on div "return { "error" : "No recipient emails found" } # Define the URL for the Front…" at bounding box center [780, 305] width 325 height 306
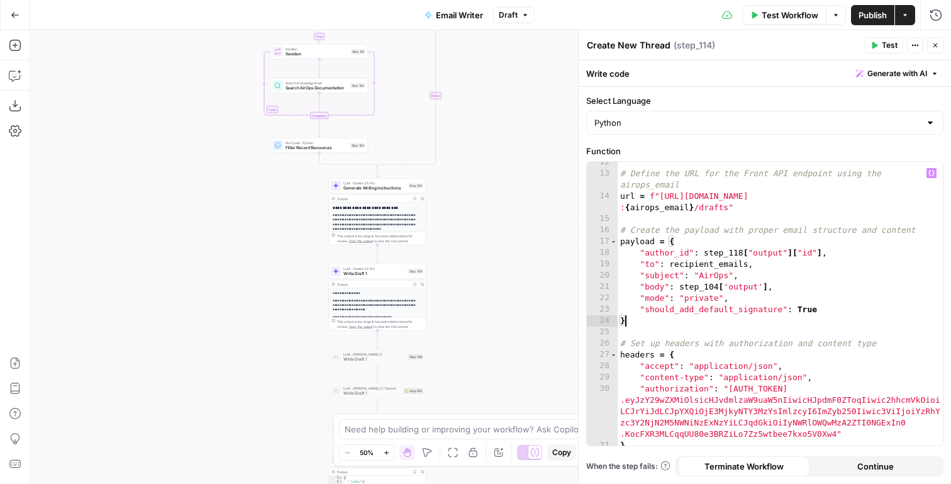
scroll to position [143, 0]
click at [382, 274] on span "Write Draft 1" at bounding box center [374, 273] width 62 height 6
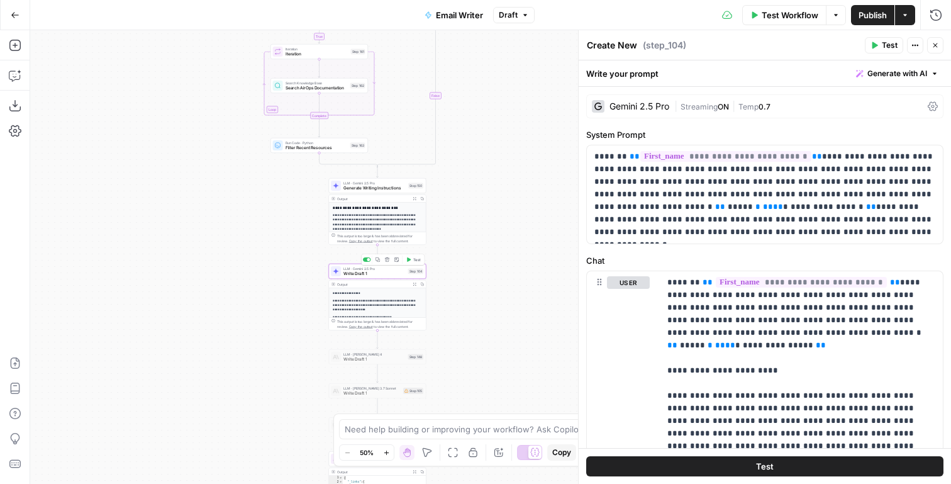
type textarea "Write Draft 1"
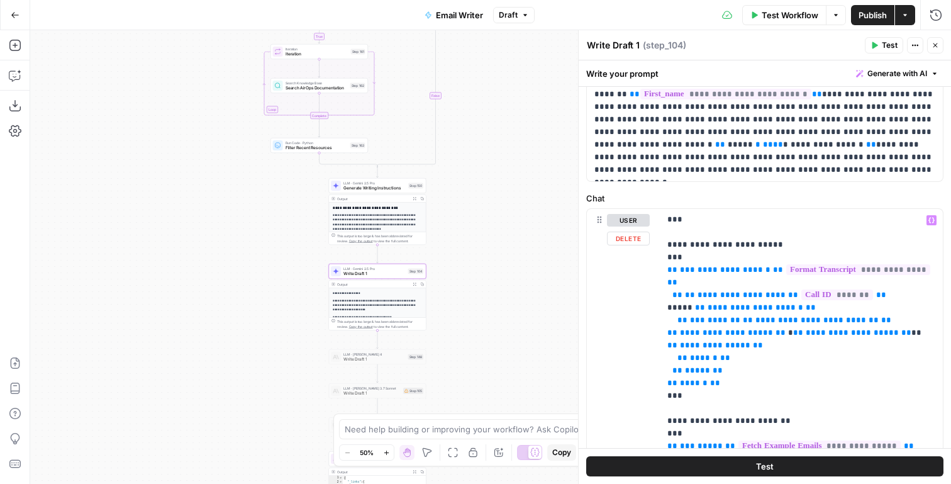
scroll to position [372, 0]
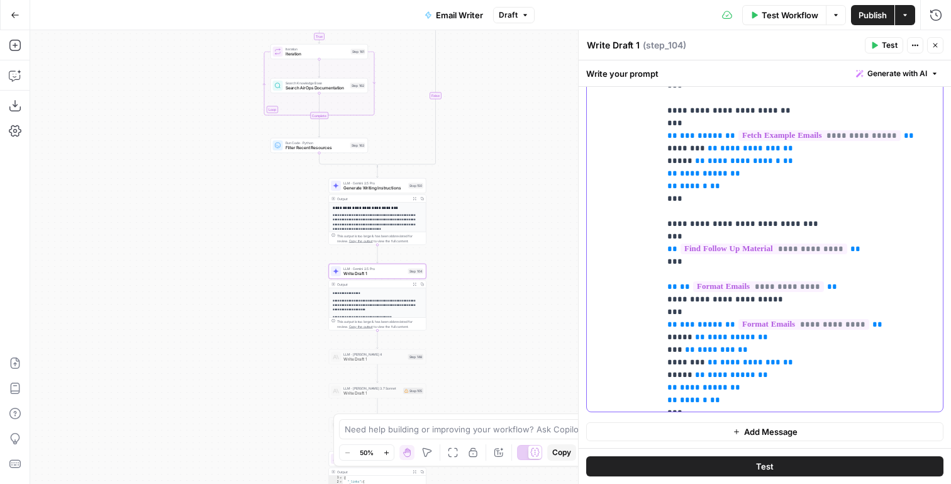
click at [875, 5] on button "Publish" at bounding box center [872, 15] width 43 height 20
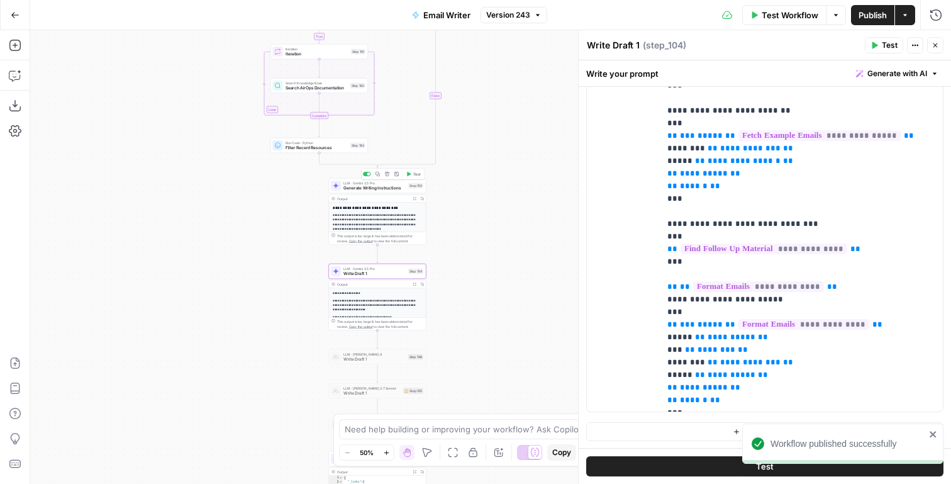
click at [369, 185] on span "Generate Writing Instructions" at bounding box center [374, 188] width 62 height 6
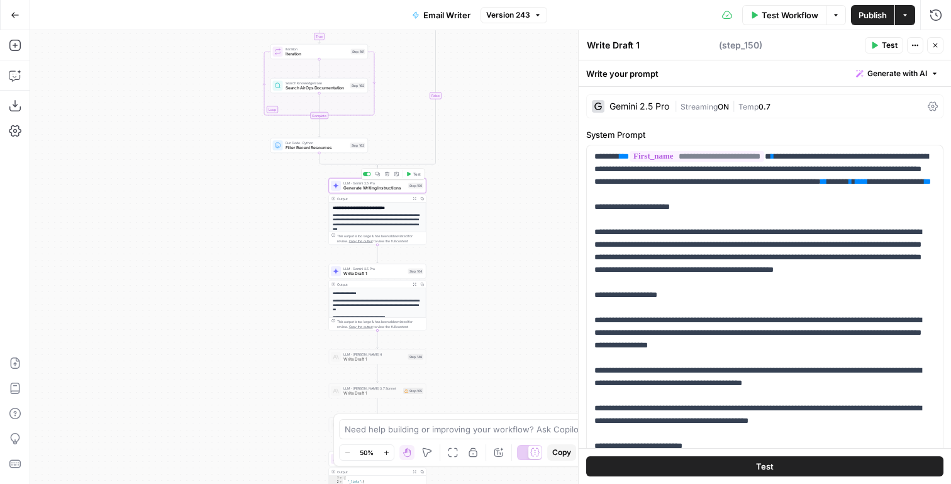
type textarea "Generate Writing Instructions"
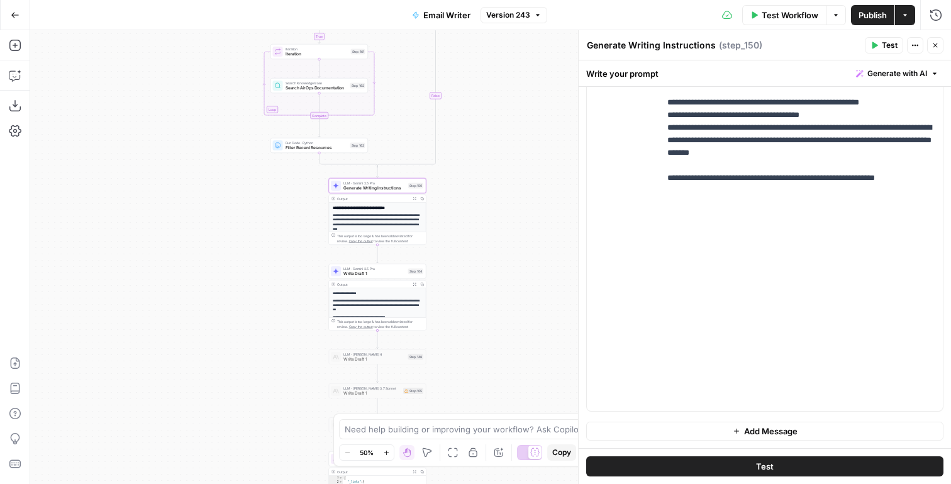
scroll to position [1474, 0]
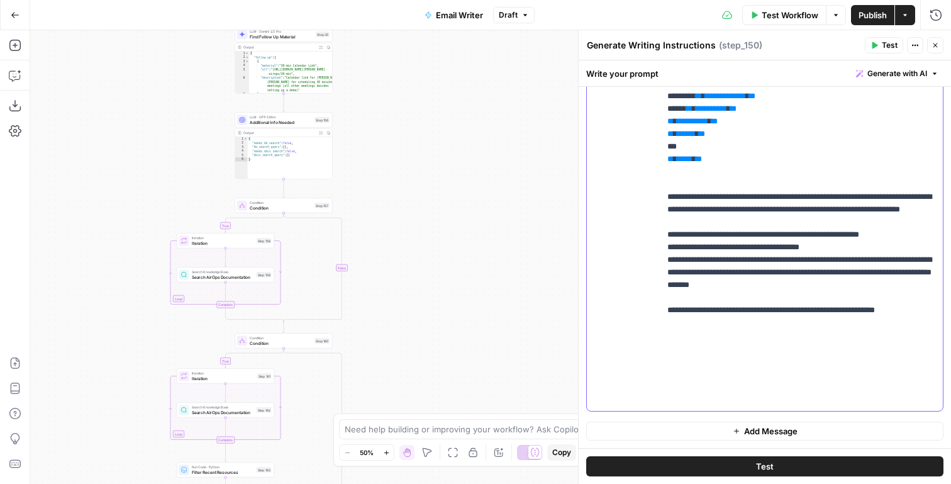
drag, startPoint x: 831, startPoint y: 196, endPoint x: 630, endPoint y: 199, distance: 200.7
click at [630, 199] on div "**********" at bounding box center [765, 155] width 356 height 513
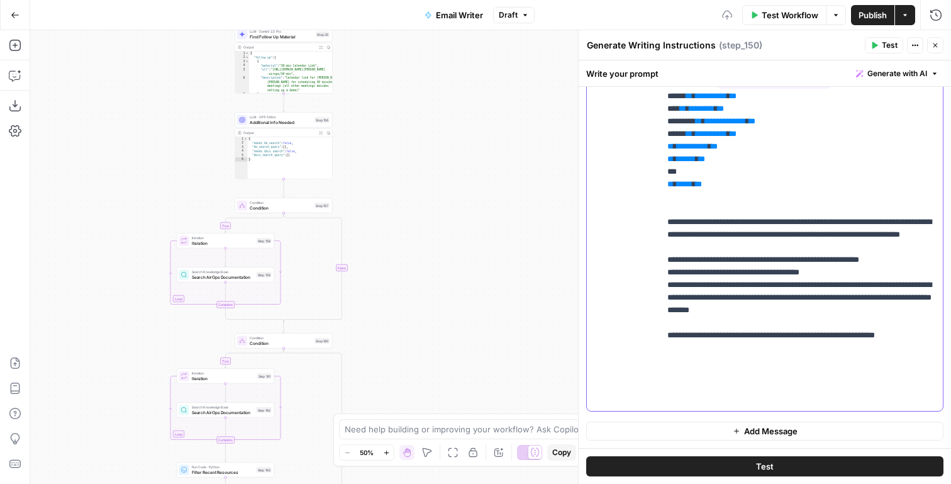
click at [736, 12] on span "**" at bounding box center [733, 8] width 6 height 8
click at [705, 12] on span "**" at bounding box center [702, 8] width 6 height 8
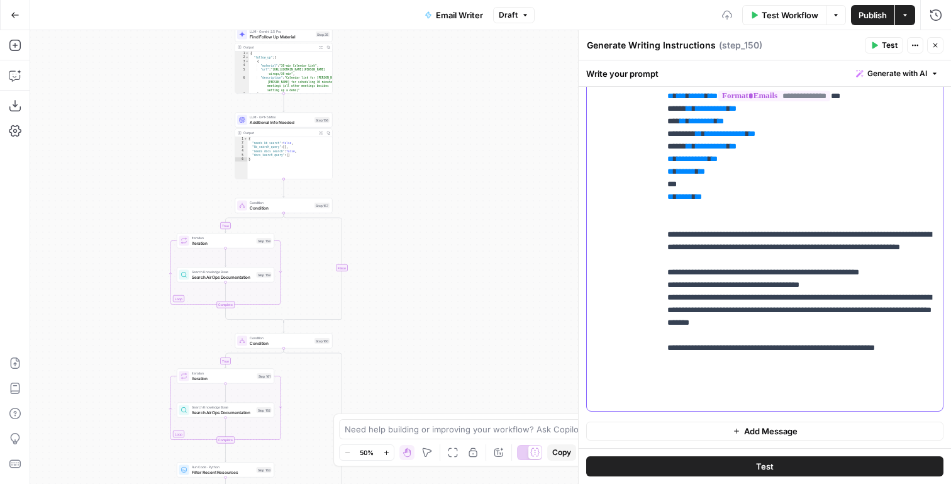
click at [705, 25] on span "**" at bounding box center [702, 20] width 6 height 8
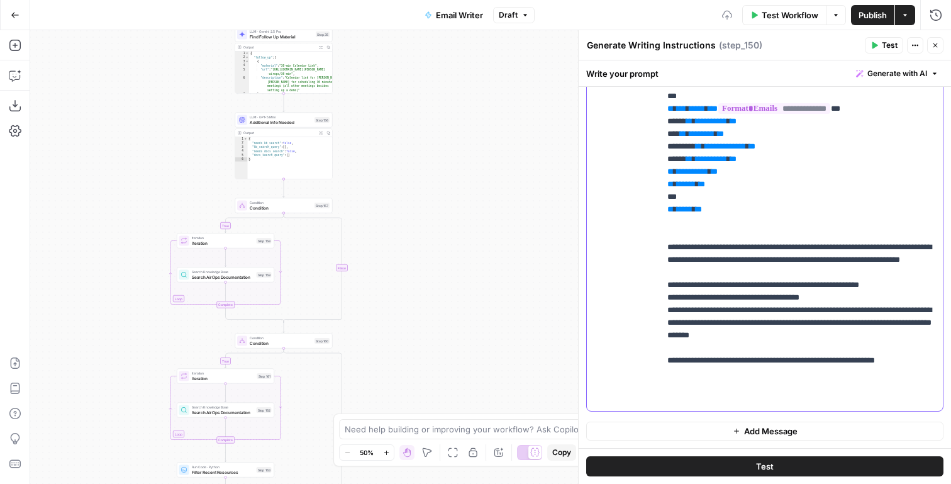
drag, startPoint x: 711, startPoint y: 245, endPoint x: 666, endPoint y: 200, distance: 63.6
click at [666, 200] on div "**********" at bounding box center [801, 155] width 283 height 513
copy p "**********"
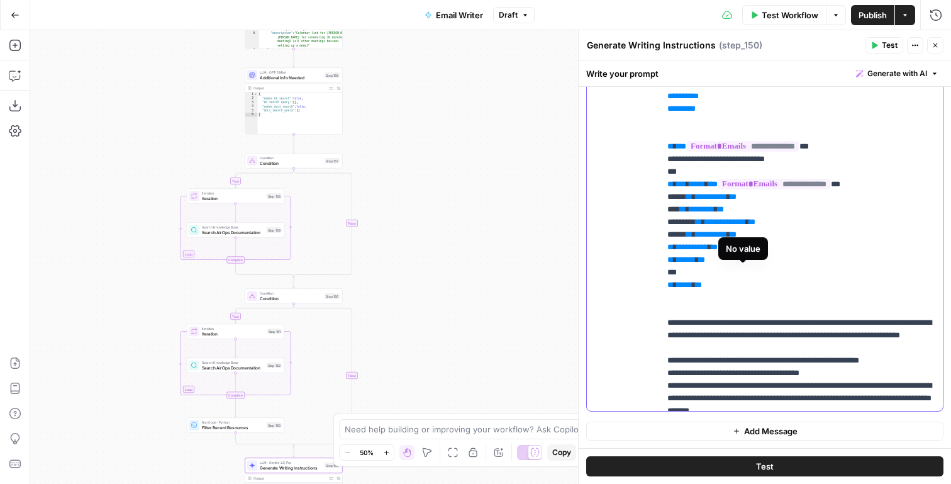
drag, startPoint x: 767, startPoint y: 272, endPoint x: 757, endPoint y: 272, distance: 9.4
click at [757, 64] on span "**********" at bounding box center [731, 58] width 95 height 11
drag, startPoint x: 717, startPoint y: 318, endPoint x: 662, endPoint y: 269, distance: 73.5
click at [662, 269] on div "**********" at bounding box center [801, 155] width 283 height 513
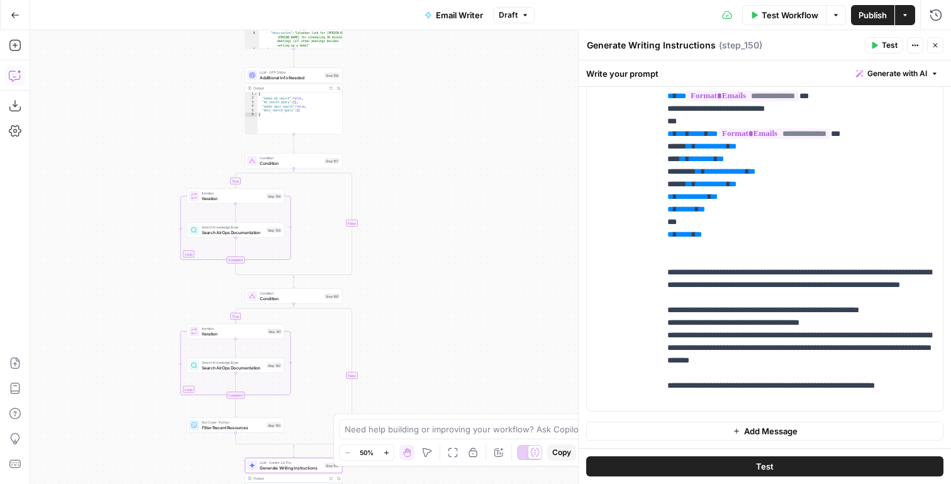
click at [12, 75] on icon "button" at bounding box center [15, 75] width 13 height 13
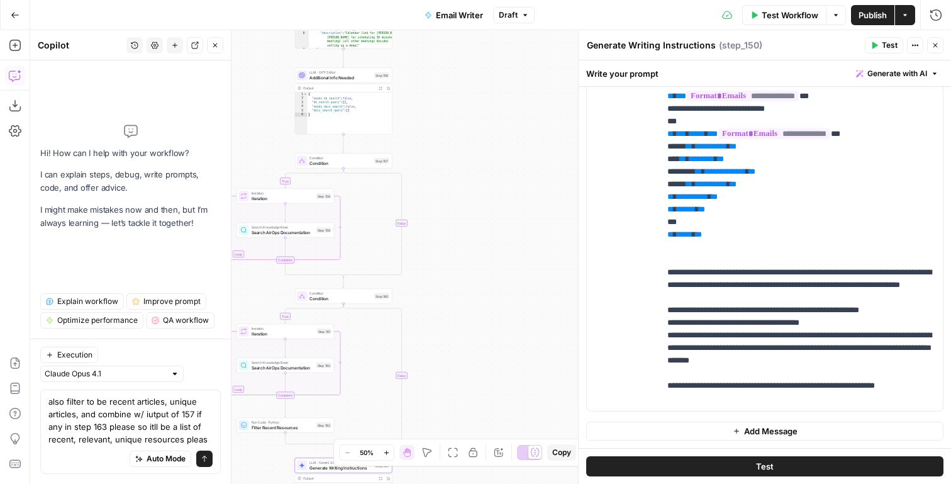
type textarea "also filter to be recent articles, unique articles, and combine w/ iutput of 15…"
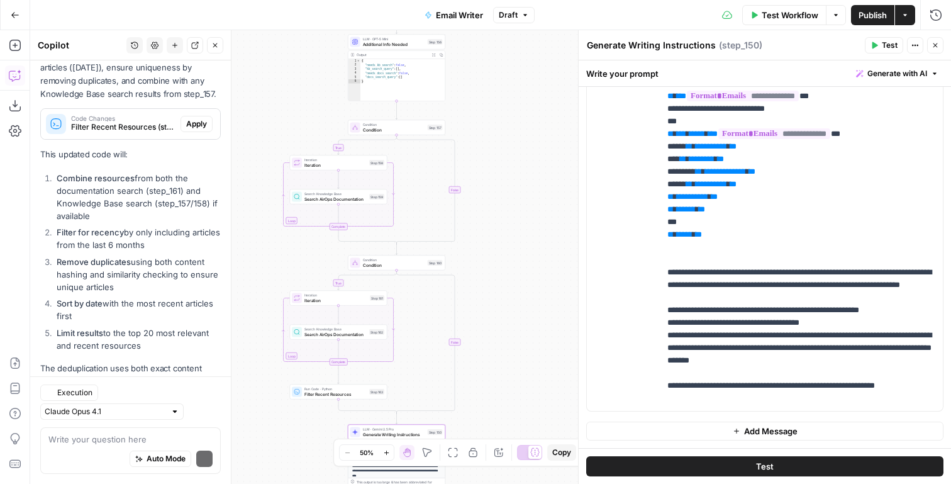
scroll to position [322, 0]
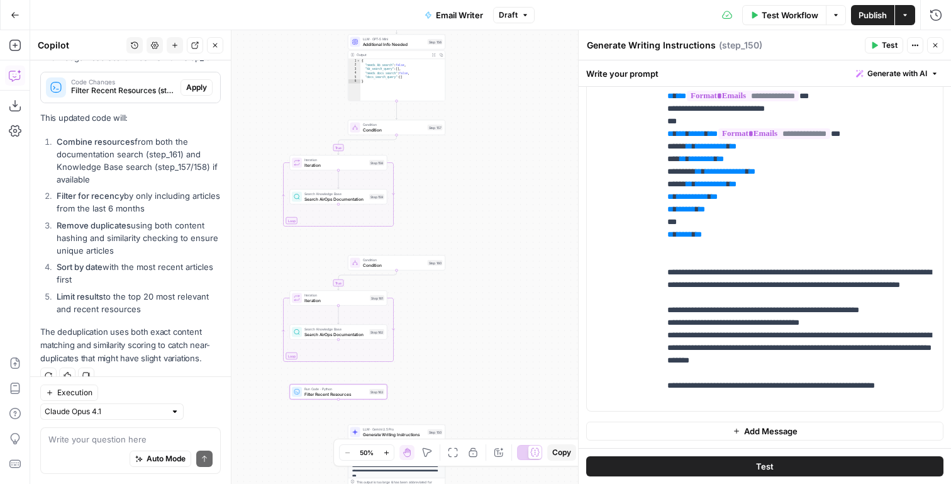
click at [197, 87] on span "Apply" at bounding box center [196, 87] width 21 height 11
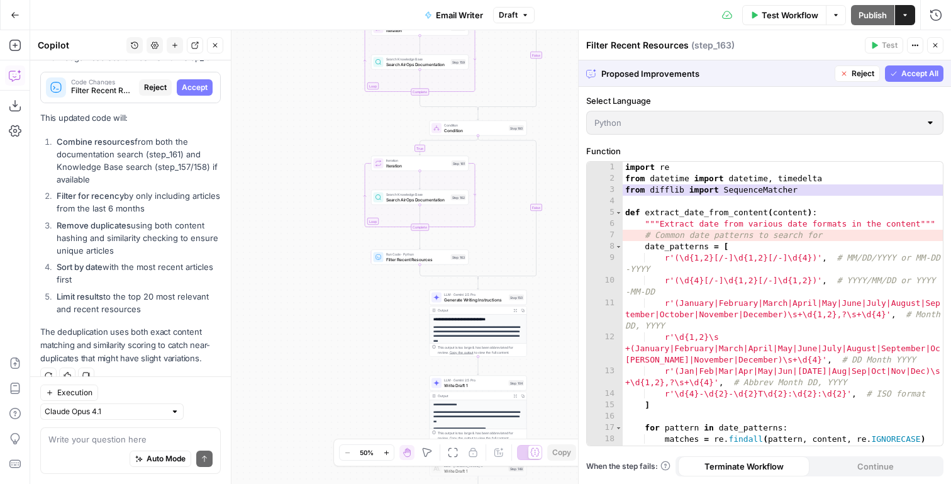
click at [923, 74] on span "Accept All" at bounding box center [919, 73] width 37 height 11
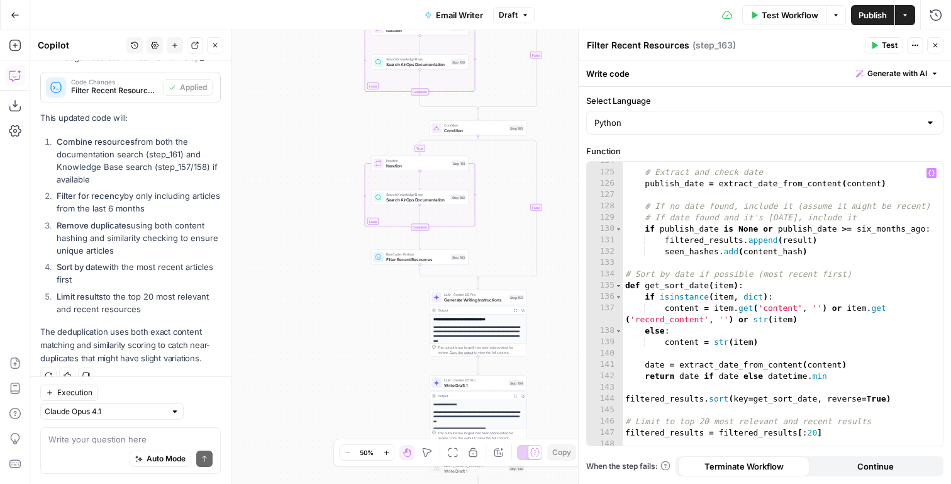
scroll to position [1675, 0]
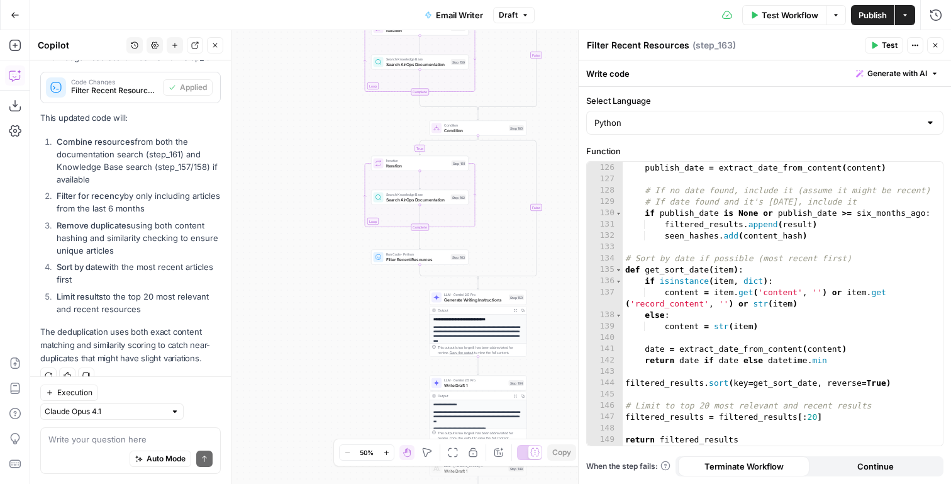
drag, startPoint x: 96, startPoint y: 143, endPoint x: 147, endPoint y: 212, distance: 85.9
click at [147, 212] on ol "Combine resources from both the documentation search (step_161) and Knowledge B…" at bounding box center [130, 225] width 181 height 180
click at [54, 435] on textarea at bounding box center [130, 439] width 164 height 13
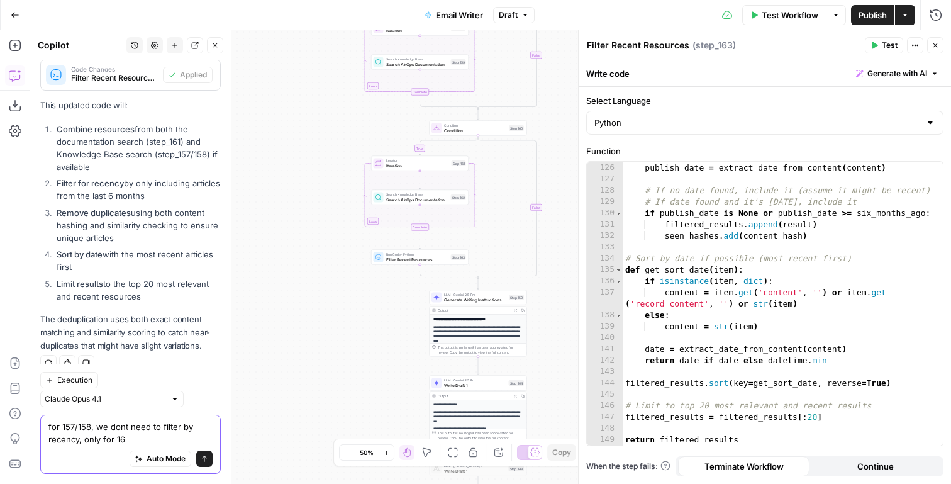
type textarea "for 157/158, we dont need to filter by recency, only for 160"
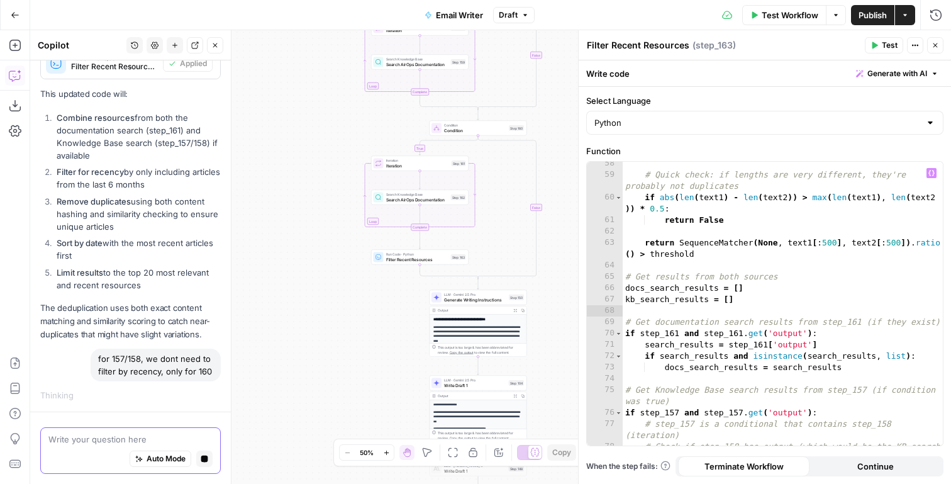
scroll to position [772, 0]
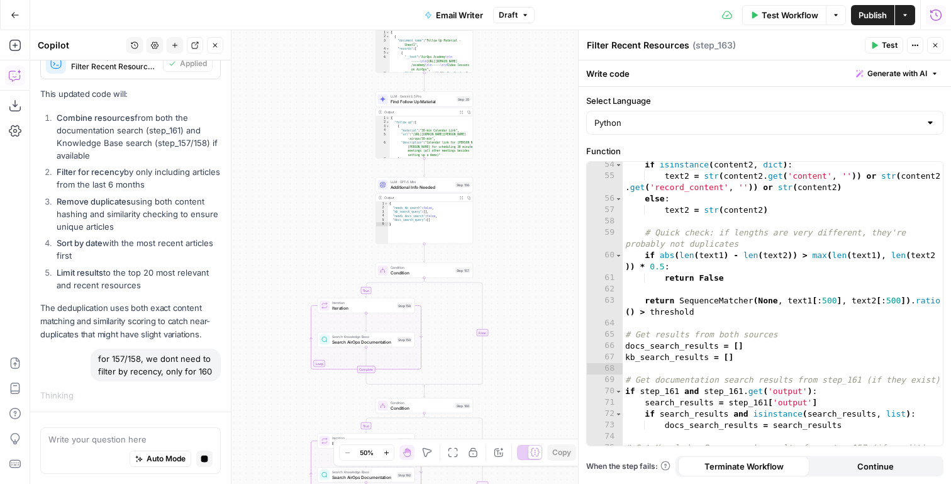
click at [933, 11] on icon "button" at bounding box center [936, 15] width 13 height 13
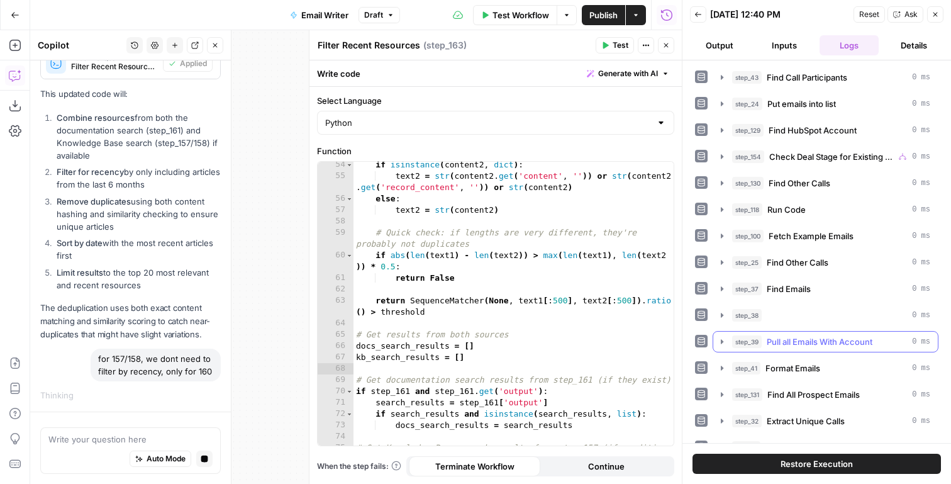
scroll to position [169, 0]
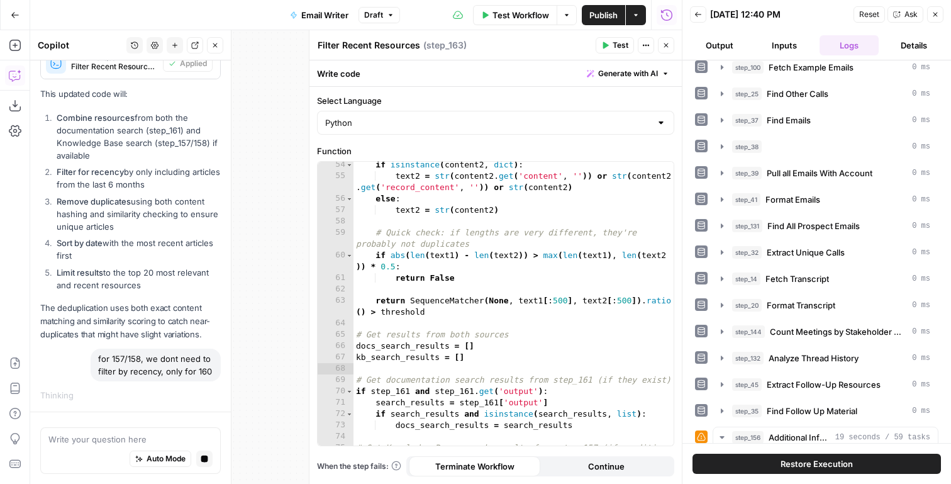
click at [697, 19] on button "Back" at bounding box center [698, 14] width 16 height 16
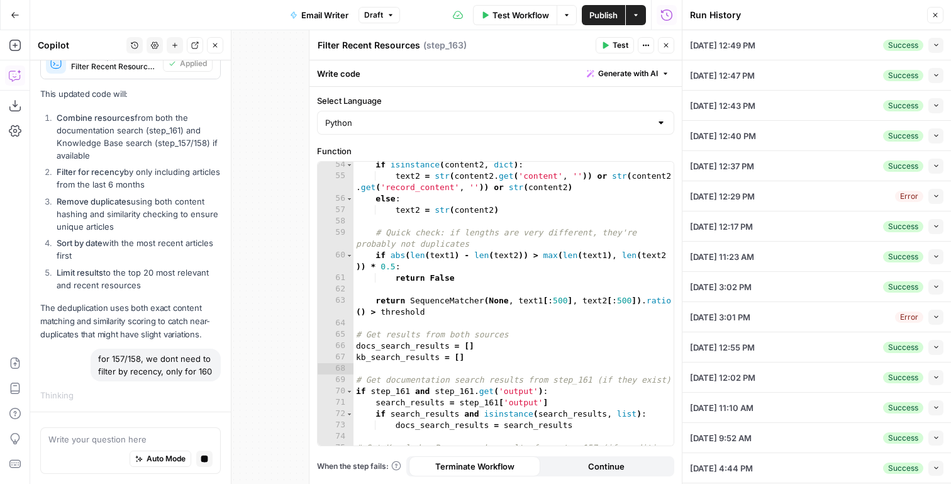
click at [935, 223] on div "Collapse" at bounding box center [921, 232] width 48 height 22
click at [931, 348] on button "Collapse" at bounding box center [935, 348] width 15 height 15
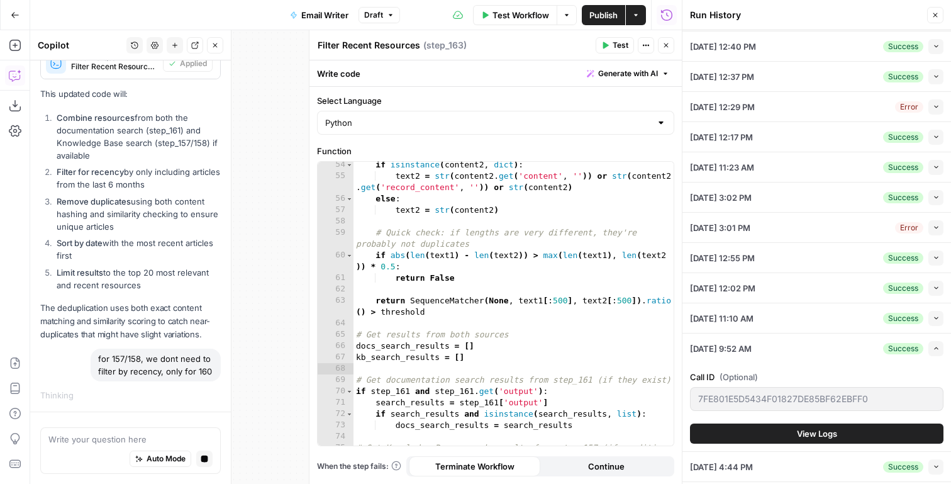
click at [794, 427] on button "View Logs" at bounding box center [816, 433] width 253 height 20
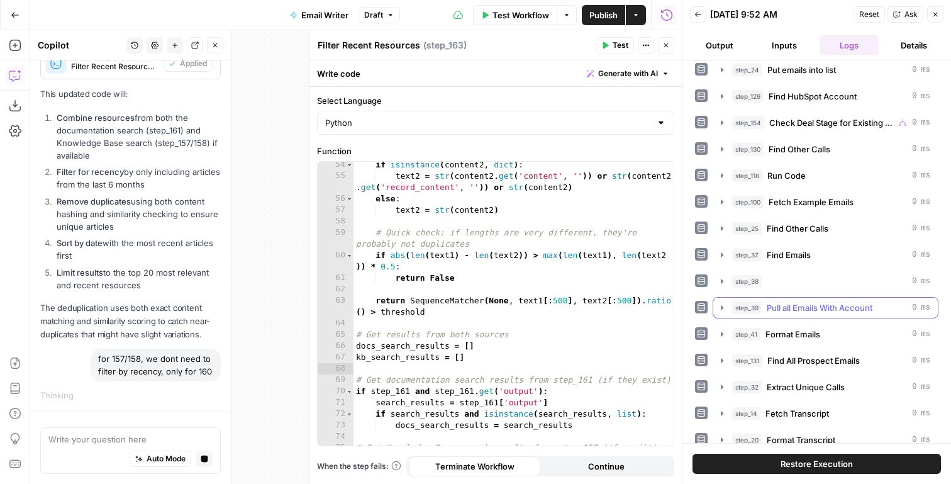
scroll to position [33, 0]
click at [783, 336] on span "Format Emails" at bounding box center [792, 334] width 55 height 13
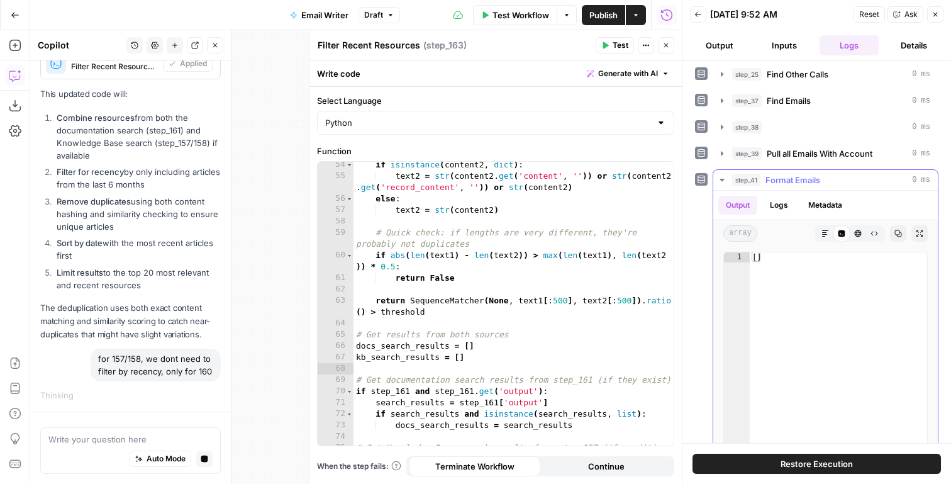
scroll to position [201, 0]
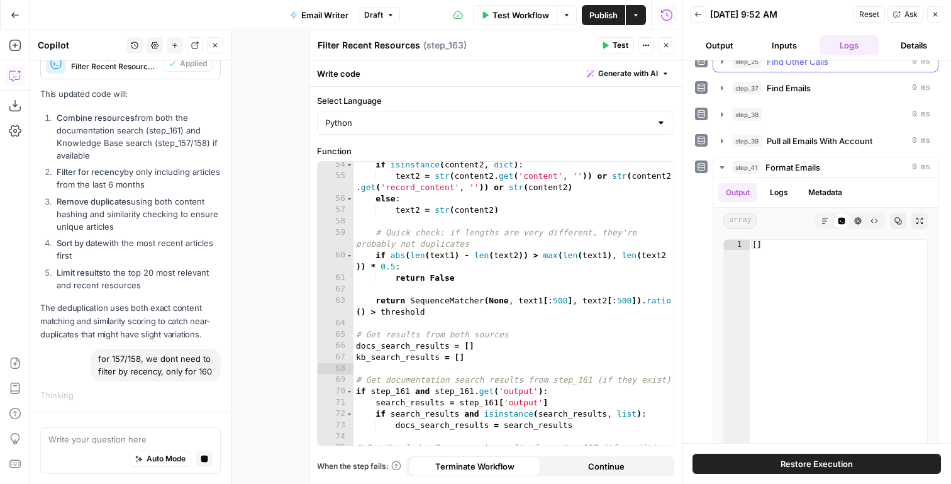
click at [807, 65] on span "Find Other Calls" at bounding box center [798, 61] width 62 height 13
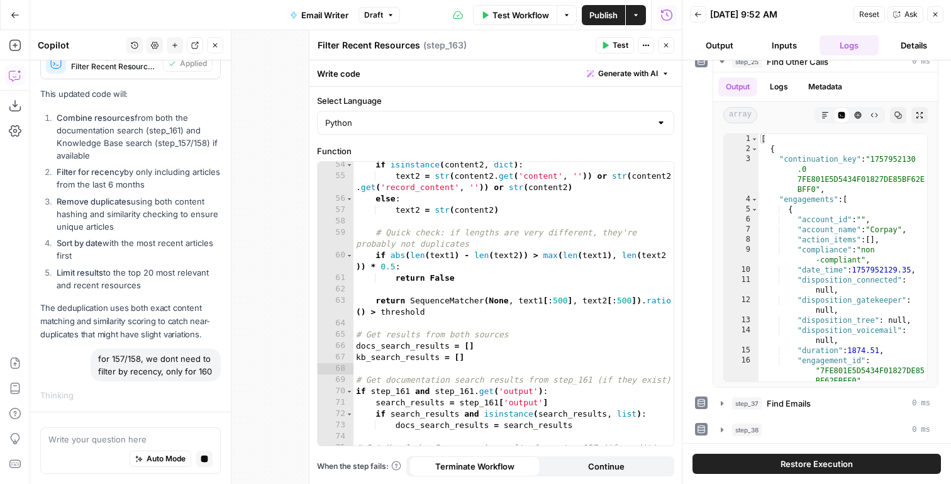
click at [791, 464] on span "Restore Execution" at bounding box center [817, 463] width 72 height 13
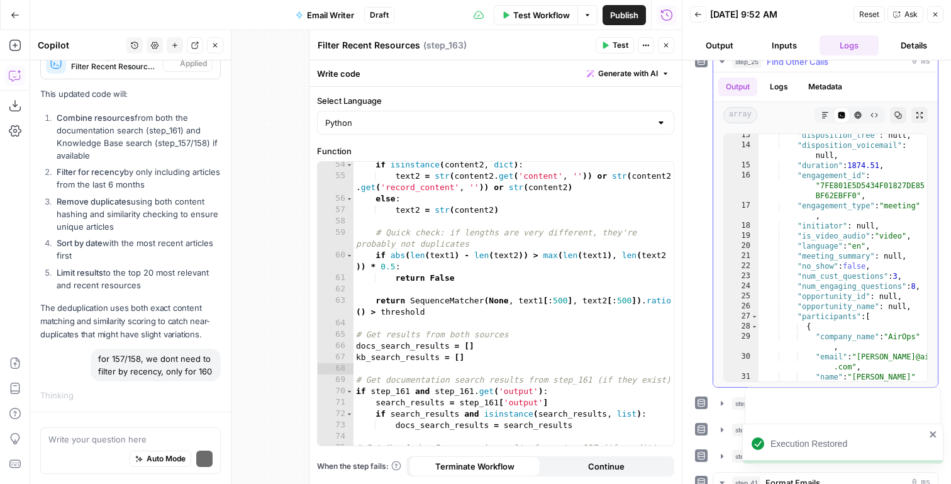
scroll to position [401, 0]
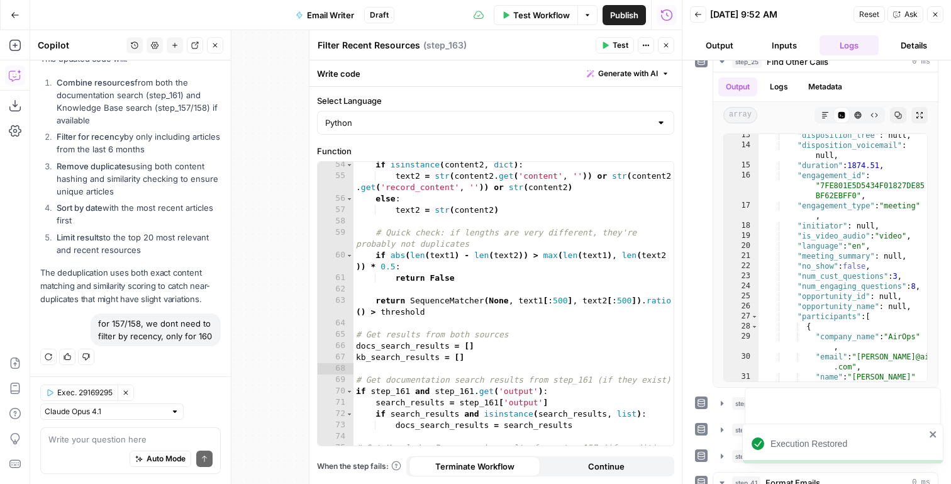
click at [120, 335] on div "for 157/158, we dont need to filter by recency, only for 160" at bounding box center [156, 329] width 130 height 33
copy div "for 157/158, we dont need to filter by recency, only for 160 Regenerate Helpful…"
click at [112, 426] on div "Exec. 29169295 Clear Selection Claude Opus 4.1 Write your question here Auto Mo…" at bounding box center [130, 430] width 201 height 108
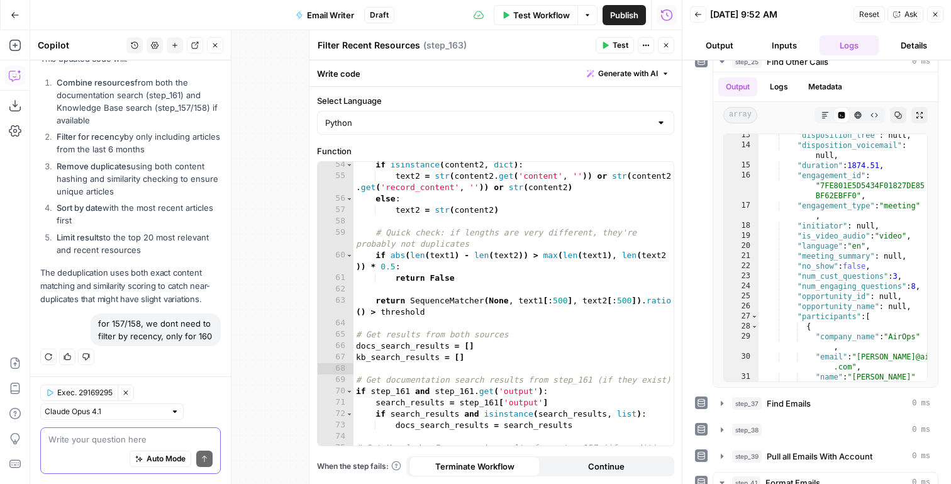
click at [72, 443] on textarea at bounding box center [130, 439] width 164 height 13
paste textarea "for 157/158, we dont need to filter by recency, only for 160"
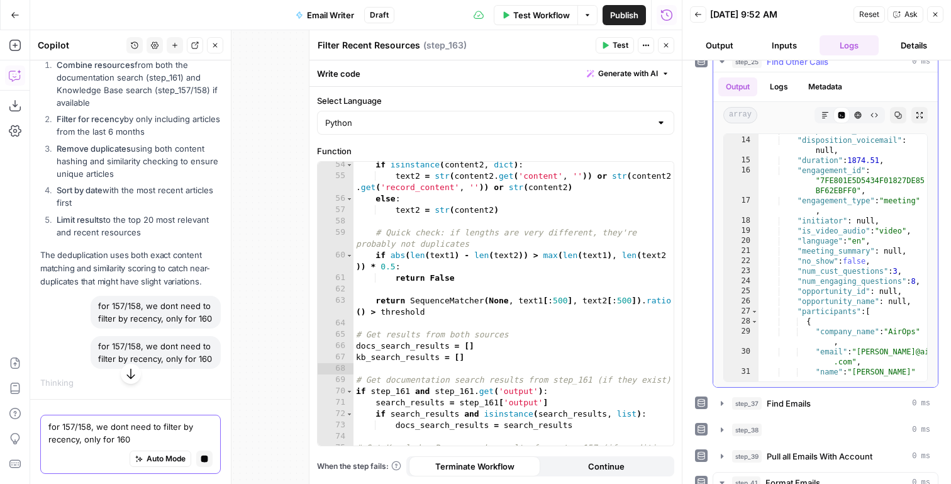
scroll to position [298, 0]
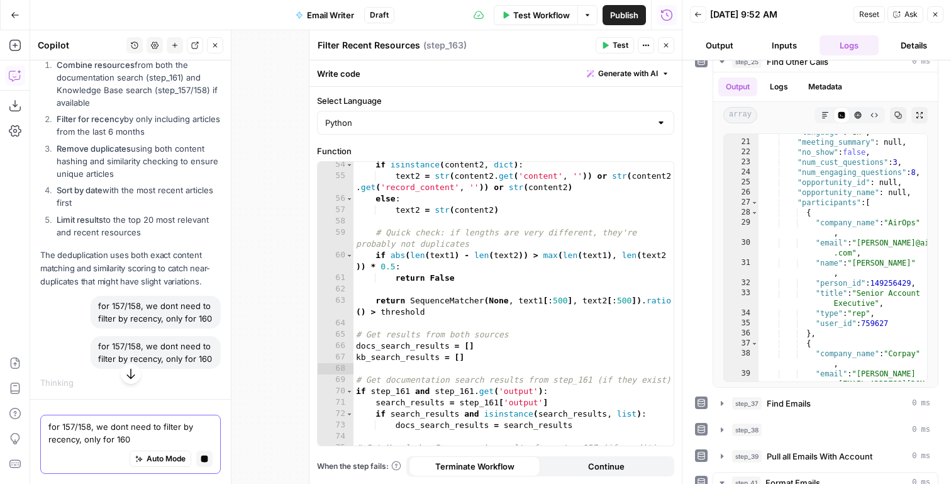
type textarea "for 157/158, we dont need to filter by recency, only for 160"
click at [936, 14] on icon "button" at bounding box center [935, 15] width 8 height 8
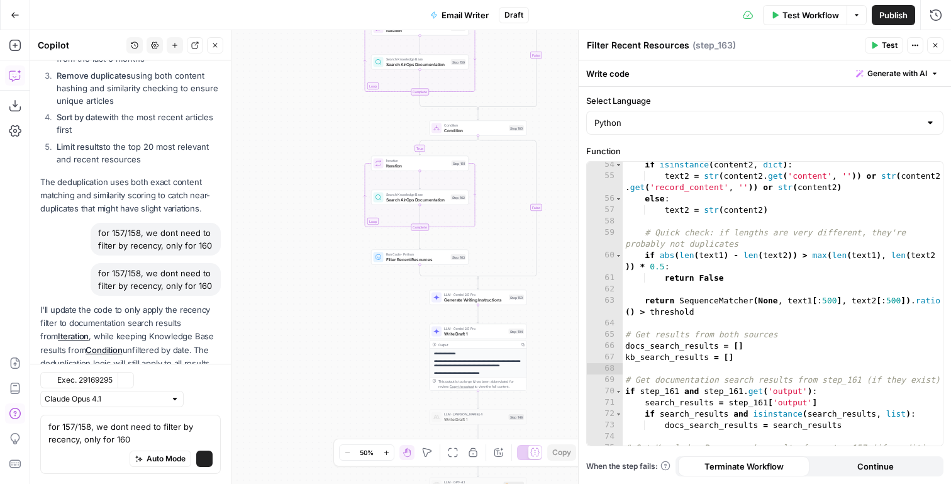
scroll to position [567, 0]
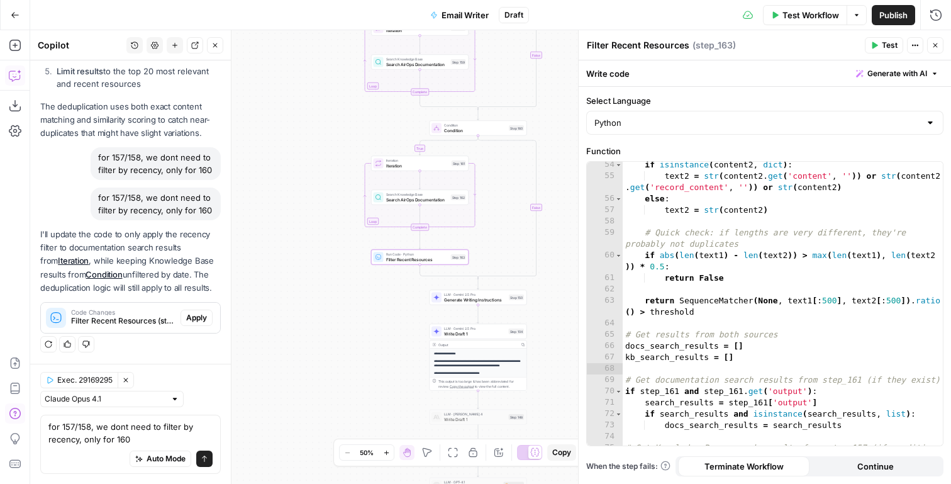
click at [202, 315] on span "Apply" at bounding box center [196, 317] width 21 height 11
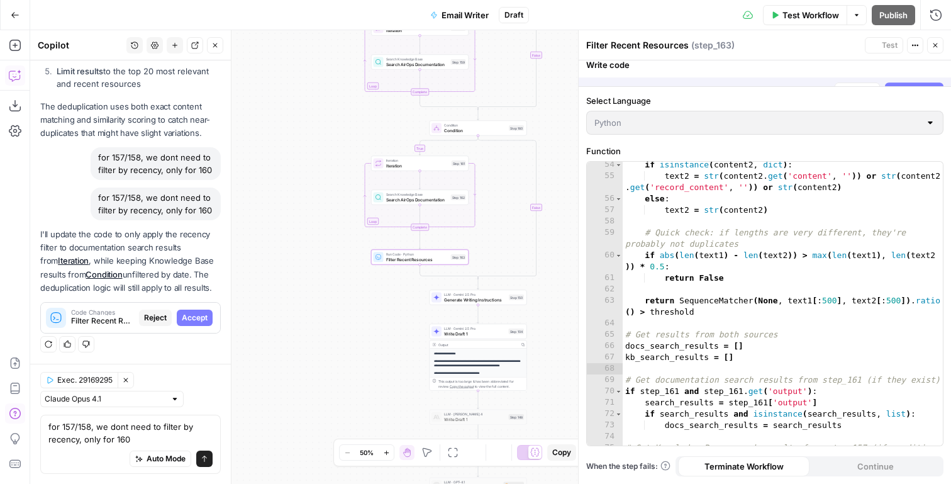
scroll to position [547, 0]
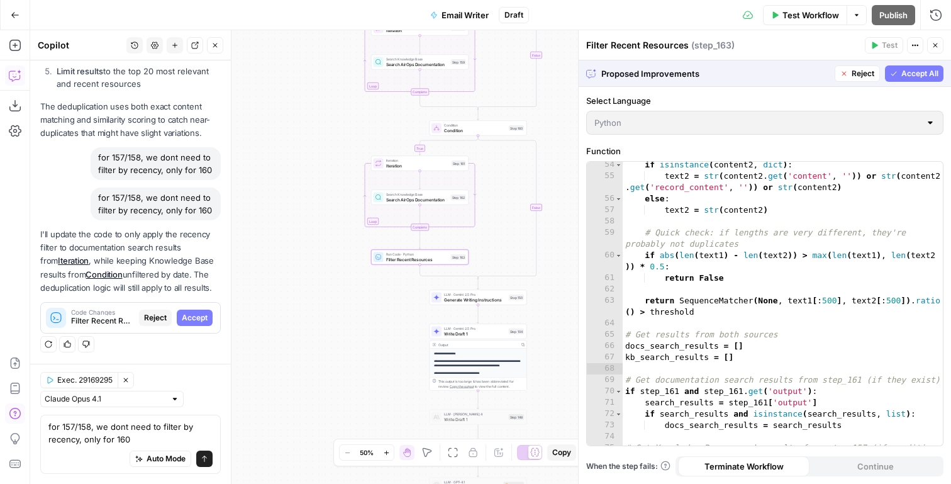
click at [201, 323] on span "Accept" at bounding box center [195, 317] width 26 height 11
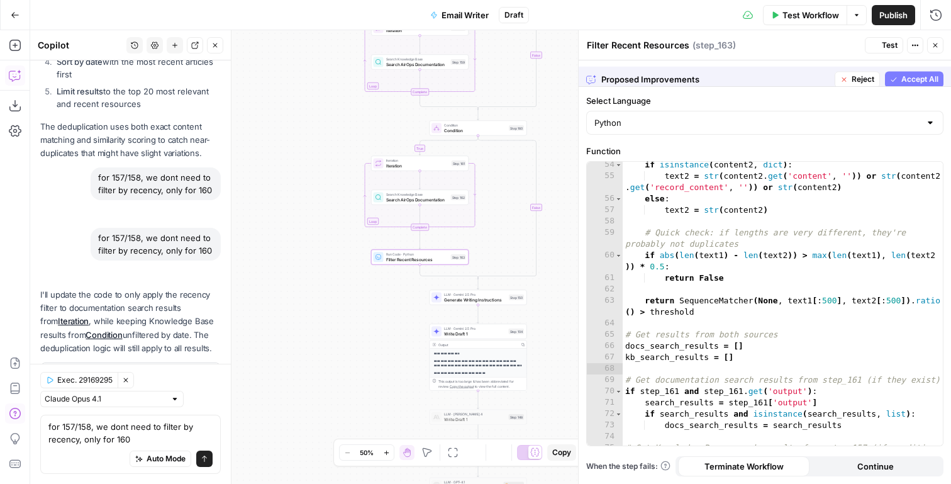
scroll to position [608, 0]
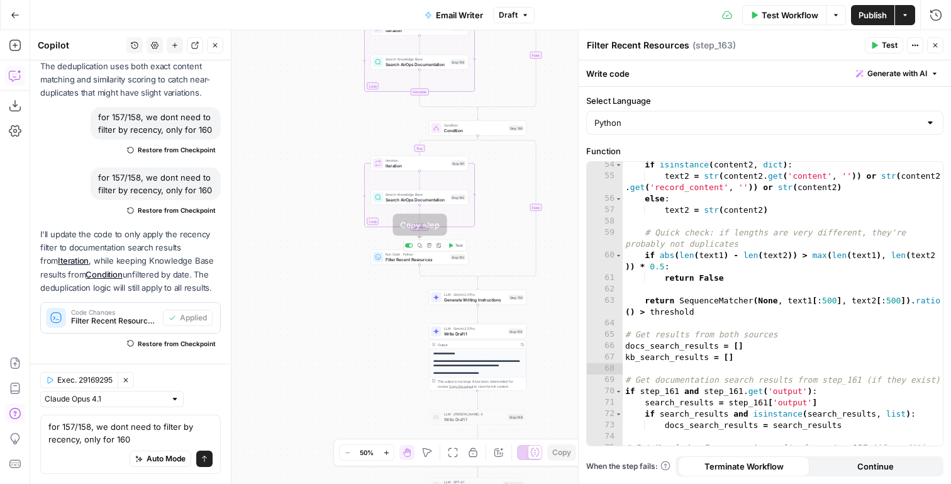
click at [421, 245] on icon "button" at bounding box center [420, 245] width 4 height 4
click at [410, 258] on span "Filter Recent Resources" at bounding box center [417, 259] width 62 height 6
click at [410, 260] on span "Filter Recent Resources" at bounding box center [417, 259] width 62 height 6
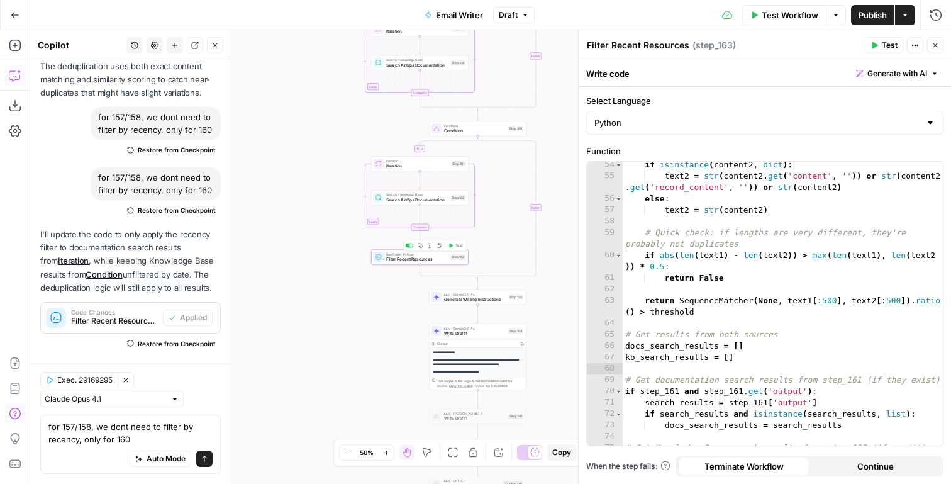
click at [410, 259] on span "Filter Recent Resources" at bounding box center [417, 259] width 62 height 6
type textarea "**********"
click at [820, 174] on div "if isinstance ( content2 , dict ) : text2 = str ( content2 . get ( 'content' , …" at bounding box center [783, 318] width 320 height 318
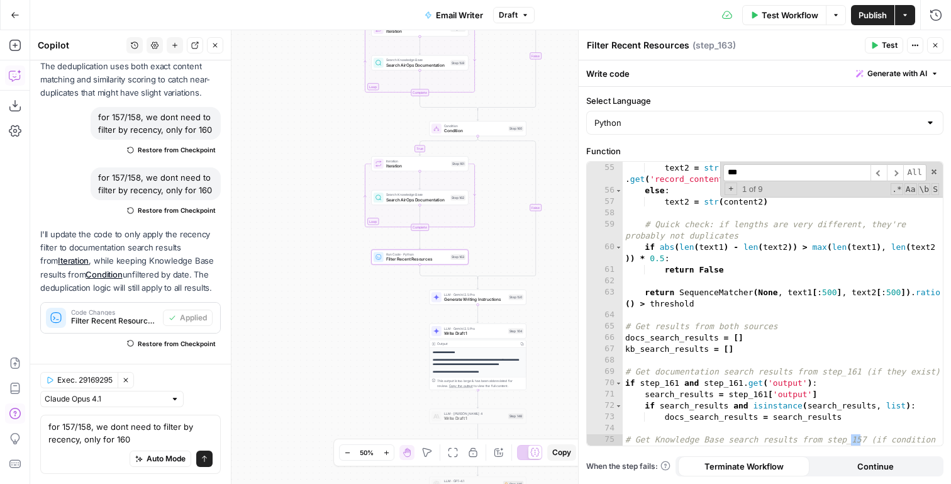
scroll to position [956, 0]
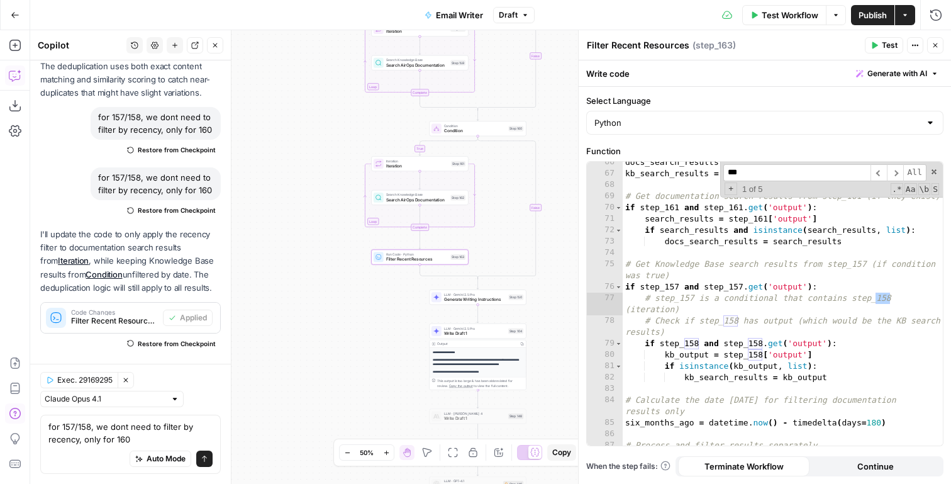
type input "***"
click at [764, 330] on div "docs_search_results = [ ] kb_search_results = [ ] # Get documentation search re…" at bounding box center [783, 310] width 320 height 306
drag, startPoint x: 850, startPoint y: 344, endPoint x: 594, endPoint y: 344, distance: 256.0
click at [594, 344] on div "**********" at bounding box center [765, 304] width 356 height 284
type textarea "**********"
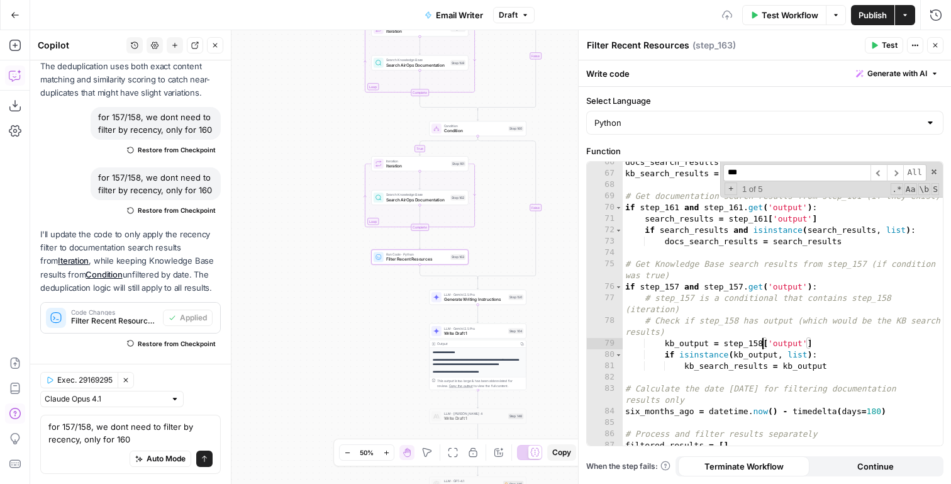
click at [761, 342] on div "docs_search_results = [ ] kb_search_results = [ ] # Get documentation search re…" at bounding box center [783, 310] width 320 height 306
click at [864, 15] on span "Publish" at bounding box center [873, 15] width 28 height 13
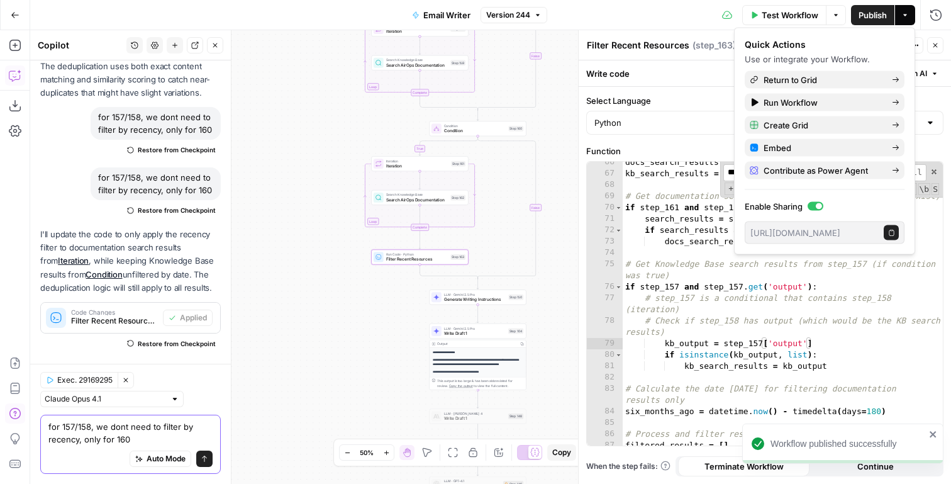
click at [147, 430] on textarea "for 157/158, we dont need to filter by recency, only for 160" at bounding box center [130, 432] width 164 height 25
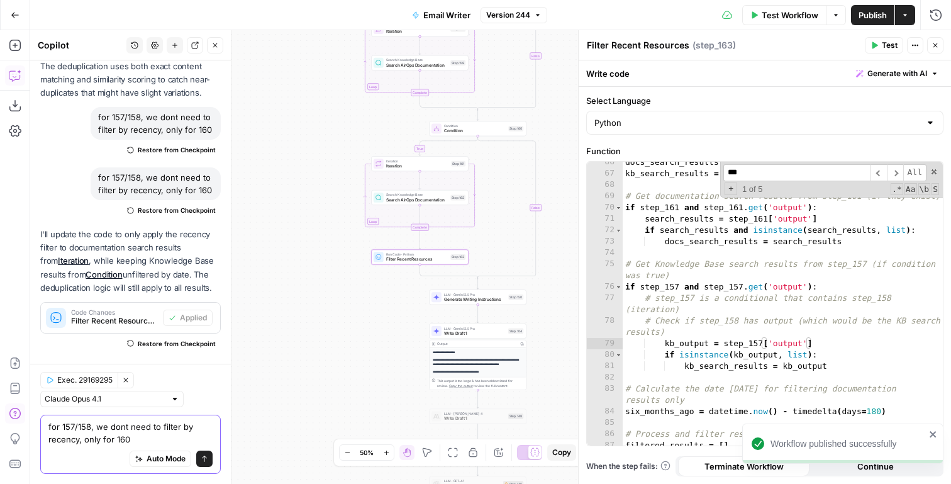
click at [145, 438] on textarea "for 157/158, we dont need to filter by recency, only for 160" at bounding box center [130, 432] width 164 height 25
click at [422, 258] on span "Filter Recent Resources" at bounding box center [417, 259] width 62 height 6
click at [770, 244] on div "docs_search_results = [ ] kb_search_results = [ ] # Get documentation search re…" at bounding box center [783, 310] width 320 height 306
click at [423, 260] on span "Filter Recent Resources" at bounding box center [417, 260] width 62 height 6
type textarea "**********"
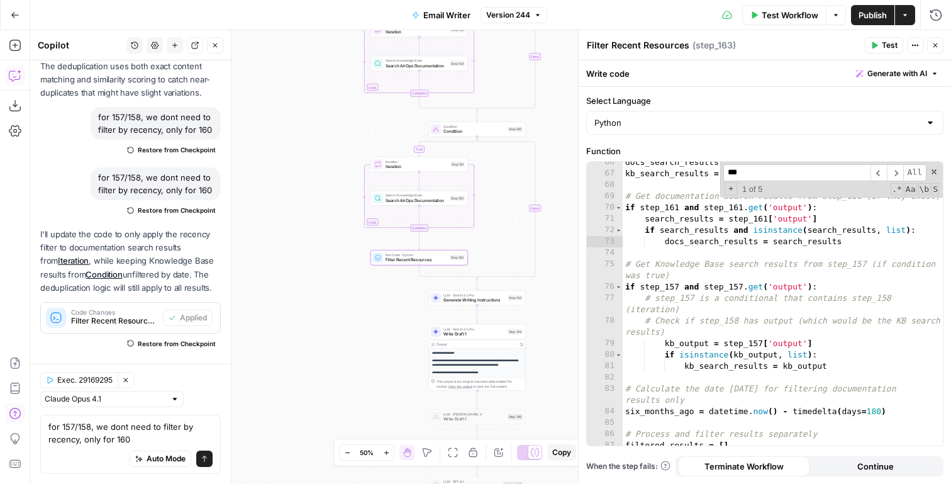
click at [690, 289] on div "docs_search_results = [ ] kb_search_results = [ ] # Get documentation search re…" at bounding box center [783, 310] width 320 height 306
click at [664, 253] on div "docs_search_results = [ ] kb_search_results = [ ] # Get documentation search re…" at bounding box center [783, 310] width 320 height 306
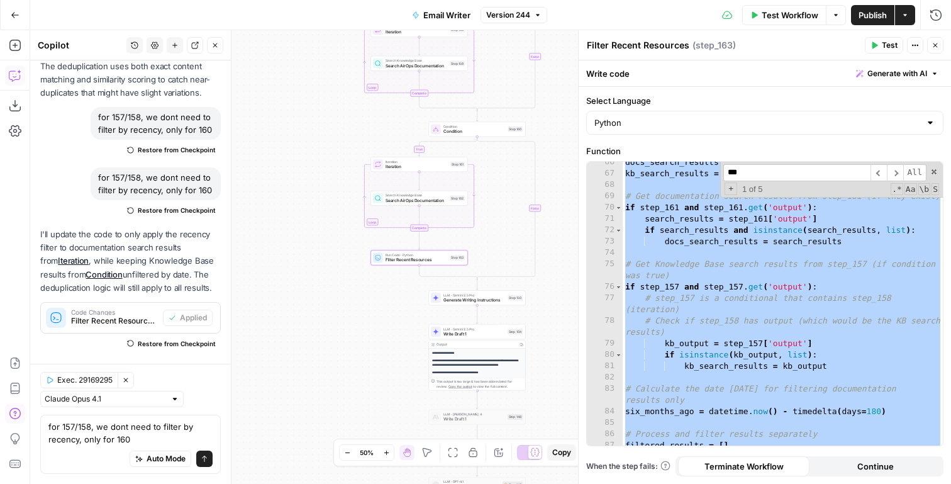
paste textarea
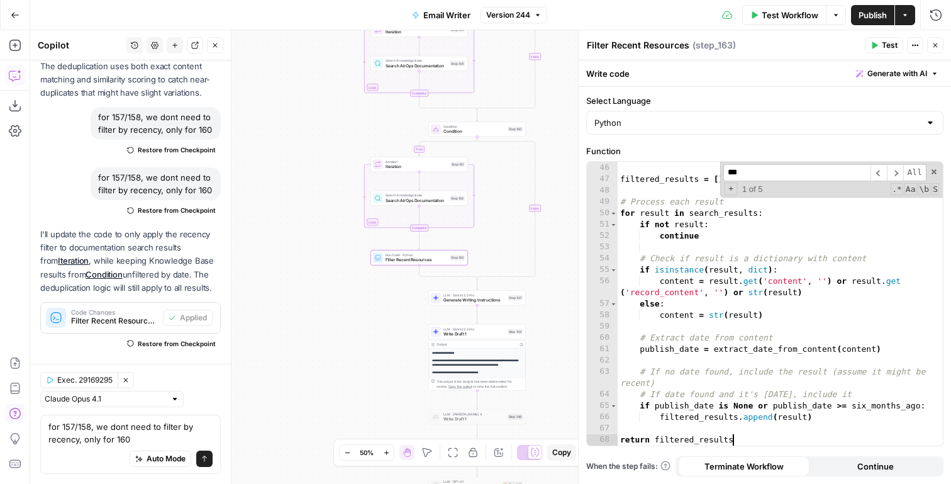
scroll to position [622, 0]
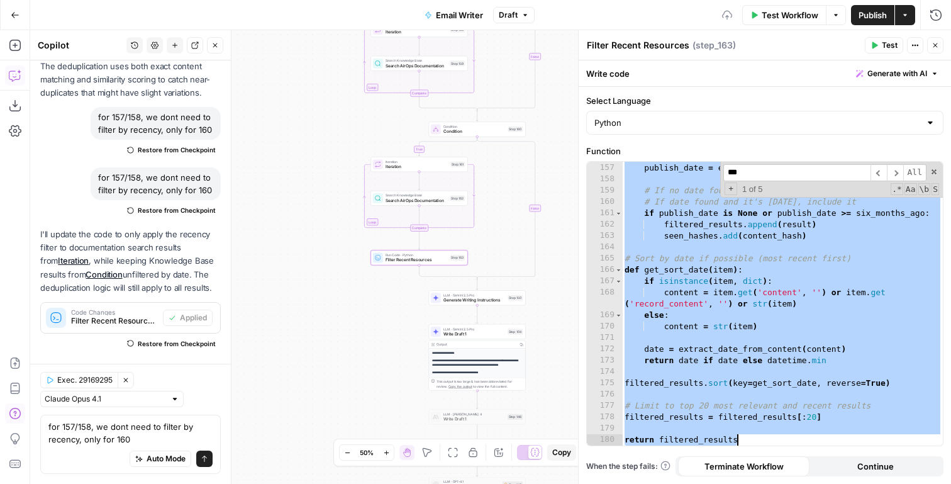
paste textarea
type textarea "**********"
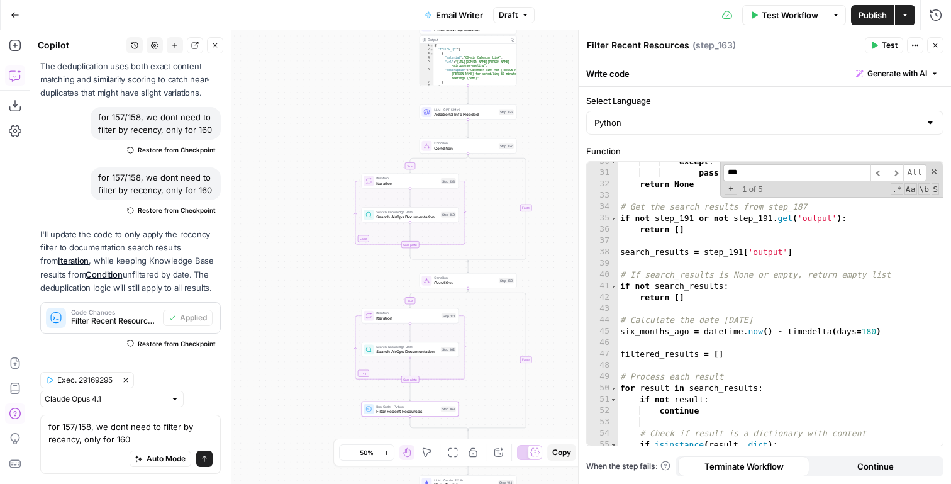
scroll to position [438, 0]
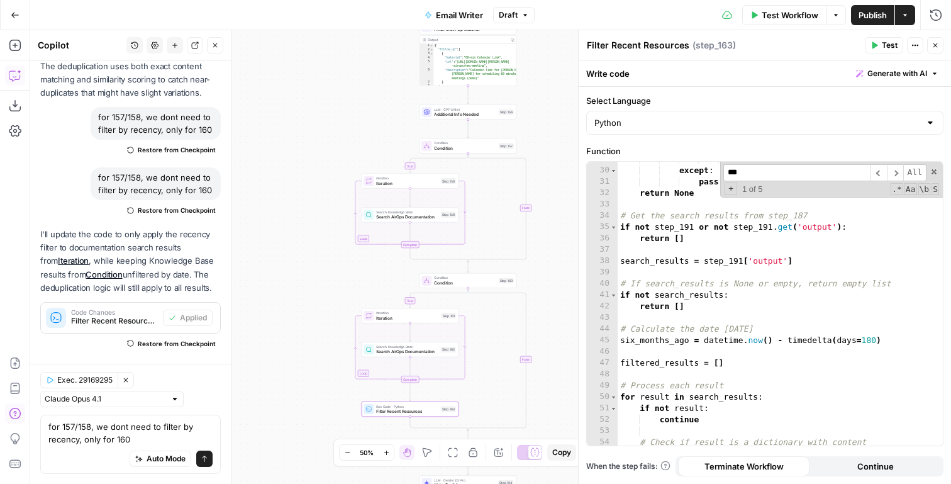
drag, startPoint x: 758, startPoint y: 178, endPoint x: 708, endPoint y: 183, distance: 49.9
click at [708, 183] on div "continue except : pass return None # Get the search results from step_187 if no…" at bounding box center [780, 304] width 325 height 284
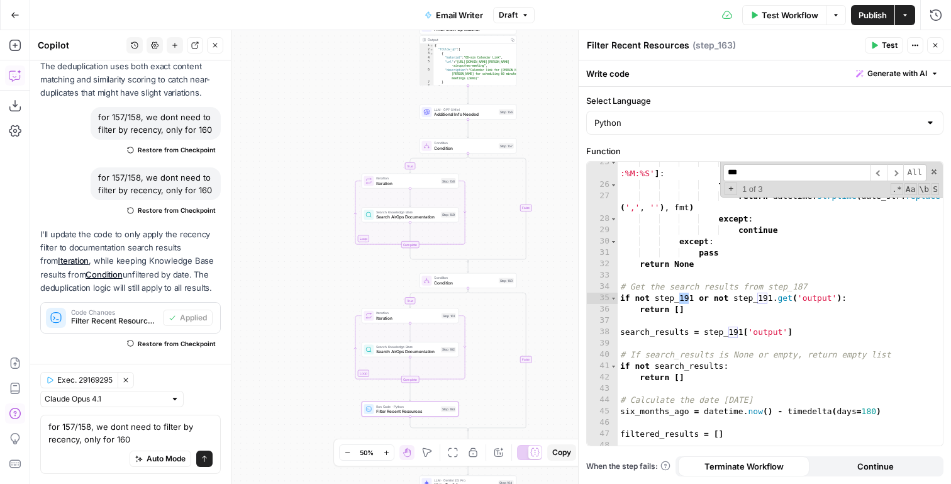
scroll to position [367, 0]
type input "***"
click at [730, 189] on span "+" at bounding box center [731, 188] width 13 height 13
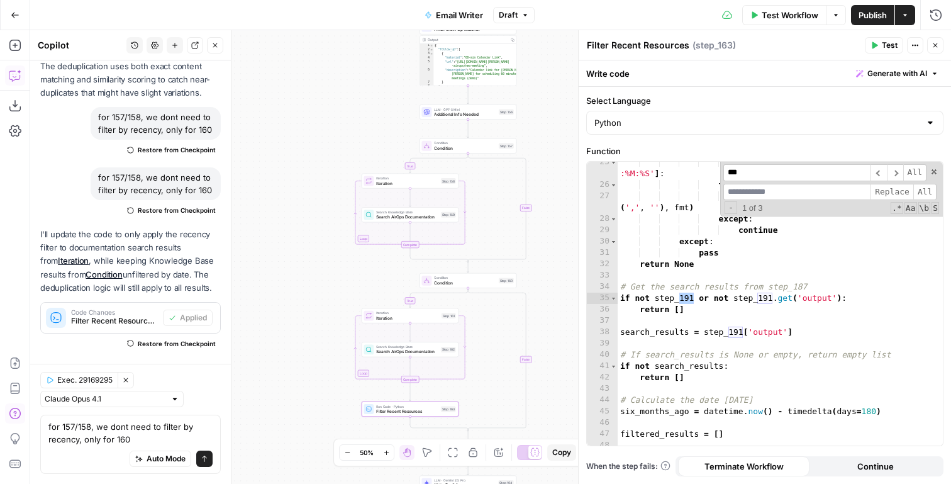
click at [748, 191] on input at bounding box center [796, 192] width 147 height 17
type input "***"
click at [884, 188] on span "Replace" at bounding box center [891, 192] width 43 height 17
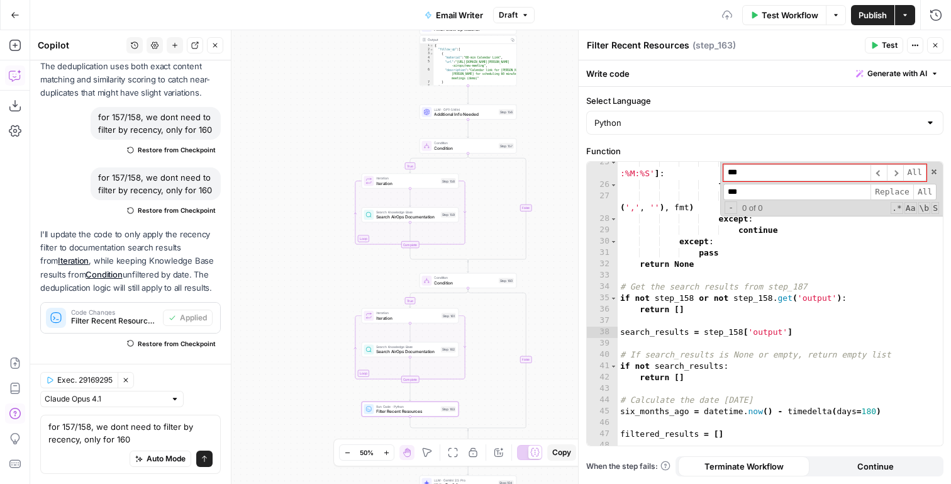
click at [755, 177] on input "***" at bounding box center [796, 172] width 147 height 17
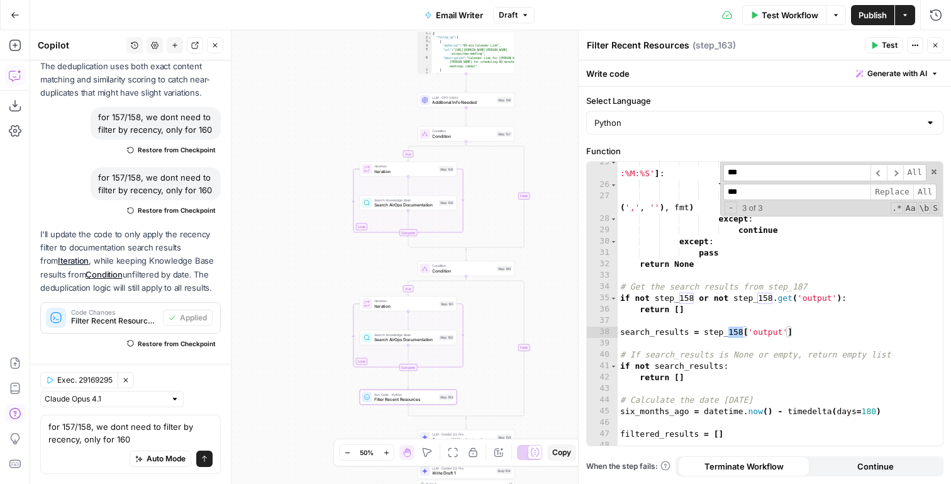
type input "***"
click at [743, 191] on input "***" at bounding box center [796, 192] width 147 height 17
type input "***"
click at [907, 188] on span "Replace" at bounding box center [891, 192] width 43 height 17
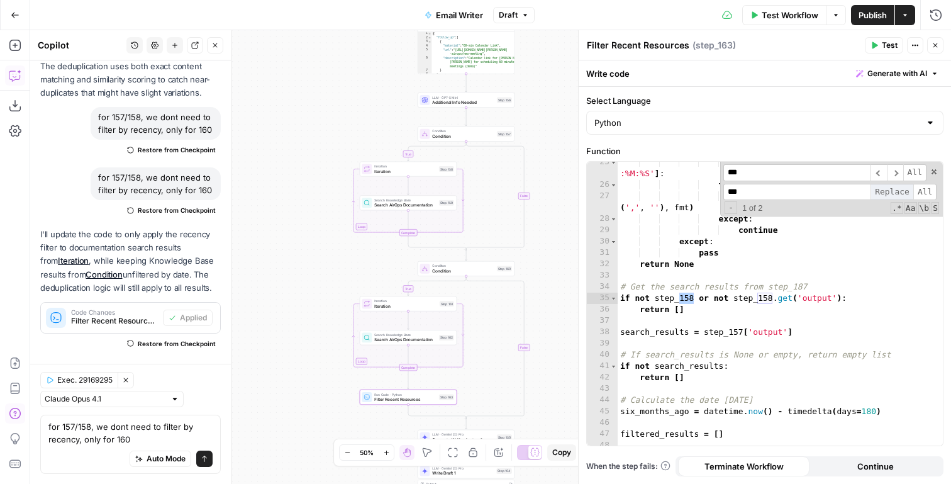
click at [907, 188] on span "Replace" at bounding box center [891, 192] width 43 height 17
click at [766, 174] on input "***" at bounding box center [796, 172] width 147 height 17
type input "****"
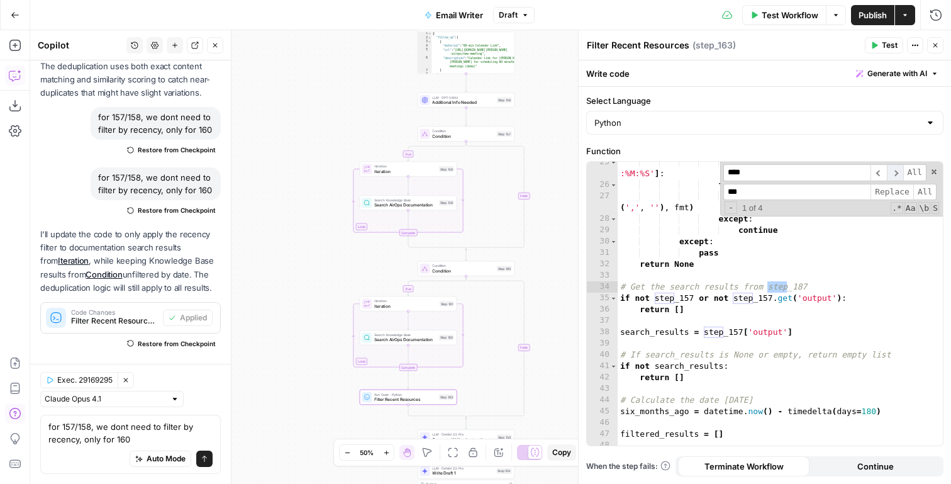
click at [895, 169] on span "​" at bounding box center [895, 172] width 16 height 17
click at [718, 343] on div "'%b %d, %Y' , '%b %d %Y' , '%Y-%m-%dT%H :%M:%S' ] : try : return datetime . str…" at bounding box center [780, 316] width 325 height 318
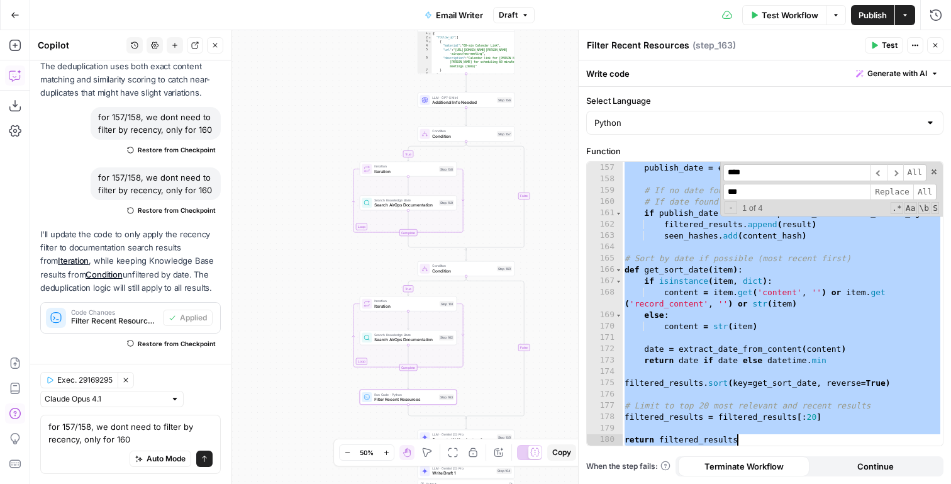
scroll to position [990, 0]
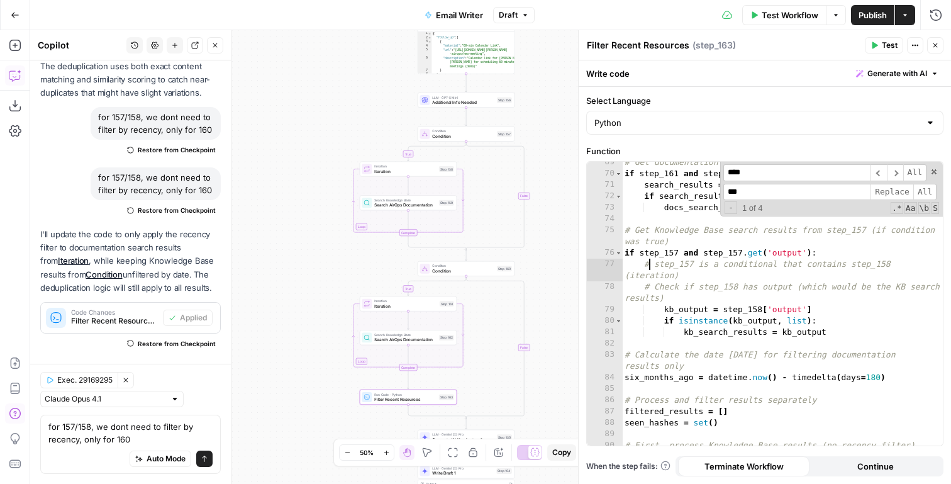
click at [649, 267] on div "# Get documentation search results from step_161 (if they exist) if step_161 an…" at bounding box center [782, 310] width 321 height 306
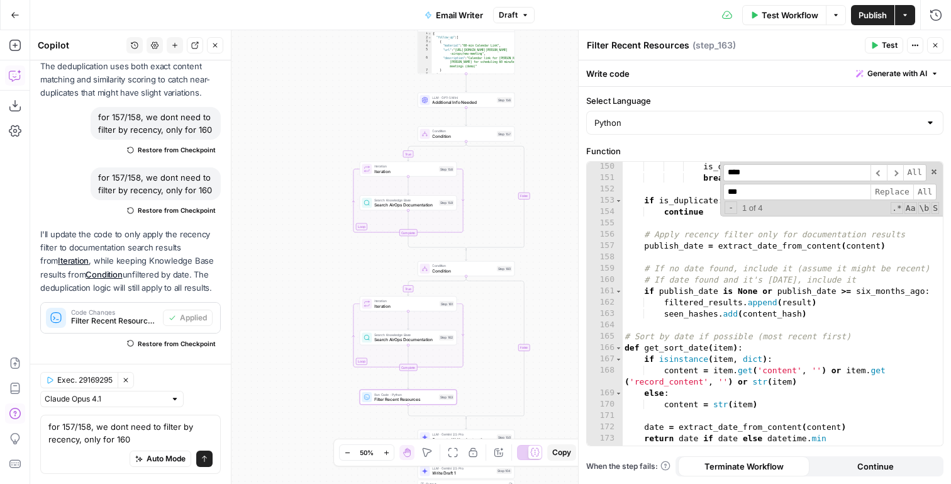
scroll to position [2009, 0]
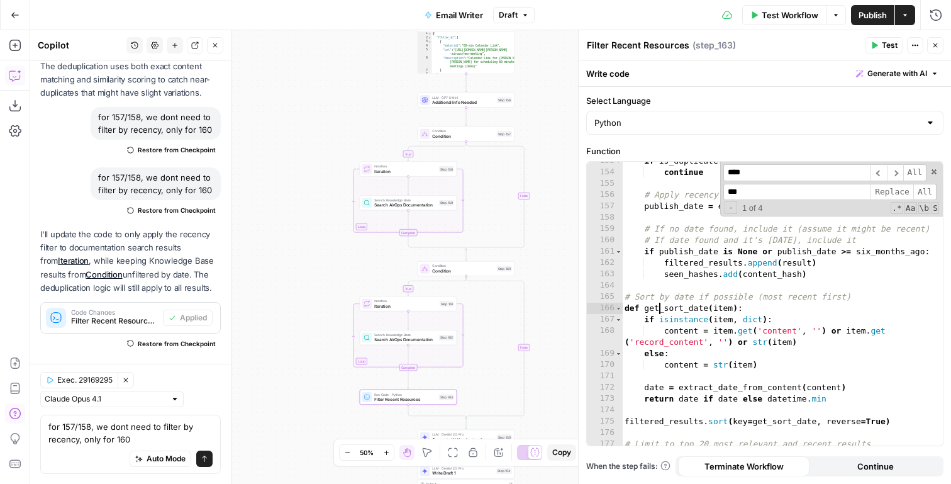
click at [660, 304] on div "if is_duplicate : continue # Apply recency filter only for documentation result…" at bounding box center [782, 308] width 321 height 306
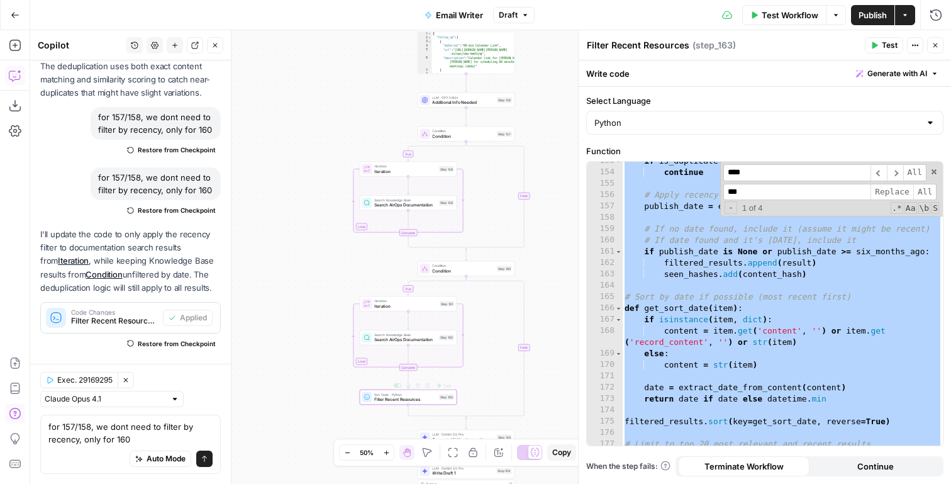
click at [719, 320] on div "if is_duplicate : continue # Apply recency filter only for documentation result…" at bounding box center [782, 308] width 321 height 306
paste textarea
type textarea "**********"
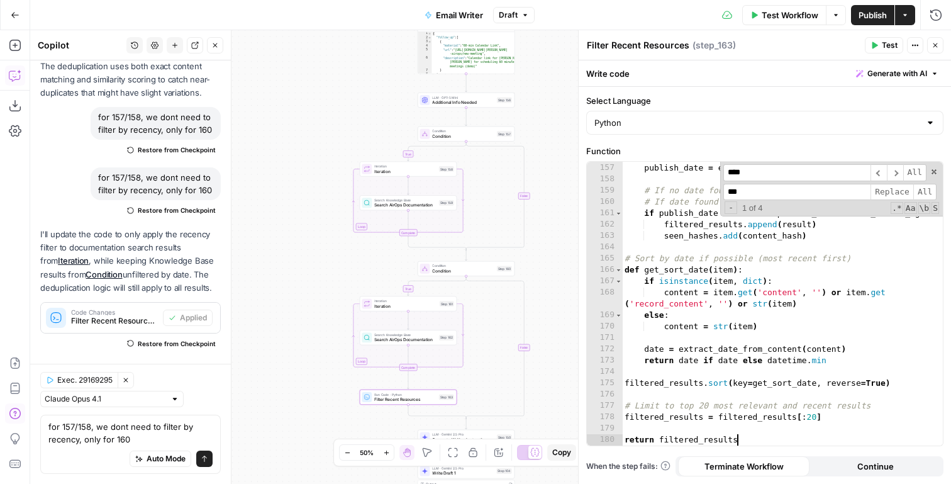
scroll to position [2048, 0]
click at [788, 169] on input "****" at bounding box center [796, 172] width 147 height 17
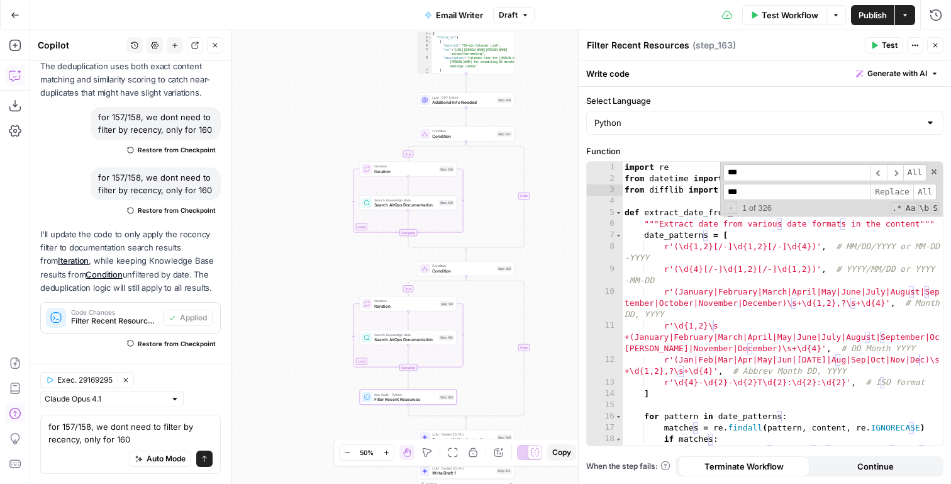
scroll to position [854, 0]
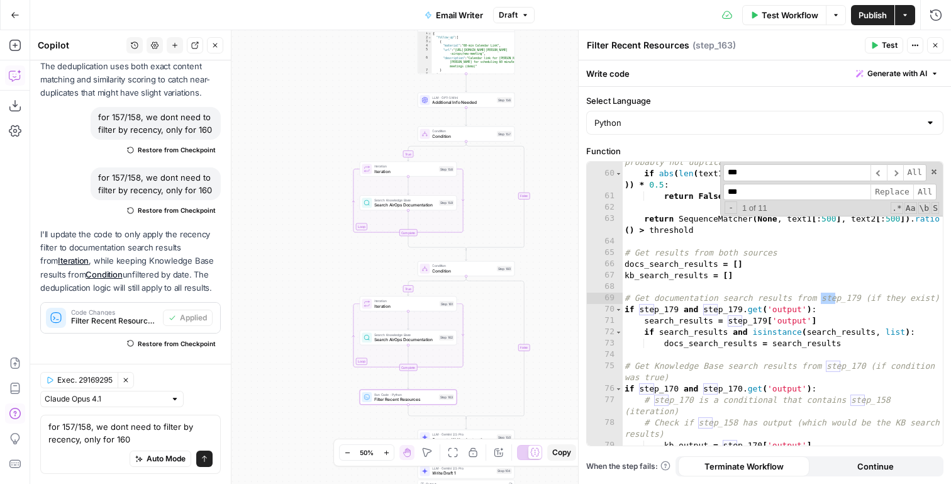
click at [747, 189] on input "***" at bounding box center [796, 192] width 147 height 17
click at [767, 170] on input "***" at bounding box center [796, 172] width 147 height 17
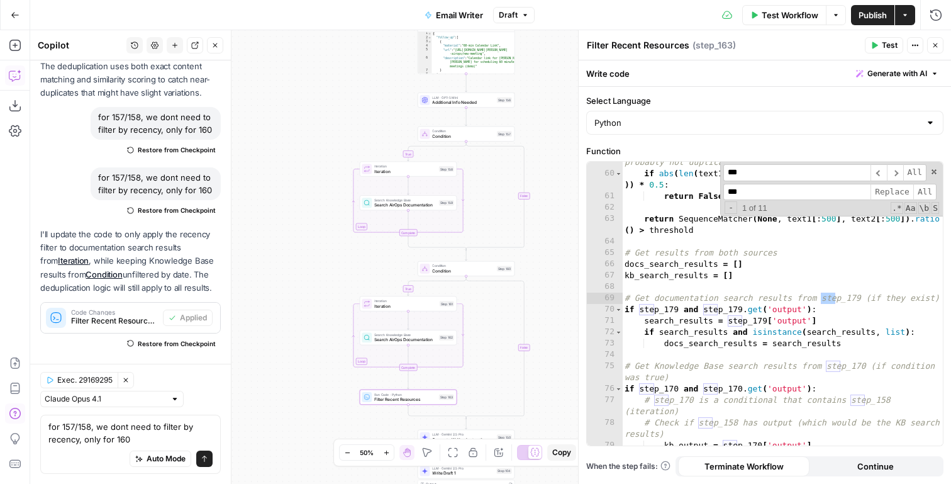
click at [767, 170] on input "***" at bounding box center [796, 172] width 147 height 17
type input "***"
click at [765, 191] on input "***" at bounding box center [796, 192] width 147 height 17
type input "***"
click at [904, 192] on span "Replace" at bounding box center [891, 192] width 43 height 17
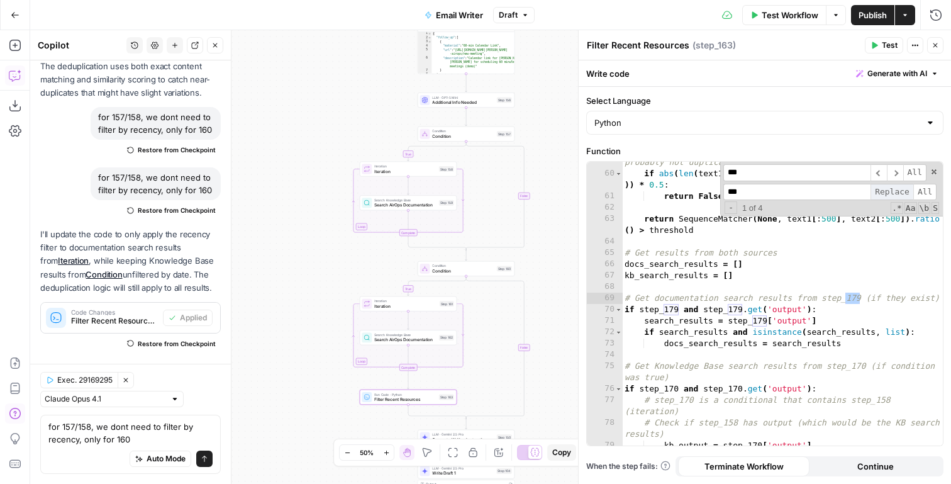
click at [904, 192] on span "Replace" at bounding box center [891, 192] width 43 height 17
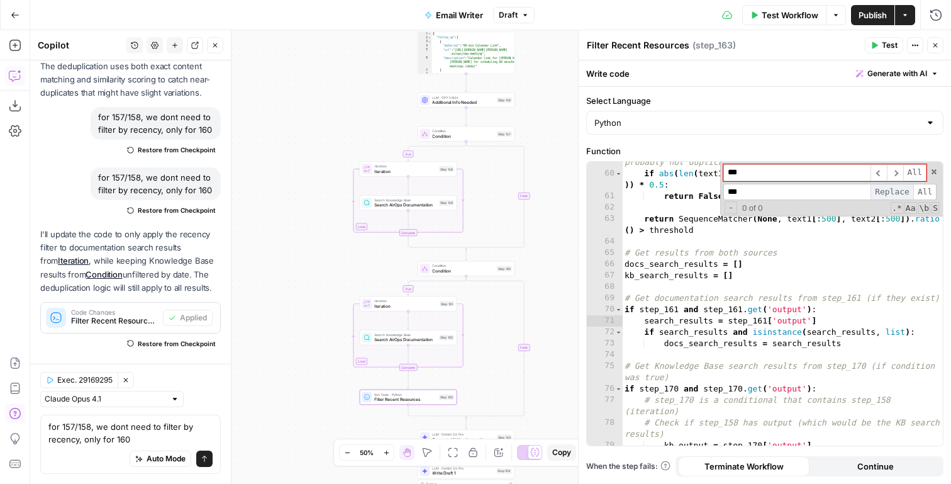
click at [904, 192] on span "Replace" at bounding box center [891, 192] width 43 height 17
click at [784, 175] on input "***" at bounding box center [796, 172] width 147 height 17
click at [747, 174] on input "****" at bounding box center [796, 172] width 147 height 17
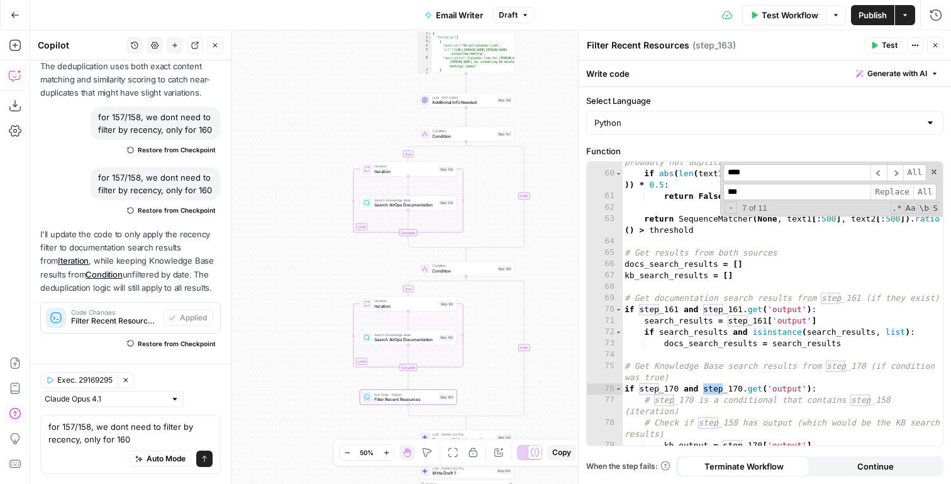
click at [747, 174] on input "****" at bounding box center [796, 172] width 147 height 17
type input "***"
click at [746, 192] on input "***" at bounding box center [796, 192] width 147 height 17
type input "***"
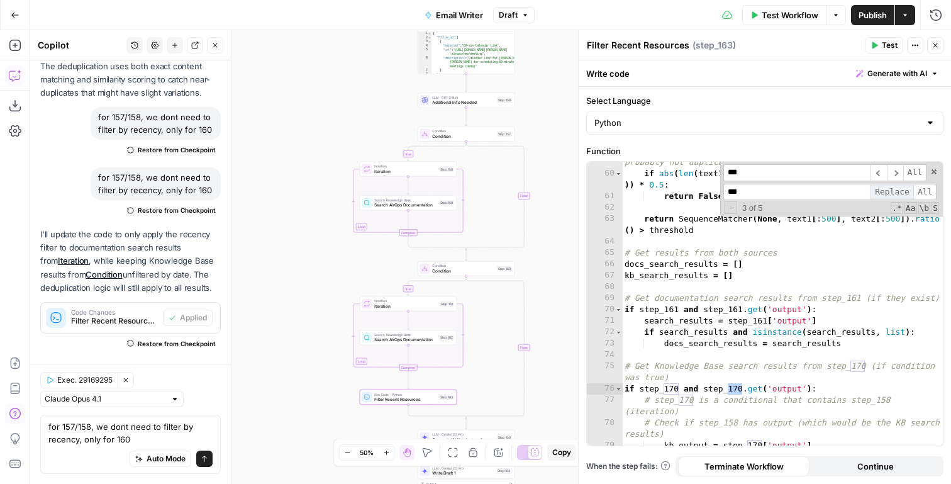
click at [898, 187] on span "Replace" at bounding box center [891, 192] width 43 height 17
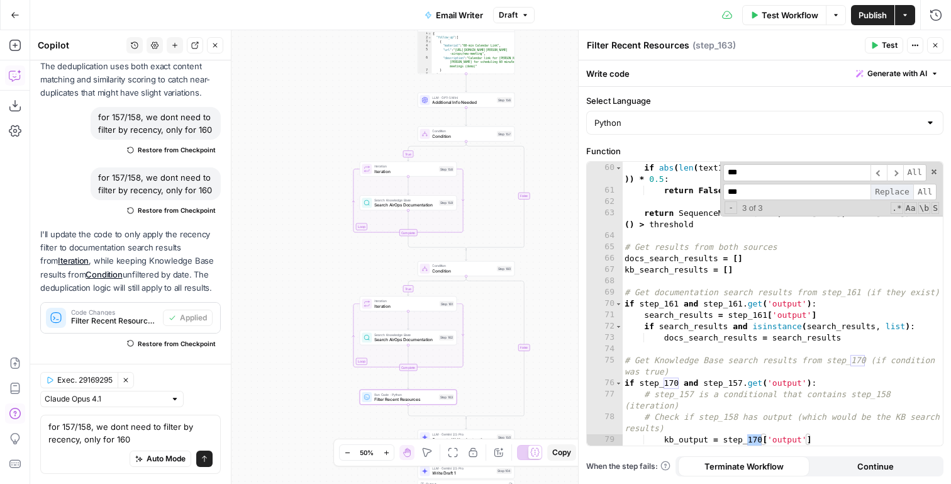
scroll to position [860, 0]
click at [898, 187] on span "Replace" at bounding box center [891, 192] width 43 height 17
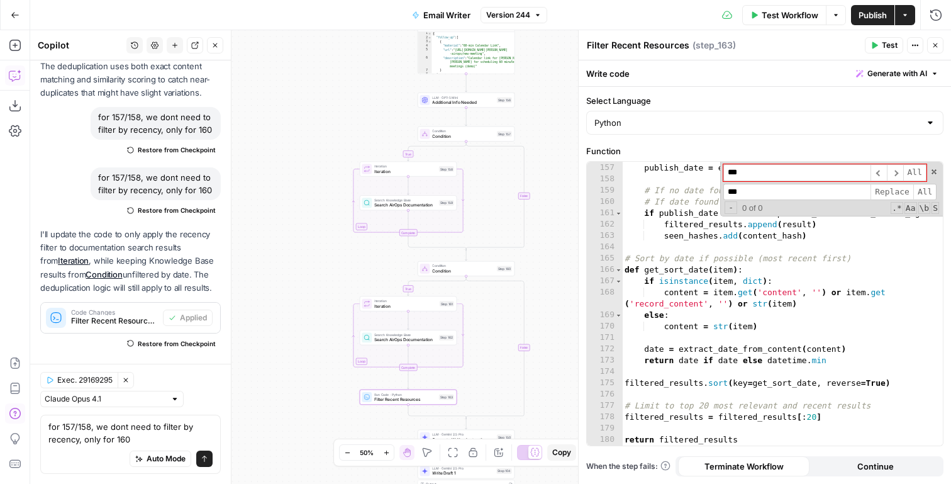
scroll to position [2048, 0]
click at [694, 218] on div "# Apply recency filter only for documentation results publish_date = extract_da…" at bounding box center [782, 304] width 321 height 306
type textarea "**********"
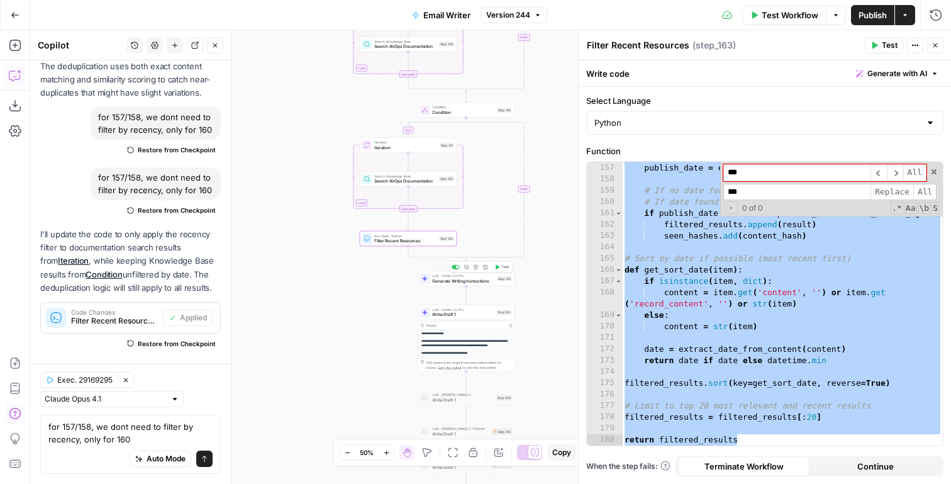
click at [452, 282] on span "Generate Writing Instructions" at bounding box center [463, 280] width 62 height 6
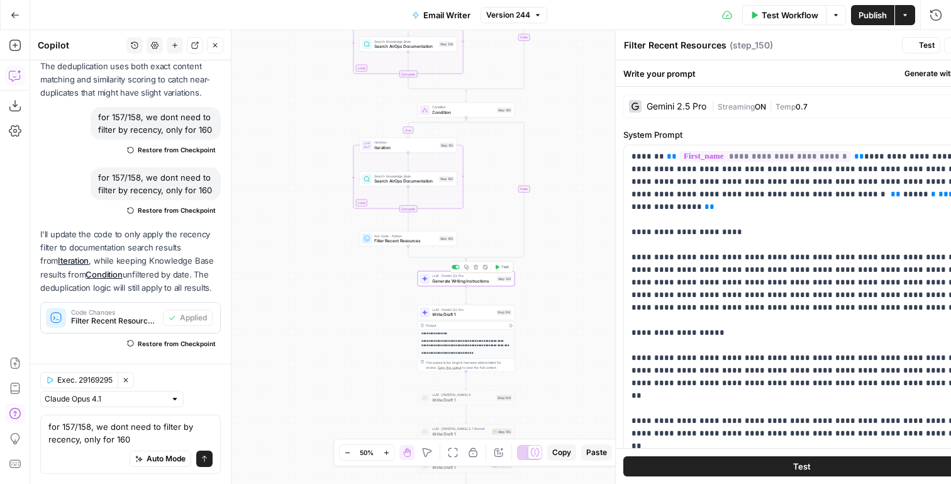
type textarea "Generate Writing Instructions"
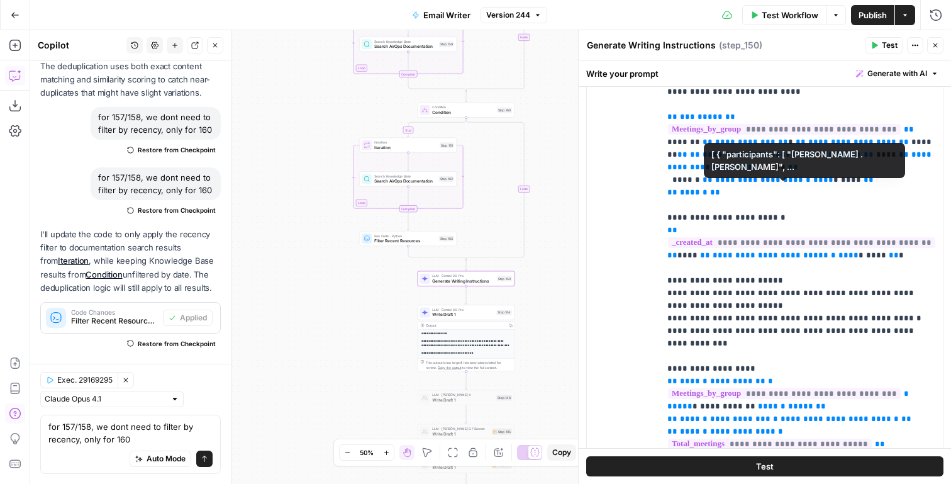
scroll to position [583, 0]
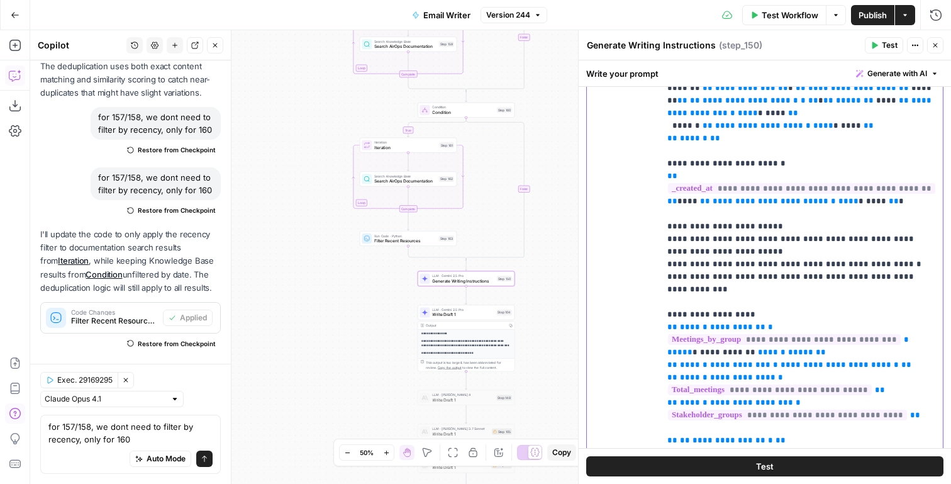
click at [735, 323] on span "**********" at bounding box center [737, 327] width 55 height 8
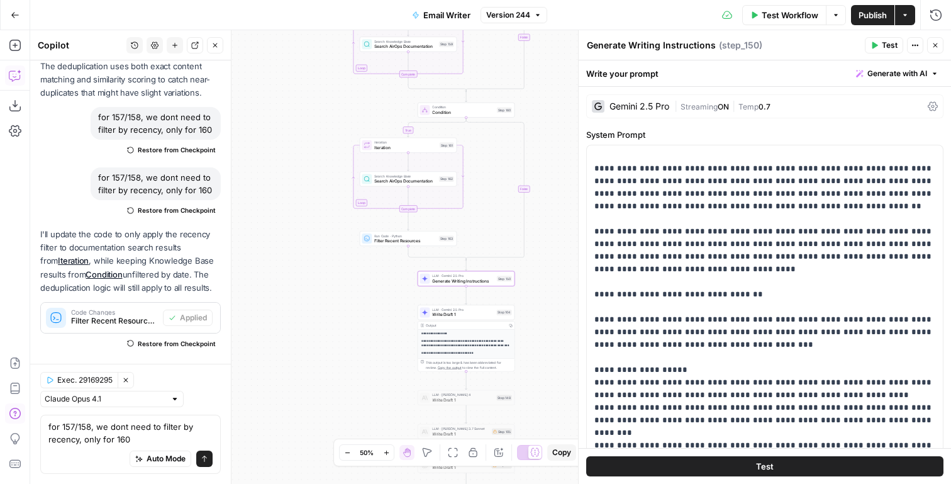
scroll to position [189, 0]
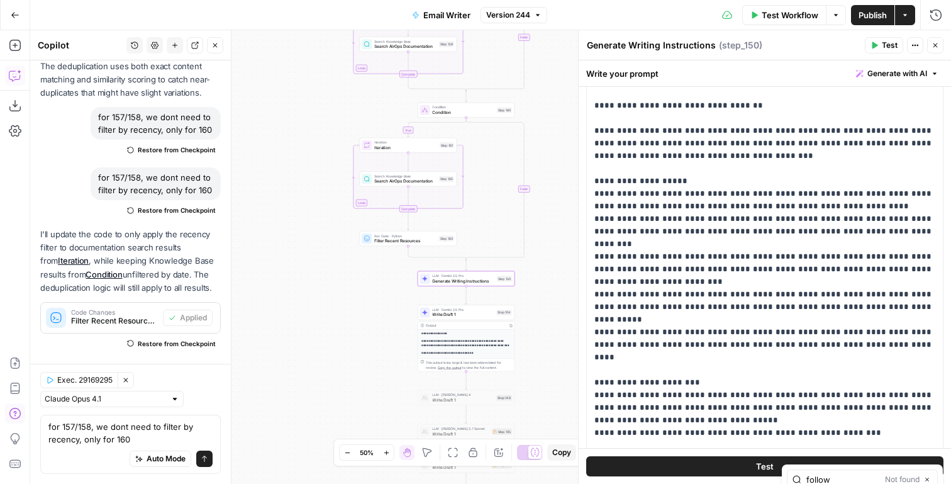
type input "follow"
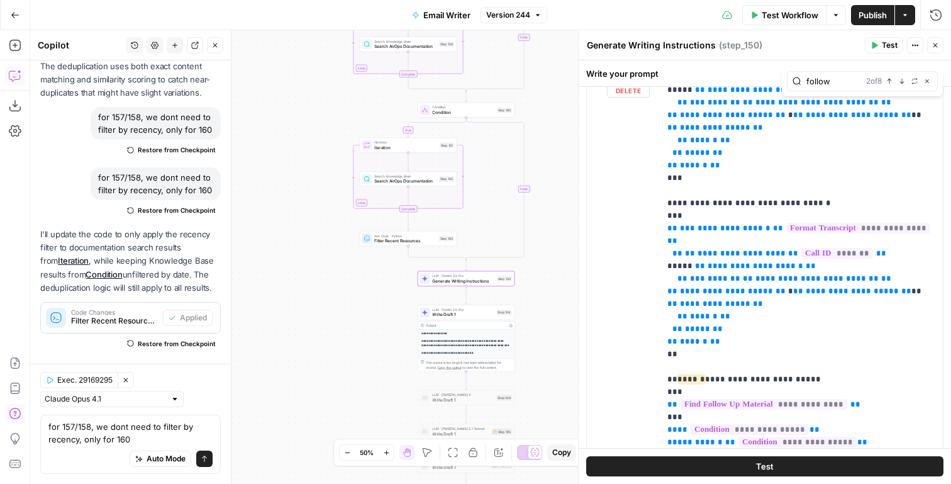
scroll to position [1553, 0]
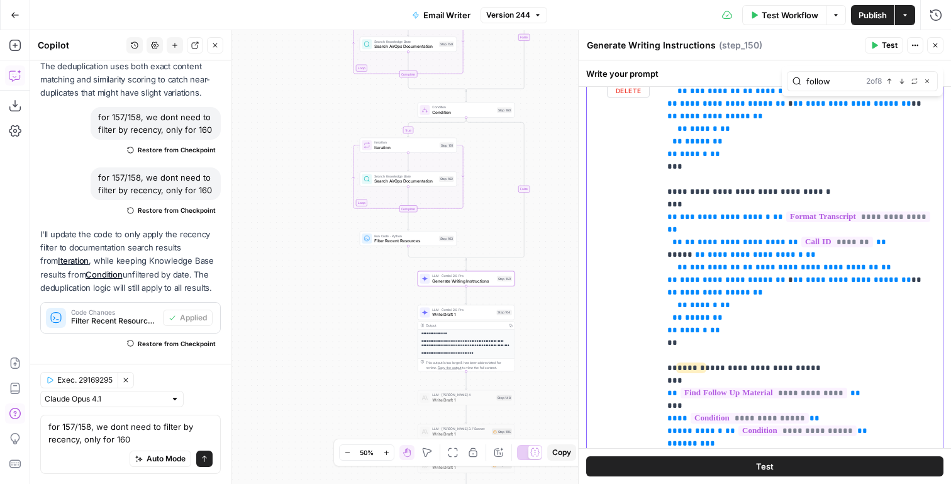
drag, startPoint x: 725, startPoint y: 331, endPoint x: 662, endPoint y: 284, distance: 78.5
click at [662, 284] on div "**********" at bounding box center [801, 317] width 283 height 513
copy p "**********"
click at [464, 319] on div "LLM · Gemini 2.5 Pro Write Draft 1 Step 104 Copy step Delete step Add Note Test" at bounding box center [466, 312] width 97 height 15
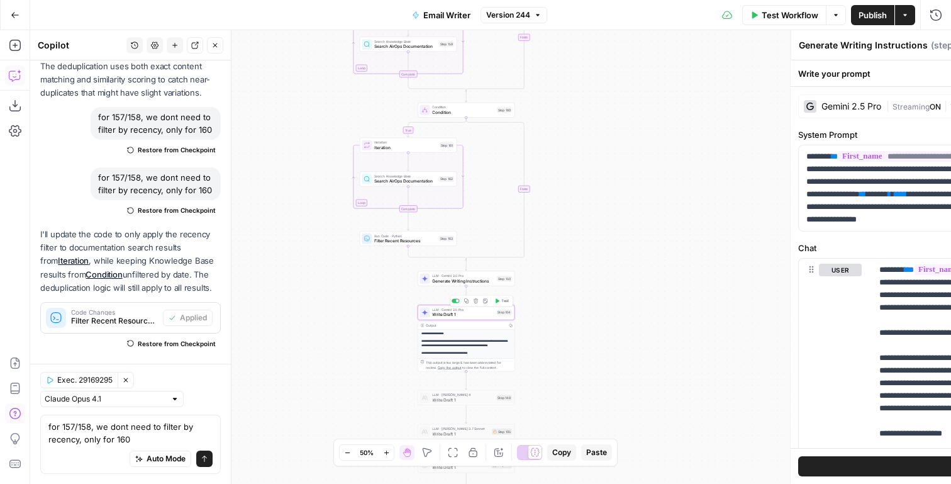
type textarea "Write Draft 1"
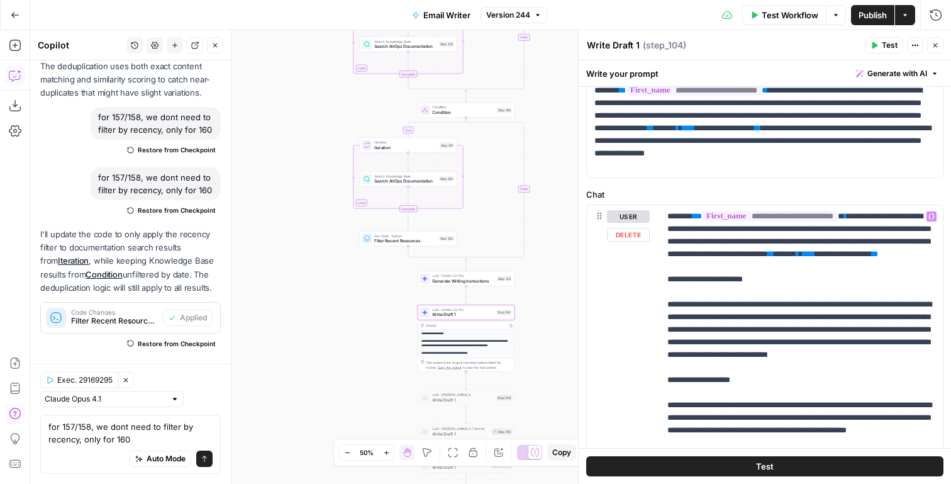
scroll to position [0, 0]
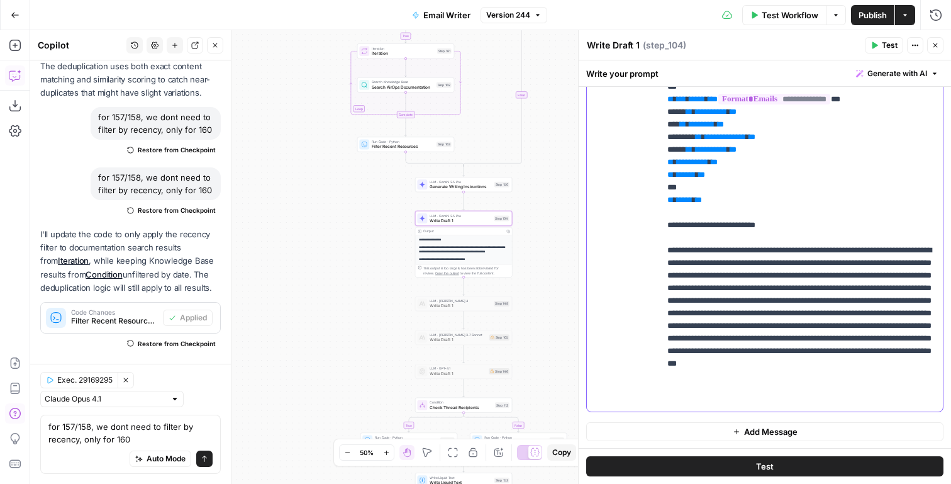
paste div
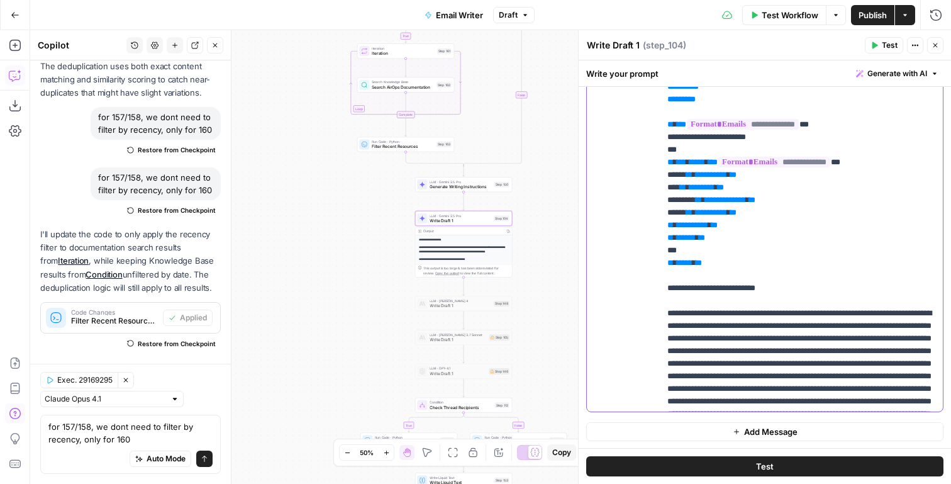
drag, startPoint x: 717, startPoint y: 328, endPoint x: 650, endPoint y: 223, distance: 124.7
click at [650, 223] on div "**********" at bounding box center [765, 155] width 356 height 513
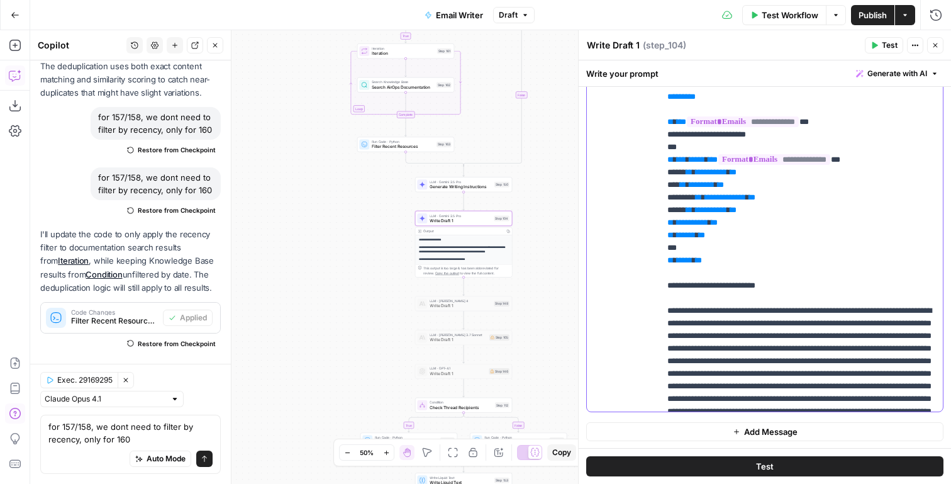
drag, startPoint x: 696, startPoint y: 259, endPoint x: 723, endPoint y: 326, distance: 71.7
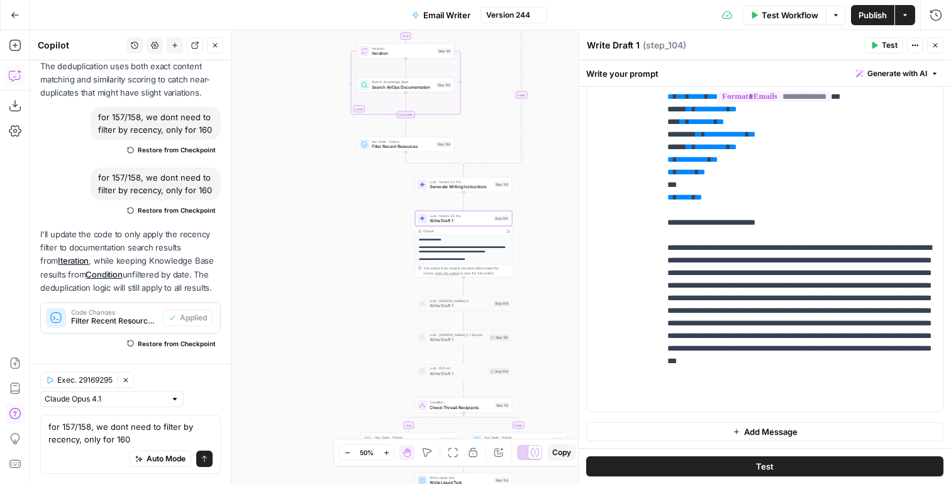
click at [456, 191] on div "LLM · Gemini 2.5 Pro Generate Writing Instructions Step 150 Copy step Delete st…" at bounding box center [463, 184] width 97 height 15
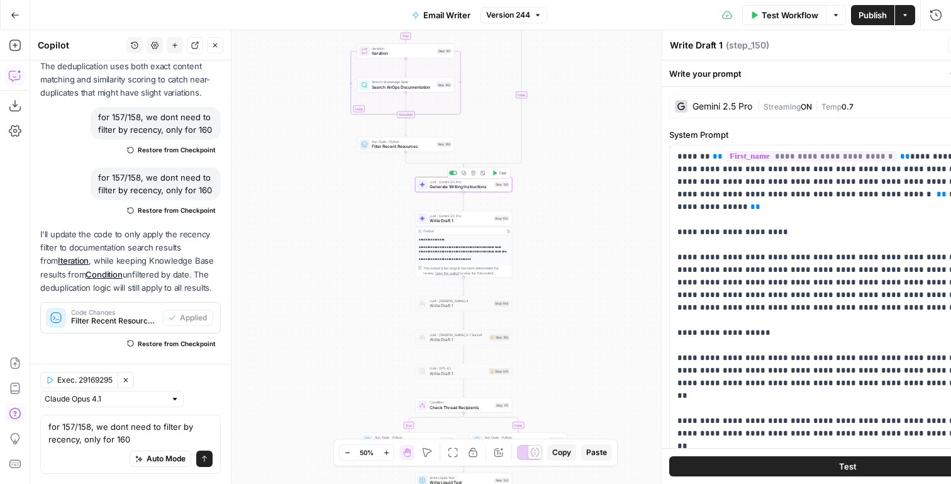
type textarea "Generate Writing Instructions"
click at [455, 186] on span "Generate Writing Instructions" at bounding box center [461, 187] width 62 height 6
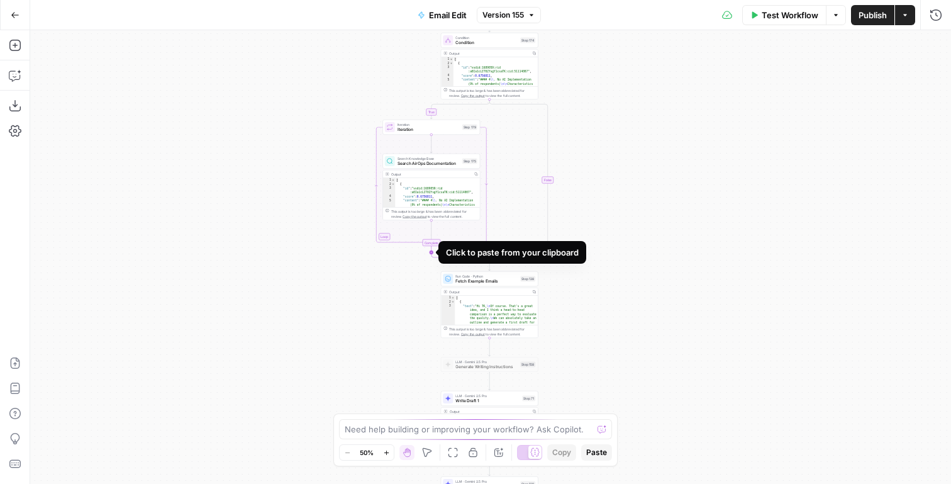
click at [431, 250] on icon "Edge from step_179-iteration-end to step_174-conditional-end" at bounding box center [460, 253] width 58 height 14
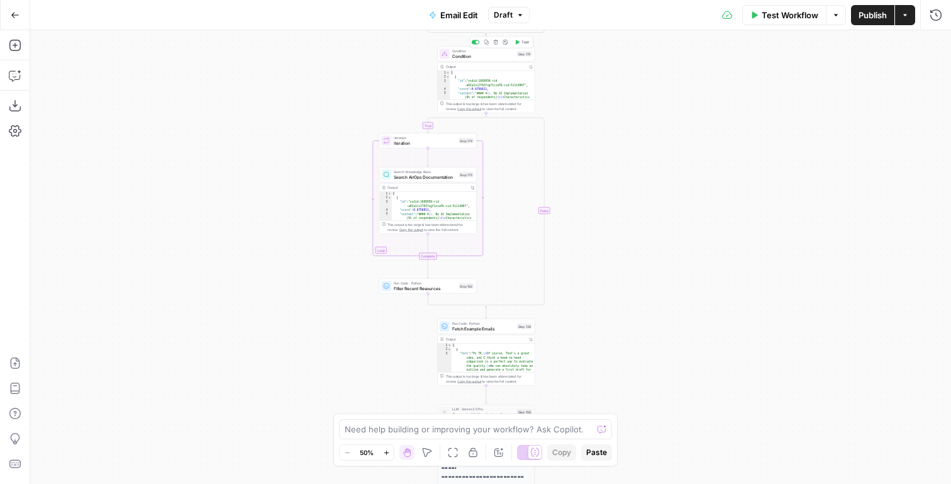
click at [524, 43] on span "Test" at bounding box center [525, 43] width 8 height 6
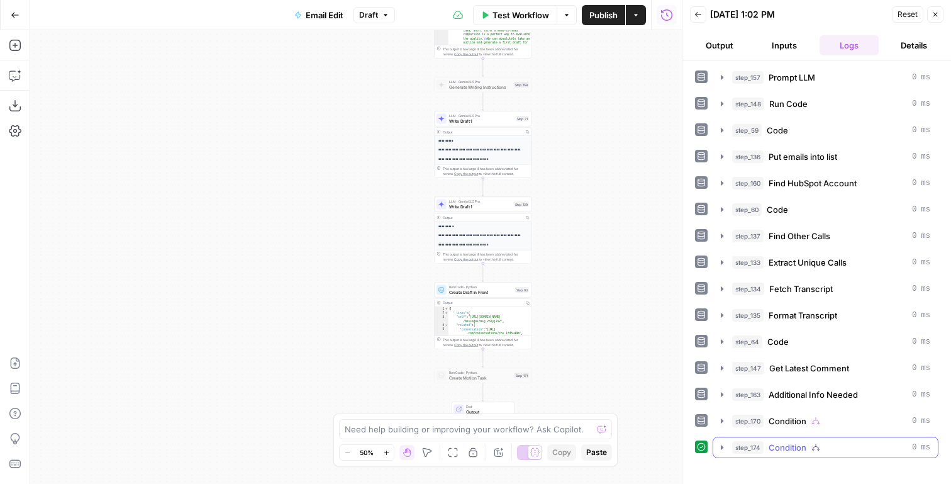
click at [755, 442] on span "step_174" at bounding box center [747, 447] width 31 height 13
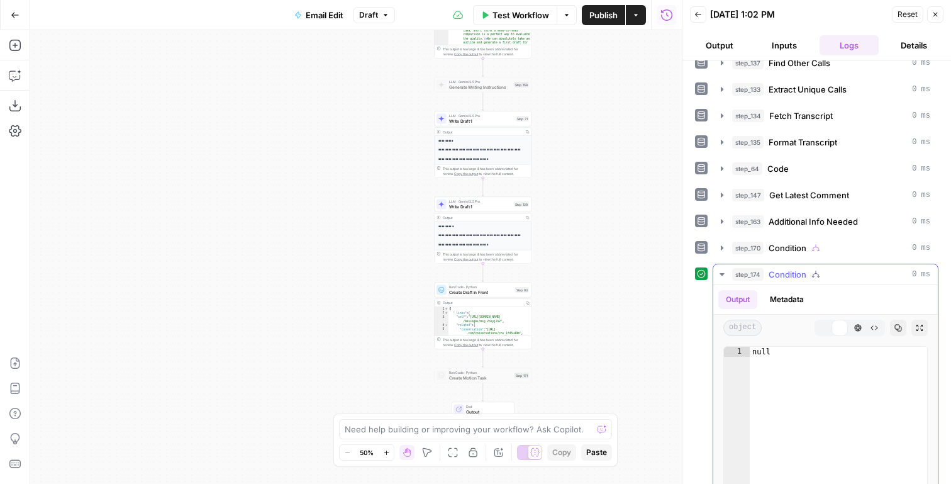
scroll to position [306, 0]
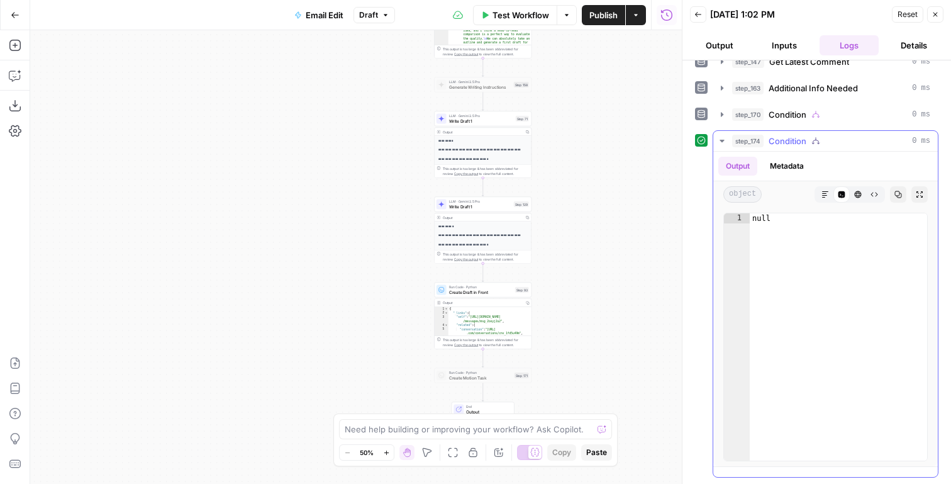
click at [791, 157] on button "Metadata" at bounding box center [786, 166] width 49 height 19
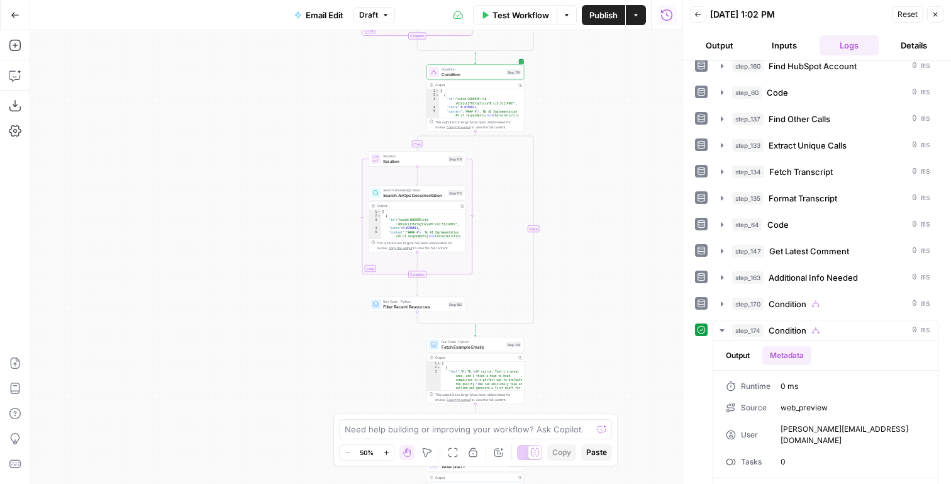
click at [394, 306] on span "Filter Recent Resources" at bounding box center [414, 306] width 62 height 6
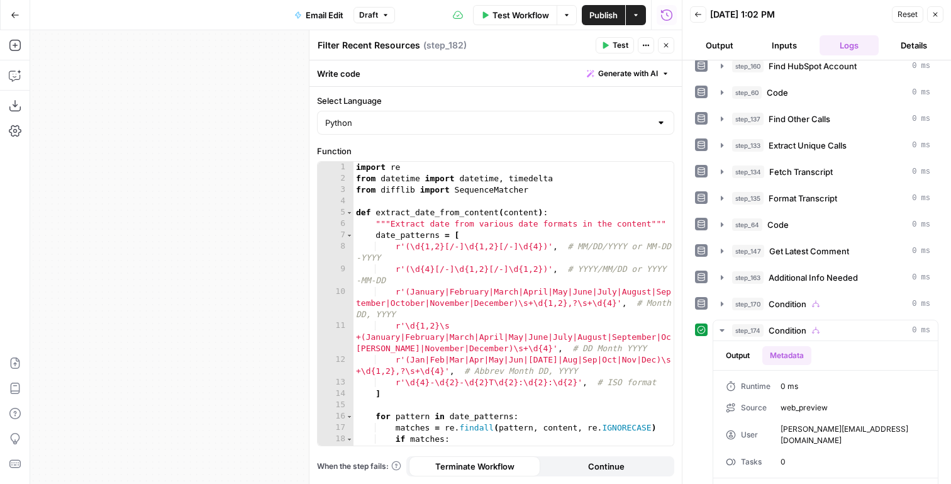
type textarea "**********"
click at [490, 276] on div "import re from datetime import datetime , timedelta from difflib import Sequenc…" at bounding box center [513, 321] width 320 height 318
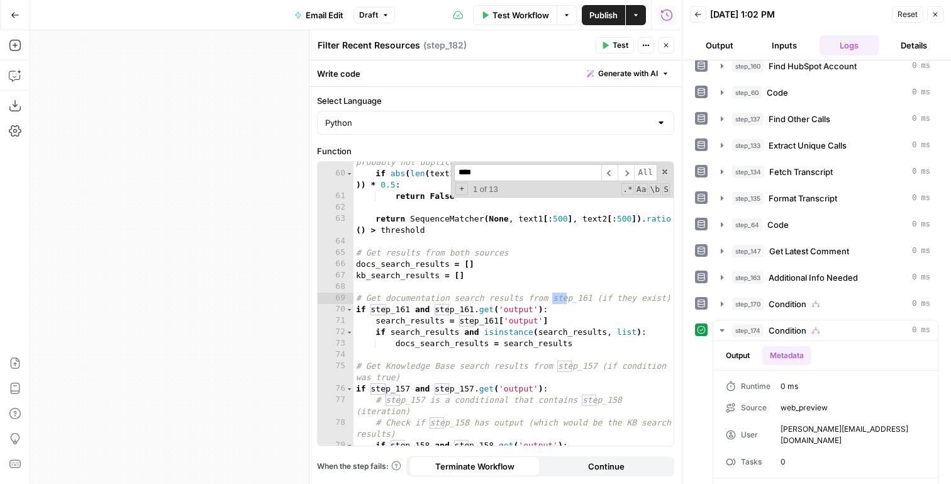
scroll to position [854, 0]
type input "****"
click at [456, 192] on span "+" at bounding box center [461, 188] width 13 height 13
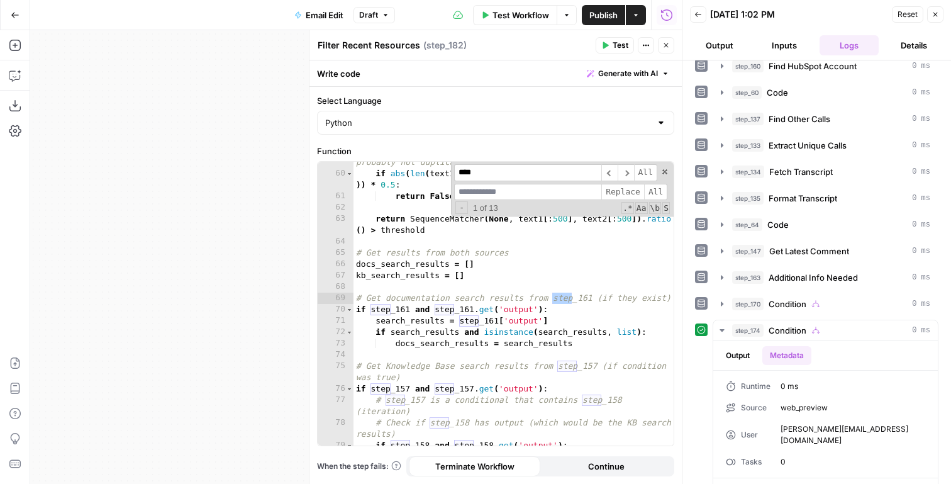
click at [470, 197] on input at bounding box center [527, 192] width 147 height 17
type input "***"
click at [492, 172] on input "****" at bounding box center [527, 172] width 147 height 17
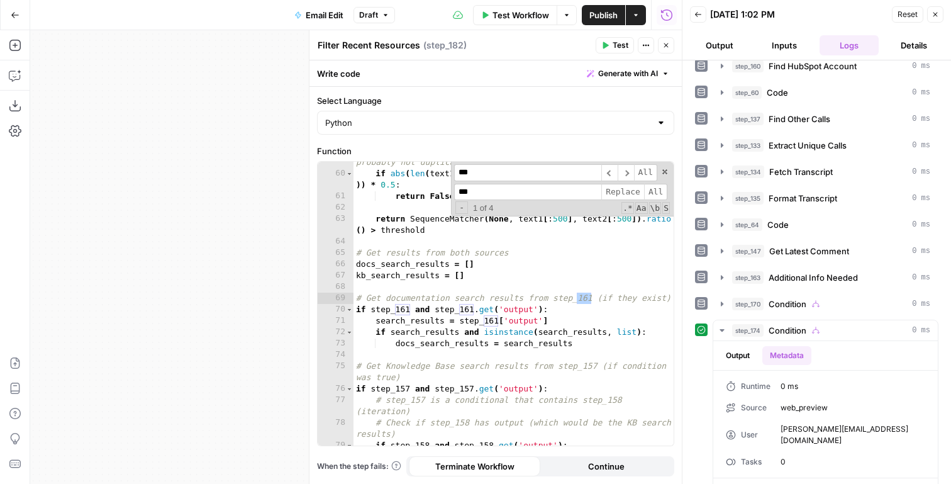
type input "***"
click at [475, 192] on input "***" at bounding box center [527, 192] width 147 height 17
click at [490, 189] on input at bounding box center [527, 192] width 147 height 17
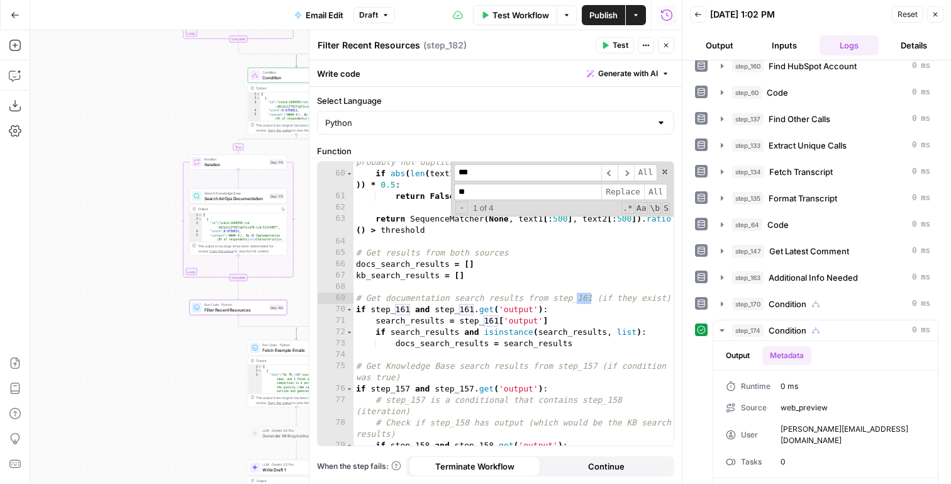
click at [474, 189] on input "**" at bounding box center [527, 192] width 147 height 17
type input "***"
click at [614, 192] on span "Replace" at bounding box center [622, 192] width 43 height 17
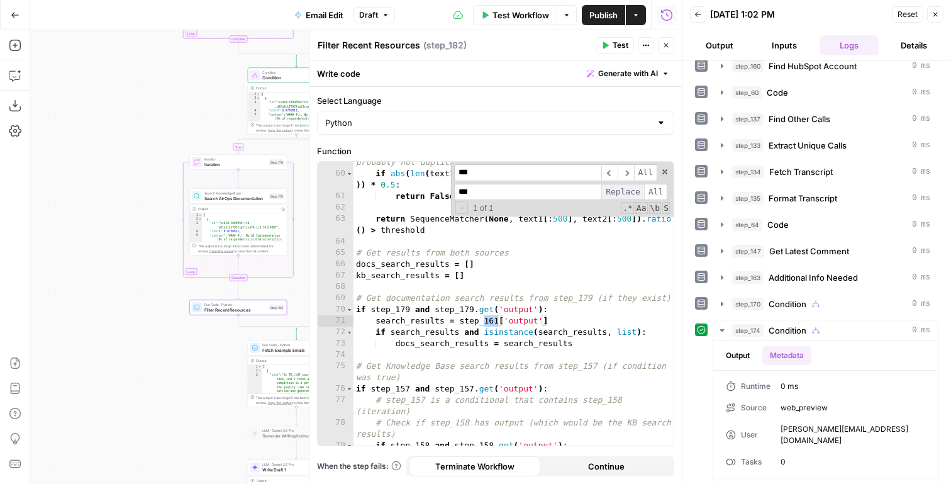
click at [614, 192] on span "Replace" at bounding box center [622, 192] width 43 height 17
click at [482, 174] on input "***" at bounding box center [527, 172] width 147 height 17
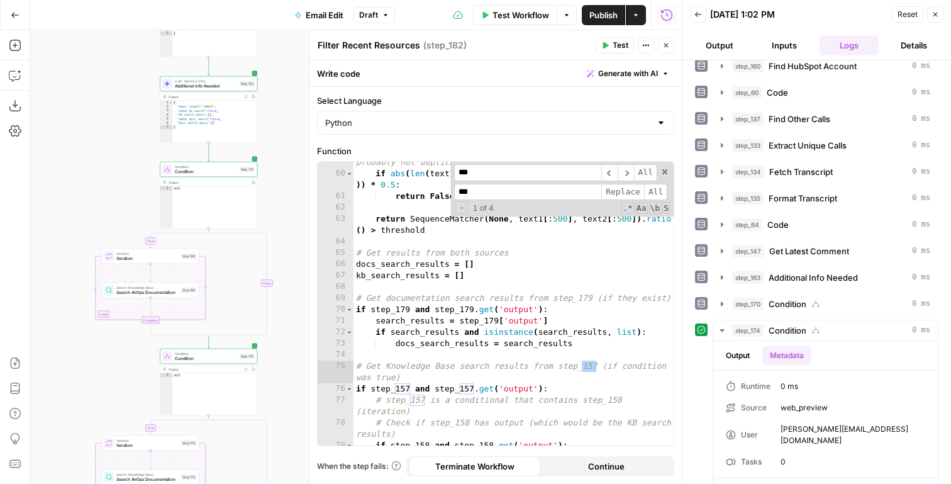
type input "***"
click at [470, 191] on input "***" at bounding box center [527, 192] width 147 height 17
type input "***"
click at [645, 186] on span "All" at bounding box center [655, 192] width 23 height 17
click at [630, 194] on span "Replace" at bounding box center [622, 192] width 43 height 17
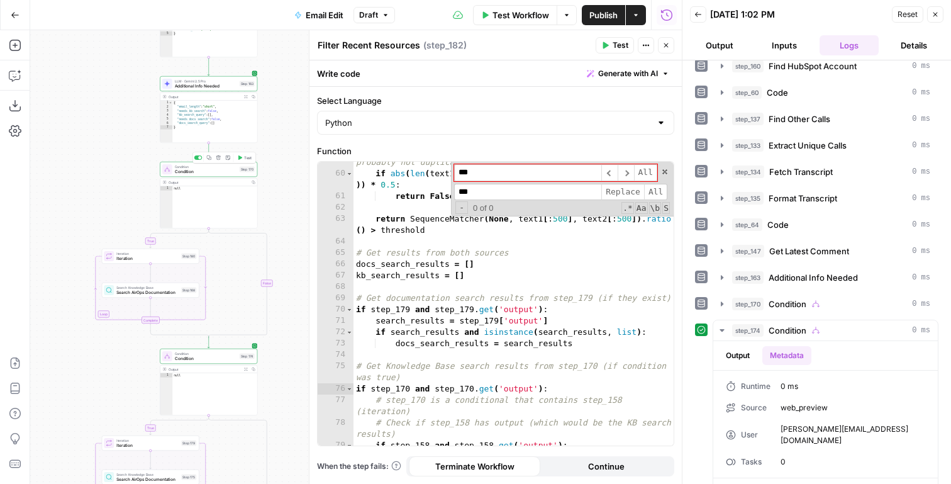
click at [247, 158] on span "Test" at bounding box center [248, 158] width 8 height 6
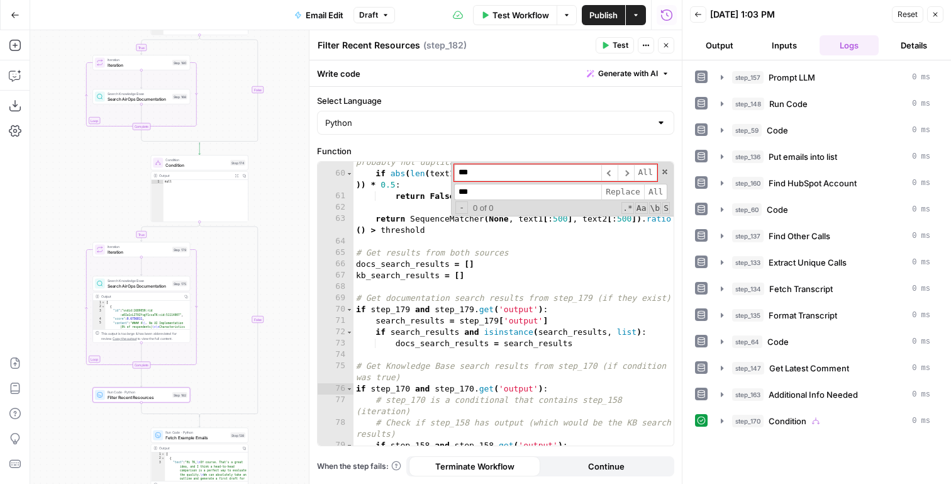
click at [235, 148] on span "Test" at bounding box center [239, 151] width 8 height 6
click at [748, 438] on button "step_174 Condition 0 ms" at bounding box center [825, 447] width 225 height 20
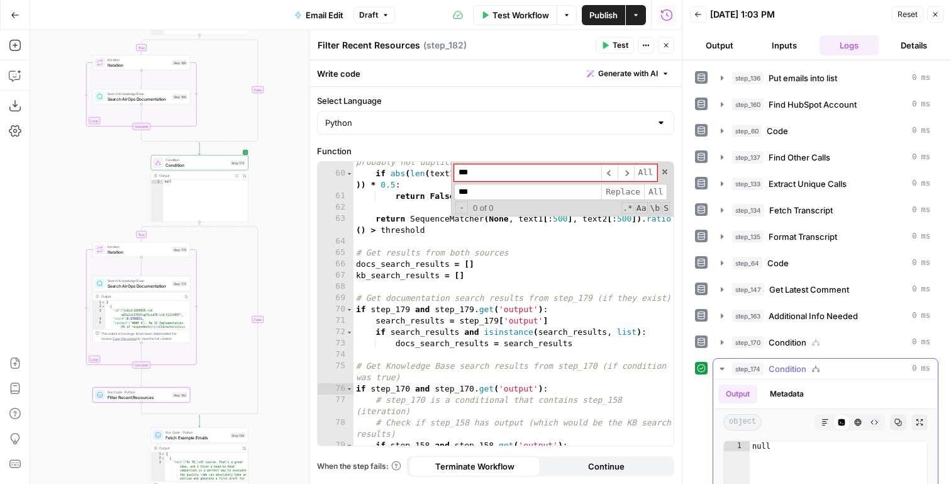
scroll to position [306, 0]
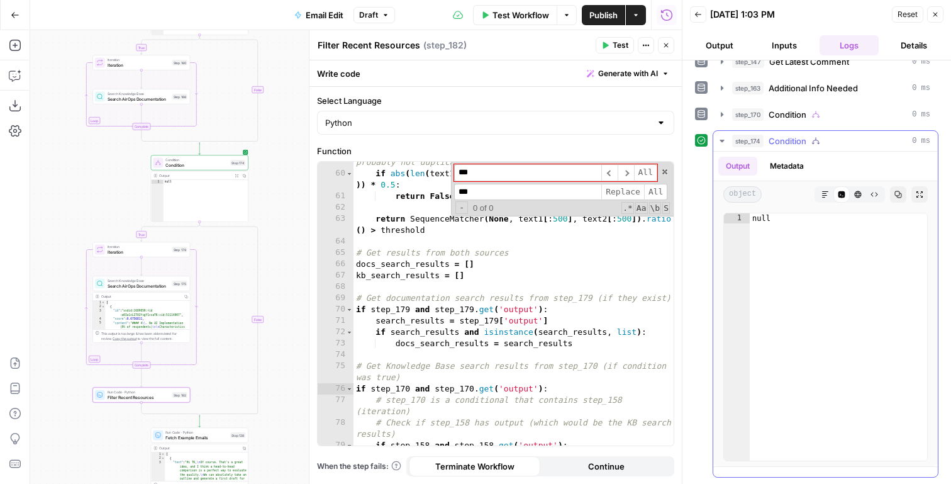
click at [782, 169] on button "Metadata" at bounding box center [786, 166] width 49 height 19
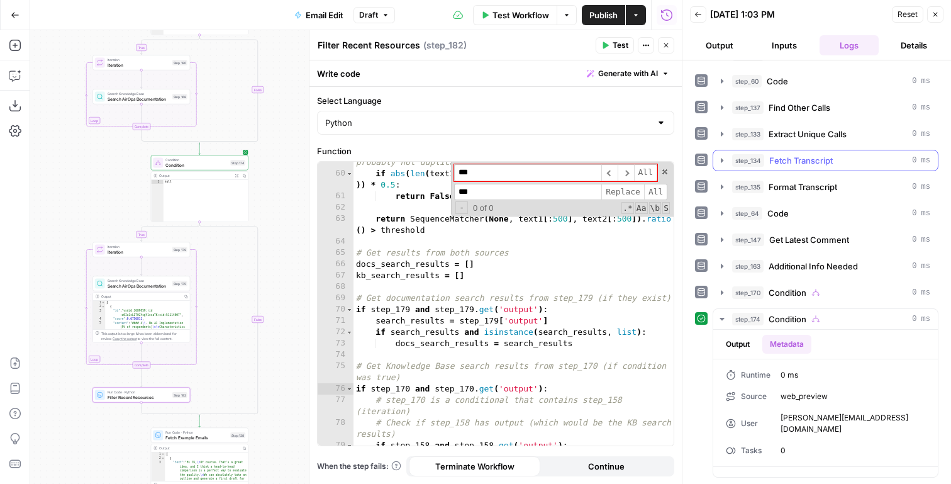
scroll to position [117, 0]
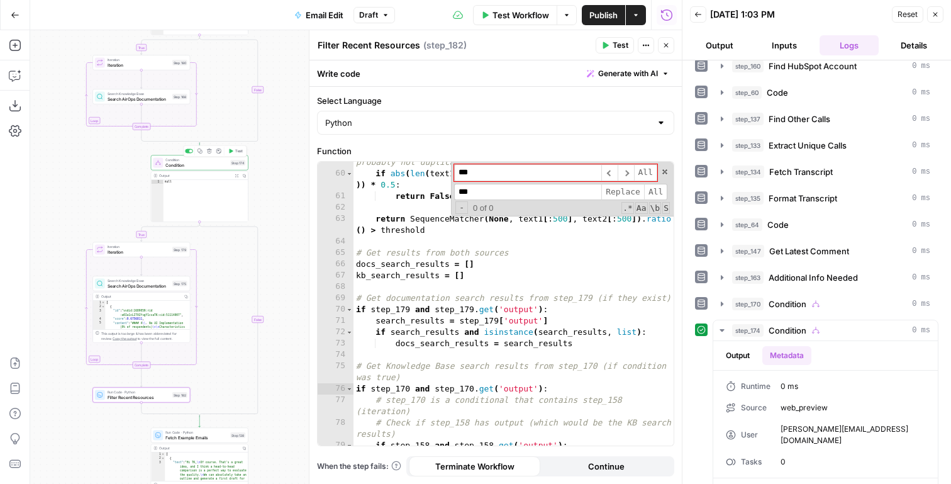
click at [226, 153] on button "Test" at bounding box center [235, 151] width 19 height 8
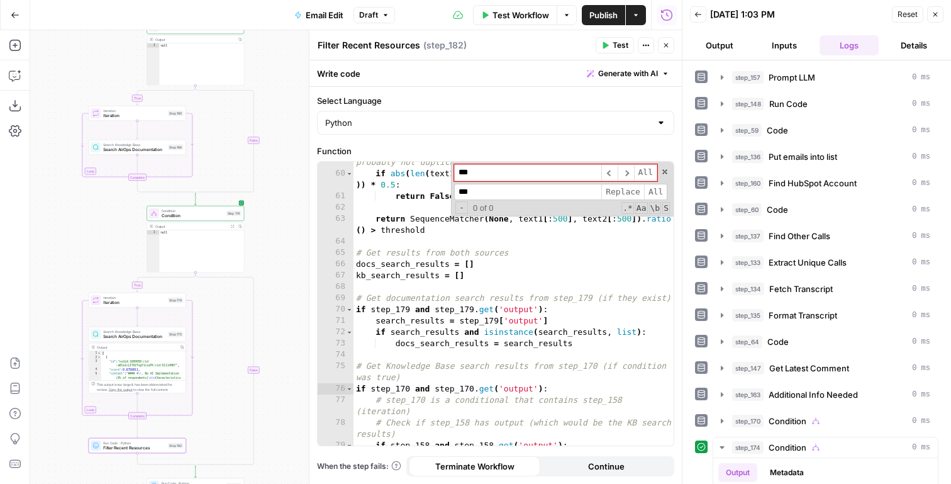
click at [696, 19] on button "Back" at bounding box center [698, 14] width 16 height 16
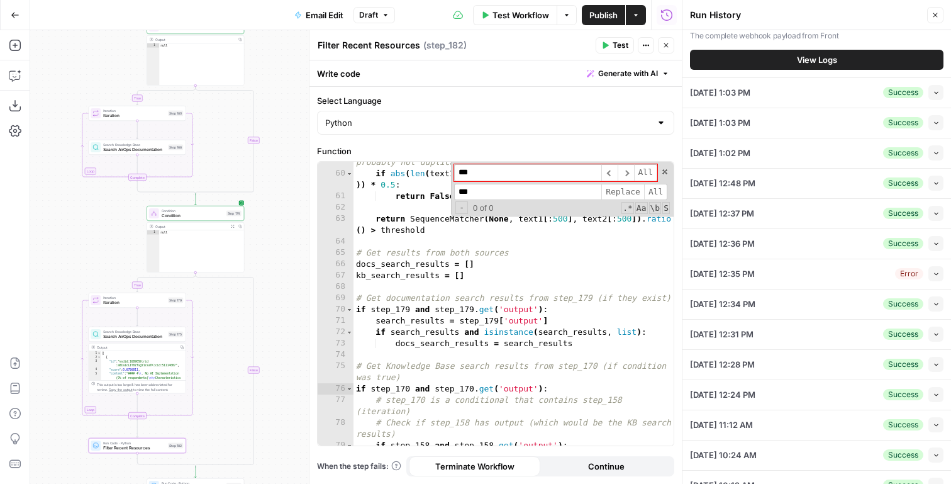
scroll to position [489, 0]
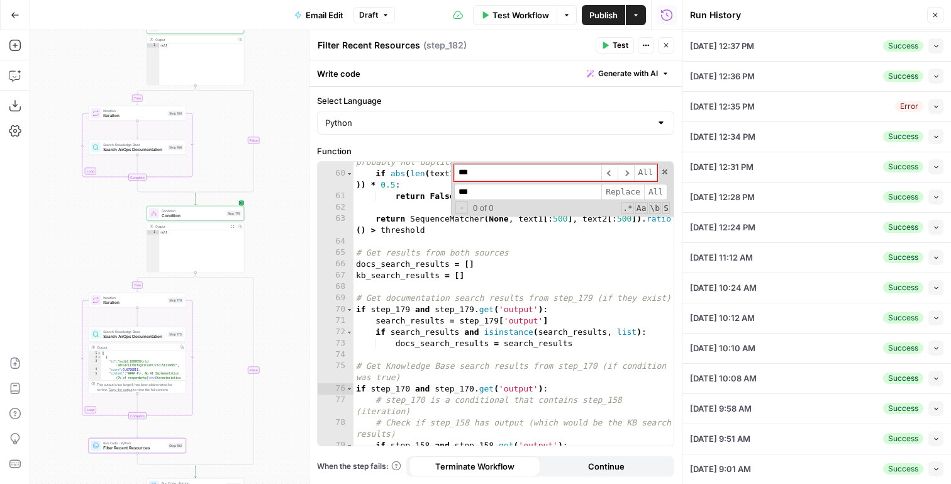
click at [930, 313] on button "Collapse" at bounding box center [935, 317] width 15 height 15
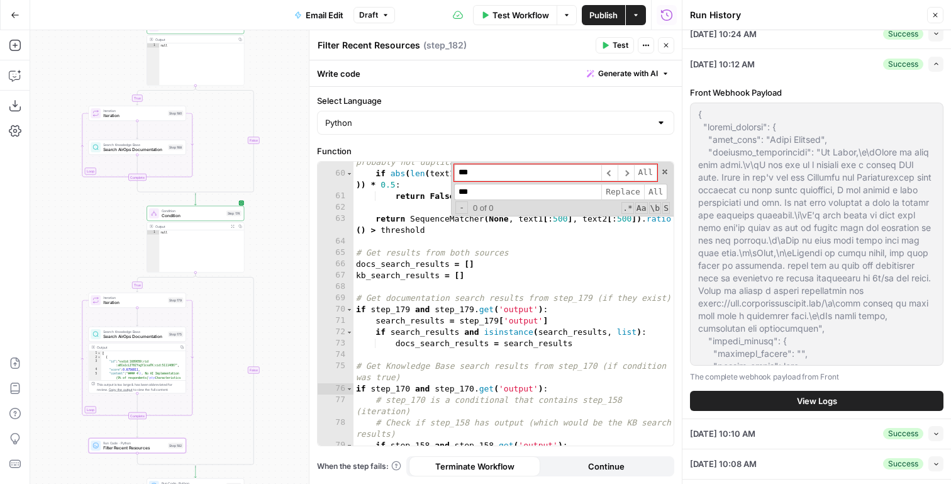
scroll to position [166, 0]
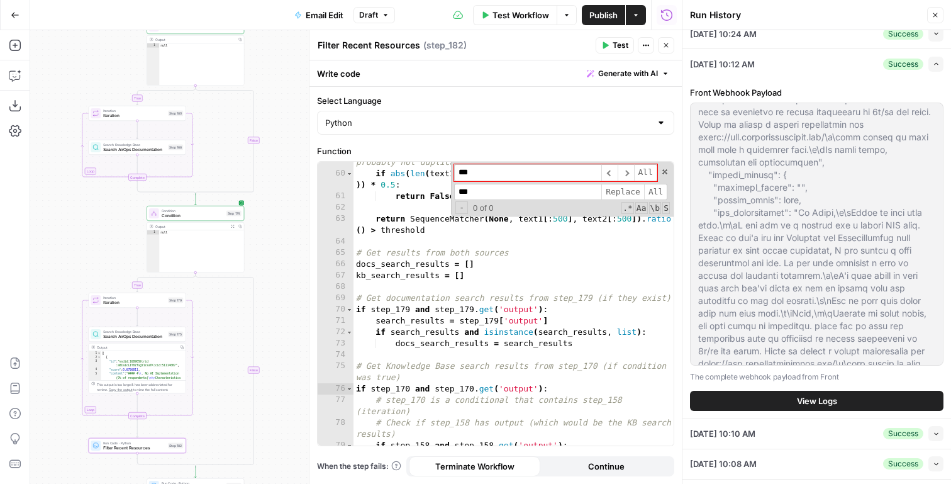
click at [771, 386] on div "Front Webhook Payload The complete webhook payload from Front View Logs" at bounding box center [816, 249] width 253 height 340
click at [771, 397] on button "View Logs" at bounding box center [816, 401] width 253 height 20
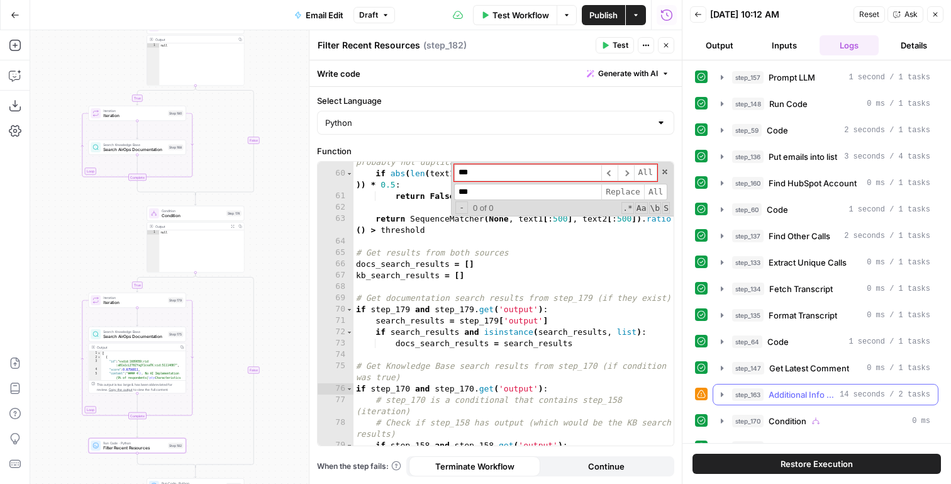
scroll to position [8, 0]
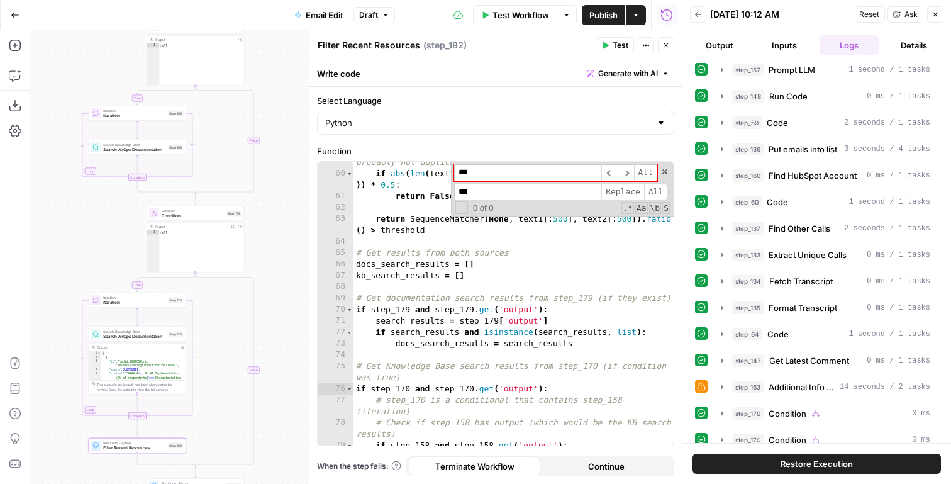
click at [757, 425] on div "step_157 Prompt LLM 1 second / 1 tasks step_148 Run Code 0 ms / 1 tasks step_59…" at bounding box center [816, 465] width 243 height 812
click at [755, 405] on button "step_170 Condition 0 ms" at bounding box center [825, 413] width 225 height 20
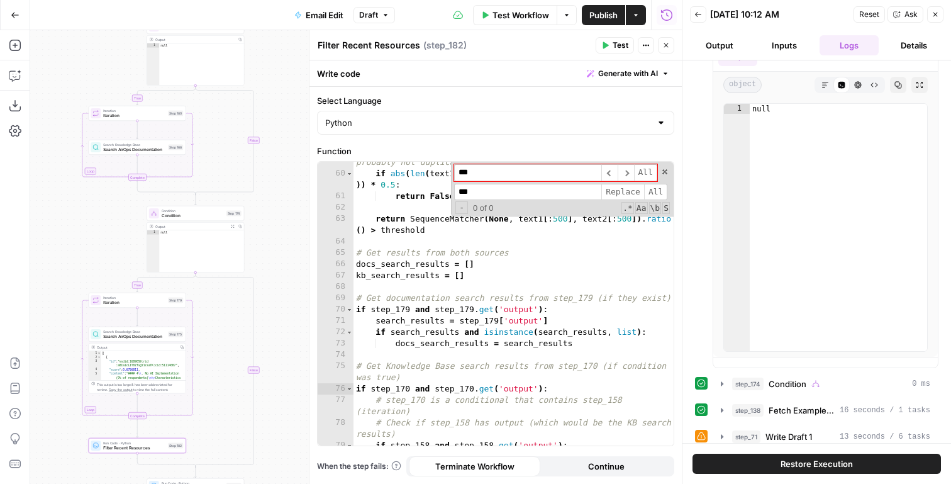
scroll to position [465, 0]
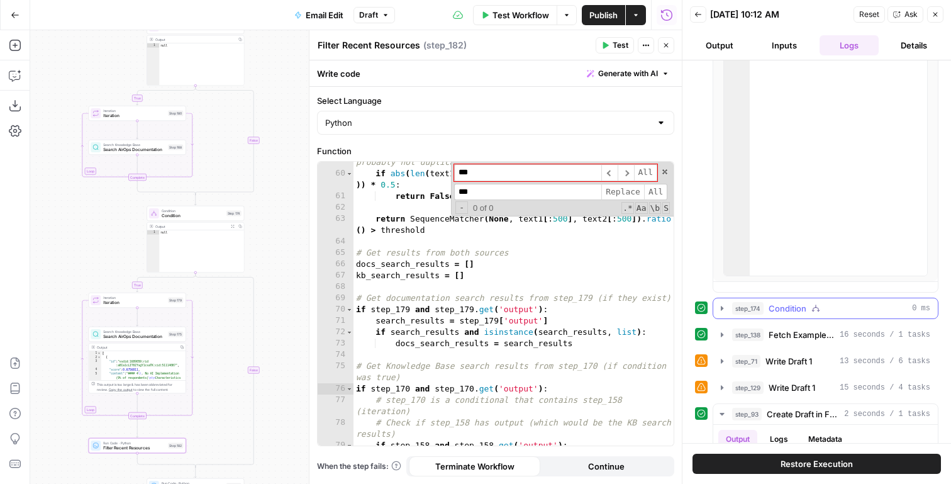
click at [757, 312] on span "step_174" at bounding box center [747, 308] width 31 height 13
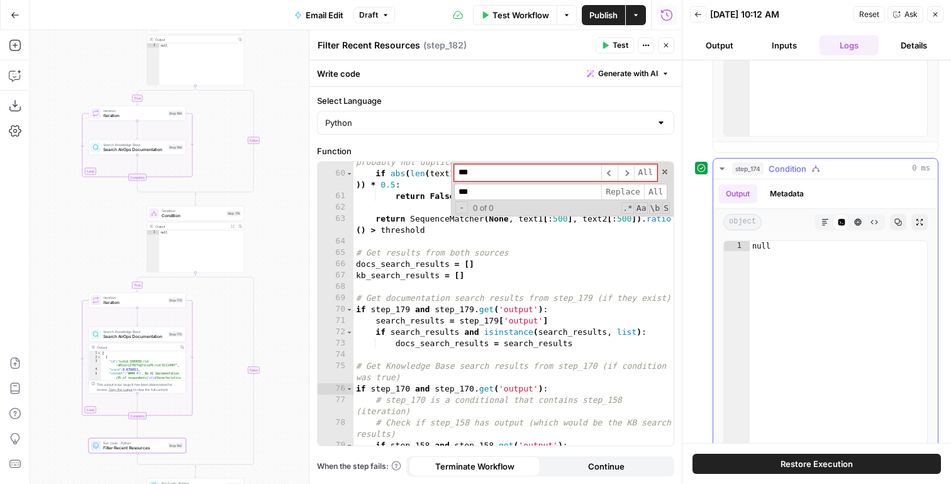
scroll to position [623, 0]
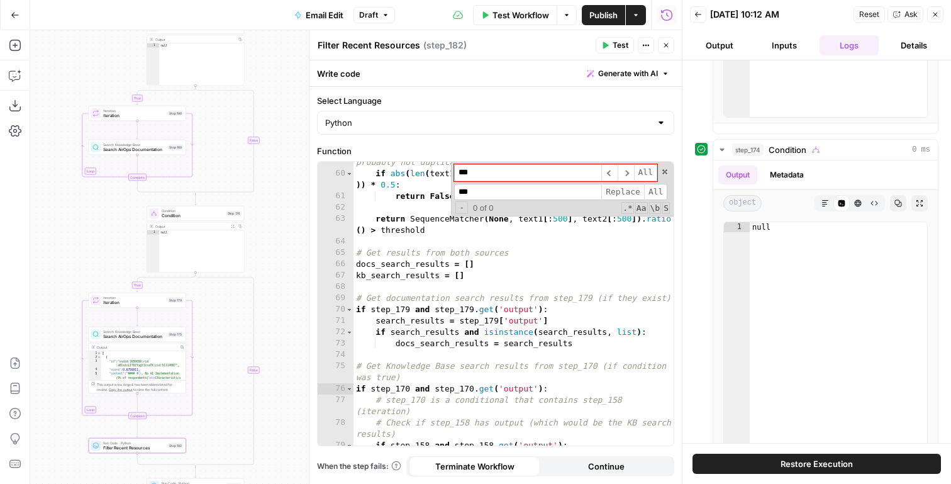
click at [690, 12] on button "Back" at bounding box center [698, 14] width 16 height 16
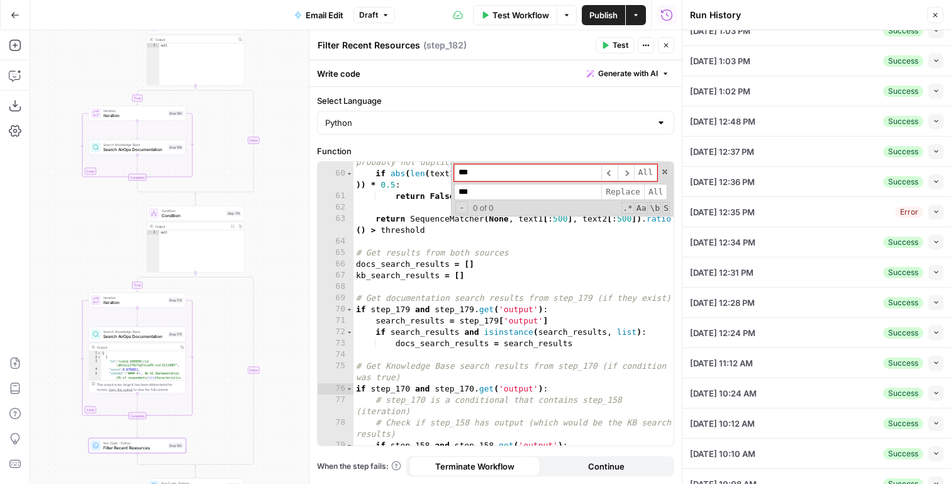
scroll to position [150, 0]
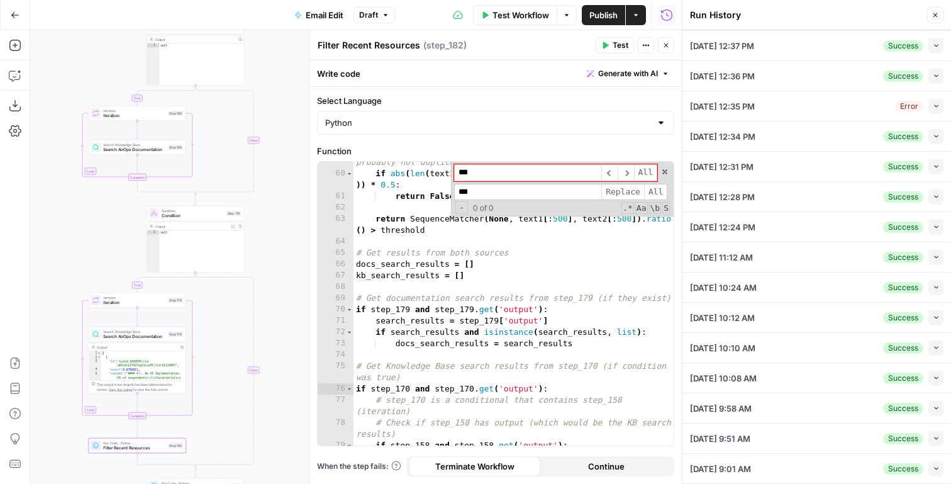
click at [930, 379] on button "Collapse" at bounding box center [935, 377] width 15 height 15
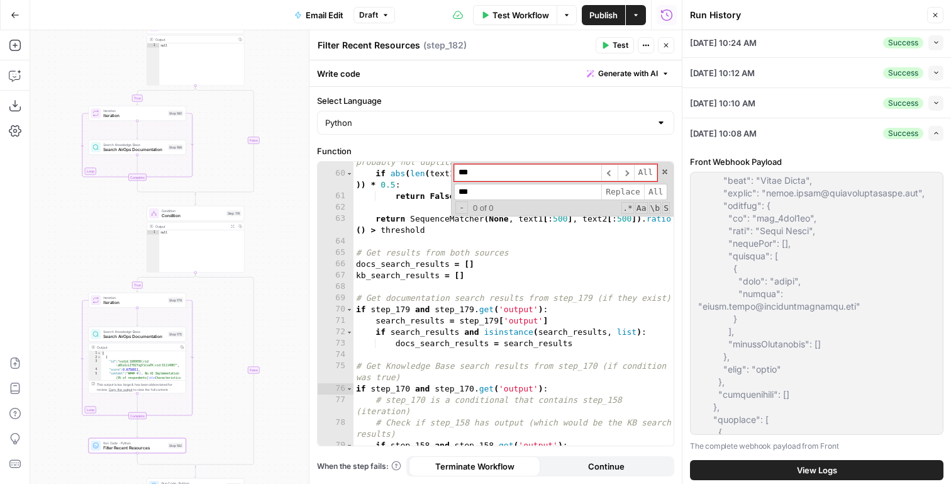
scroll to position [489, 0]
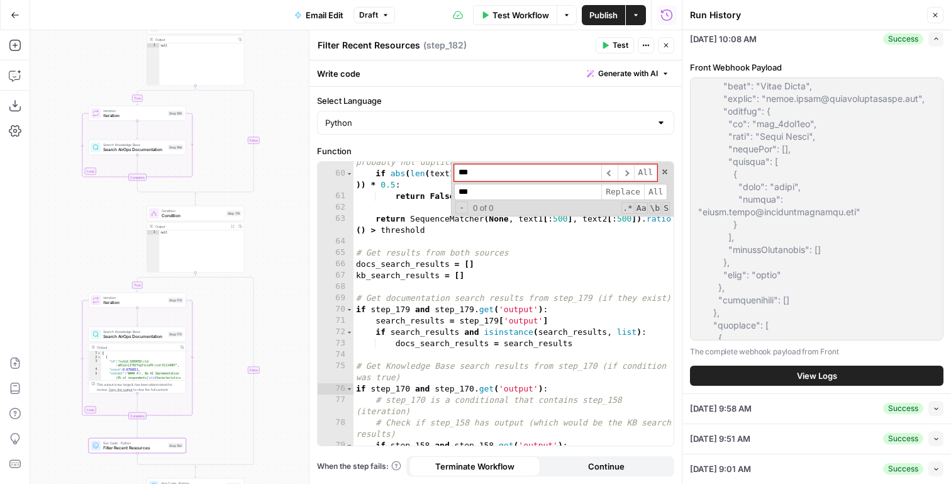
click at [935, 465] on icon "button" at bounding box center [936, 468] width 7 height 7
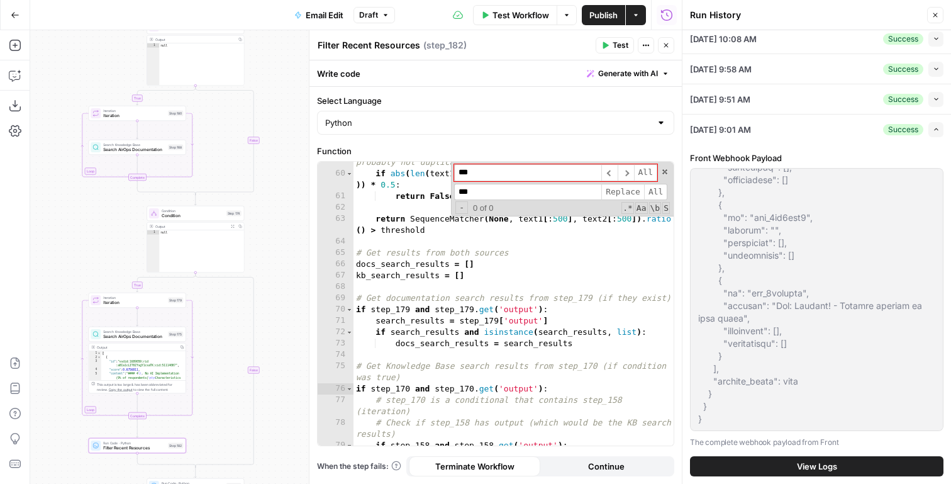
scroll to position [0, 0]
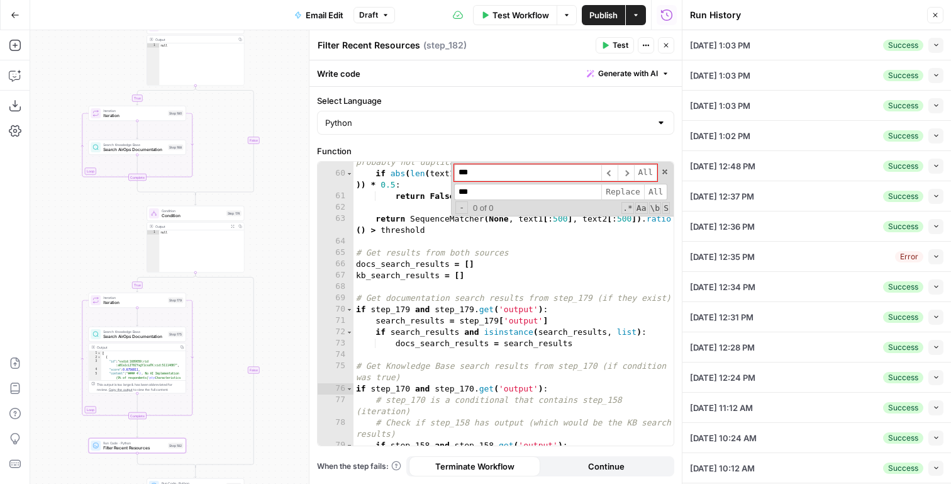
click at [930, 135] on button "Collapse" at bounding box center [935, 135] width 15 height 15
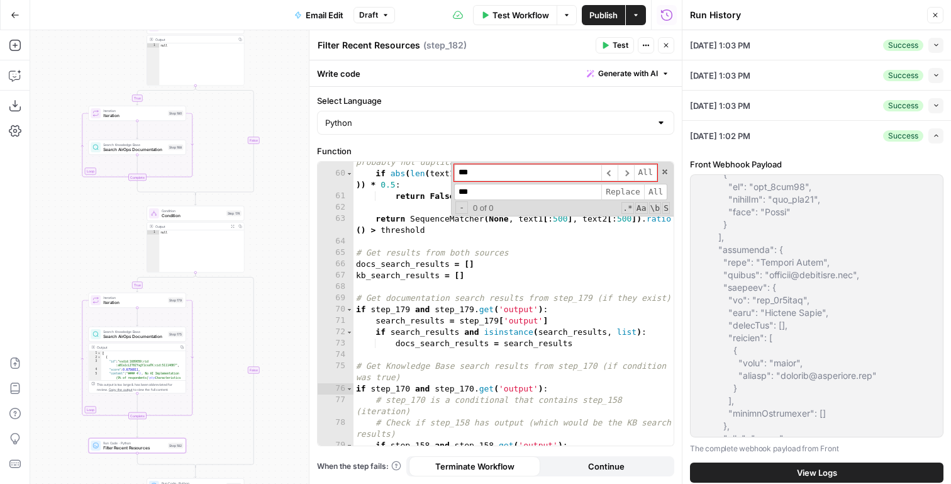
scroll to position [403, 0]
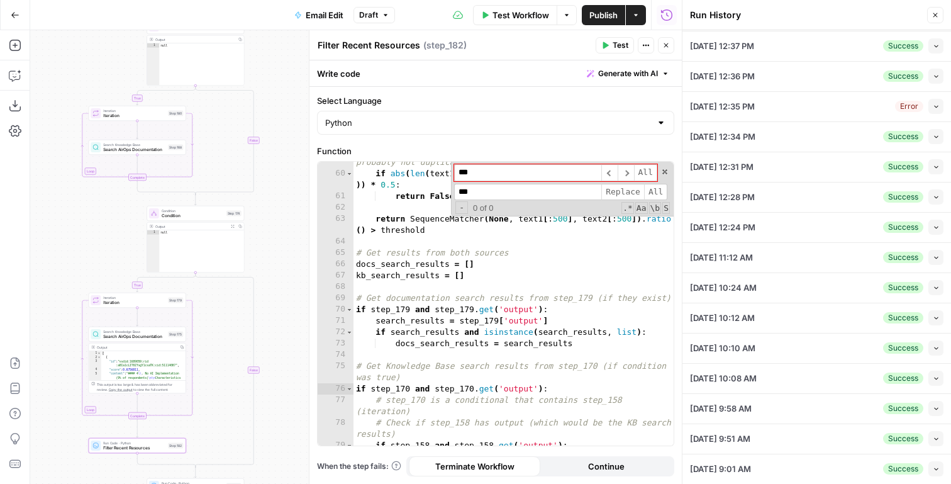
click at [938, 467] on icon "button" at bounding box center [936, 468] width 7 height 7
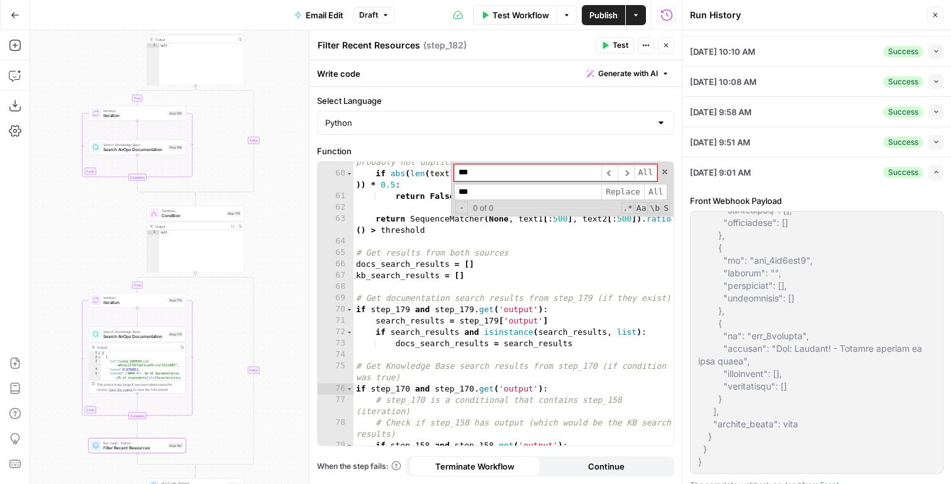
scroll to position [489, 0]
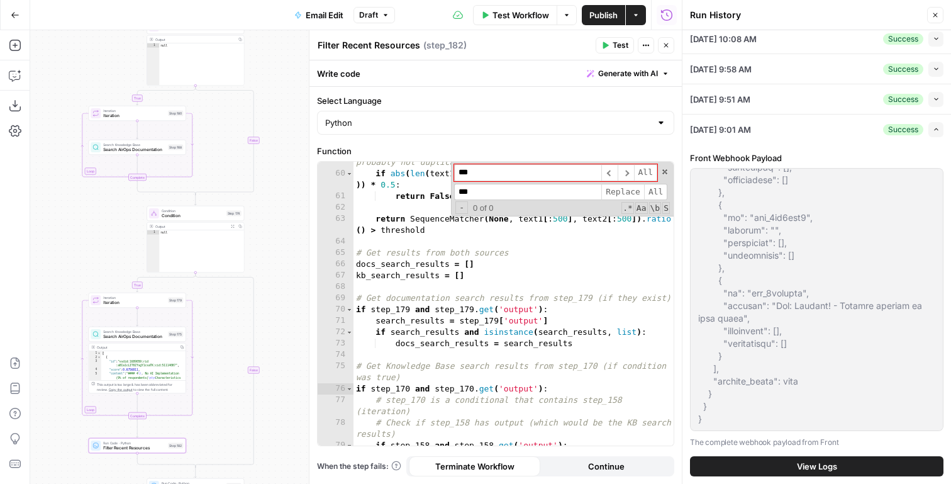
click at [933, 96] on icon "button" at bounding box center [936, 99] width 7 height 7
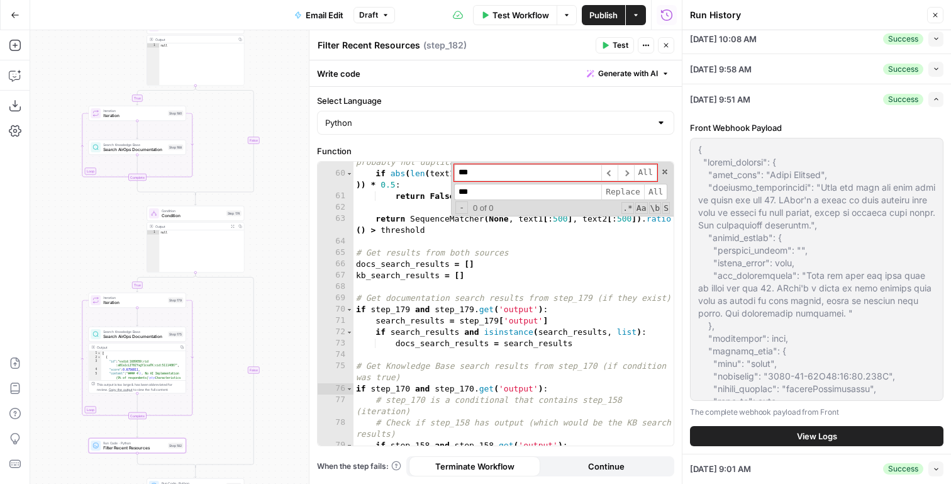
click at [794, 427] on button "View Logs" at bounding box center [816, 436] width 253 height 20
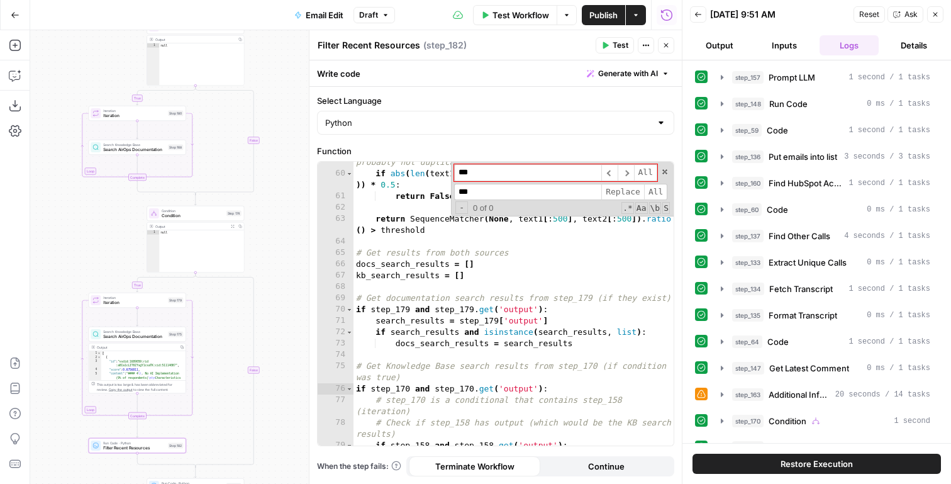
click at [788, 463] on span "Restore Execution" at bounding box center [817, 463] width 72 height 13
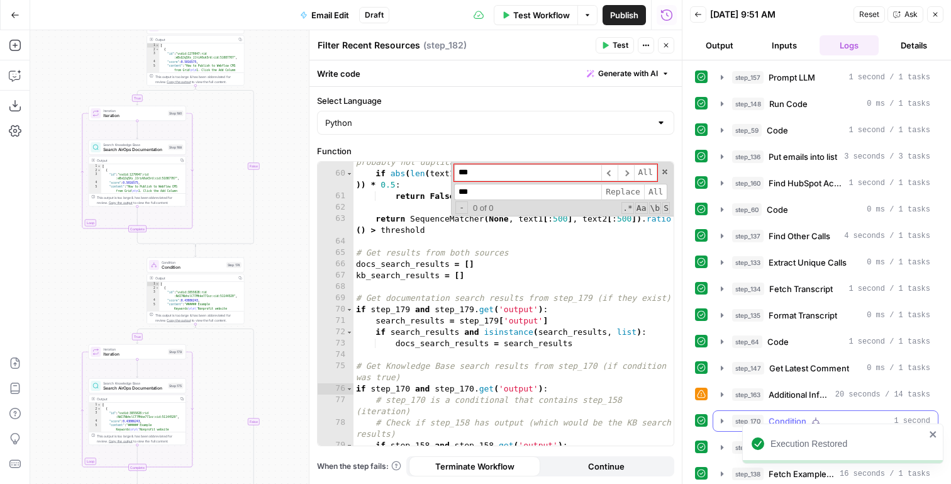
click at [796, 415] on span "Condition" at bounding box center [788, 420] width 38 height 13
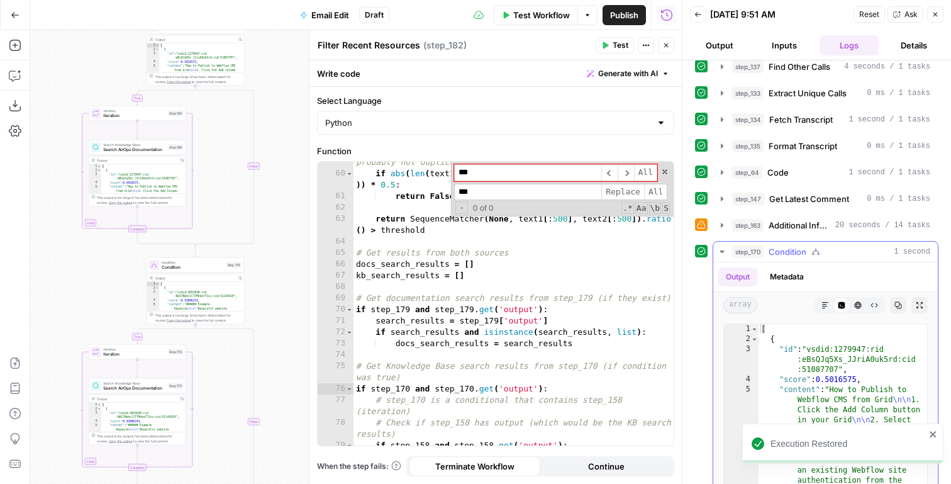
scroll to position [187, 0]
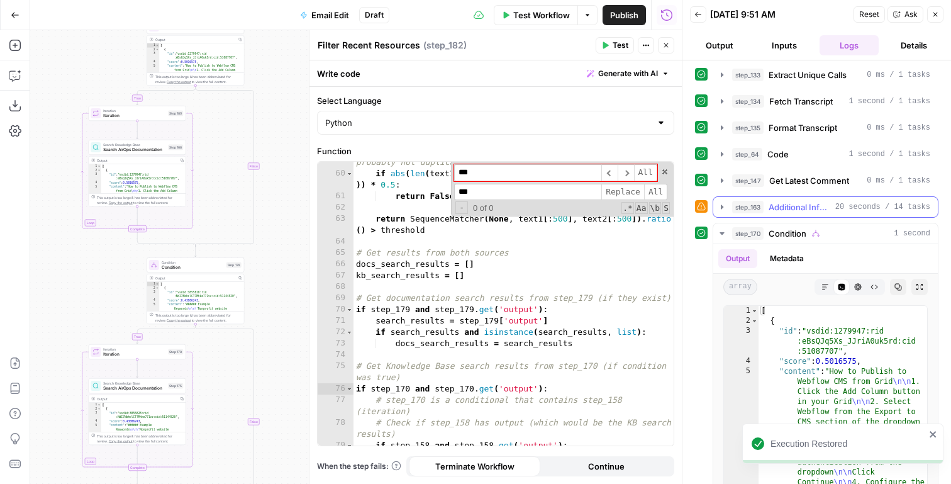
click at [809, 211] on span "Additional Info Needed" at bounding box center [800, 207] width 62 height 13
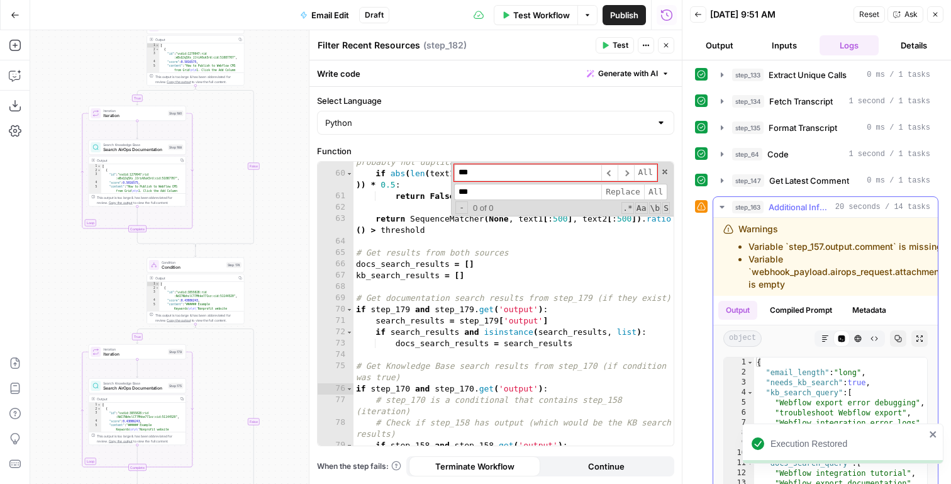
click at [809, 211] on span "Additional Info Needed" at bounding box center [800, 207] width 62 height 13
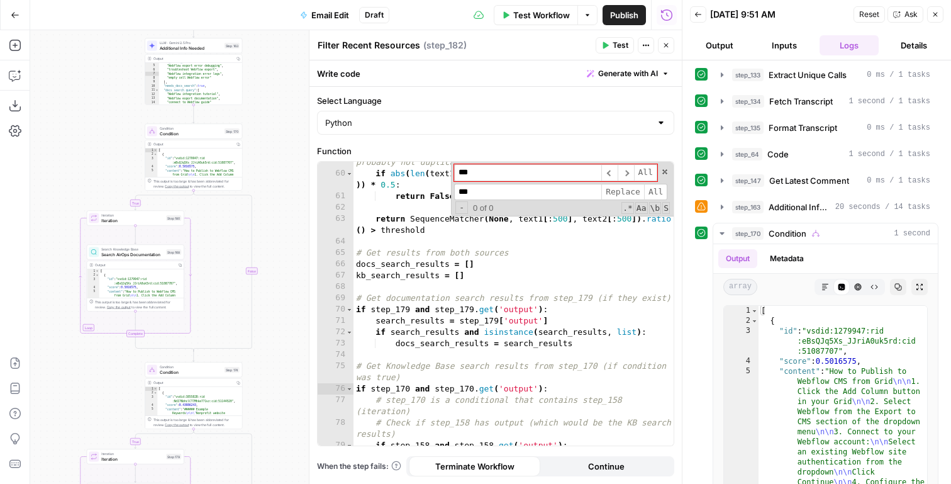
scroll to position [31, 0]
click at [228, 119] on button "Test" at bounding box center [229, 120] width 19 height 8
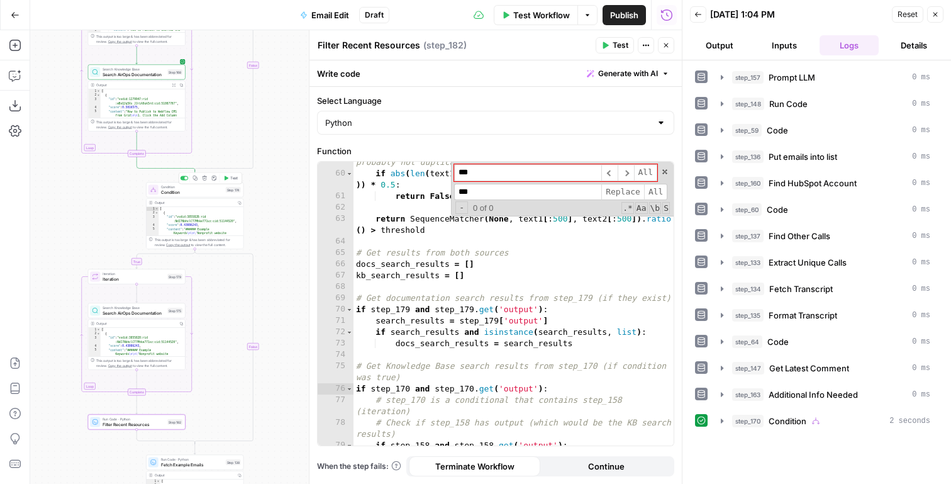
click at [228, 178] on button "Test" at bounding box center [230, 178] width 19 height 8
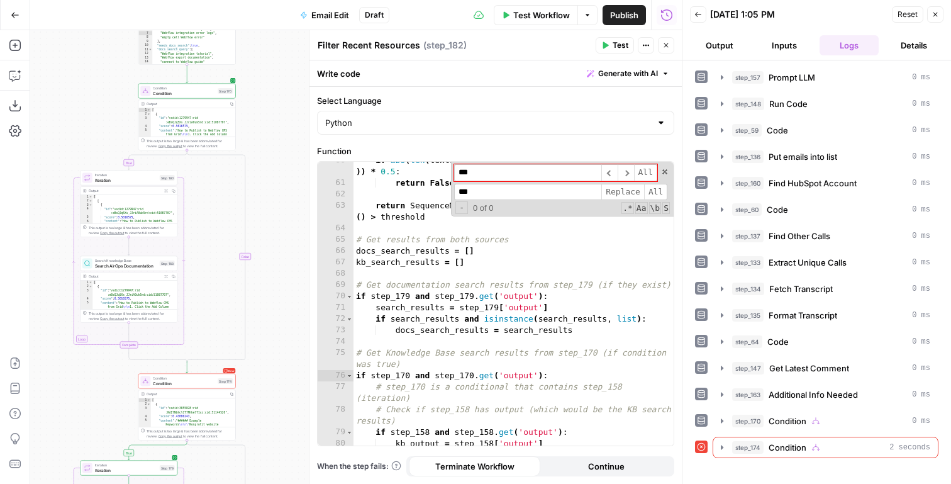
scroll to position [900, 0]
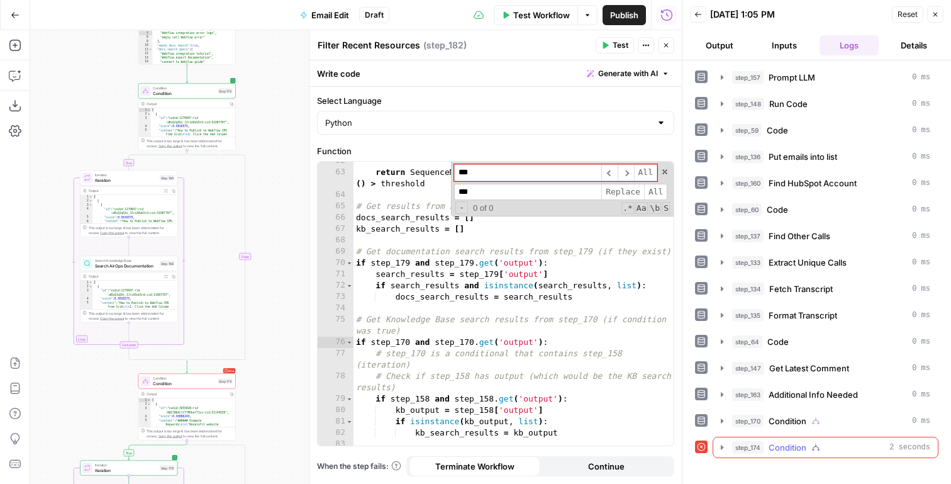
click at [724, 440] on button "step_174 Condition 2 seconds" at bounding box center [825, 447] width 225 height 20
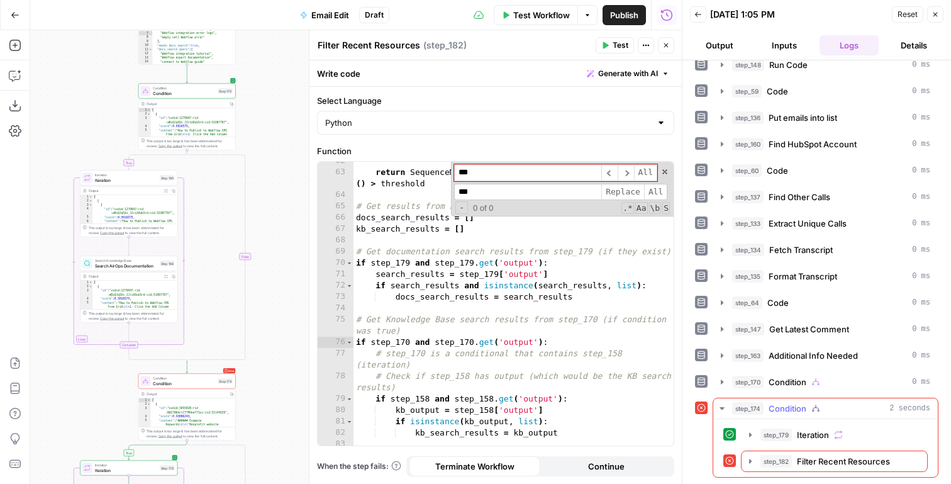
click at [773, 446] on div "step_179 Iteration 2 seconds step_182 Filter Recent Resources 0 ms" at bounding box center [825, 448] width 204 height 48
click at [757, 458] on button "step_182 Filter Recent Resources 0 ms" at bounding box center [835, 461] width 186 height 20
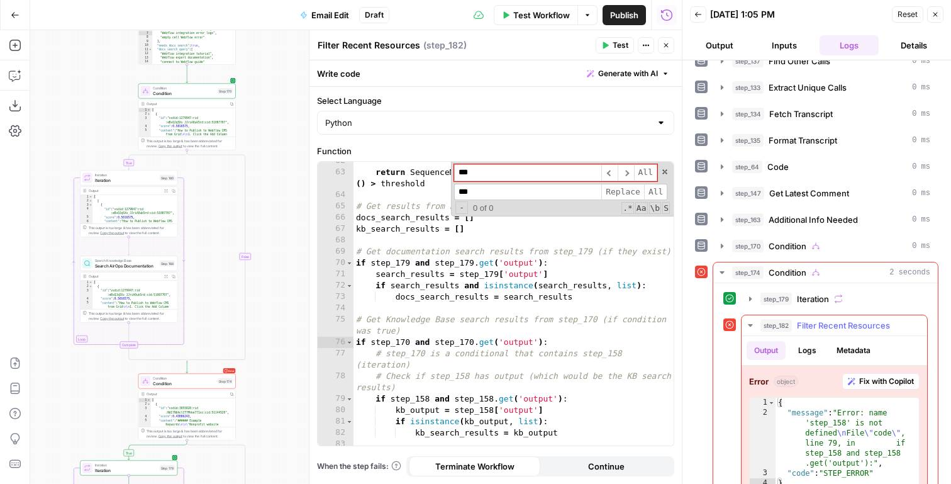
scroll to position [199, 0]
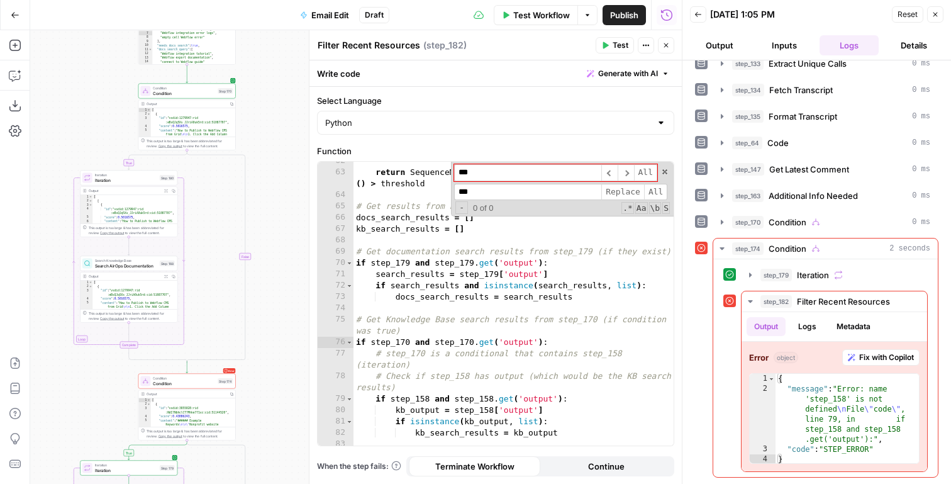
click at [503, 178] on input "***" at bounding box center [527, 172] width 147 height 17
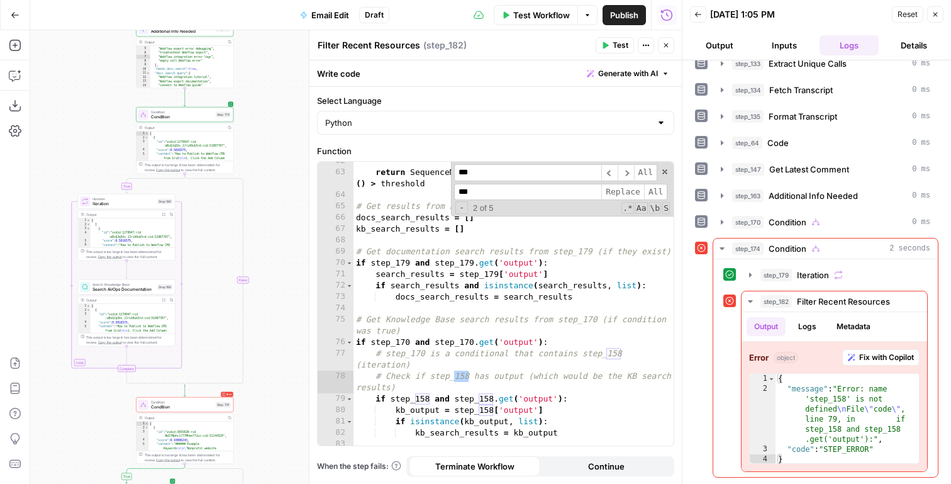
type input "***"
click at [521, 381] on div "return SequenceMatcher ( None , text1 [ : 500 ] , text2 [ : 500 ]) . ratio ( ) …" at bounding box center [513, 314] width 320 height 318
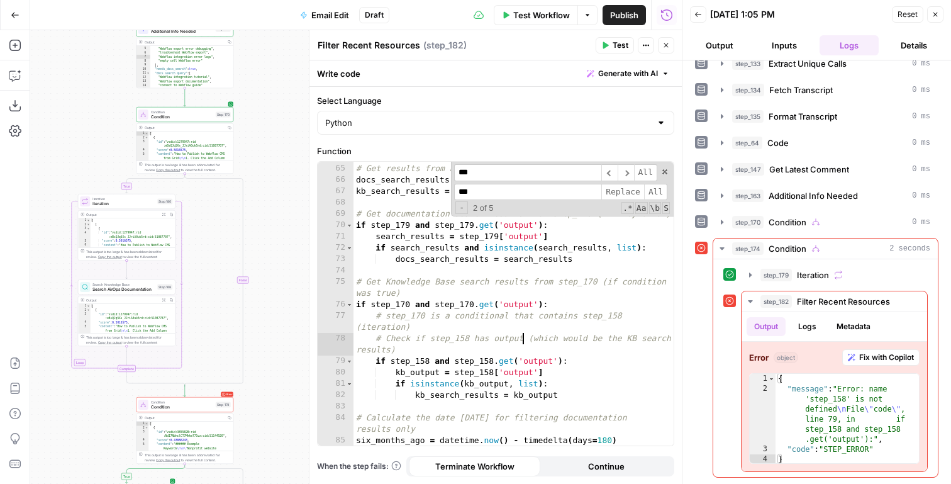
scroll to position [939, 0]
click at [429, 360] on div "# Get results from both sources docs_search_results = [ ] kb_search_results = […" at bounding box center [513, 304] width 320 height 306
type textarea "**********"
drag, startPoint x: 375, startPoint y: 360, endPoint x: 569, endPoint y: 359, distance: 193.1
click at [569, 359] on div "# Get results from both sources docs_search_results = [ ] kb_search_results = […" at bounding box center [513, 304] width 320 height 306
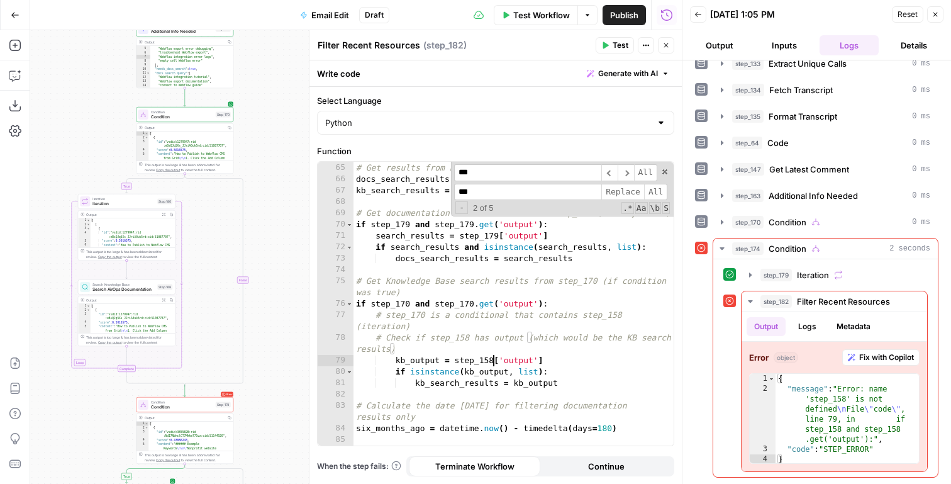
click at [491, 358] on div "# Get results from both sources docs_search_results = [ ] kb_search_results = […" at bounding box center [513, 304] width 320 height 306
click at [217, 99] on button "Test" at bounding box center [220, 103] width 19 height 8
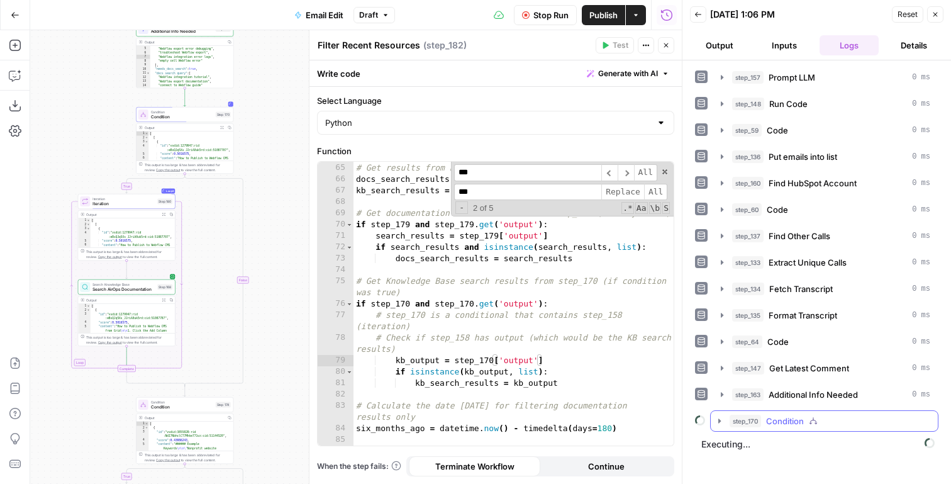
click at [819, 425] on div "step_170 Condition" at bounding box center [830, 420] width 201 height 13
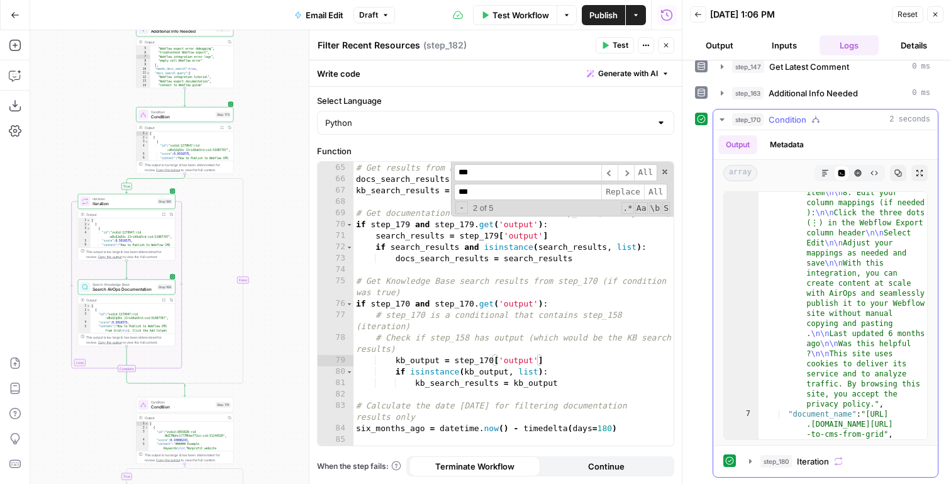
scroll to position [95, 0]
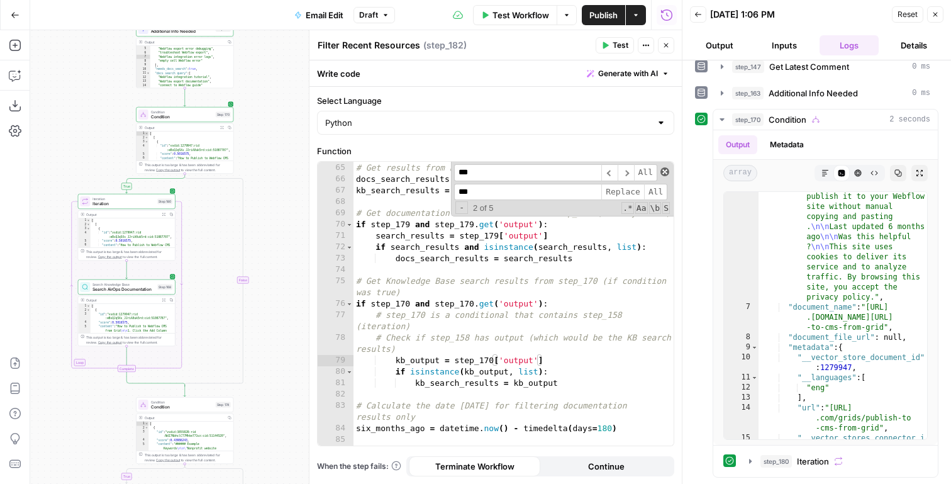
click at [662, 174] on span at bounding box center [664, 171] width 9 height 9
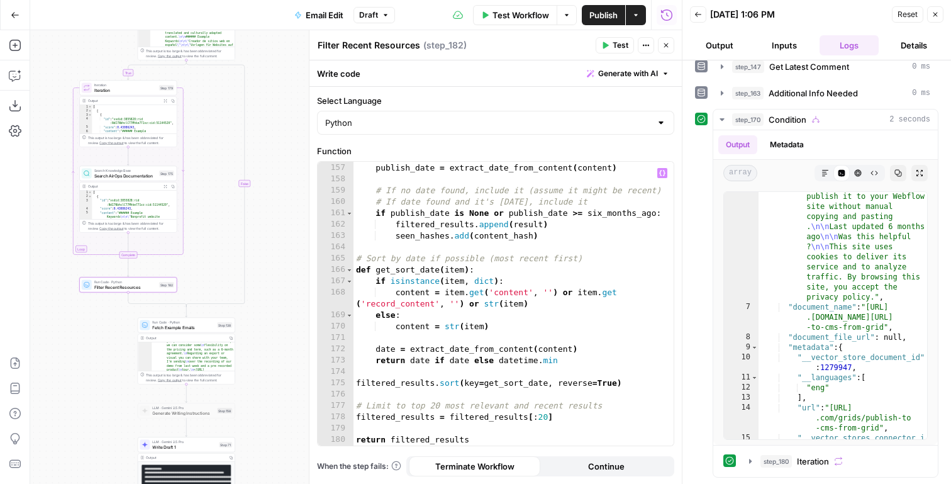
scroll to position [96, 0]
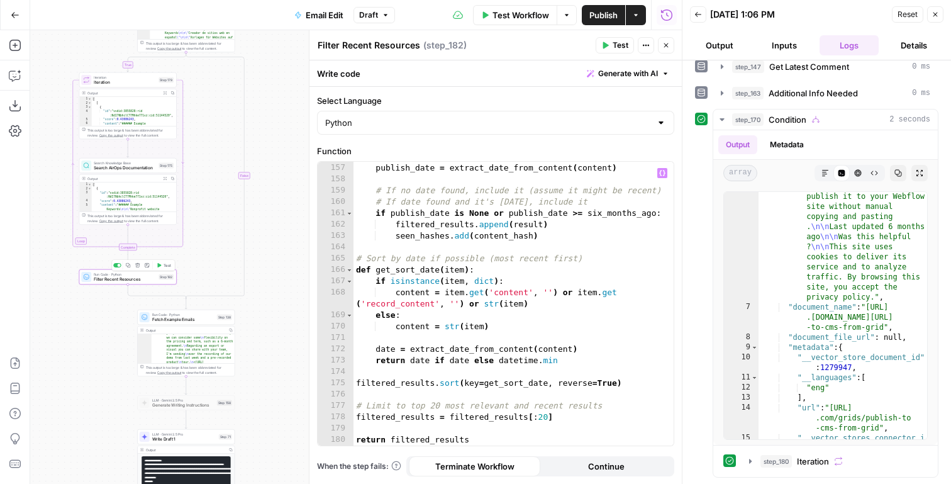
click at [165, 266] on span "Test" at bounding box center [168, 265] width 8 height 6
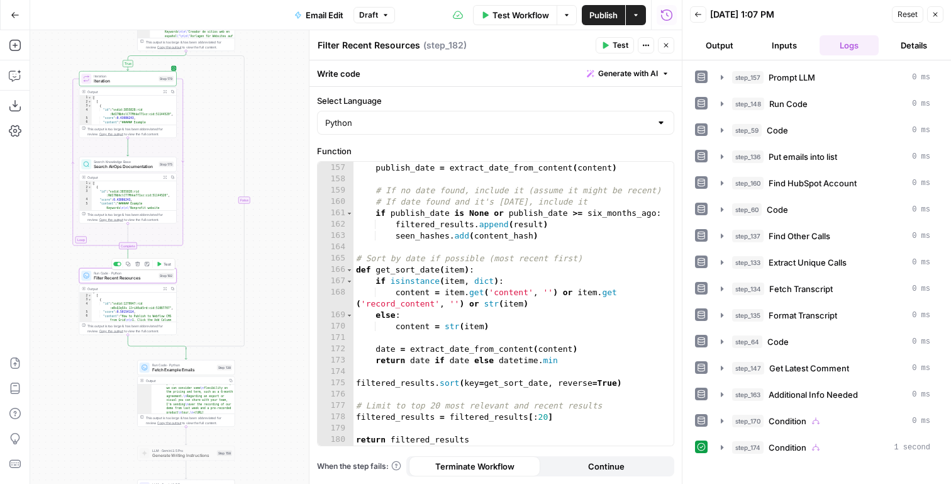
scroll to position [19, 0]
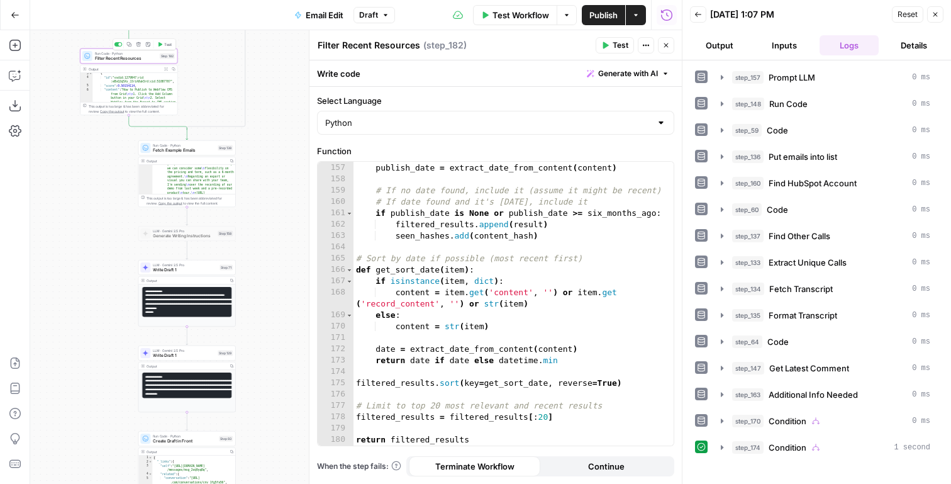
click at [469, 238] on div "# Apply recency filter only for documentation results publish_date = extract_da…" at bounding box center [513, 304] width 320 height 306
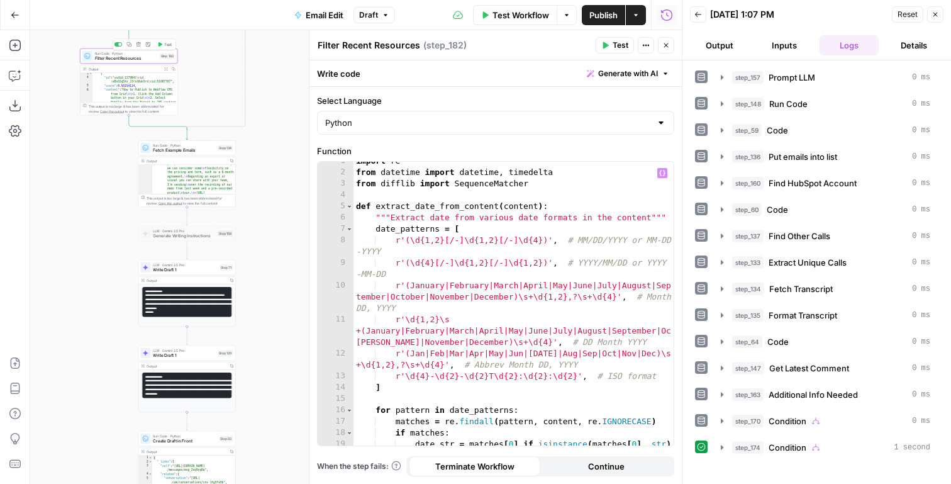
scroll to position [0, 0]
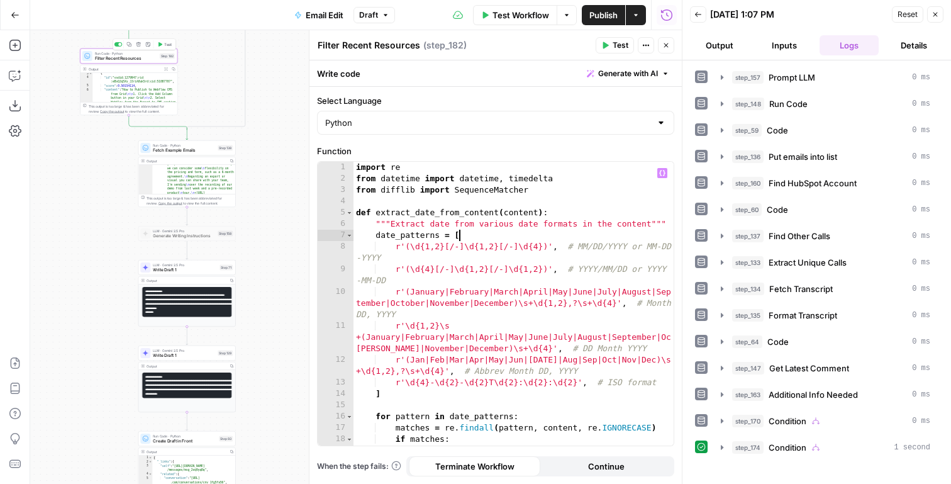
click at [469, 238] on div "import re from datetime import datetime , timedelta from difflib import Sequenc…" at bounding box center [513, 321] width 320 height 318
type textarea "**********"
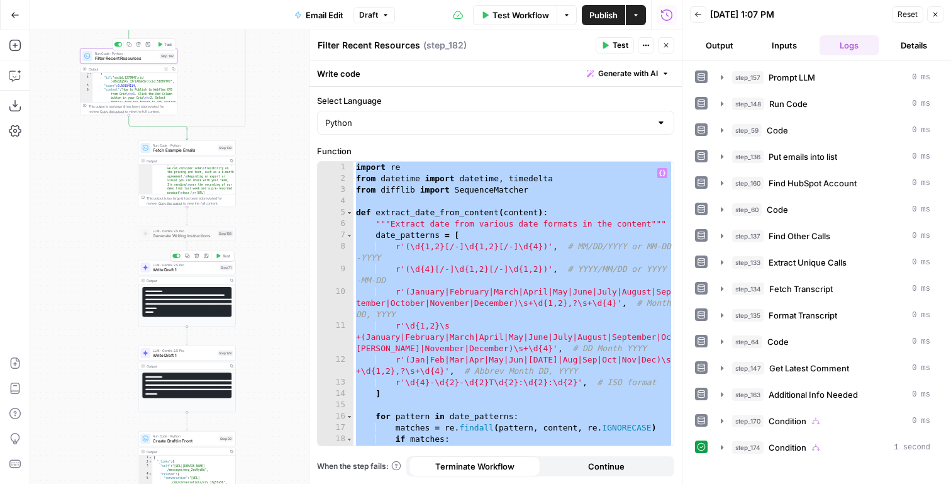
click at [196, 270] on span "Write Draft 1" at bounding box center [185, 270] width 64 height 6
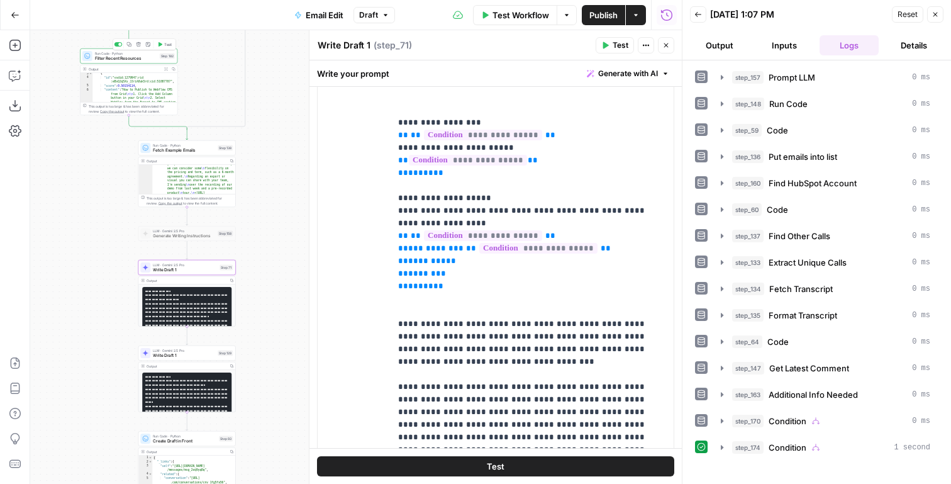
scroll to position [1109, 0]
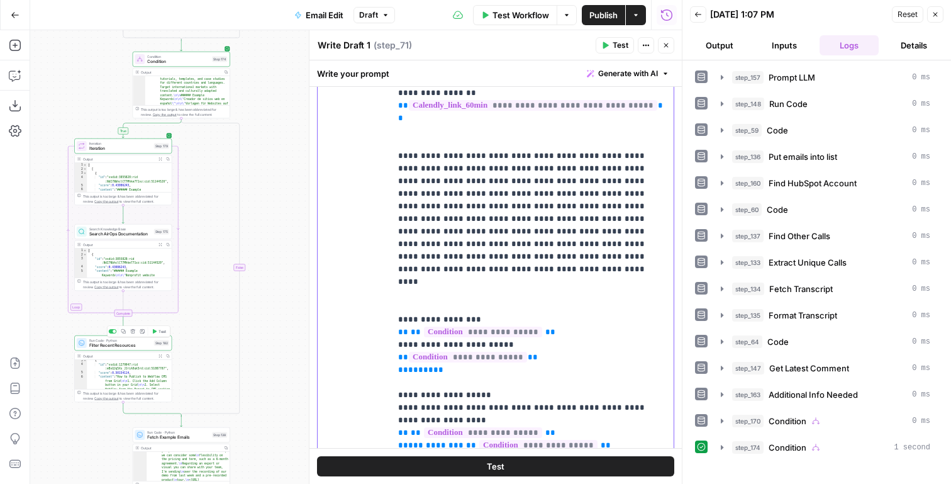
drag, startPoint x: 450, startPoint y: 196, endPoint x: 386, endPoint y: 143, distance: 83.6
click at [386, 143] on div "**********" at bounding box center [496, 240] width 356 height 513
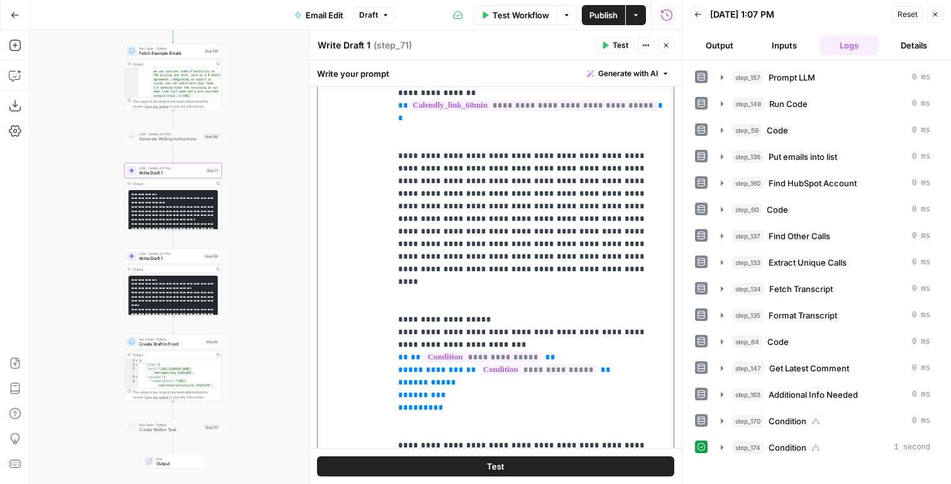
drag, startPoint x: 455, startPoint y: 226, endPoint x: 381, endPoint y: 138, distance: 115.2
click at [381, 138] on div "**********" at bounding box center [496, 240] width 356 height 513
copy p "**********"
click at [147, 257] on span "Write Draft 1" at bounding box center [170, 258] width 62 height 6
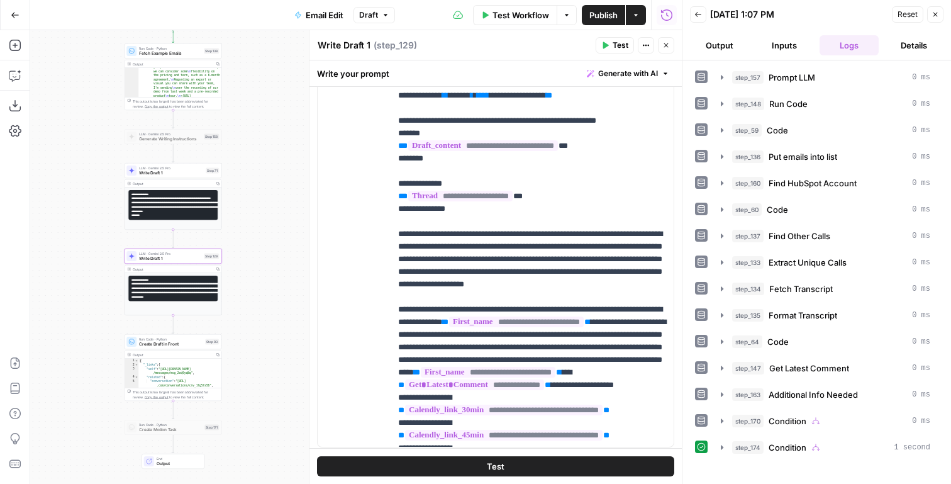
scroll to position [607, 0]
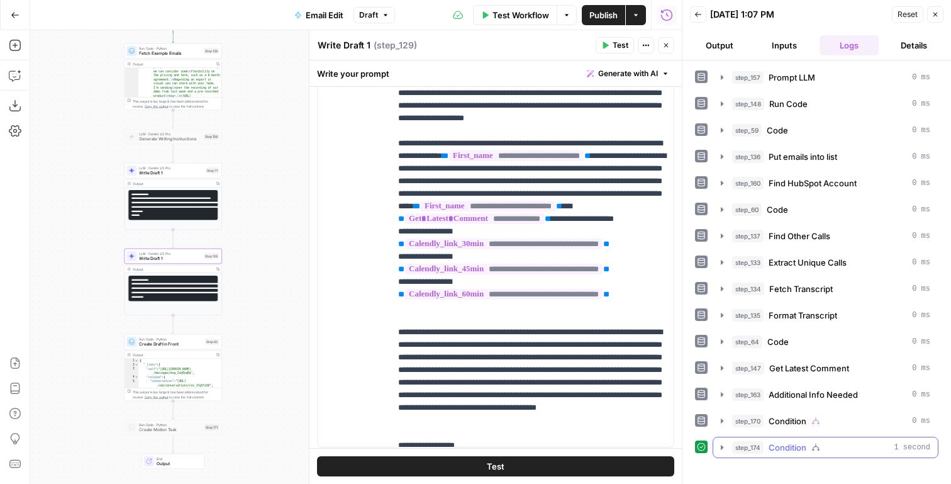
click at [808, 450] on div "step_174 Condition 1 second" at bounding box center [831, 447] width 198 height 13
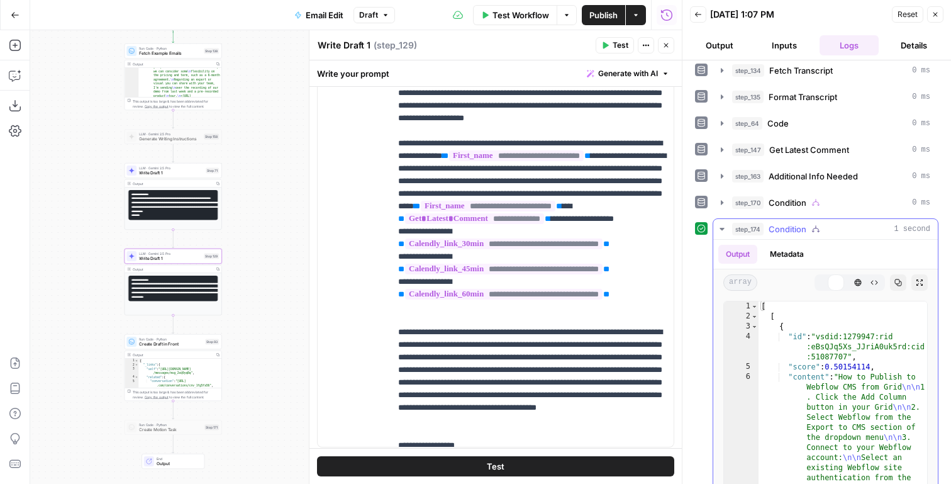
scroll to position [354, 0]
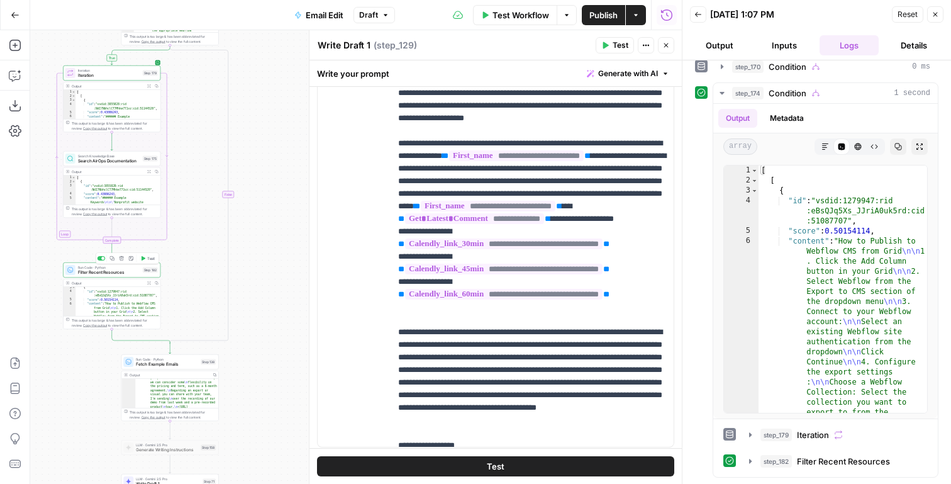
click at [130, 278] on div "Run Code · Python Filter Recent Resources Step 182 Copy step Delete step Add No…" at bounding box center [111, 295] width 97 height 67
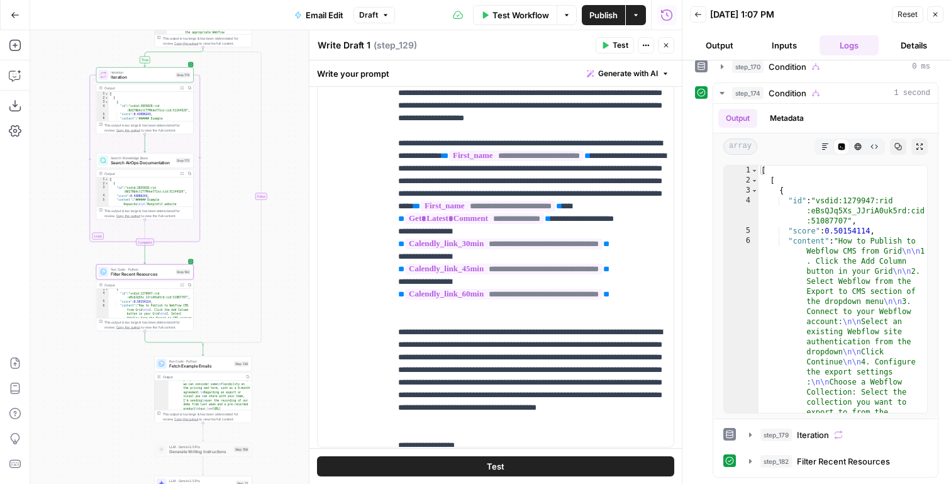
click at [133, 275] on span "Filter Recent Resources" at bounding box center [142, 274] width 62 height 6
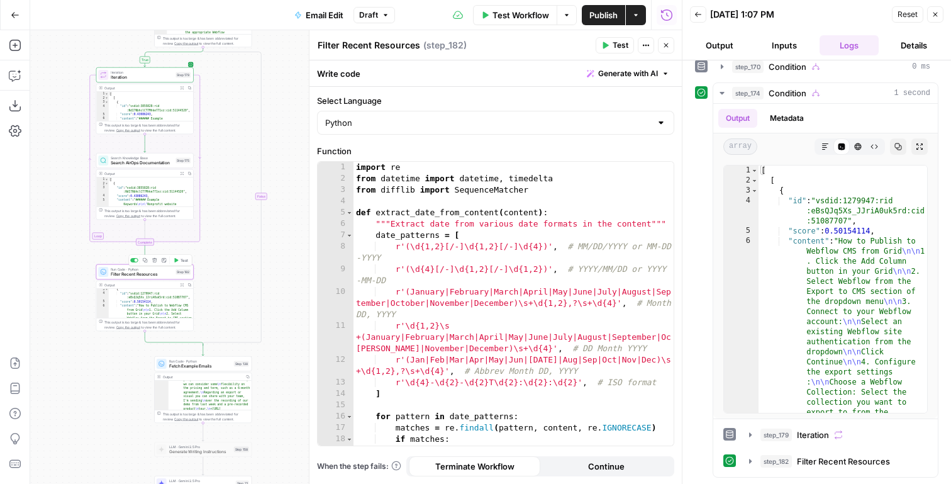
click at [438, 261] on div "import re from datetime import datetime , timedelta from difflib import Sequenc…" at bounding box center [513, 321] width 320 height 318
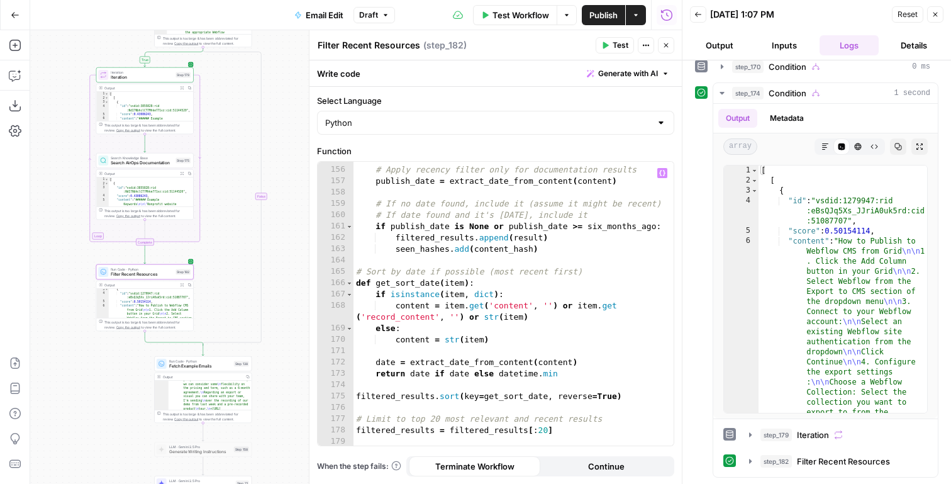
scroll to position [2048, 0]
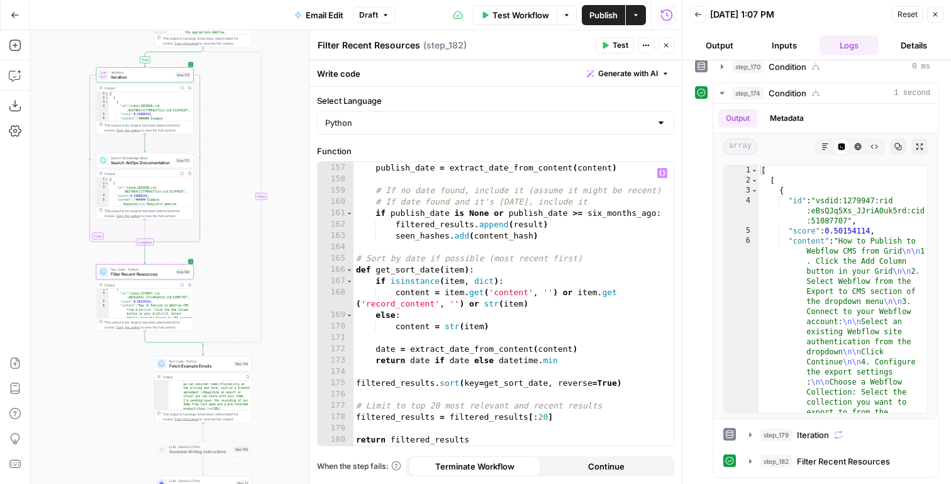
click at [430, 263] on div "# Apply recency filter only for documentation results publish_date = extract_da…" at bounding box center [513, 304] width 320 height 306
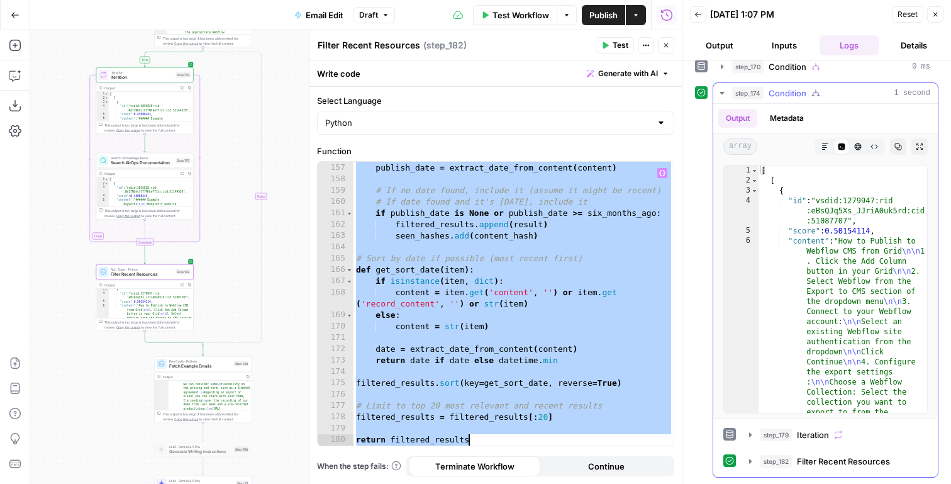
scroll to position [262, 0]
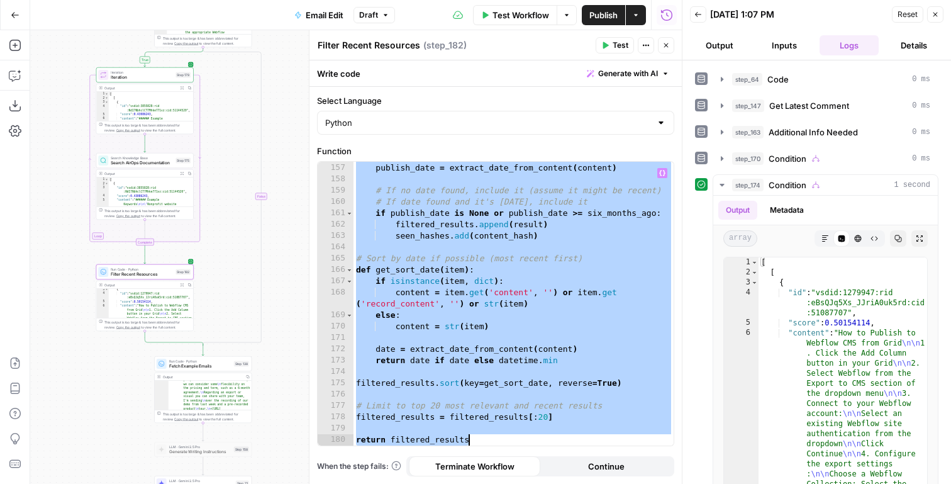
click at [491, 233] on div "# Apply recency filter only for documentation results publish_date = extract_da…" at bounding box center [513, 304] width 320 height 306
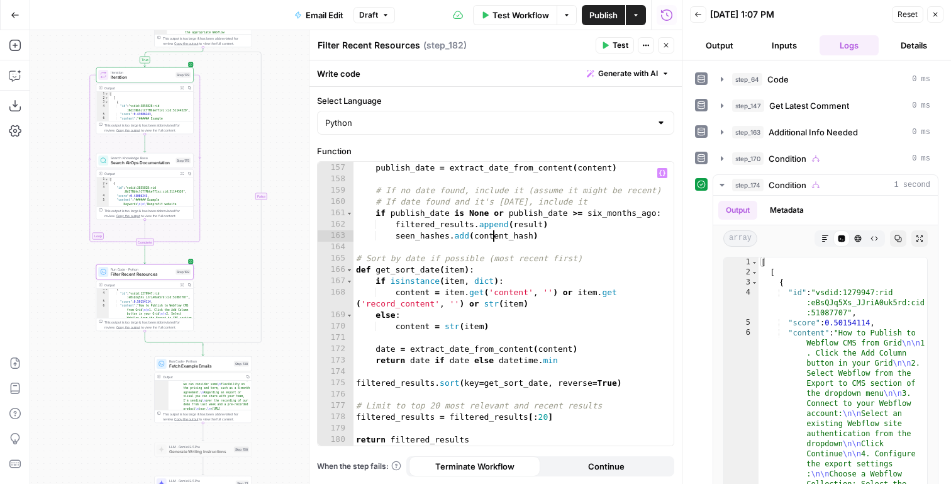
type textarea "**********"
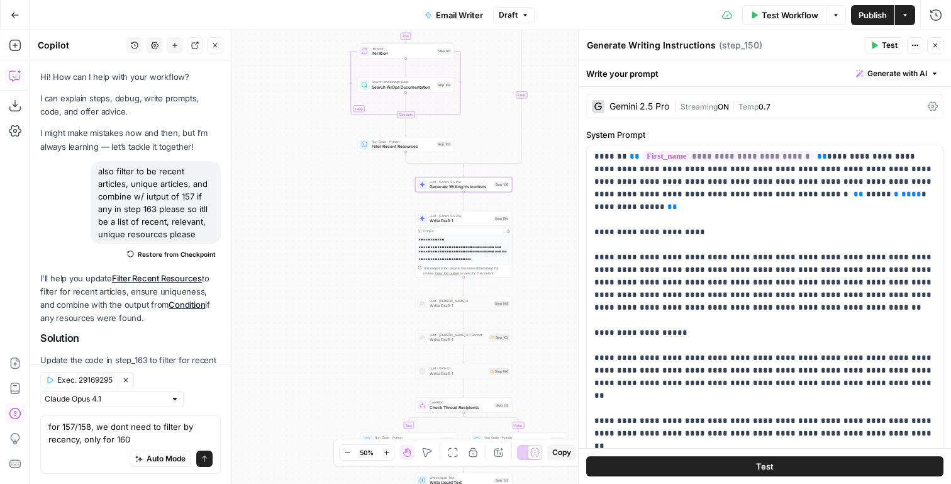
scroll to position [1448, 0]
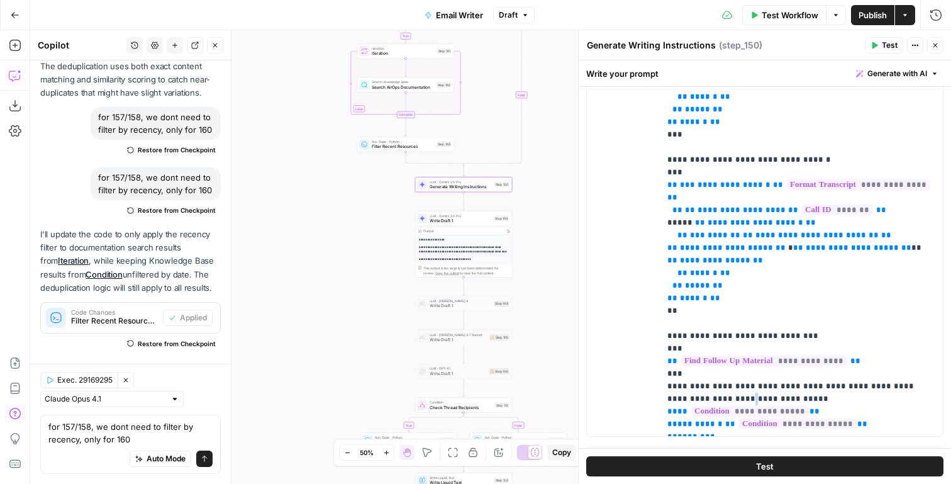
click at [933, 42] on icon "button" at bounding box center [935, 46] width 8 height 8
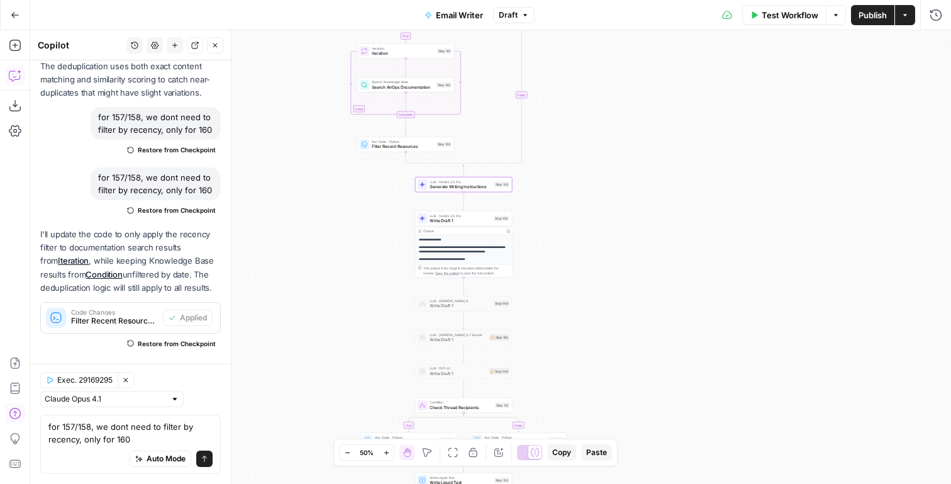
click at [864, 16] on span "Publish" at bounding box center [873, 15] width 28 height 13
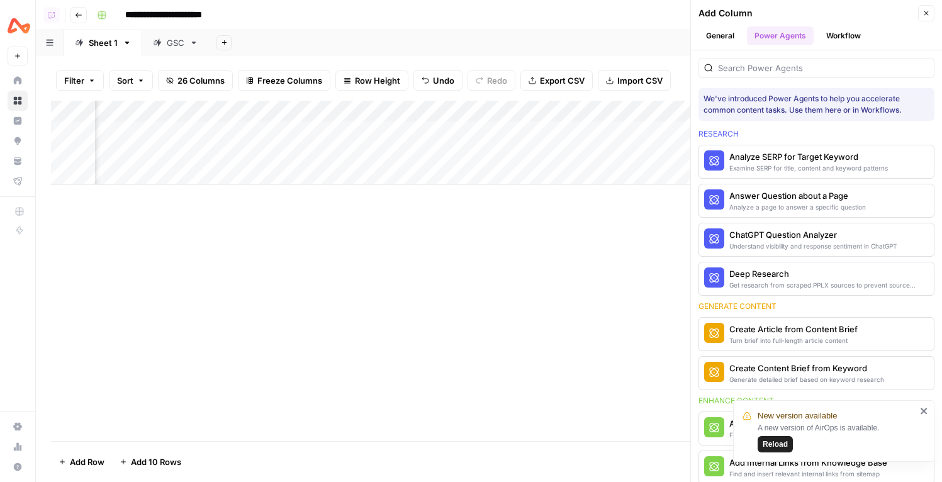
scroll to position [172, 0]
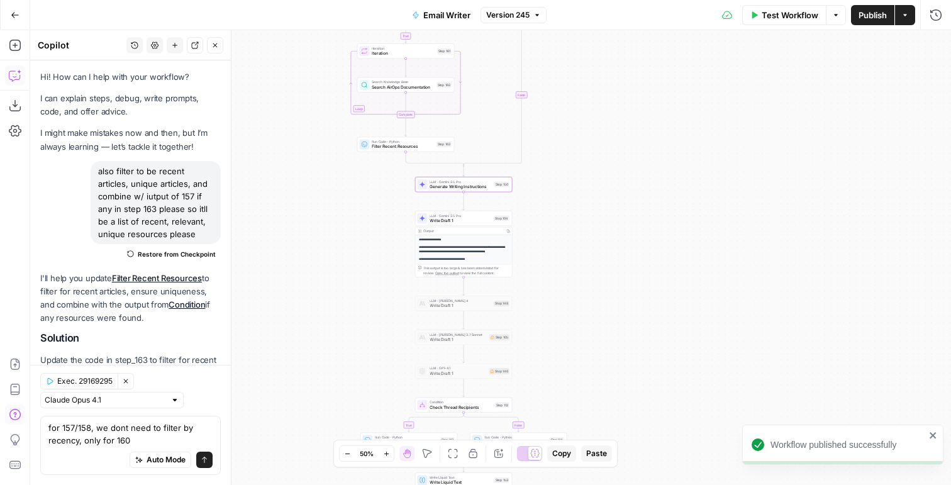
scroll to position [606, 0]
